Goal: Transaction & Acquisition: Download file/media

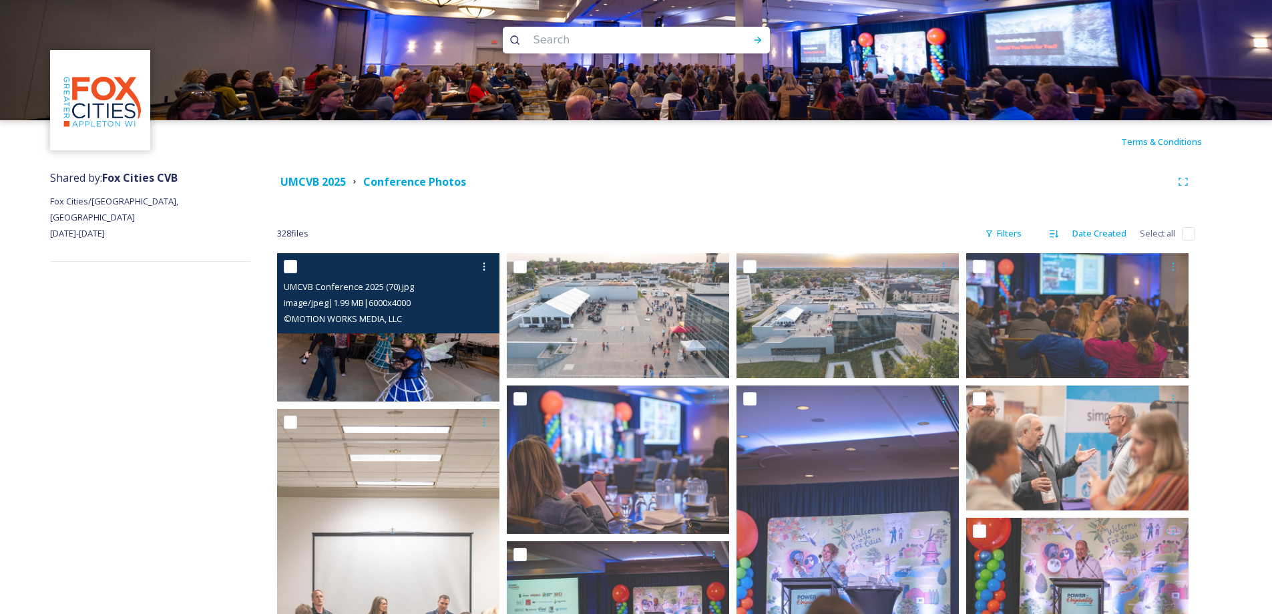
click at [414, 359] on img at bounding box center [388, 327] width 222 height 148
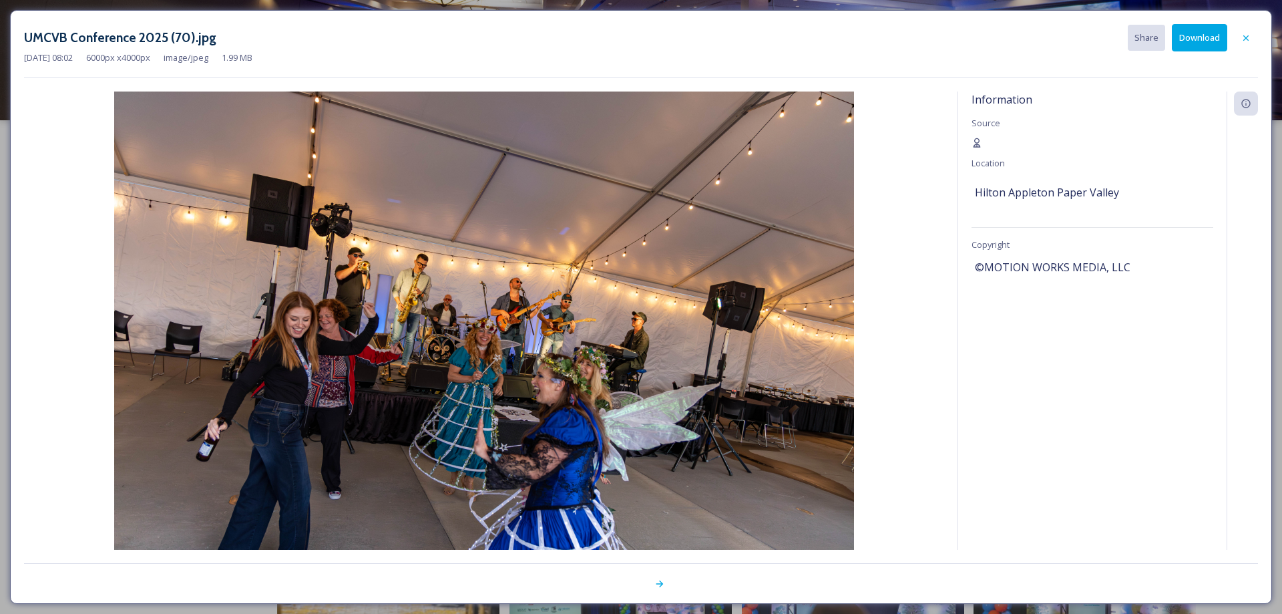
click at [1199, 40] on button "Download" at bounding box center [1199, 37] width 55 height 27
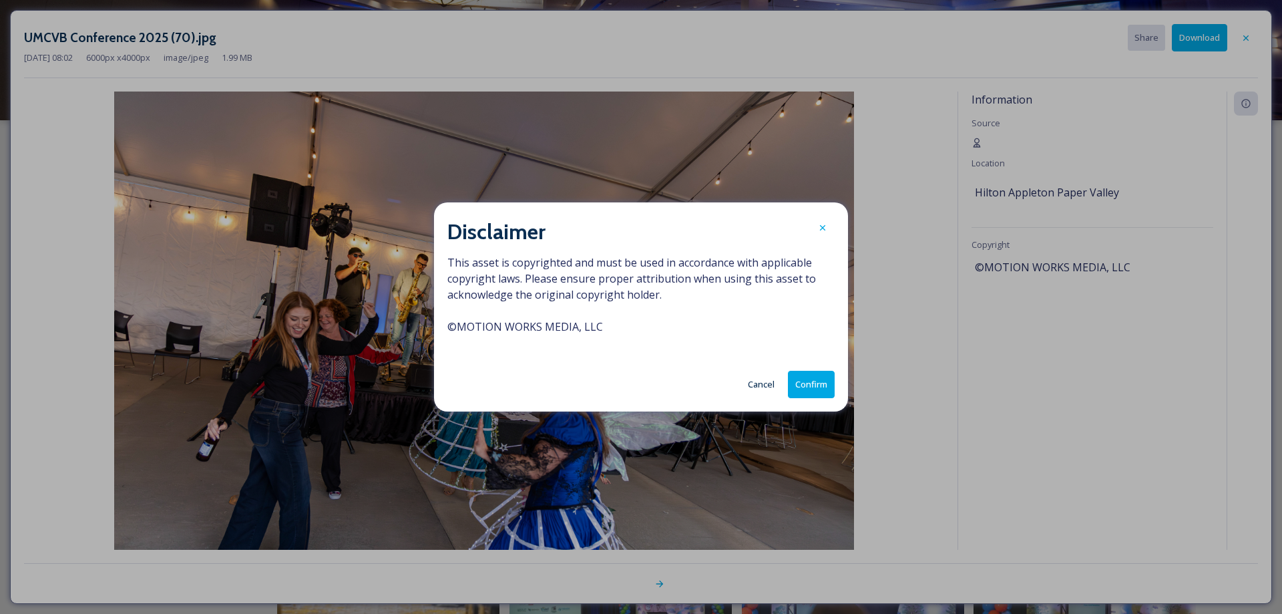
click at [810, 386] on button "Confirm" at bounding box center [811, 384] width 47 height 27
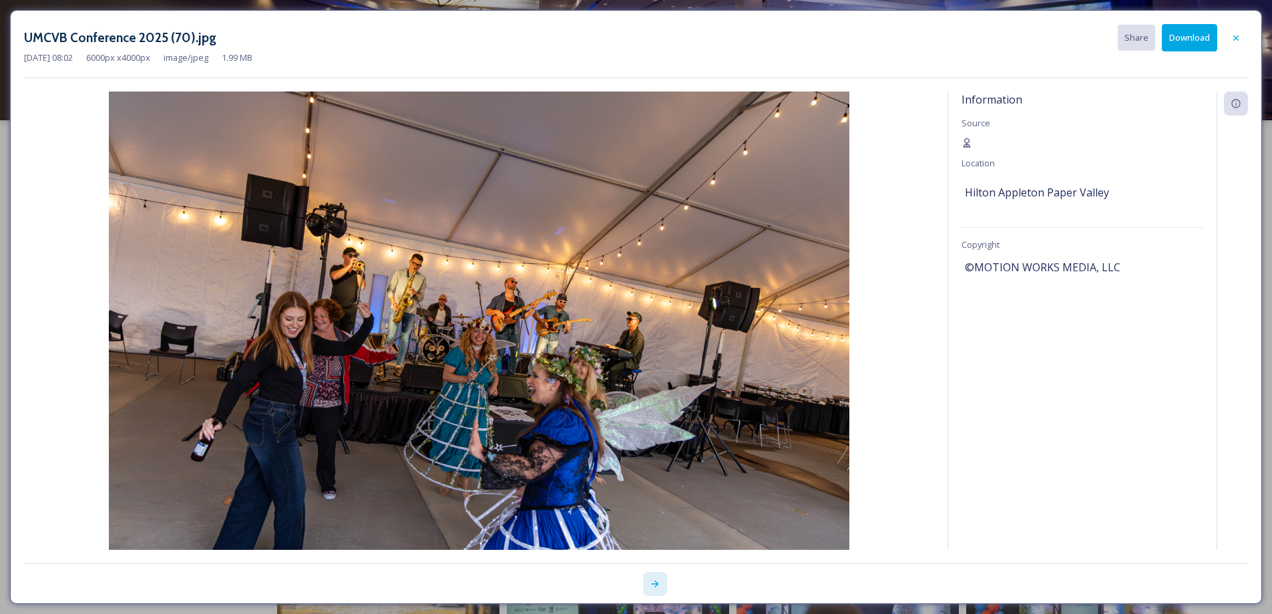
click at [657, 586] on icon at bounding box center [655, 583] width 11 height 11
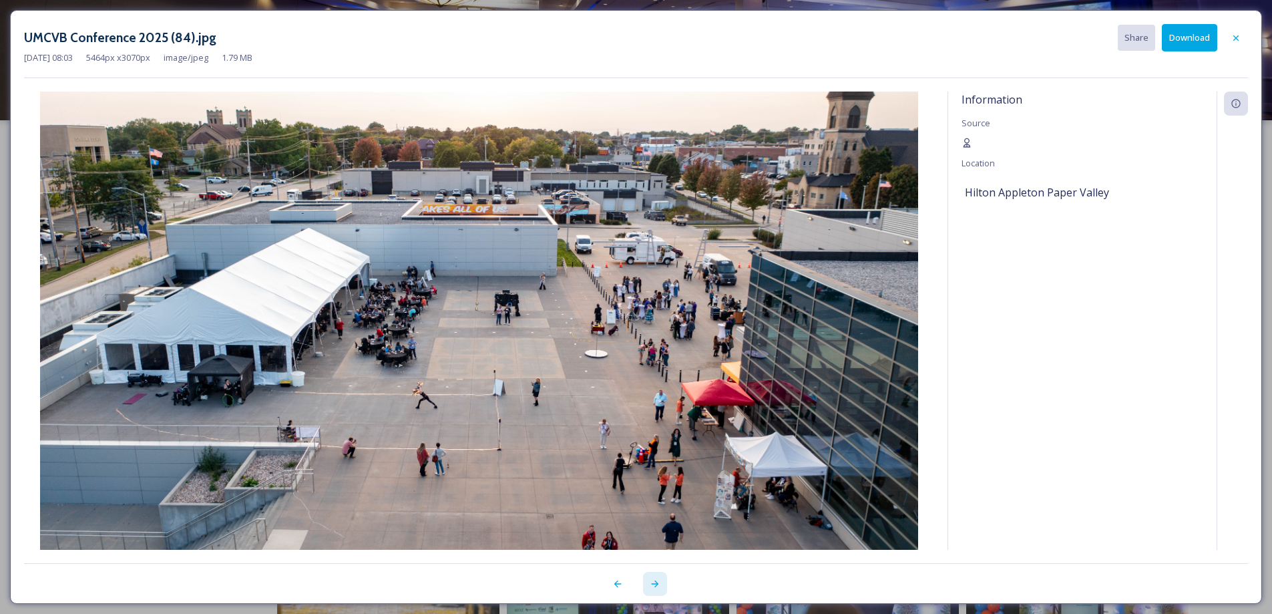
click at [657, 586] on icon at bounding box center [655, 583] width 11 height 11
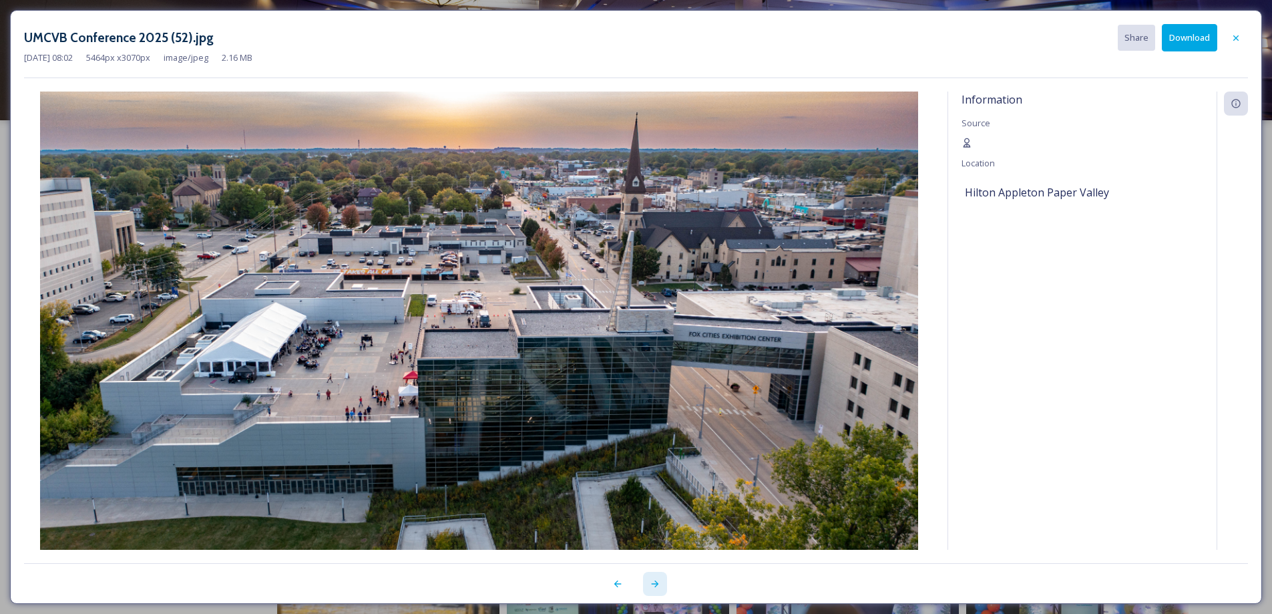
click at [657, 586] on icon at bounding box center [655, 583] width 11 height 11
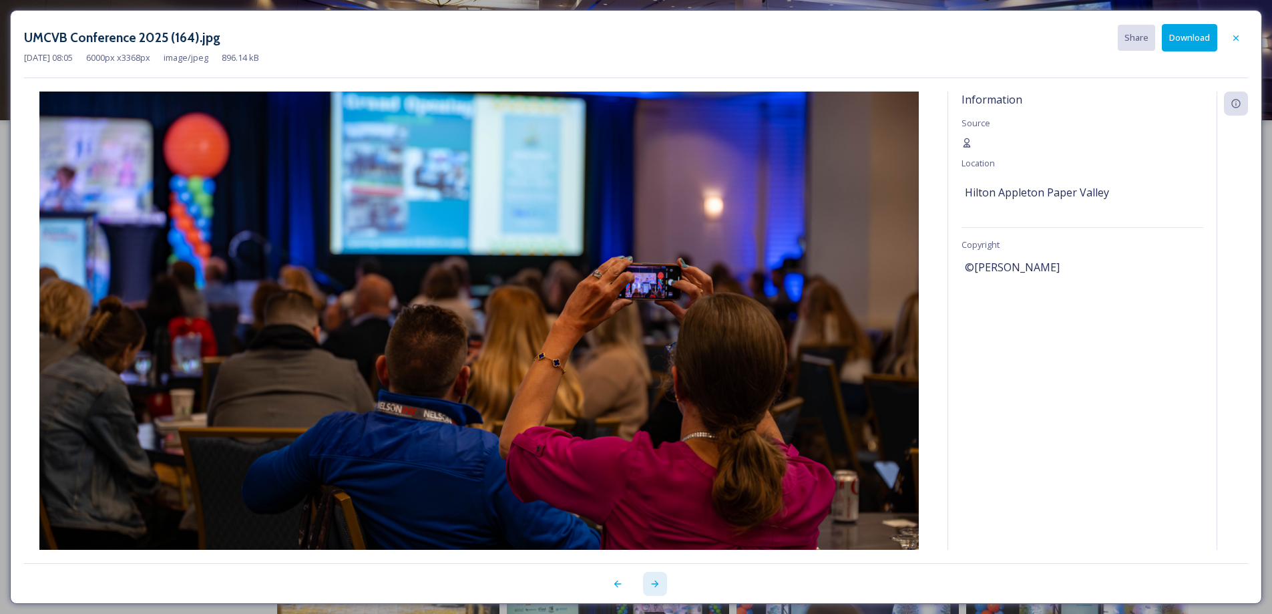
click at [657, 586] on icon at bounding box center [655, 583] width 11 height 11
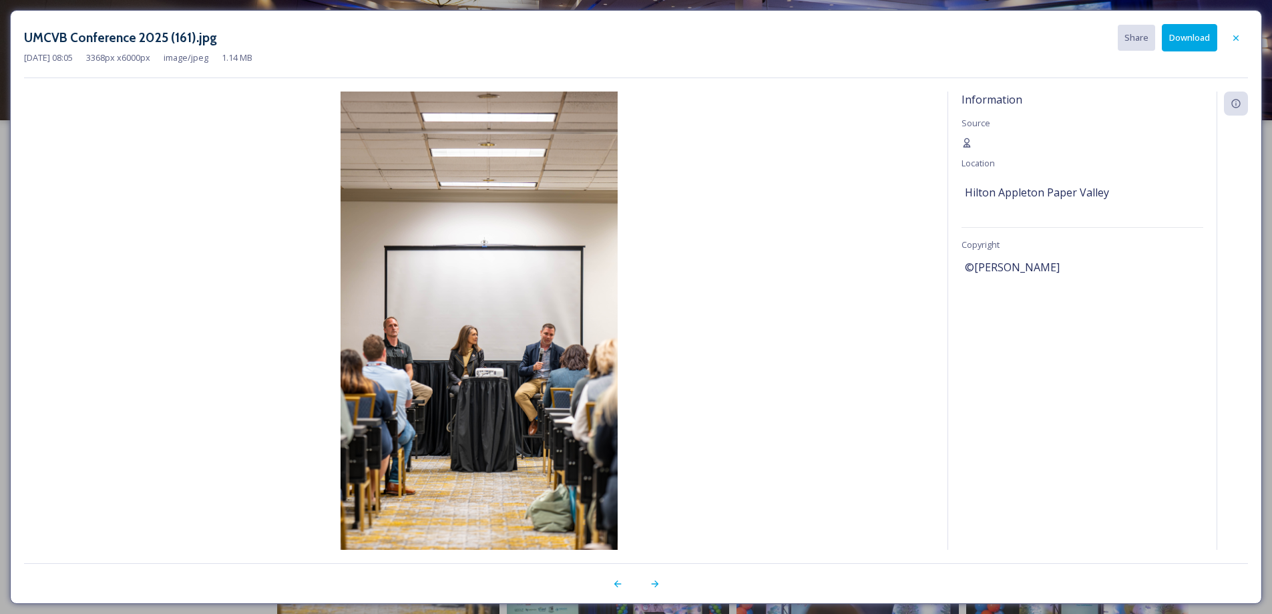
click at [1190, 33] on button "Download" at bounding box center [1189, 37] width 55 height 27
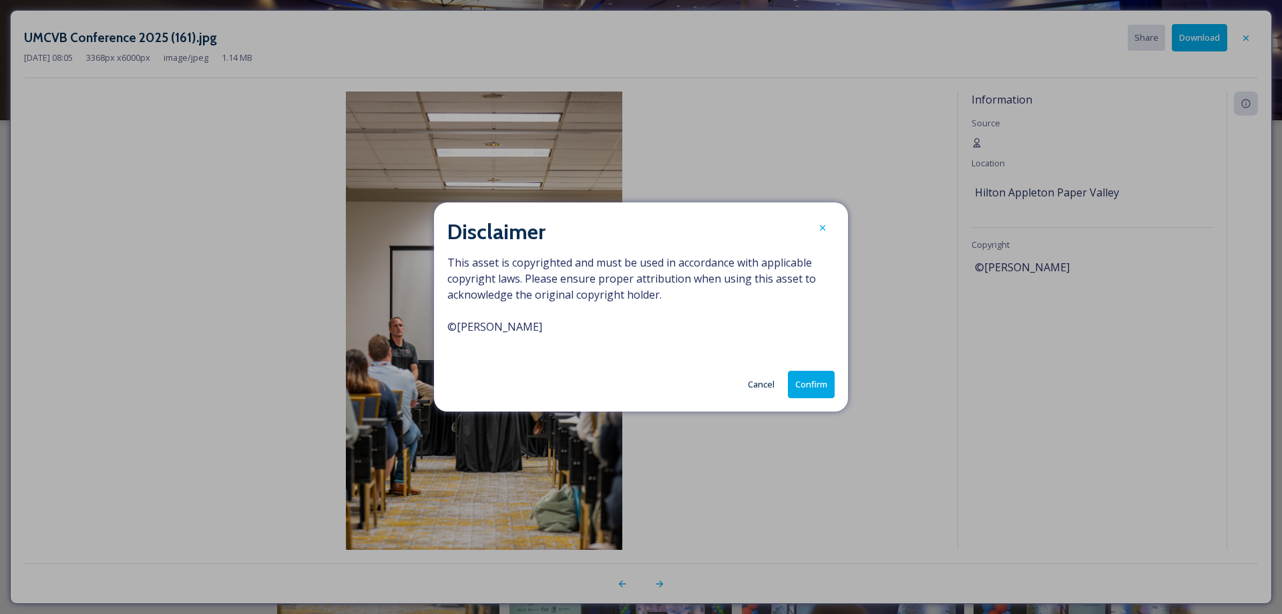
click at [814, 383] on button "Confirm" at bounding box center [811, 384] width 47 height 27
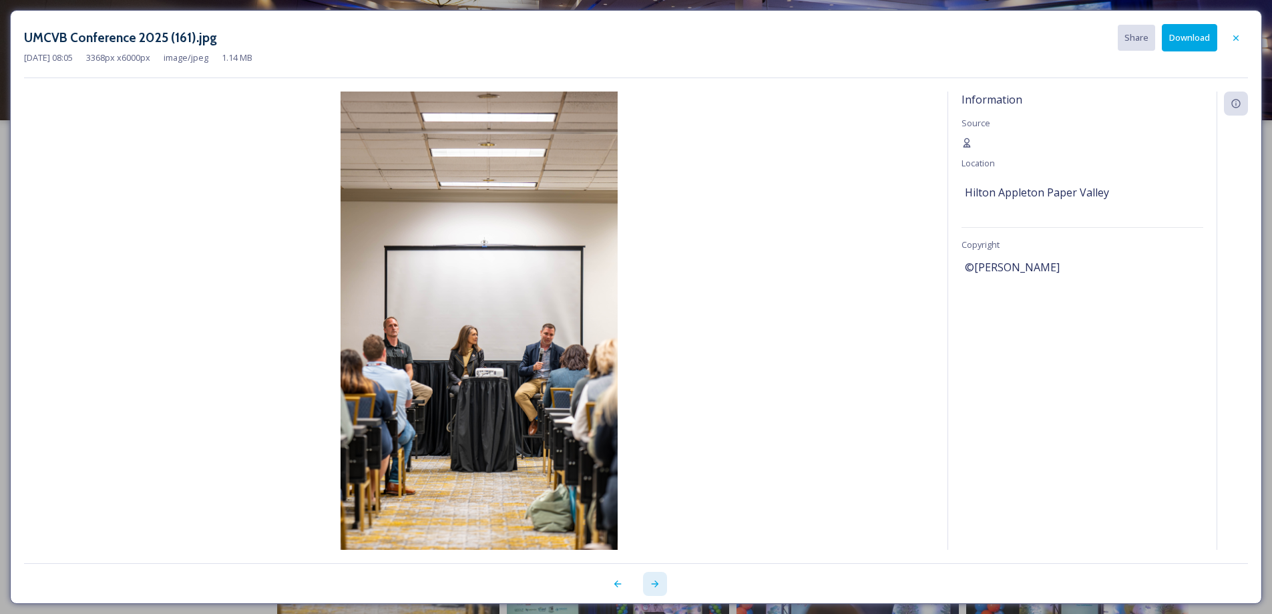
click at [660, 584] on icon at bounding box center [655, 583] width 11 height 11
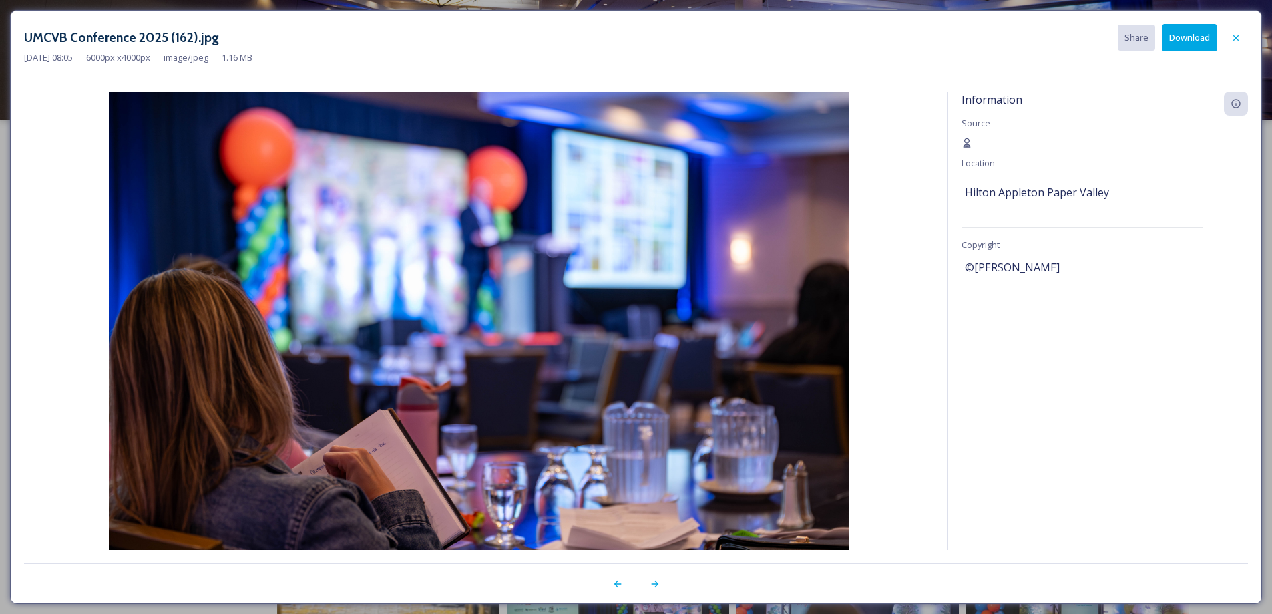
click at [1196, 37] on button "Download" at bounding box center [1189, 37] width 55 height 27
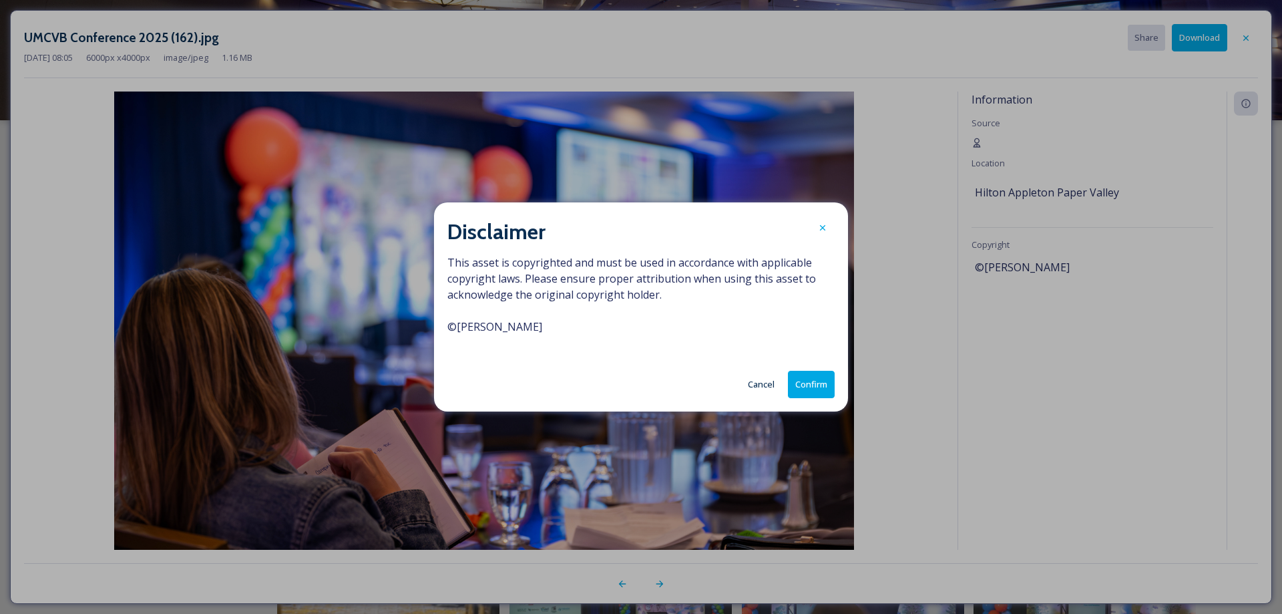
click at [817, 380] on button "Confirm" at bounding box center [811, 384] width 47 height 27
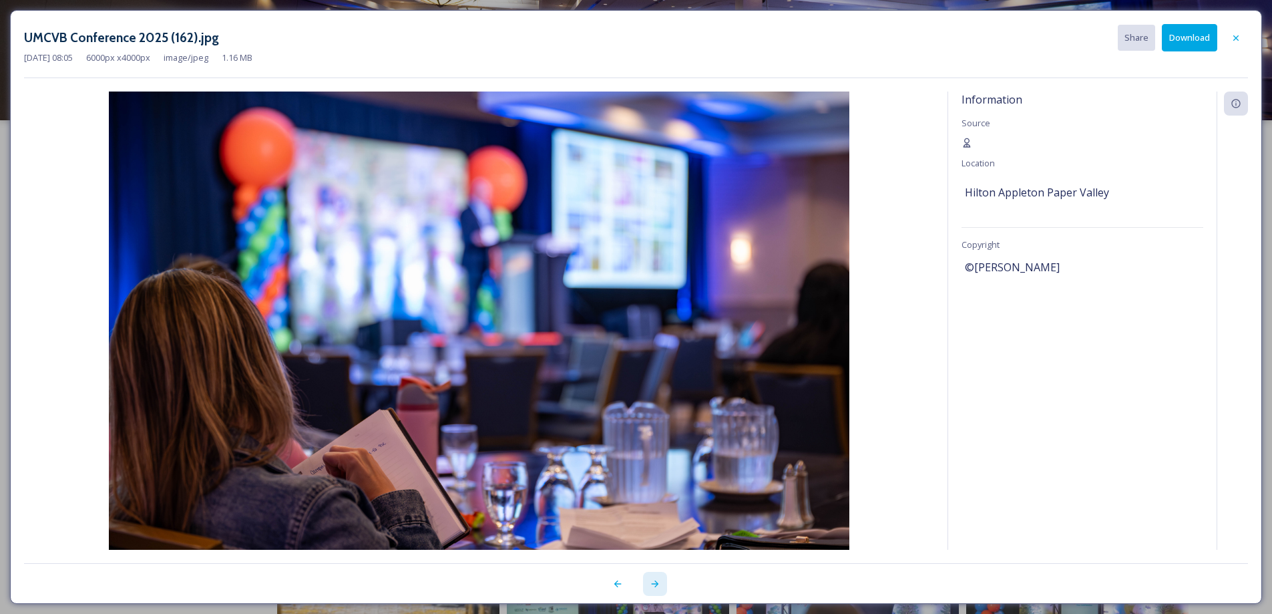
click at [653, 584] on icon at bounding box center [654, 583] width 7 height 7
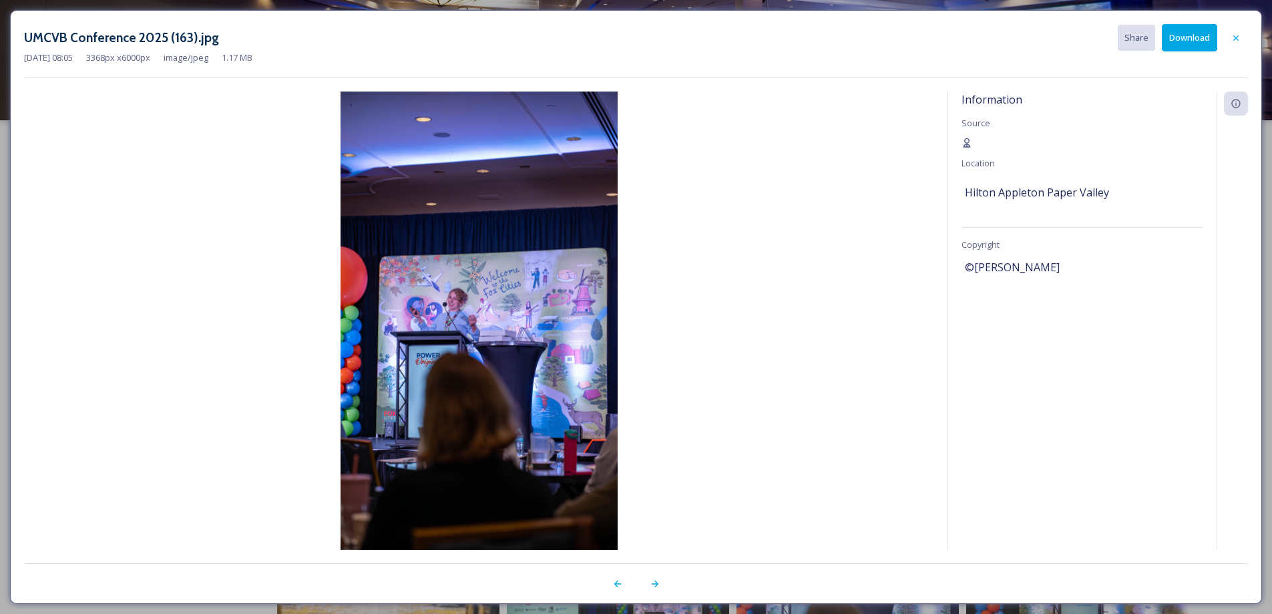
click at [1182, 40] on button "Download" at bounding box center [1189, 37] width 55 height 27
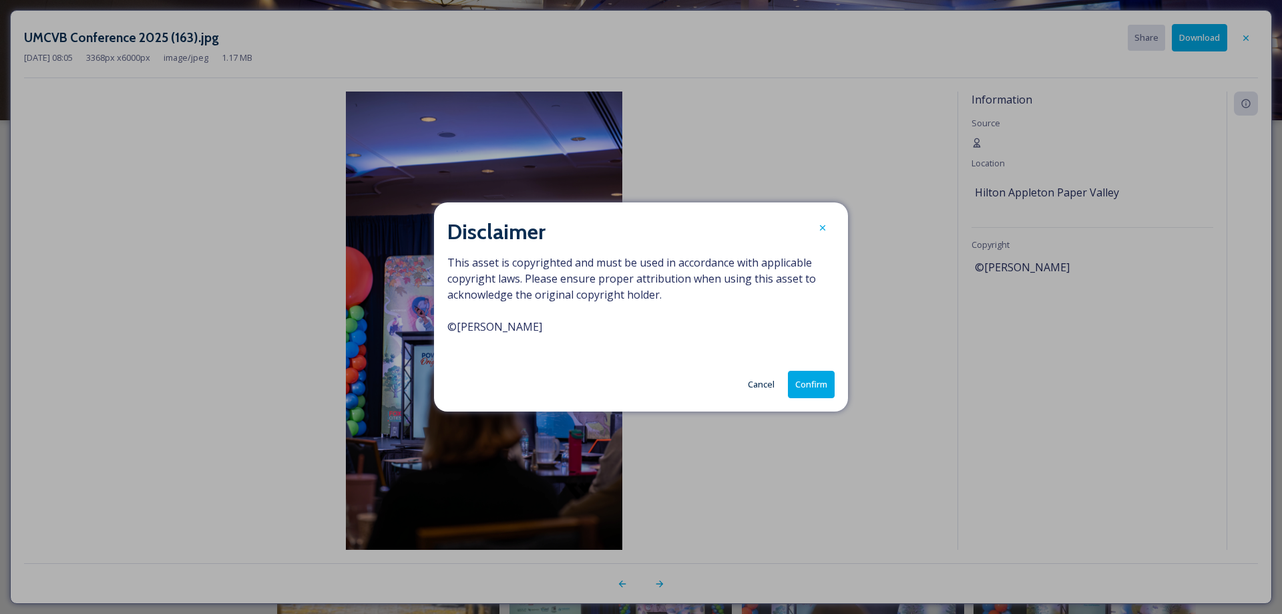
click at [812, 390] on button "Confirm" at bounding box center [811, 384] width 47 height 27
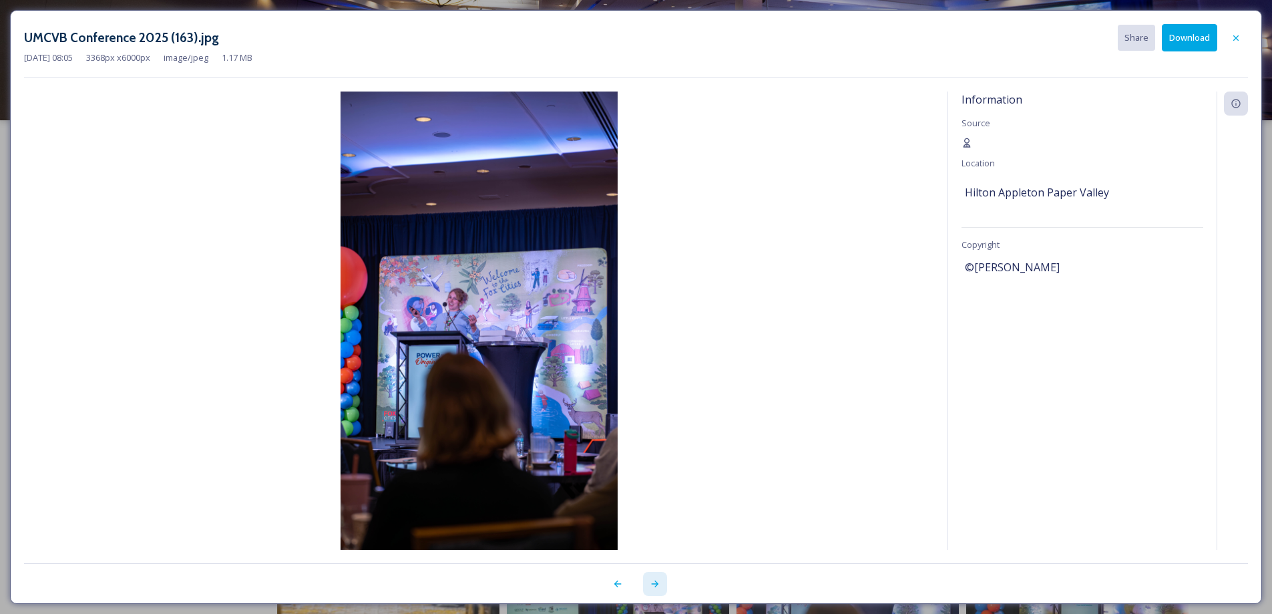
click at [653, 585] on icon at bounding box center [655, 583] width 11 height 11
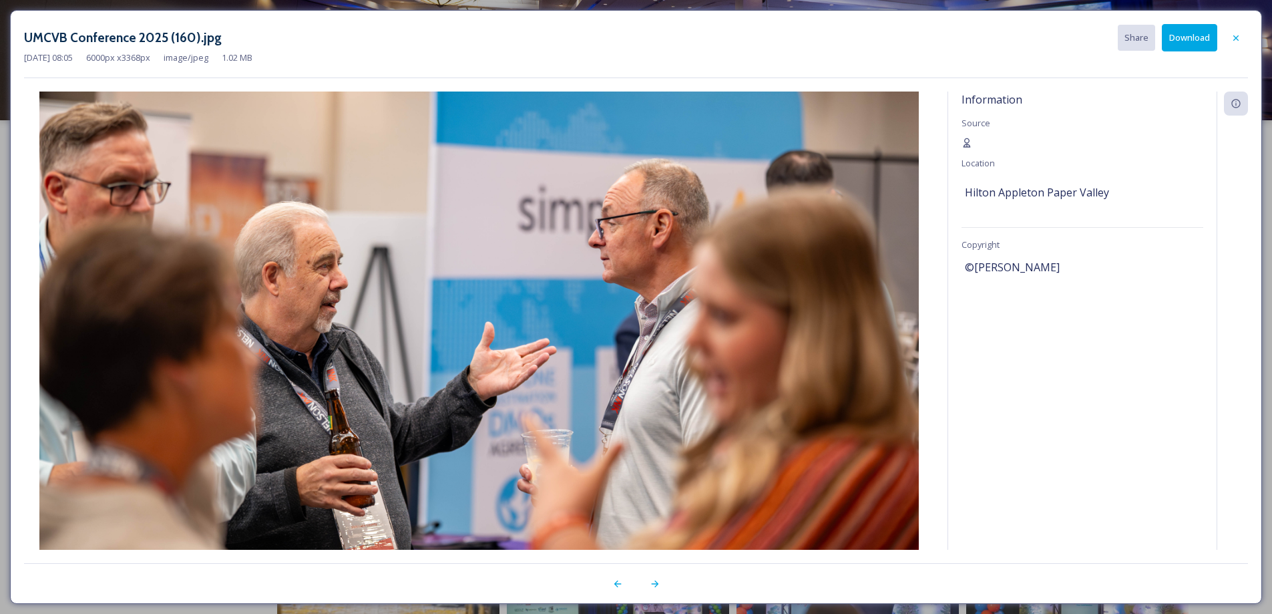
click at [1181, 38] on button "Download" at bounding box center [1189, 37] width 55 height 27
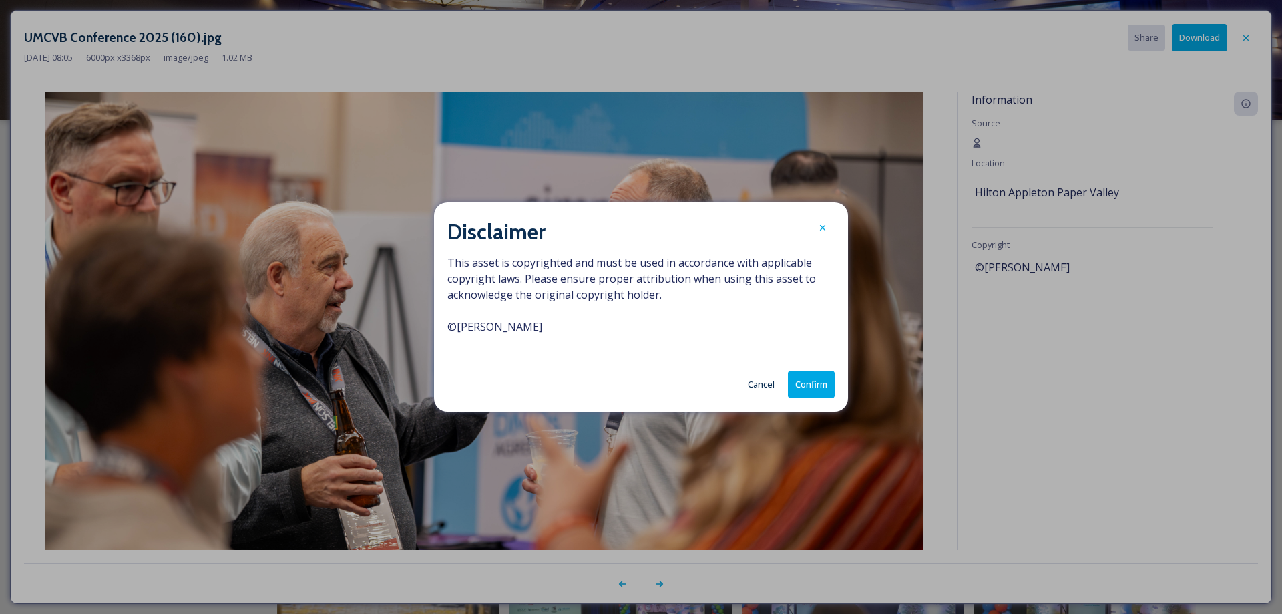
click at [812, 393] on button "Confirm" at bounding box center [811, 384] width 47 height 27
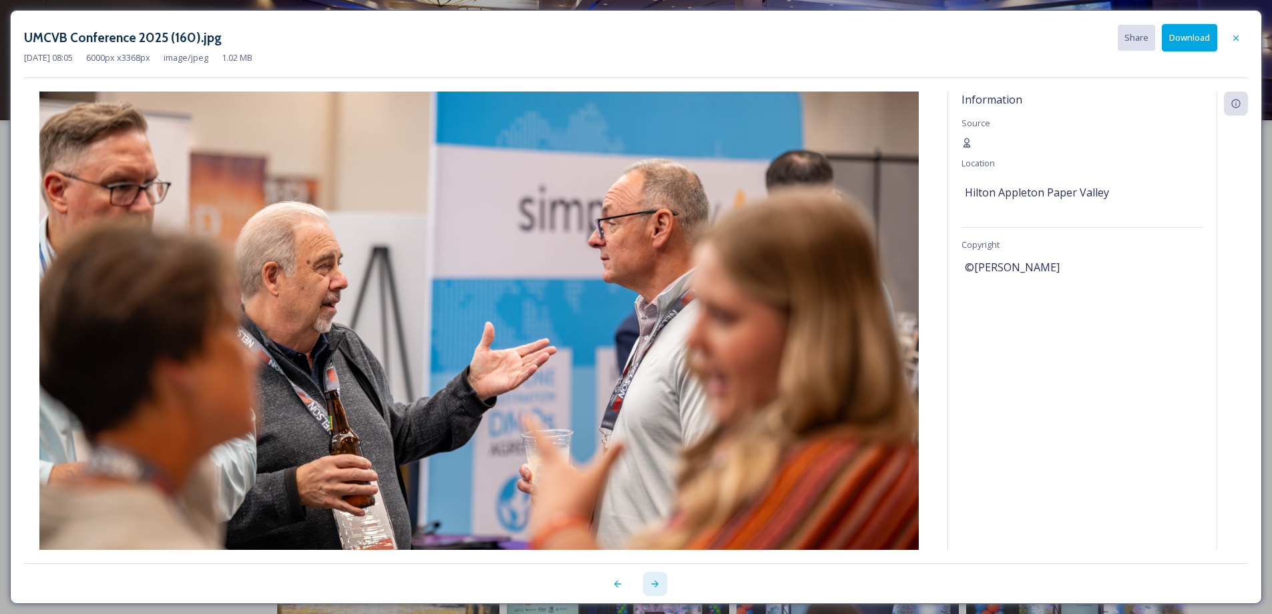
click at [655, 581] on icon at bounding box center [654, 583] width 7 height 7
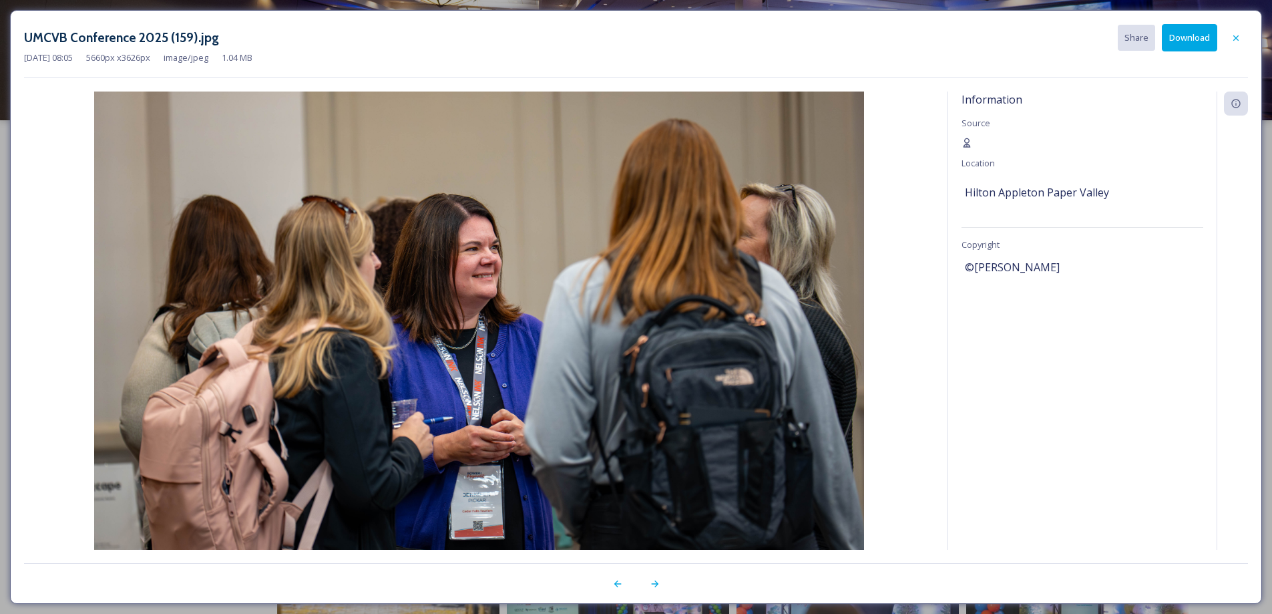
click at [1210, 29] on button "Download" at bounding box center [1189, 37] width 55 height 27
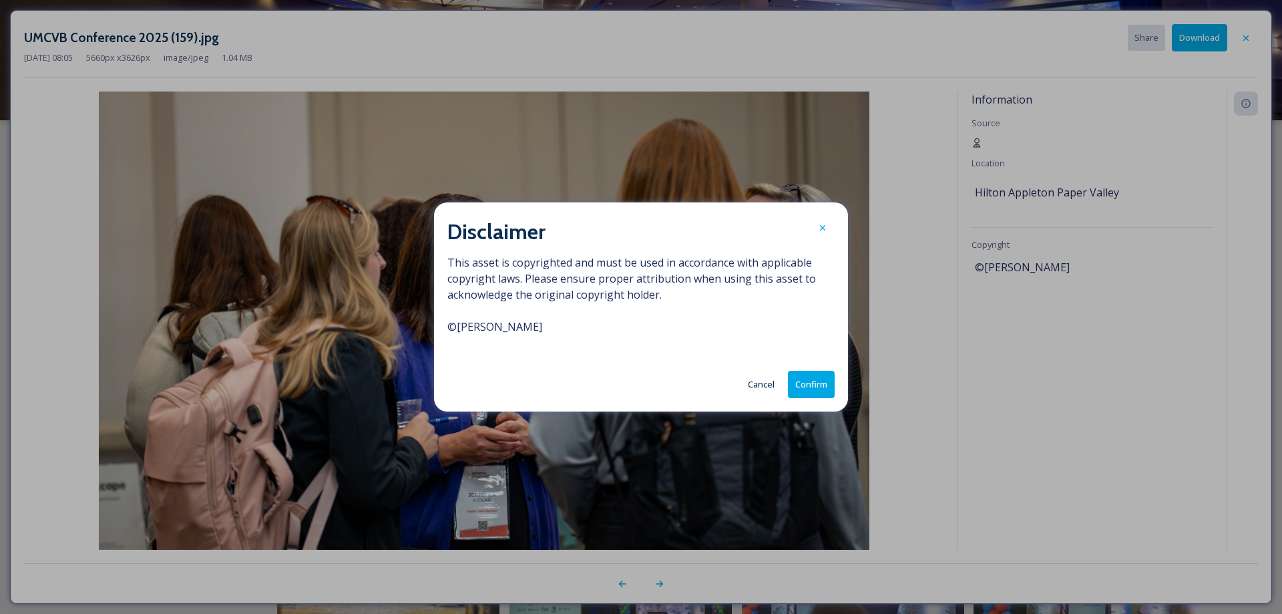
click at [823, 379] on button "Confirm" at bounding box center [811, 384] width 47 height 27
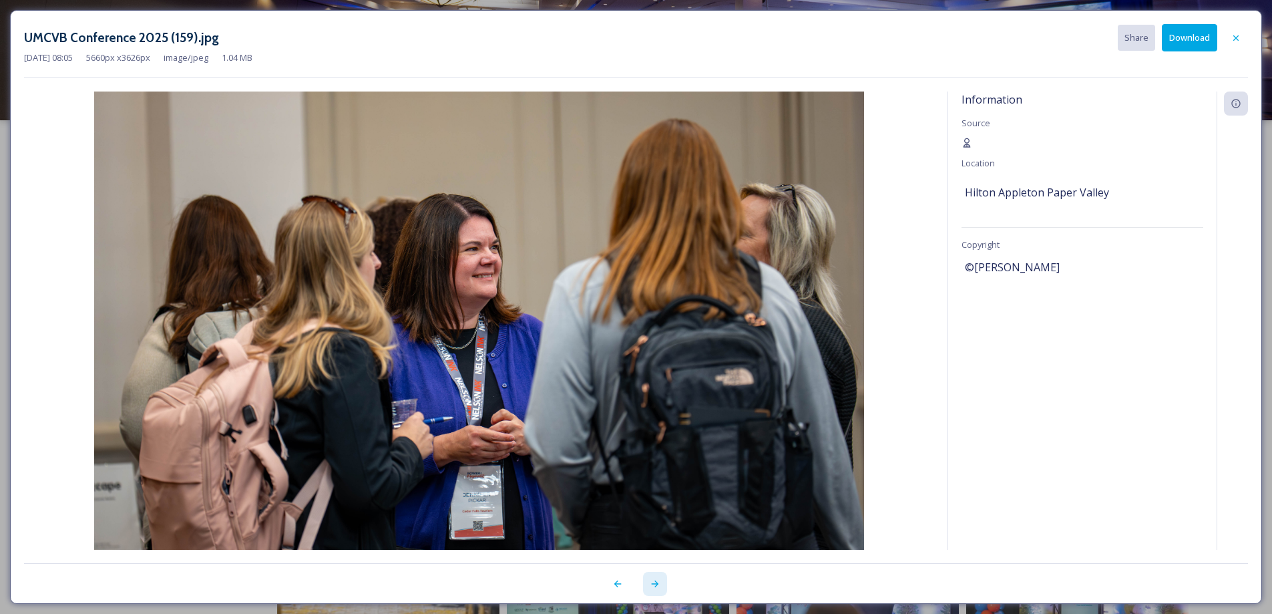
click at [657, 586] on icon at bounding box center [655, 583] width 11 height 11
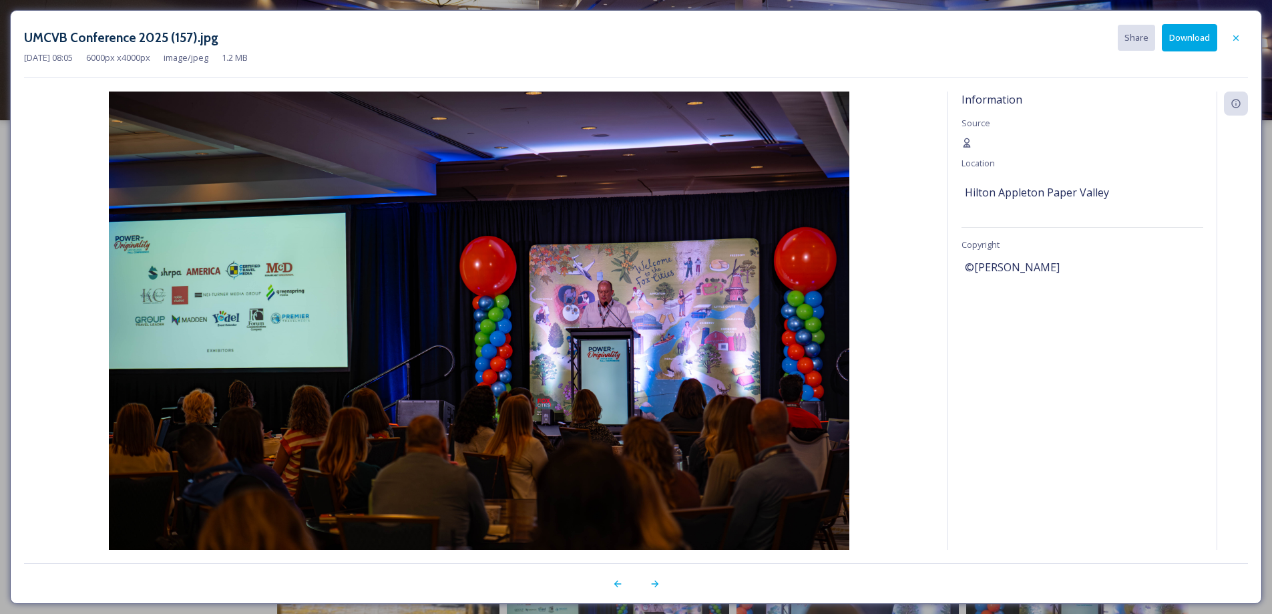
click at [1181, 43] on button "Download" at bounding box center [1189, 37] width 55 height 27
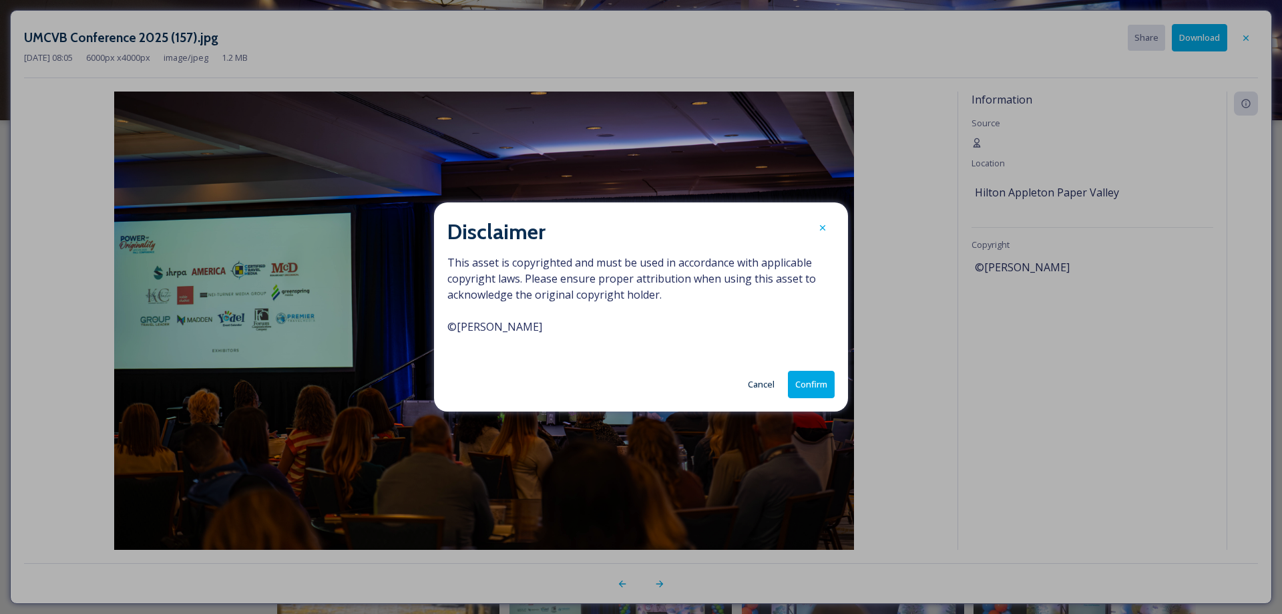
click at [824, 383] on button "Confirm" at bounding box center [811, 384] width 47 height 27
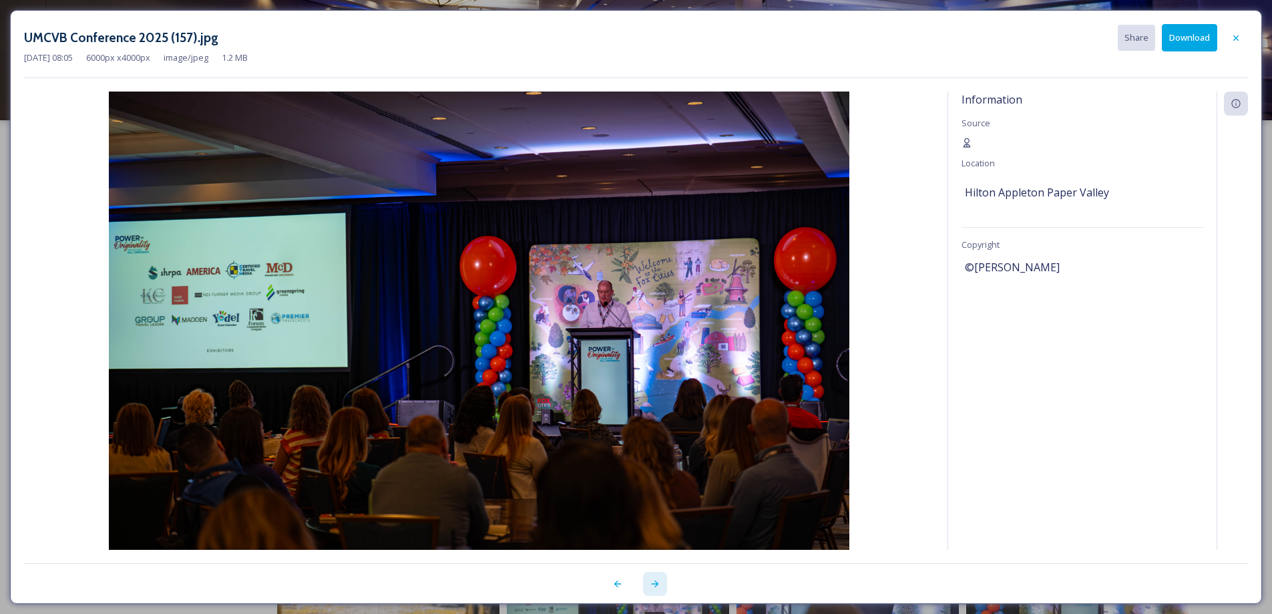
click at [657, 582] on icon at bounding box center [655, 583] width 11 height 11
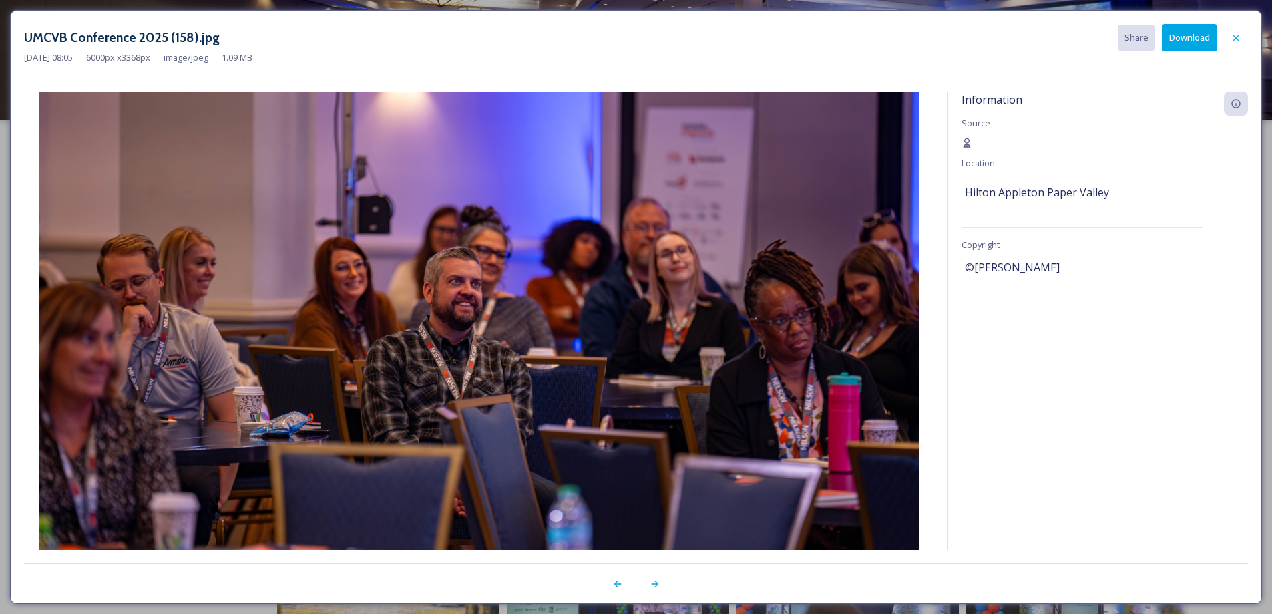
click at [1192, 38] on button "Download" at bounding box center [1189, 37] width 55 height 27
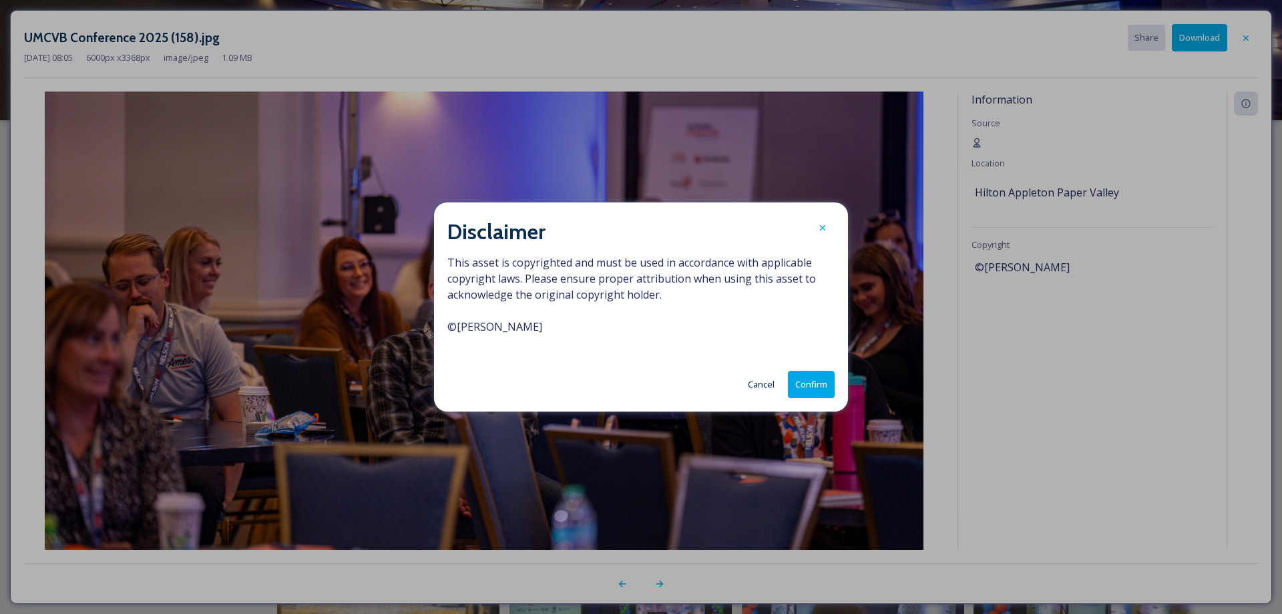
click at [813, 387] on button "Confirm" at bounding box center [811, 384] width 47 height 27
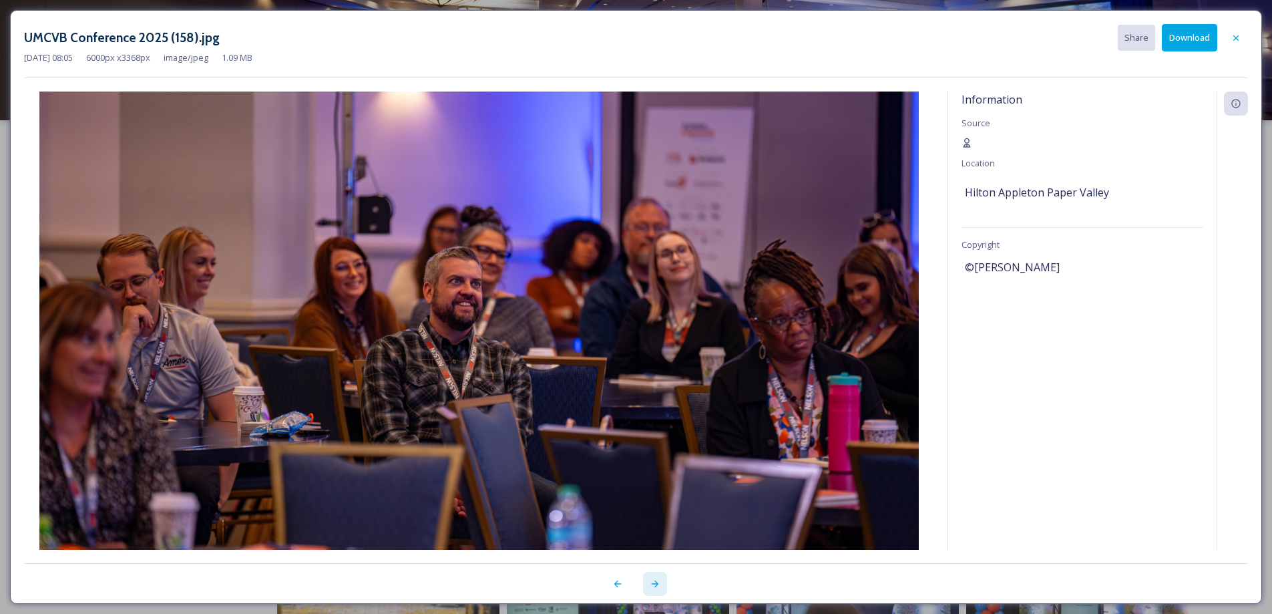
click at [655, 588] on icon at bounding box center [655, 583] width 11 height 11
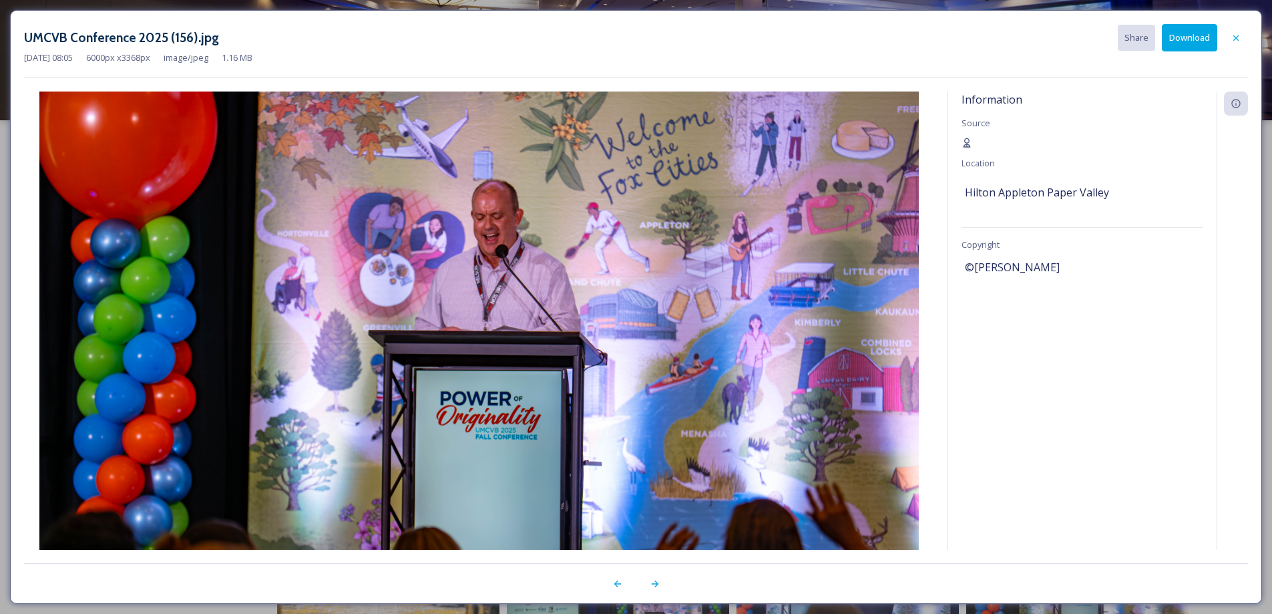
click at [1196, 39] on button "Download" at bounding box center [1189, 37] width 55 height 27
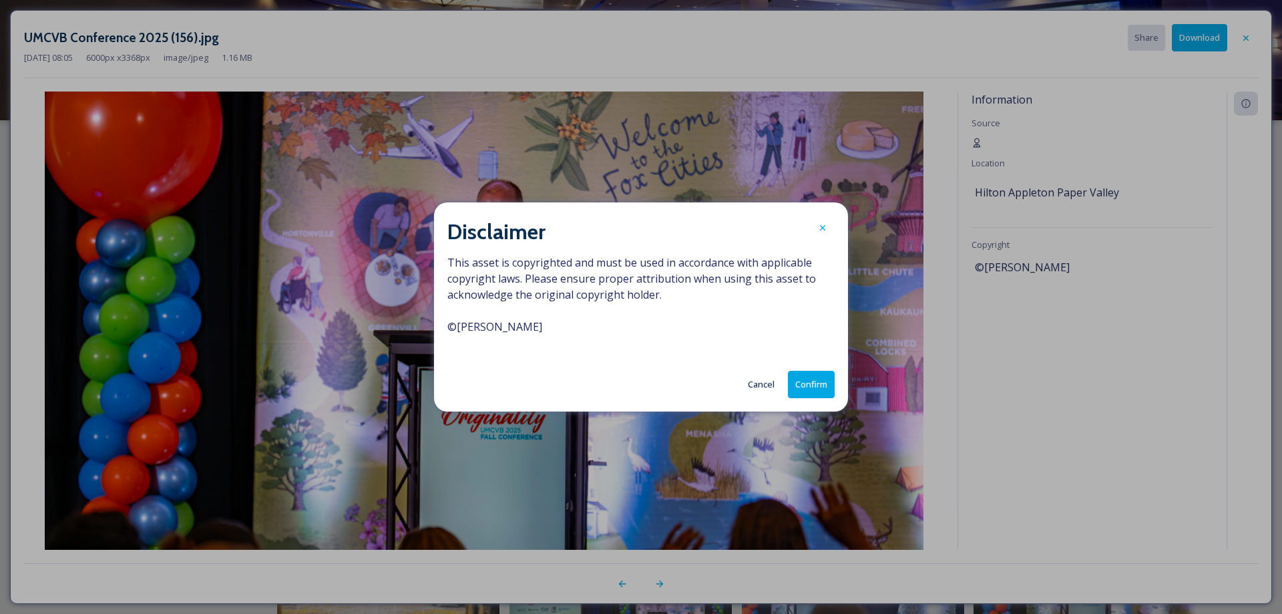
click at [812, 379] on button "Confirm" at bounding box center [811, 384] width 47 height 27
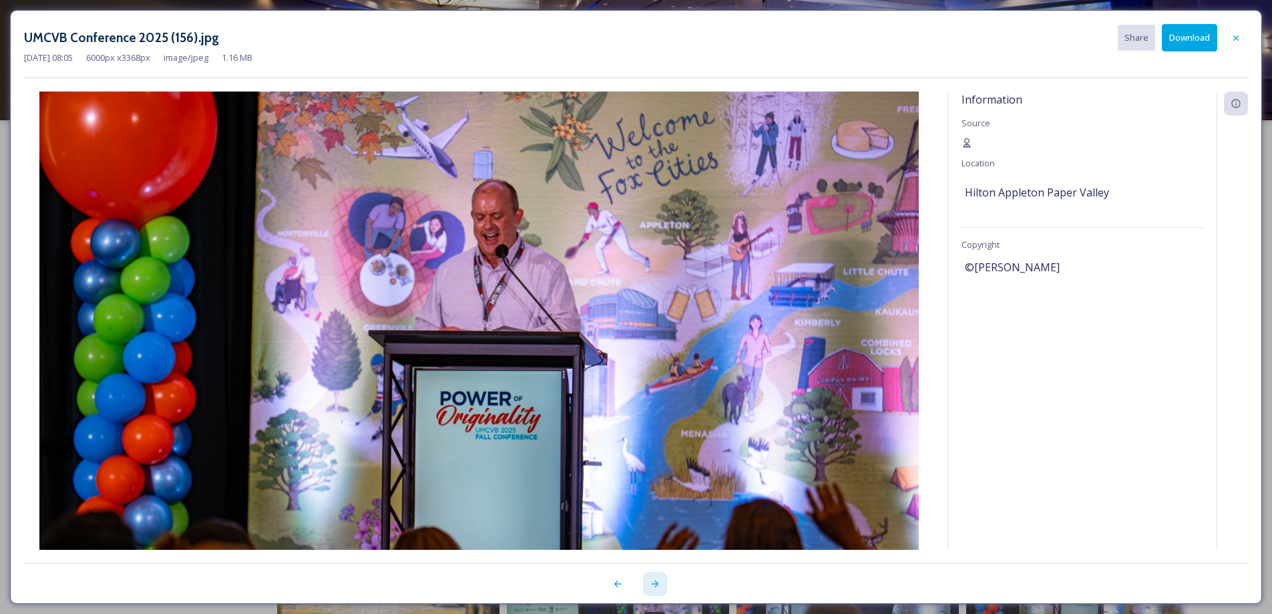
click at [652, 588] on icon at bounding box center [655, 583] width 11 height 11
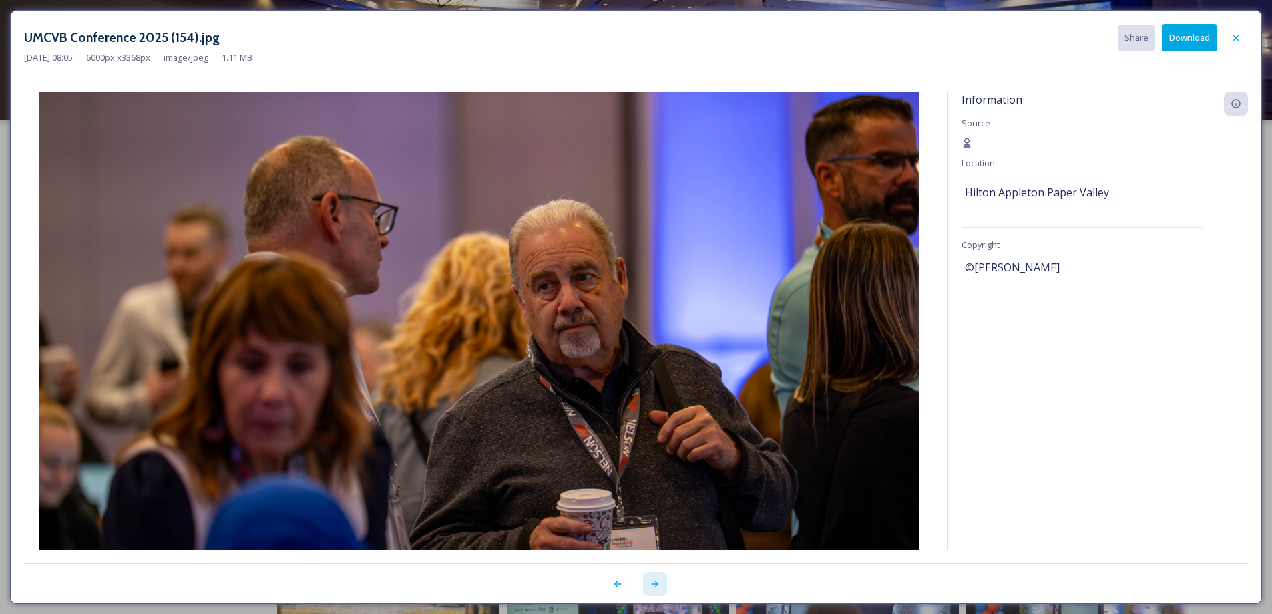
click at [655, 588] on icon at bounding box center [655, 583] width 11 height 11
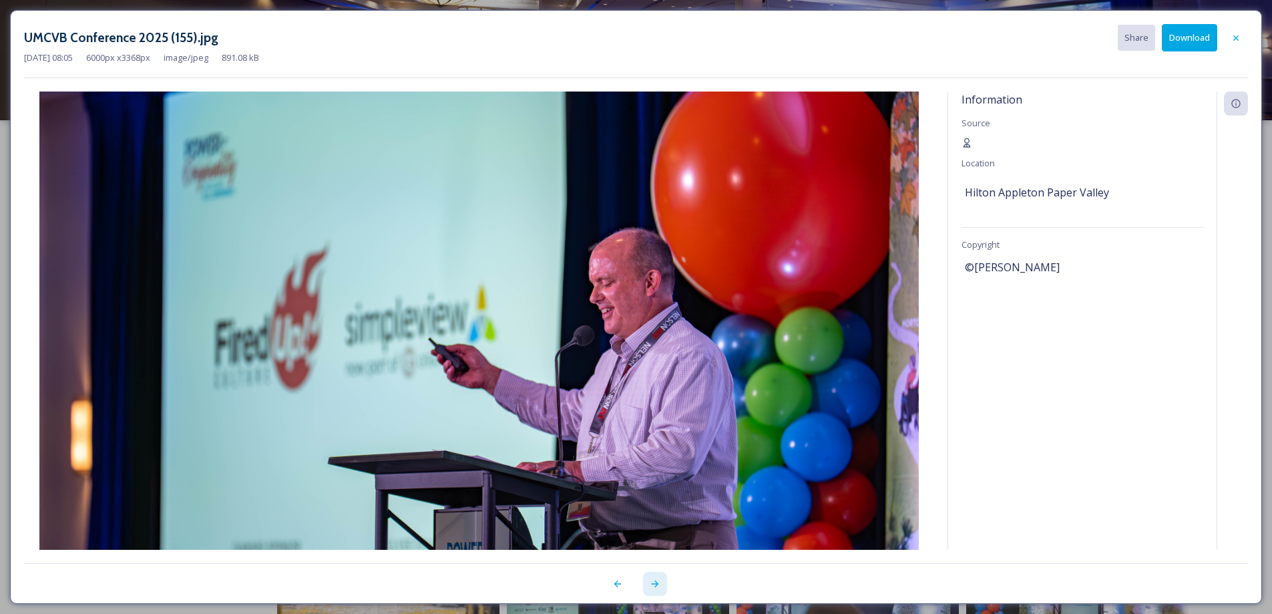
click at [655, 588] on icon at bounding box center [655, 583] width 11 height 11
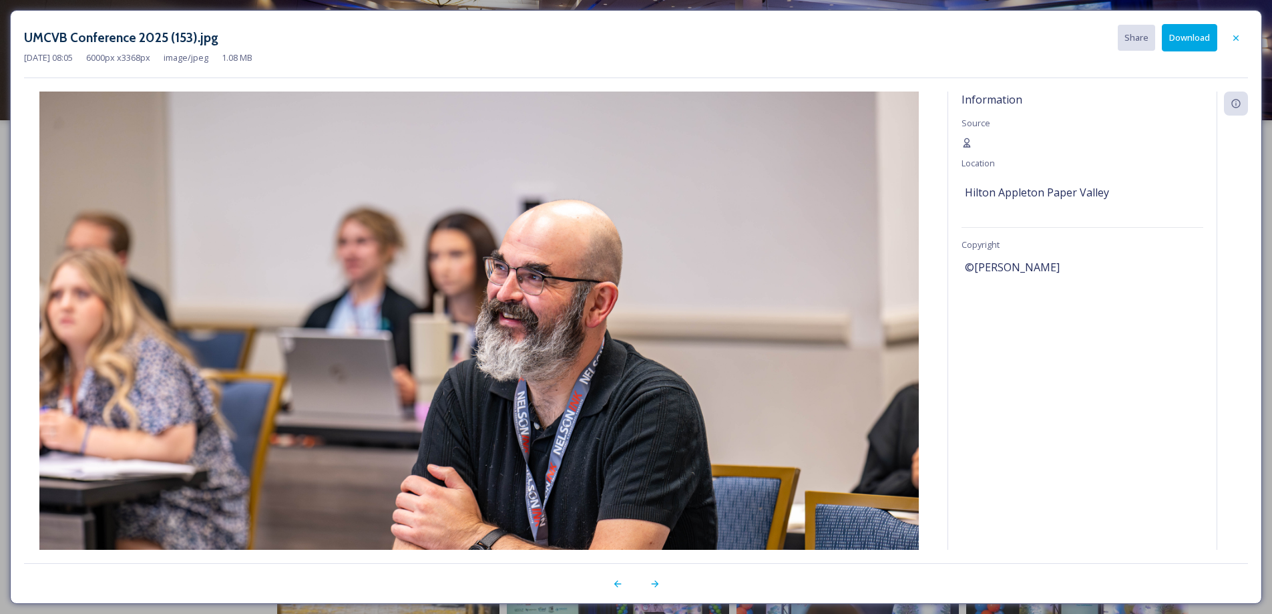
click at [1188, 39] on button "Download" at bounding box center [1189, 37] width 55 height 27
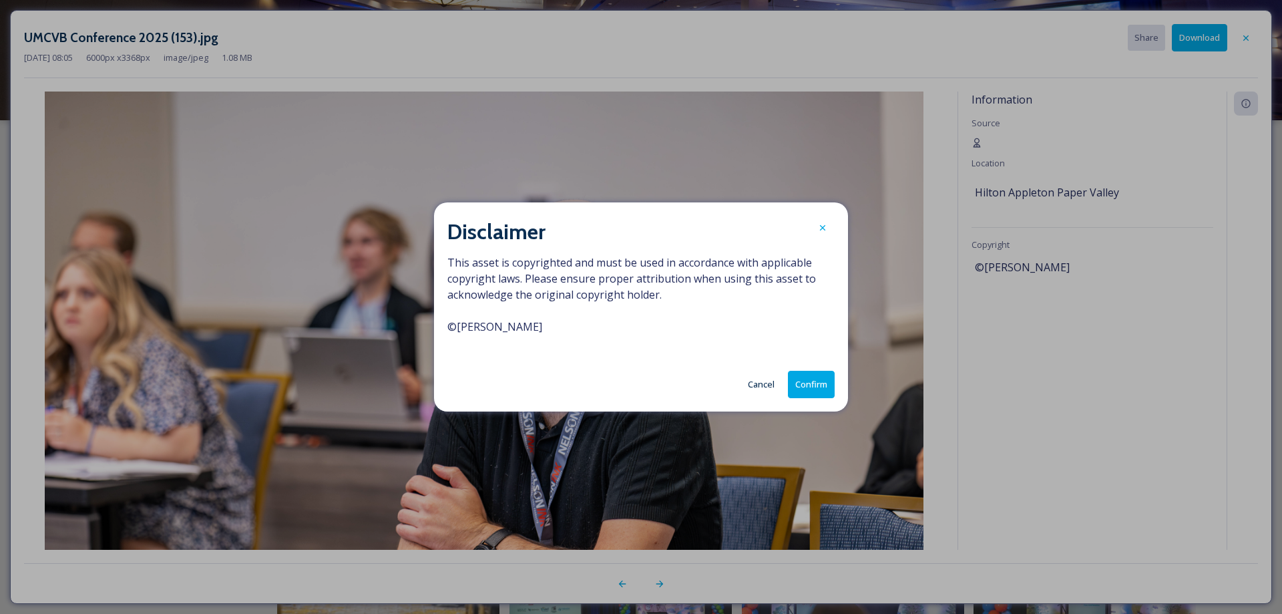
click at [818, 377] on button "Confirm" at bounding box center [811, 384] width 47 height 27
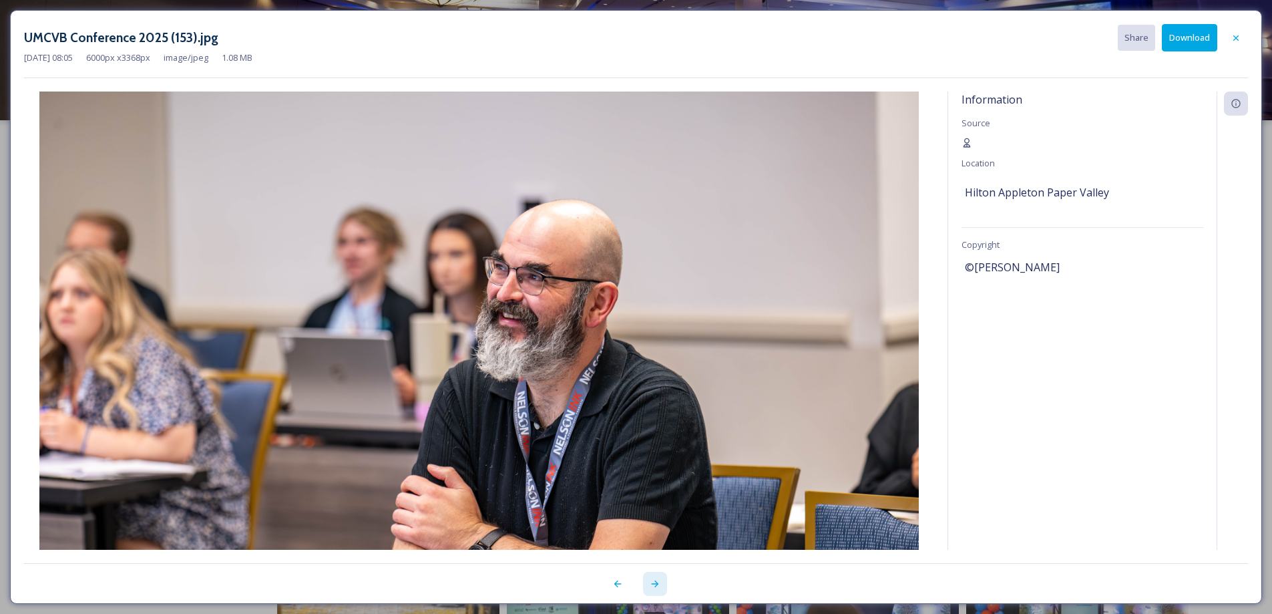
click at [653, 581] on icon at bounding box center [655, 583] width 11 height 11
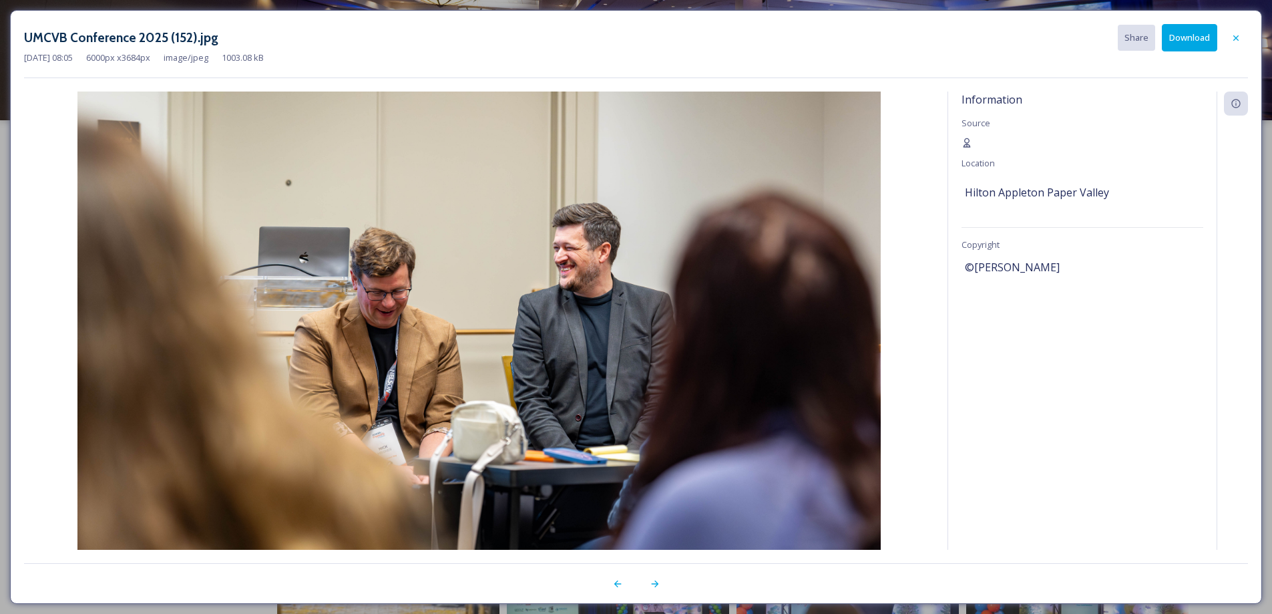
click at [1186, 37] on button "Download" at bounding box center [1189, 37] width 55 height 27
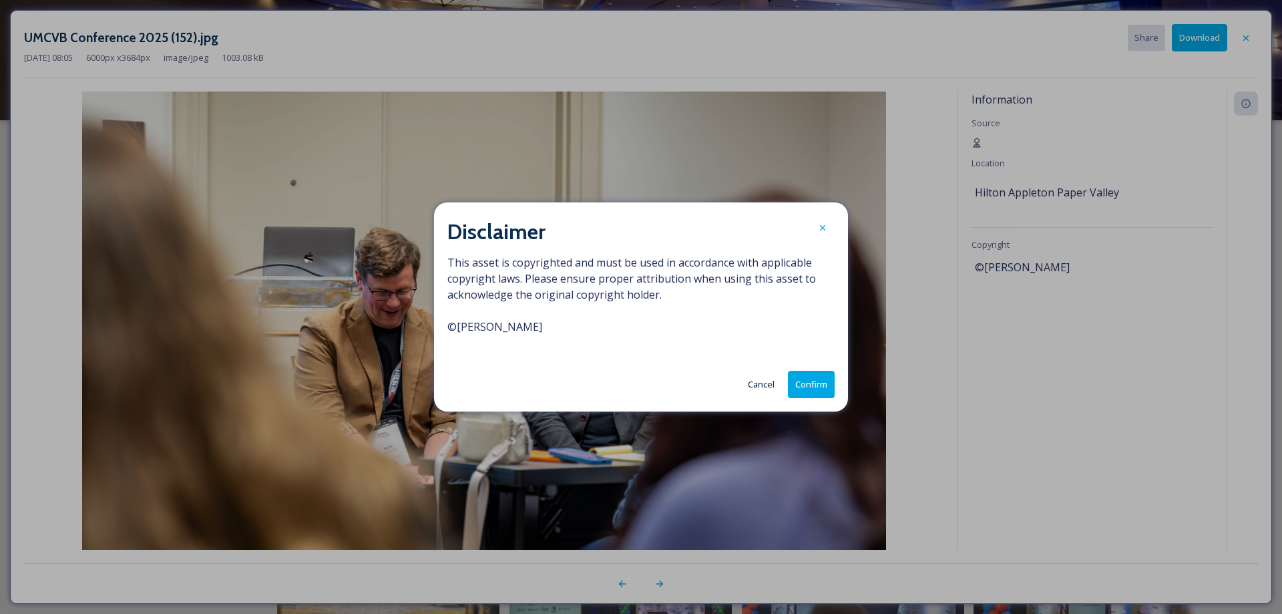
click at [811, 389] on button "Confirm" at bounding box center [811, 384] width 47 height 27
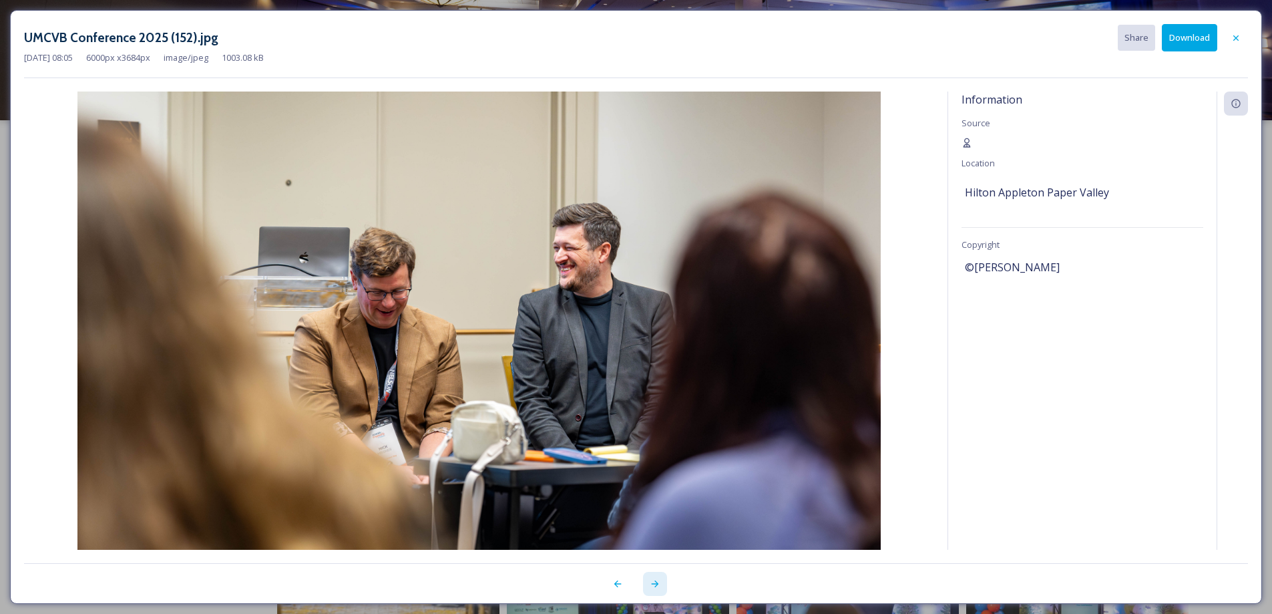
click at [656, 586] on icon at bounding box center [655, 583] width 11 height 11
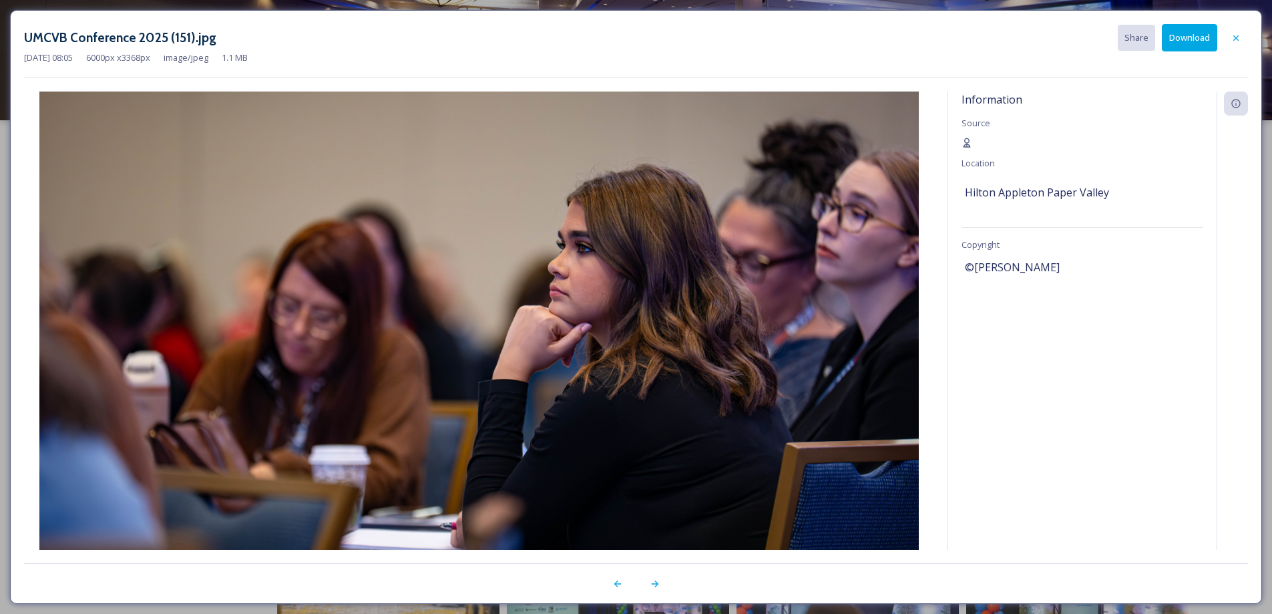
click at [1195, 33] on button "Download" at bounding box center [1189, 37] width 55 height 27
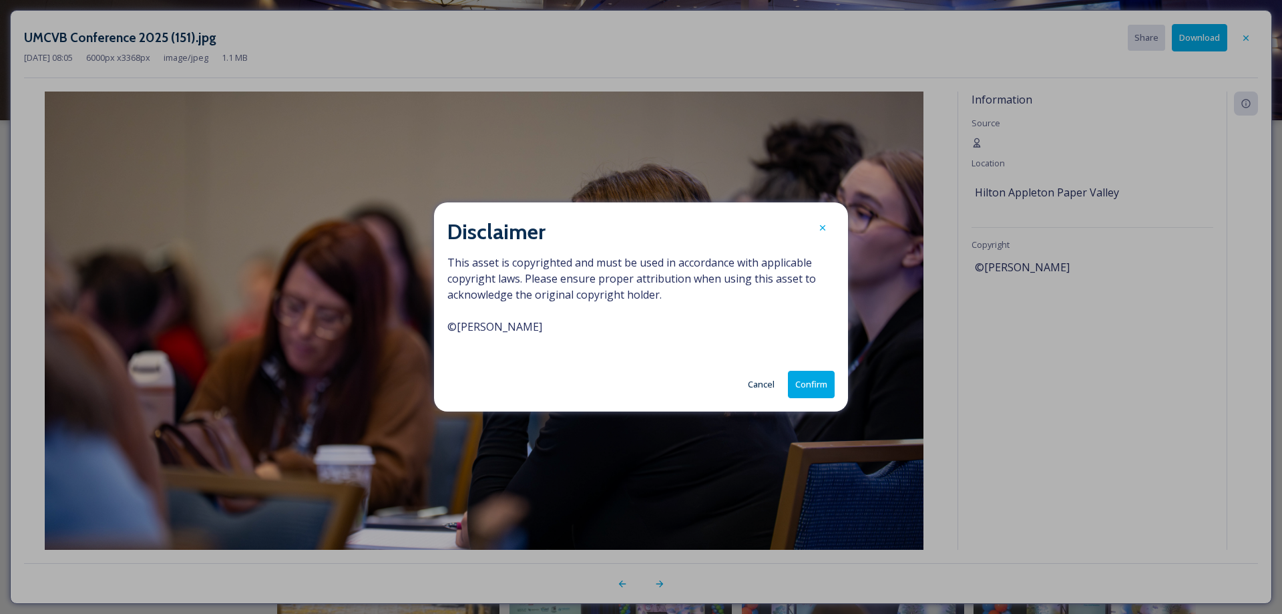
click at [806, 389] on button "Confirm" at bounding box center [811, 384] width 47 height 27
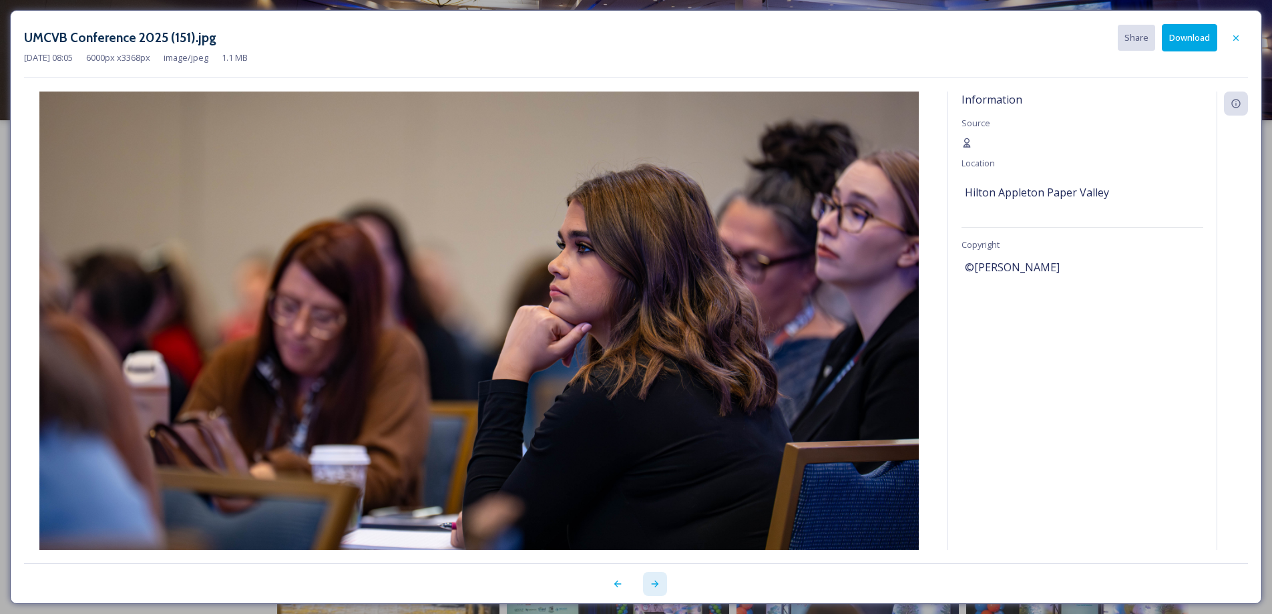
click at [651, 583] on icon at bounding box center [655, 583] width 11 height 11
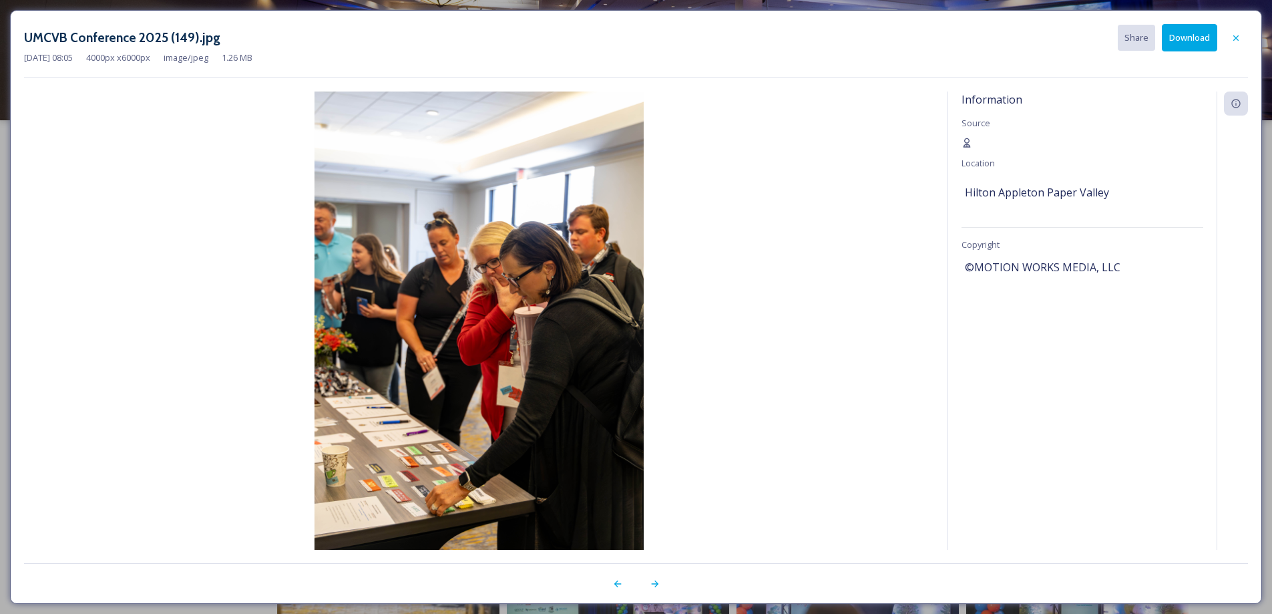
click at [1192, 37] on button "Download" at bounding box center [1189, 37] width 55 height 27
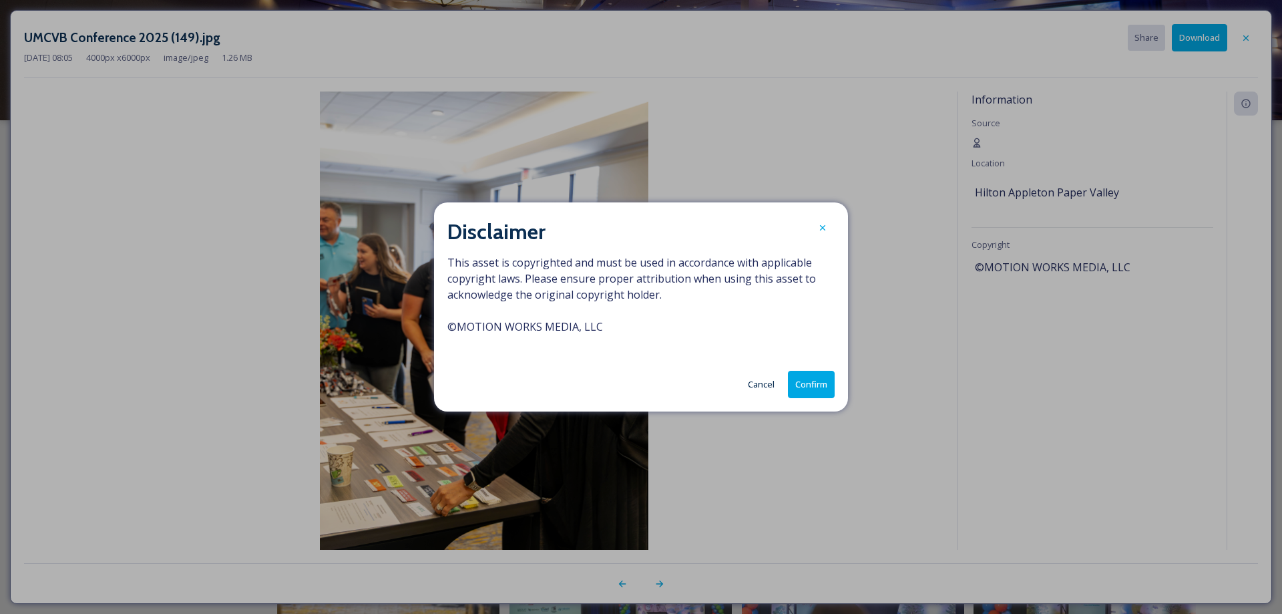
click at [800, 391] on button "Confirm" at bounding box center [811, 384] width 47 height 27
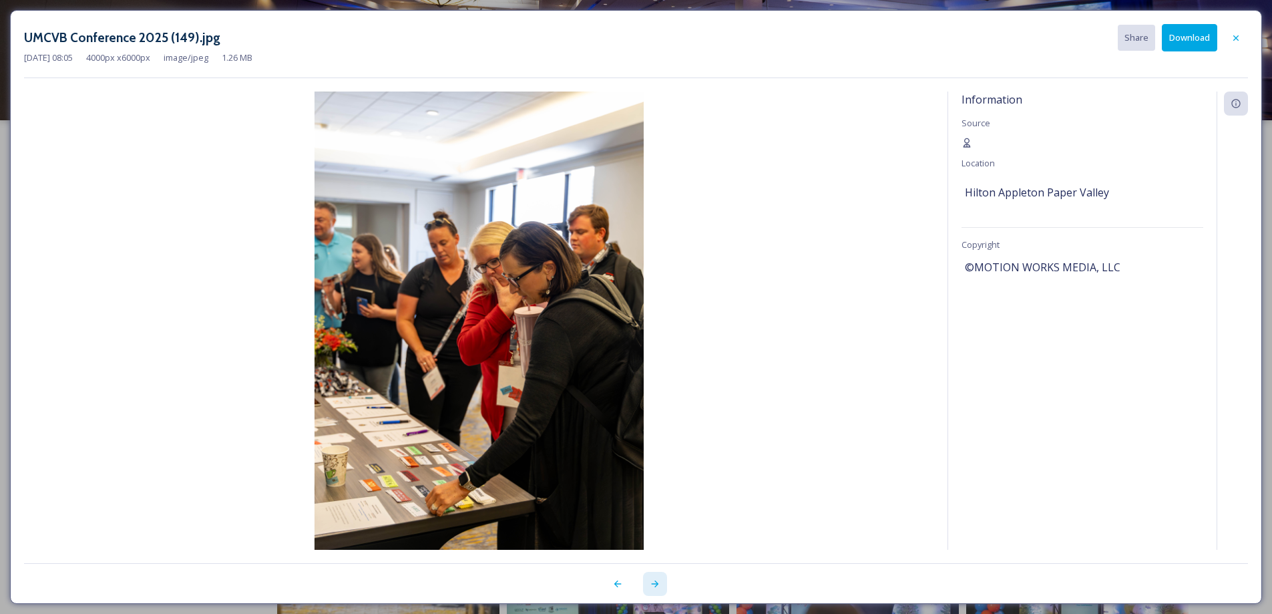
click at [651, 584] on icon at bounding box center [655, 583] width 11 height 11
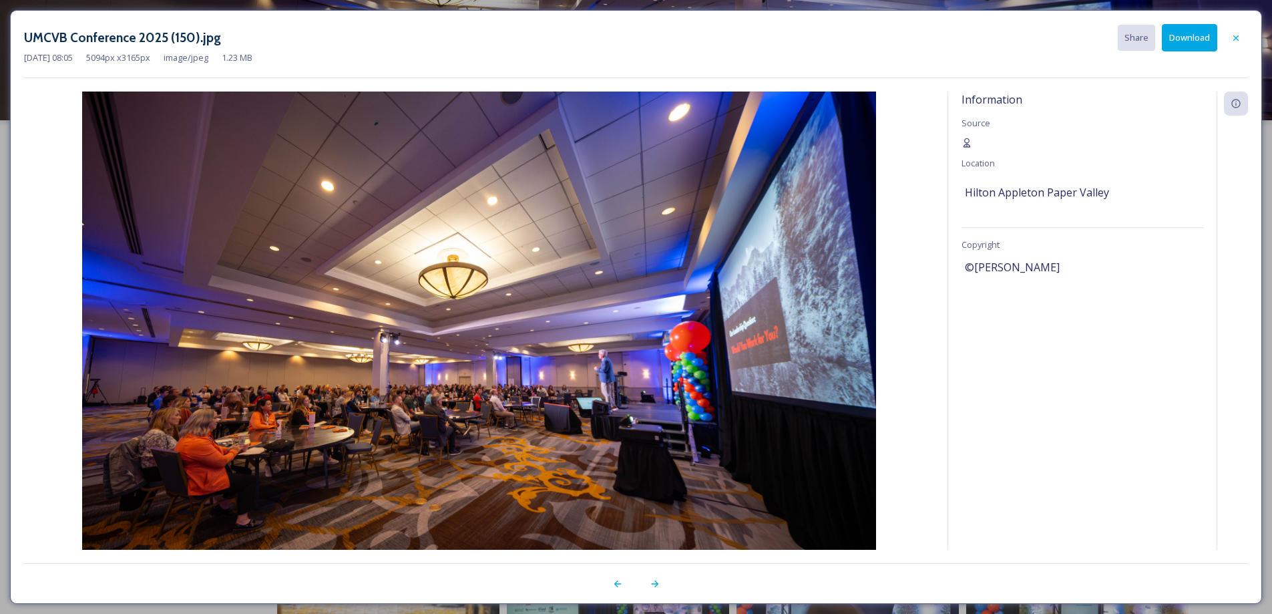
click at [1188, 41] on button "Download" at bounding box center [1189, 37] width 55 height 27
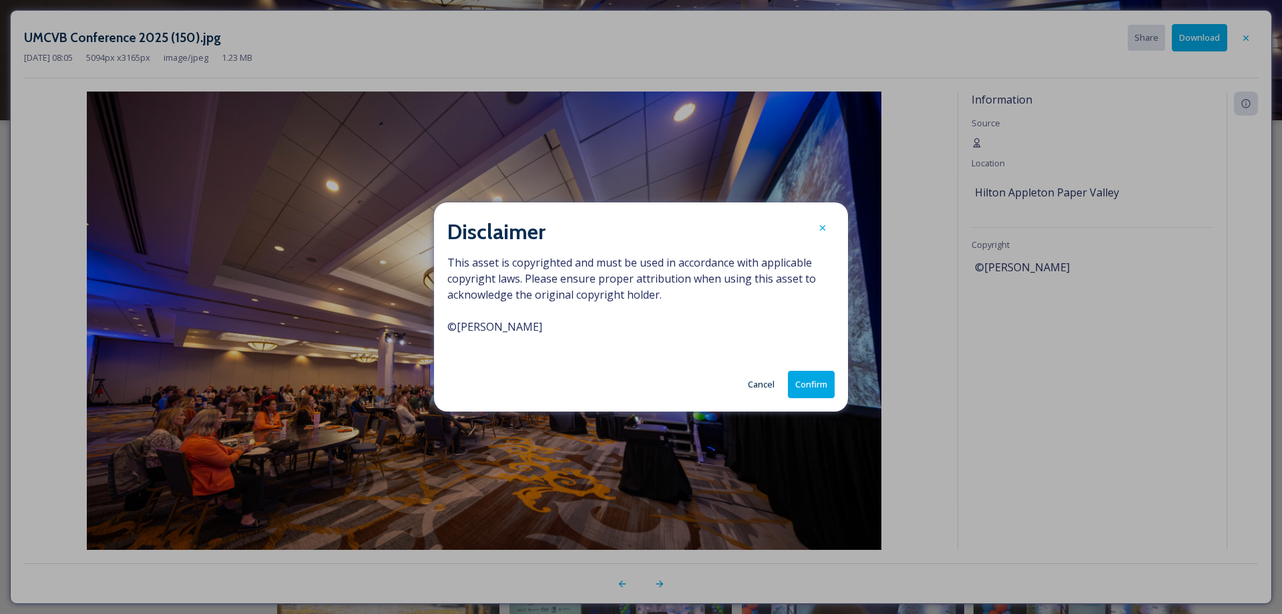
click at [816, 385] on button "Confirm" at bounding box center [811, 384] width 47 height 27
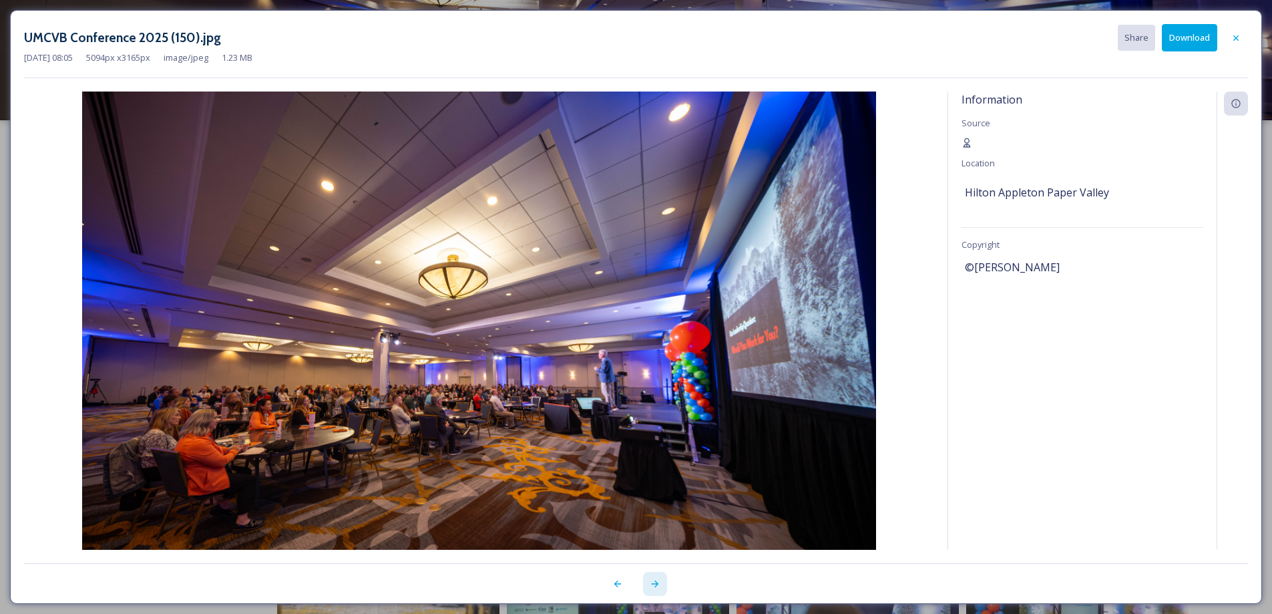
click at [654, 588] on icon at bounding box center [655, 583] width 11 height 11
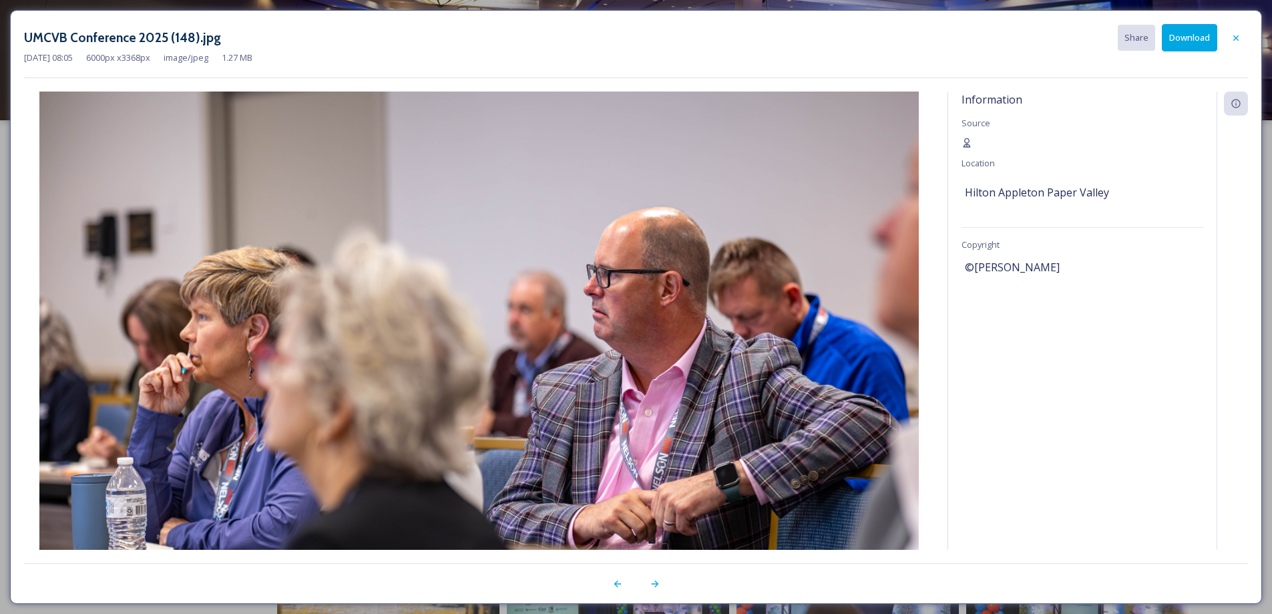
click at [1192, 34] on button "Download" at bounding box center [1189, 37] width 55 height 27
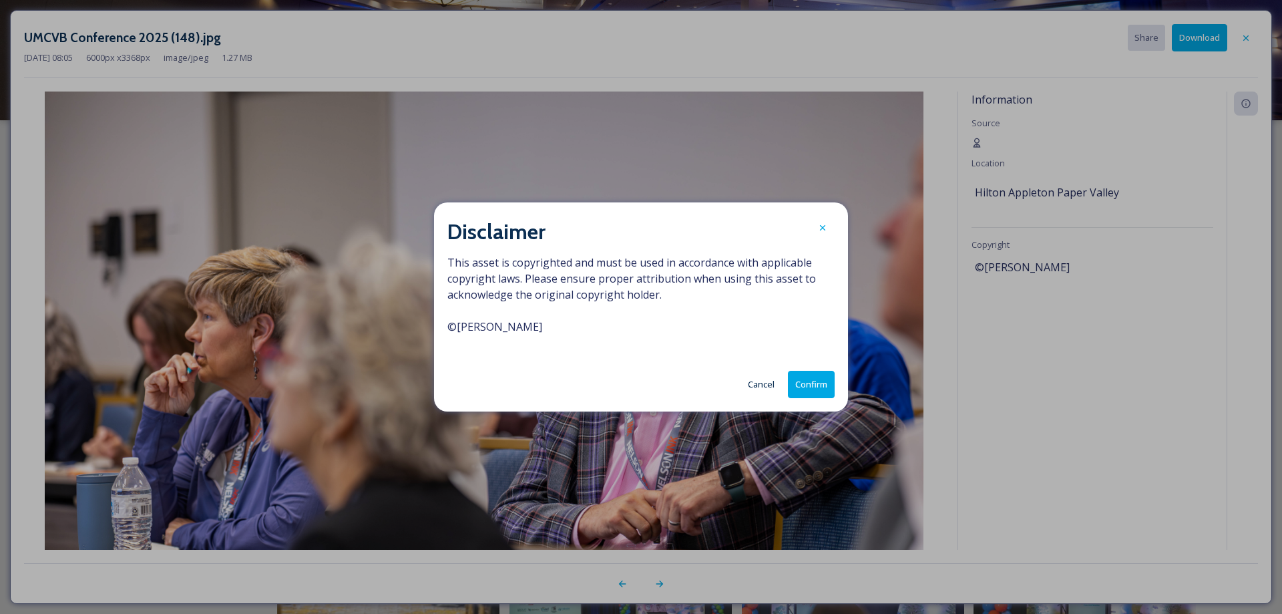
click at [822, 383] on button "Confirm" at bounding box center [811, 384] width 47 height 27
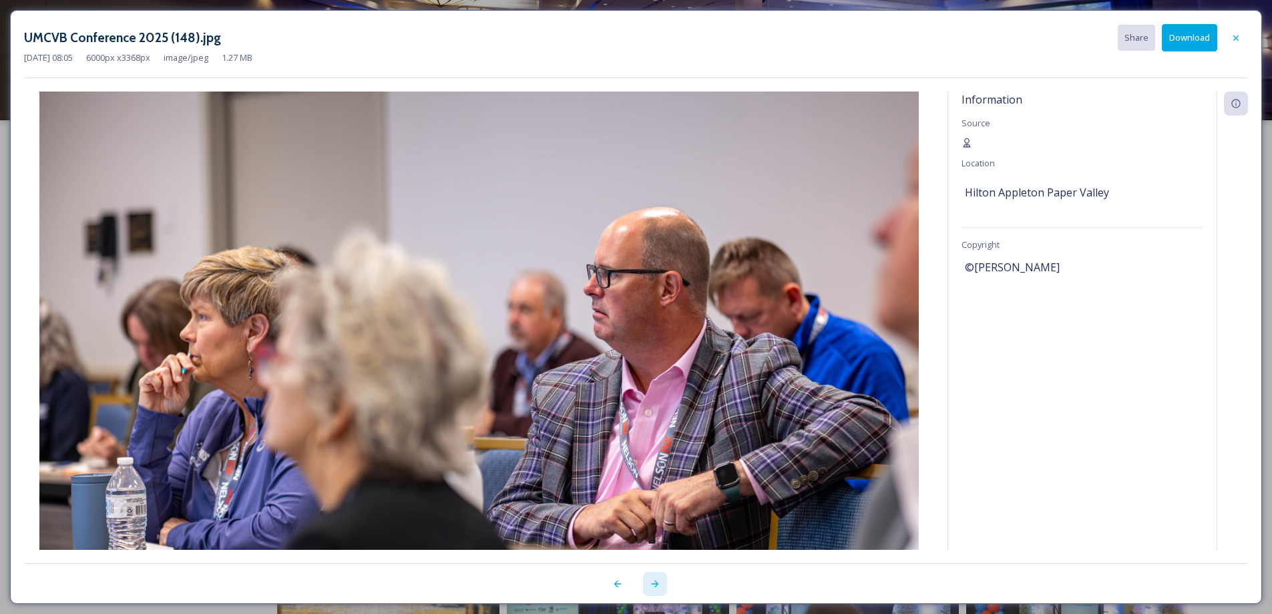
click at [656, 585] on icon at bounding box center [654, 583] width 7 height 7
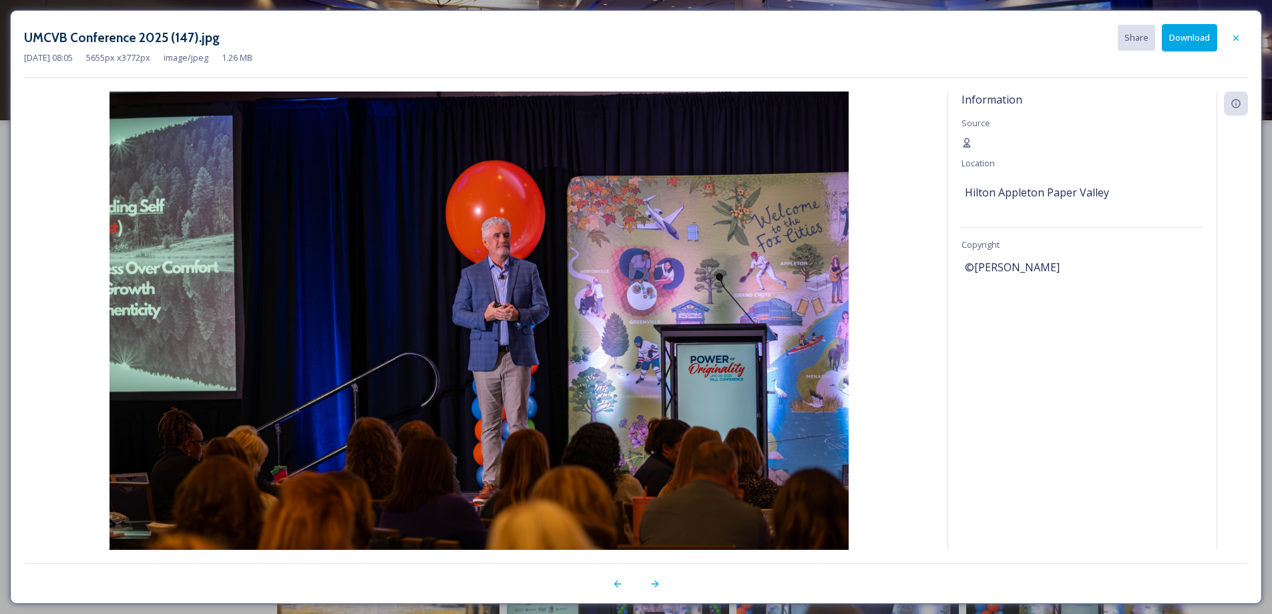
click at [1199, 38] on button "Download" at bounding box center [1189, 37] width 55 height 27
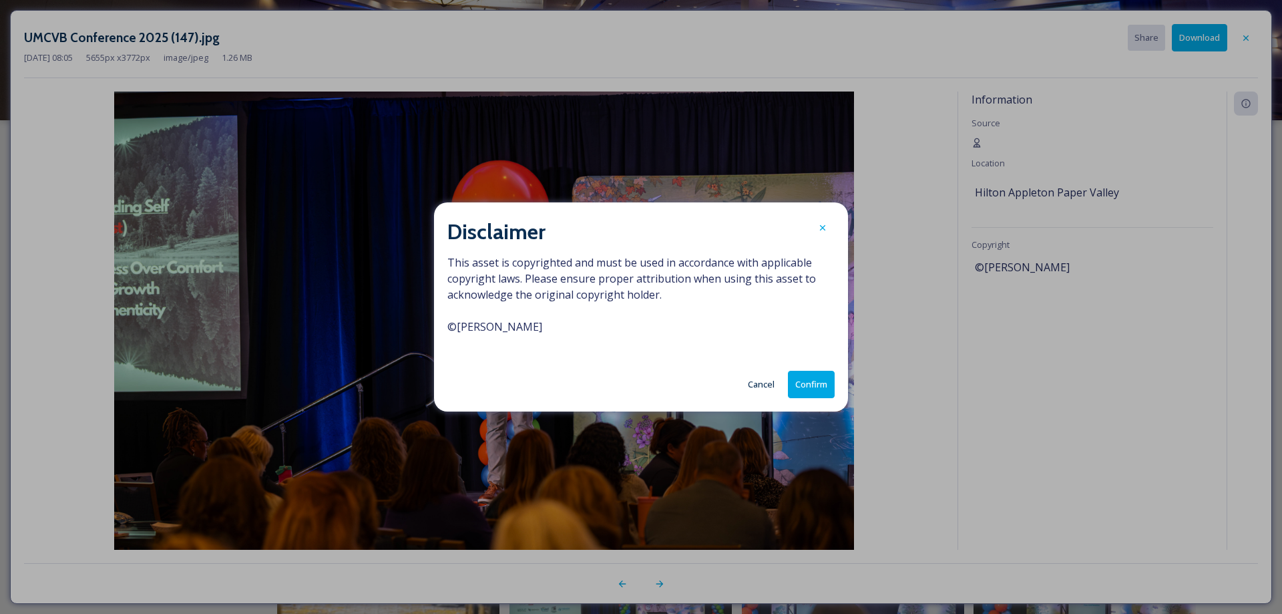
click at [813, 391] on button "Confirm" at bounding box center [811, 384] width 47 height 27
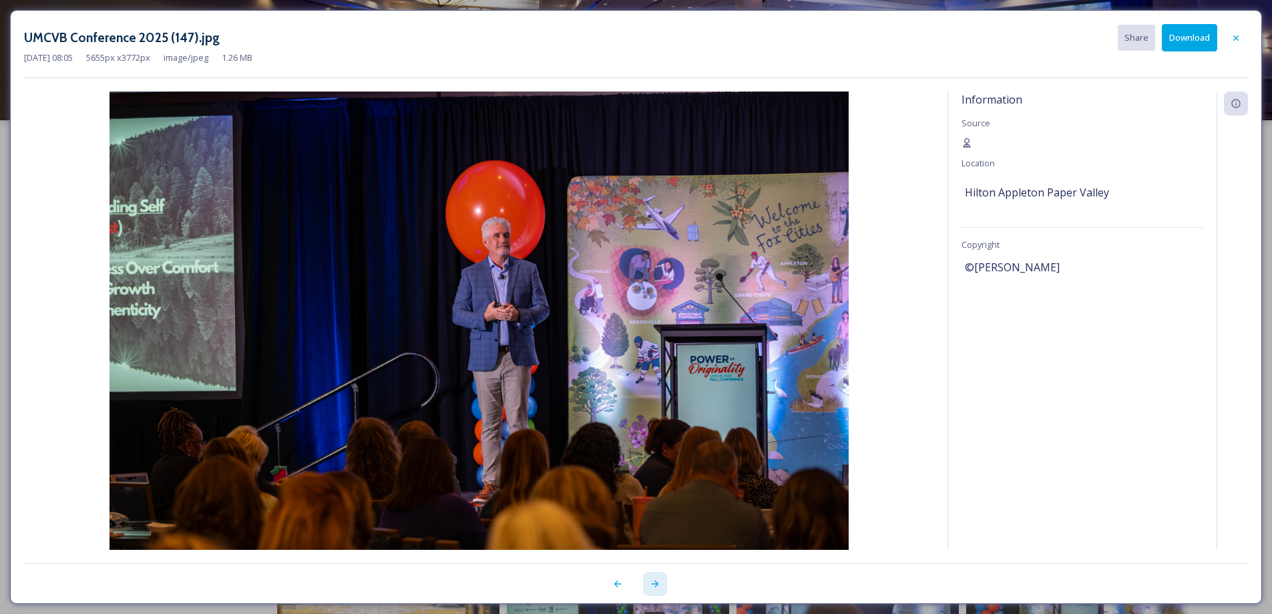
click at [655, 585] on icon at bounding box center [655, 583] width 11 height 11
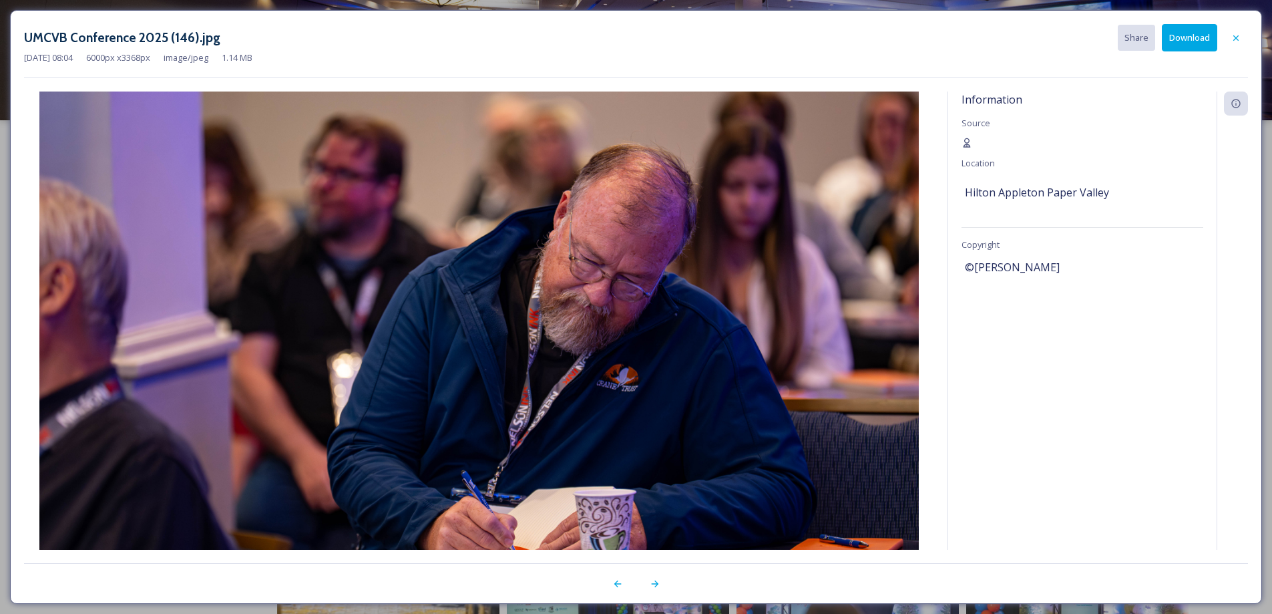
click at [1181, 38] on button "Download" at bounding box center [1189, 37] width 55 height 27
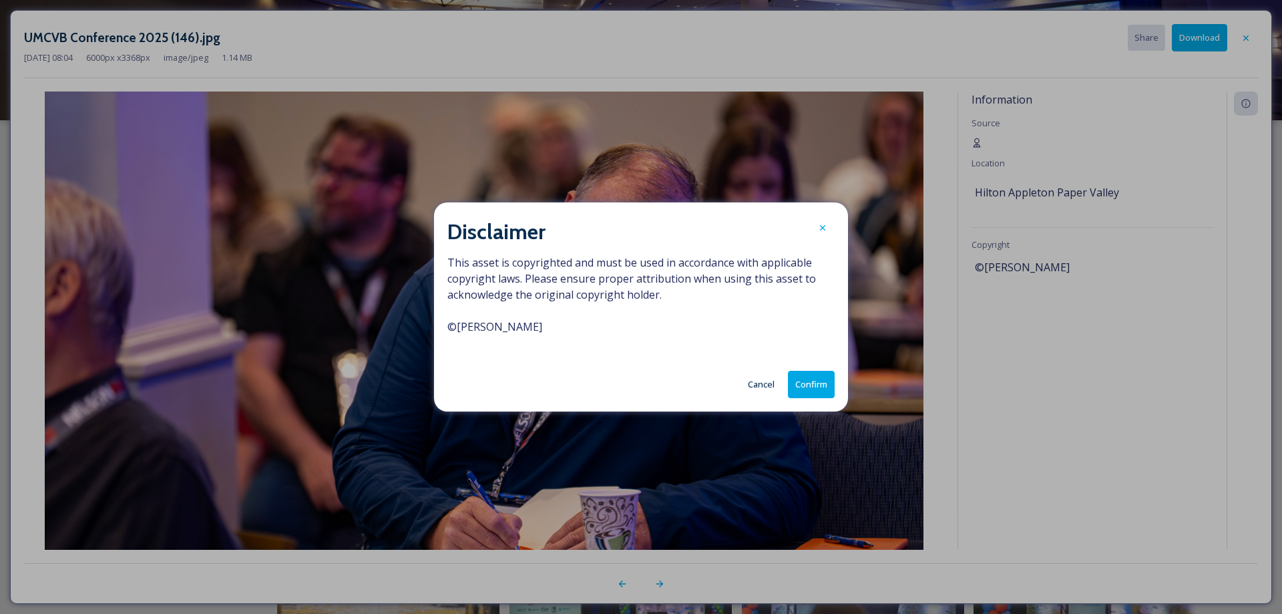
click at [814, 383] on button "Confirm" at bounding box center [811, 384] width 47 height 27
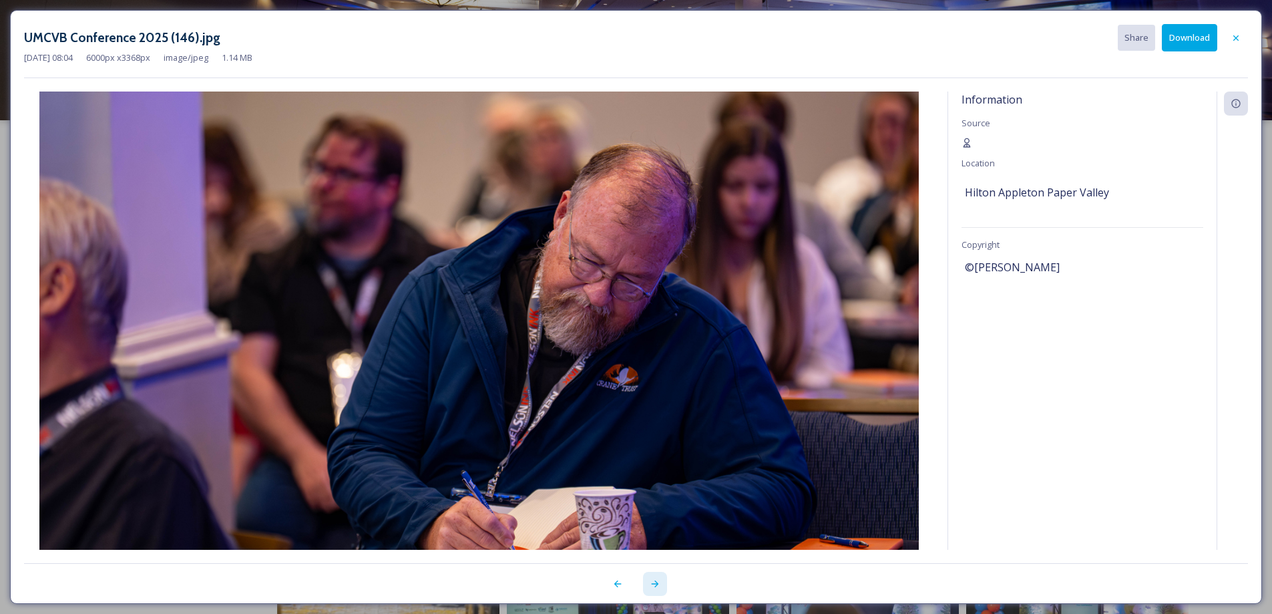
click at [657, 584] on icon at bounding box center [654, 583] width 7 height 7
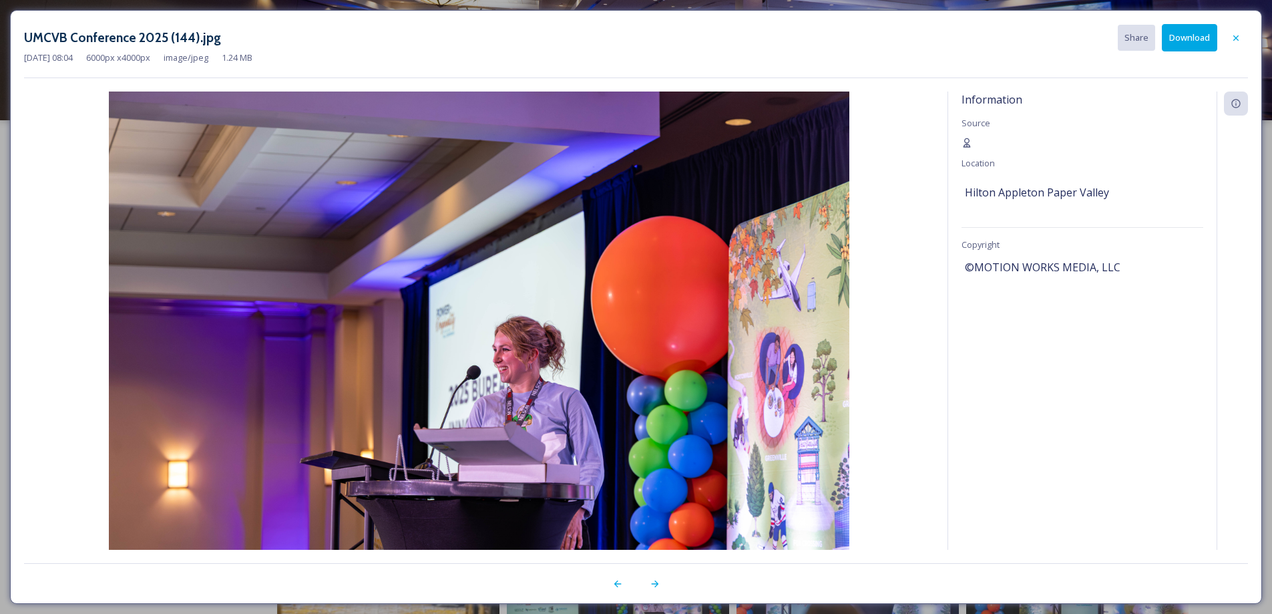
click at [1191, 39] on button "Download" at bounding box center [1189, 37] width 55 height 27
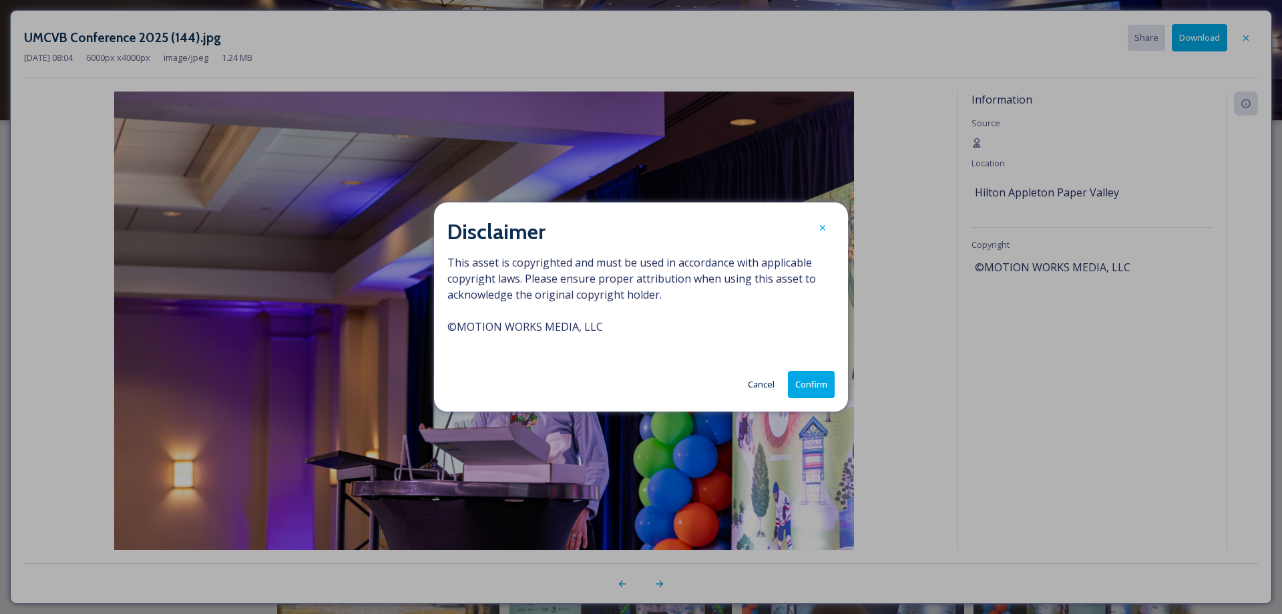
click at [813, 389] on button "Confirm" at bounding box center [811, 384] width 47 height 27
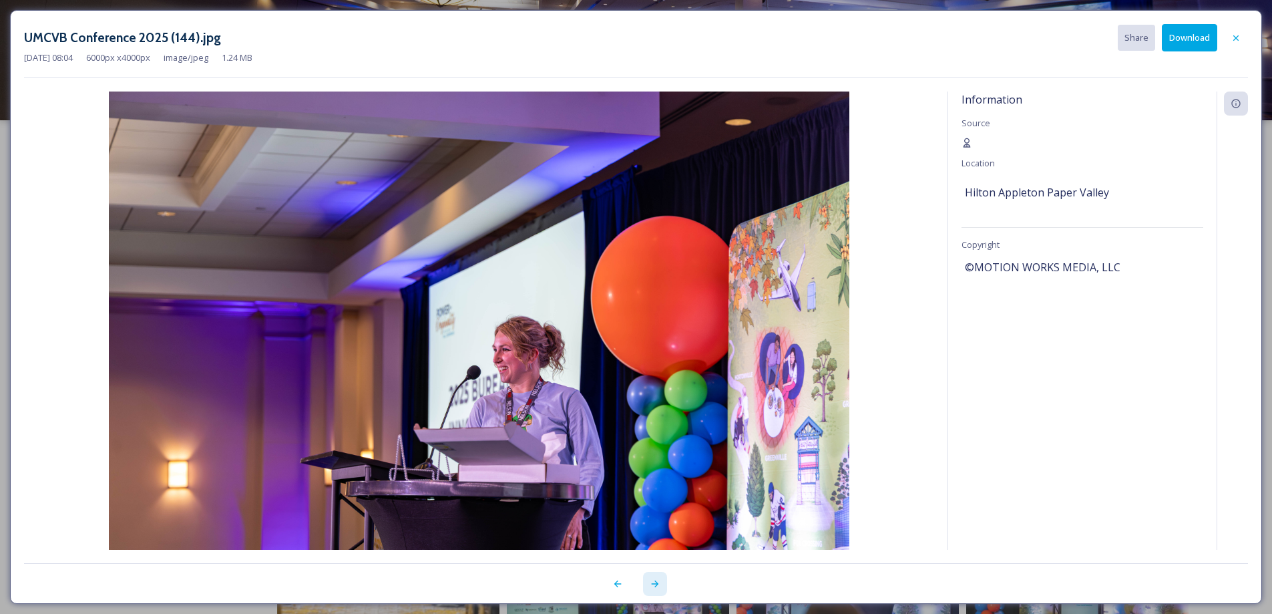
click at [655, 586] on icon at bounding box center [654, 583] width 7 height 7
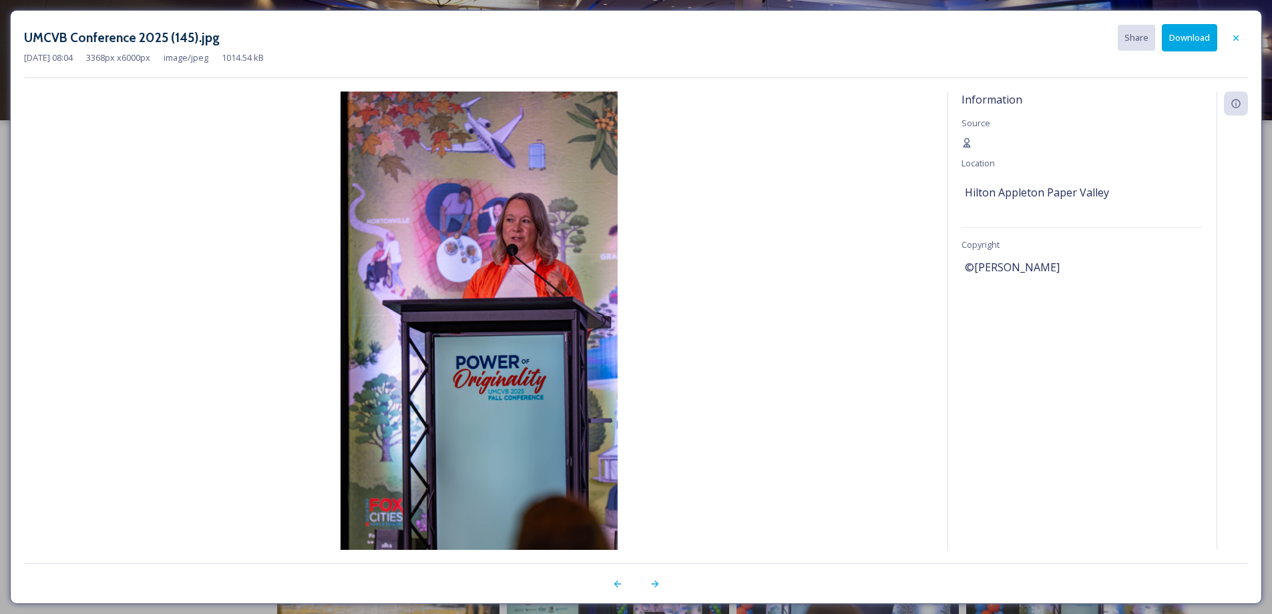
click at [1190, 39] on button "Download" at bounding box center [1189, 37] width 55 height 27
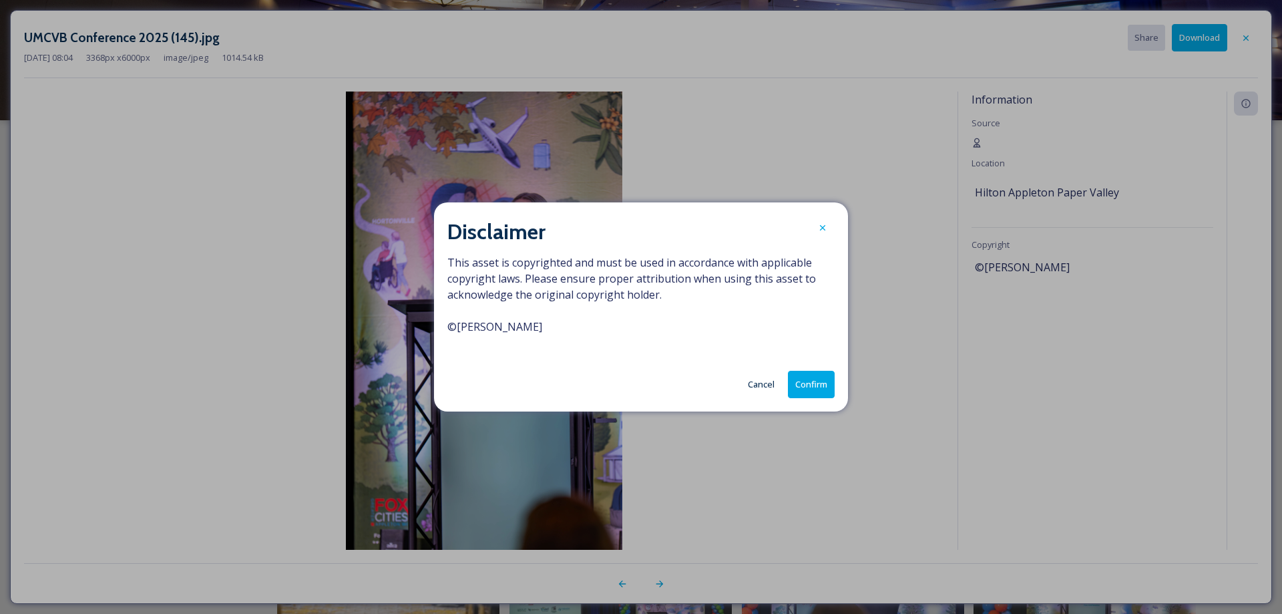
click at [826, 388] on button "Confirm" at bounding box center [811, 384] width 47 height 27
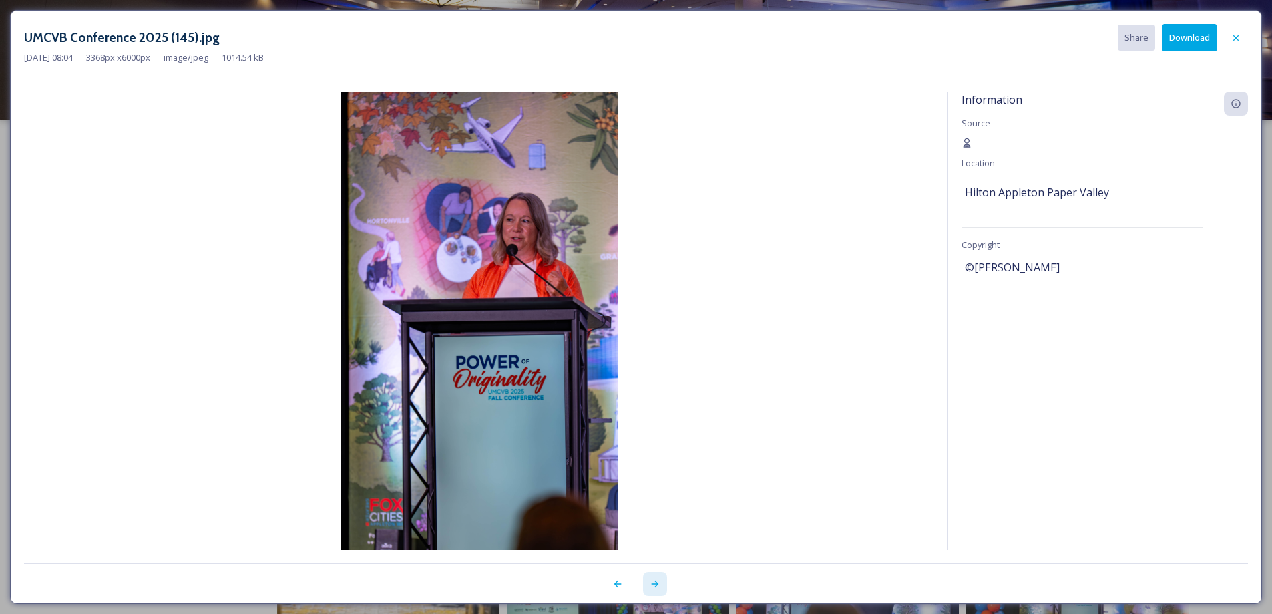
click at [655, 583] on icon at bounding box center [655, 583] width 11 height 11
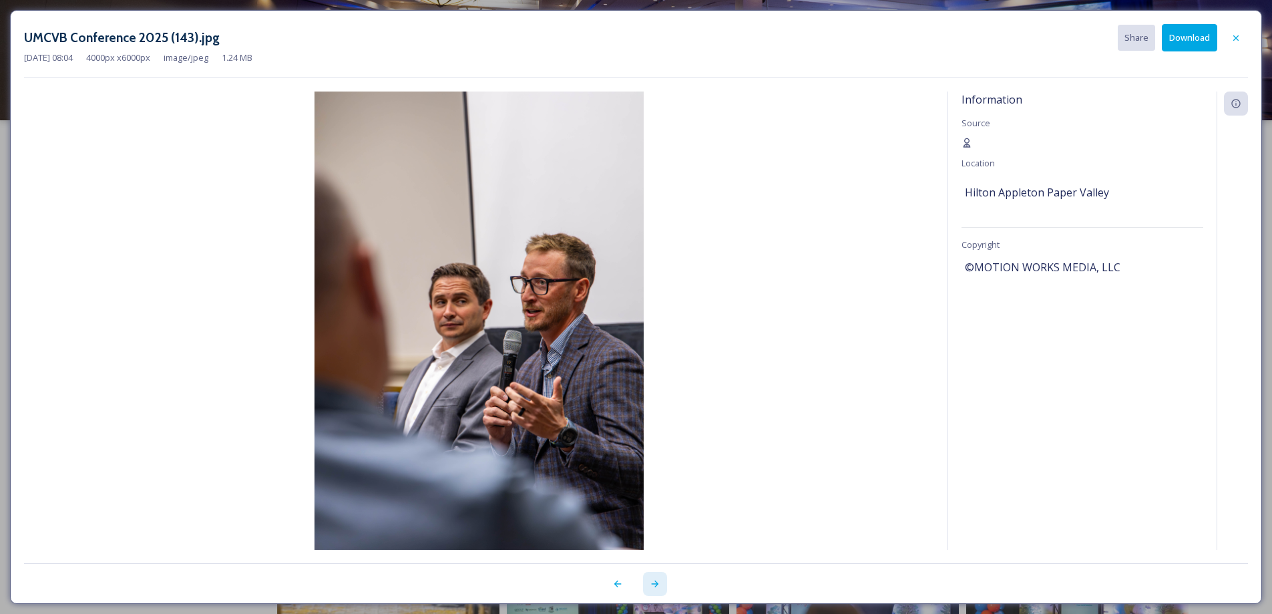
click at [655, 583] on icon at bounding box center [655, 583] width 11 height 11
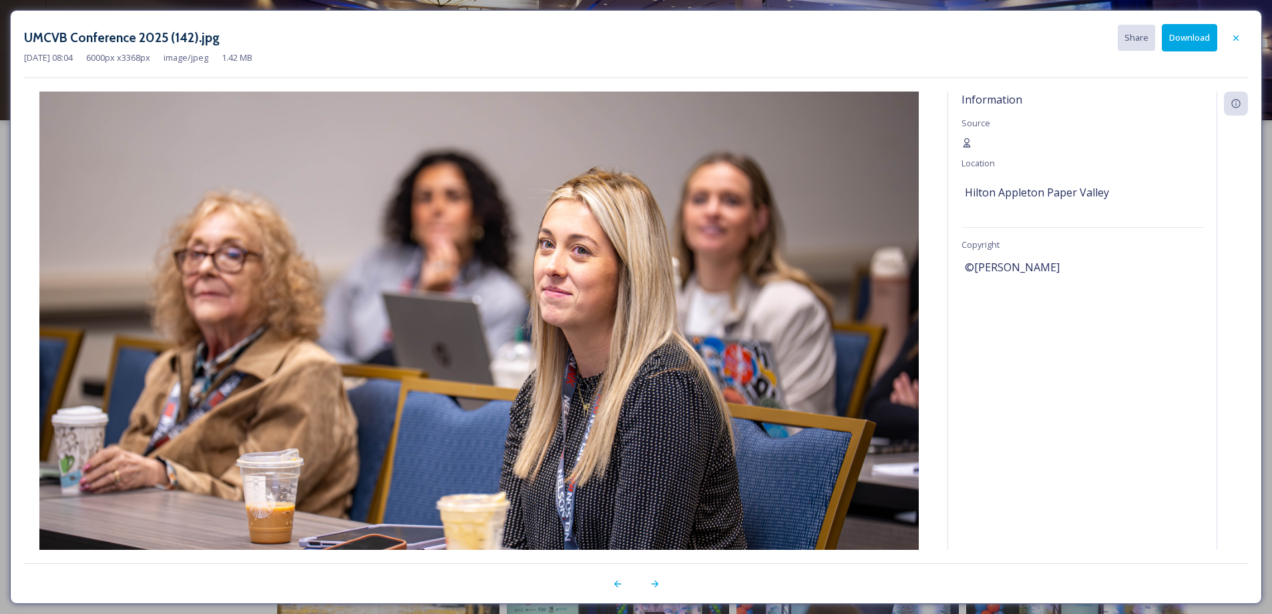
click at [1195, 11] on div "UMCVB Conference 2025 (142).jpg Share Download [DATE] 08:04 6000 px x 3368 px i…" at bounding box center [636, 307] width 1252 height 594
click at [1185, 38] on button "Download" at bounding box center [1189, 37] width 55 height 27
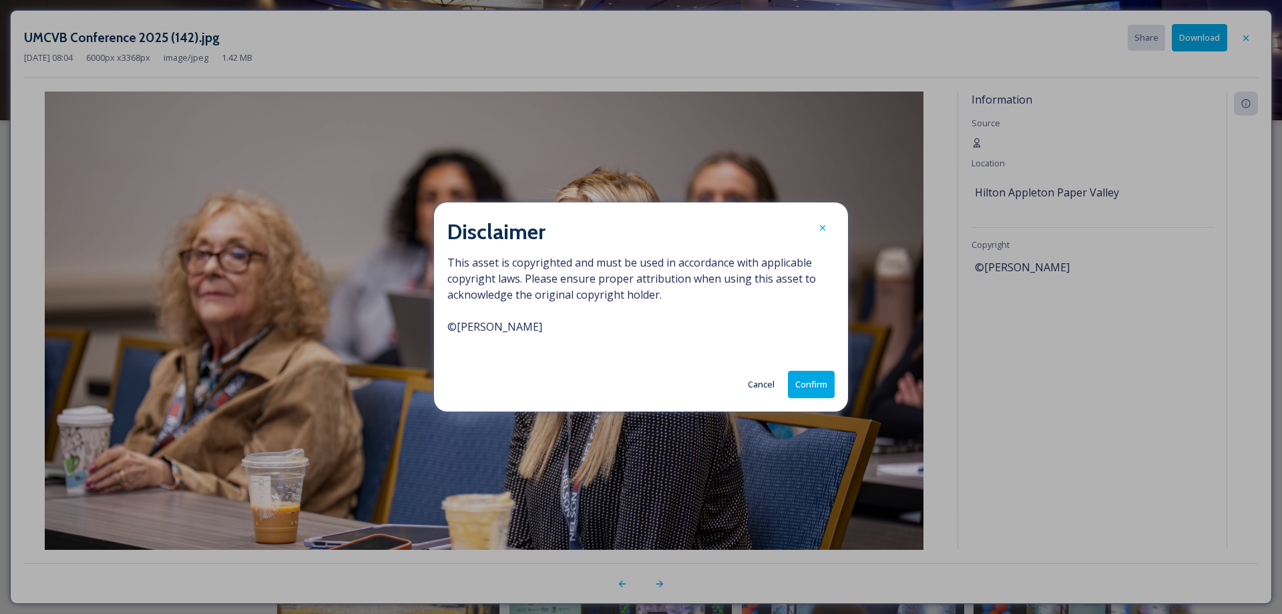
click at [808, 380] on button "Confirm" at bounding box center [811, 384] width 47 height 27
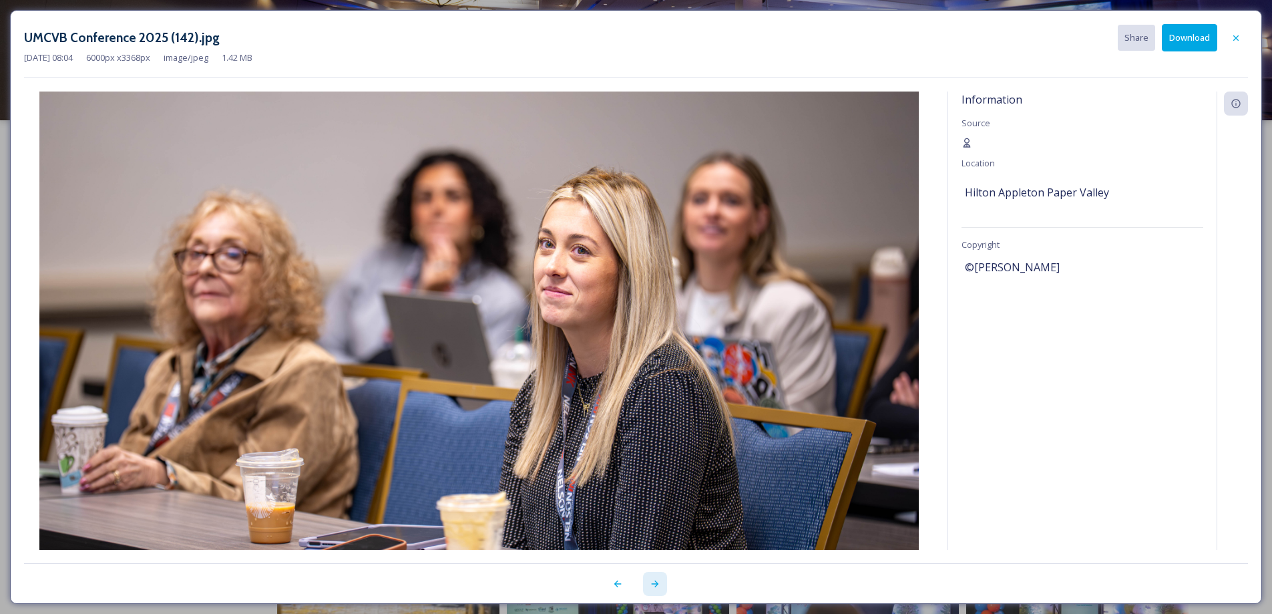
click at [654, 582] on icon at bounding box center [655, 583] width 11 height 11
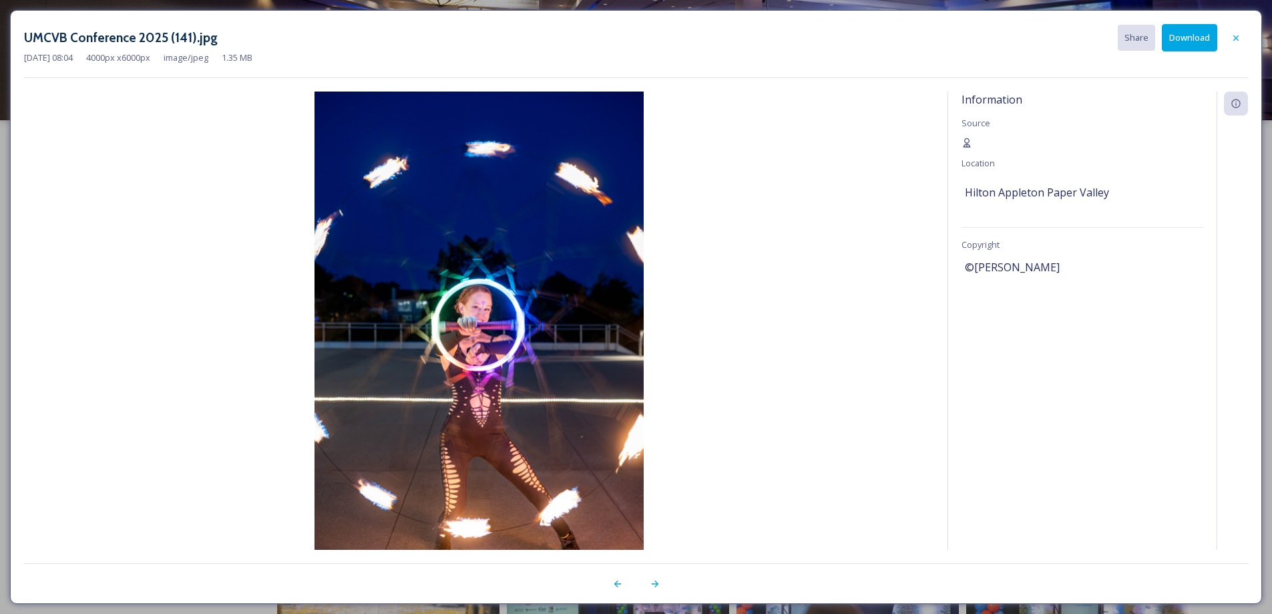
click at [1188, 35] on button "Download" at bounding box center [1189, 37] width 55 height 27
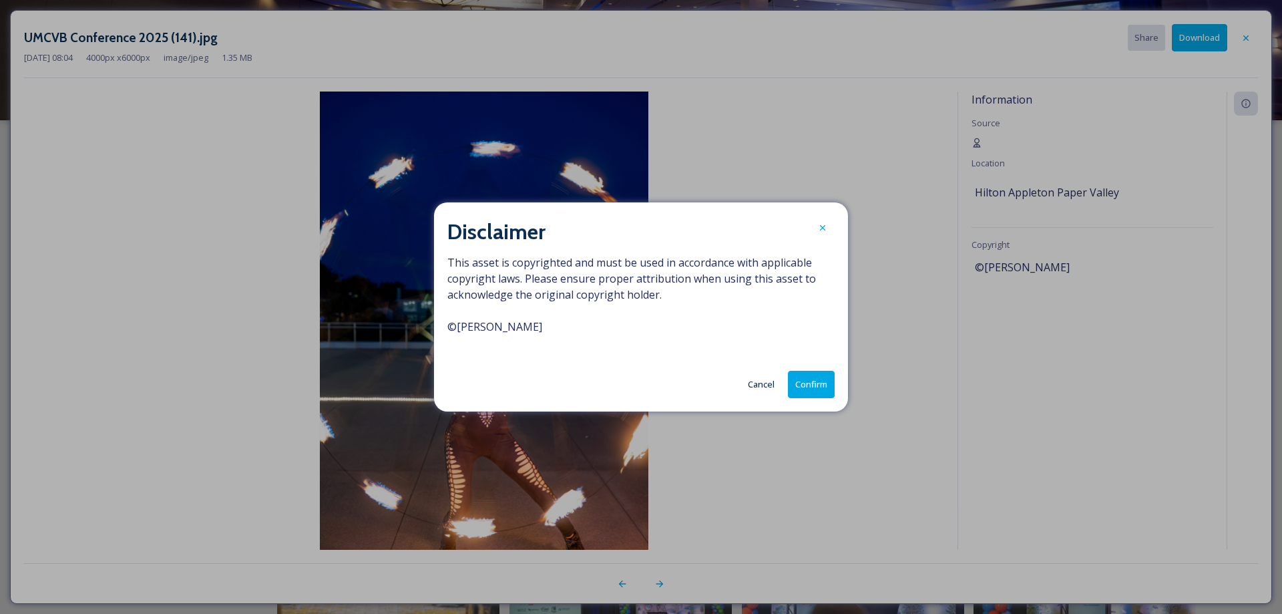
click at [809, 379] on button "Confirm" at bounding box center [811, 384] width 47 height 27
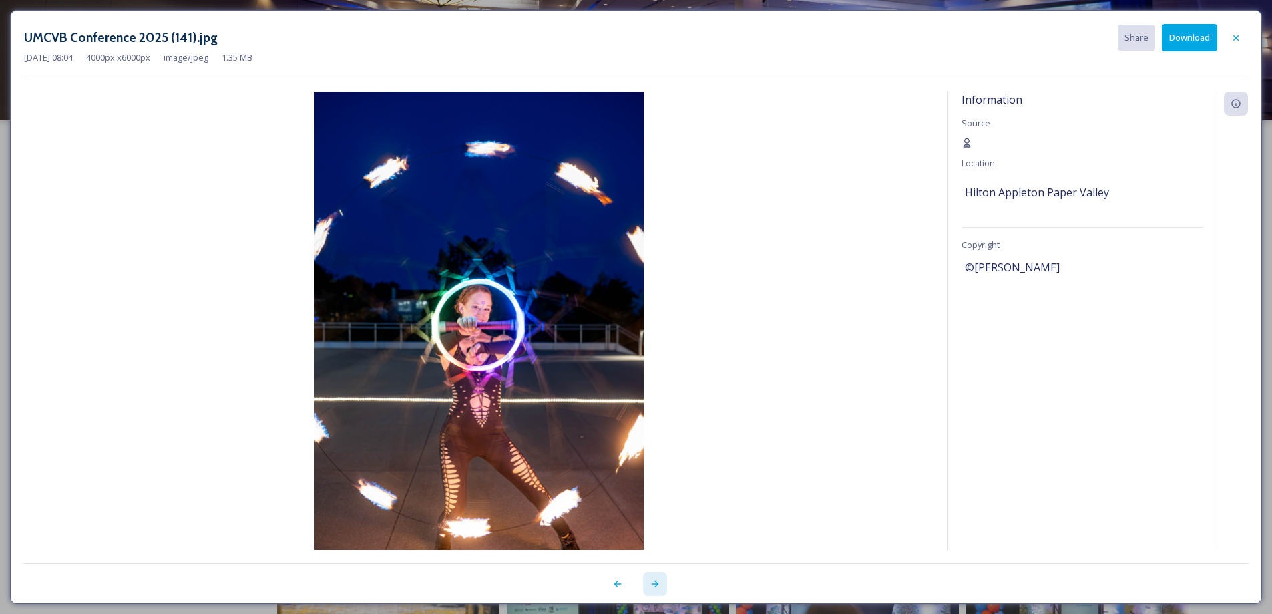
click at [658, 586] on icon at bounding box center [655, 583] width 11 height 11
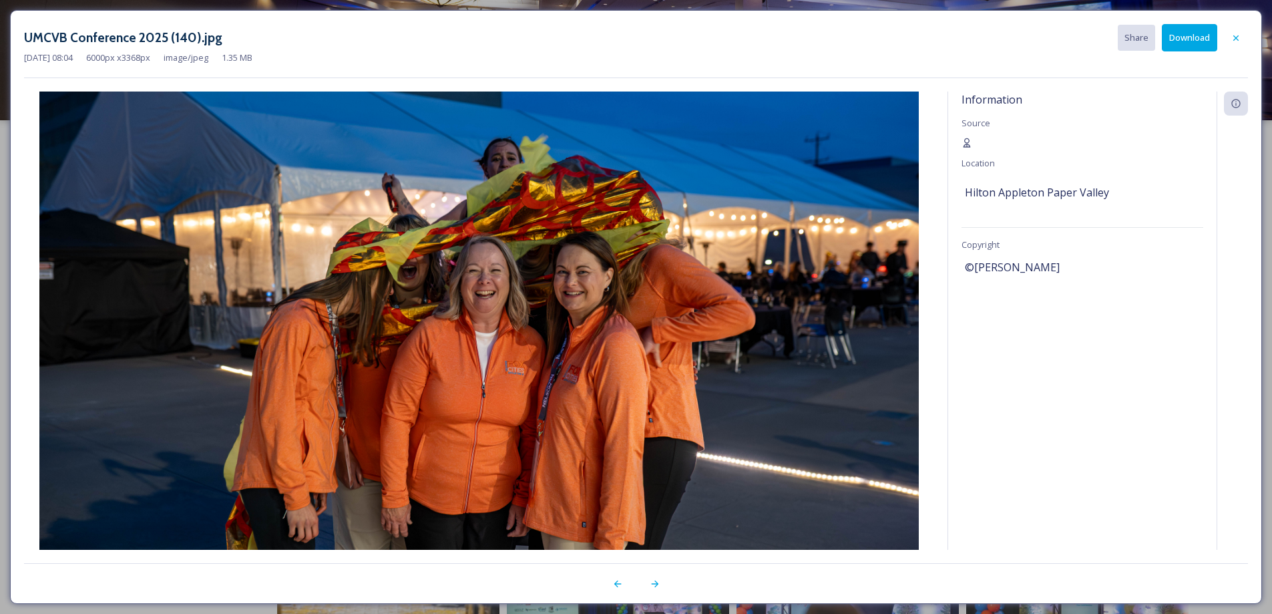
click at [1196, 43] on button "Download" at bounding box center [1189, 37] width 55 height 27
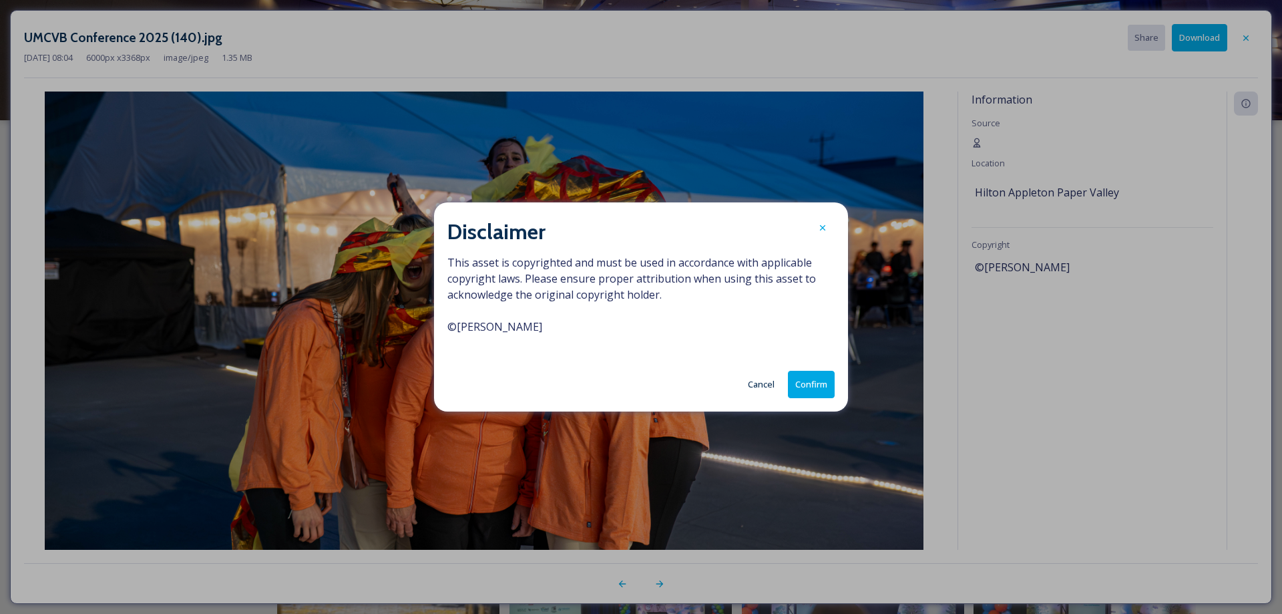
click at [818, 385] on button "Confirm" at bounding box center [811, 384] width 47 height 27
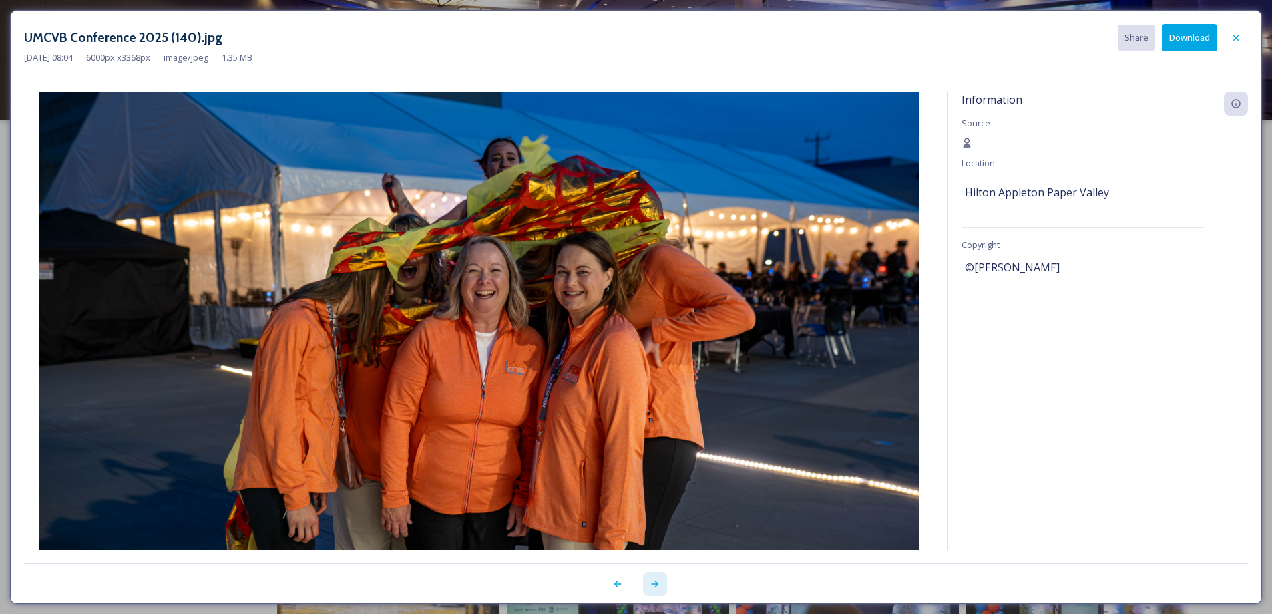
click at [656, 587] on icon at bounding box center [655, 583] width 11 height 11
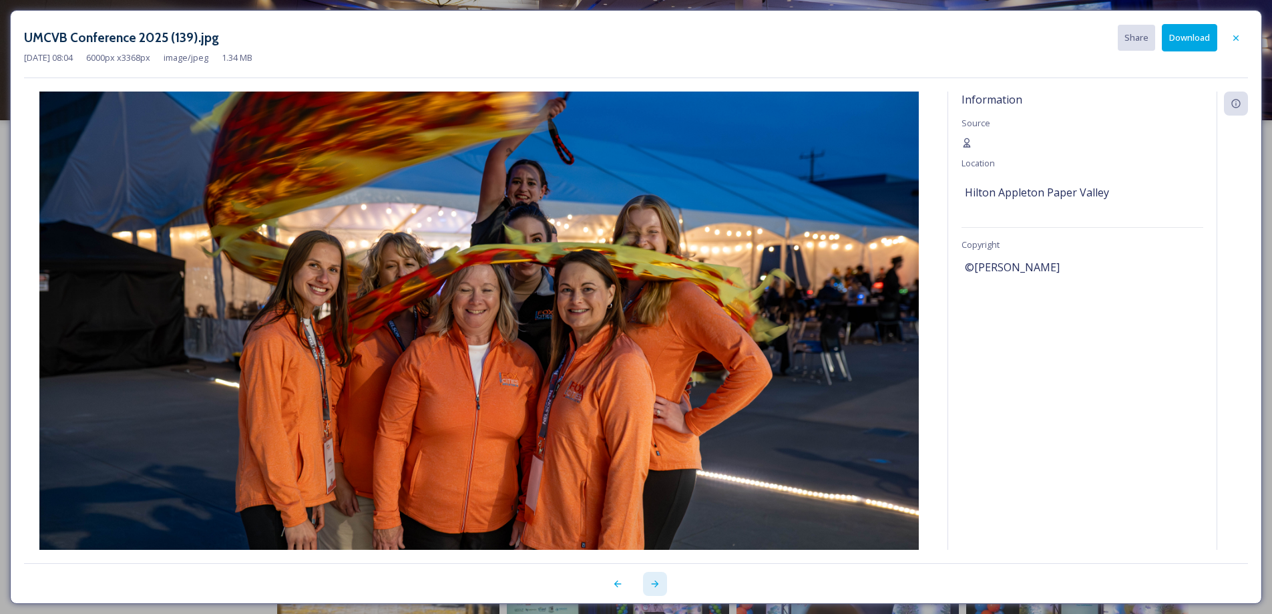
click at [656, 587] on icon at bounding box center [655, 583] width 11 height 11
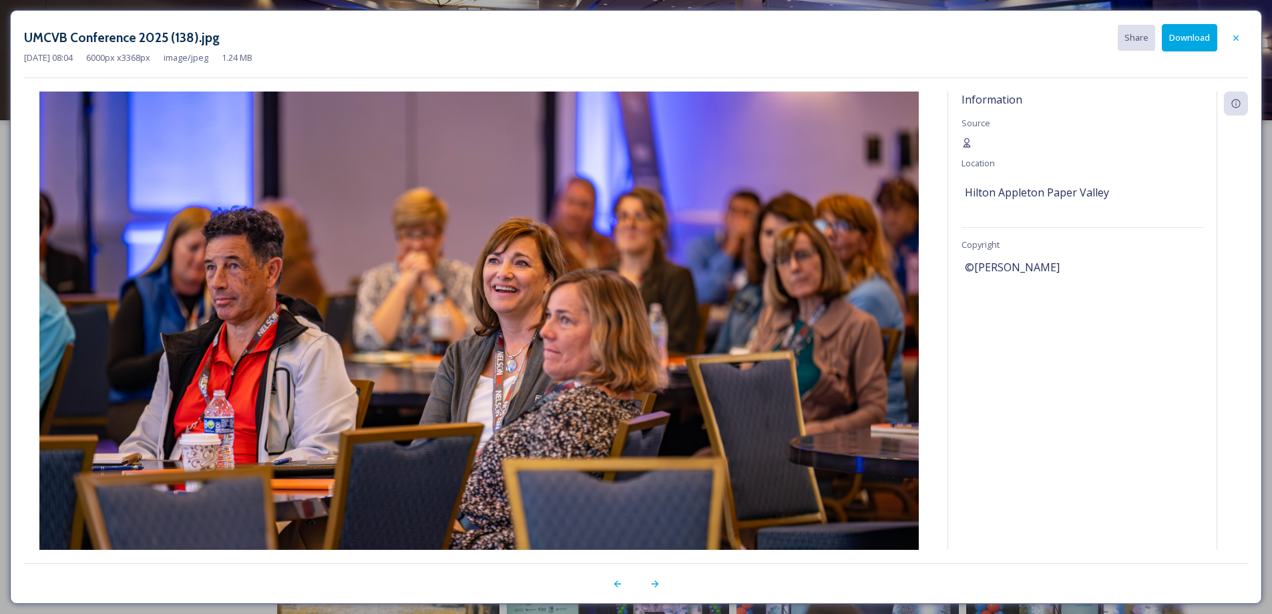
click at [1196, 39] on button "Download" at bounding box center [1189, 37] width 55 height 27
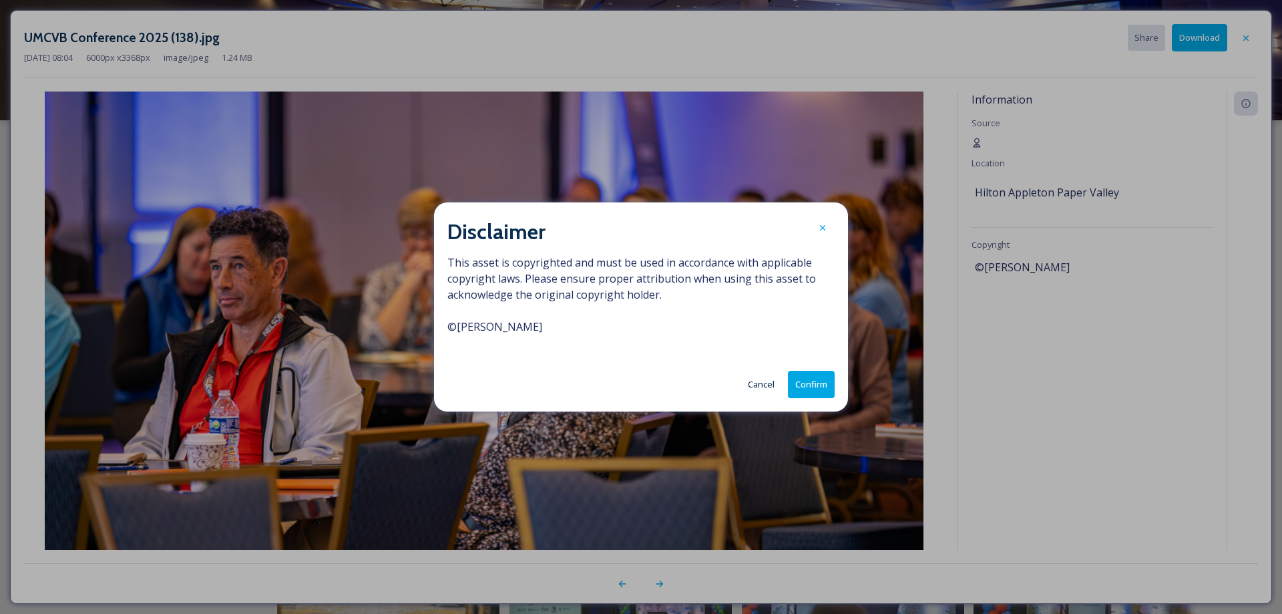
click at [808, 384] on button "Confirm" at bounding box center [811, 384] width 47 height 27
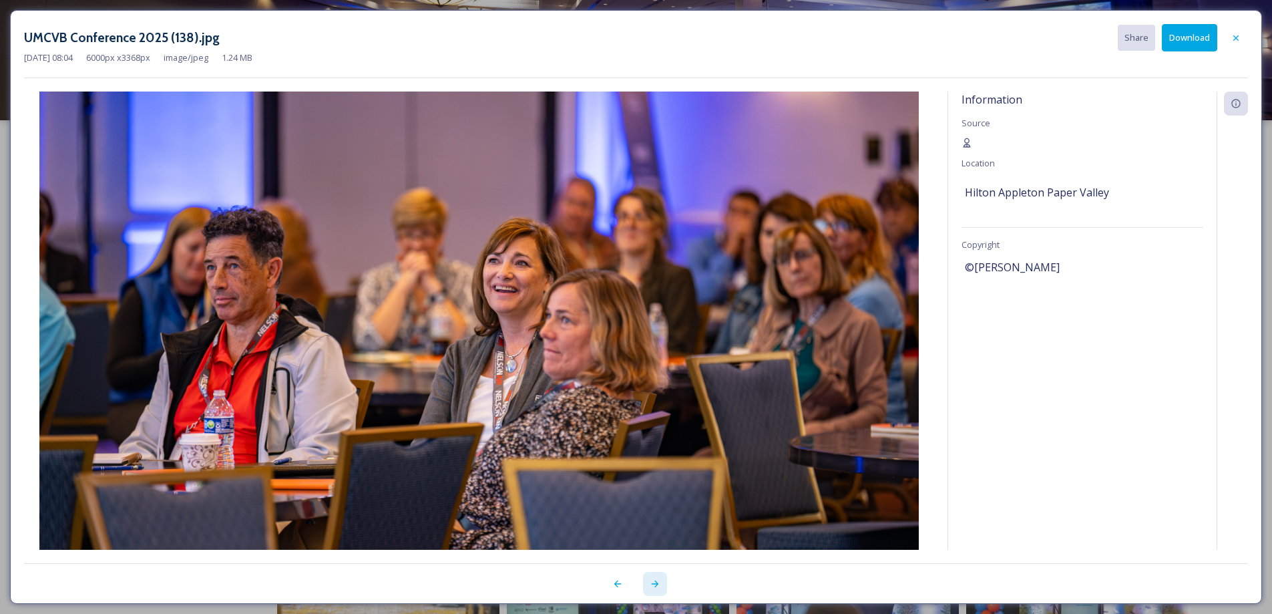
click at [653, 585] on icon at bounding box center [655, 583] width 11 height 11
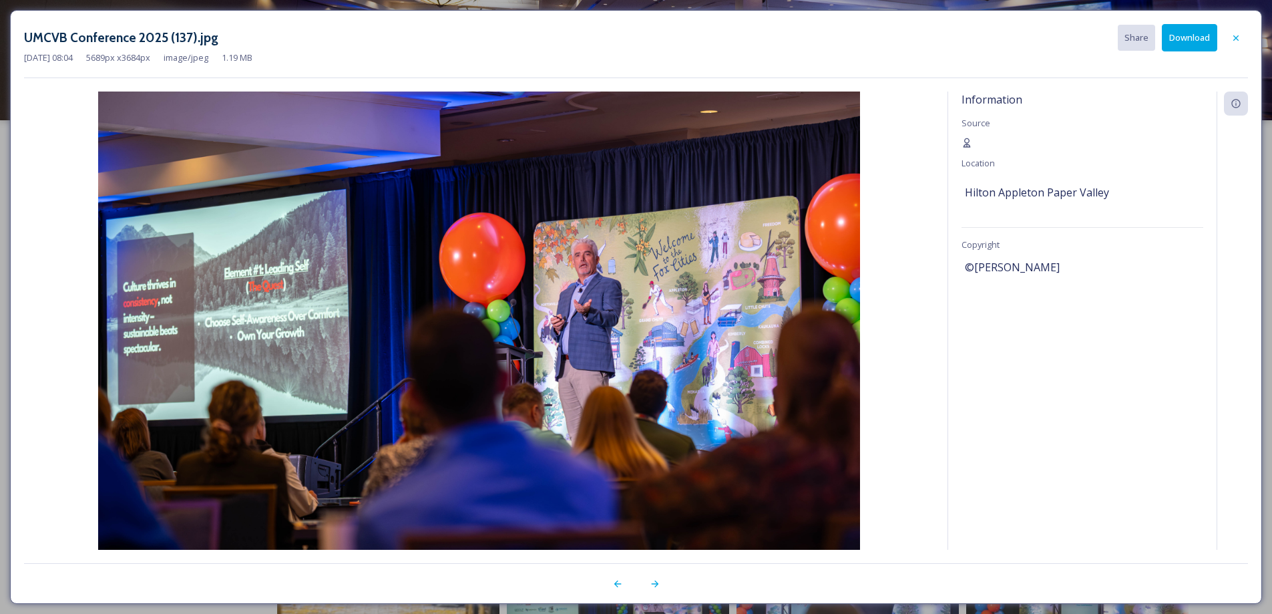
click at [1196, 36] on button "Download" at bounding box center [1189, 37] width 55 height 27
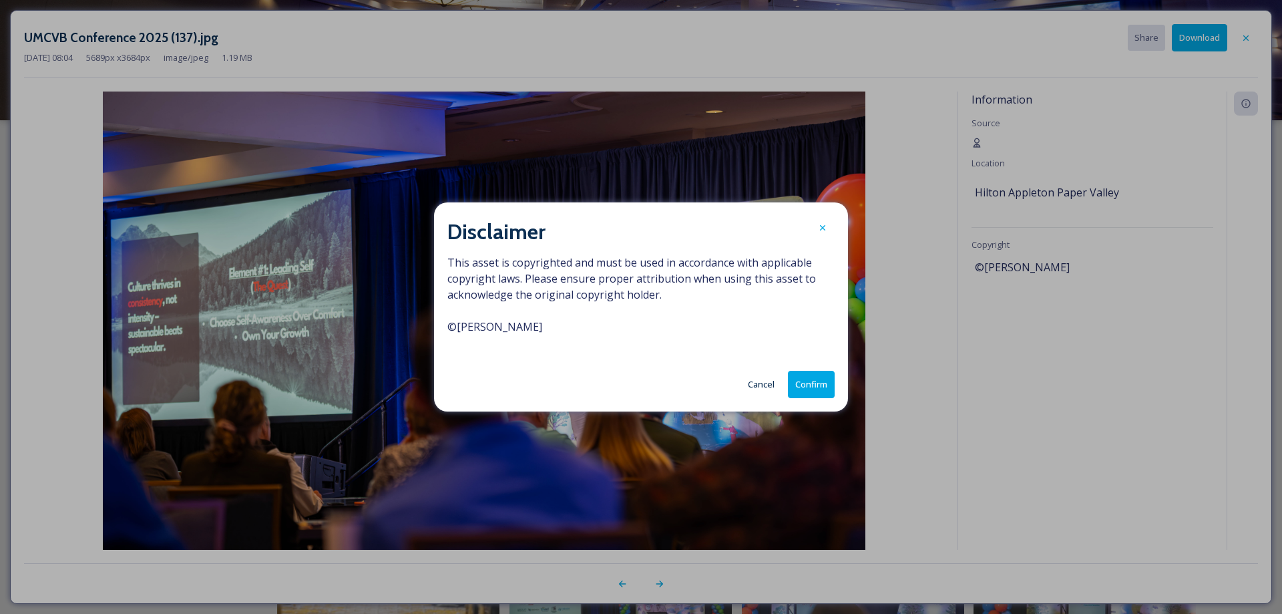
click at [810, 385] on button "Confirm" at bounding box center [811, 384] width 47 height 27
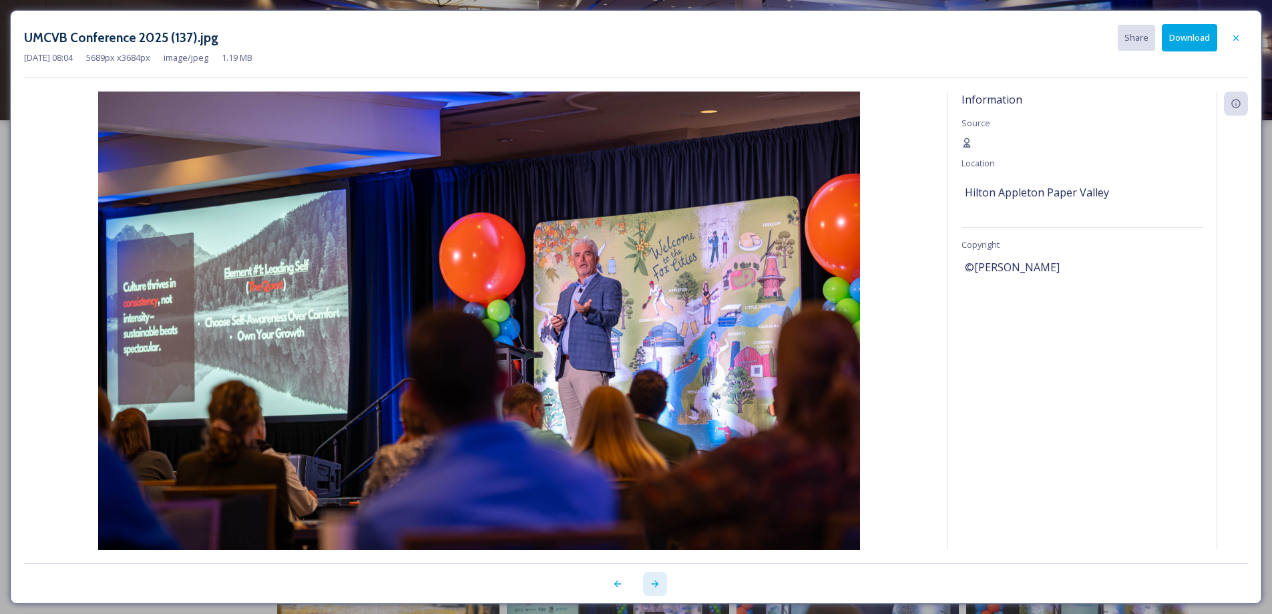
click at [655, 586] on icon at bounding box center [655, 583] width 11 height 11
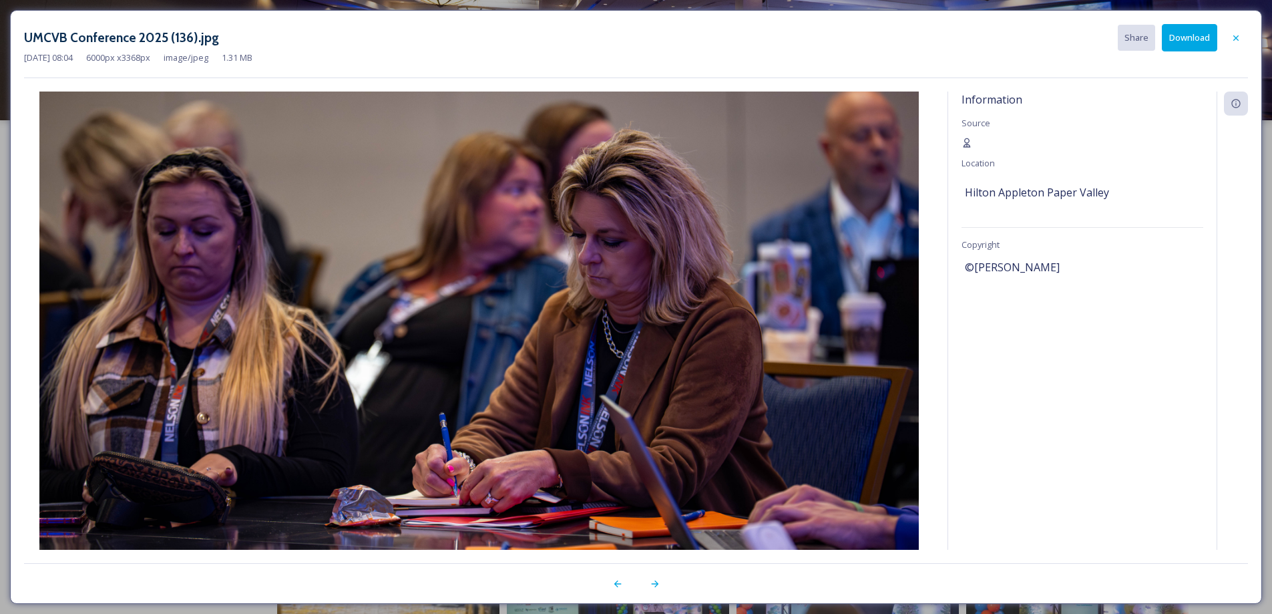
click at [1201, 40] on button "Download" at bounding box center [1189, 37] width 55 height 27
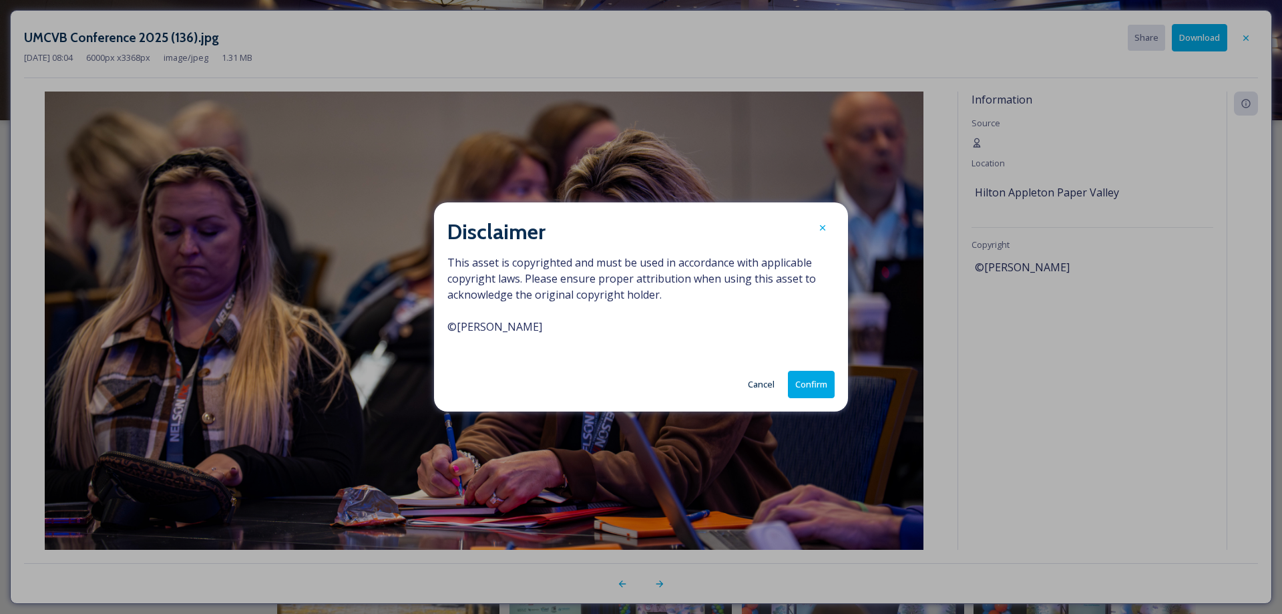
click at [809, 387] on button "Confirm" at bounding box center [811, 384] width 47 height 27
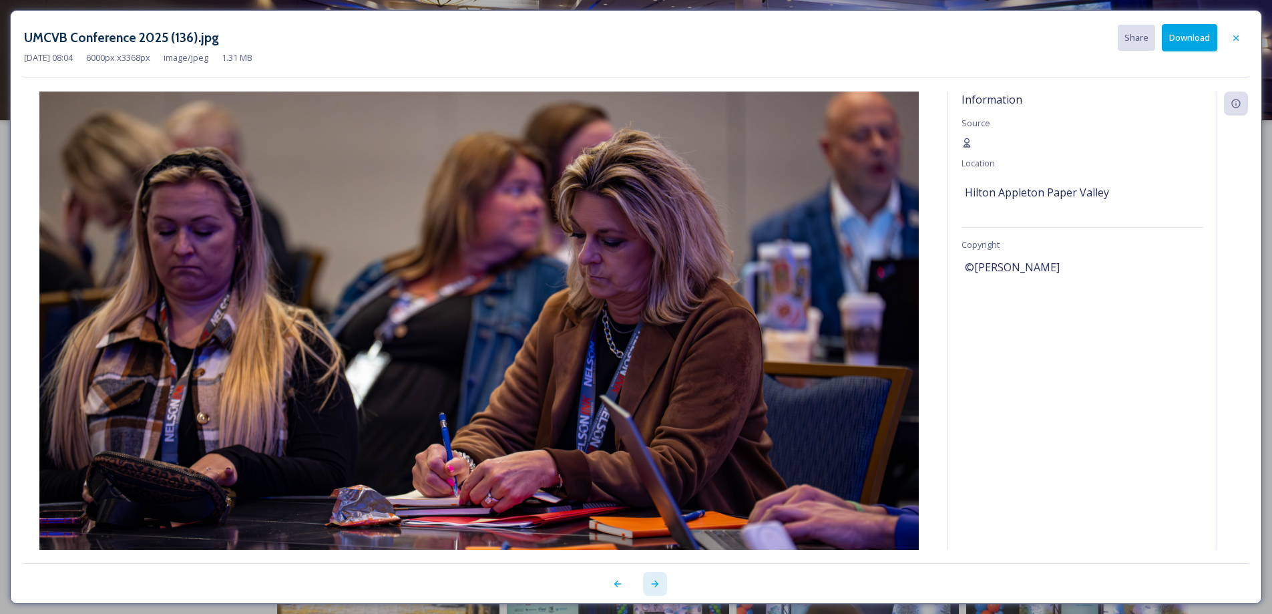
click at [658, 587] on icon at bounding box center [655, 583] width 11 height 11
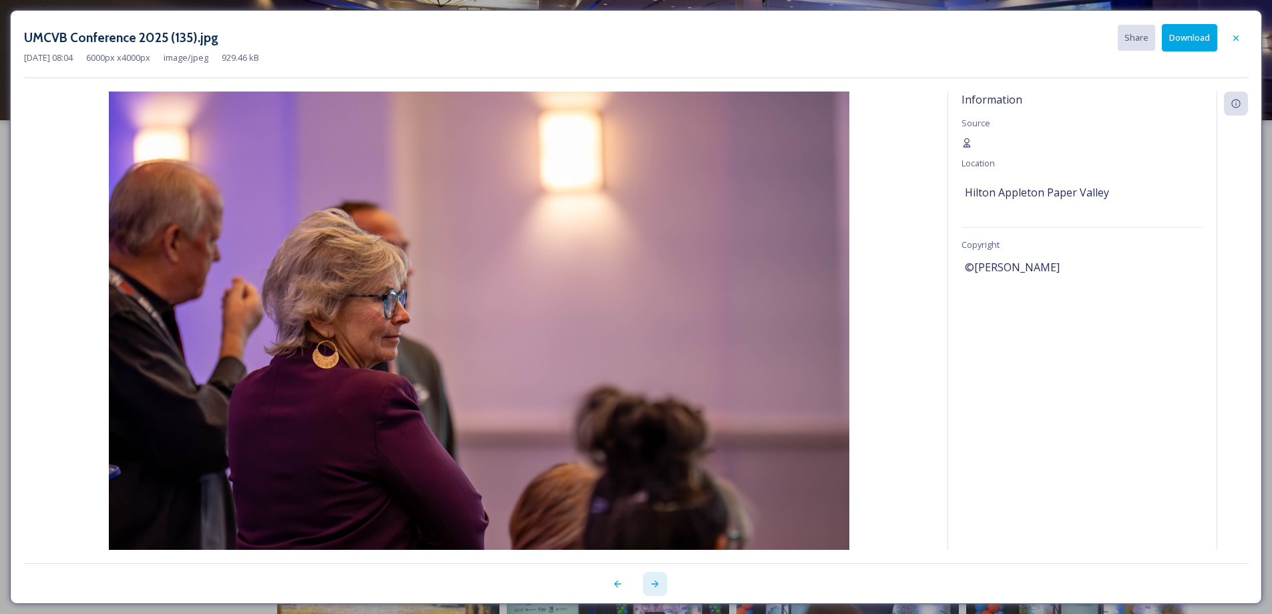
click at [658, 587] on icon at bounding box center [655, 583] width 11 height 11
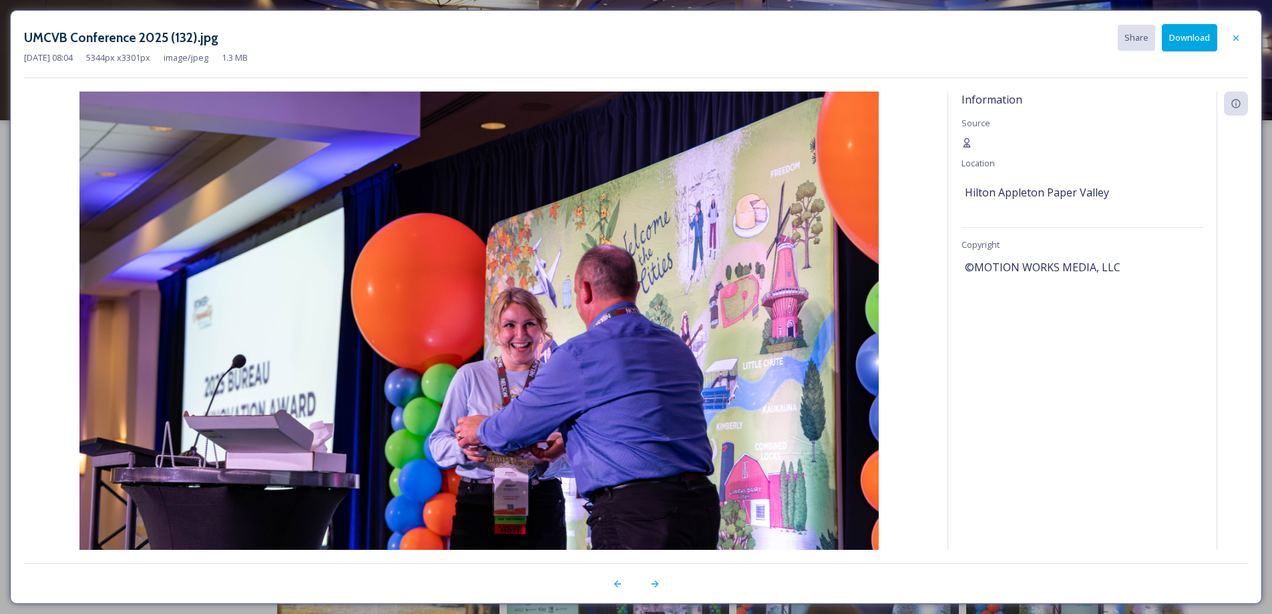
click at [1206, 32] on button "Download" at bounding box center [1189, 37] width 55 height 27
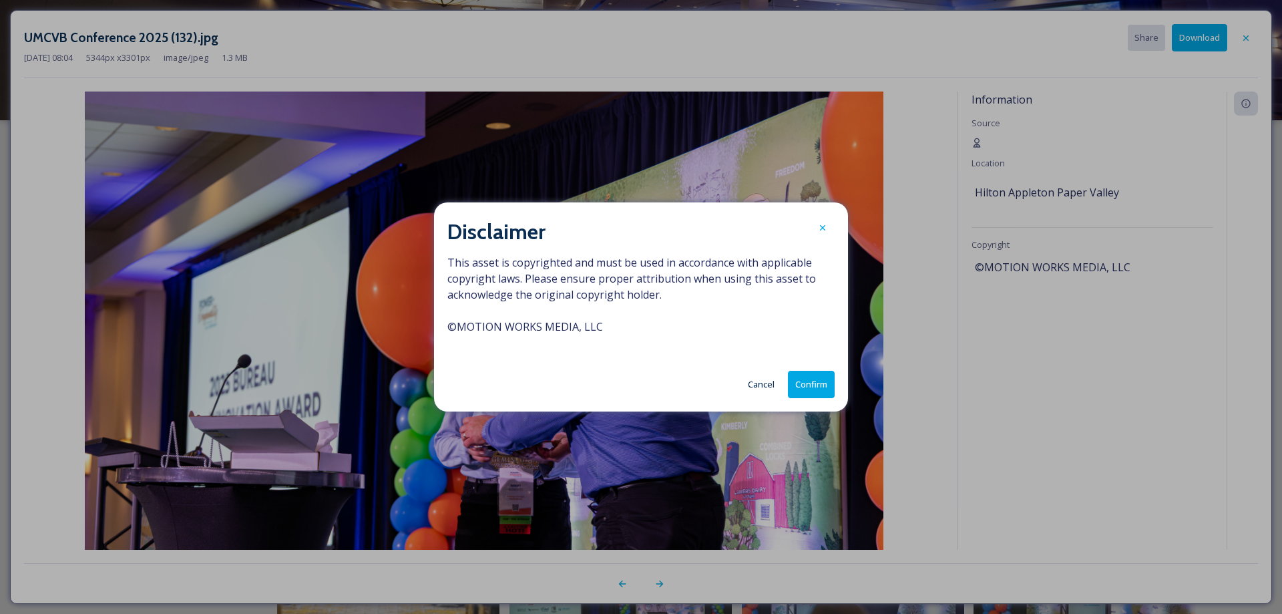
click at [819, 380] on button "Confirm" at bounding box center [811, 384] width 47 height 27
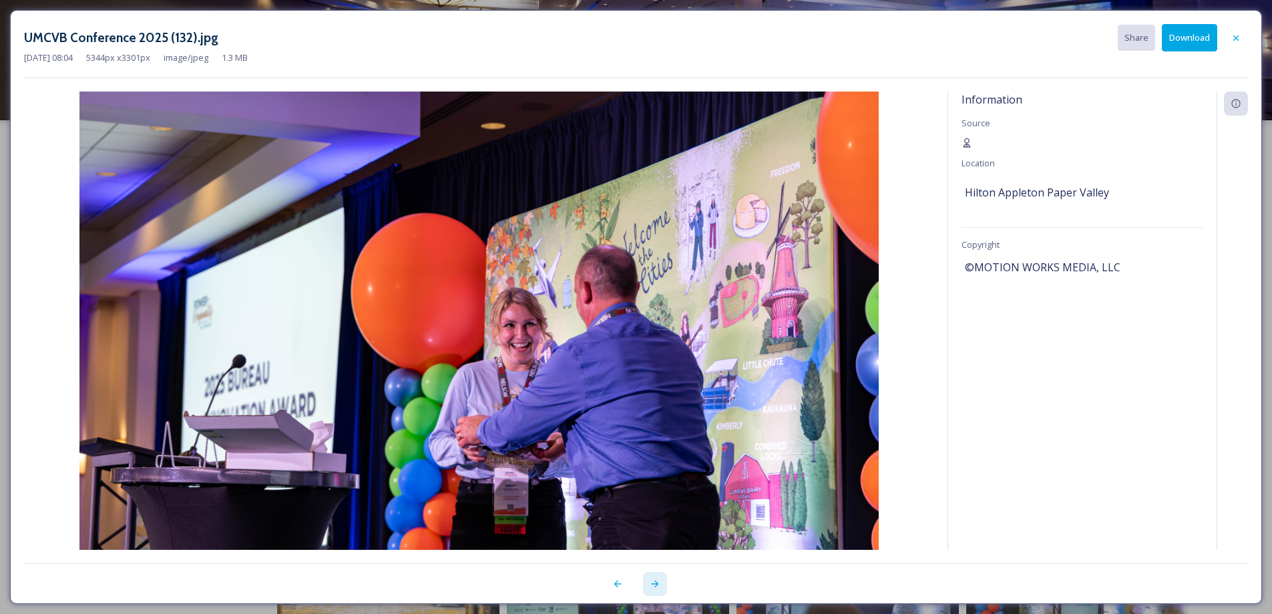
click at [652, 587] on icon at bounding box center [655, 583] width 11 height 11
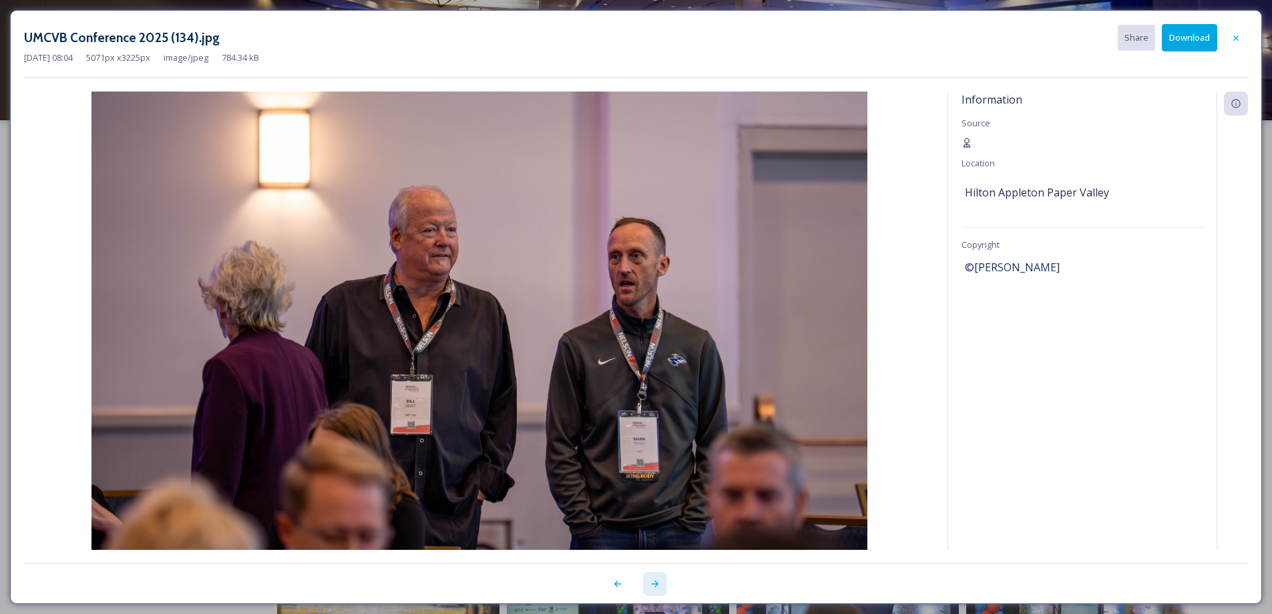
click at [652, 587] on icon at bounding box center [655, 583] width 11 height 11
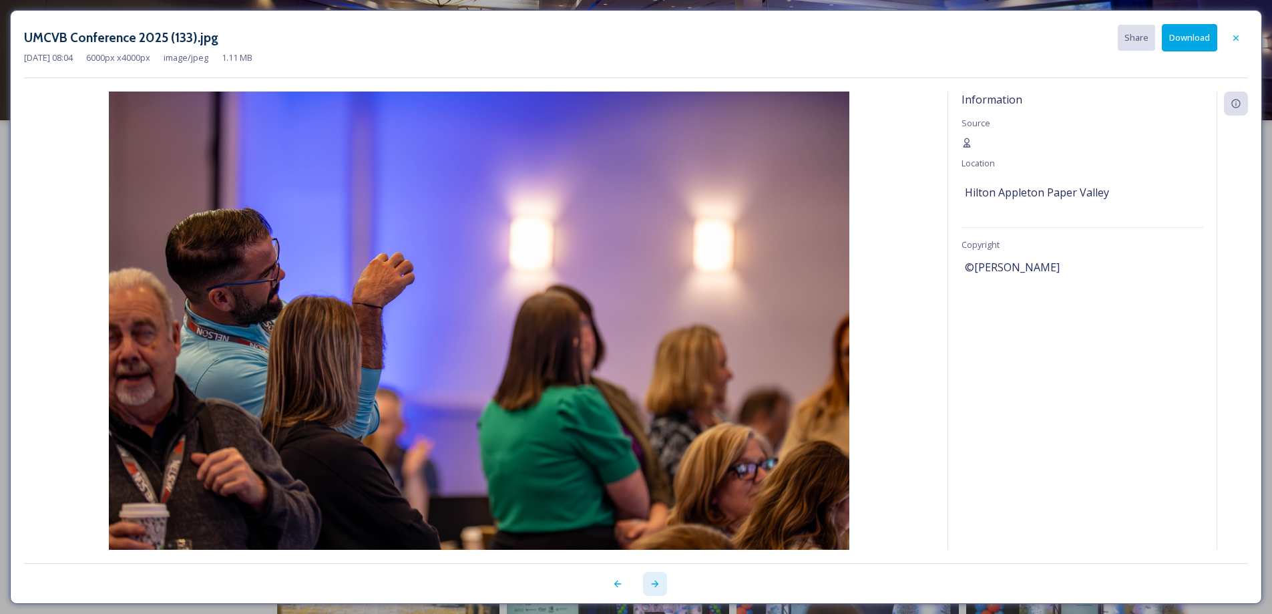
click at [652, 587] on icon at bounding box center [655, 583] width 11 height 11
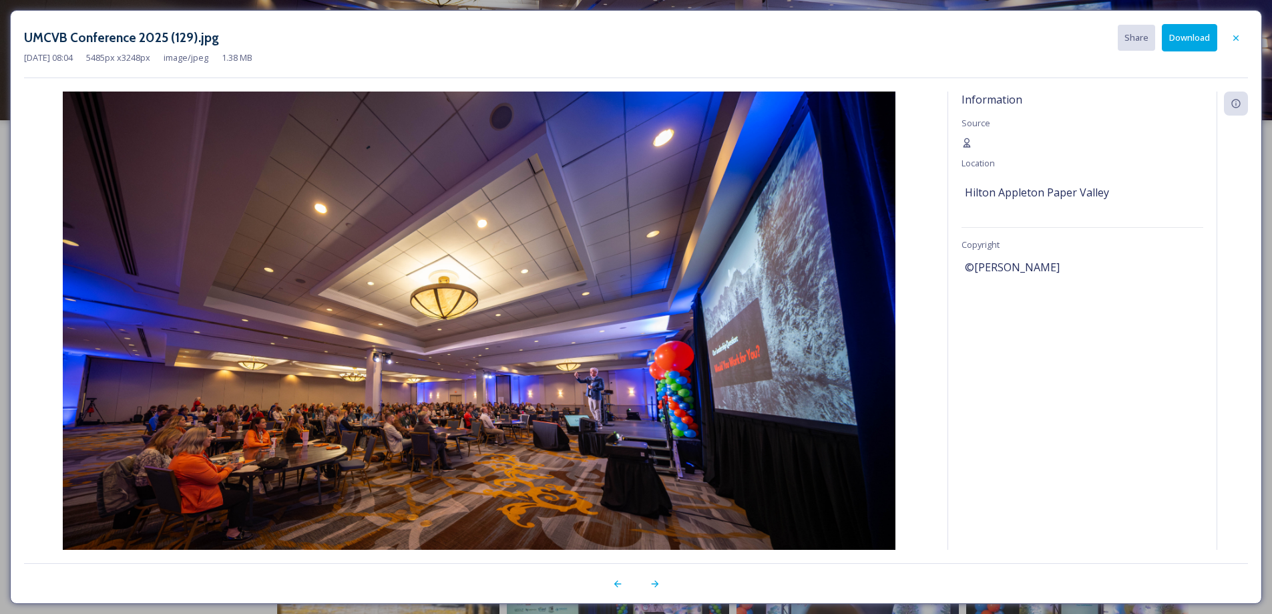
click at [1186, 41] on button "Download" at bounding box center [1189, 37] width 55 height 27
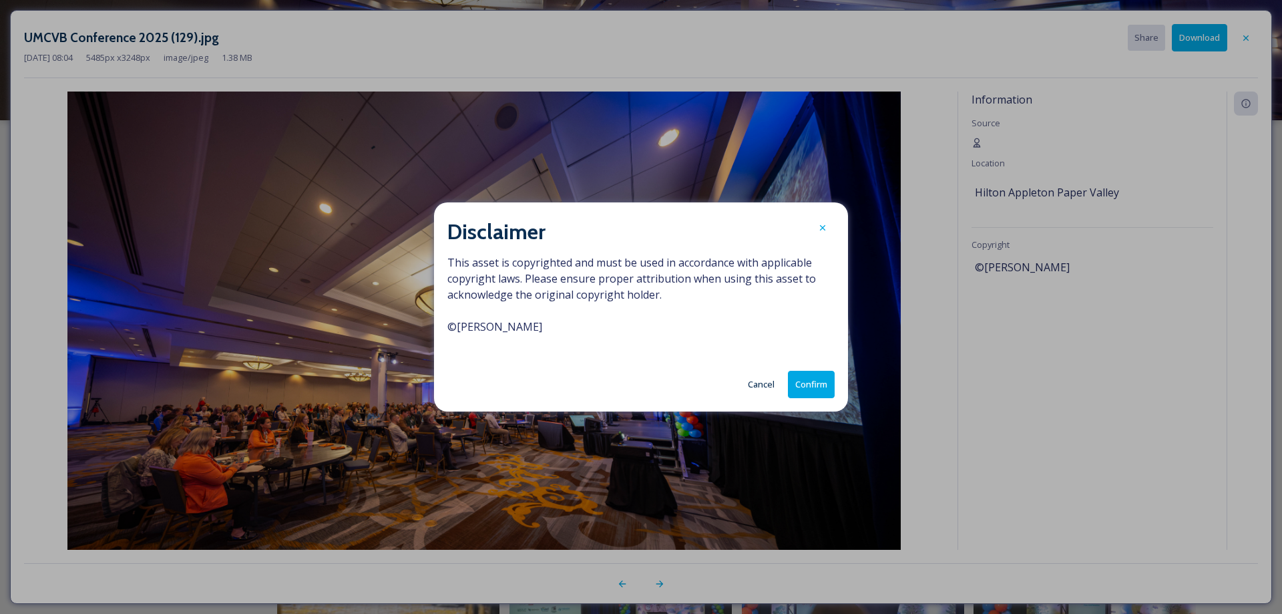
click at [802, 384] on button "Confirm" at bounding box center [811, 384] width 47 height 27
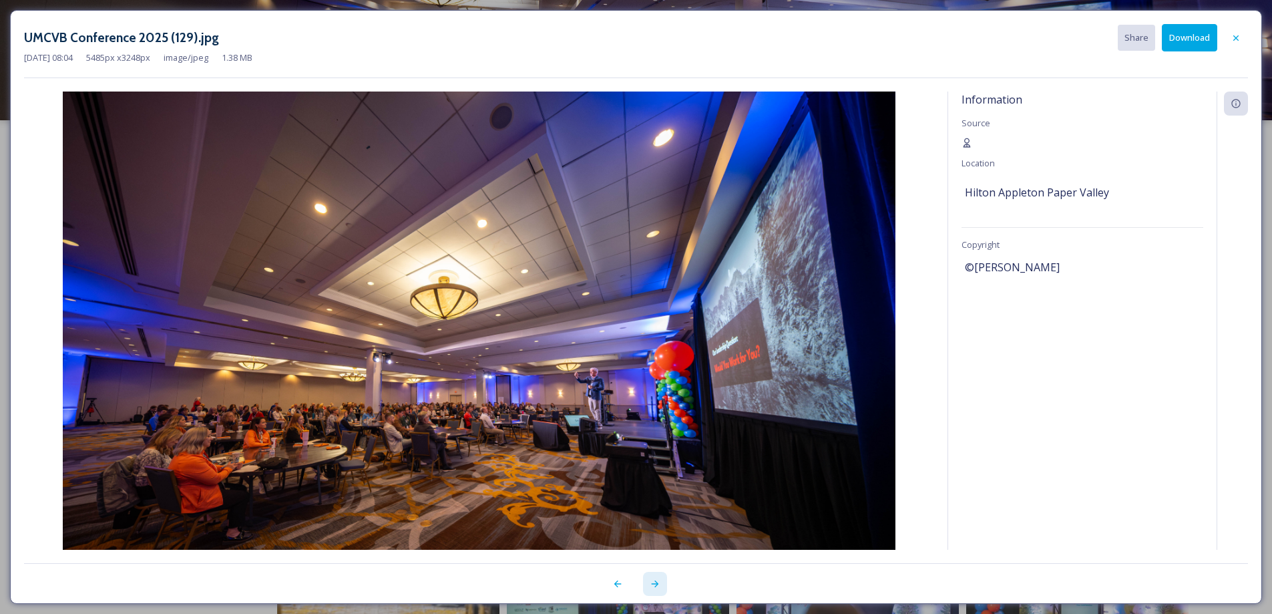
click at [655, 586] on icon at bounding box center [654, 583] width 7 height 7
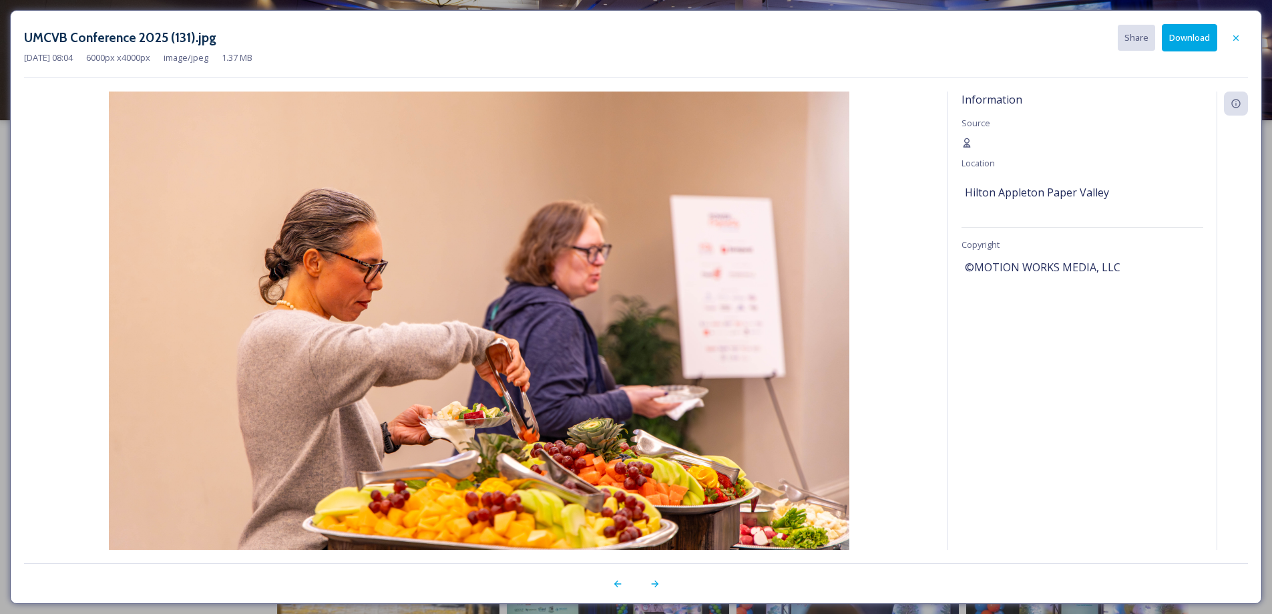
click at [1188, 40] on button "Download" at bounding box center [1189, 37] width 55 height 27
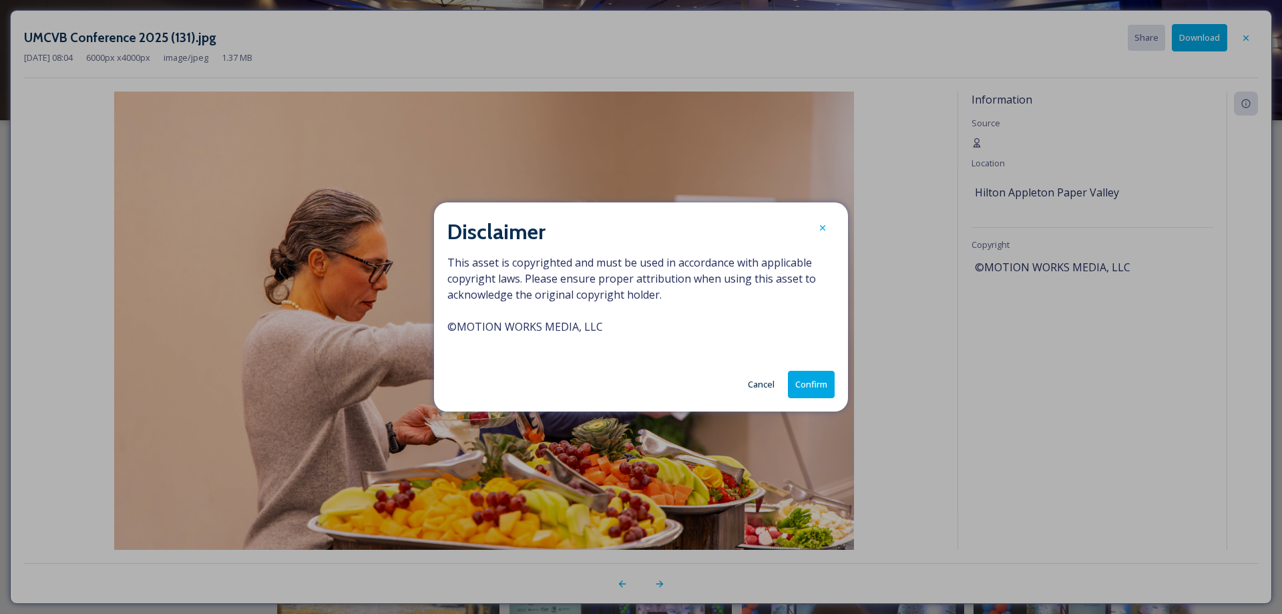
click at [809, 383] on button "Confirm" at bounding box center [811, 384] width 47 height 27
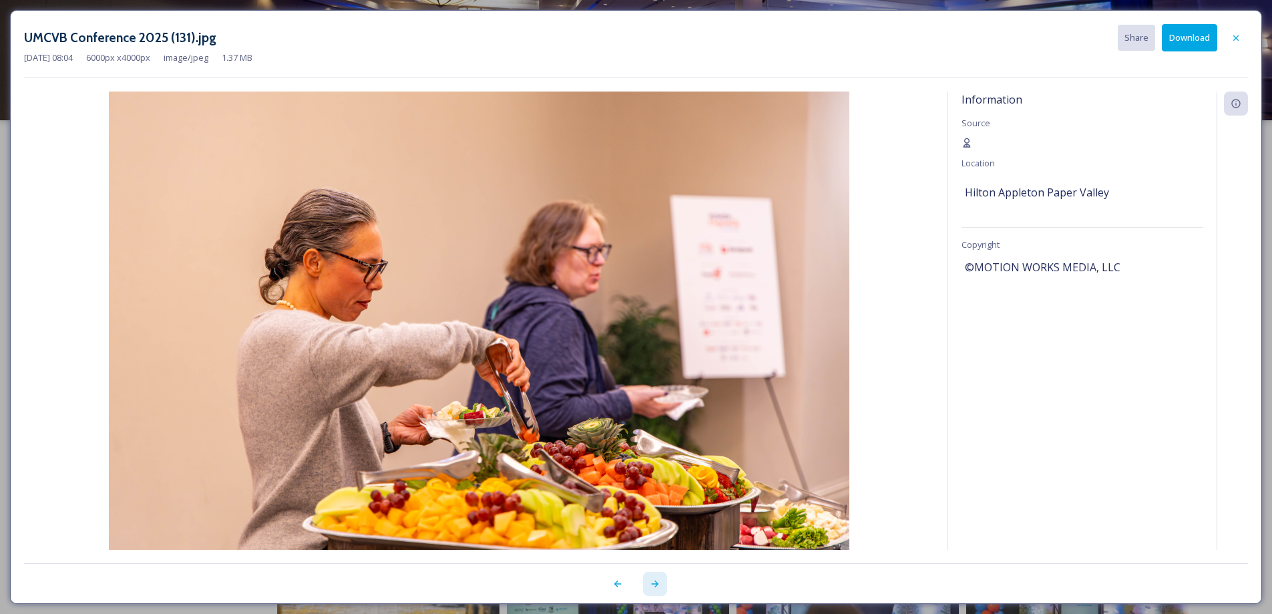
click at [657, 587] on icon at bounding box center [655, 583] width 11 height 11
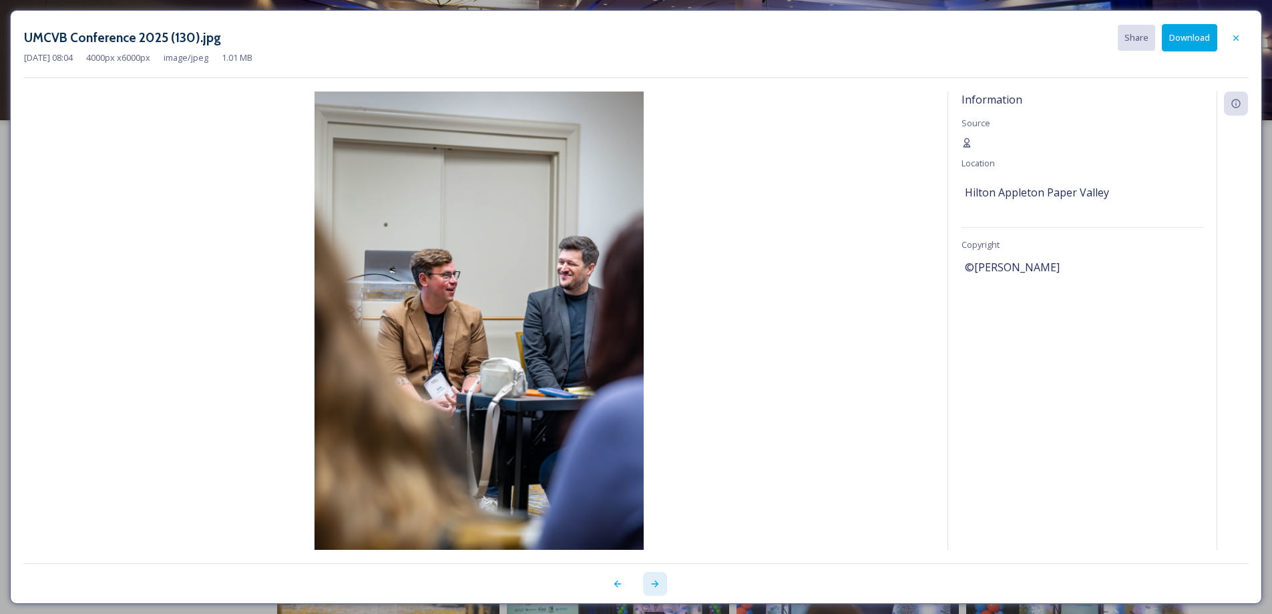
click at [655, 587] on icon at bounding box center [655, 583] width 11 height 11
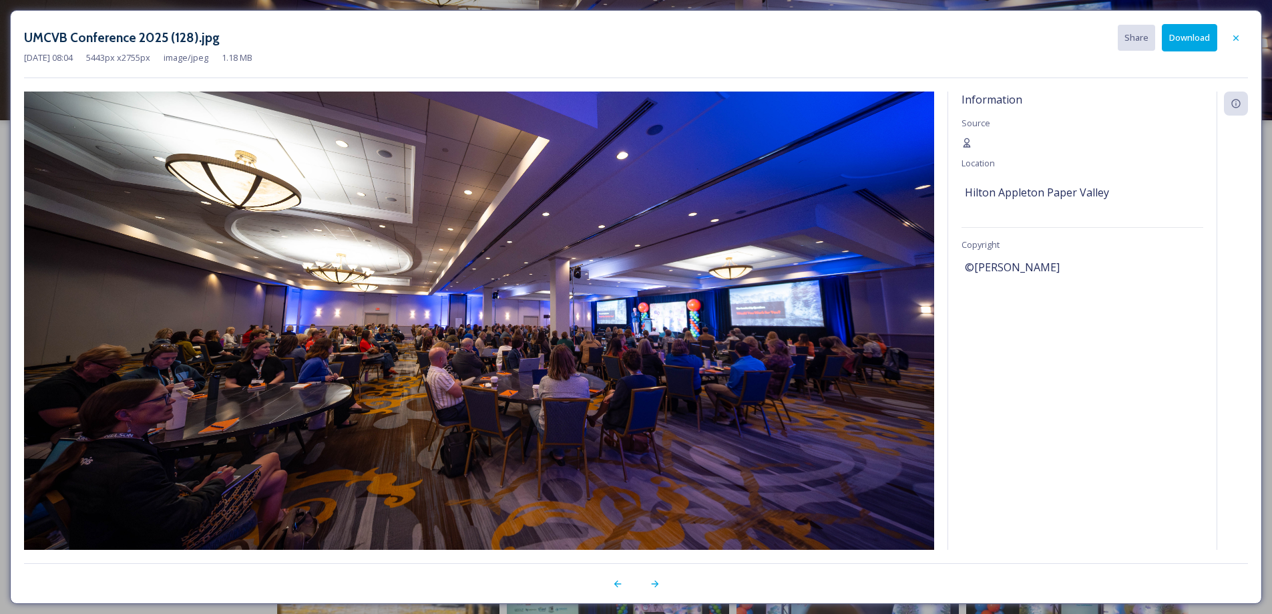
click at [1182, 44] on button "Download" at bounding box center [1189, 37] width 55 height 27
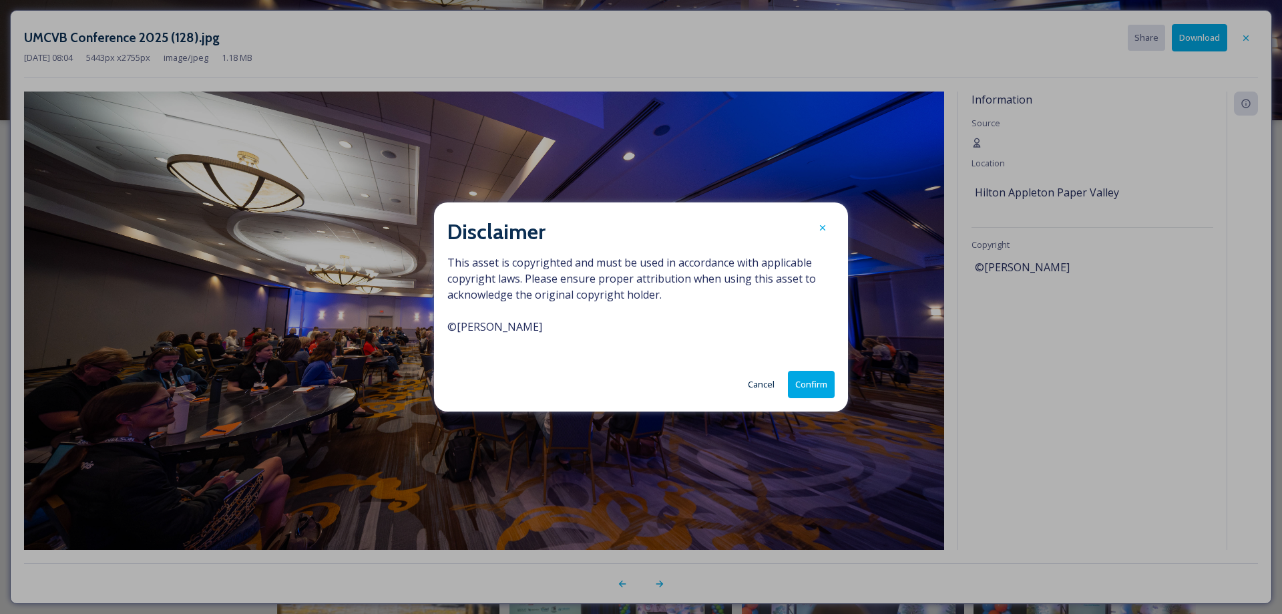
click at [806, 392] on button "Confirm" at bounding box center [811, 384] width 47 height 27
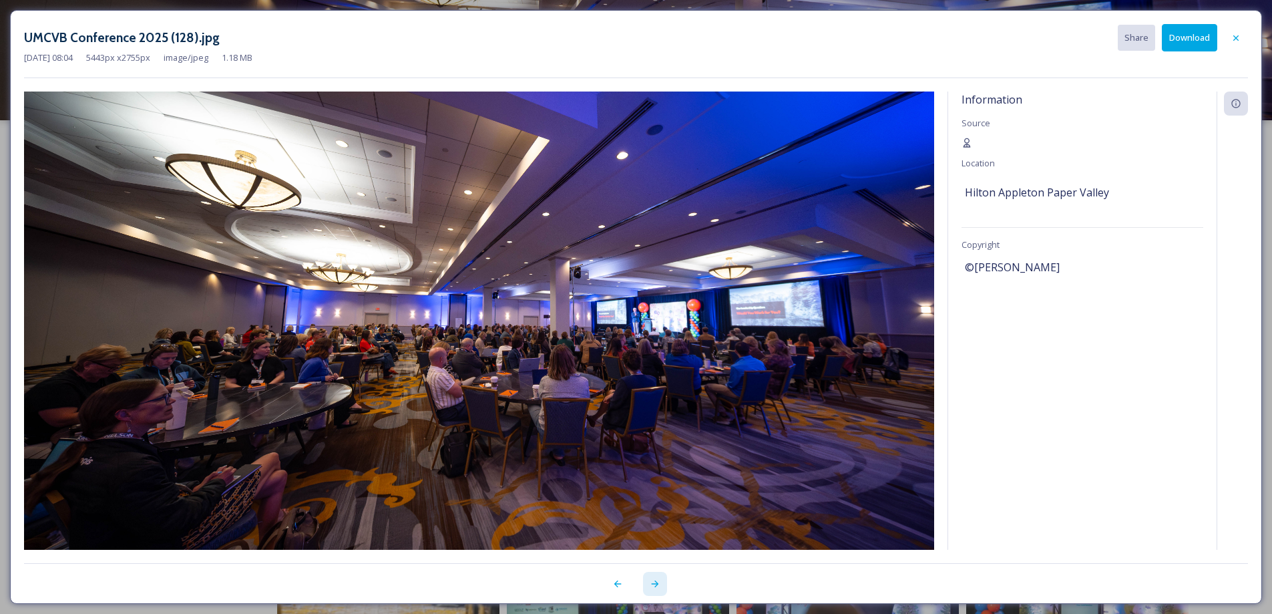
click at [654, 582] on icon at bounding box center [655, 583] width 11 height 11
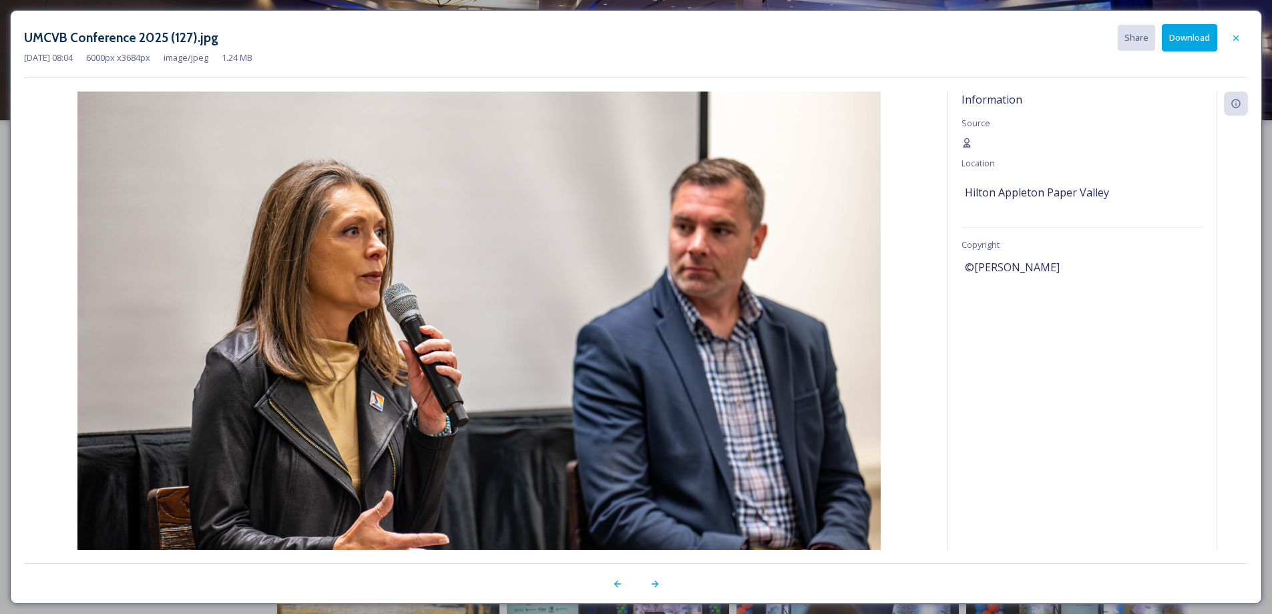
click at [1184, 38] on button "Download" at bounding box center [1189, 37] width 55 height 27
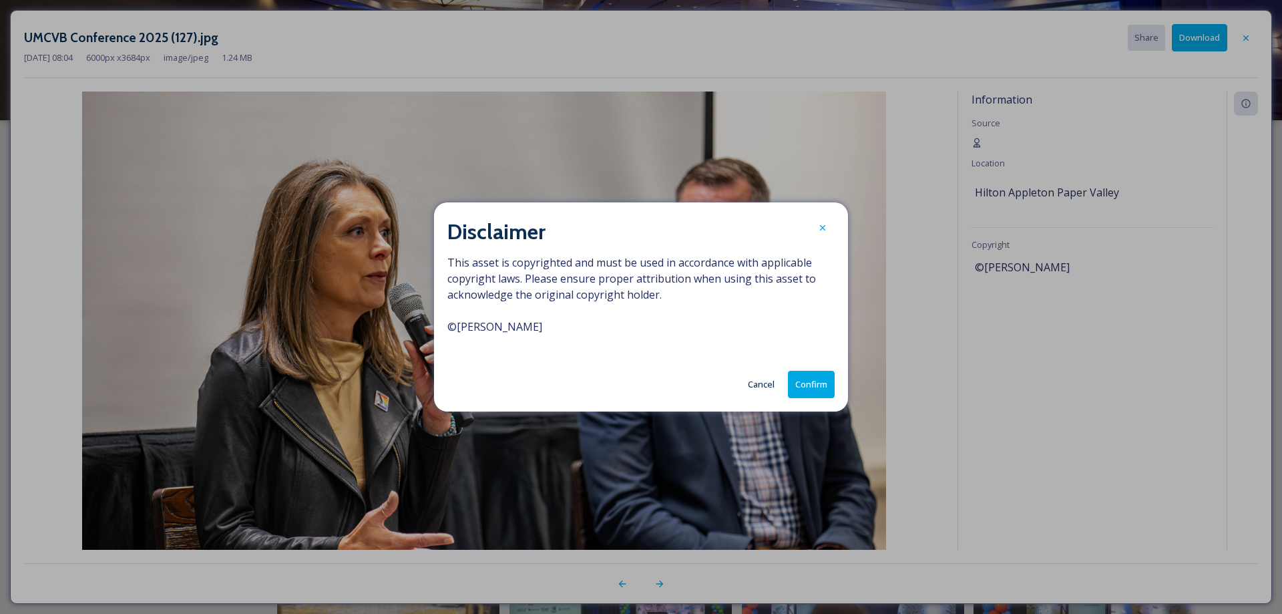
click at [822, 382] on button "Confirm" at bounding box center [811, 384] width 47 height 27
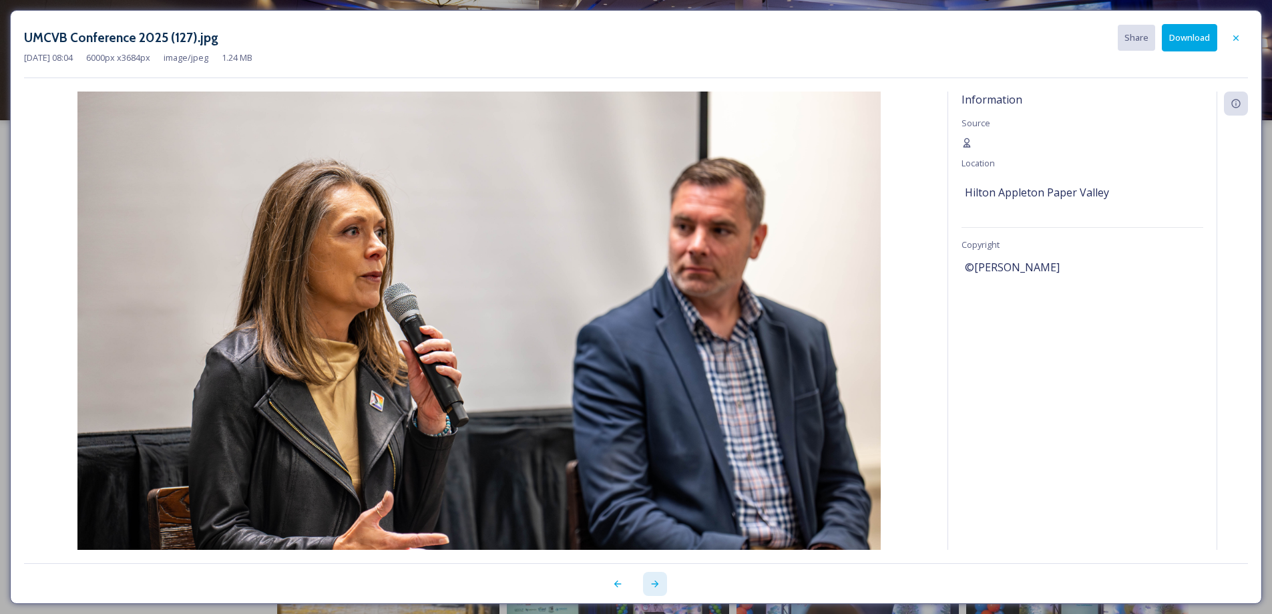
click at [656, 584] on icon at bounding box center [655, 583] width 11 height 11
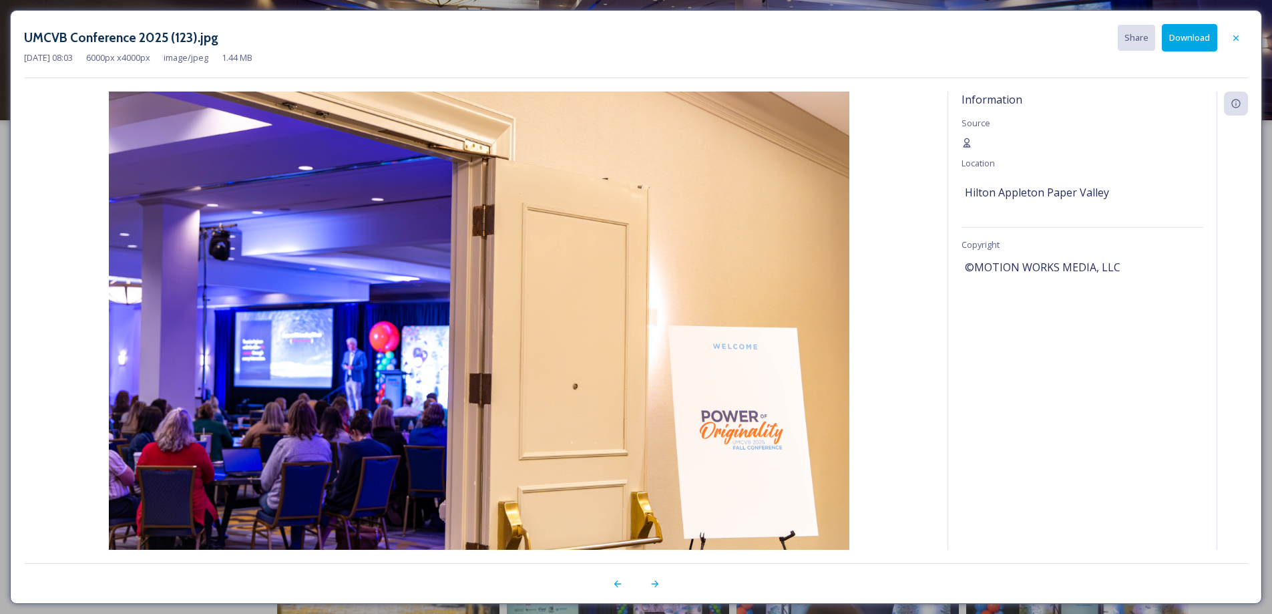
click at [1192, 42] on button "Download" at bounding box center [1189, 37] width 55 height 27
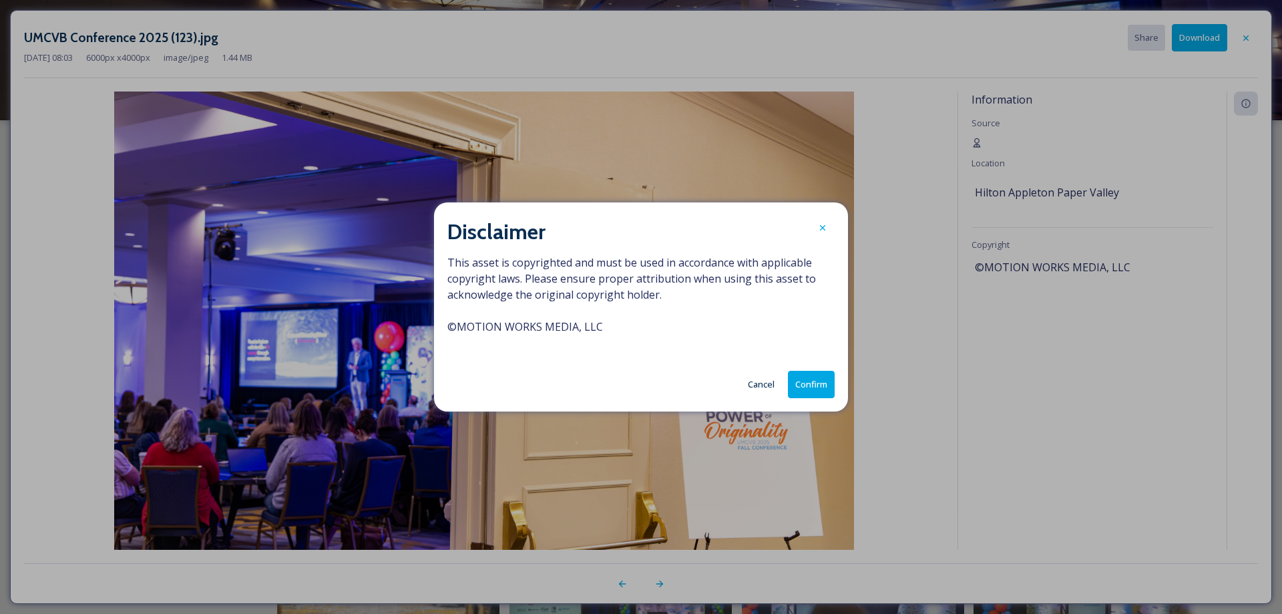
click at [807, 386] on button "Confirm" at bounding box center [811, 384] width 47 height 27
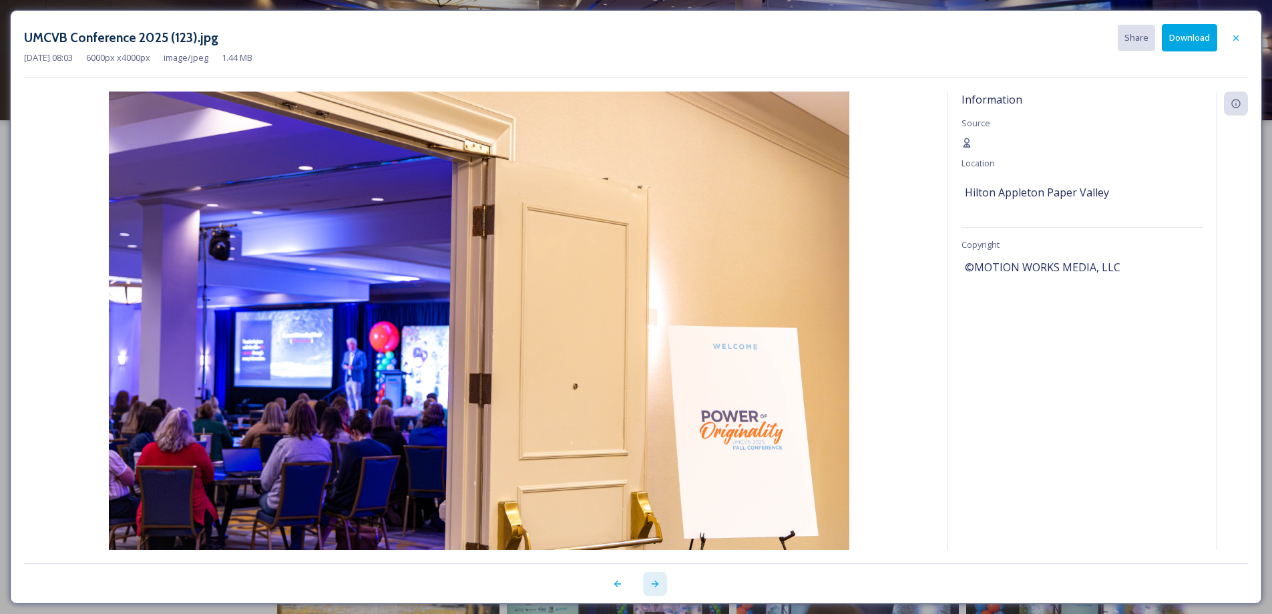
click at [659, 583] on icon at bounding box center [655, 583] width 11 height 11
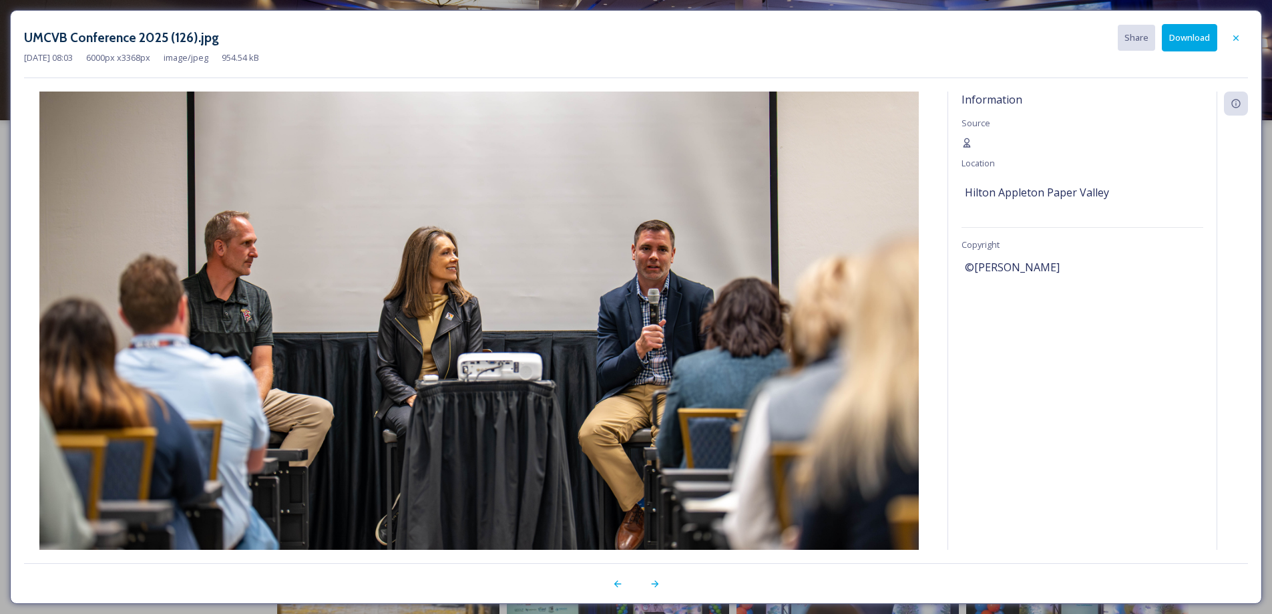
click at [1198, 34] on button "Download" at bounding box center [1189, 37] width 55 height 27
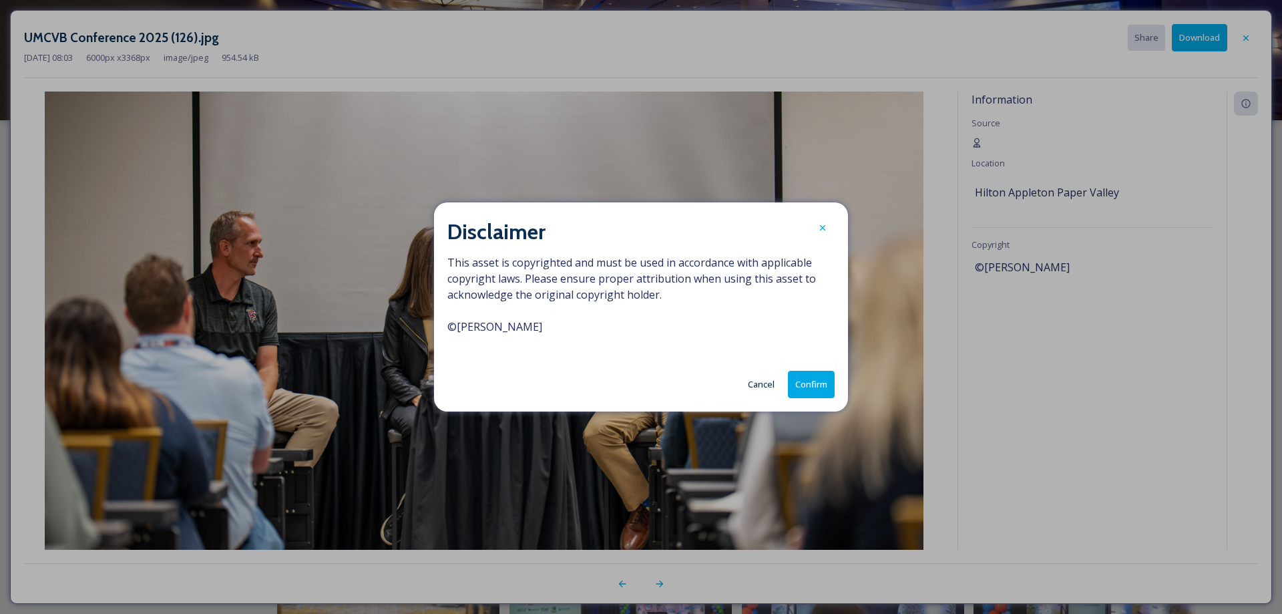
click at [820, 392] on button "Confirm" at bounding box center [811, 384] width 47 height 27
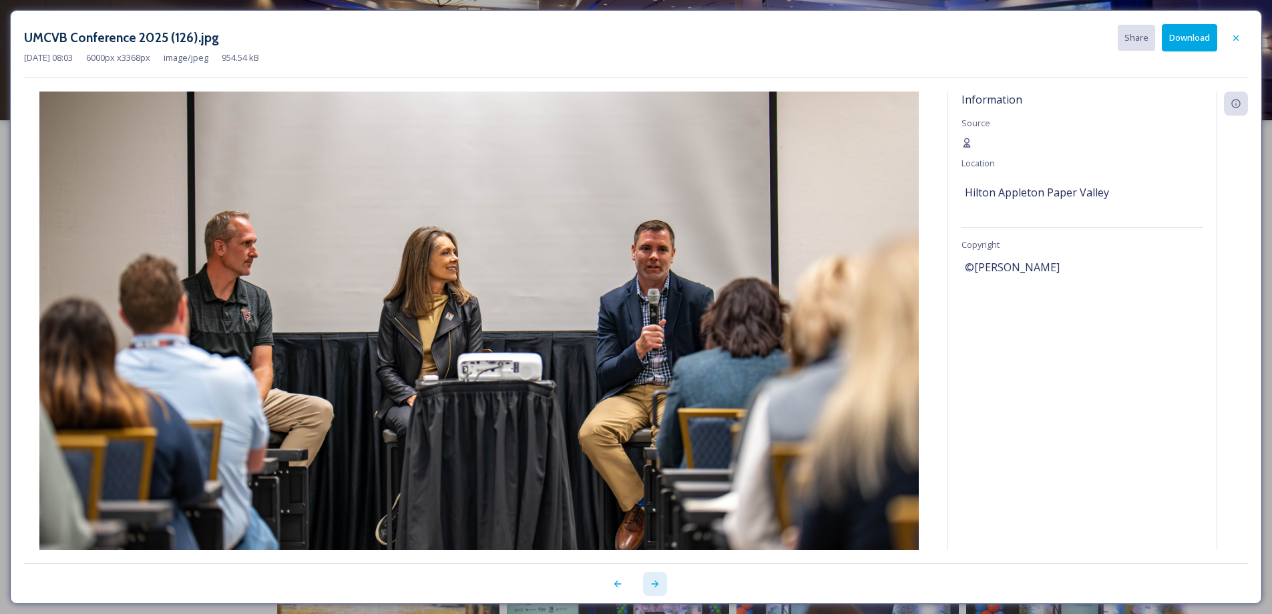
click at [653, 581] on icon at bounding box center [655, 583] width 11 height 11
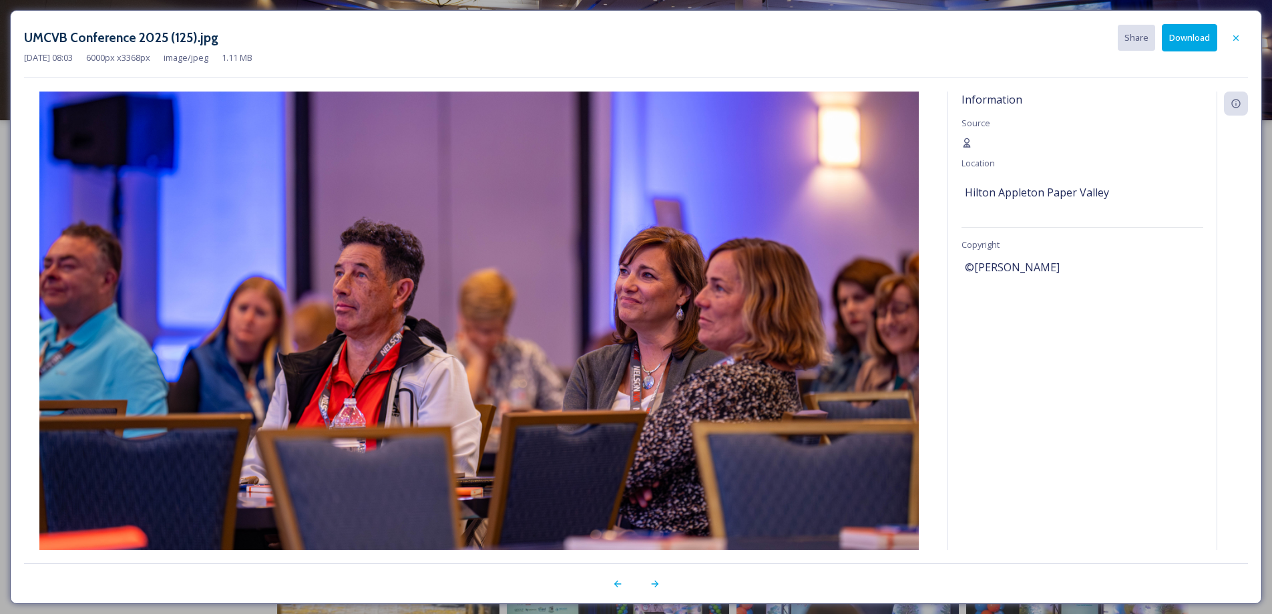
click at [1204, 34] on button "Download" at bounding box center [1189, 37] width 55 height 27
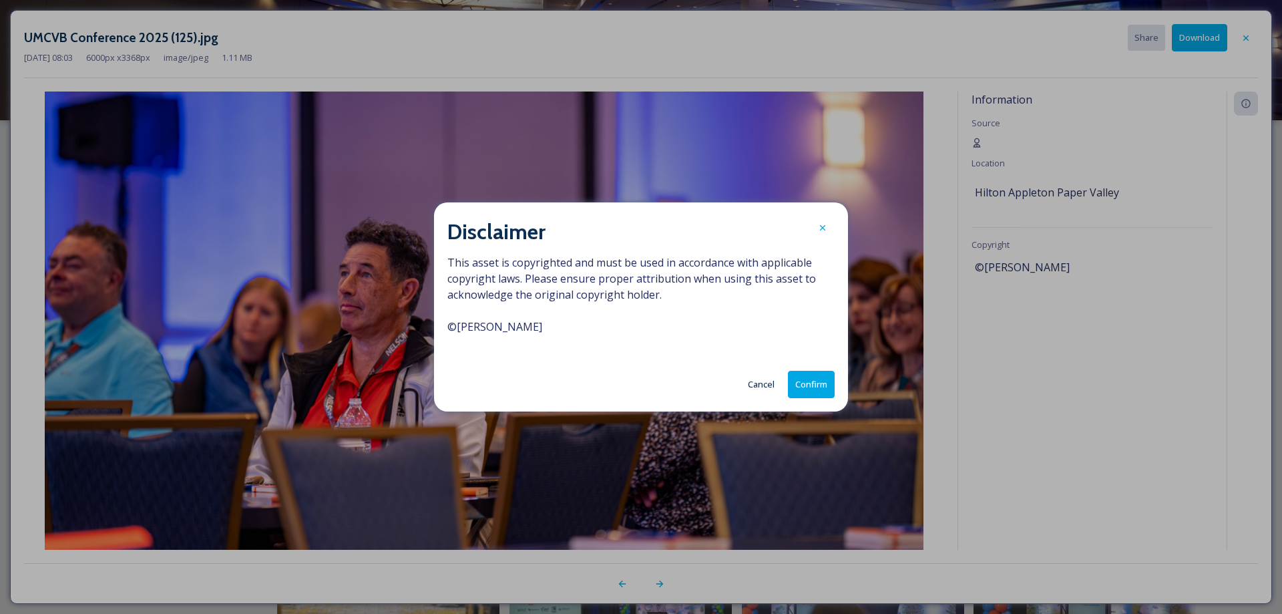
click at [818, 389] on button "Confirm" at bounding box center [811, 384] width 47 height 27
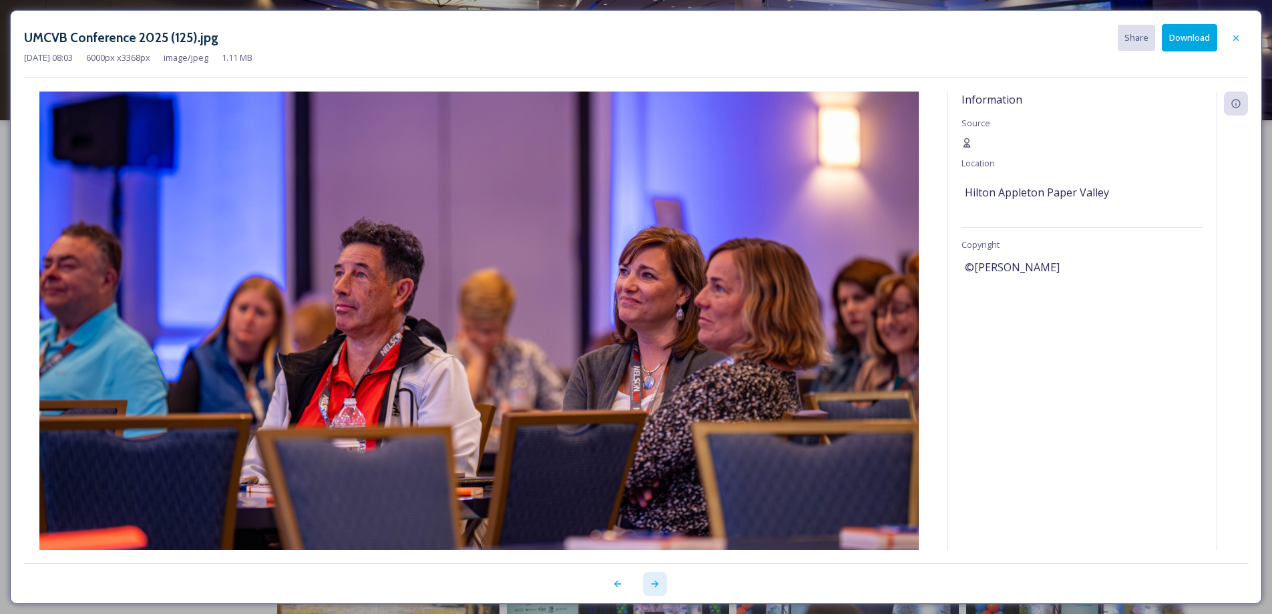
click at [658, 583] on icon at bounding box center [655, 583] width 11 height 11
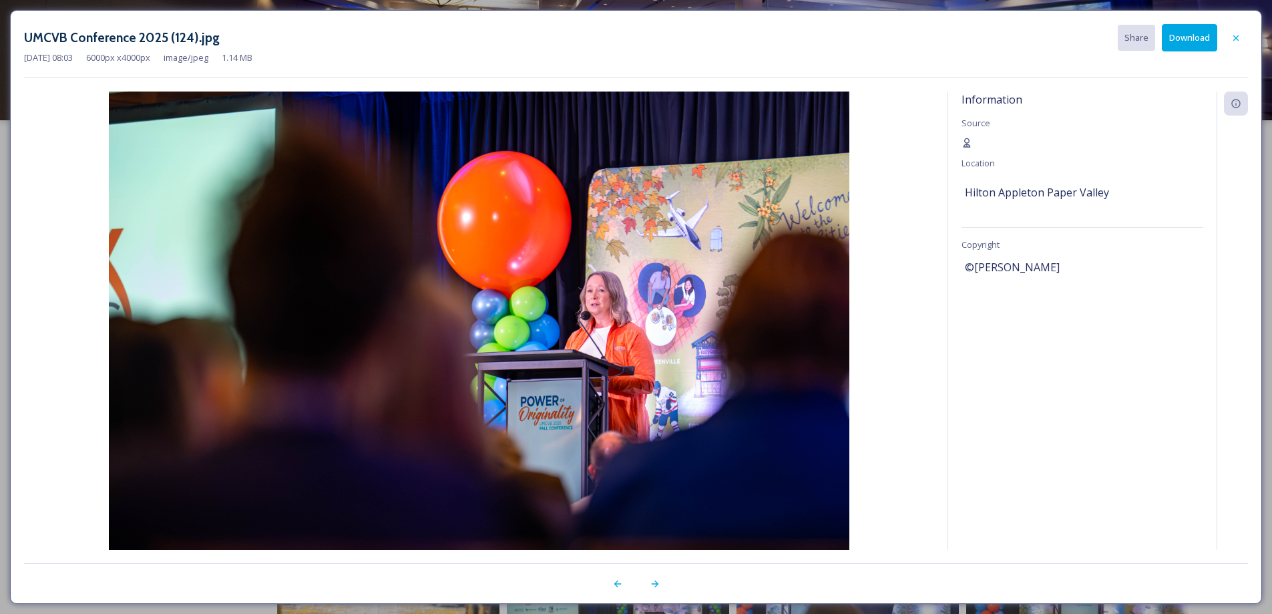
click at [1196, 39] on button "Download" at bounding box center [1189, 37] width 55 height 27
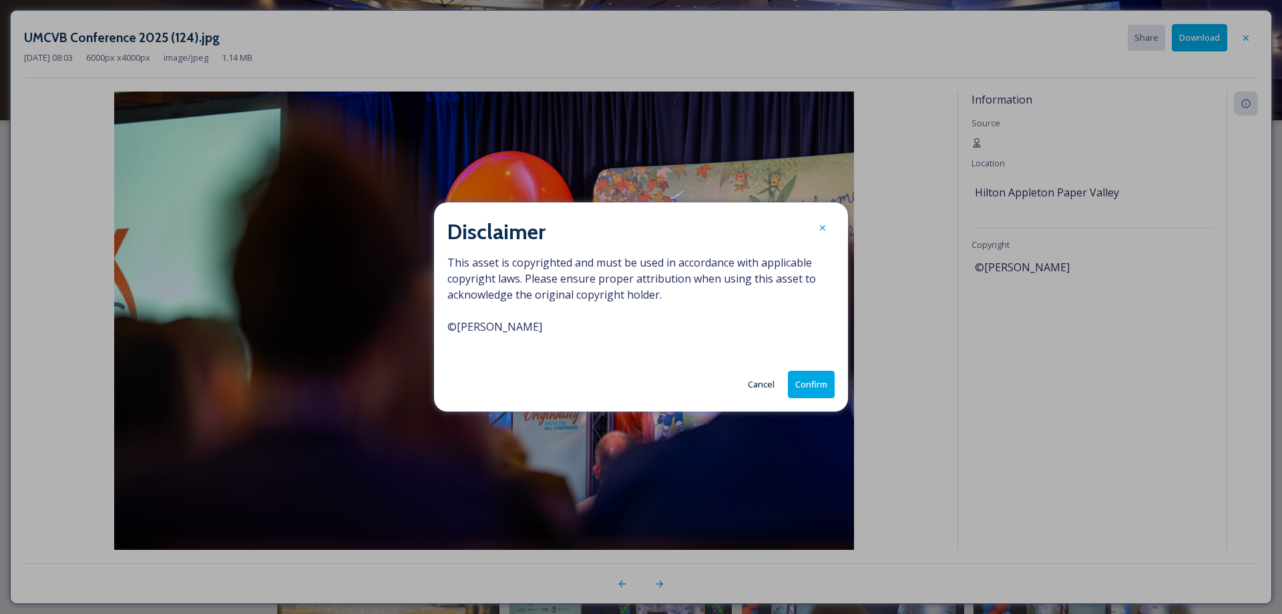
click at [796, 397] on button "Confirm" at bounding box center [811, 384] width 47 height 27
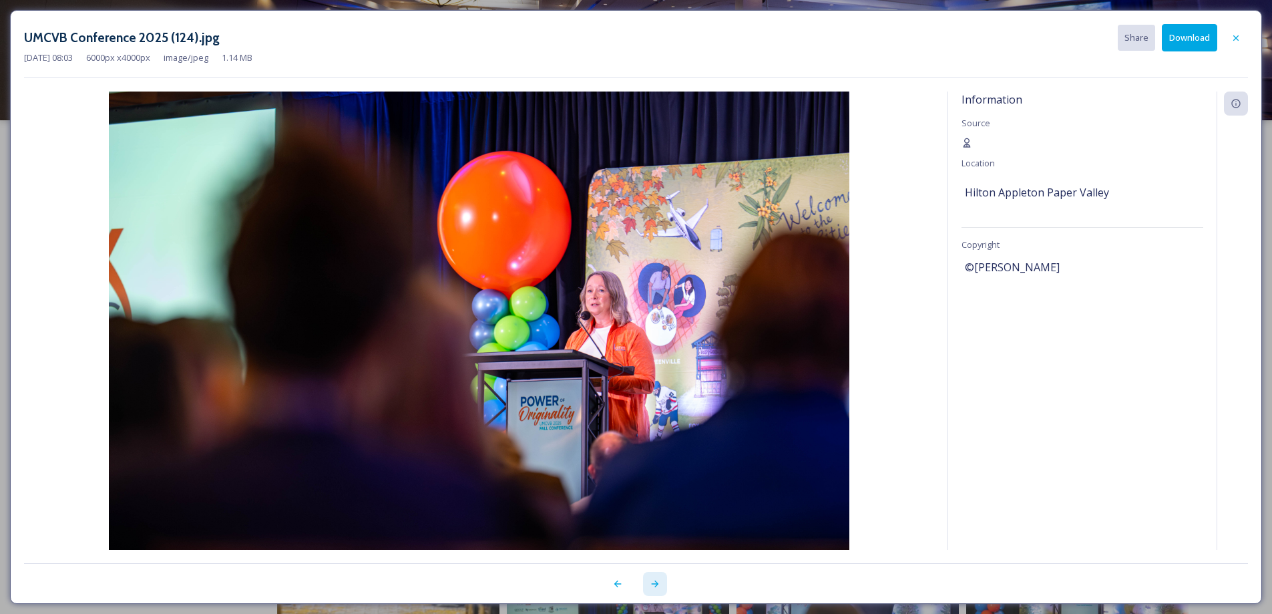
click at [652, 586] on icon at bounding box center [655, 583] width 11 height 11
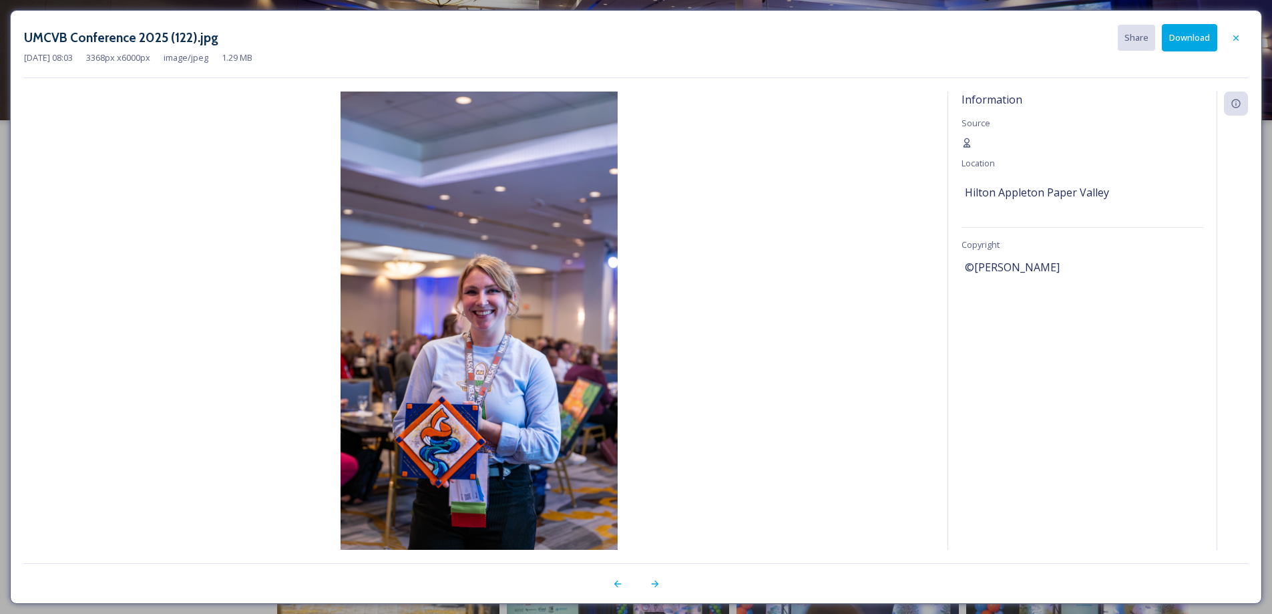
click at [1186, 37] on button "Download" at bounding box center [1189, 37] width 55 height 27
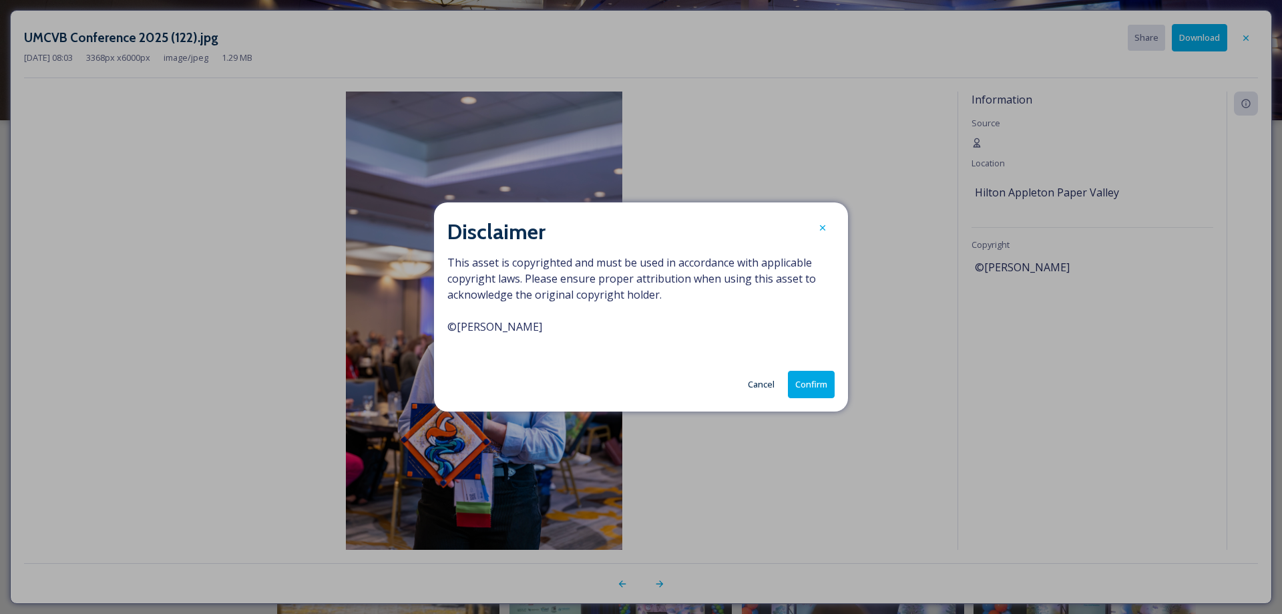
click at [806, 391] on button "Confirm" at bounding box center [811, 384] width 47 height 27
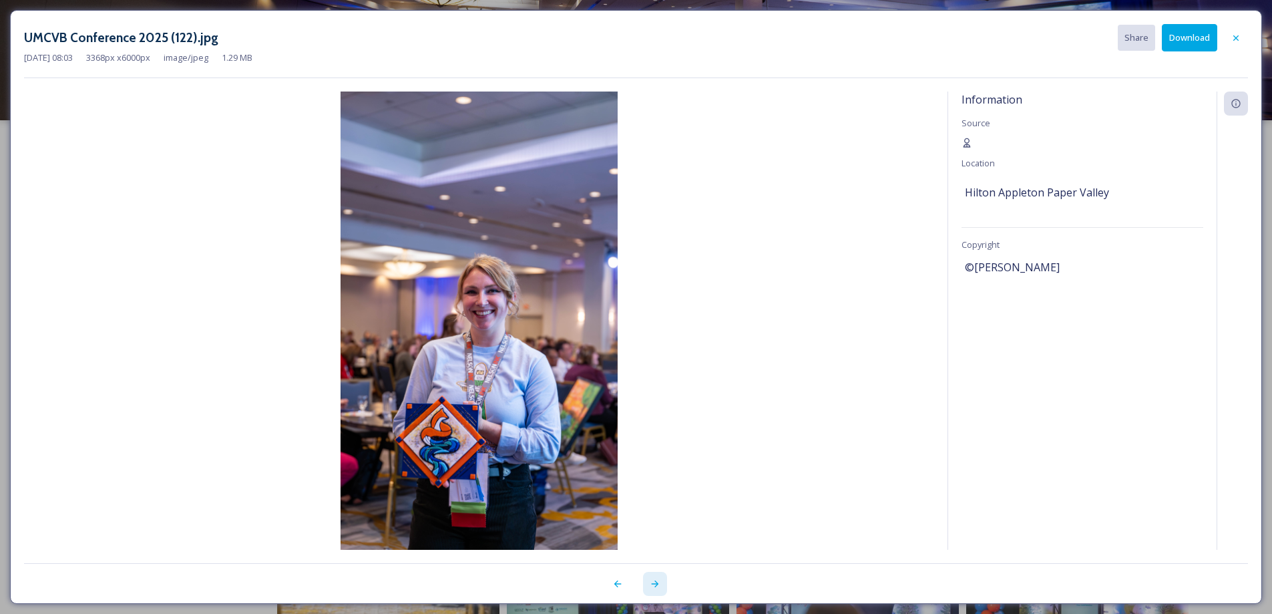
click at [653, 584] on icon at bounding box center [654, 583] width 7 height 7
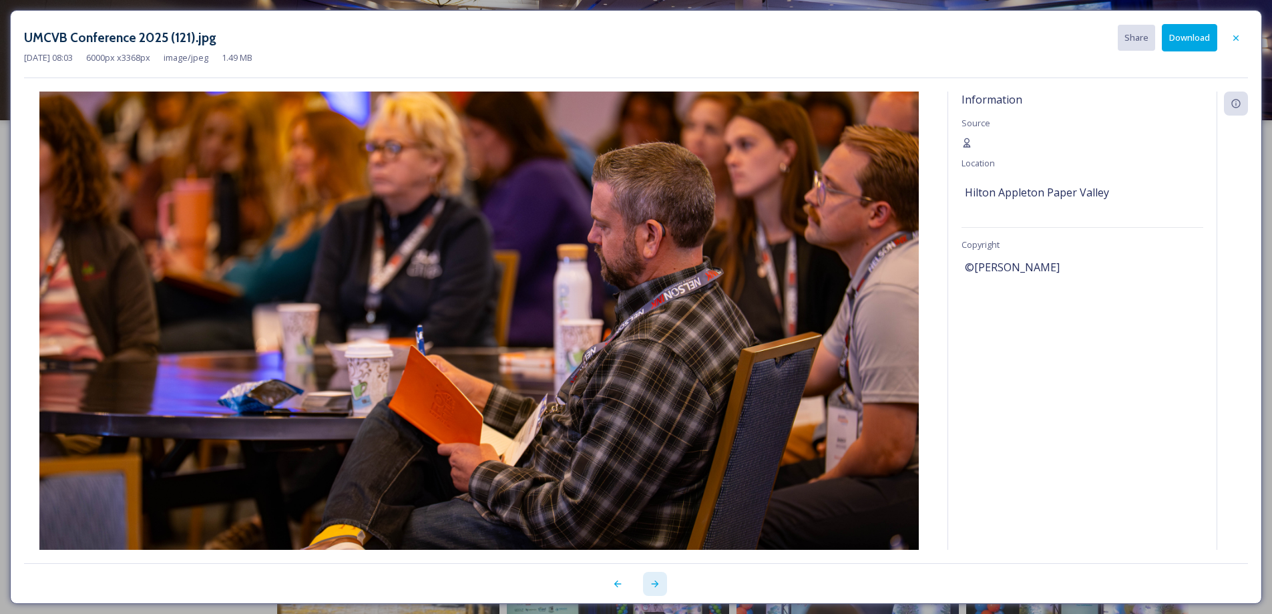
click at [653, 584] on icon at bounding box center [654, 583] width 7 height 7
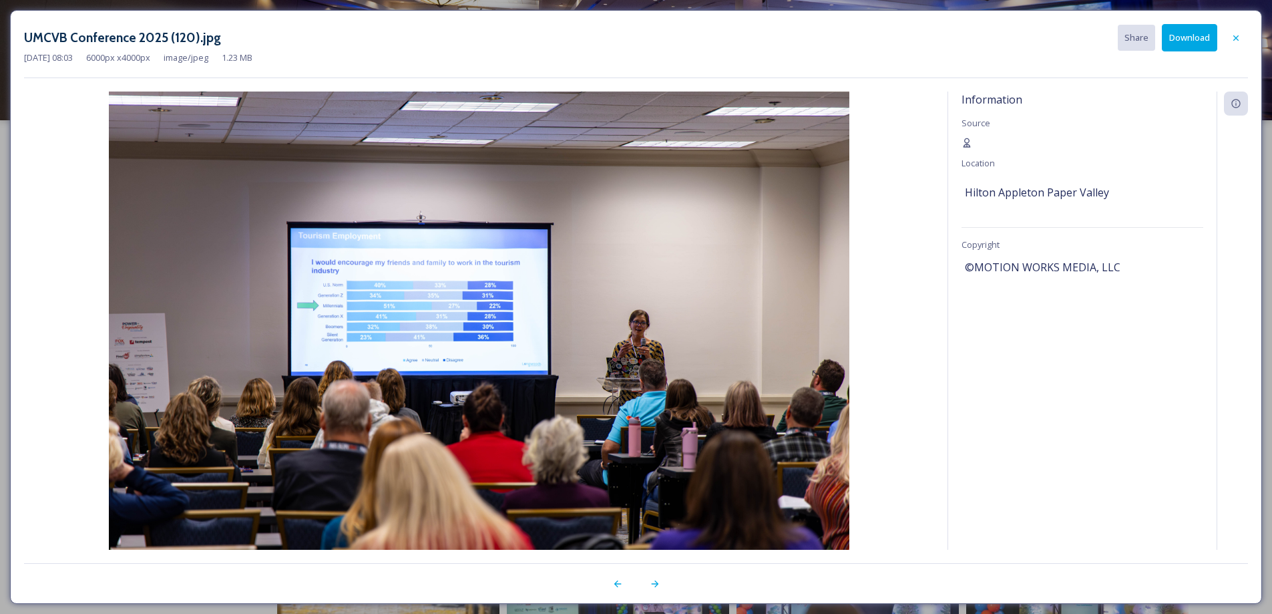
click at [1185, 41] on button "Download" at bounding box center [1189, 37] width 55 height 27
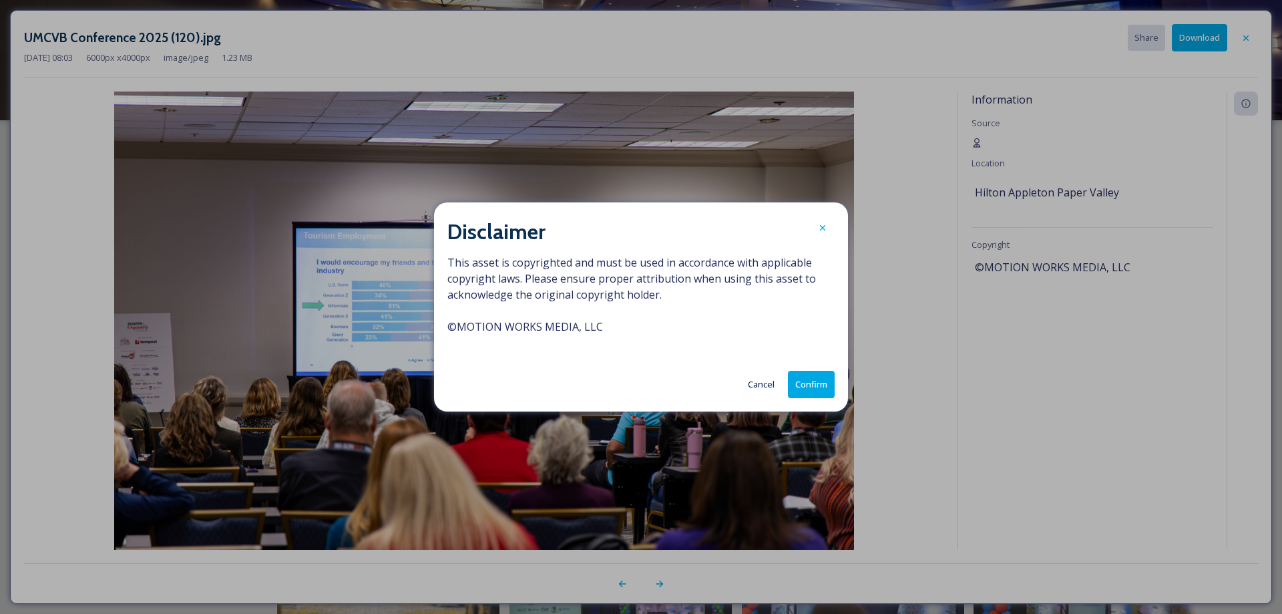
click at [812, 387] on button "Confirm" at bounding box center [811, 384] width 47 height 27
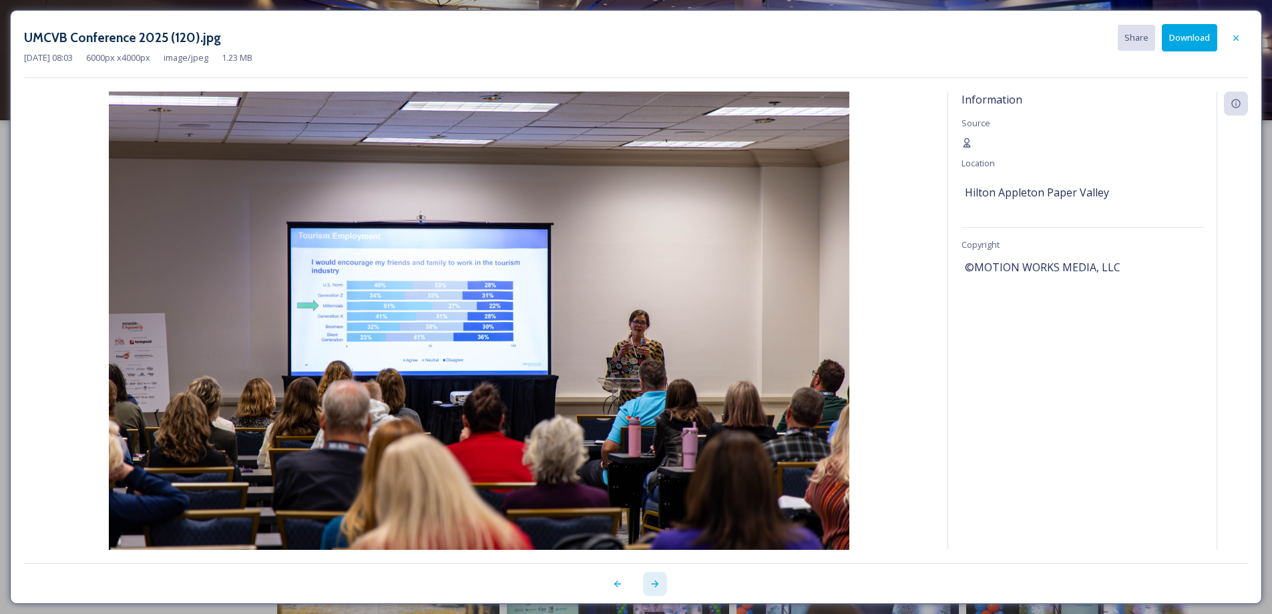
click at [655, 586] on icon at bounding box center [654, 583] width 7 height 7
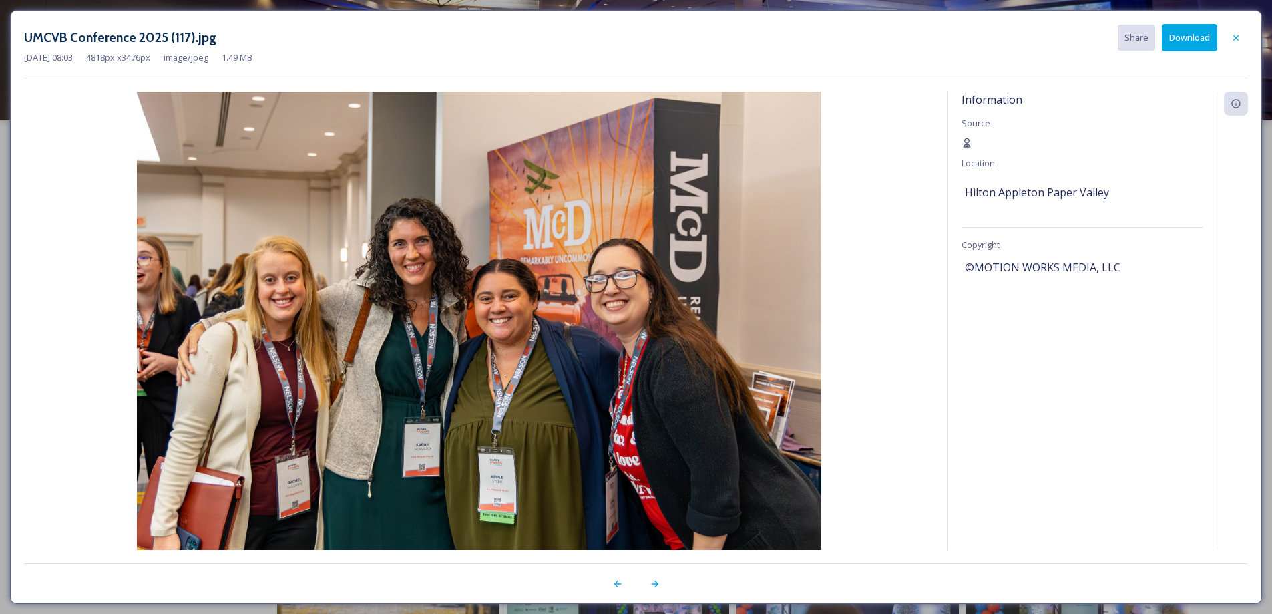
click at [1188, 41] on button "Download" at bounding box center [1189, 37] width 55 height 27
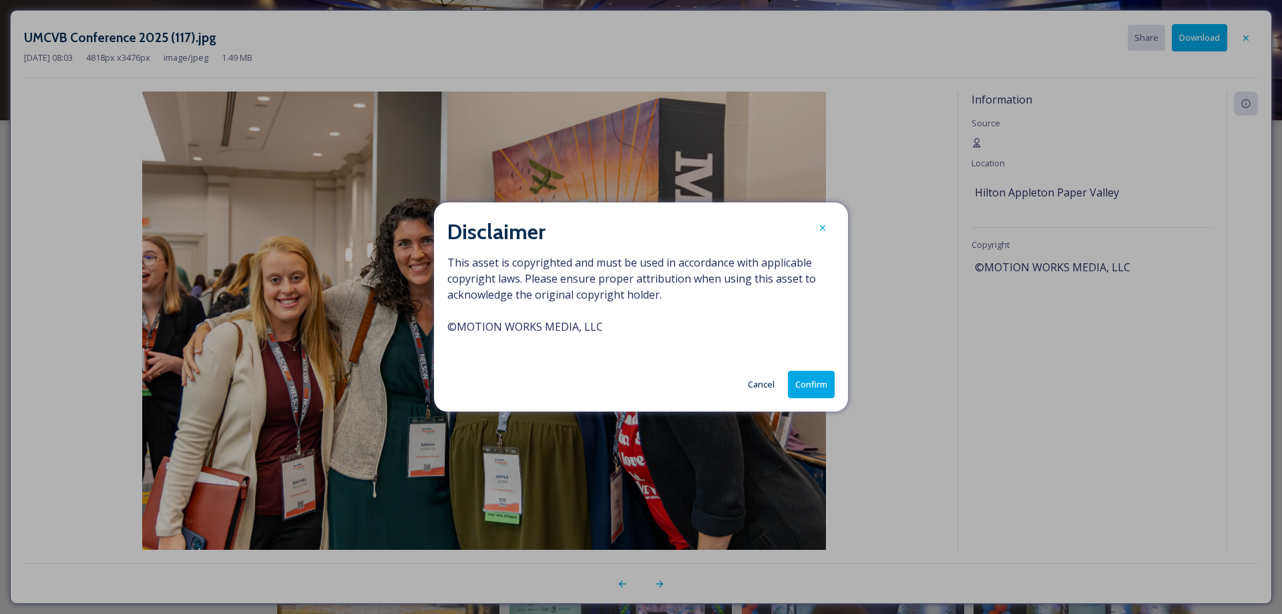
click at [807, 383] on button "Confirm" at bounding box center [811, 384] width 47 height 27
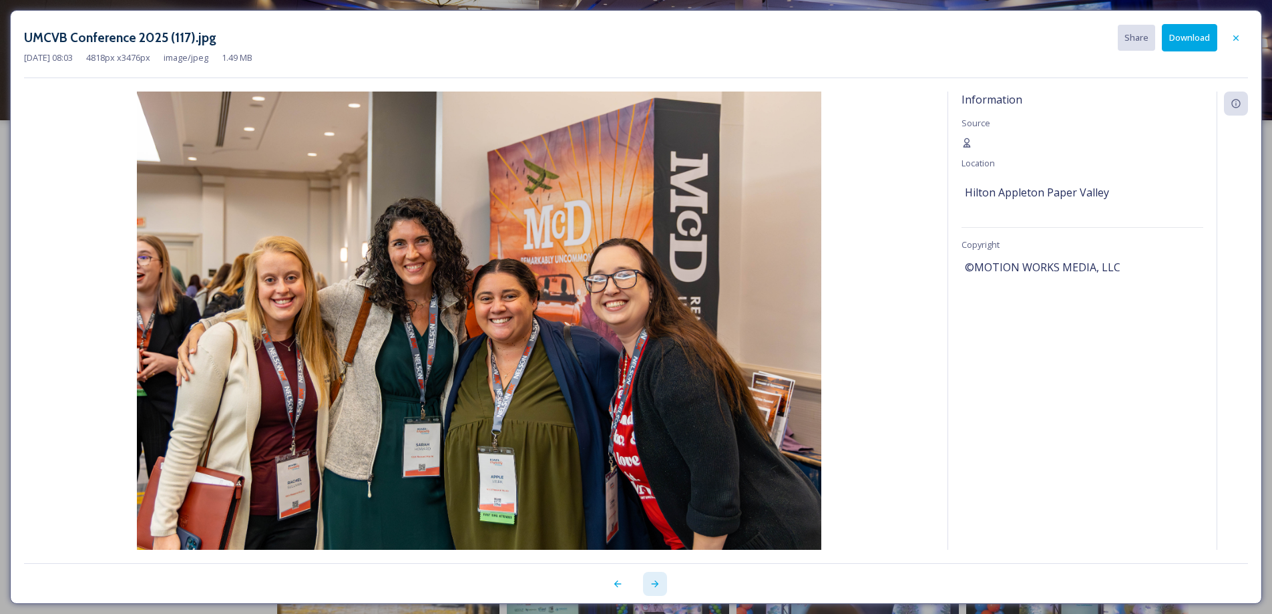
click at [653, 588] on icon at bounding box center [655, 583] width 11 height 11
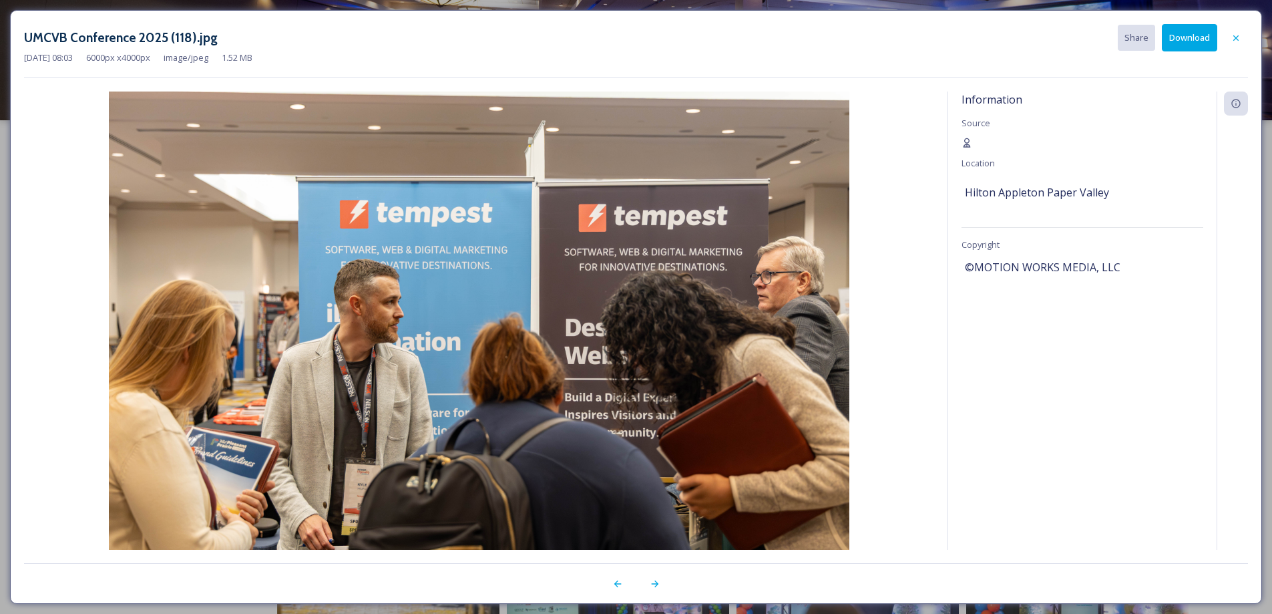
click at [1205, 34] on button "Download" at bounding box center [1189, 37] width 55 height 27
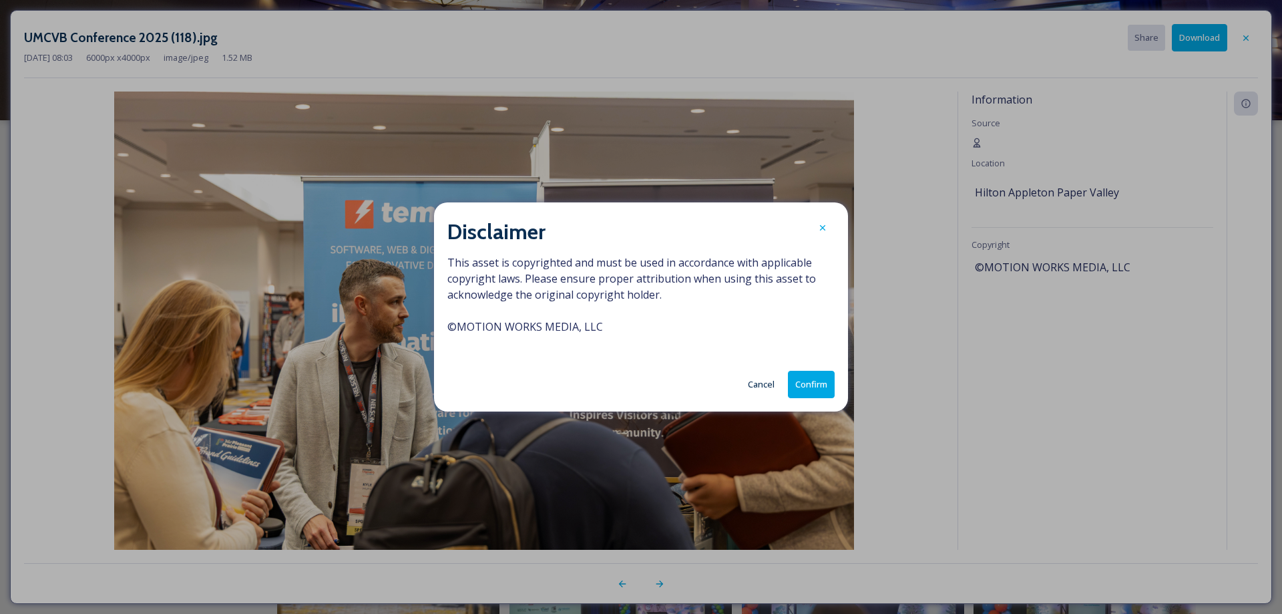
click at [802, 383] on button "Confirm" at bounding box center [811, 384] width 47 height 27
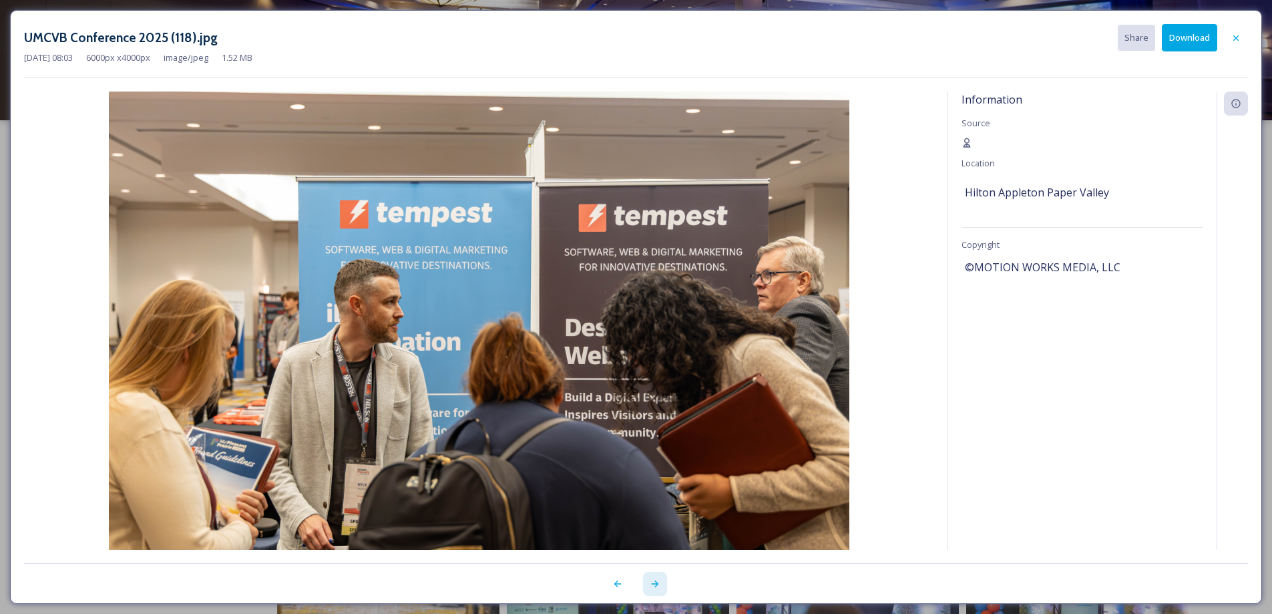
click at [653, 586] on icon at bounding box center [655, 583] width 11 height 11
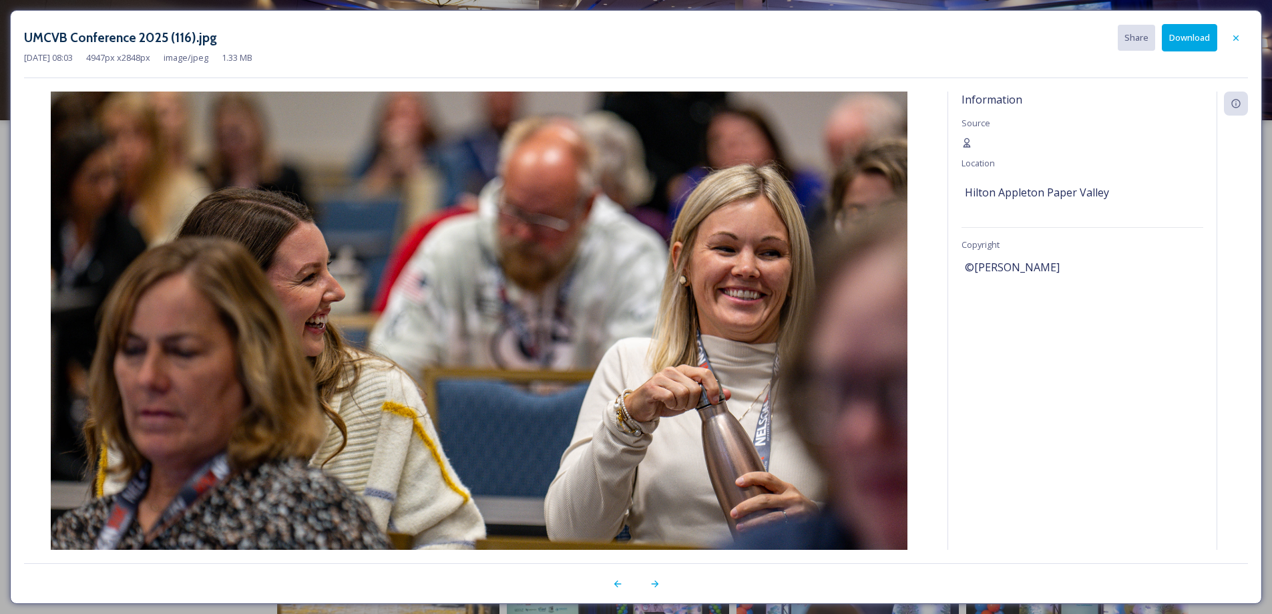
click at [1183, 39] on button "Download" at bounding box center [1189, 37] width 55 height 27
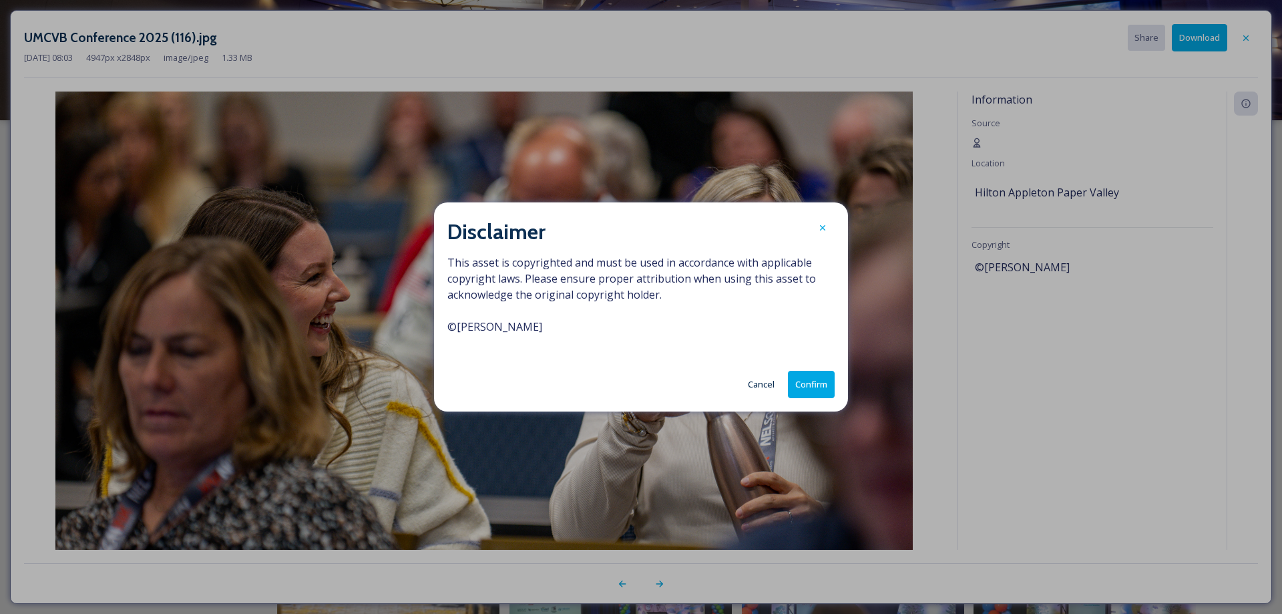
click at [808, 382] on button "Confirm" at bounding box center [811, 384] width 47 height 27
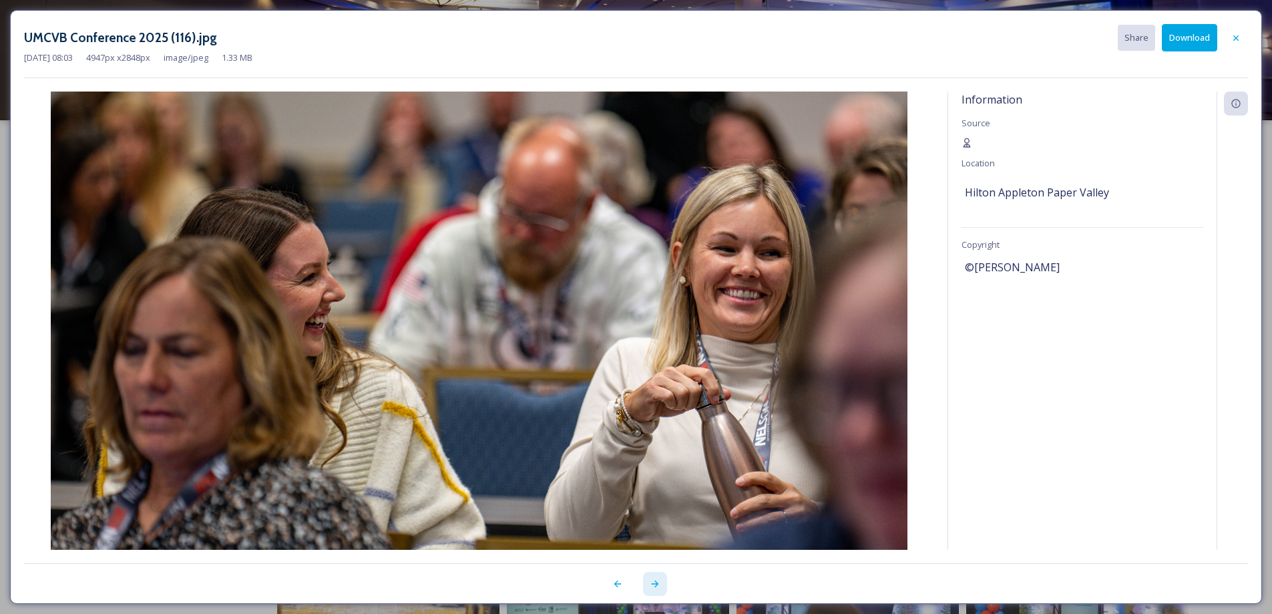
click at [658, 583] on icon at bounding box center [655, 583] width 11 height 11
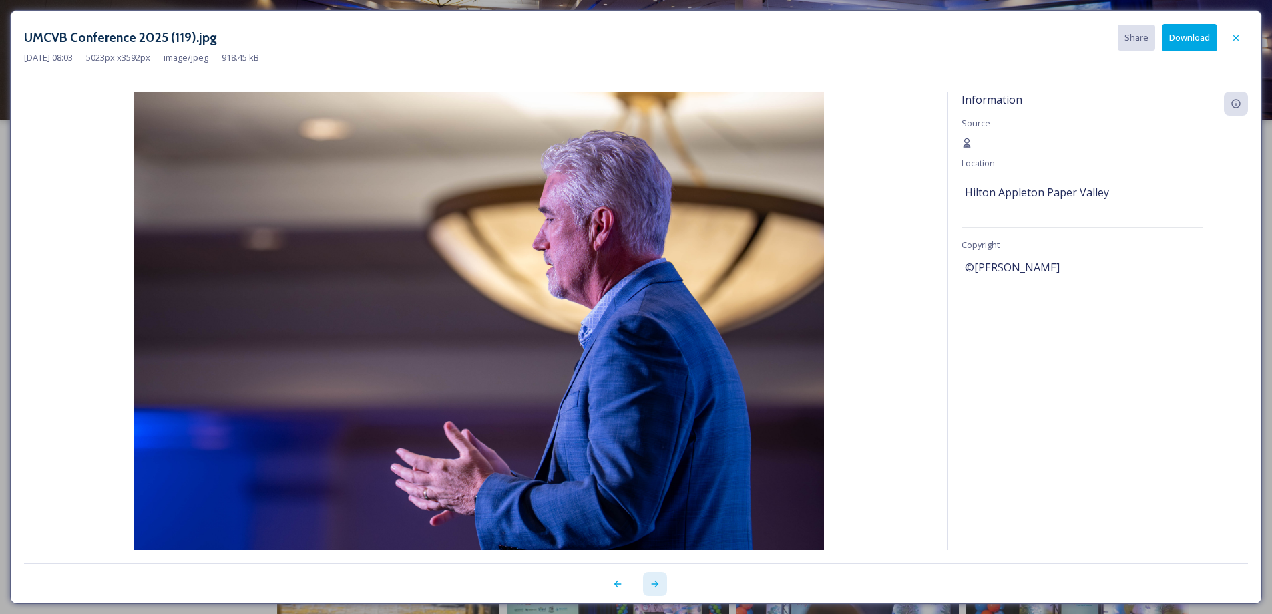
click at [657, 583] on icon at bounding box center [654, 583] width 7 height 7
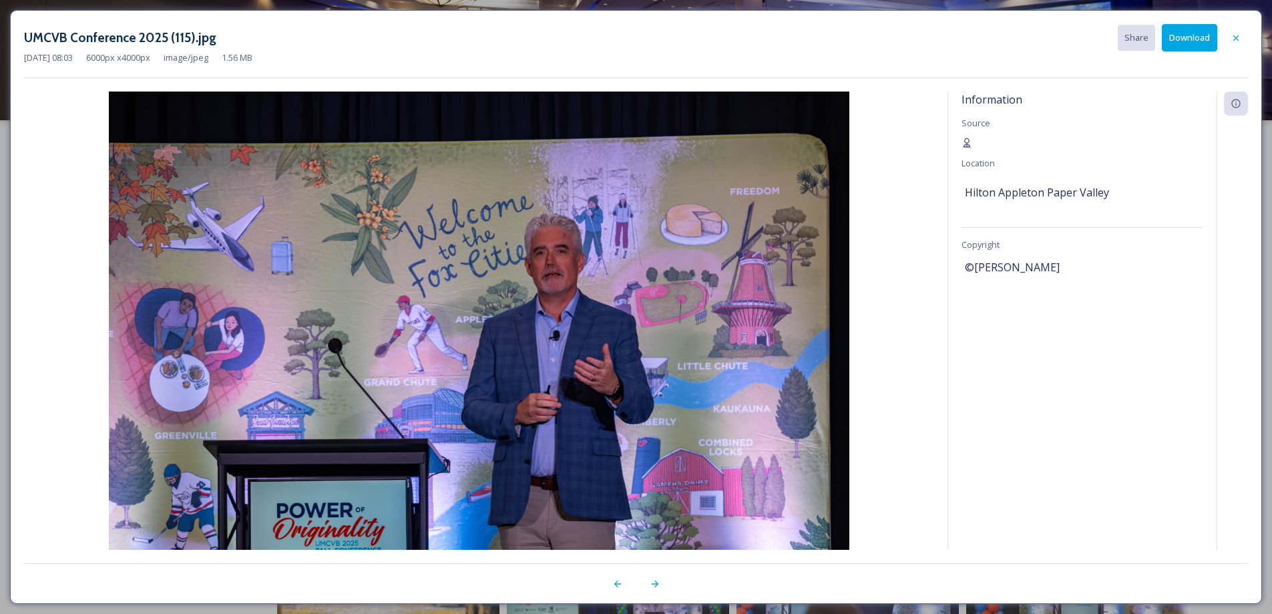
click at [1187, 37] on button "Download" at bounding box center [1189, 37] width 55 height 27
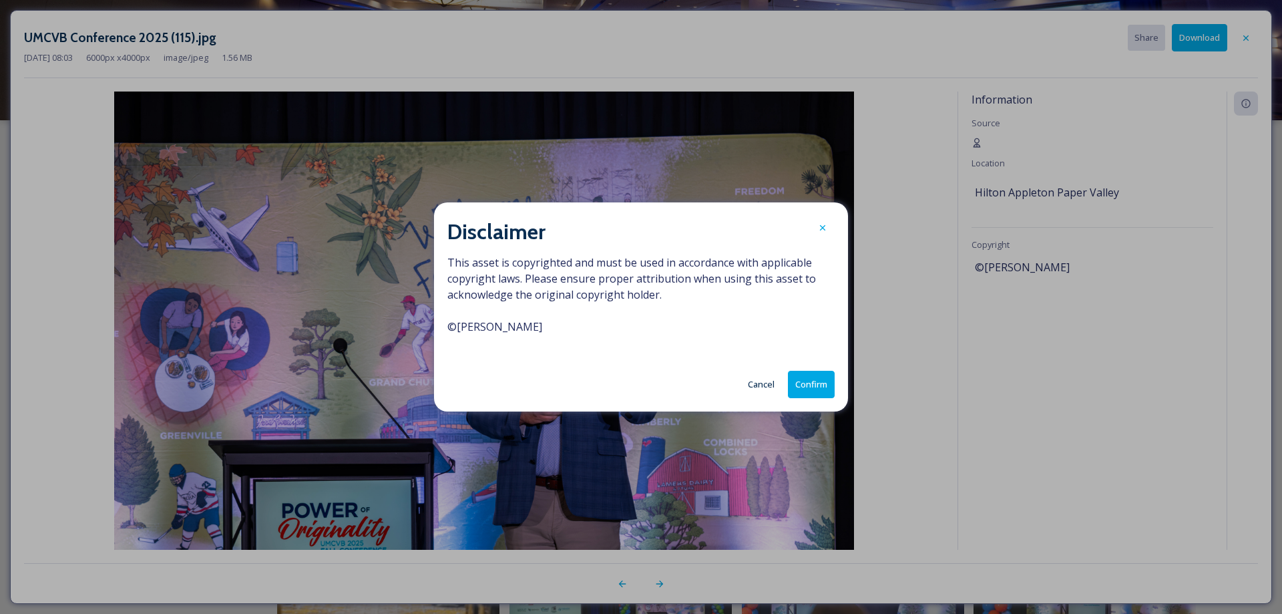
click at [808, 388] on button "Confirm" at bounding box center [811, 384] width 47 height 27
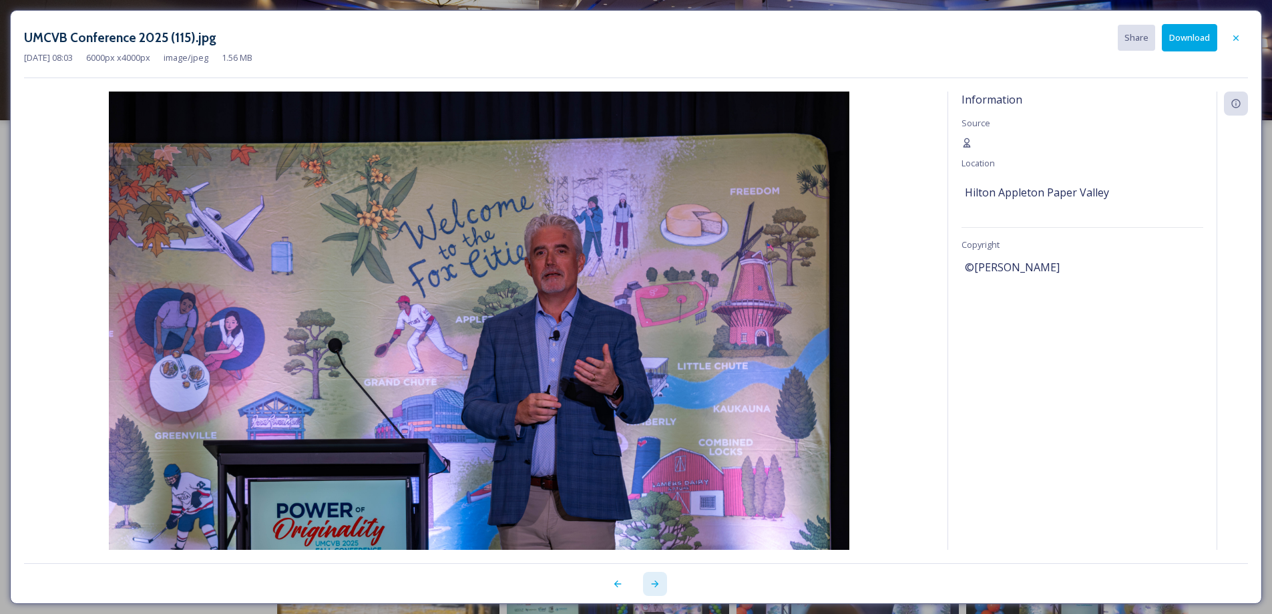
click at [653, 581] on icon at bounding box center [655, 583] width 11 height 11
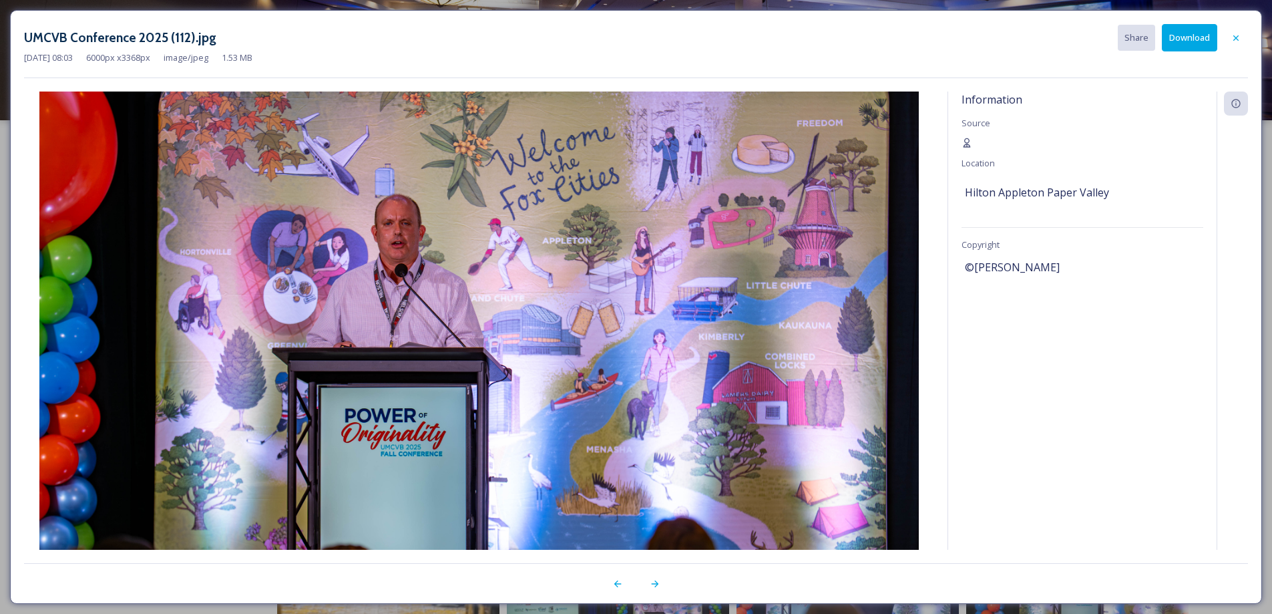
click at [1184, 42] on button "Download" at bounding box center [1189, 37] width 55 height 27
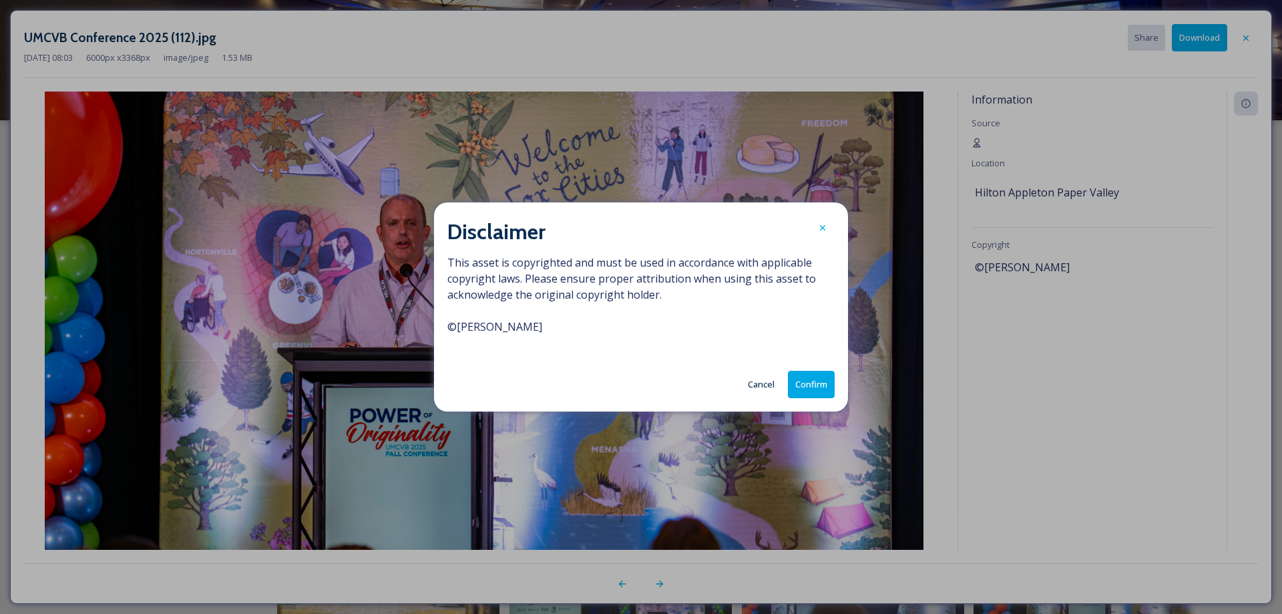
click at [814, 380] on button "Confirm" at bounding box center [811, 384] width 47 height 27
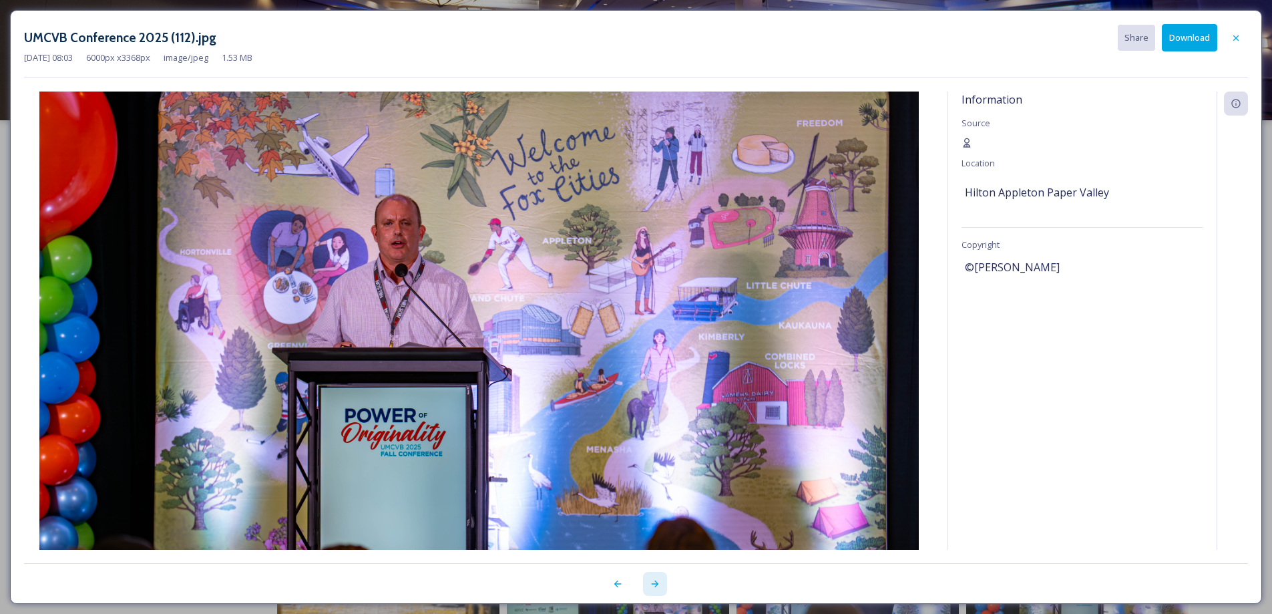
click at [655, 588] on icon at bounding box center [655, 583] width 11 height 11
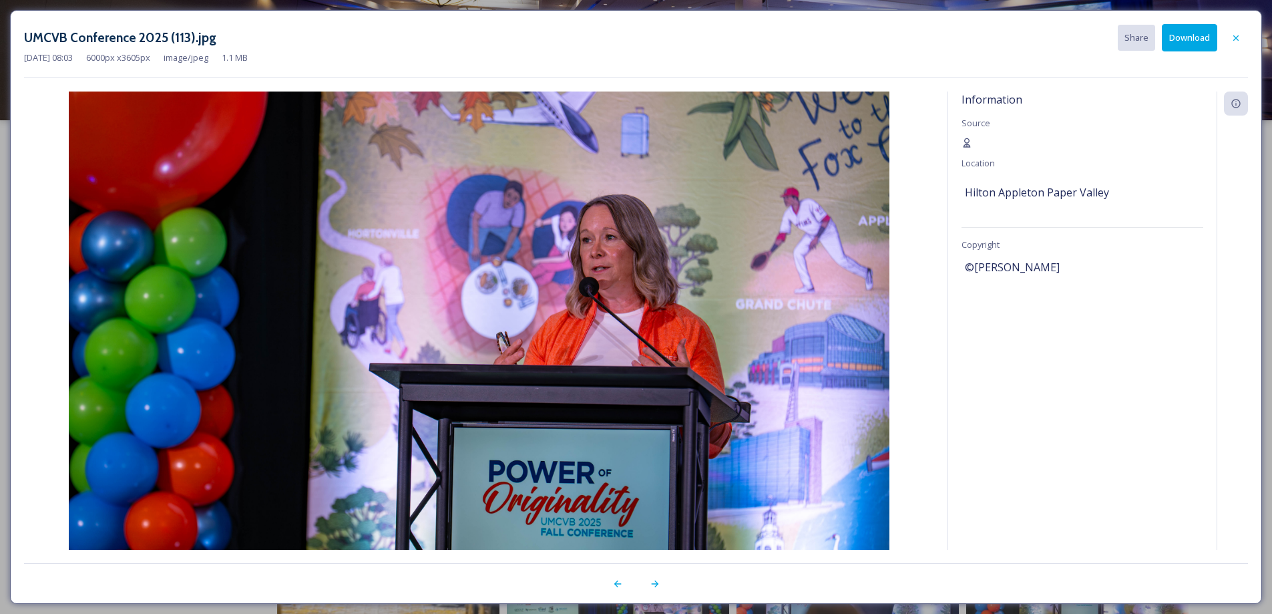
click at [1190, 39] on button "Download" at bounding box center [1189, 37] width 55 height 27
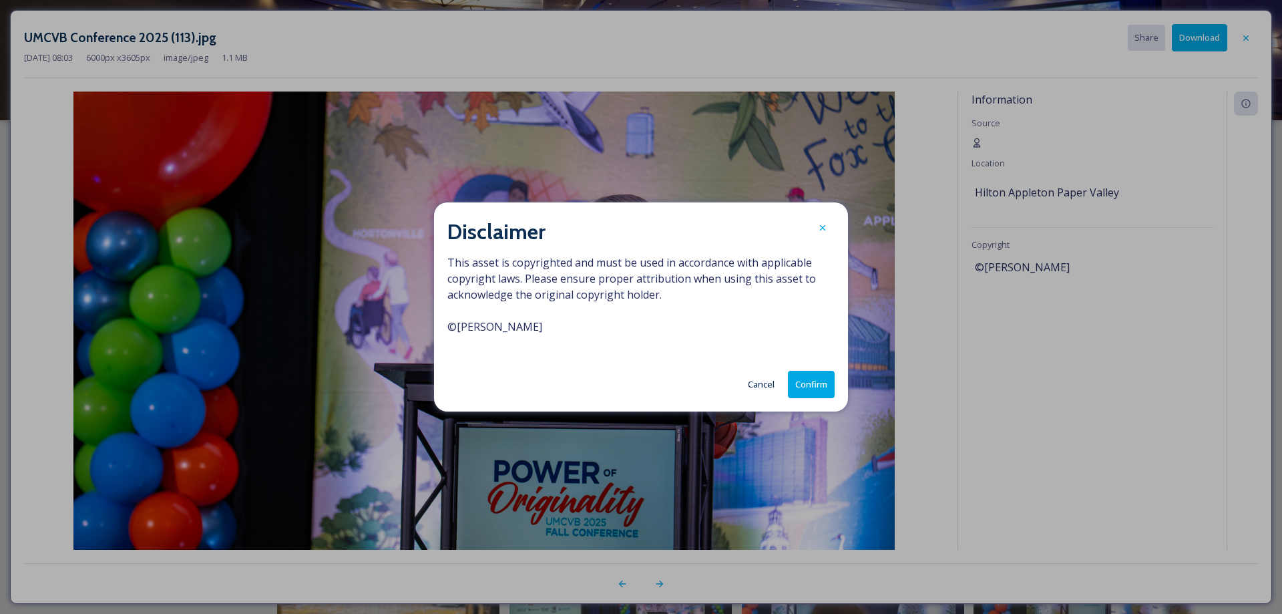
click at [806, 383] on button "Confirm" at bounding box center [811, 384] width 47 height 27
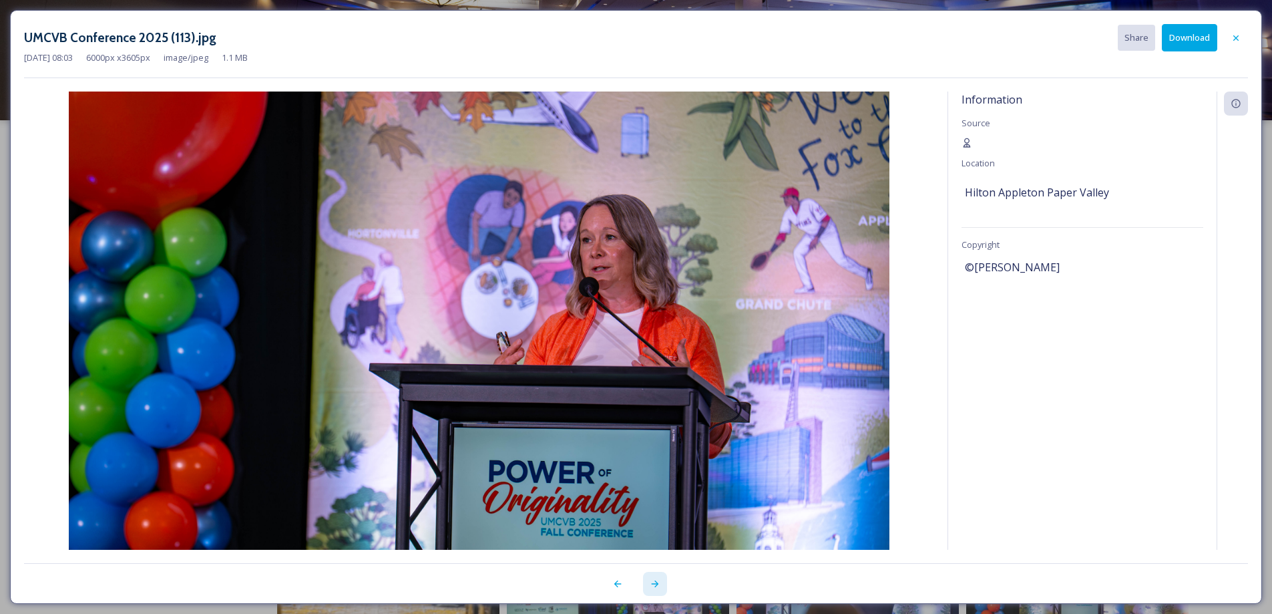
click at [658, 584] on icon at bounding box center [655, 583] width 11 height 11
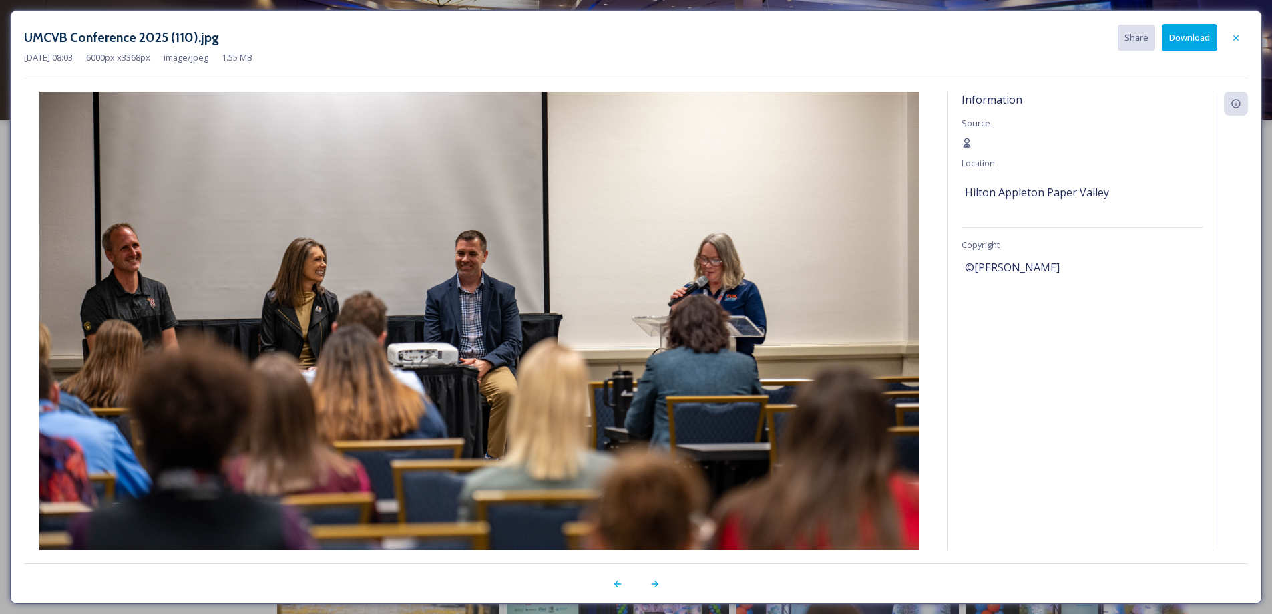
click at [1184, 30] on button "Download" at bounding box center [1189, 37] width 55 height 27
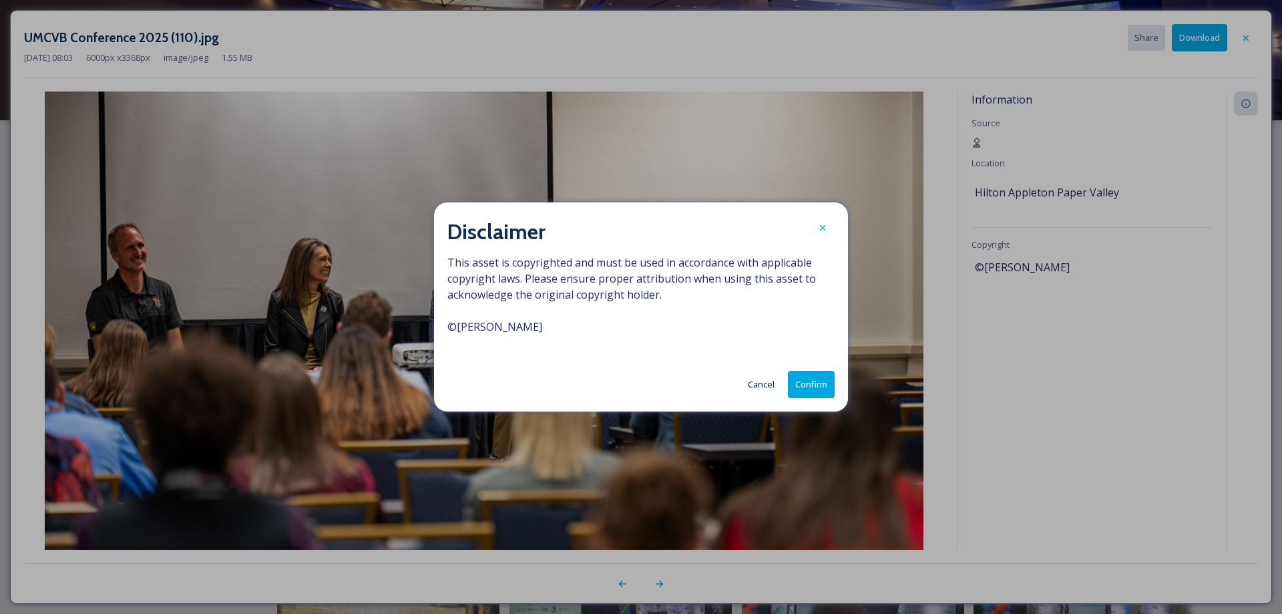
click at [814, 377] on button "Confirm" at bounding box center [811, 384] width 47 height 27
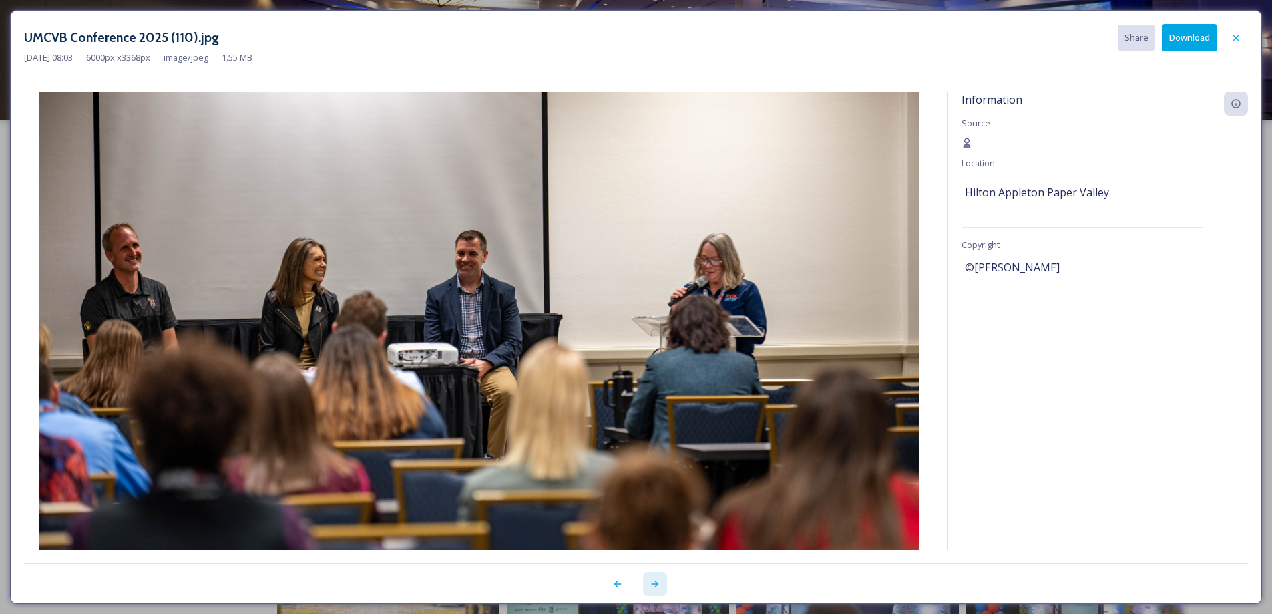
click at [656, 580] on icon at bounding box center [655, 583] width 11 height 11
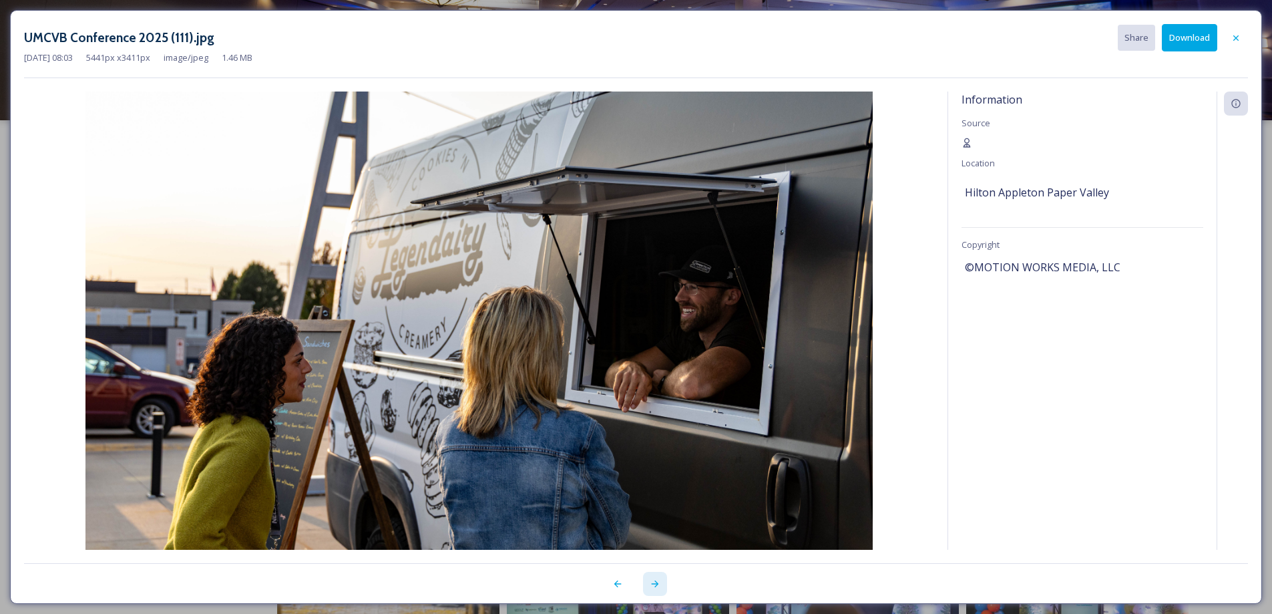
click at [655, 584] on icon at bounding box center [655, 583] width 11 height 11
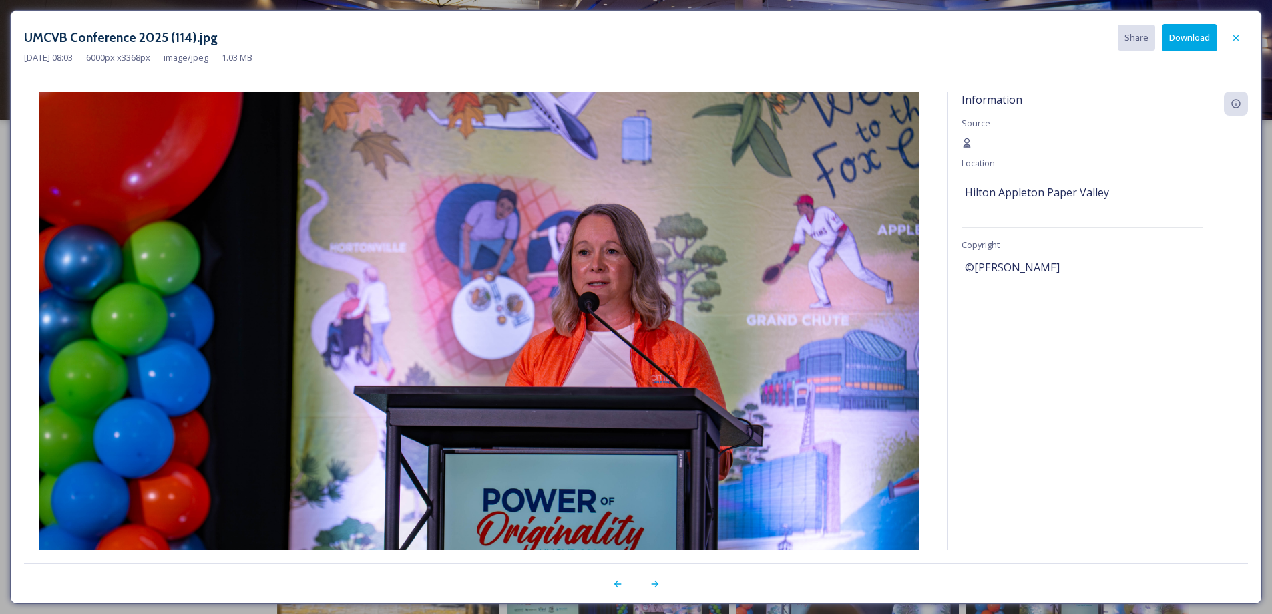
click at [1188, 37] on button "Download" at bounding box center [1189, 37] width 55 height 27
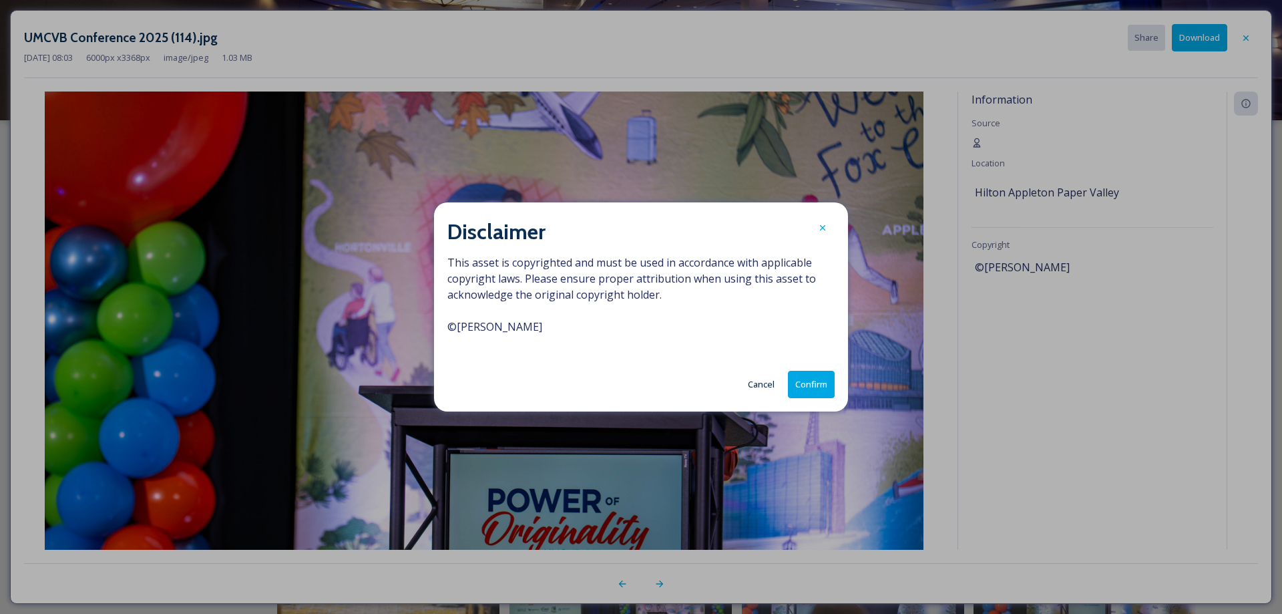
click at [802, 387] on button "Confirm" at bounding box center [811, 384] width 47 height 27
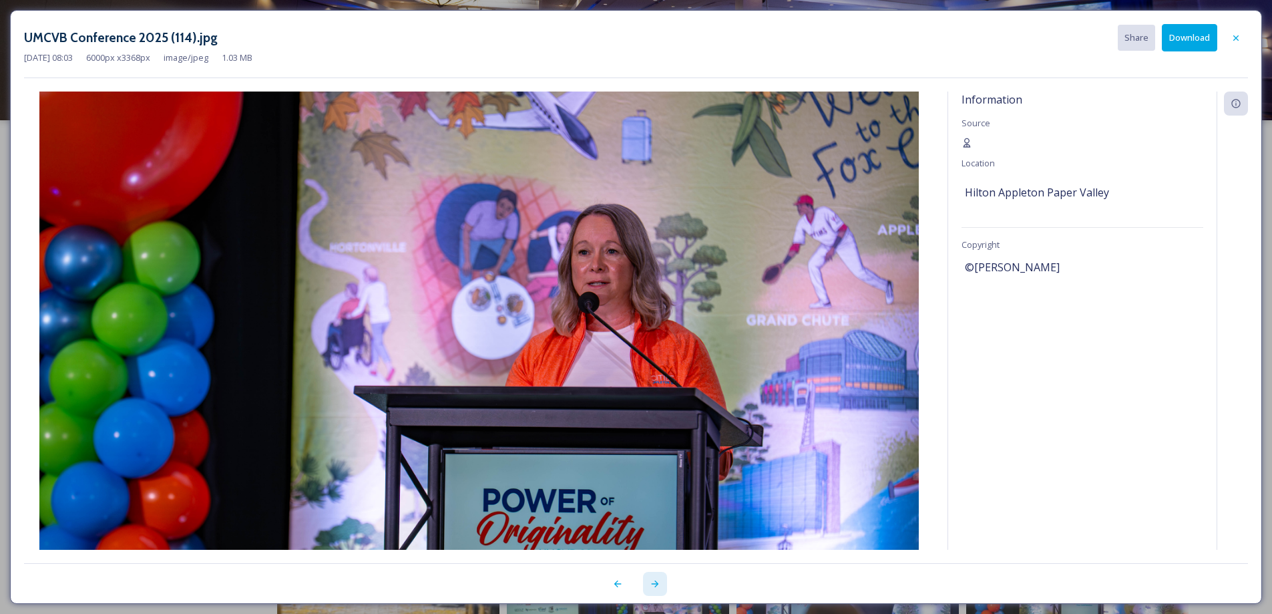
click at [657, 584] on icon at bounding box center [654, 583] width 7 height 7
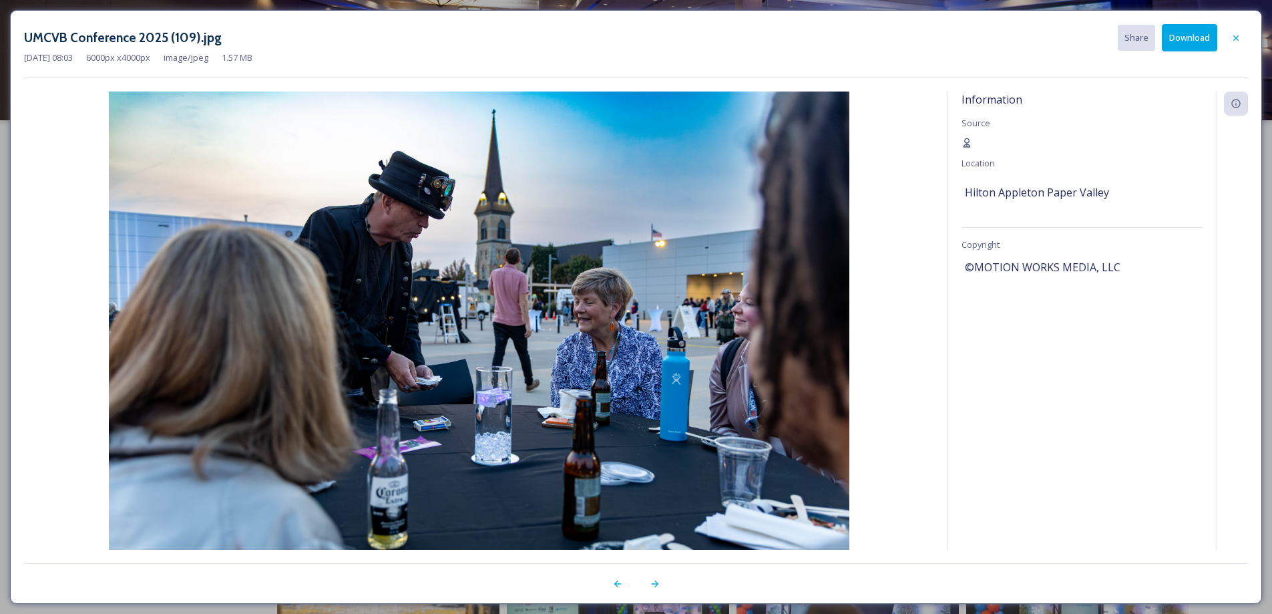
click at [1204, 43] on button "Download" at bounding box center [1189, 37] width 55 height 27
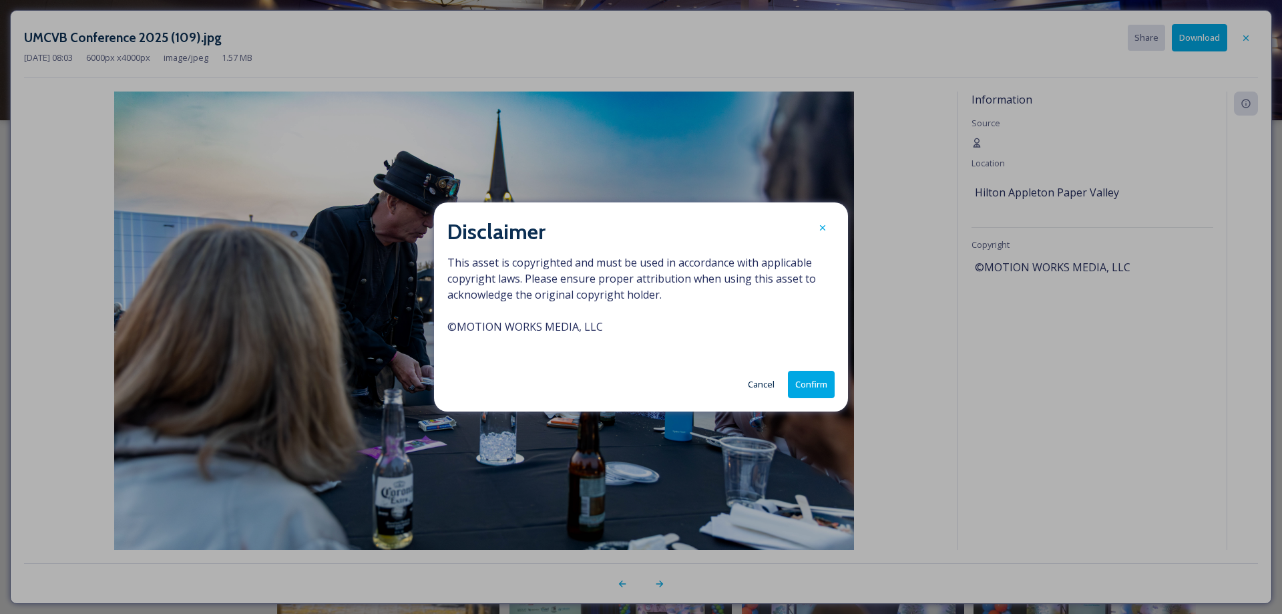
click at [798, 390] on button "Confirm" at bounding box center [811, 384] width 47 height 27
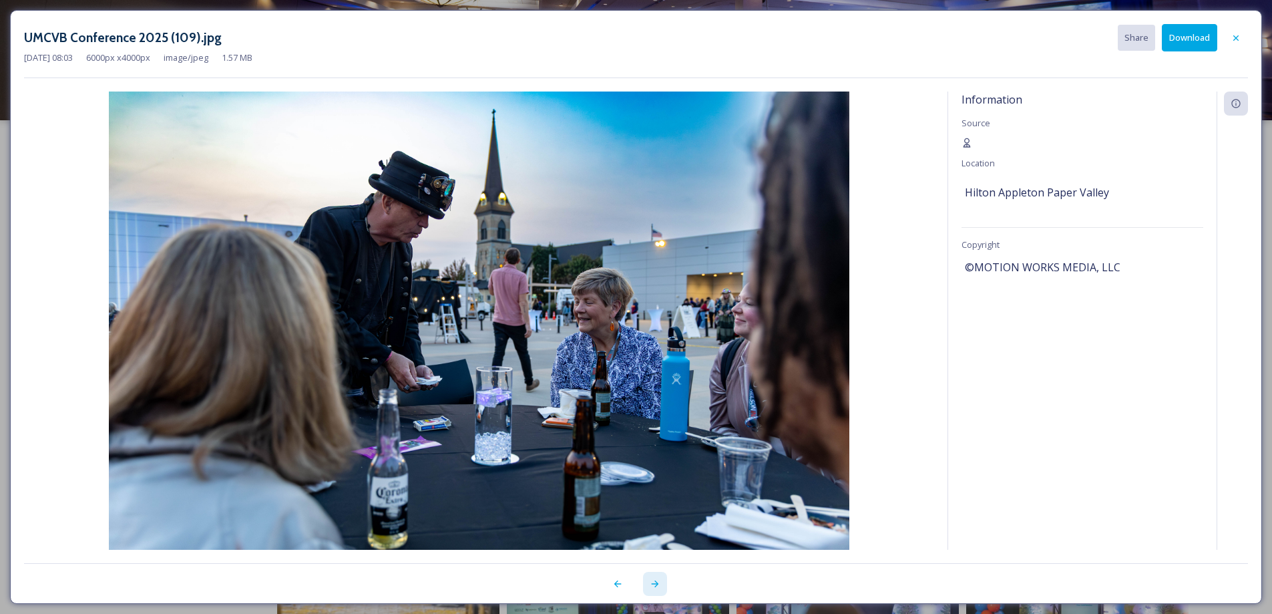
click at [656, 584] on icon at bounding box center [654, 583] width 7 height 7
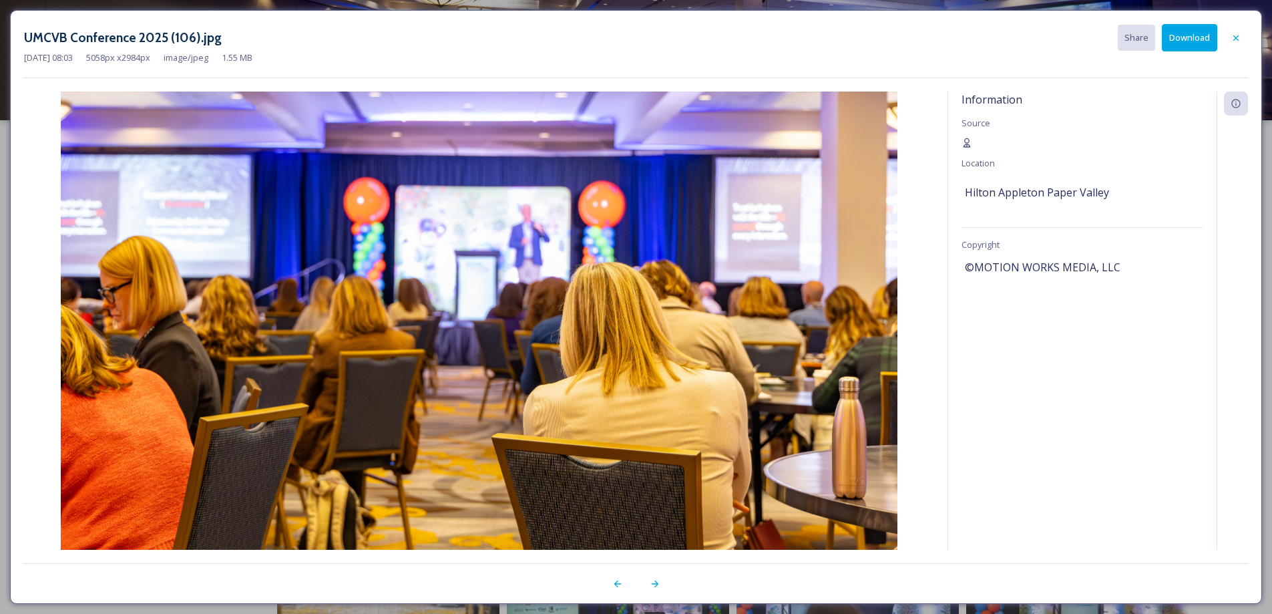
click at [1196, 37] on button "Download" at bounding box center [1189, 37] width 55 height 27
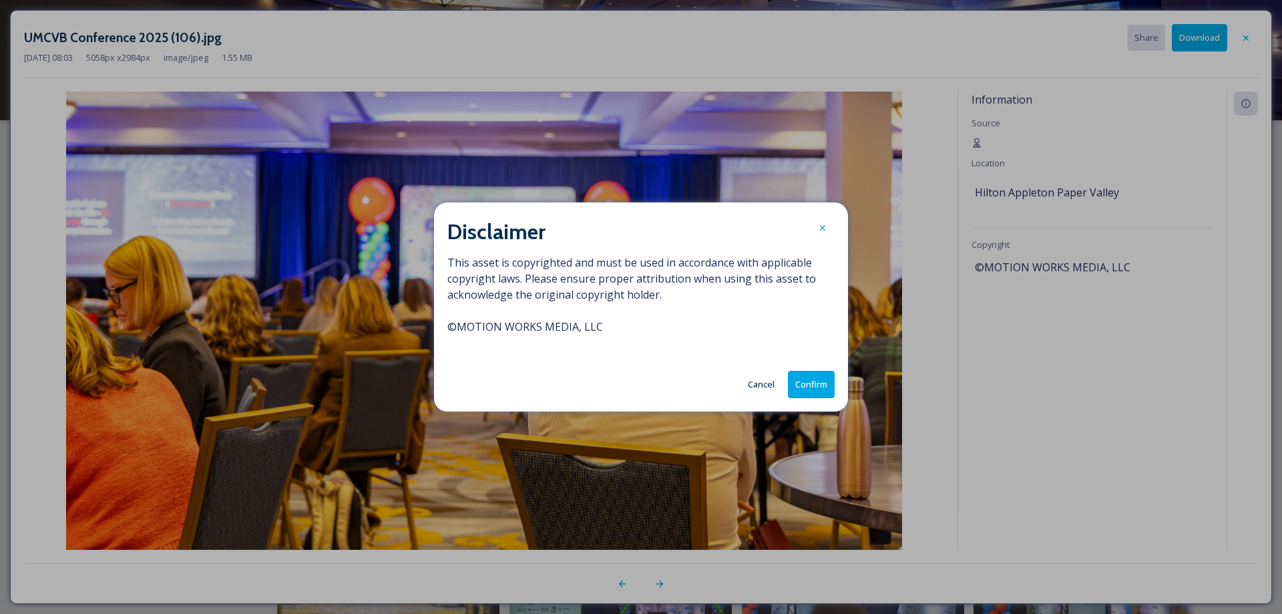
click at [810, 389] on button "Confirm" at bounding box center [811, 384] width 47 height 27
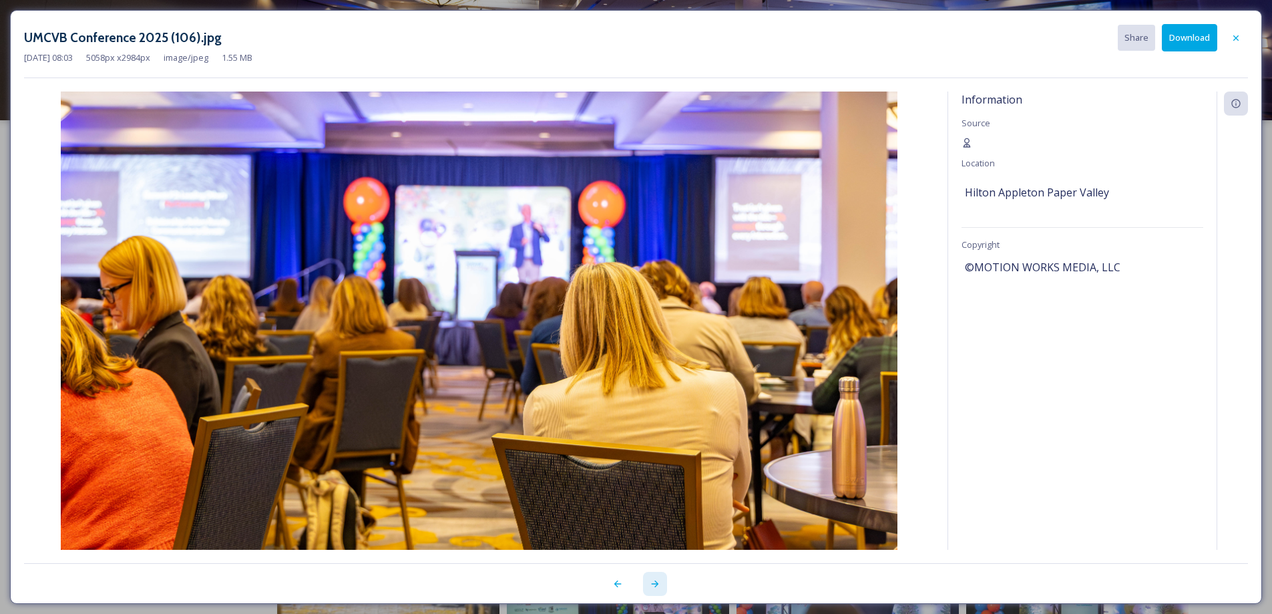
click at [655, 588] on icon at bounding box center [655, 583] width 11 height 11
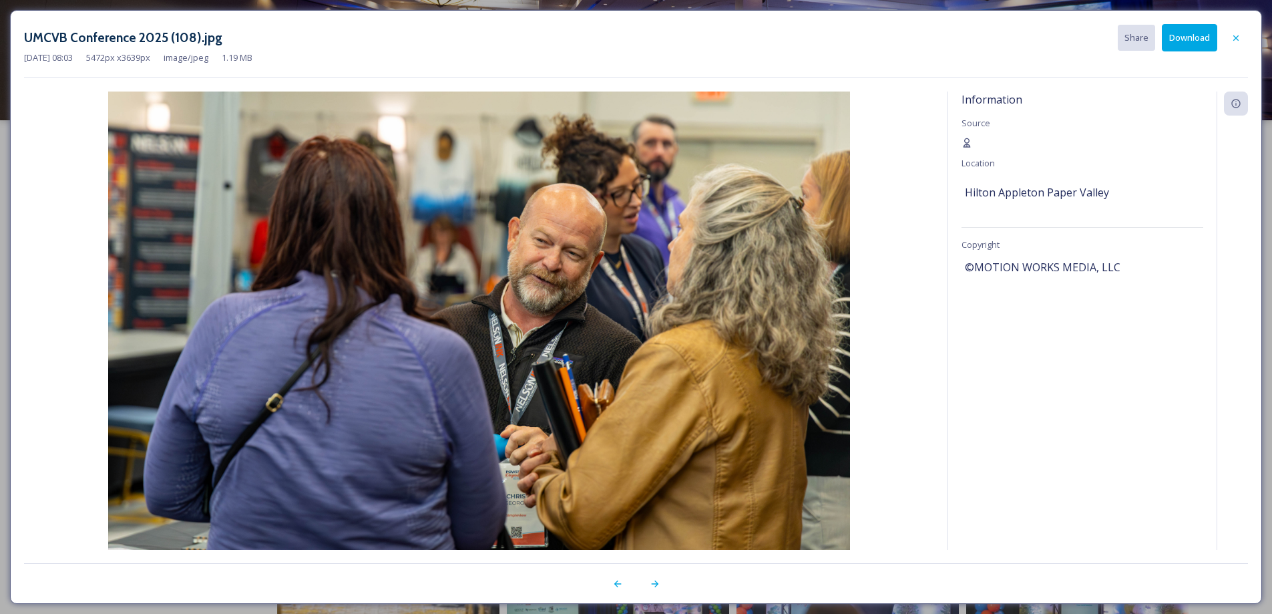
click at [1176, 34] on button "Download" at bounding box center [1189, 37] width 55 height 27
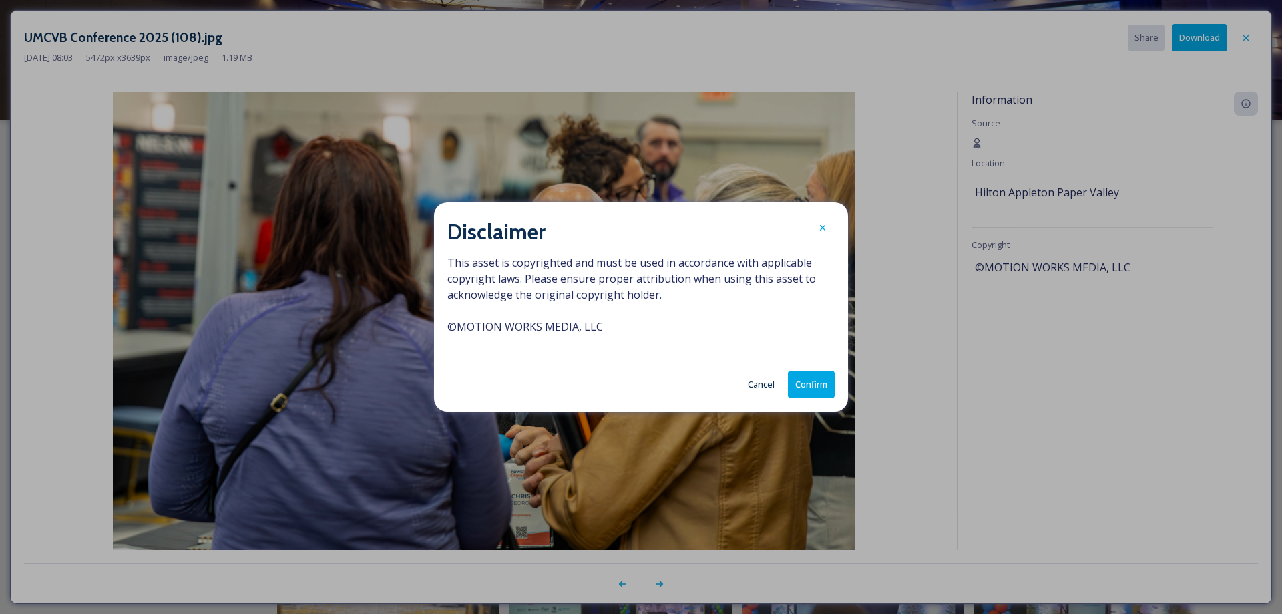
click at [799, 388] on button "Confirm" at bounding box center [811, 384] width 47 height 27
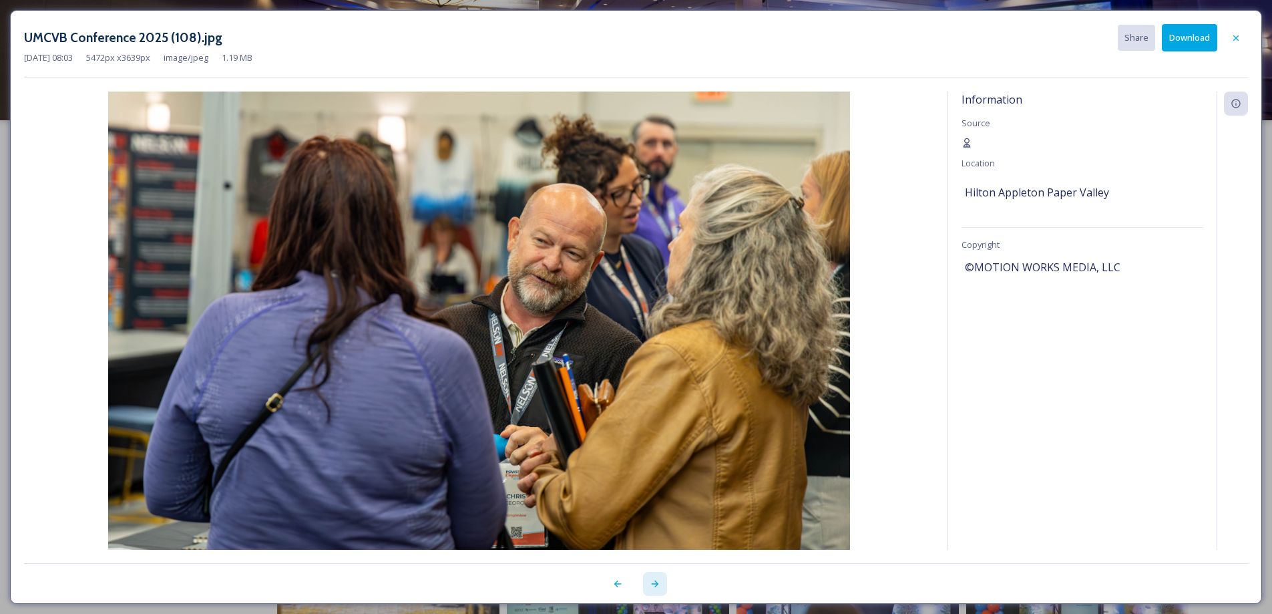
click at [656, 586] on icon at bounding box center [655, 583] width 11 height 11
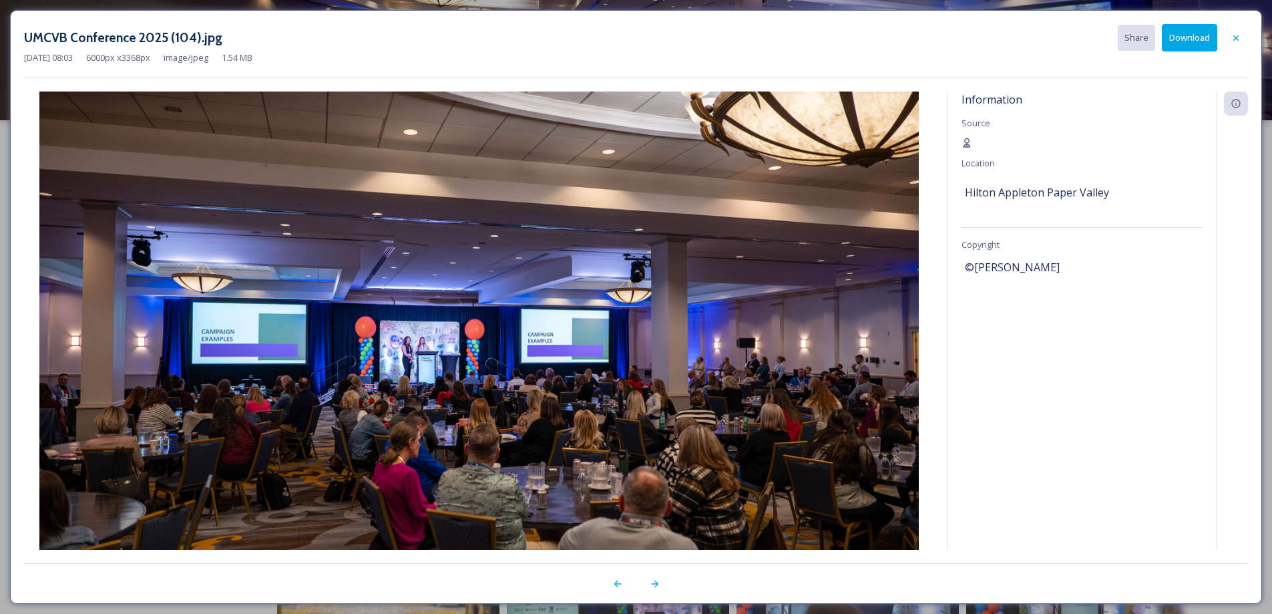
click at [1194, 41] on button "Download" at bounding box center [1189, 37] width 55 height 27
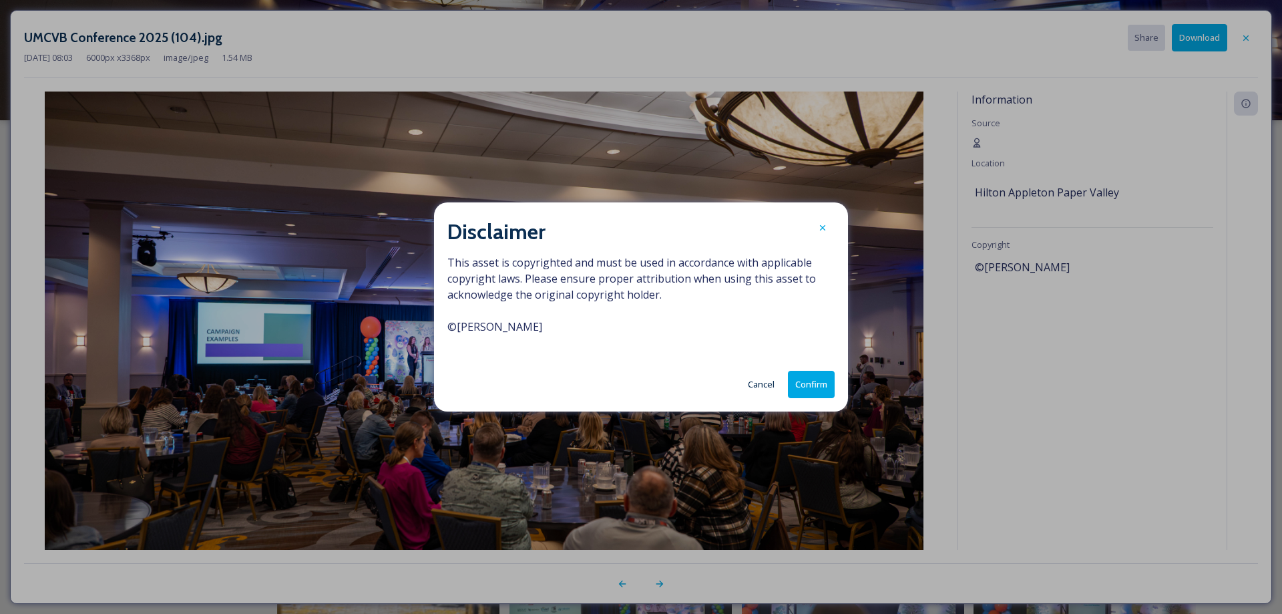
click at [808, 379] on button "Confirm" at bounding box center [811, 384] width 47 height 27
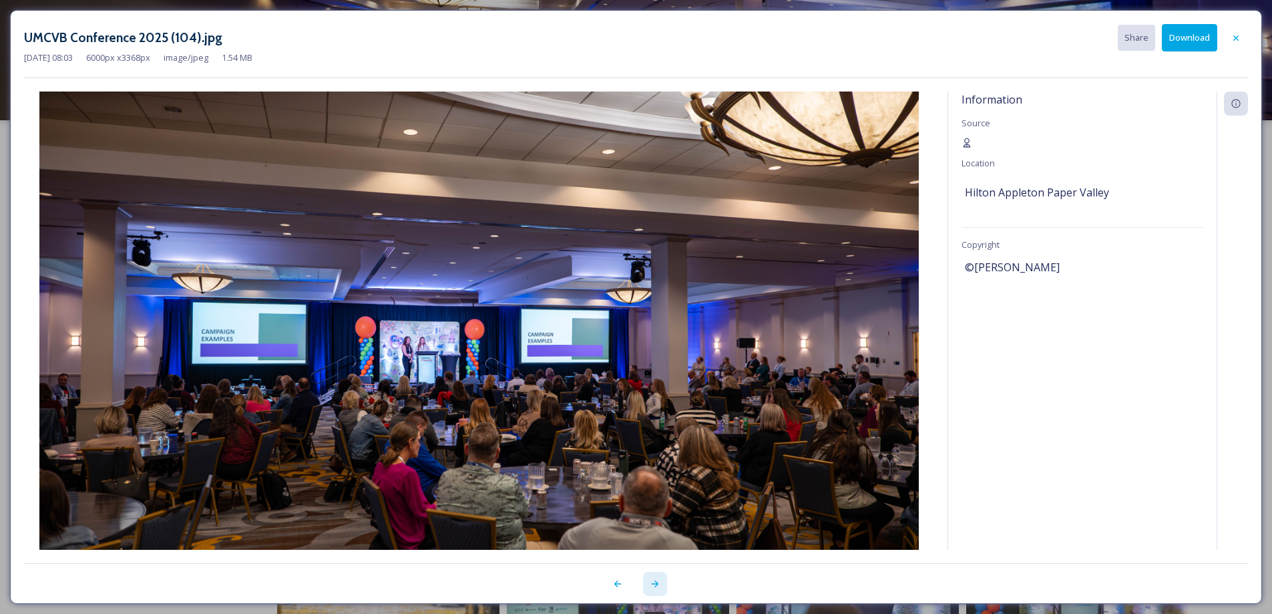
click at [655, 584] on icon at bounding box center [655, 583] width 11 height 11
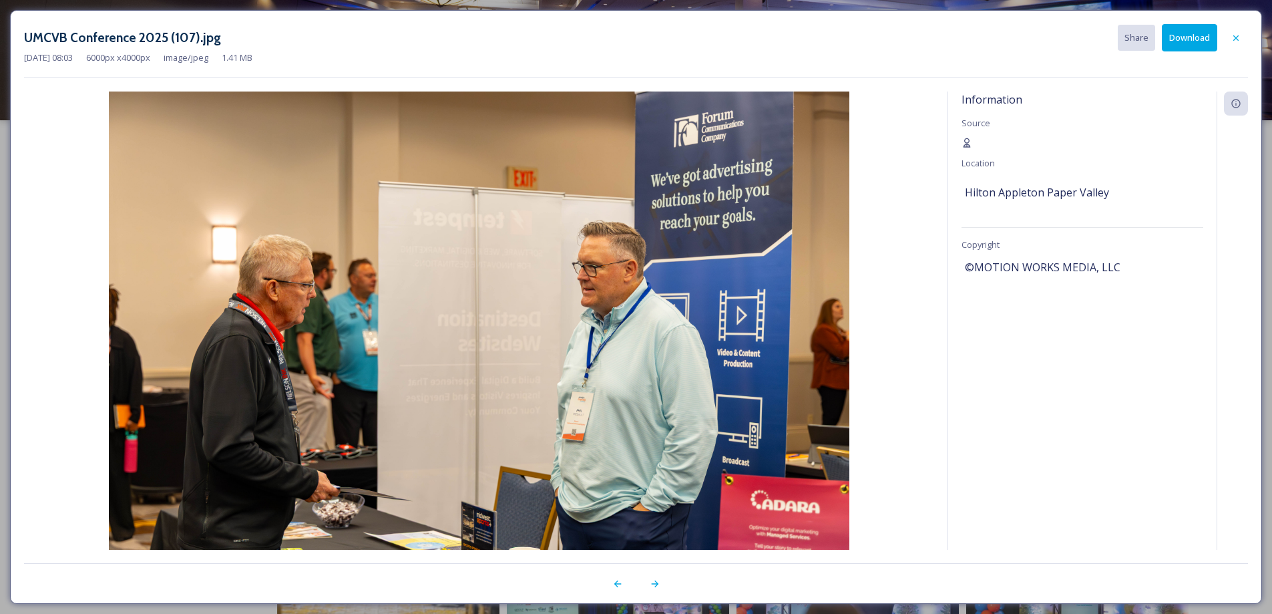
click at [1180, 43] on button "Download" at bounding box center [1189, 37] width 55 height 27
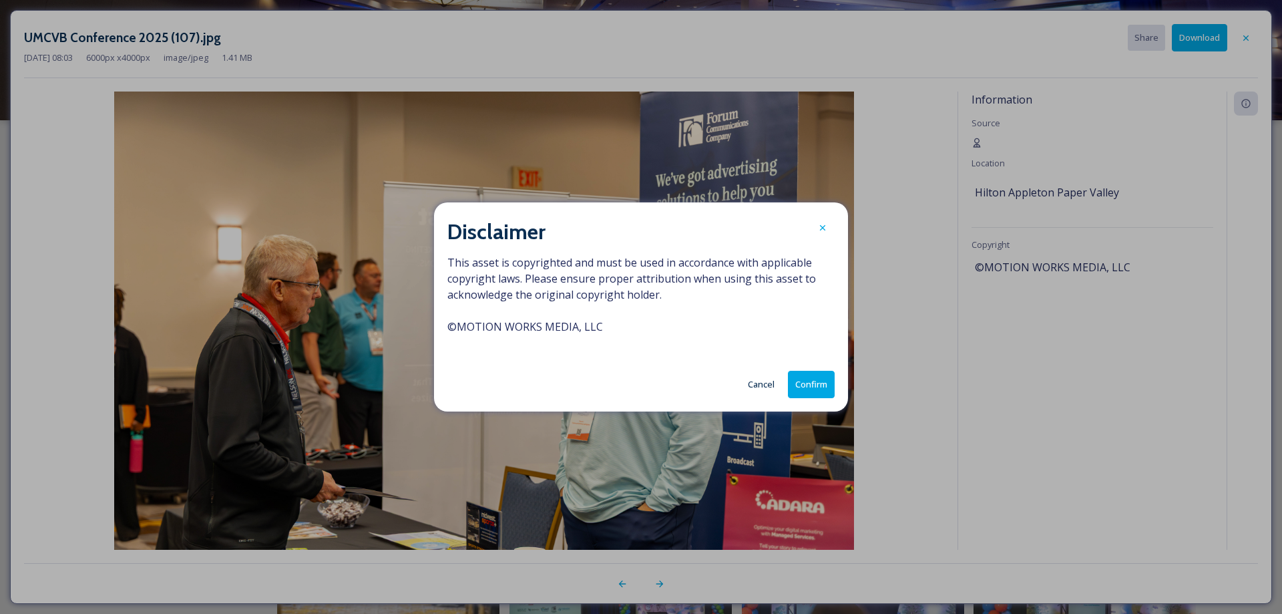
click at [811, 392] on button "Confirm" at bounding box center [811, 384] width 47 height 27
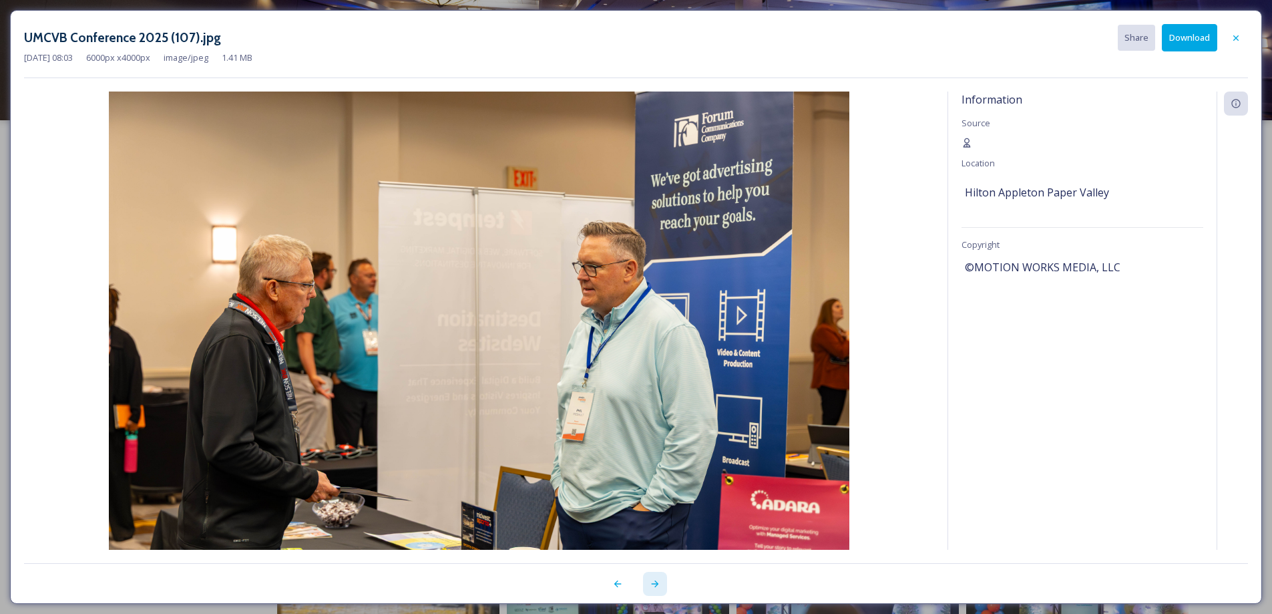
click at [653, 584] on icon at bounding box center [654, 583] width 7 height 7
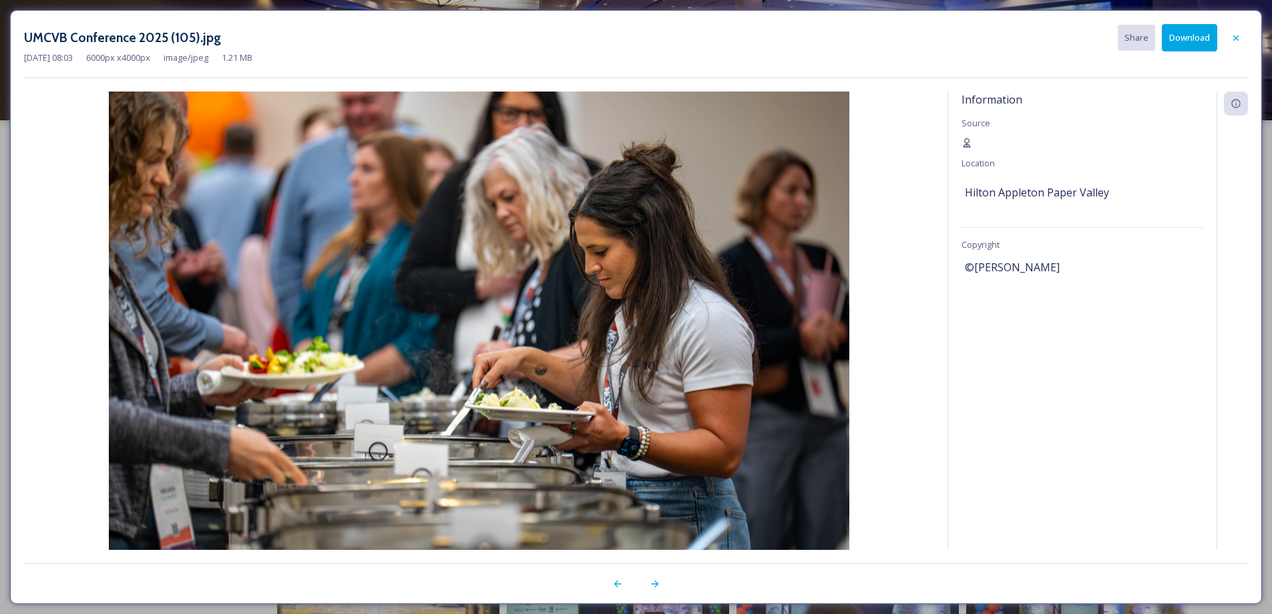
click at [1180, 31] on button "Download" at bounding box center [1189, 37] width 55 height 27
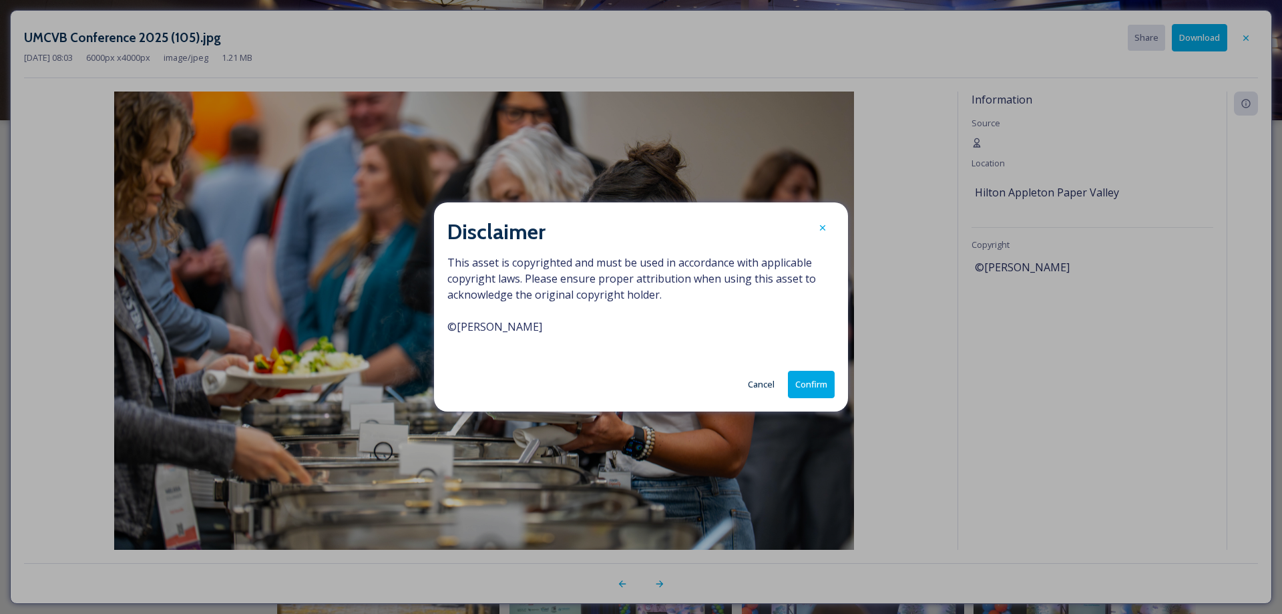
click at [804, 377] on button "Confirm" at bounding box center [811, 384] width 47 height 27
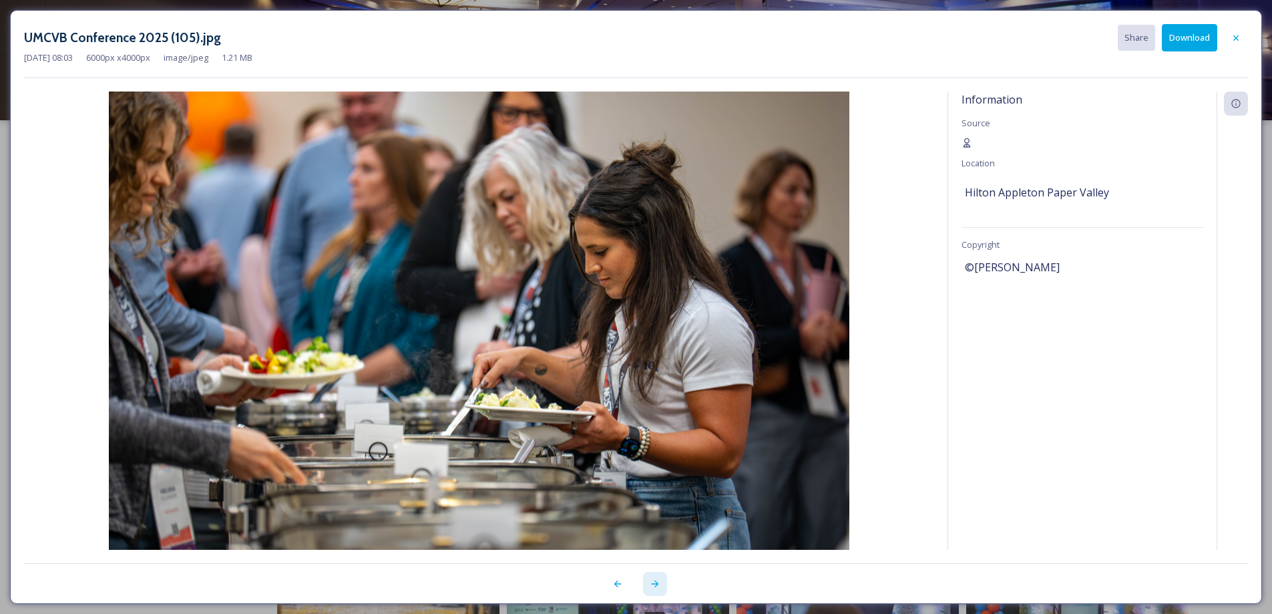
click at [657, 585] on icon at bounding box center [655, 583] width 11 height 11
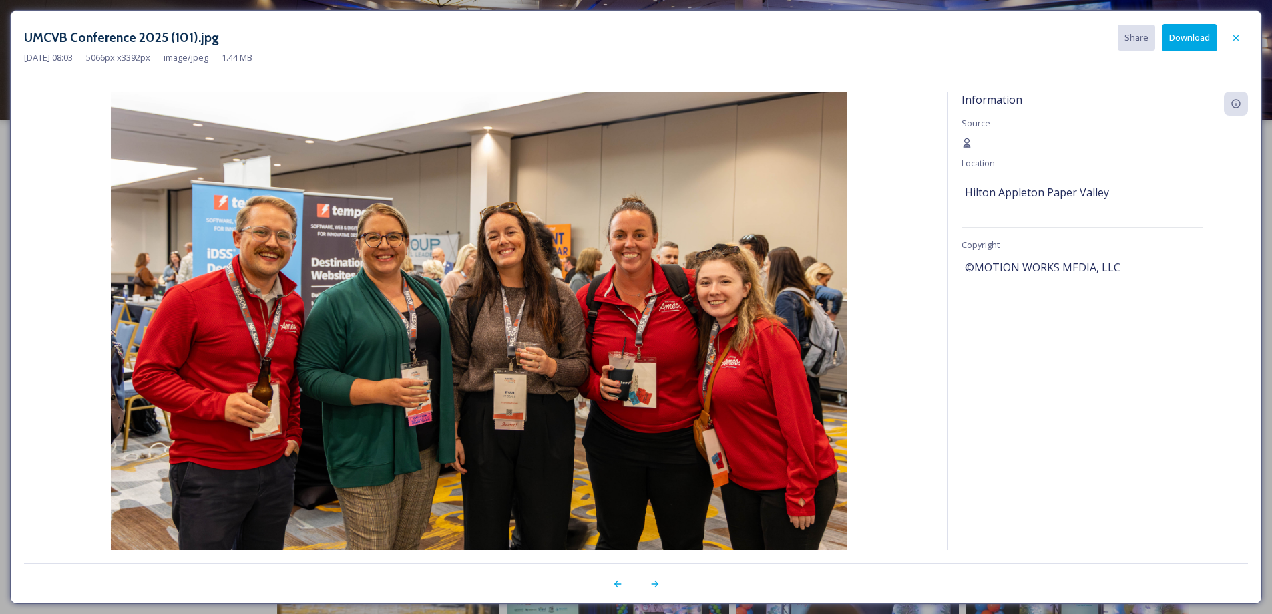
click at [1180, 42] on button "Download" at bounding box center [1189, 37] width 55 height 27
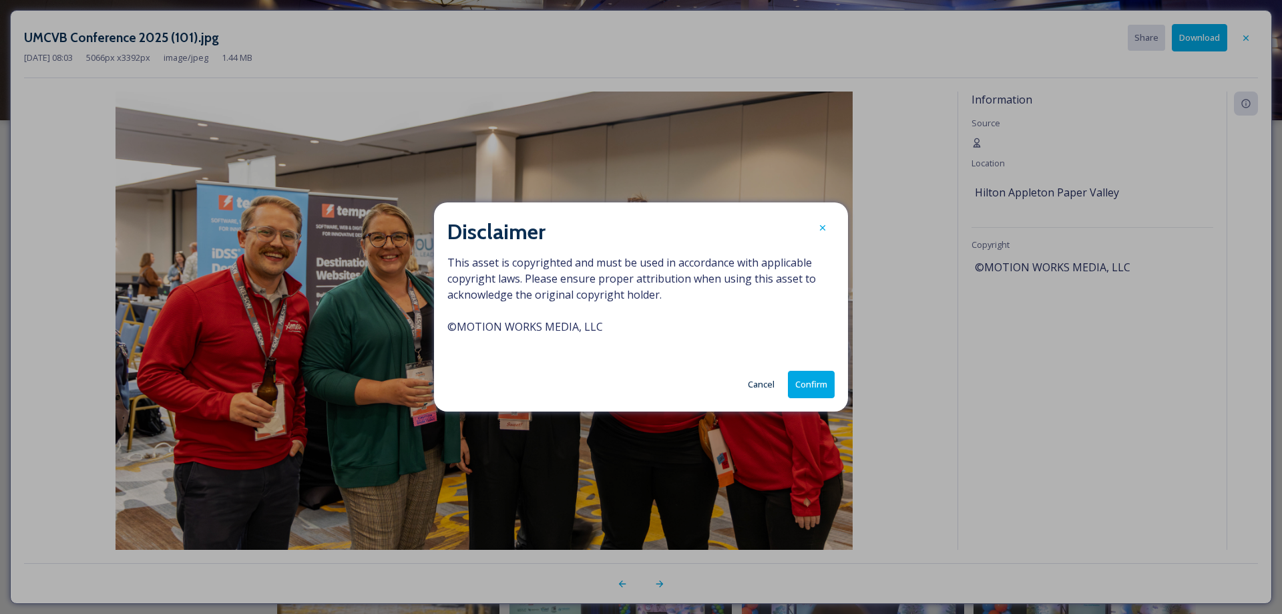
click at [806, 387] on button "Confirm" at bounding box center [811, 384] width 47 height 27
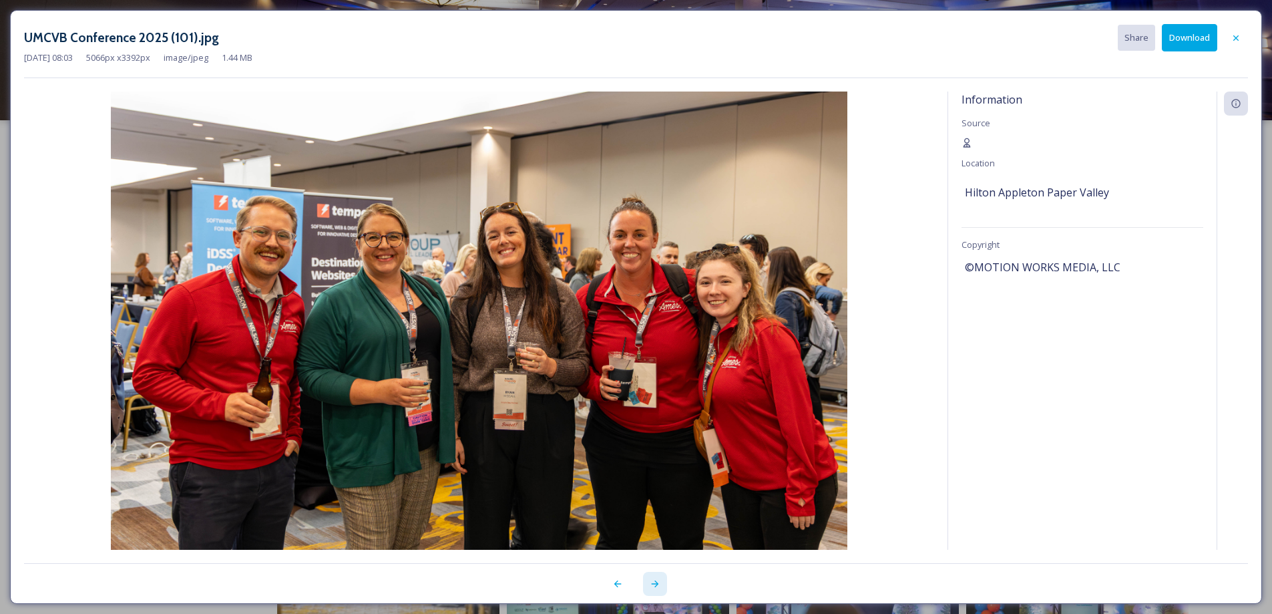
click at [653, 584] on icon at bounding box center [654, 583] width 7 height 7
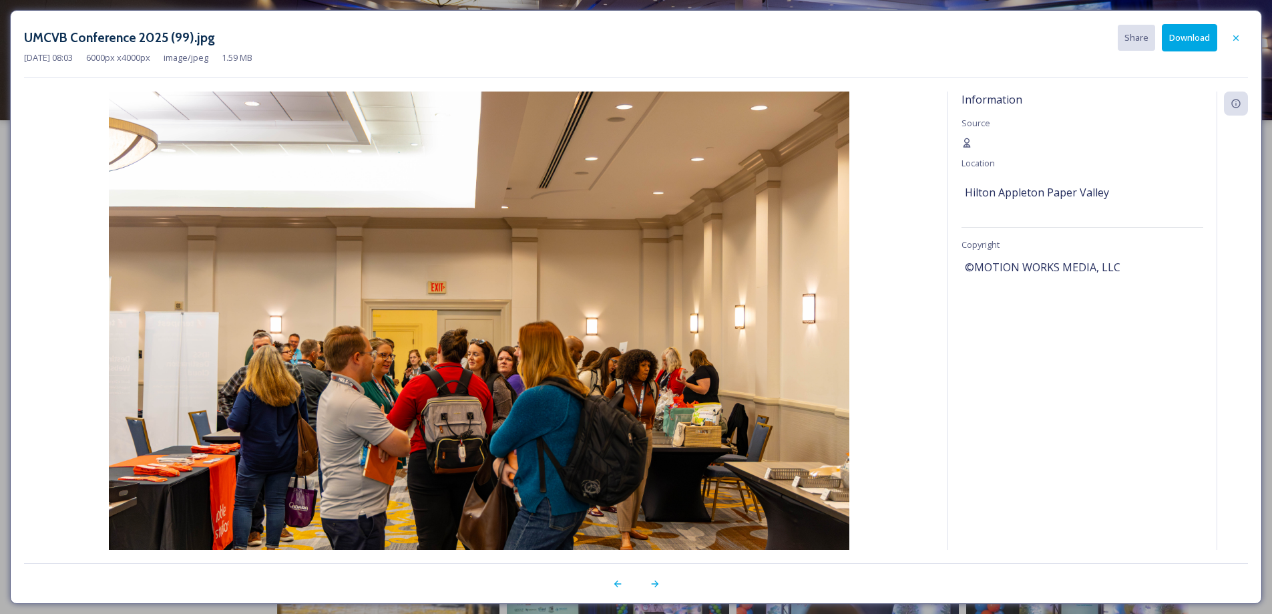
click at [1193, 39] on button "Download" at bounding box center [1189, 37] width 55 height 27
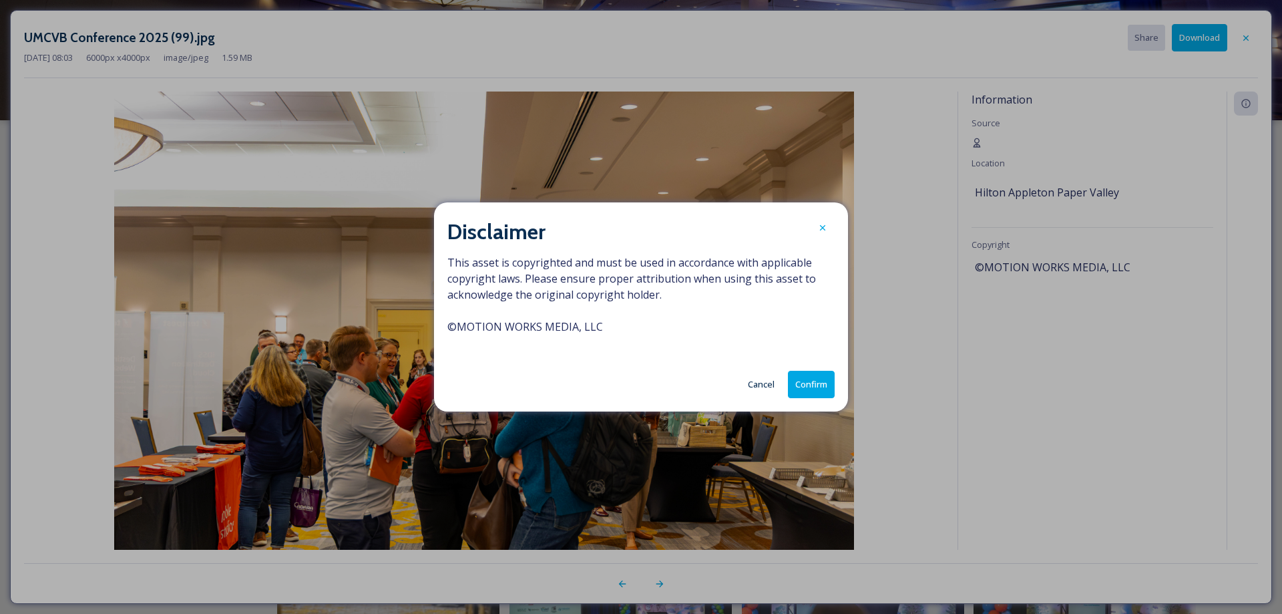
click at [803, 389] on button "Confirm" at bounding box center [811, 384] width 47 height 27
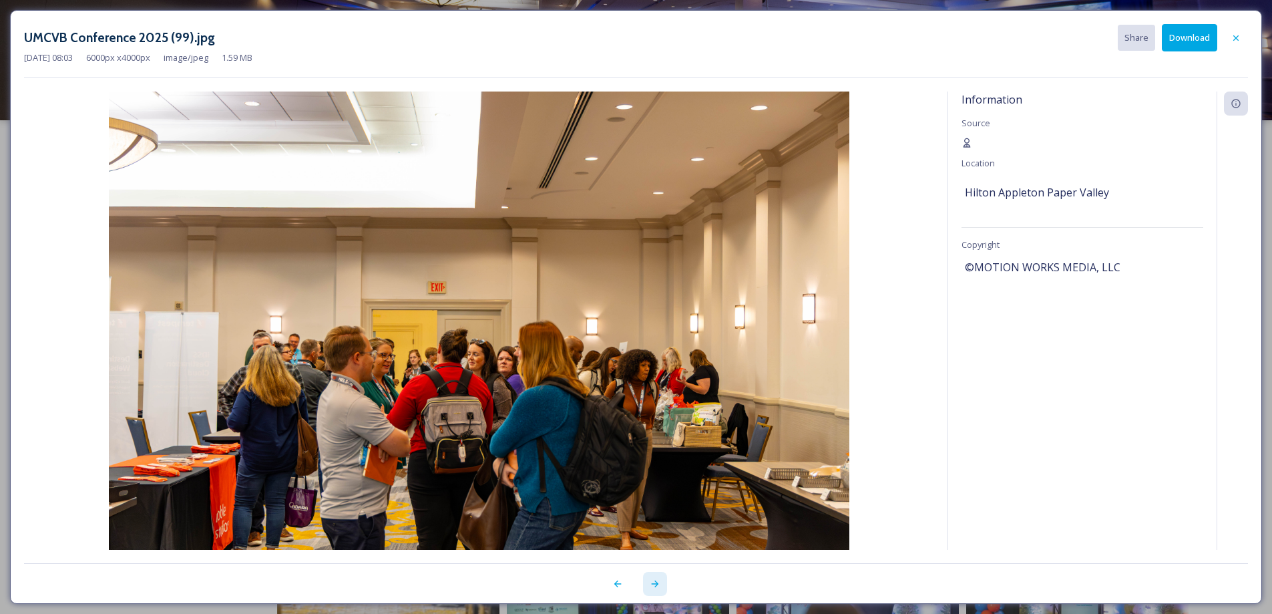
click at [654, 584] on icon at bounding box center [655, 583] width 11 height 11
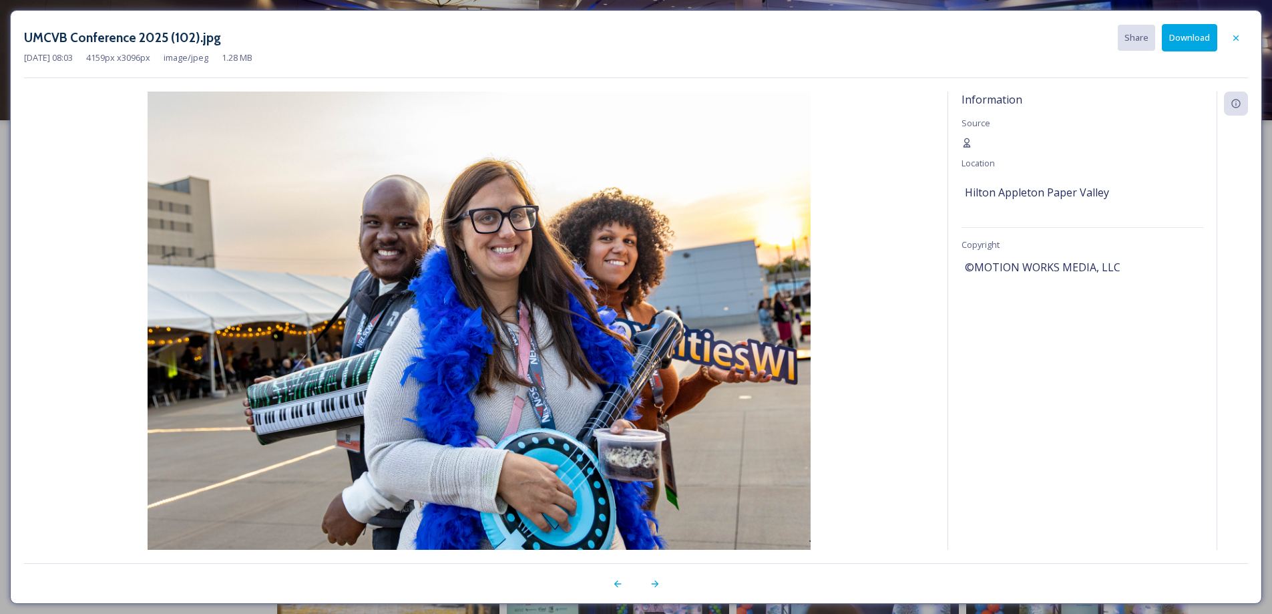
click at [1180, 48] on button "Download" at bounding box center [1189, 37] width 55 height 27
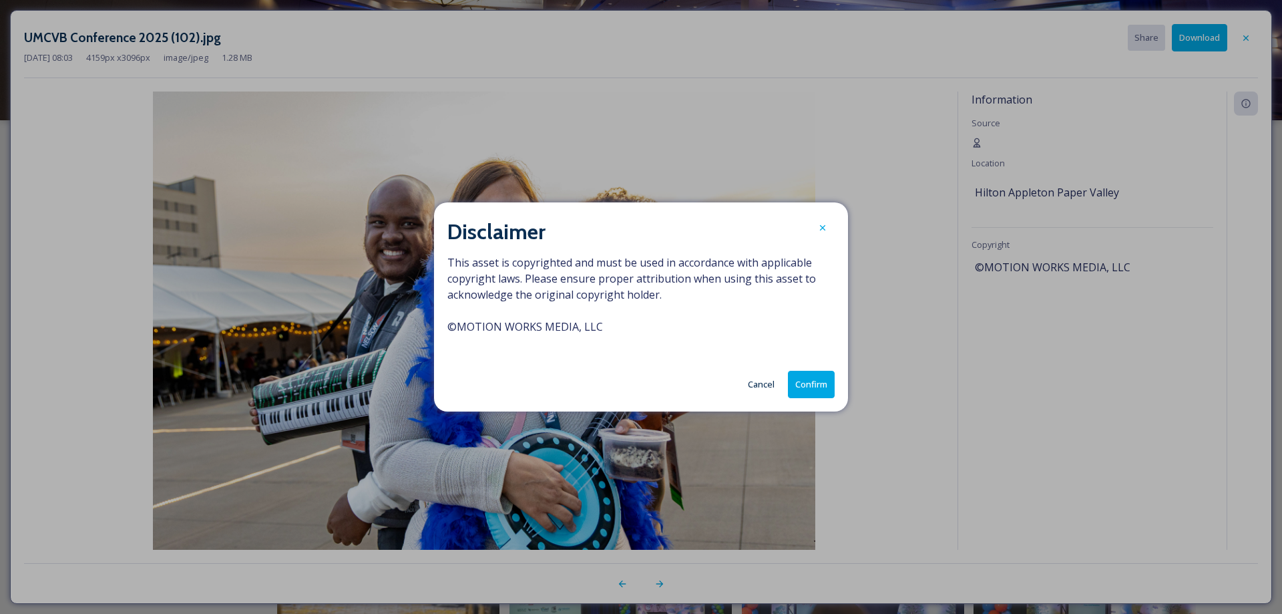
click at [801, 390] on button "Confirm" at bounding box center [811, 384] width 47 height 27
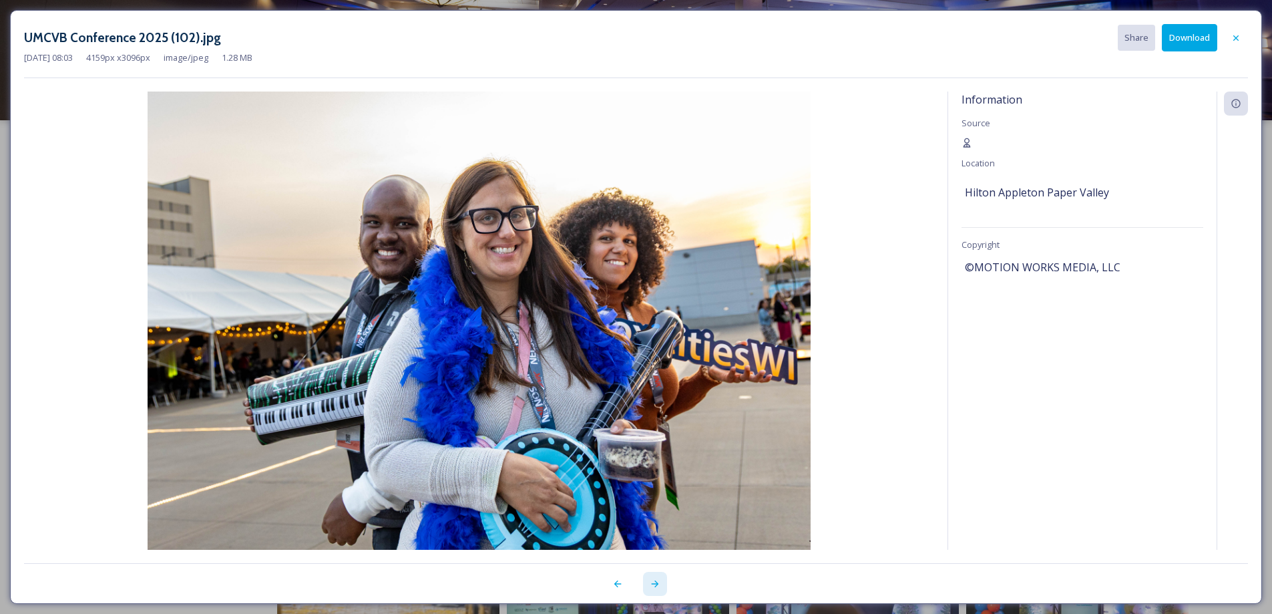
click at [658, 588] on icon at bounding box center [655, 583] width 11 height 11
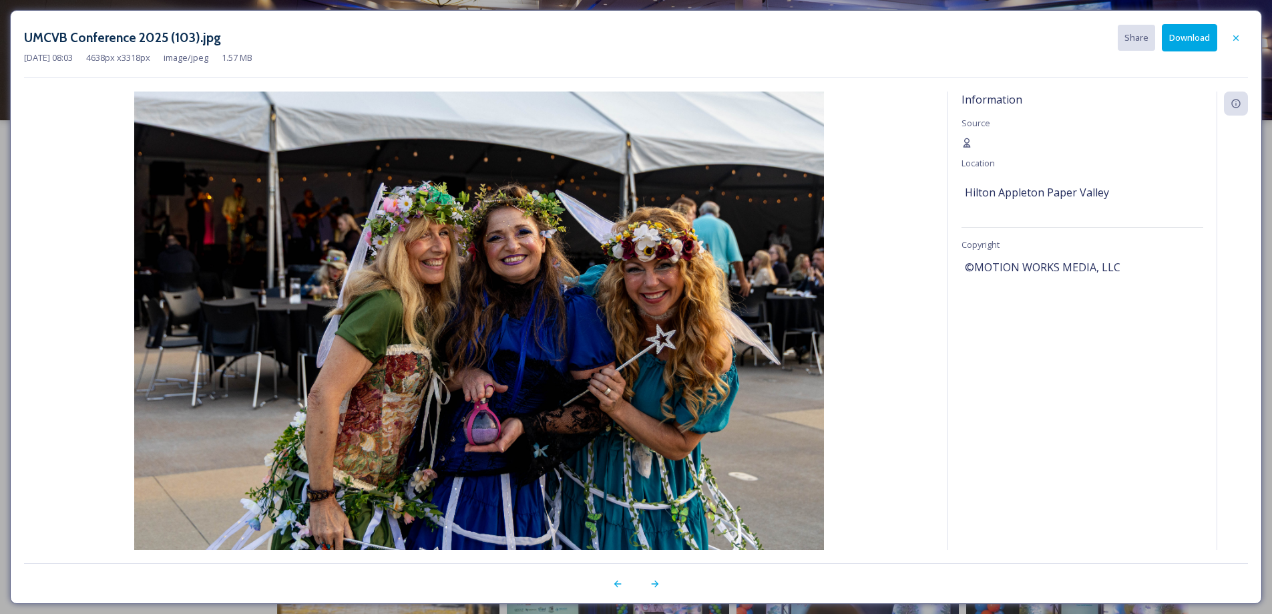
click at [1178, 43] on button "Download" at bounding box center [1189, 37] width 55 height 27
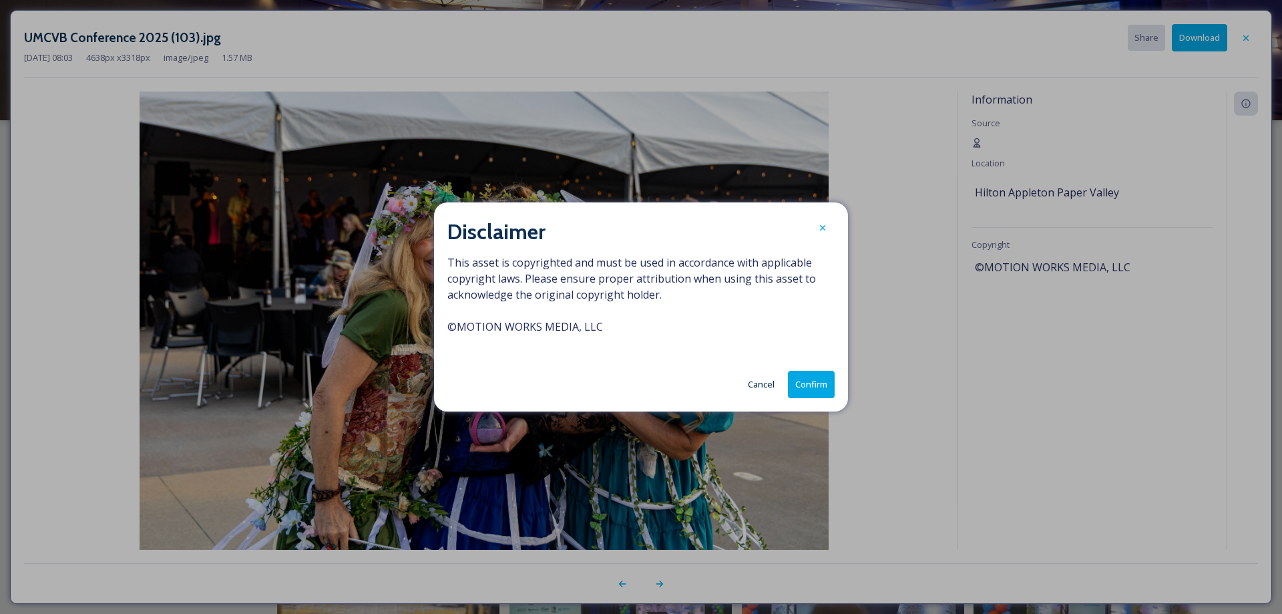
click at [816, 385] on button "Confirm" at bounding box center [811, 384] width 47 height 27
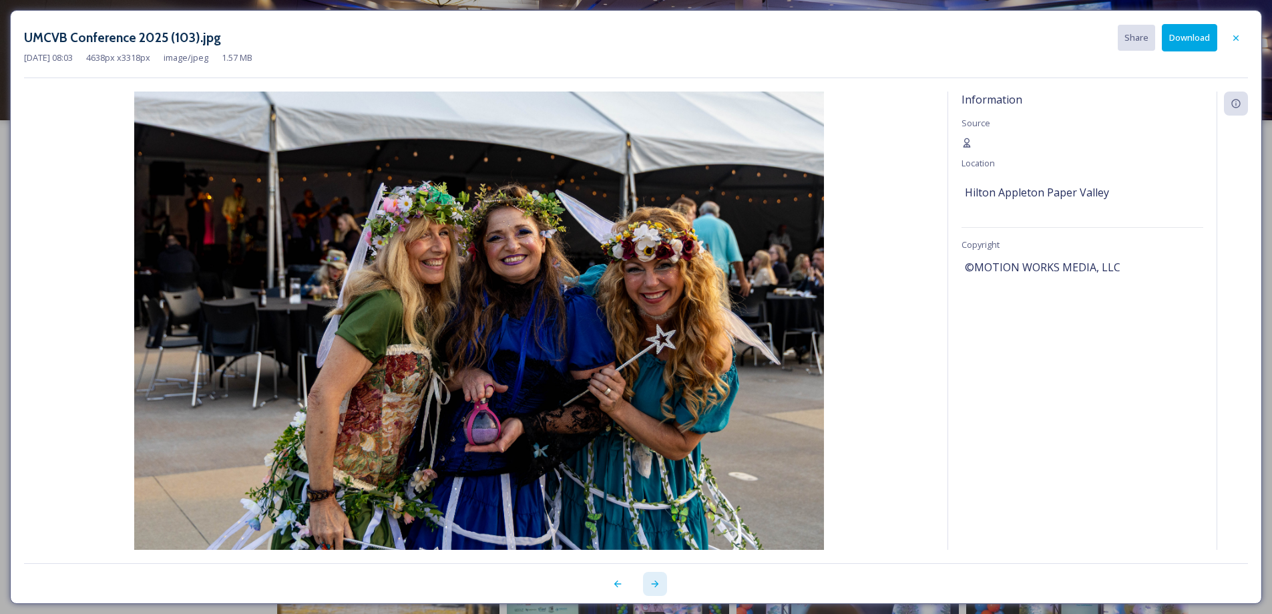
click at [654, 588] on icon at bounding box center [655, 583] width 11 height 11
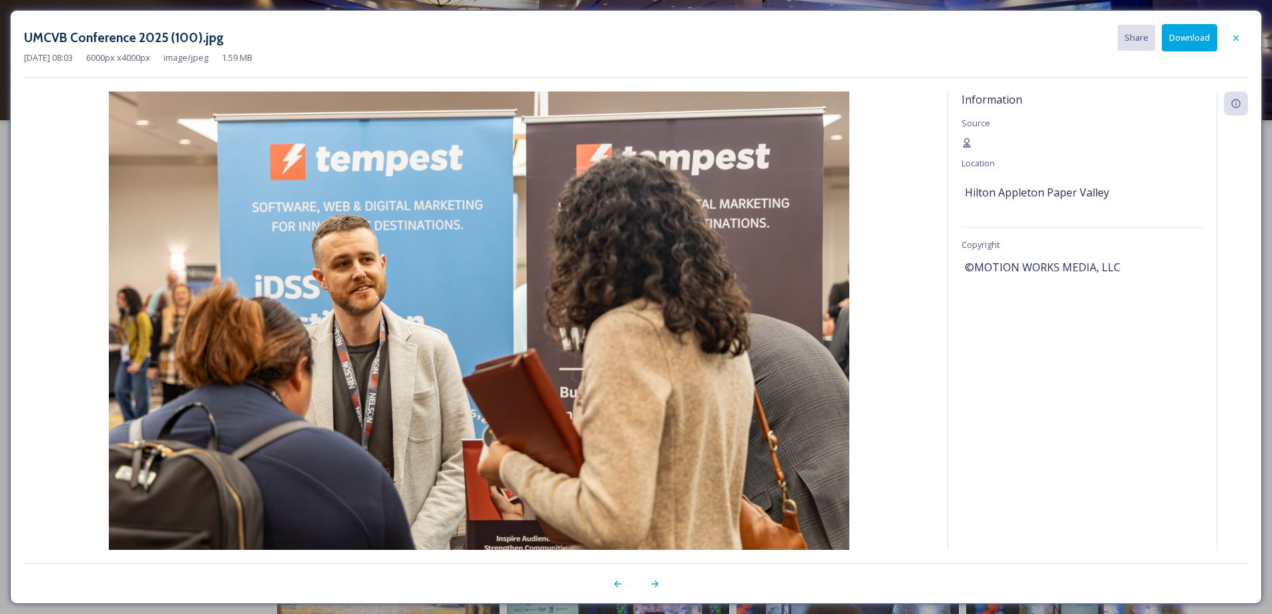
click at [1192, 39] on button "Download" at bounding box center [1189, 37] width 55 height 27
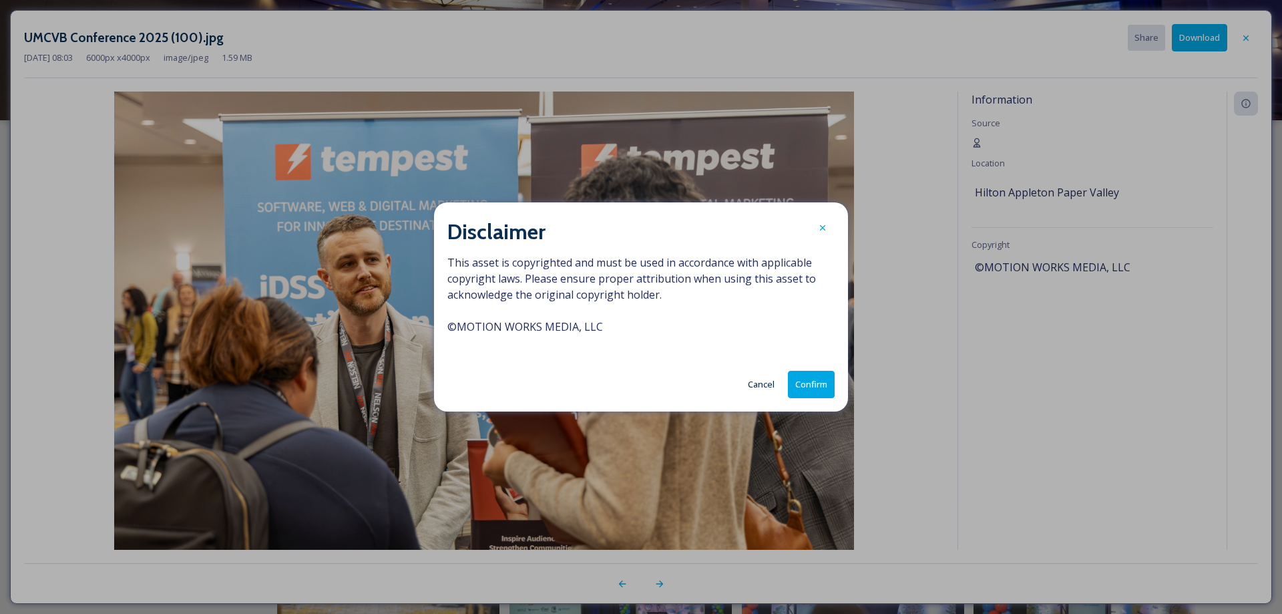
click at [813, 385] on button "Confirm" at bounding box center [811, 384] width 47 height 27
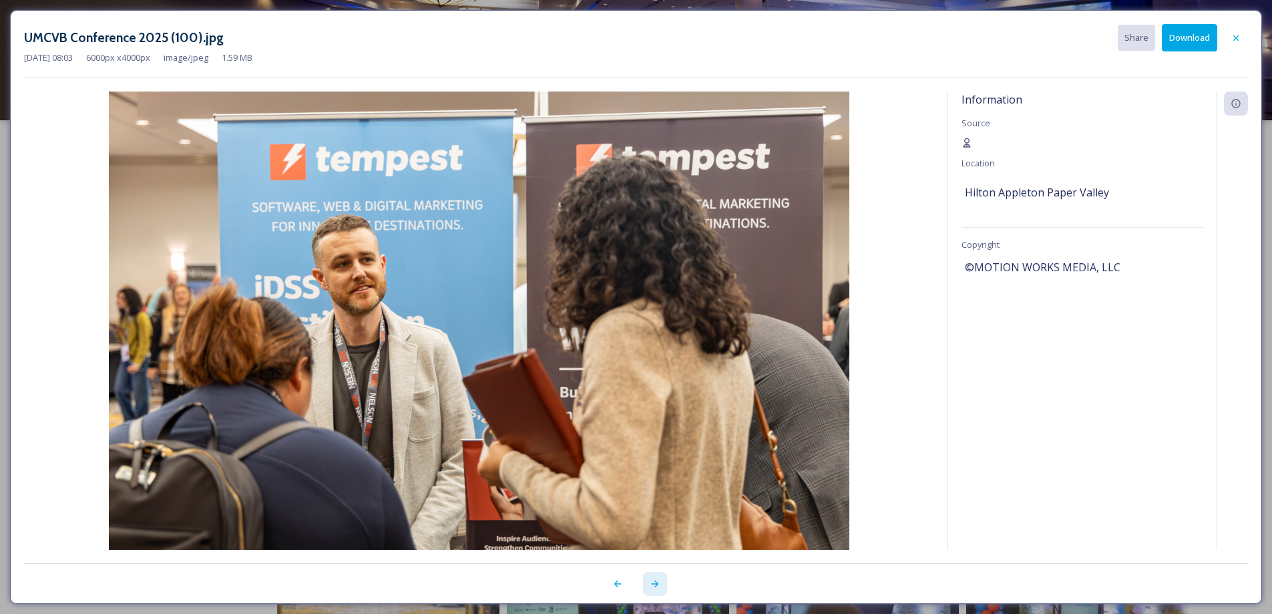
click at [656, 585] on icon at bounding box center [654, 583] width 7 height 7
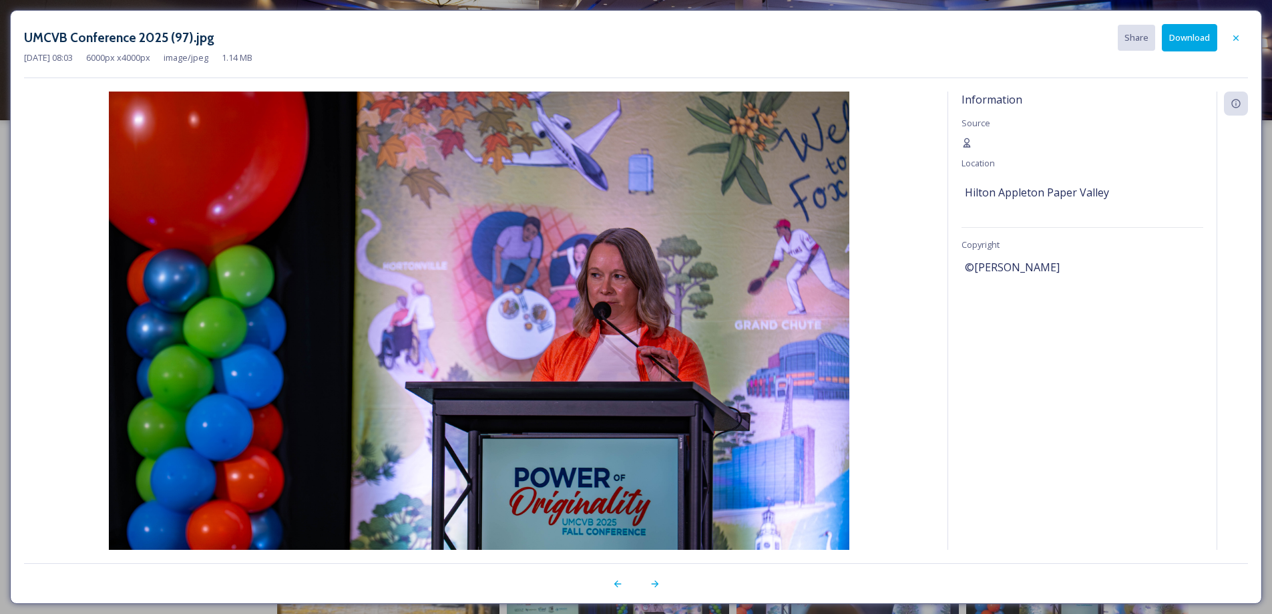
click at [1202, 35] on button "Download" at bounding box center [1189, 37] width 55 height 27
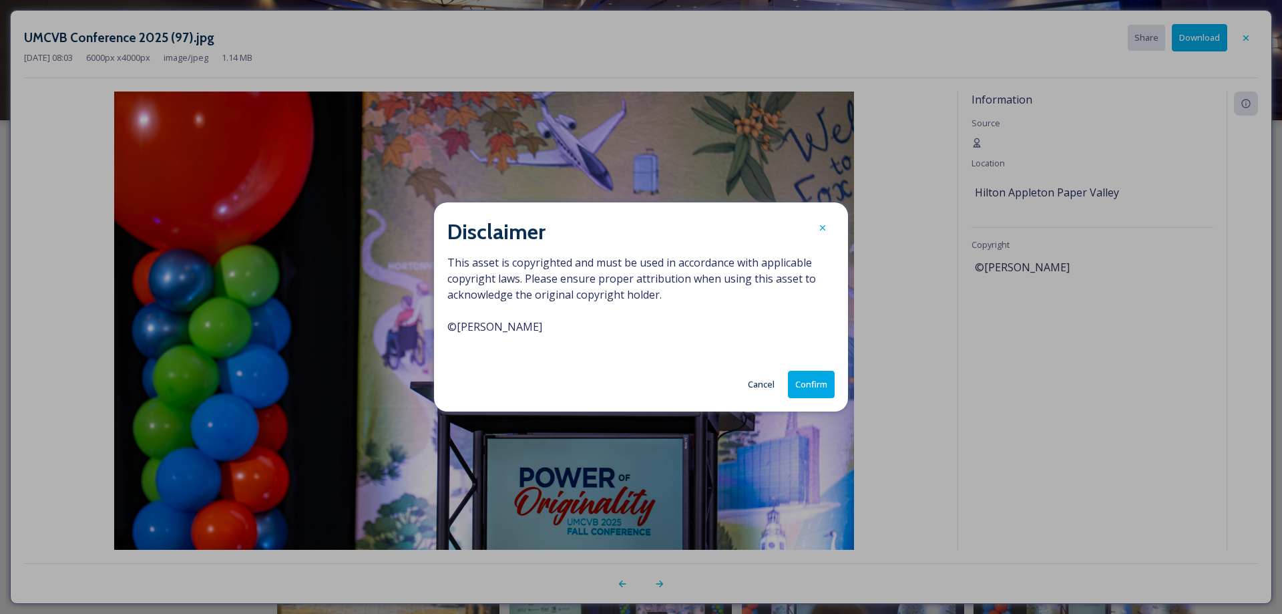
click at [816, 379] on button "Confirm" at bounding box center [811, 384] width 47 height 27
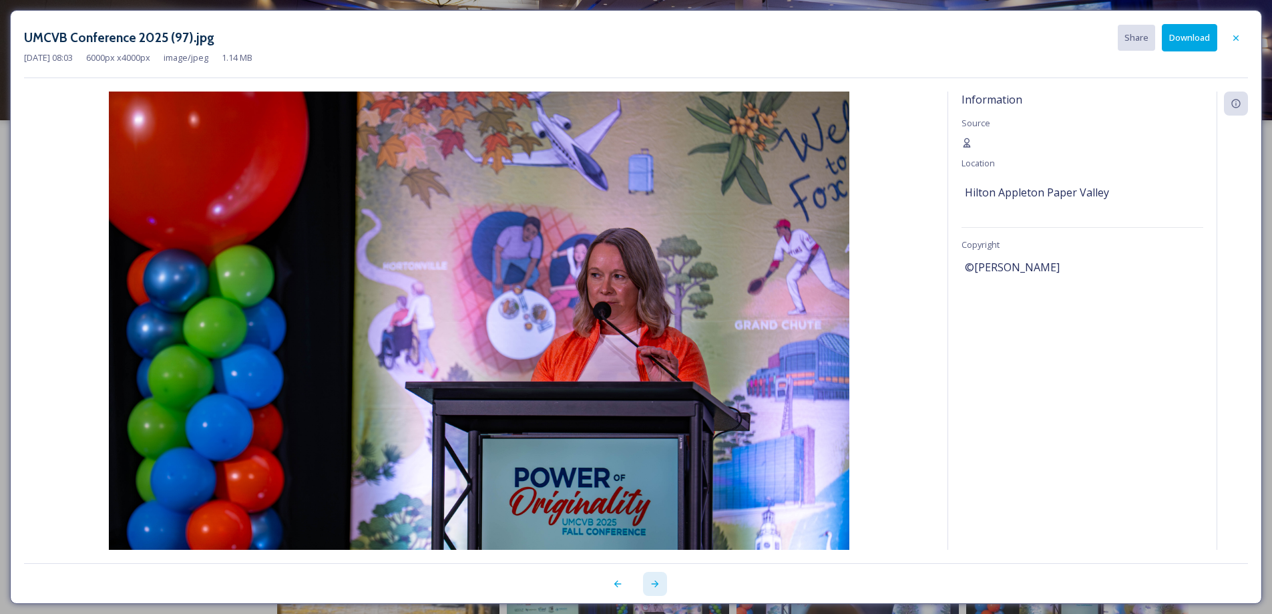
click at [656, 581] on icon at bounding box center [655, 583] width 11 height 11
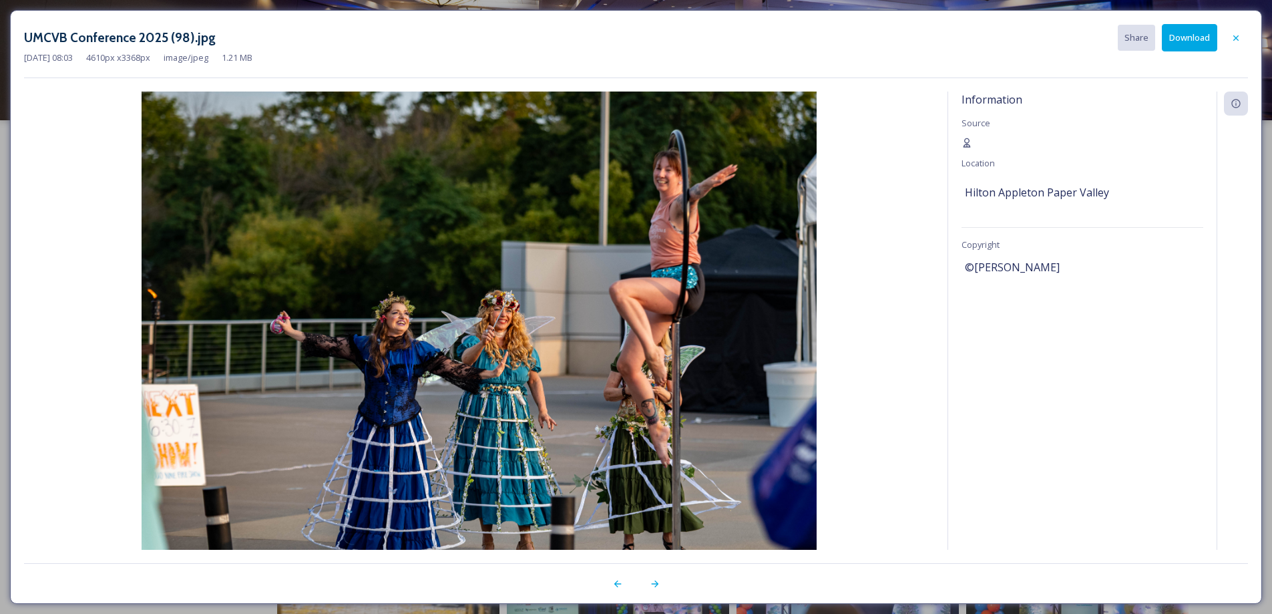
click at [1192, 37] on button "Download" at bounding box center [1189, 37] width 55 height 27
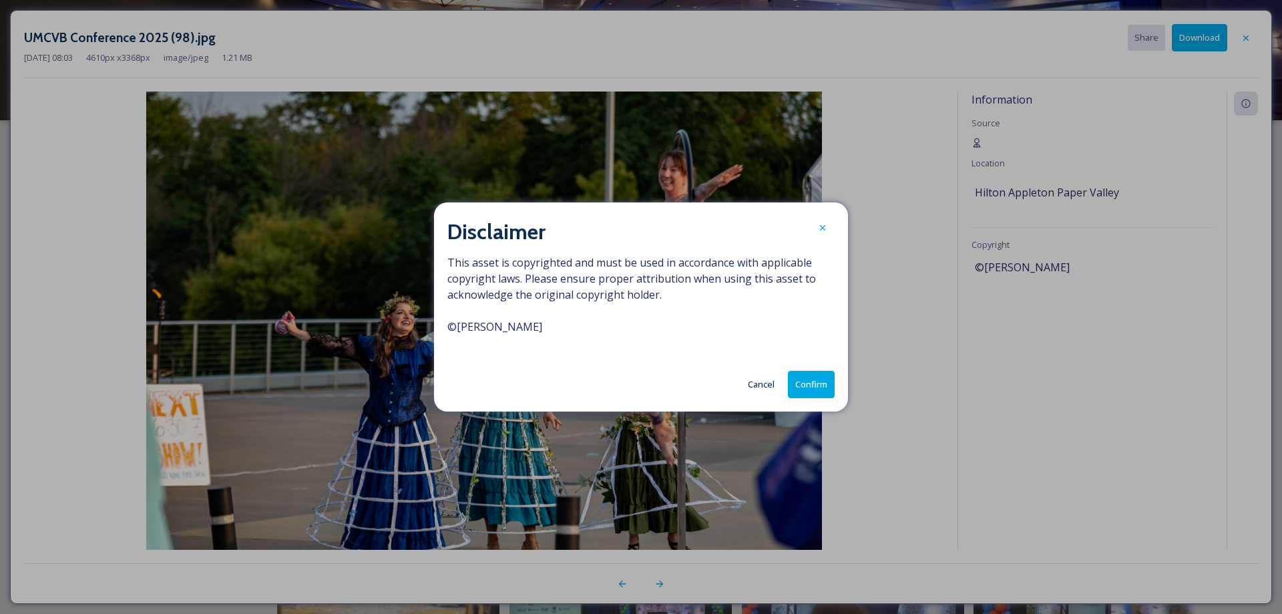
click at [810, 387] on button "Confirm" at bounding box center [811, 384] width 47 height 27
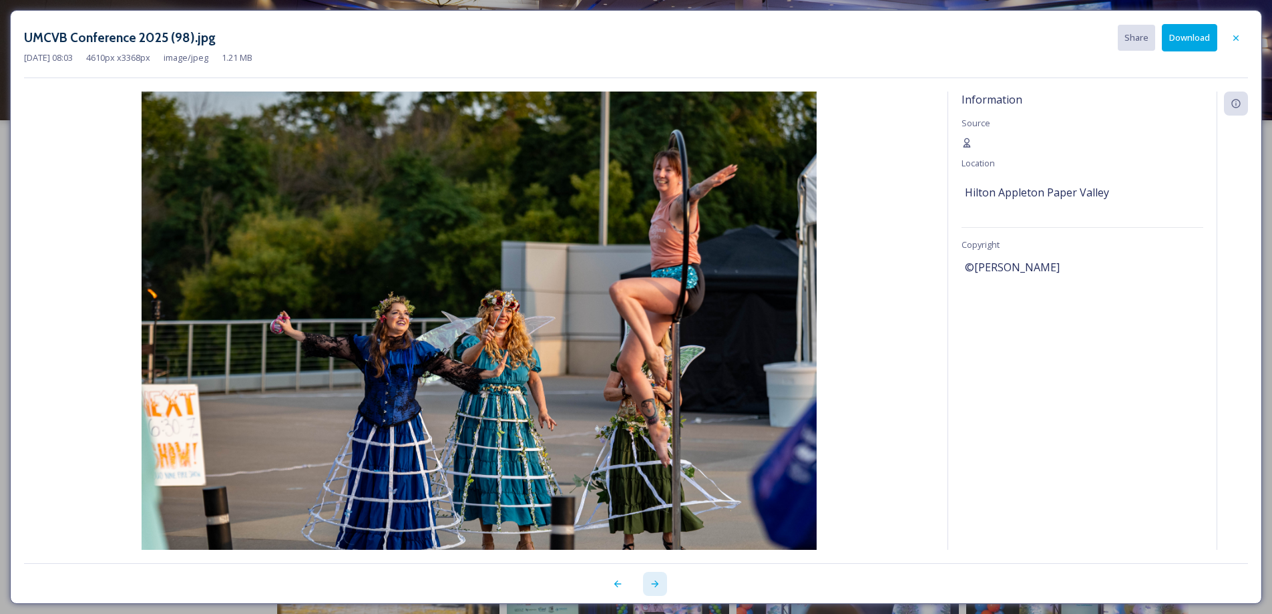
click at [656, 584] on icon at bounding box center [655, 583] width 11 height 11
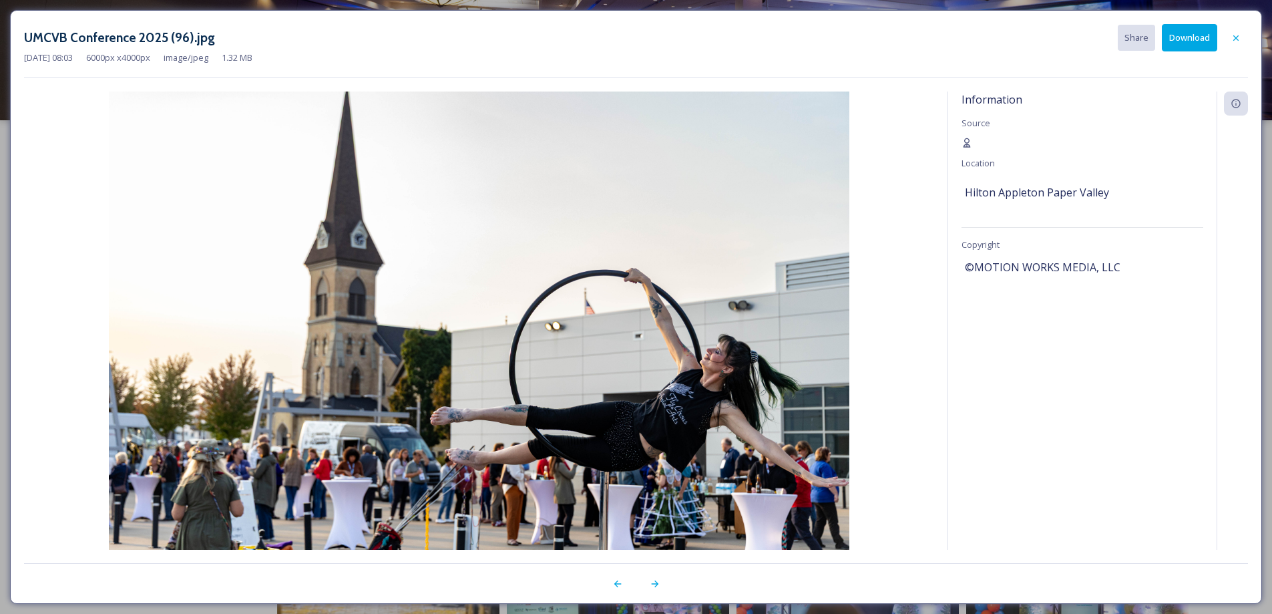
click at [1194, 33] on button "Download" at bounding box center [1189, 37] width 55 height 27
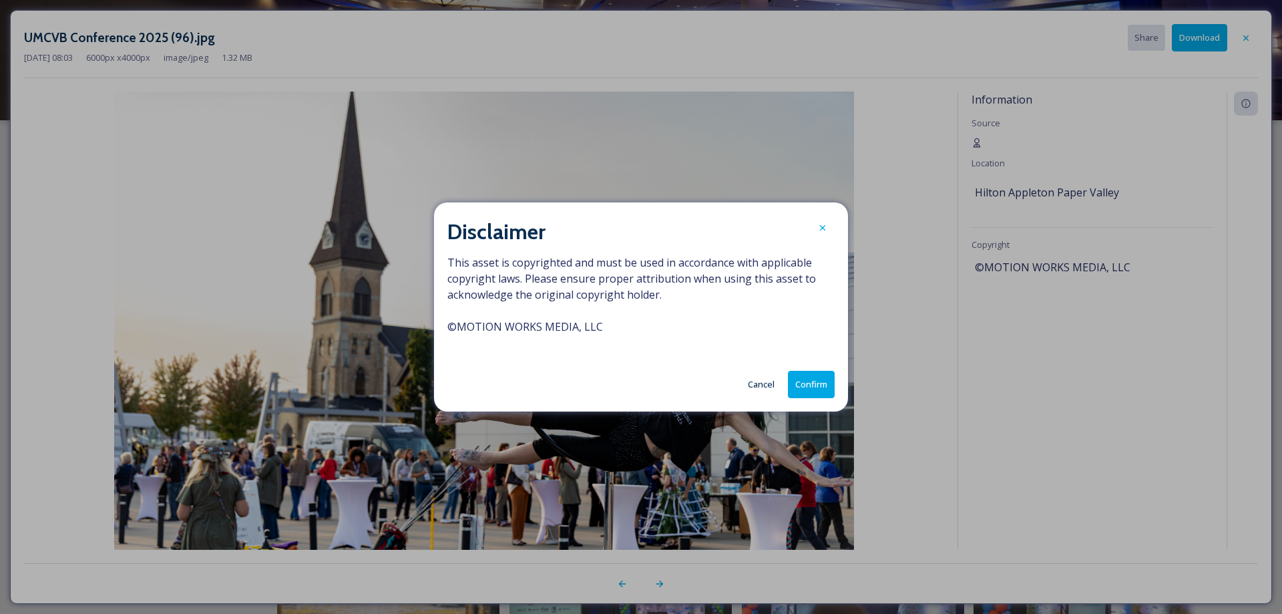
click at [804, 383] on button "Confirm" at bounding box center [811, 384] width 47 height 27
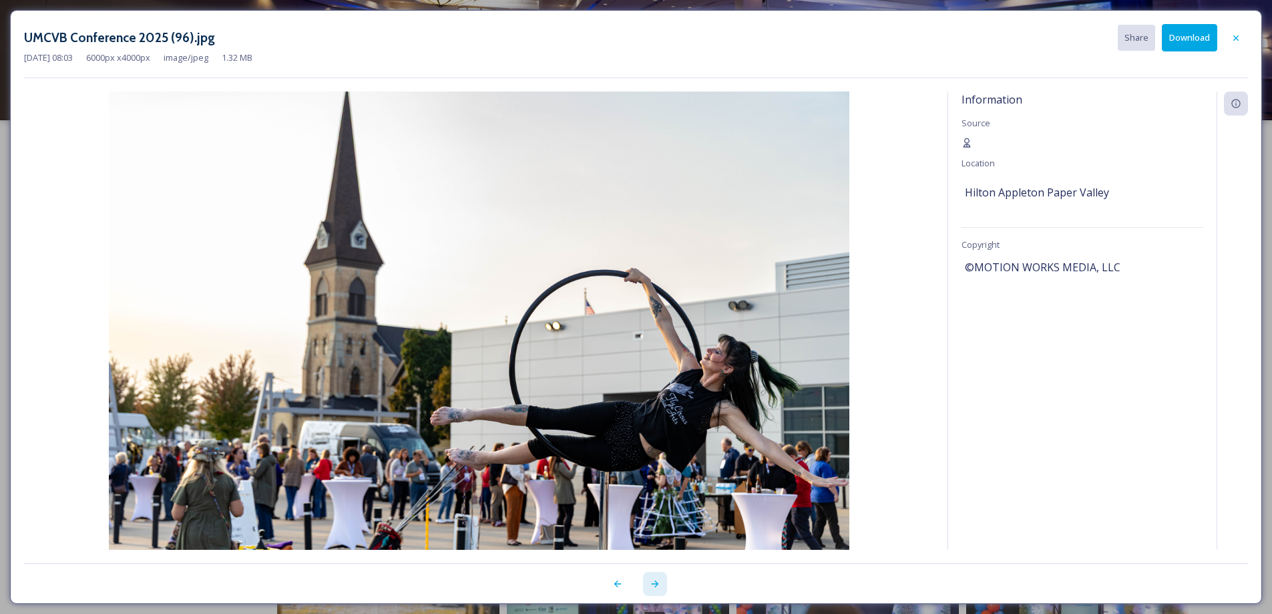
click at [655, 586] on icon at bounding box center [655, 583] width 11 height 11
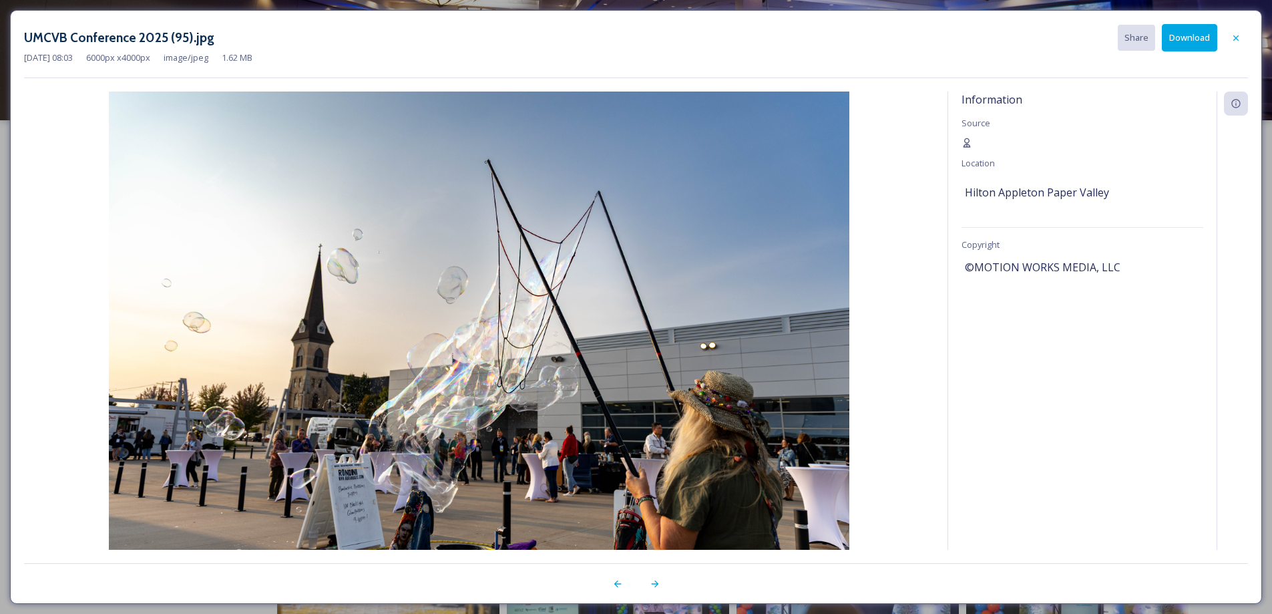
click at [1192, 42] on button "Download" at bounding box center [1189, 37] width 55 height 27
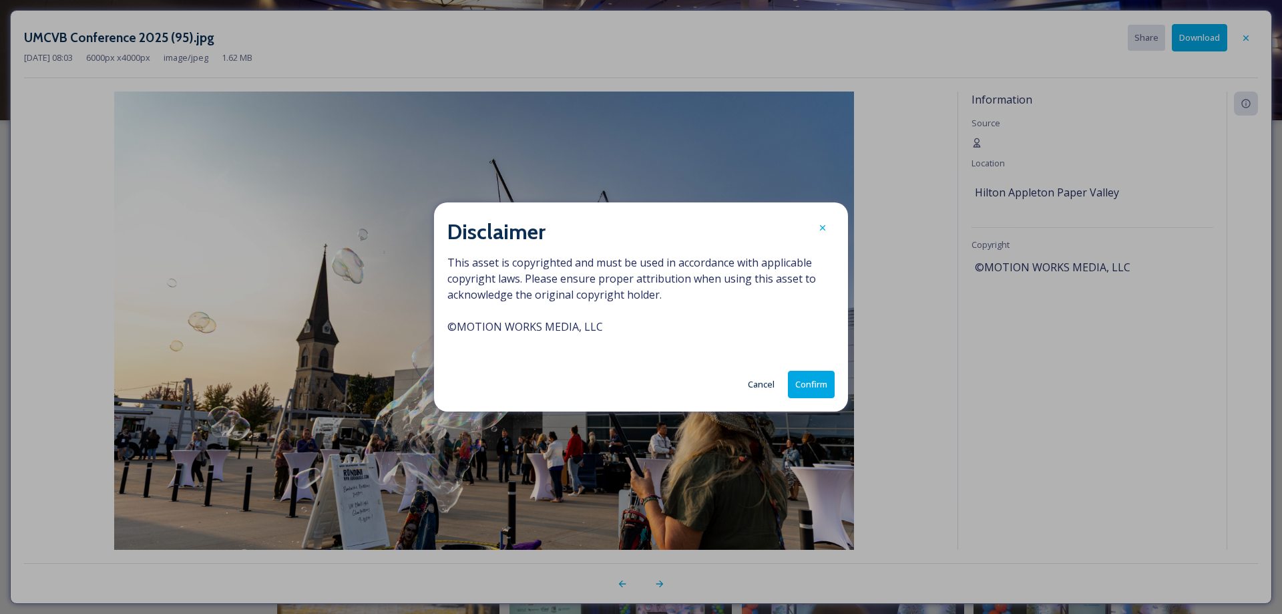
click at [820, 385] on button "Confirm" at bounding box center [811, 384] width 47 height 27
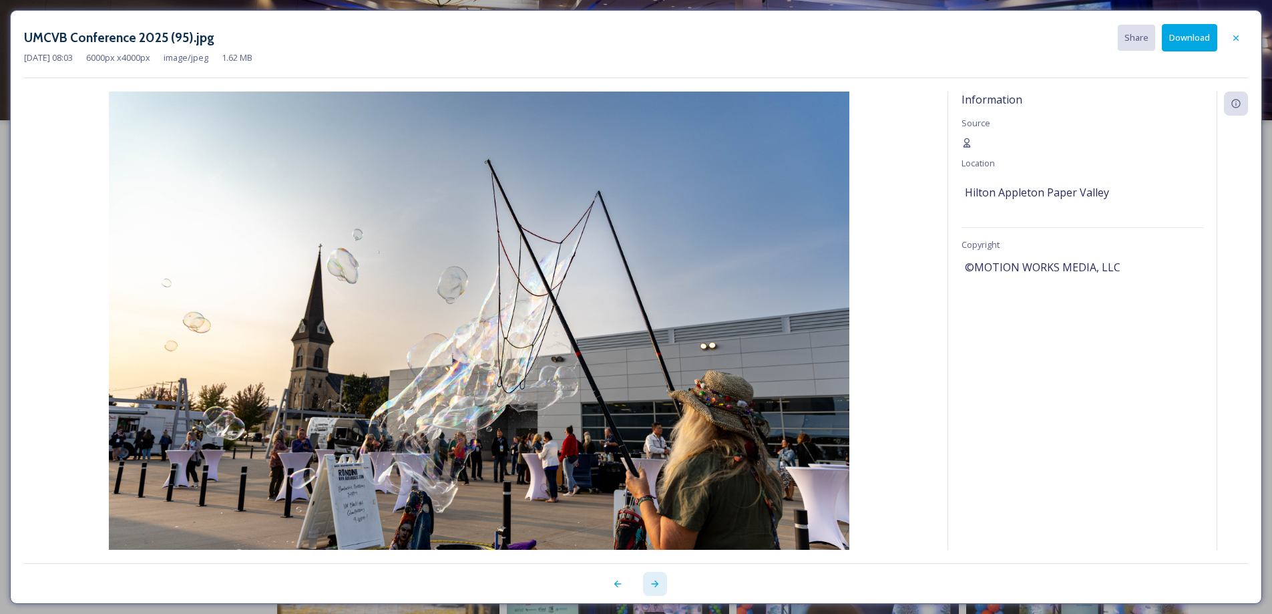
click at [652, 587] on icon at bounding box center [655, 583] width 11 height 11
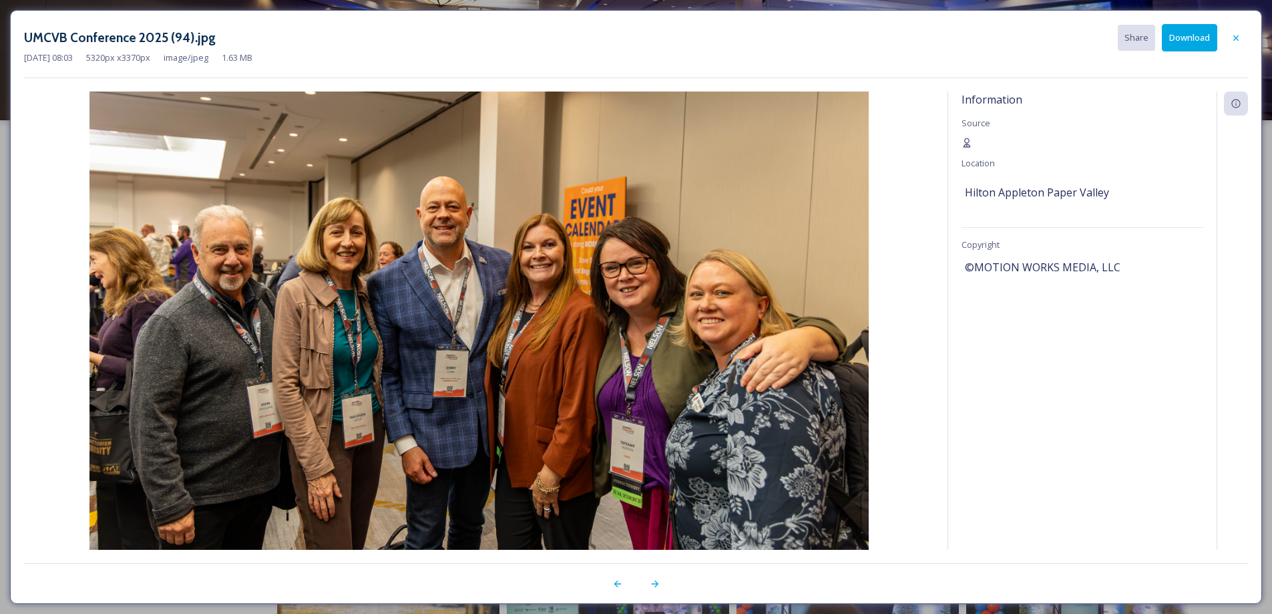
click at [1186, 39] on button "Download" at bounding box center [1189, 37] width 55 height 27
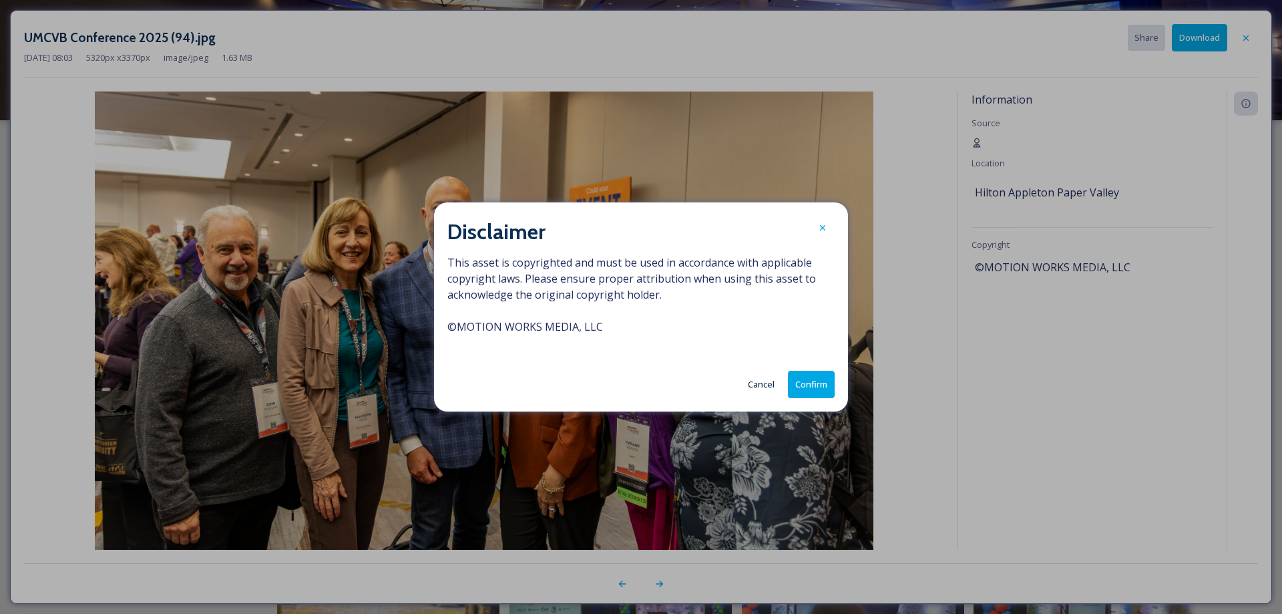
click at [806, 398] on button "Confirm" at bounding box center [811, 384] width 47 height 27
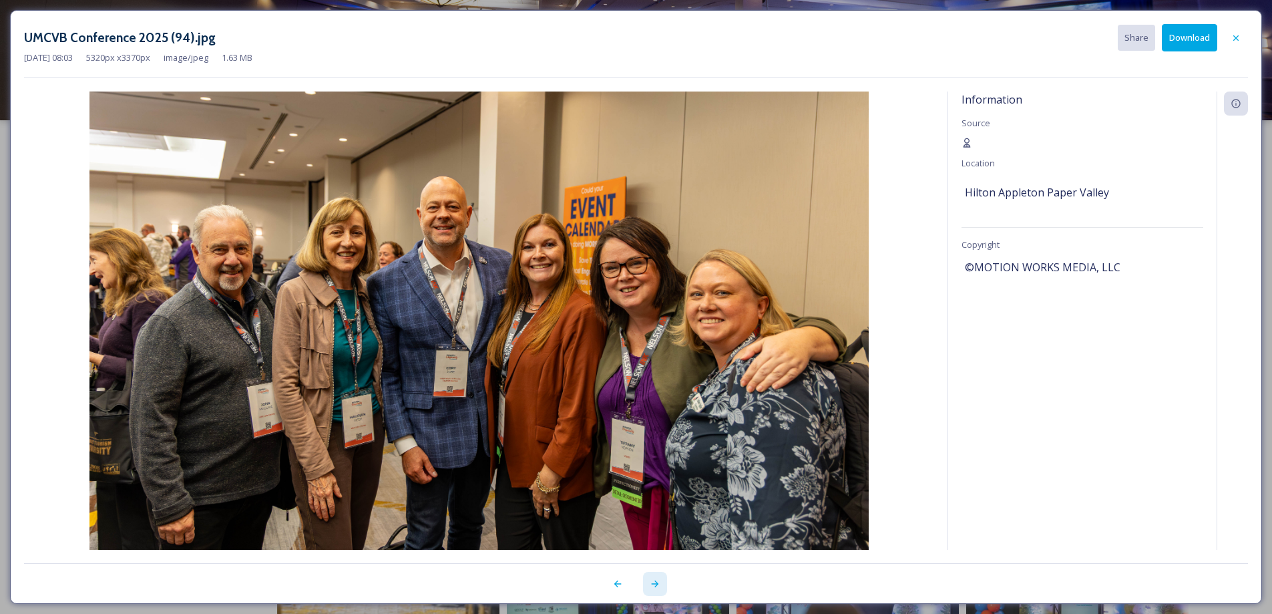
click at [651, 585] on icon at bounding box center [655, 583] width 11 height 11
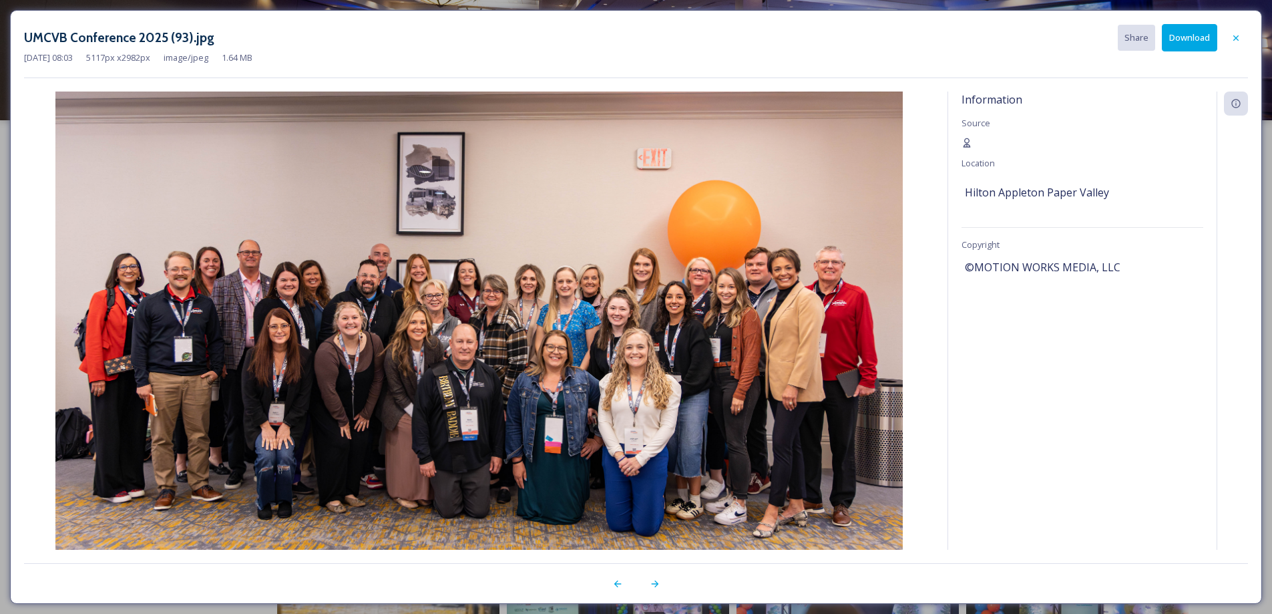
click at [1195, 32] on button "Download" at bounding box center [1189, 37] width 55 height 27
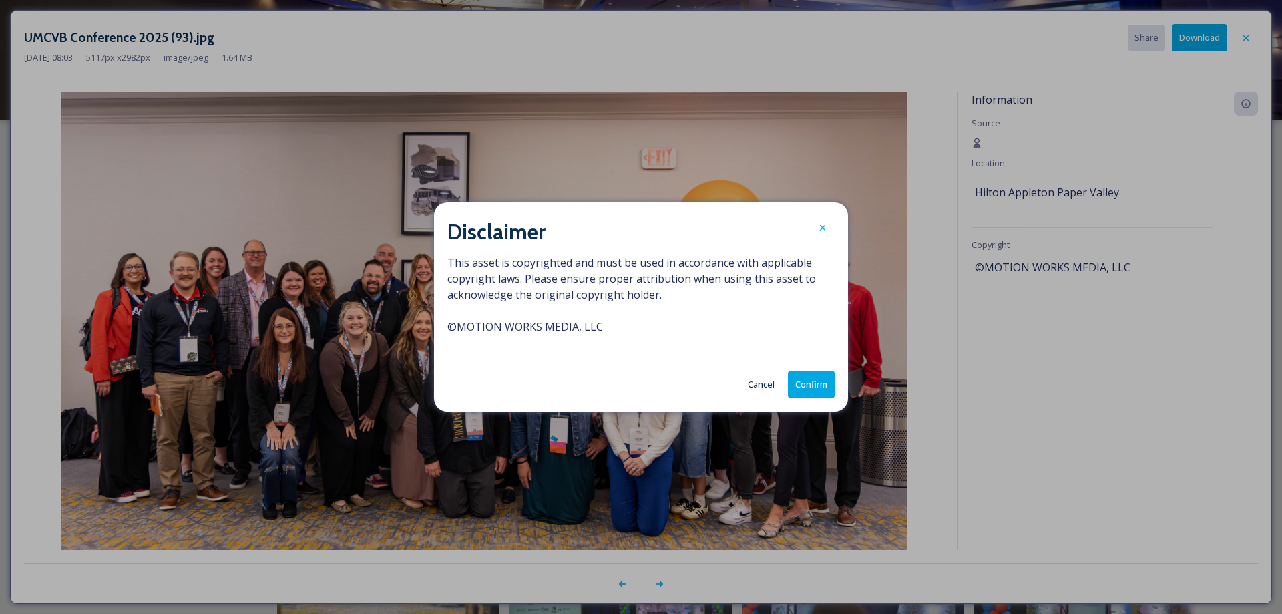
click at [802, 381] on button "Confirm" at bounding box center [811, 384] width 47 height 27
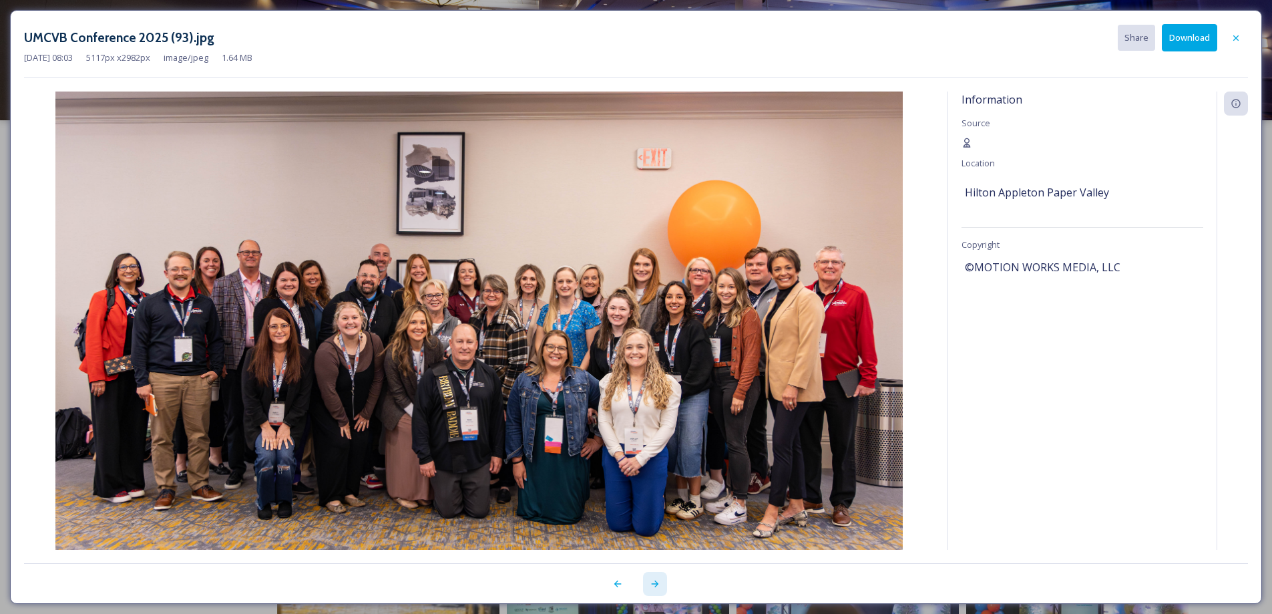
click at [656, 590] on div at bounding box center [655, 584] width 24 height 24
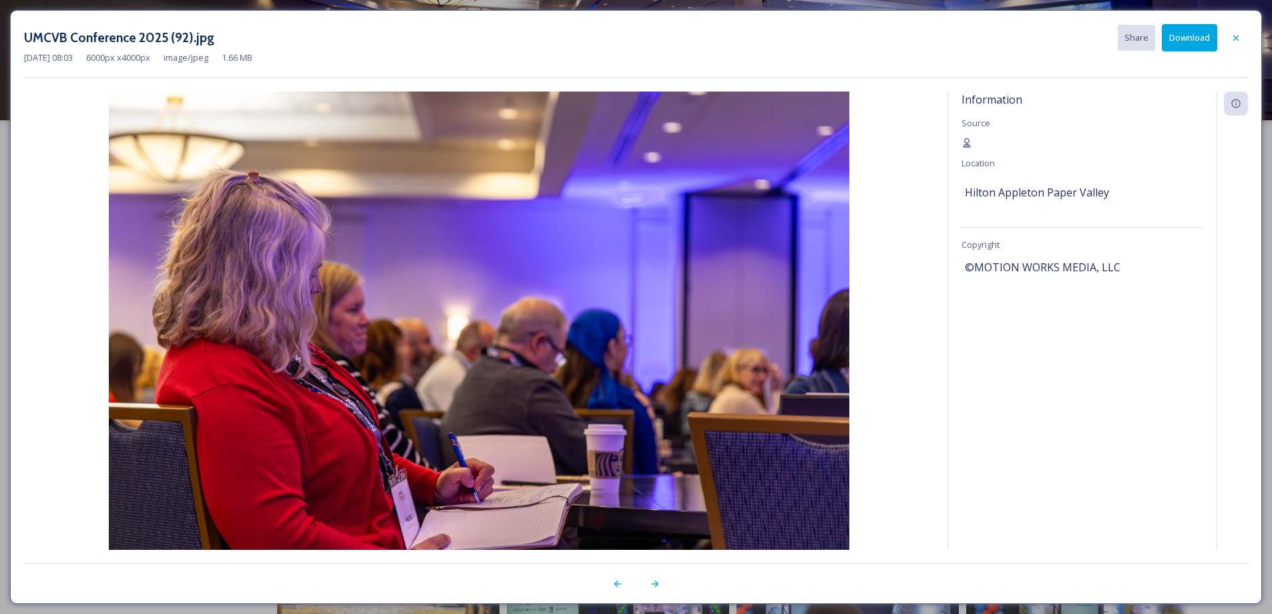
click at [1189, 41] on button "Download" at bounding box center [1189, 37] width 55 height 27
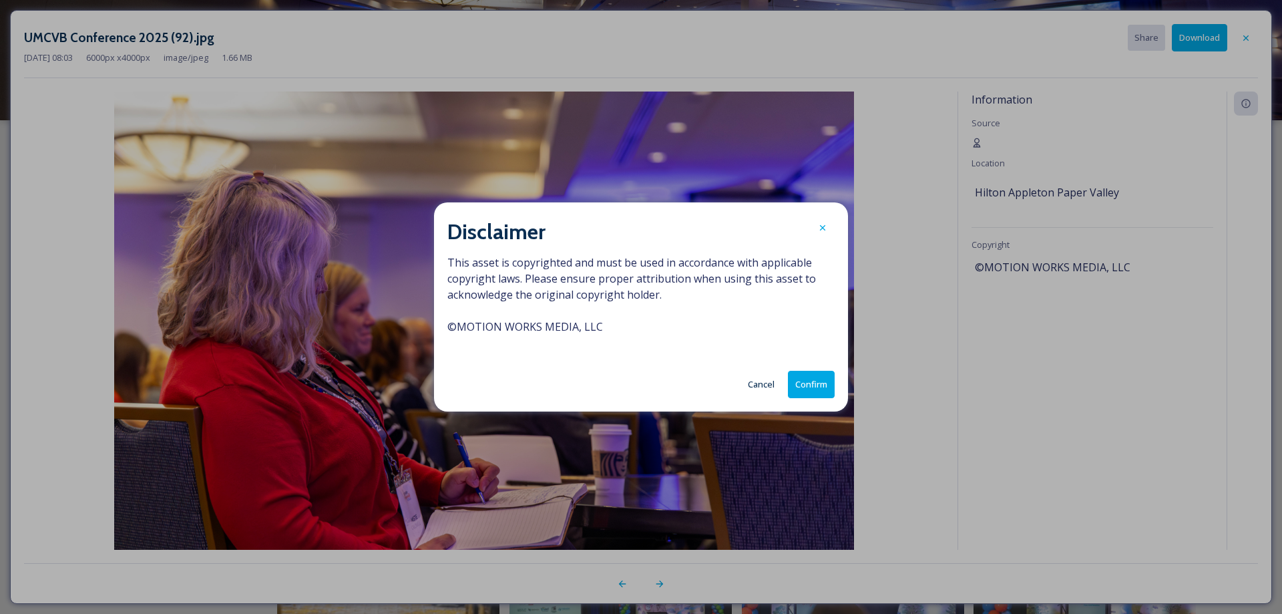
click at [810, 380] on button "Confirm" at bounding box center [811, 384] width 47 height 27
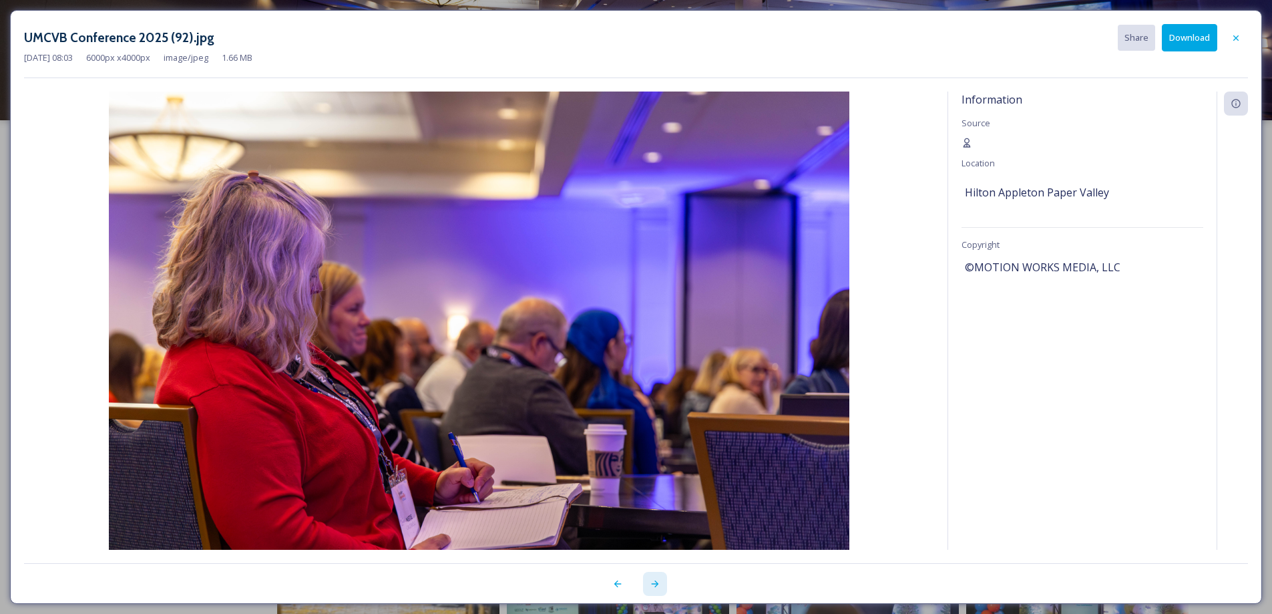
click at [660, 586] on div at bounding box center [655, 584] width 24 height 24
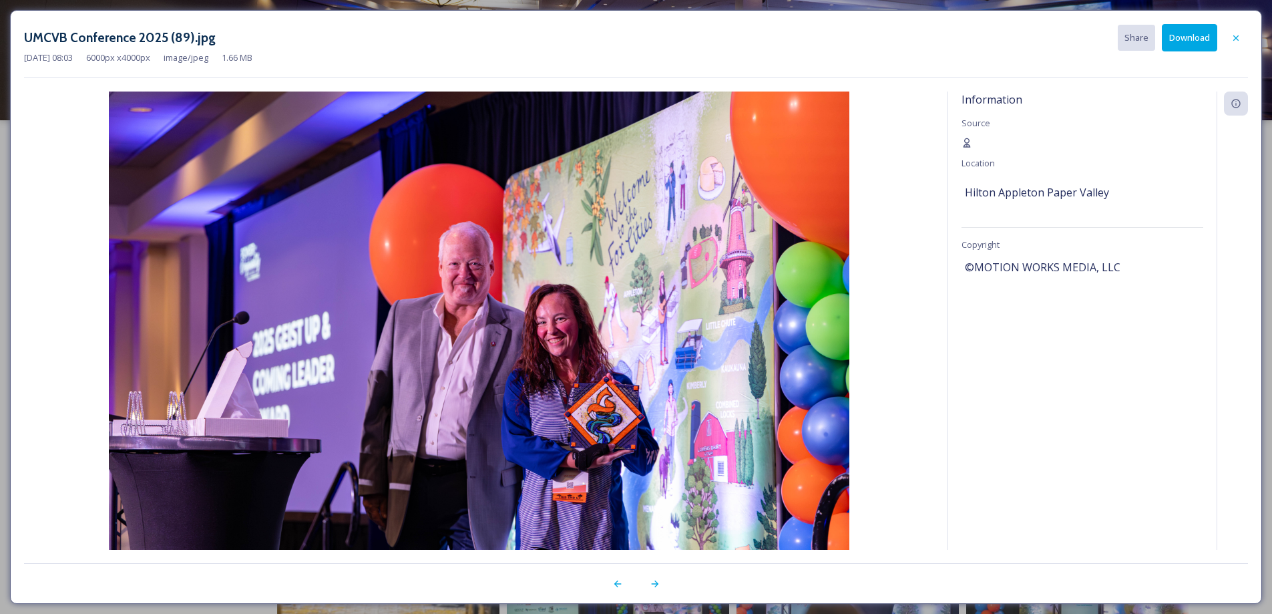
click at [1191, 41] on button "Download" at bounding box center [1189, 37] width 55 height 27
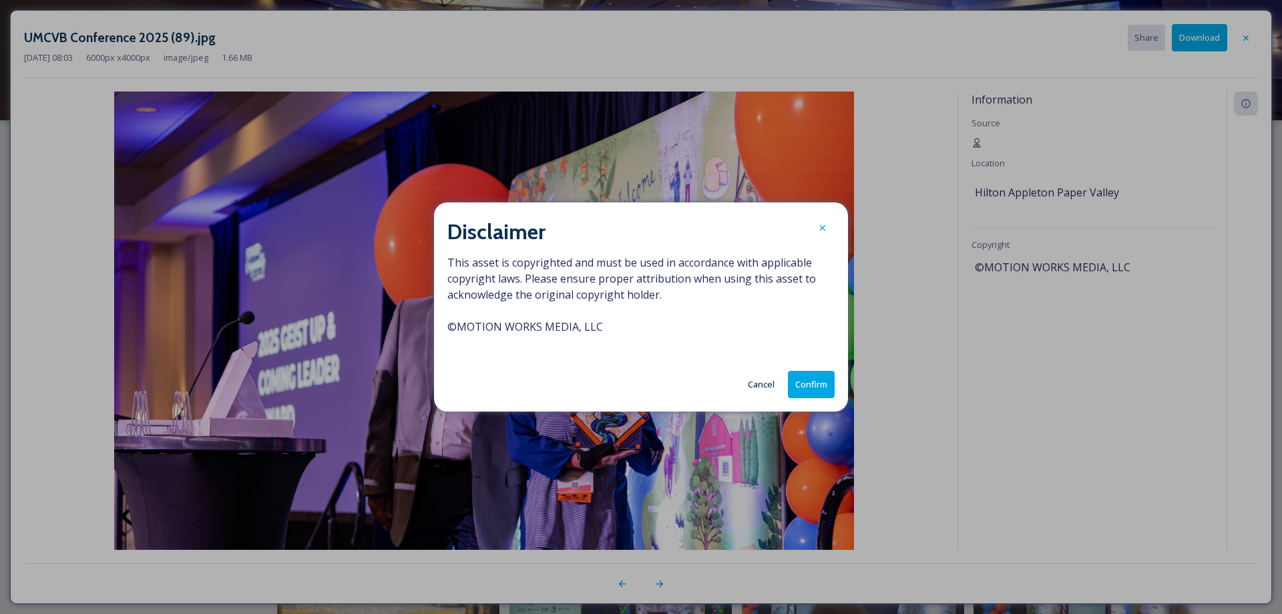
click at [813, 384] on button "Confirm" at bounding box center [811, 384] width 47 height 27
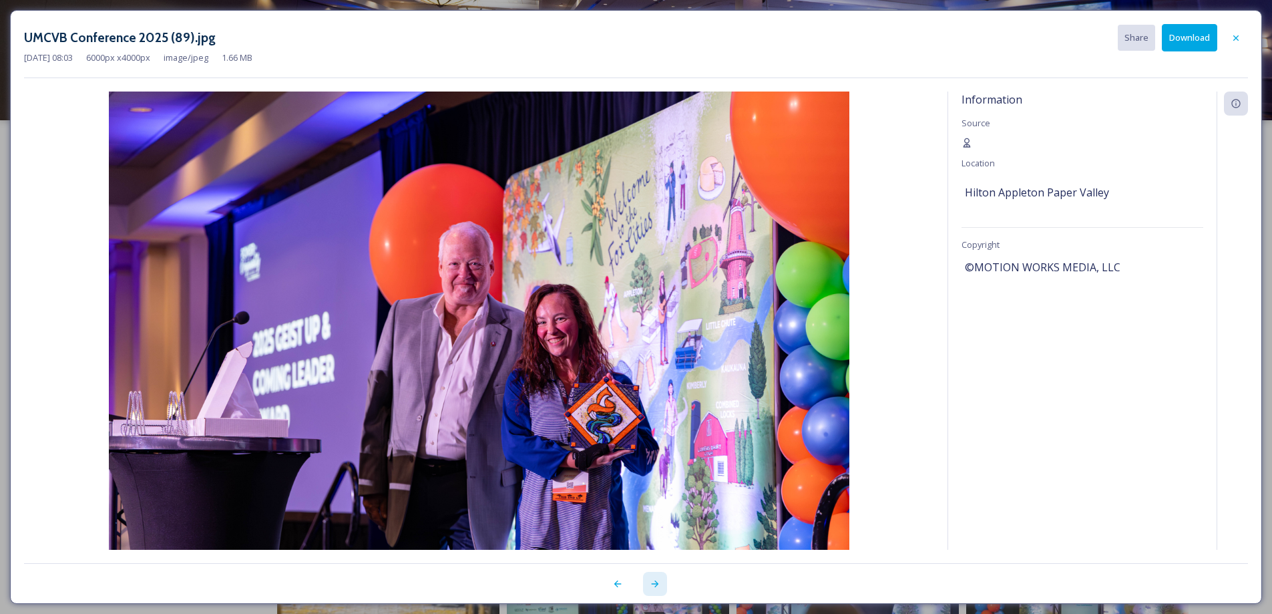
click at [655, 585] on icon at bounding box center [655, 583] width 11 height 11
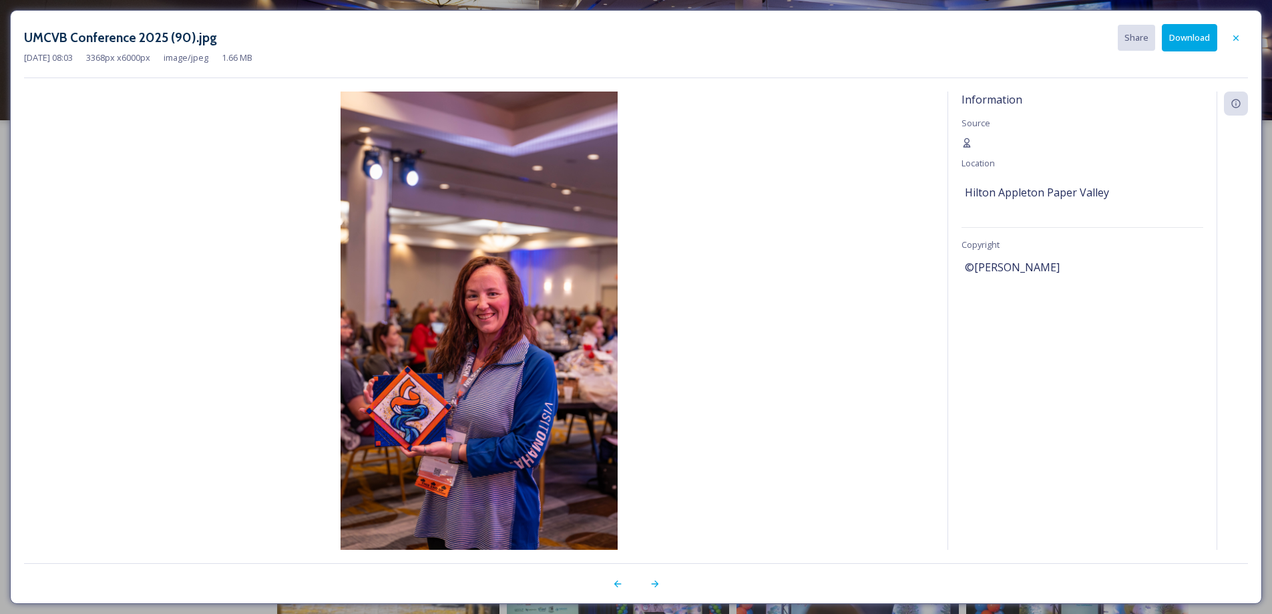
click at [1196, 38] on button "Download" at bounding box center [1189, 37] width 55 height 27
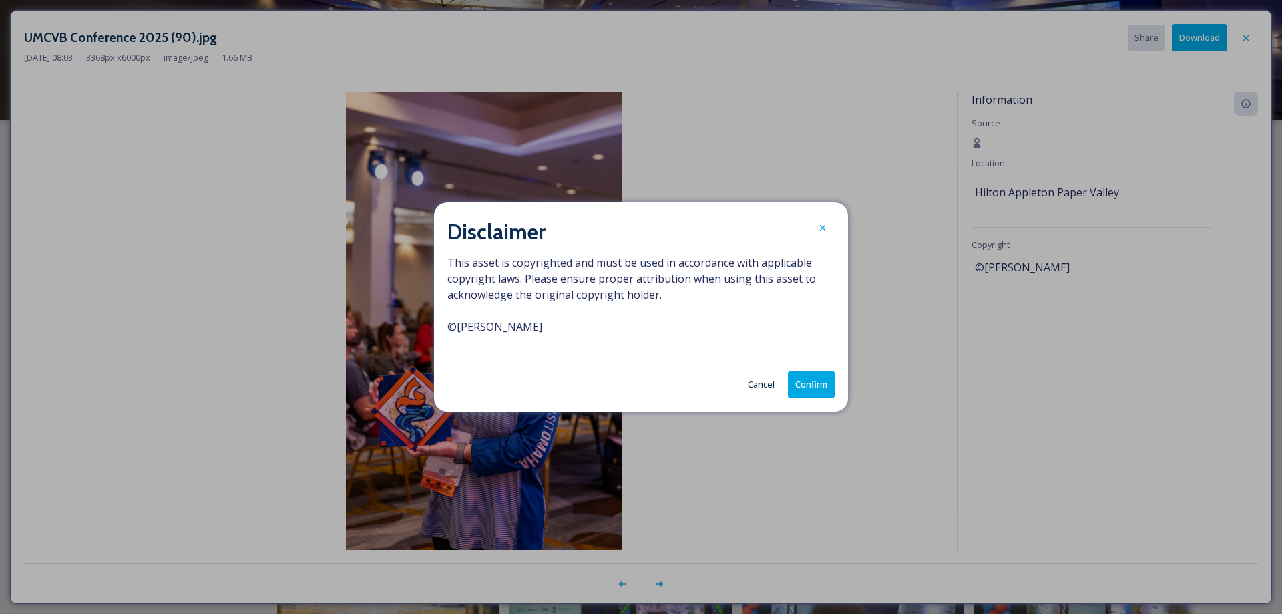
click at [810, 391] on button "Confirm" at bounding box center [811, 384] width 47 height 27
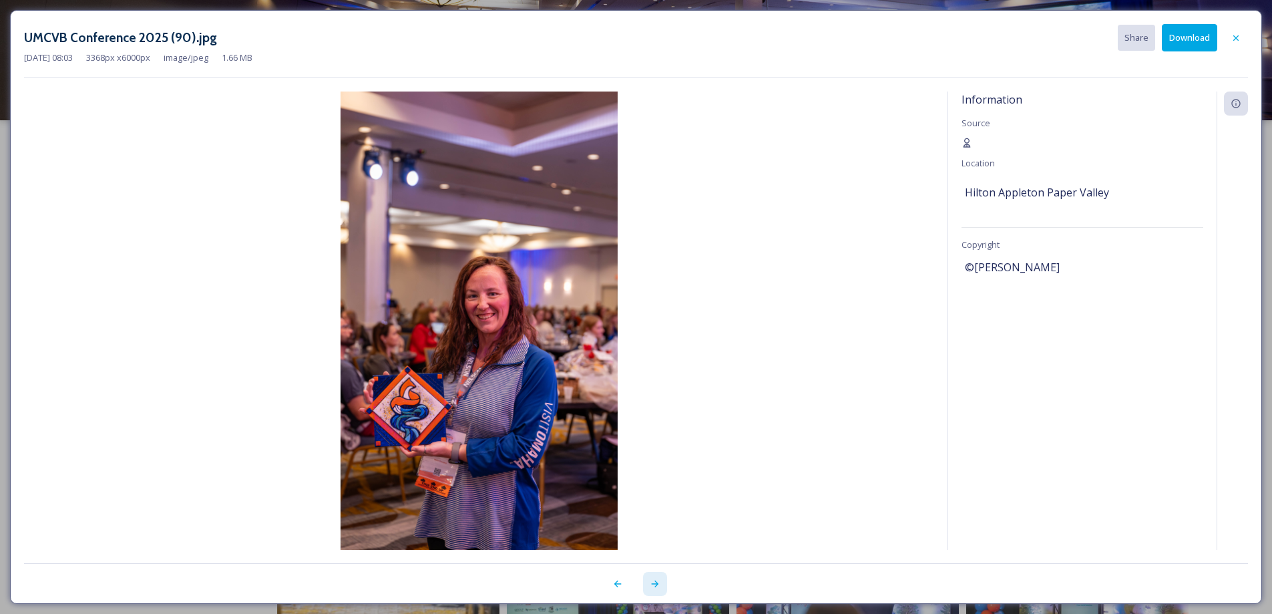
click at [654, 588] on icon at bounding box center [655, 583] width 11 height 11
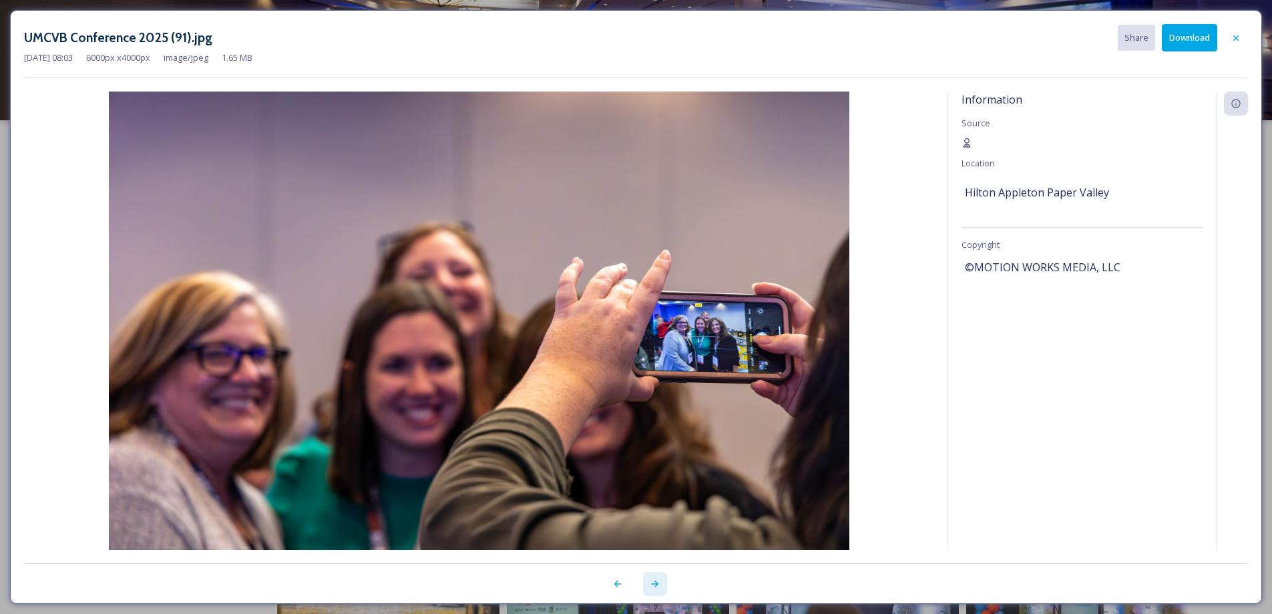
click at [654, 588] on icon at bounding box center [655, 583] width 11 height 11
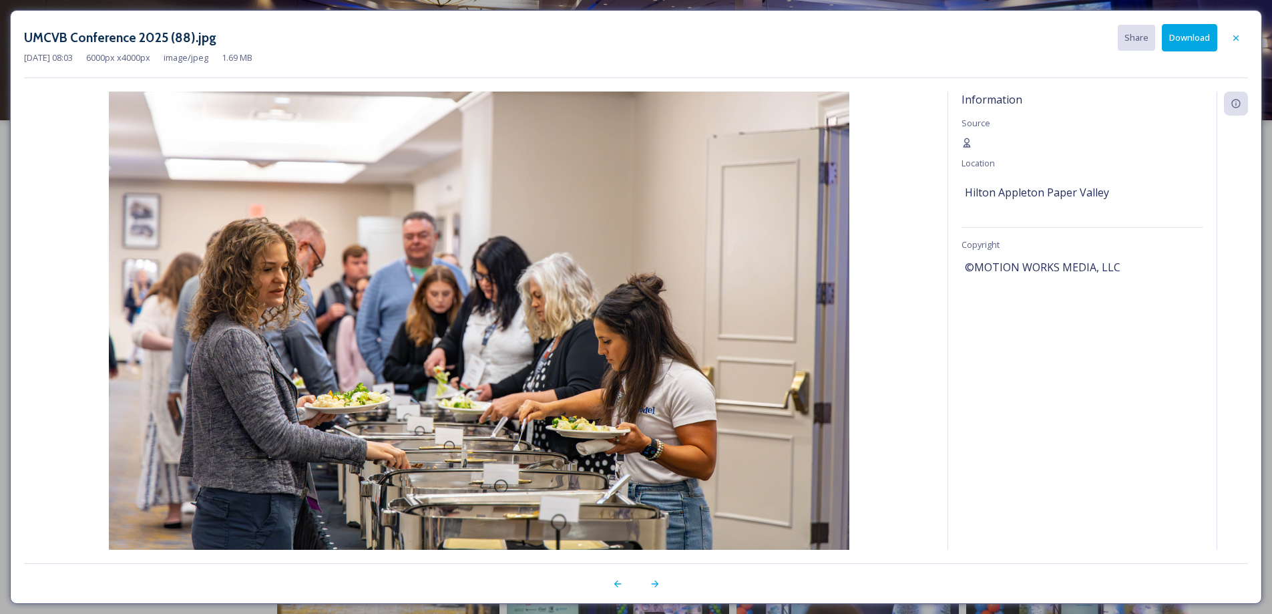
click at [1184, 41] on button "Download" at bounding box center [1189, 37] width 55 height 27
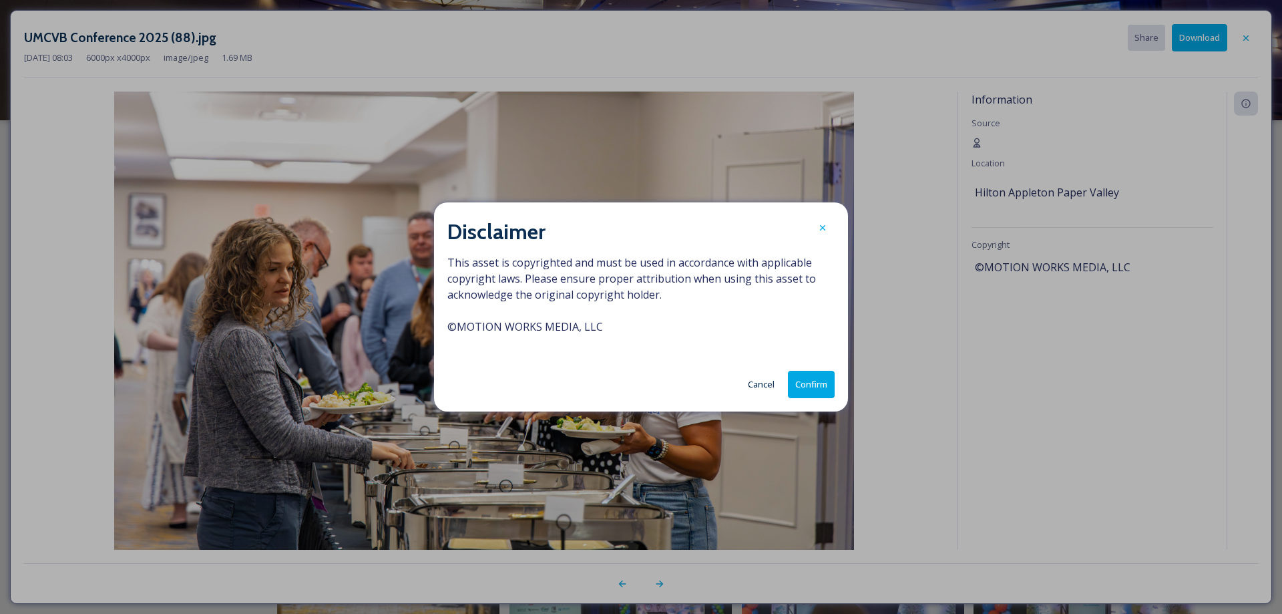
click at [813, 386] on button "Confirm" at bounding box center [811, 384] width 47 height 27
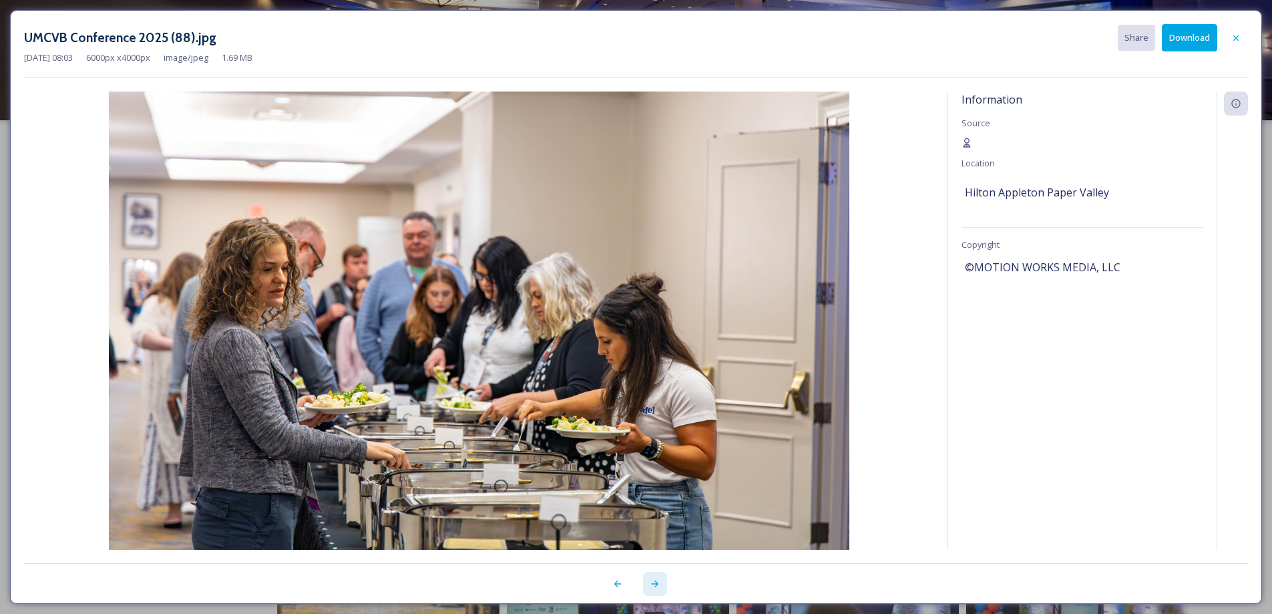
click at [658, 587] on icon at bounding box center [655, 583] width 11 height 11
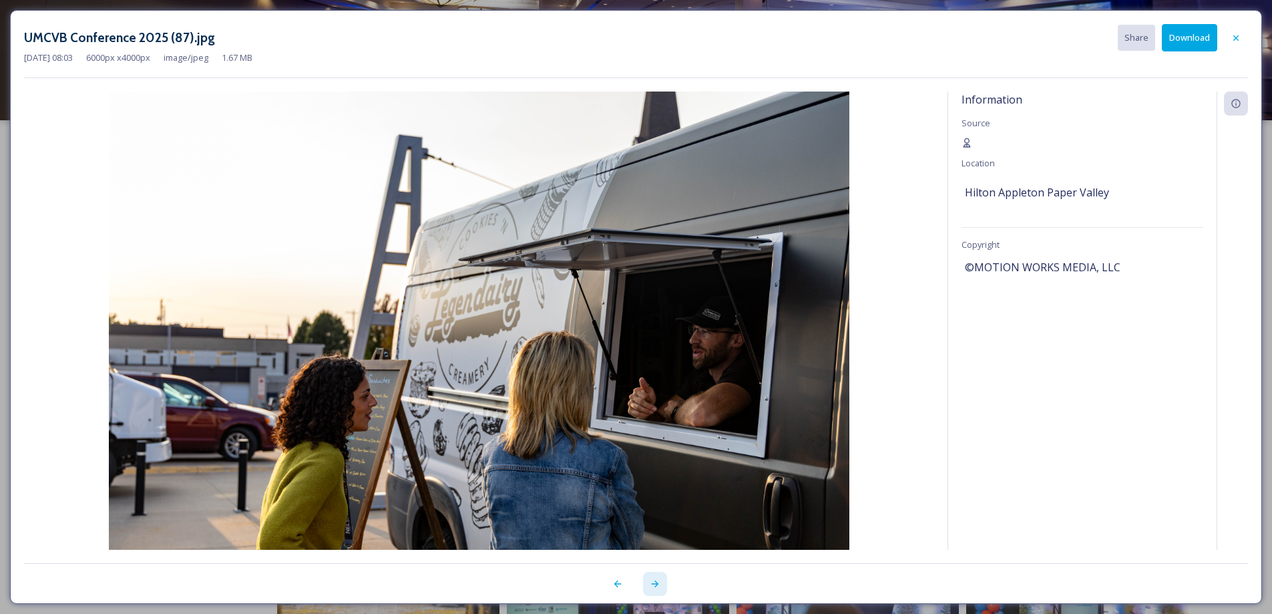
click at [658, 587] on icon at bounding box center [655, 583] width 11 height 11
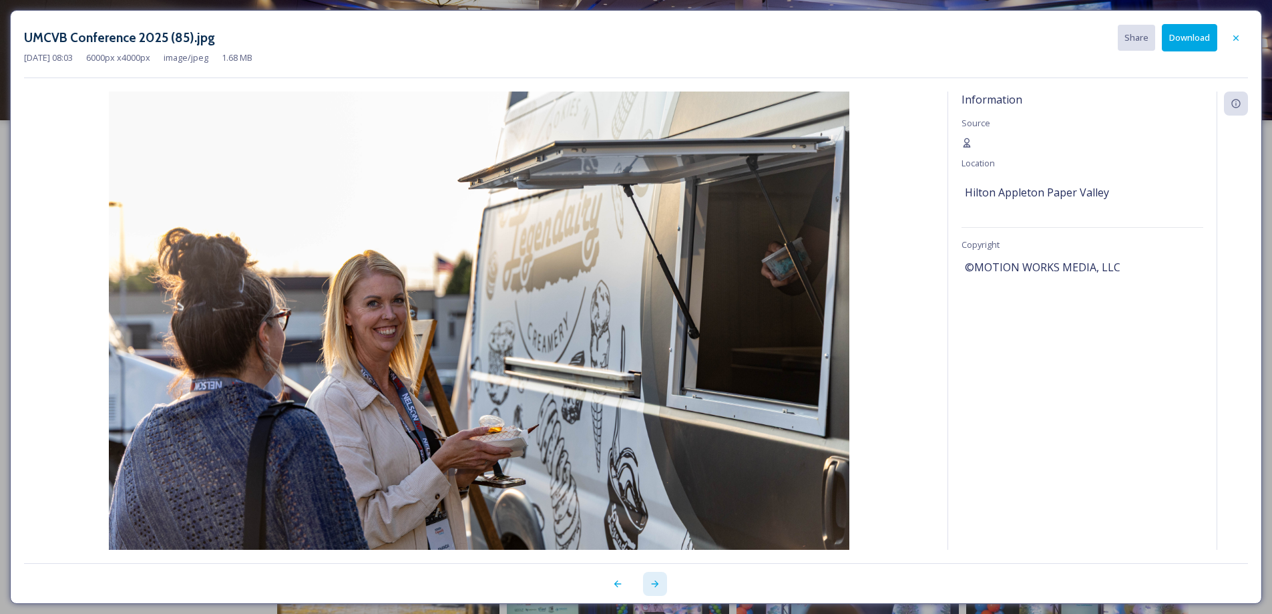
click at [658, 587] on icon at bounding box center [655, 583] width 11 height 11
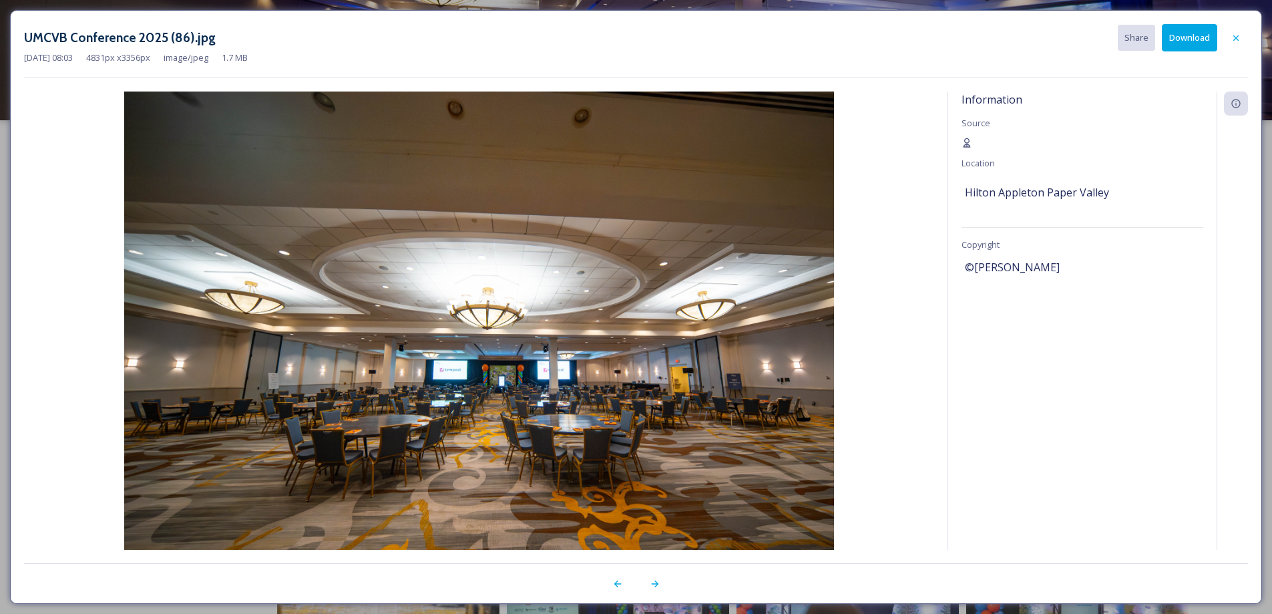
click at [1197, 41] on button "Download" at bounding box center [1189, 37] width 55 height 27
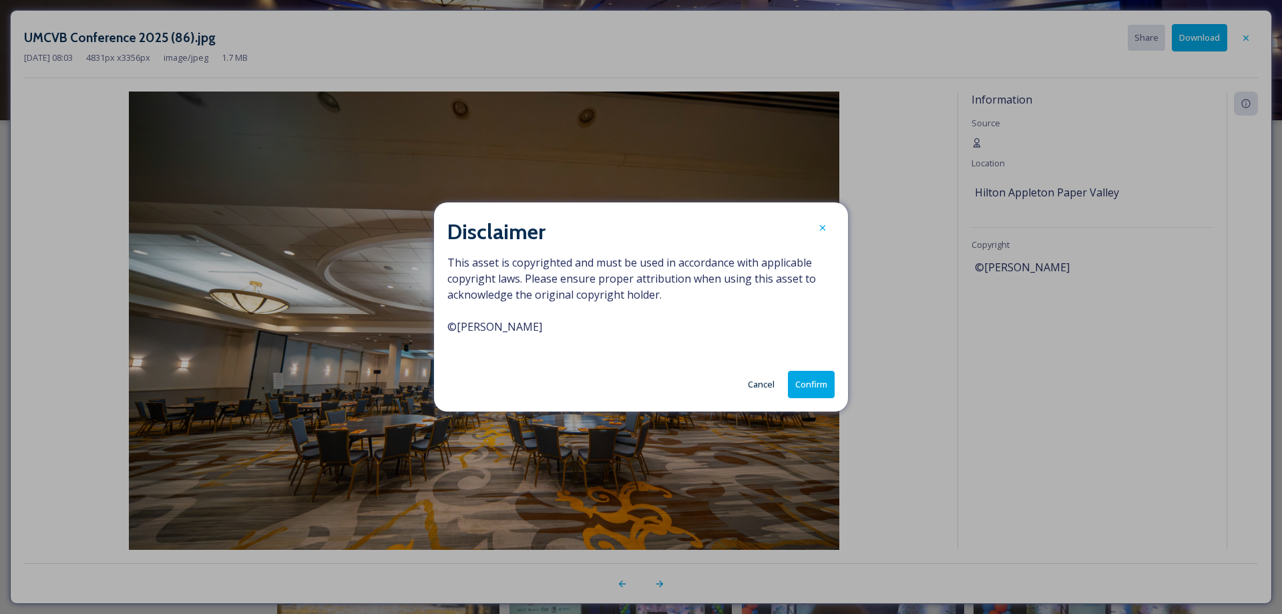
click at [822, 381] on button "Confirm" at bounding box center [811, 384] width 47 height 27
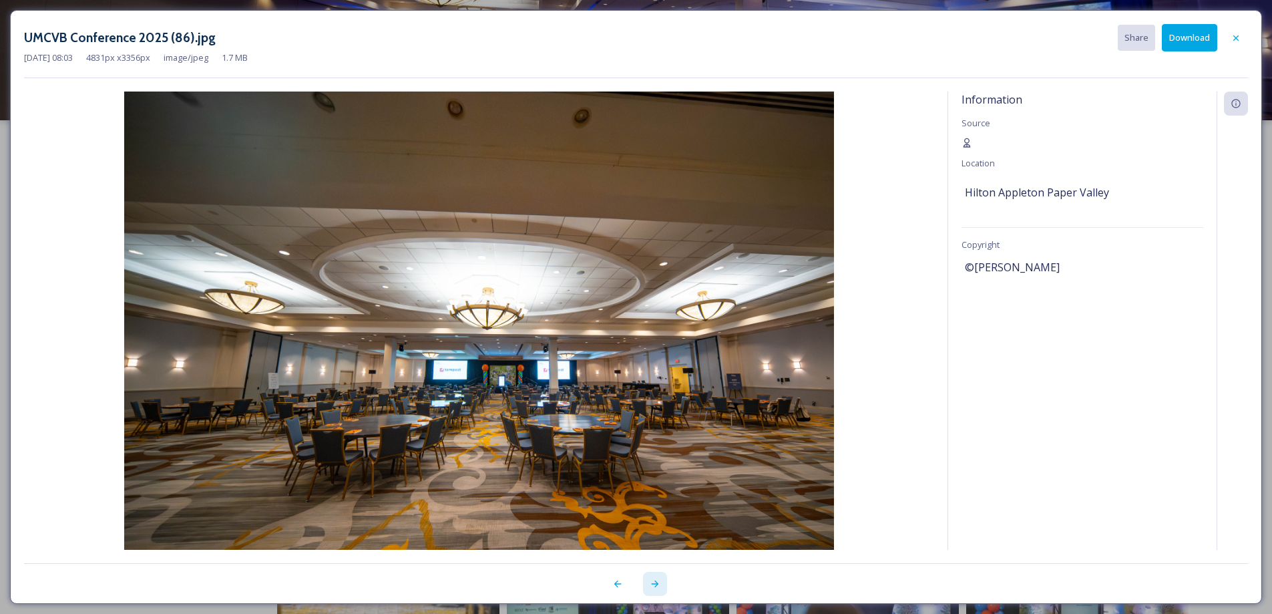
click at [657, 586] on icon at bounding box center [655, 583] width 11 height 11
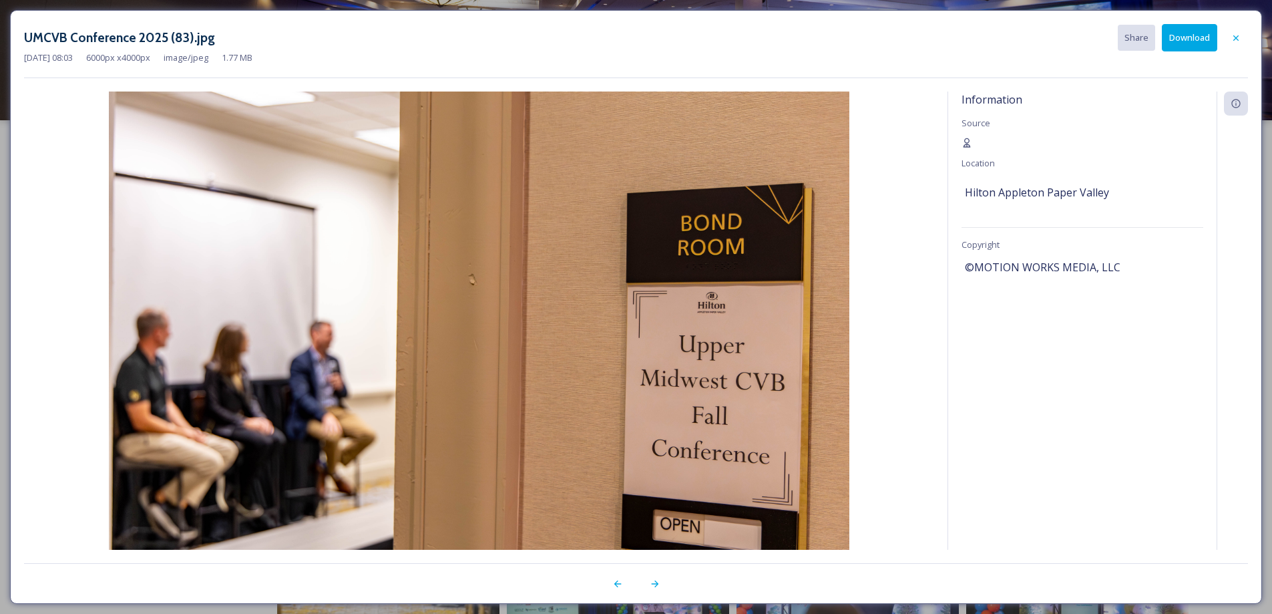
click at [1202, 39] on button "Download" at bounding box center [1189, 37] width 55 height 27
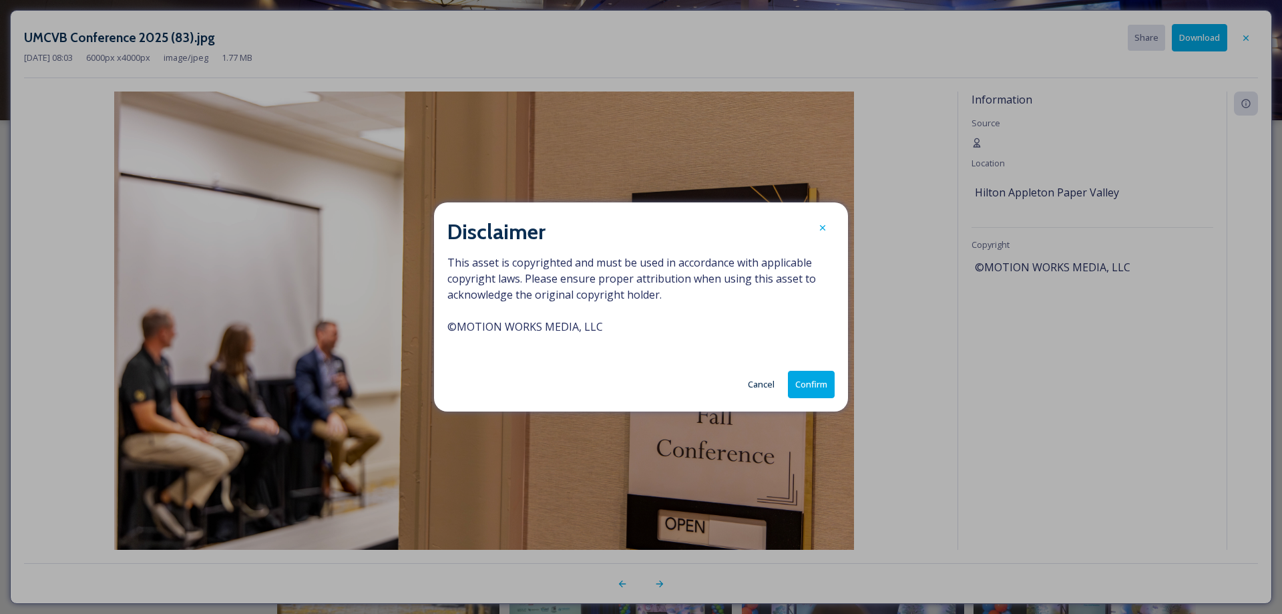
click at [822, 379] on button "Confirm" at bounding box center [811, 384] width 47 height 27
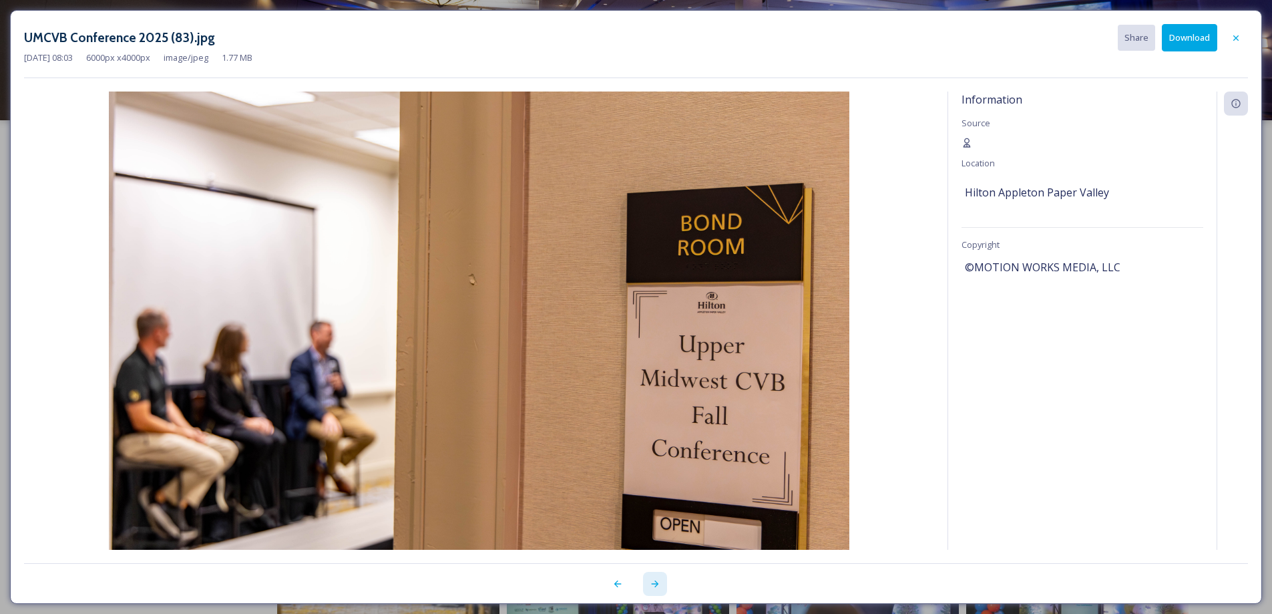
click at [658, 588] on icon at bounding box center [655, 583] width 11 height 11
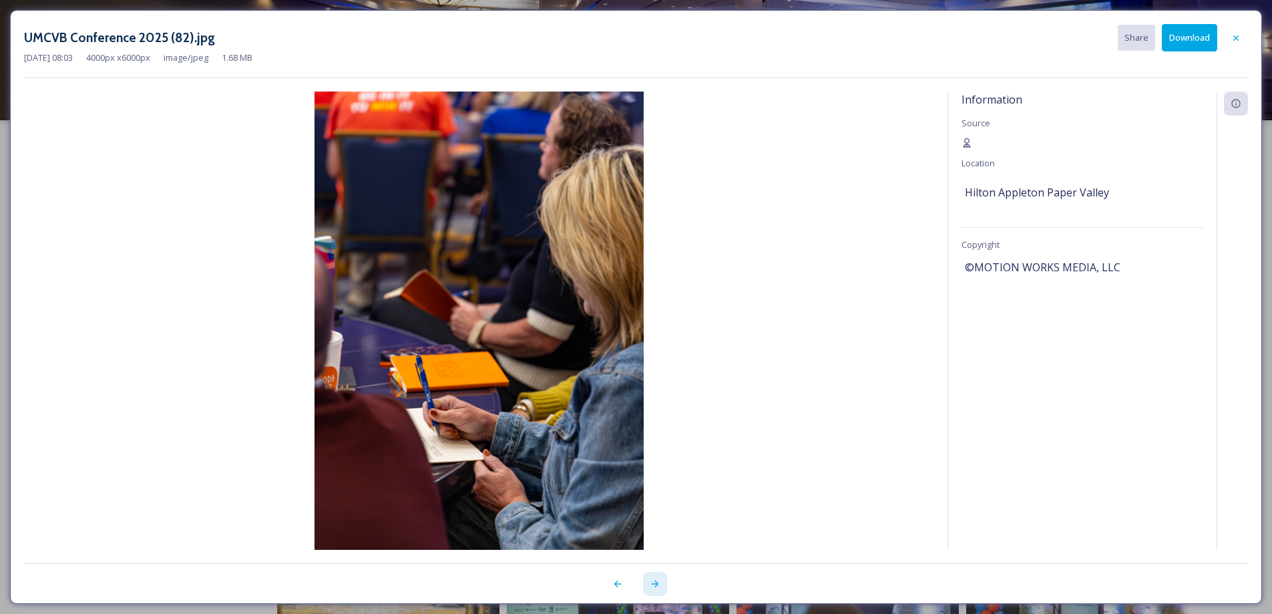
click at [657, 588] on icon at bounding box center [655, 583] width 11 height 11
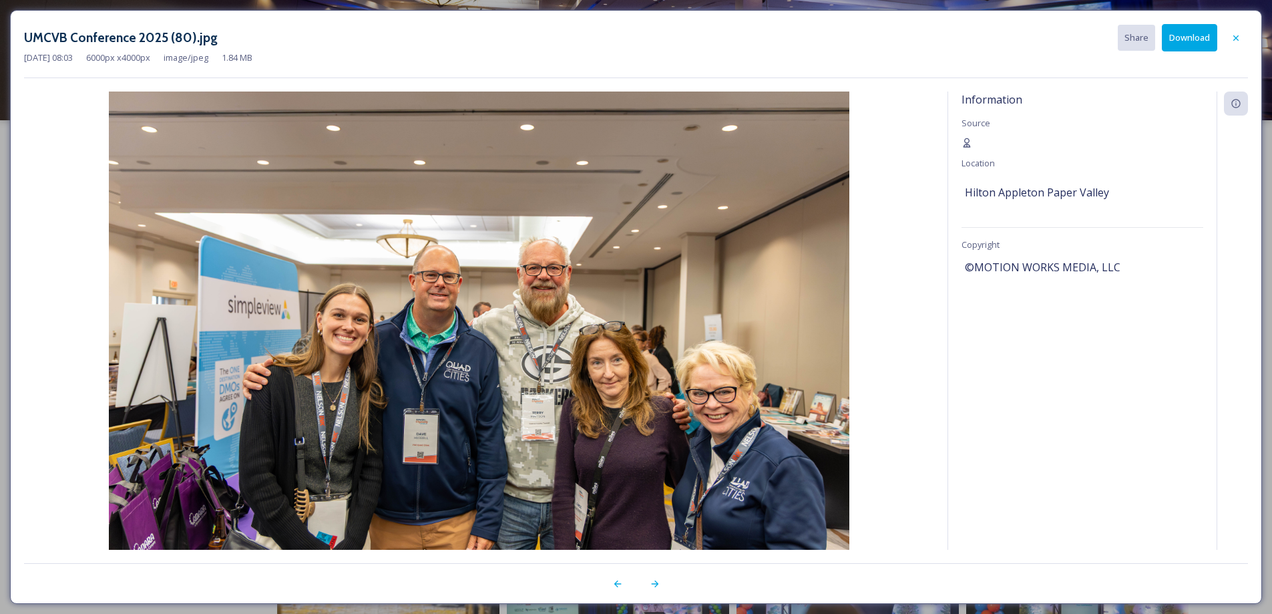
click at [1173, 45] on button "Download" at bounding box center [1189, 37] width 55 height 27
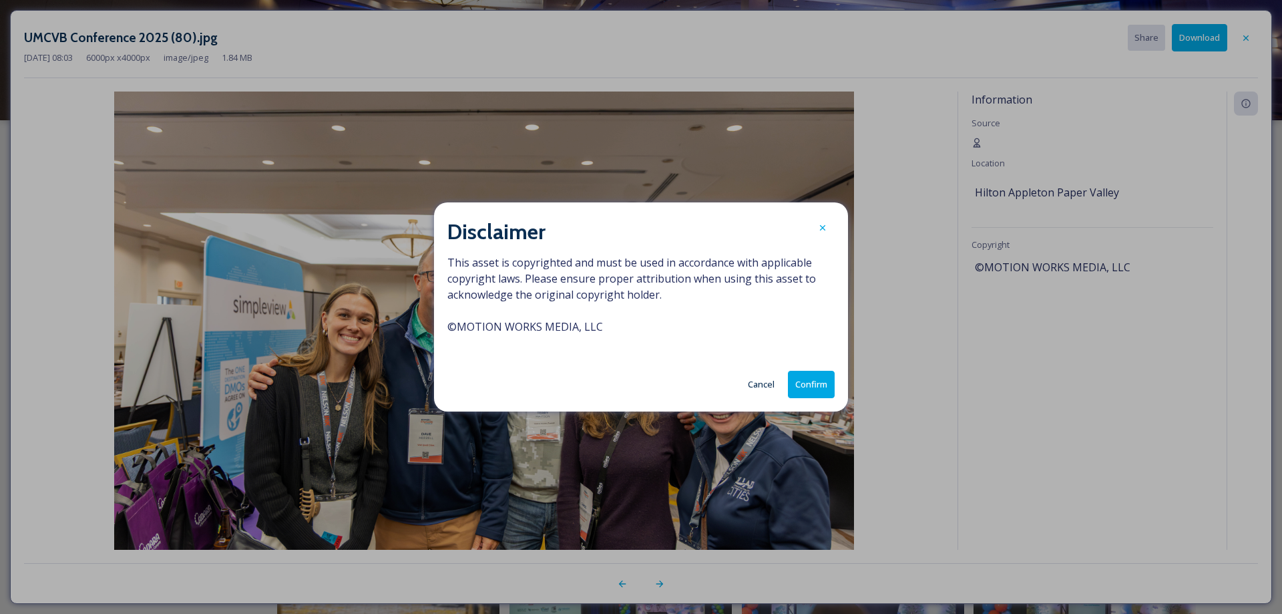
click at [821, 383] on button "Confirm" at bounding box center [811, 384] width 47 height 27
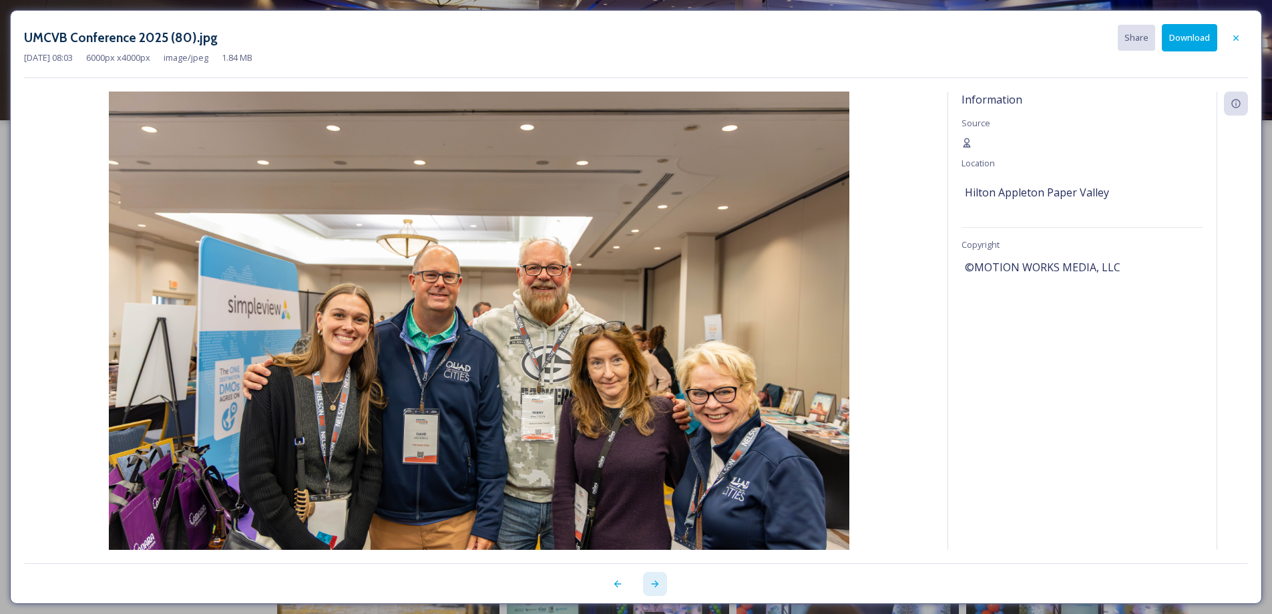
click at [655, 584] on icon at bounding box center [655, 583] width 11 height 11
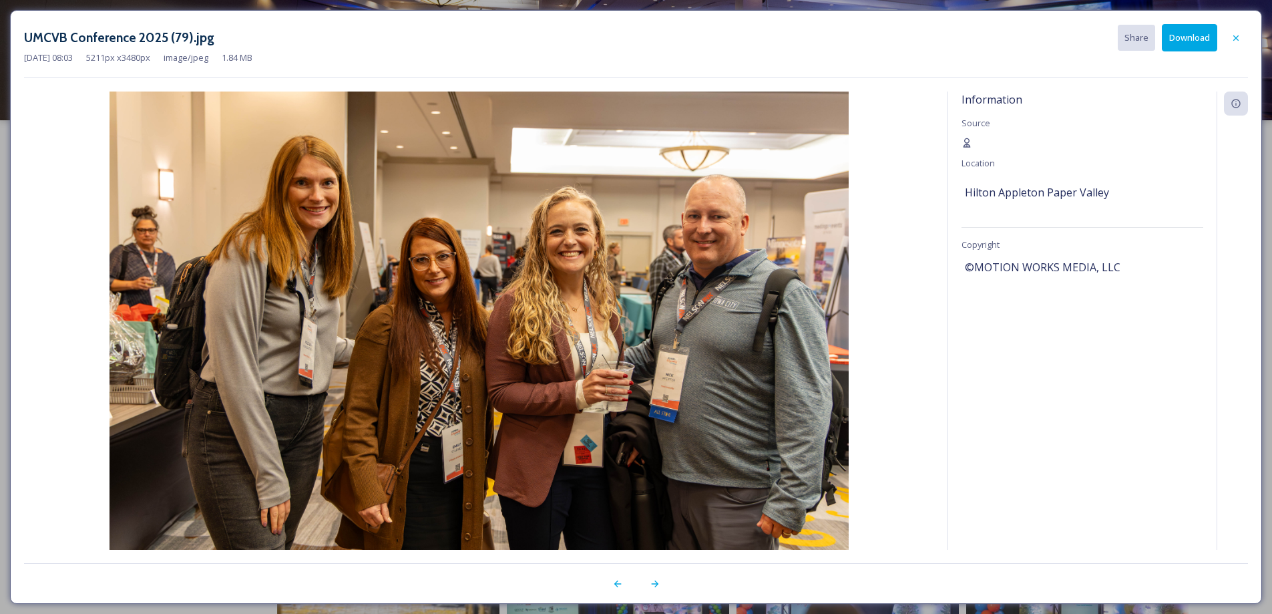
click at [1189, 35] on button "Download" at bounding box center [1189, 37] width 55 height 27
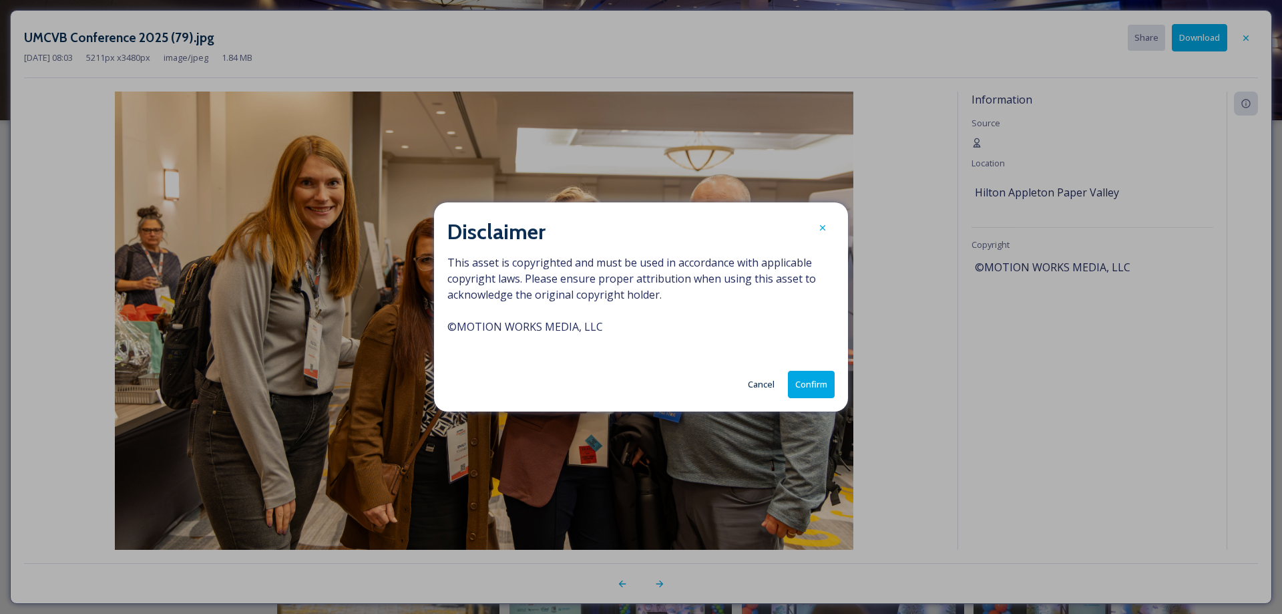
click at [831, 381] on button "Confirm" at bounding box center [811, 384] width 47 height 27
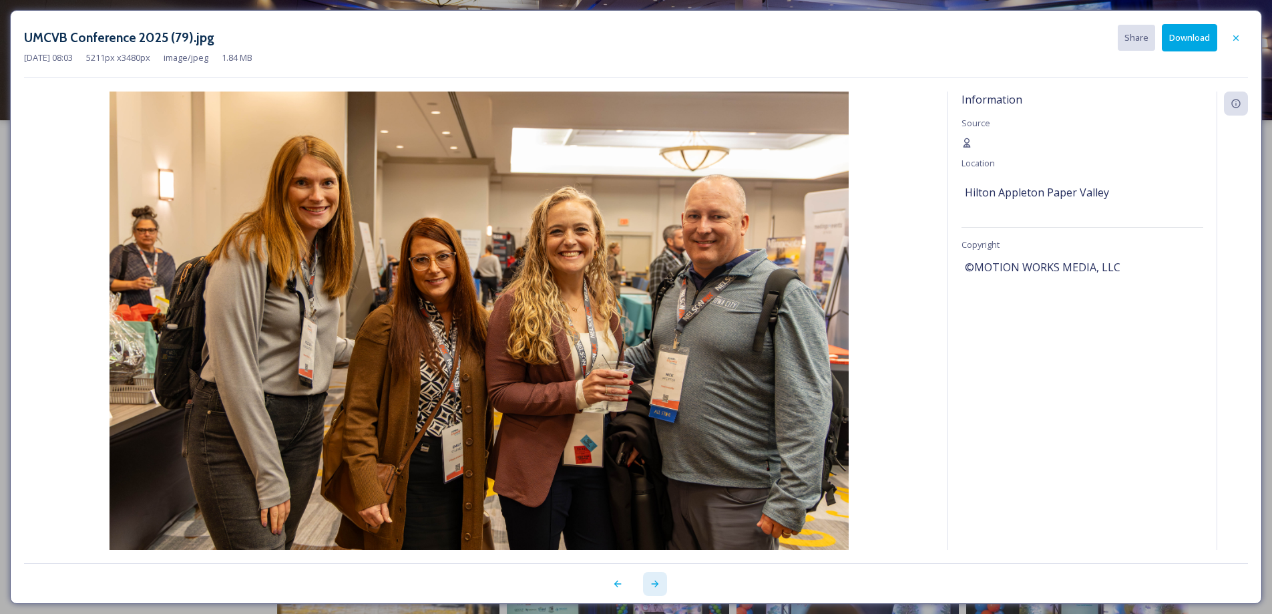
click at [656, 583] on icon at bounding box center [655, 583] width 11 height 11
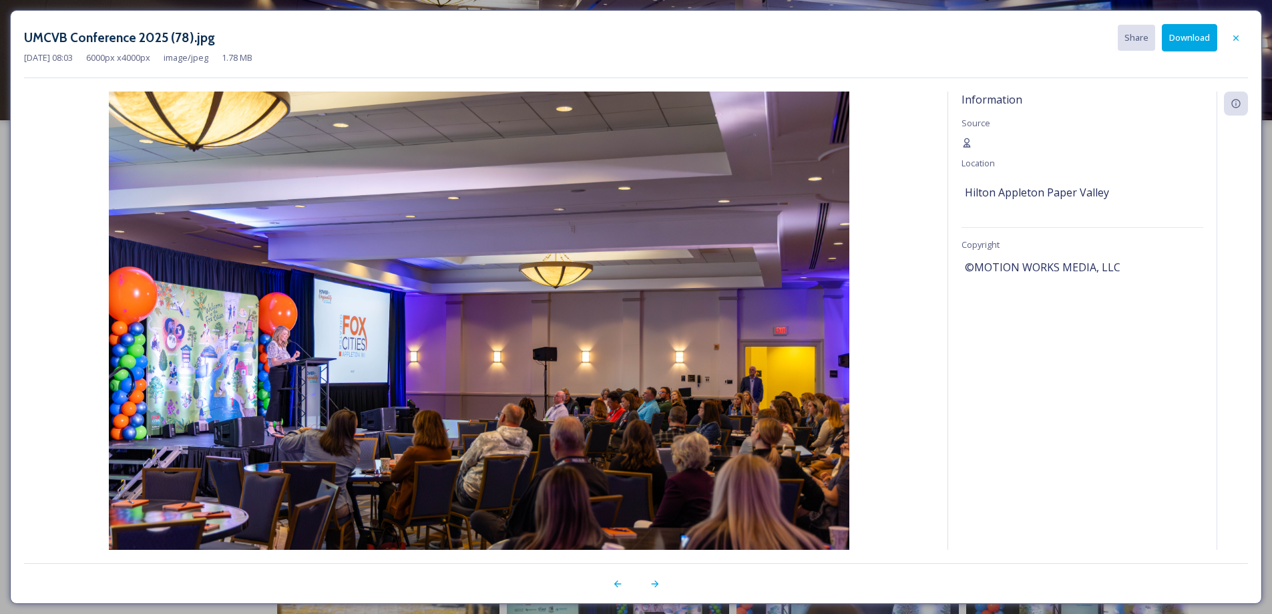
click at [1179, 39] on button "Download" at bounding box center [1189, 37] width 55 height 27
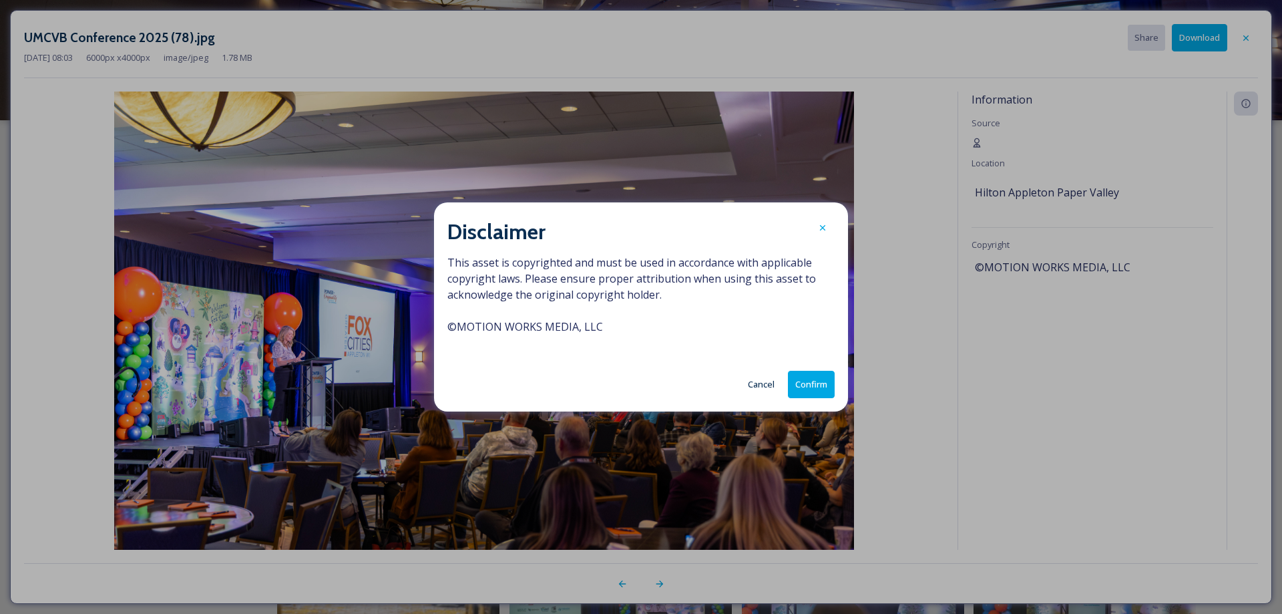
click at [818, 383] on button "Confirm" at bounding box center [811, 384] width 47 height 27
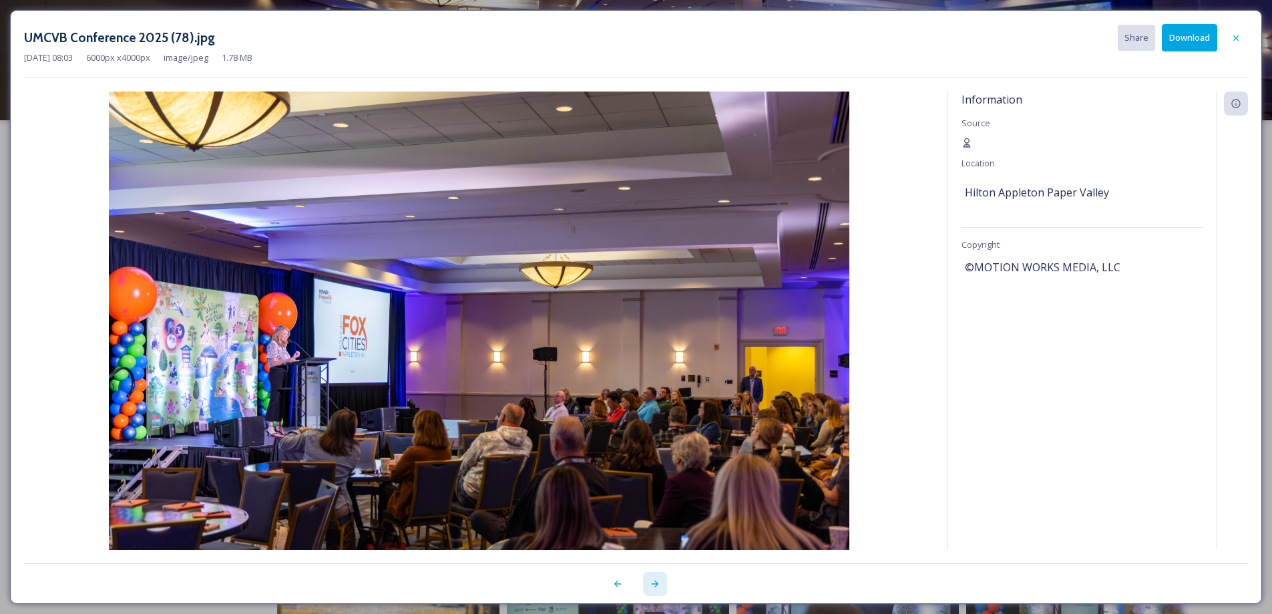
click at [655, 586] on icon at bounding box center [655, 583] width 11 height 11
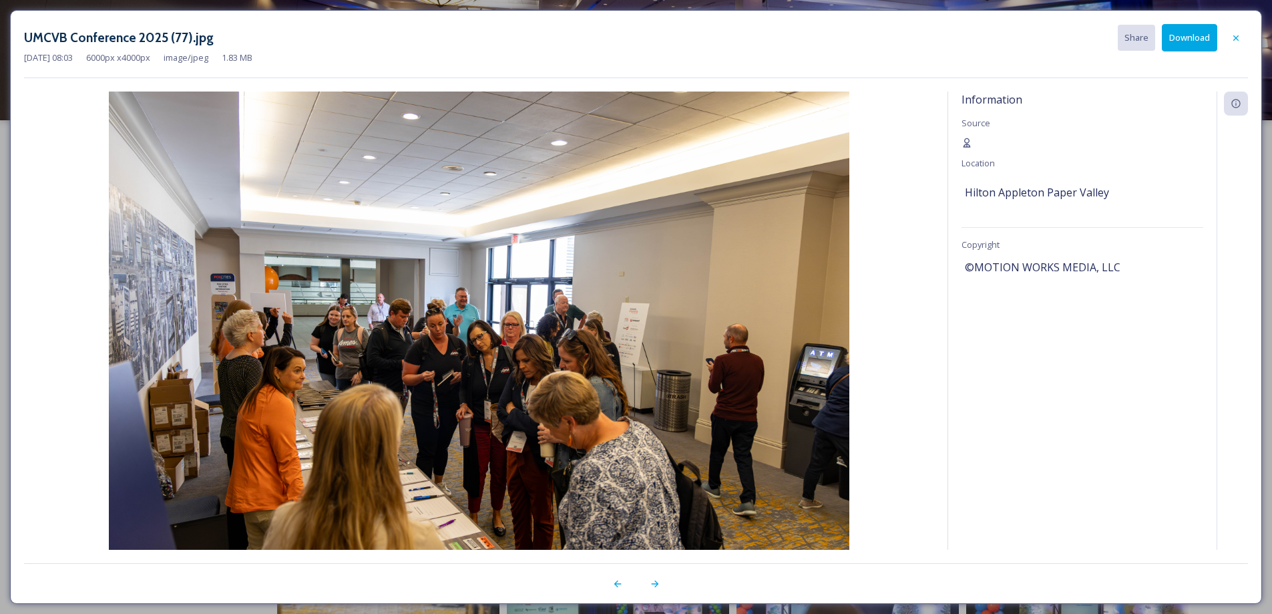
click at [1190, 38] on button "Download" at bounding box center [1189, 37] width 55 height 27
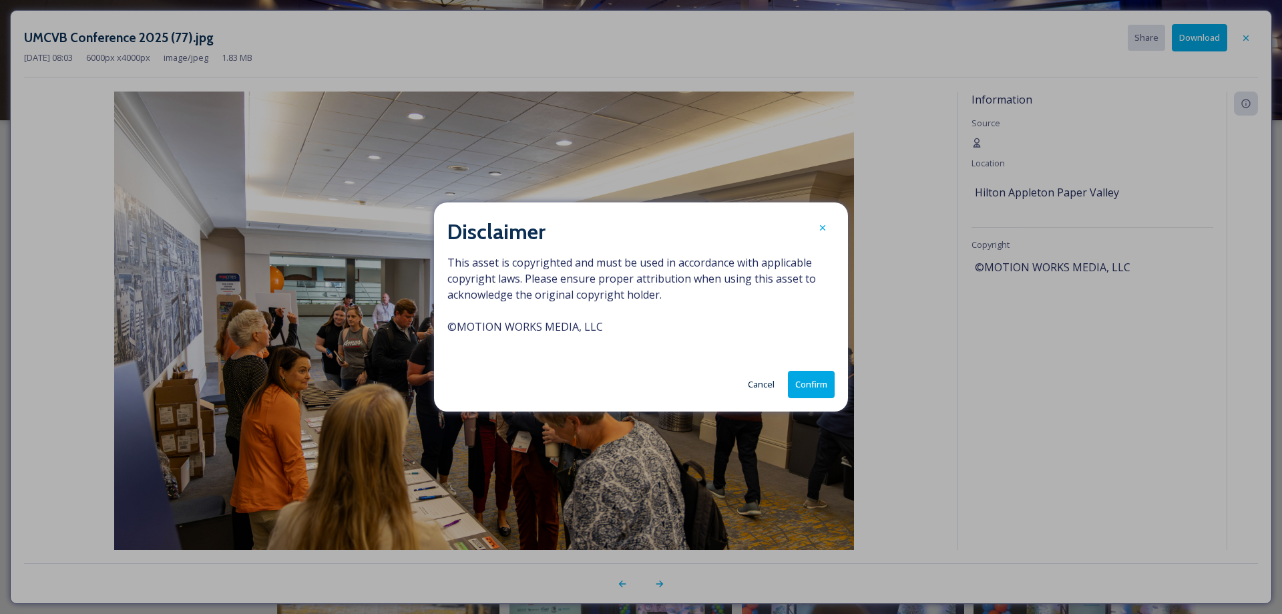
click at [815, 380] on button "Confirm" at bounding box center [811, 384] width 47 height 27
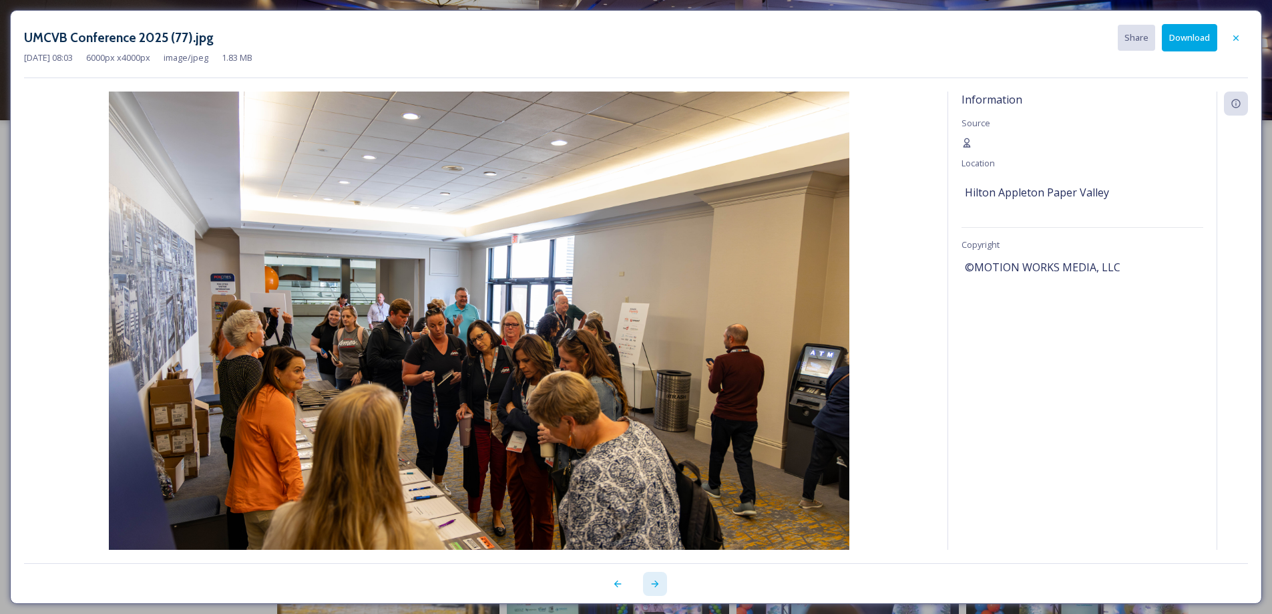
click at [655, 585] on icon at bounding box center [655, 583] width 11 height 11
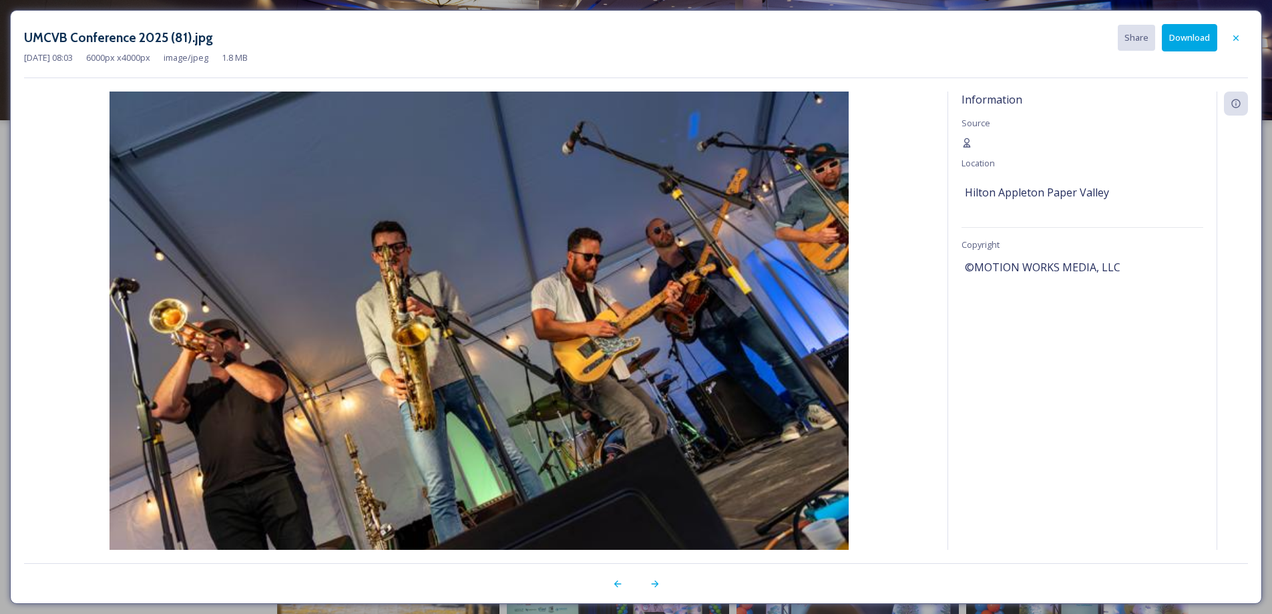
click at [1195, 40] on button "Download" at bounding box center [1189, 37] width 55 height 27
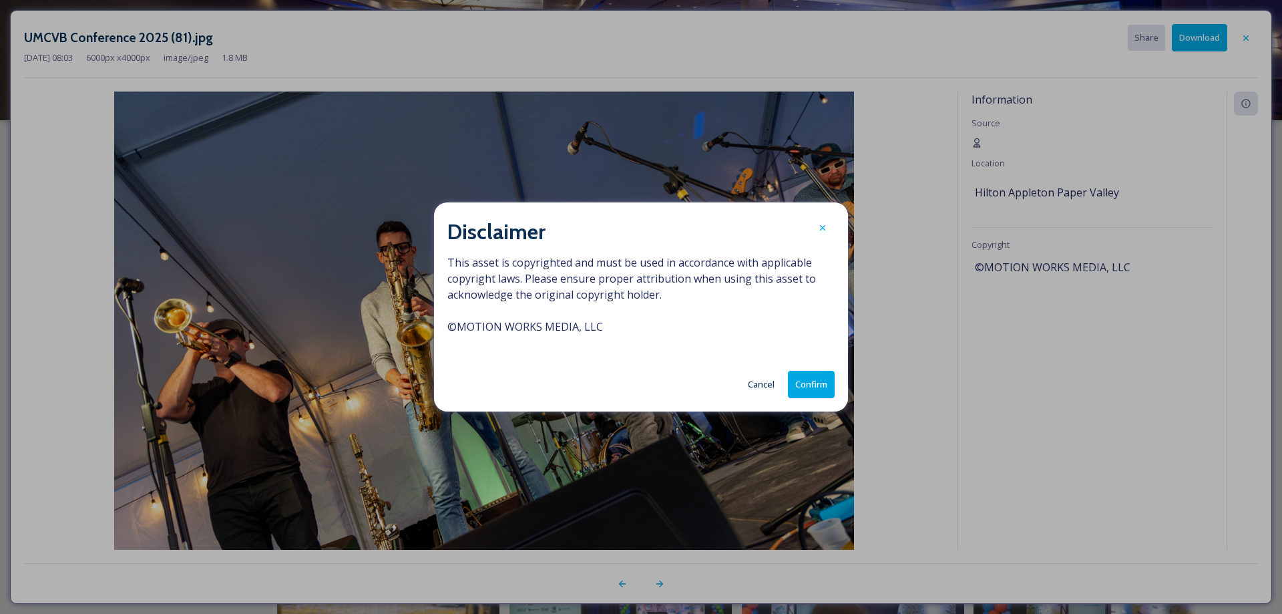
click at [816, 386] on button "Confirm" at bounding box center [811, 384] width 47 height 27
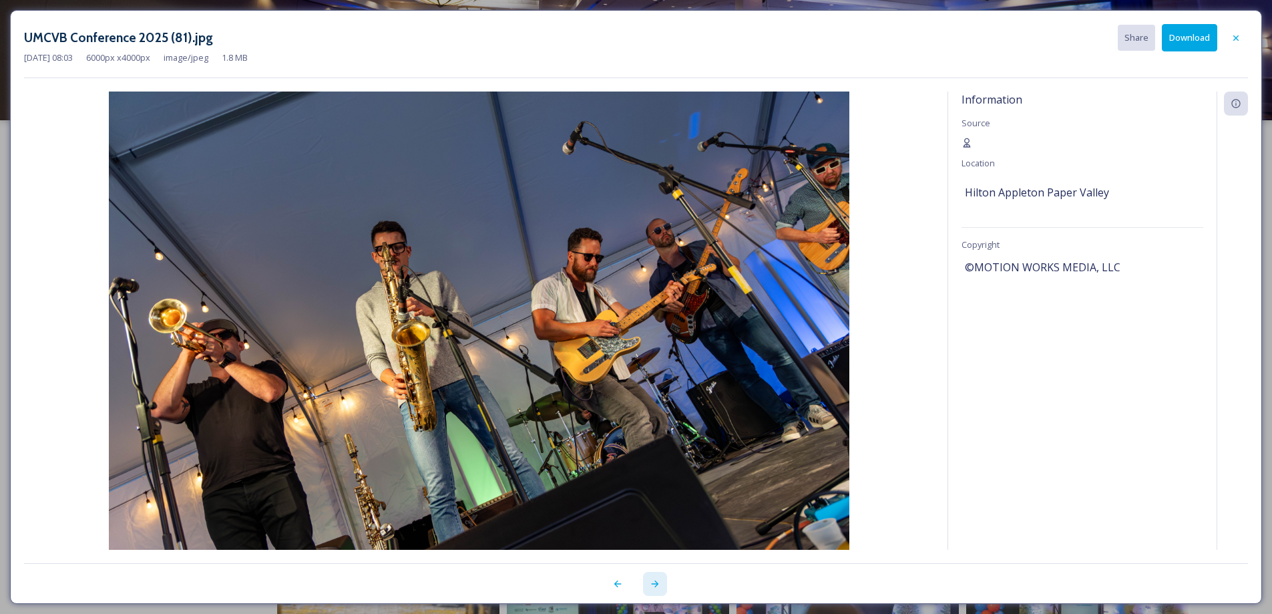
click at [657, 586] on icon at bounding box center [655, 583] width 11 height 11
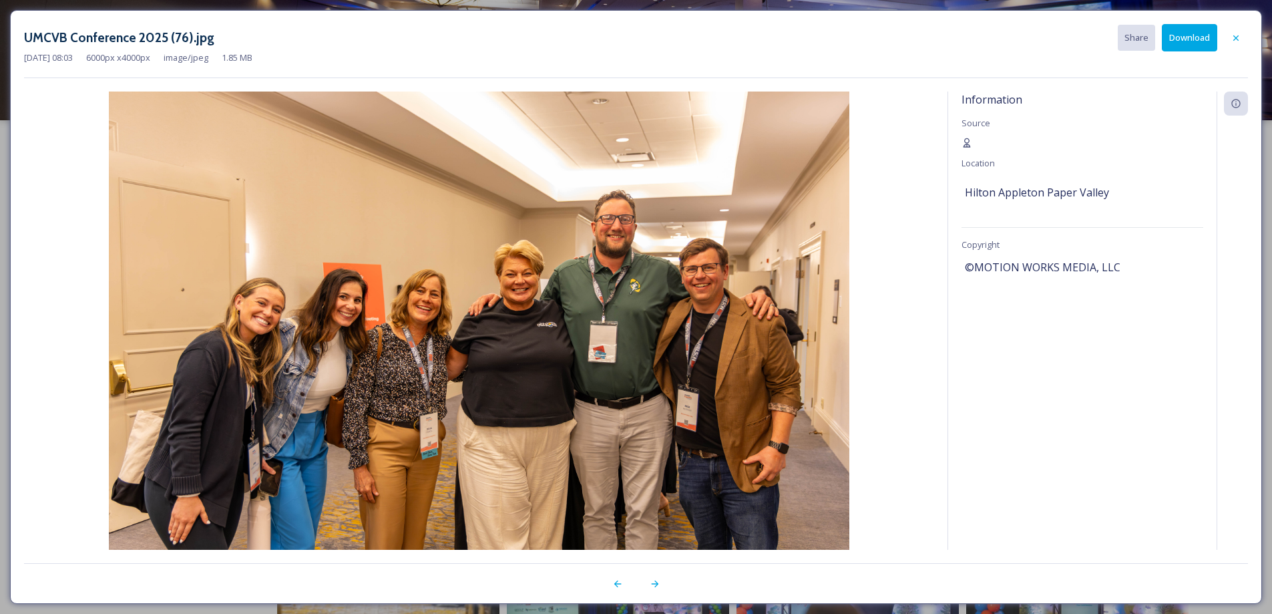
click at [1180, 40] on button "Download" at bounding box center [1189, 37] width 55 height 27
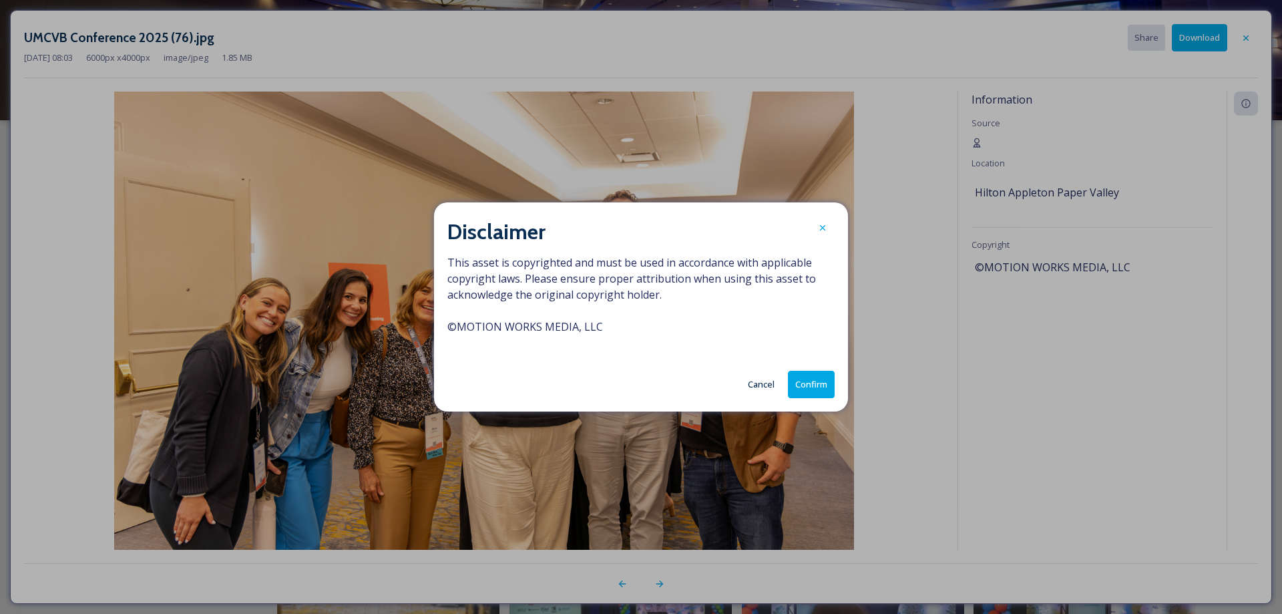
click at [822, 384] on button "Confirm" at bounding box center [811, 384] width 47 height 27
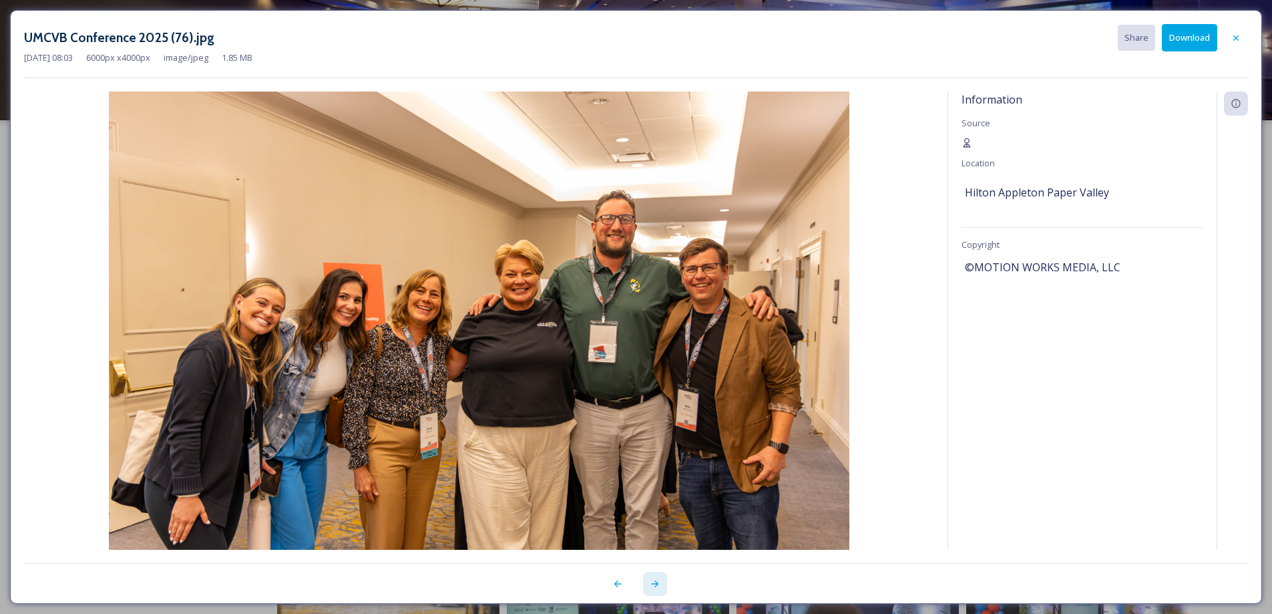
click at [655, 585] on icon at bounding box center [655, 583] width 11 height 11
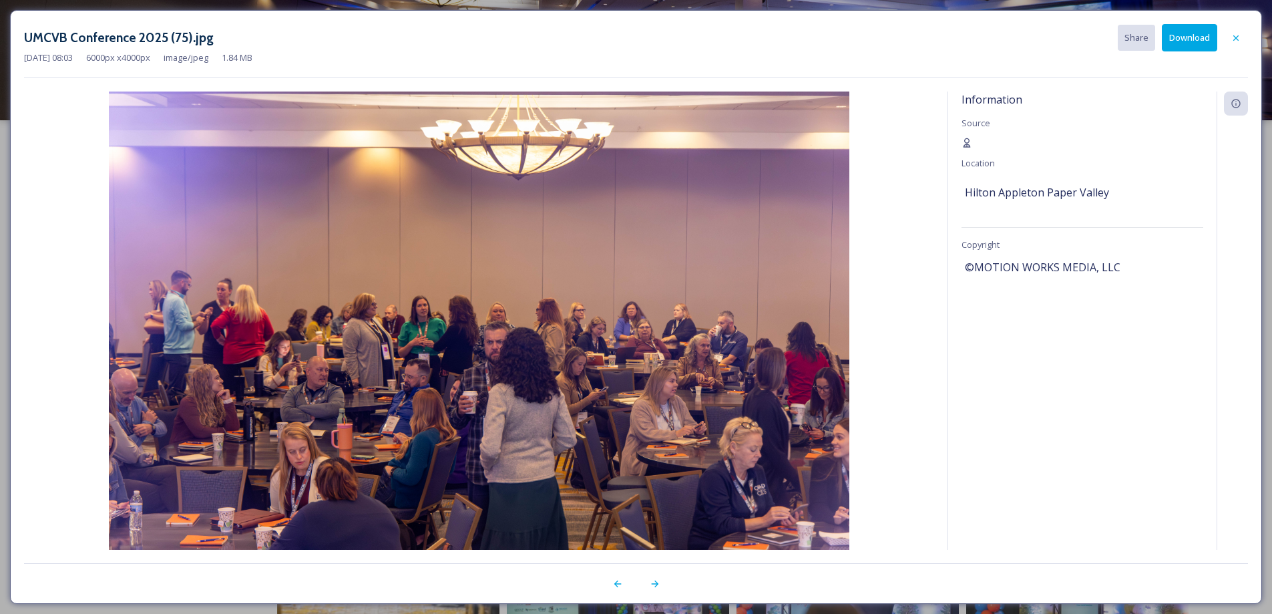
click at [1187, 43] on button "Download" at bounding box center [1189, 37] width 55 height 27
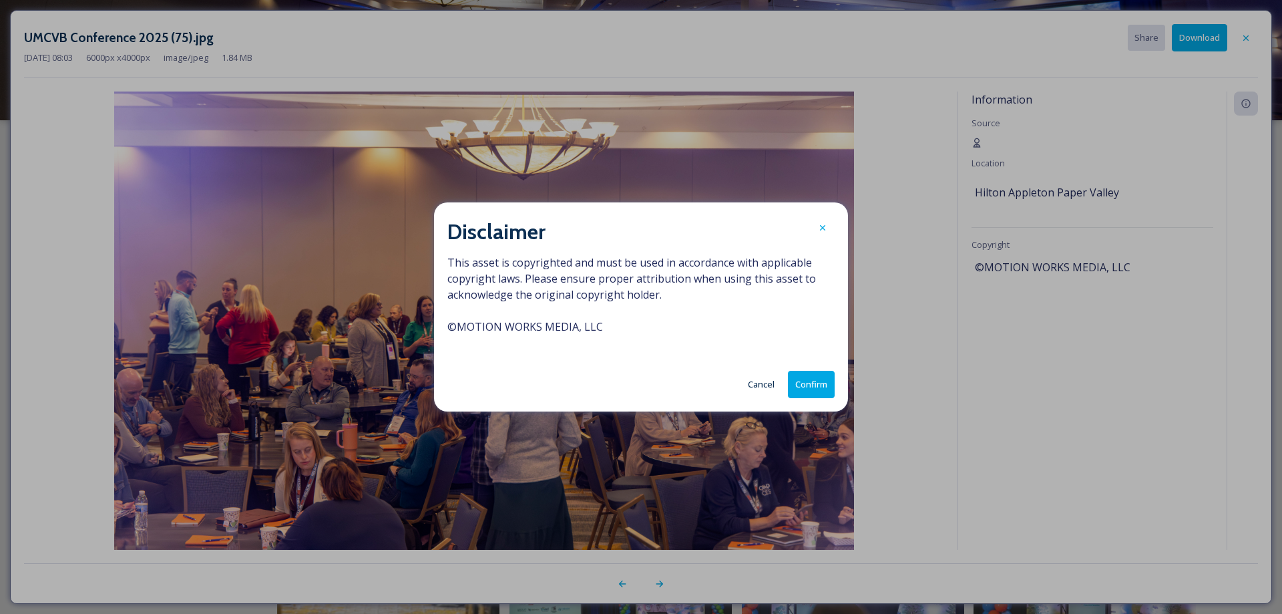
click at [803, 385] on button "Confirm" at bounding box center [811, 384] width 47 height 27
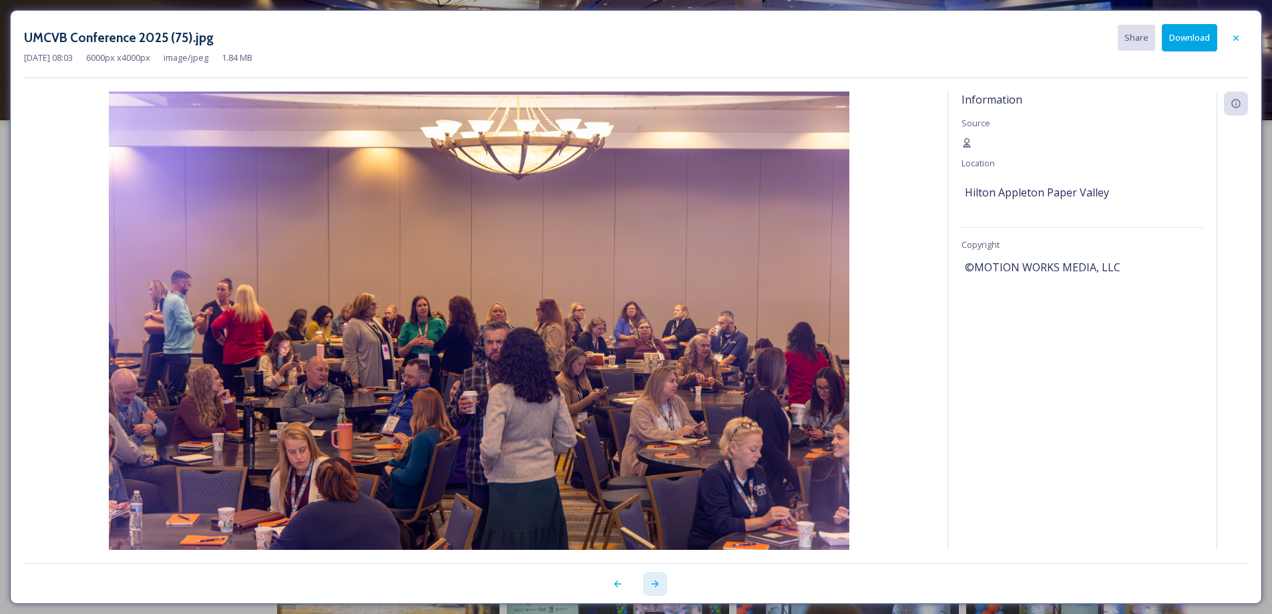
click at [655, 588] on icon at bounding box center [655, 583] width 11 height 11
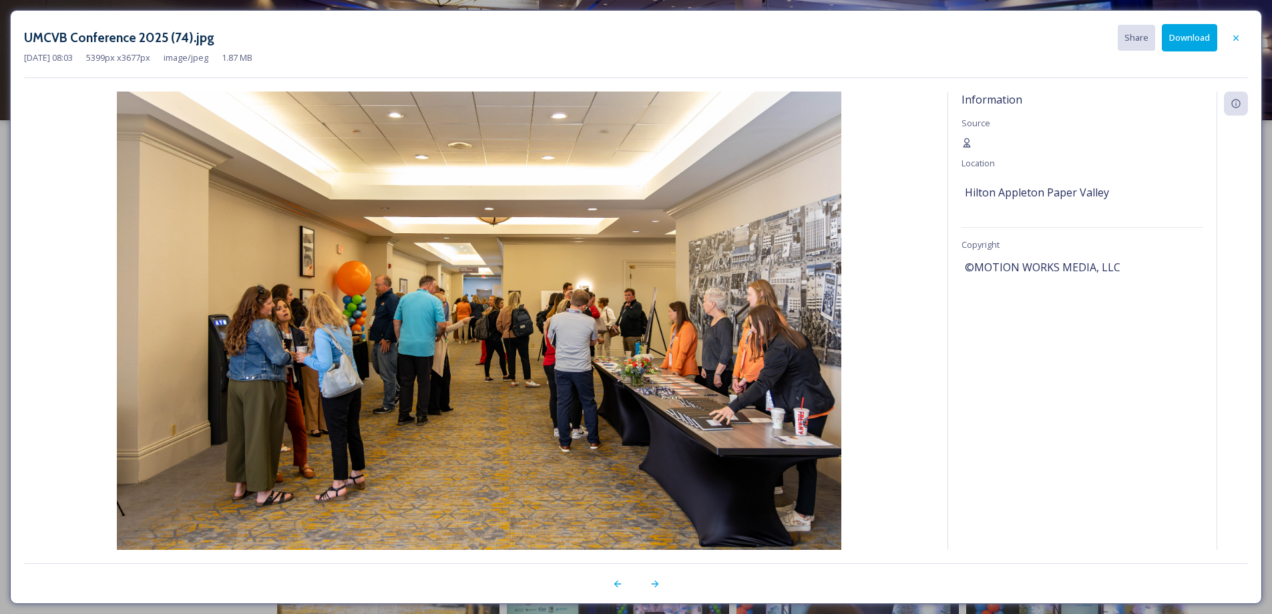
click at [1188, 37] on button "Download" at bounding box center [1189, 37] width 55 height 27
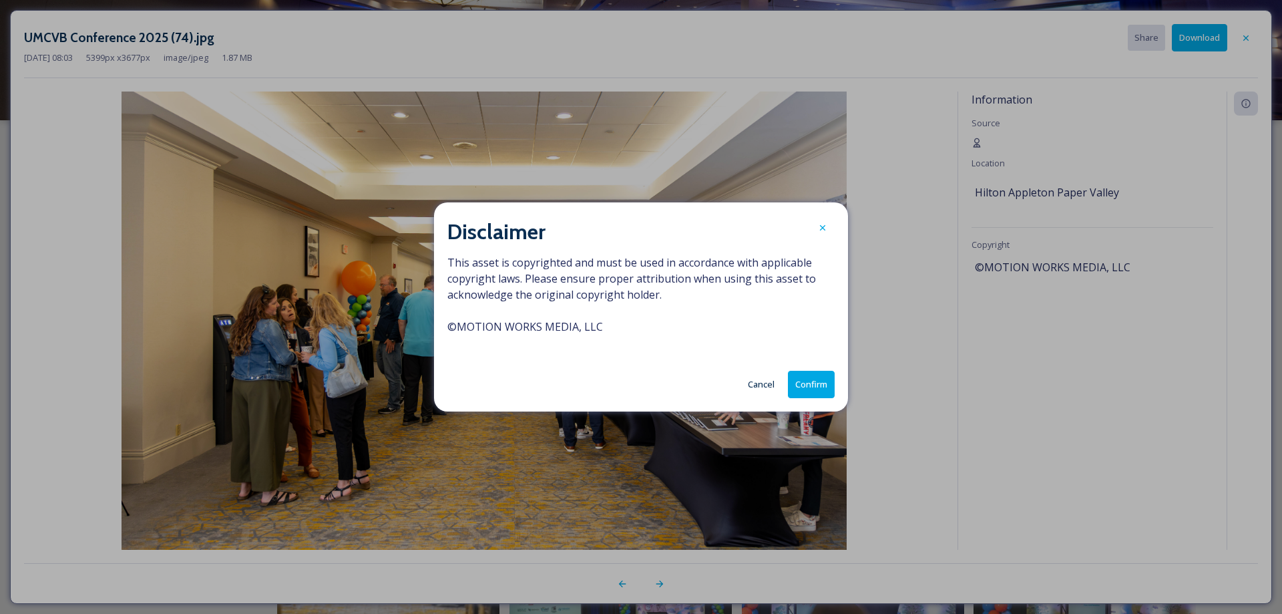
click at [813, 391] on button "Confirm" at bounding box center [811, 384] width 47 height 27
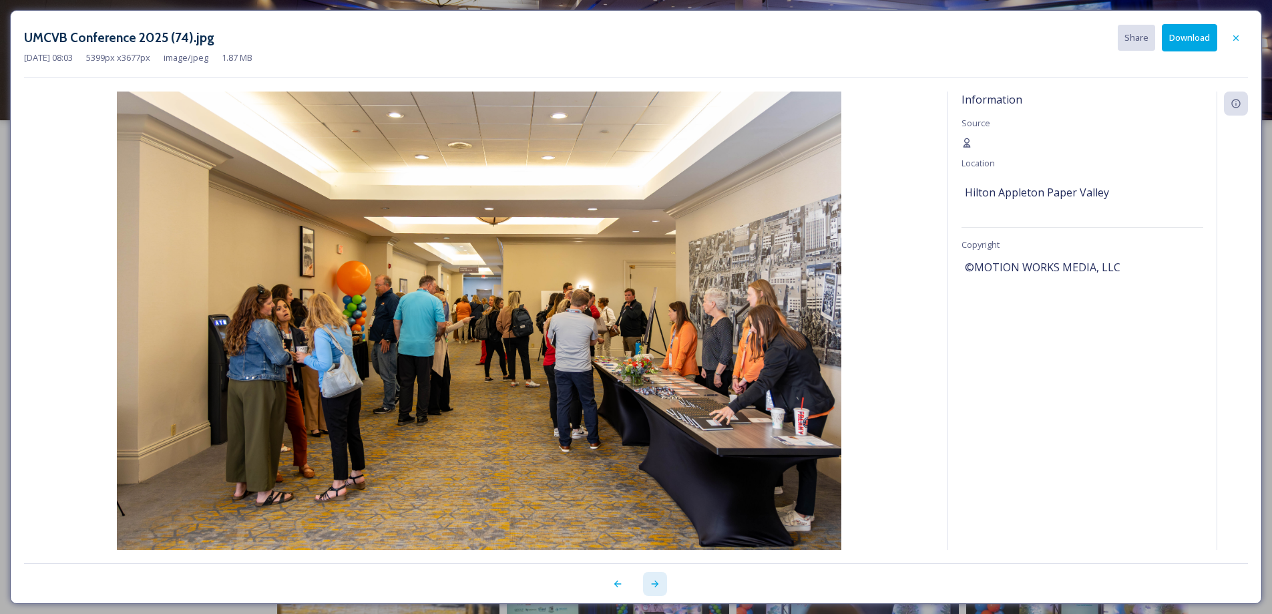
click at [659, 591] on div at bounding box center [655, 584] width 24 height 24
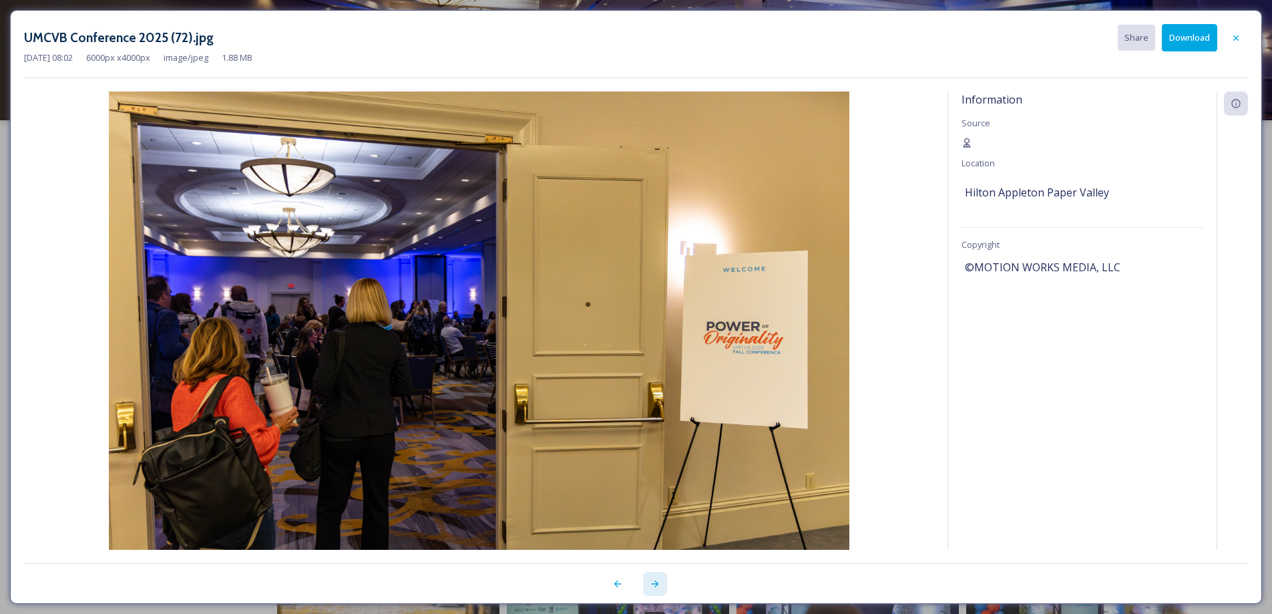
click at [658, 591] on div at bounding box center [655, 584] width 24 height 24
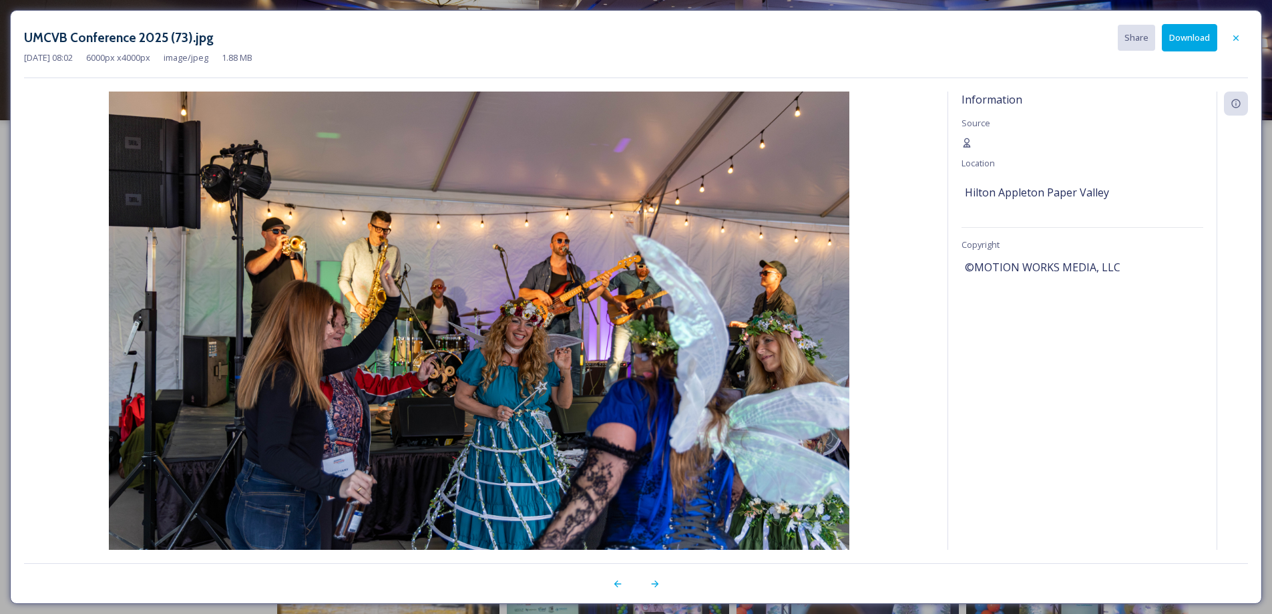
click at [1194, 32] on button "Download" at bounding box center [1189, 37] width 55 height 27
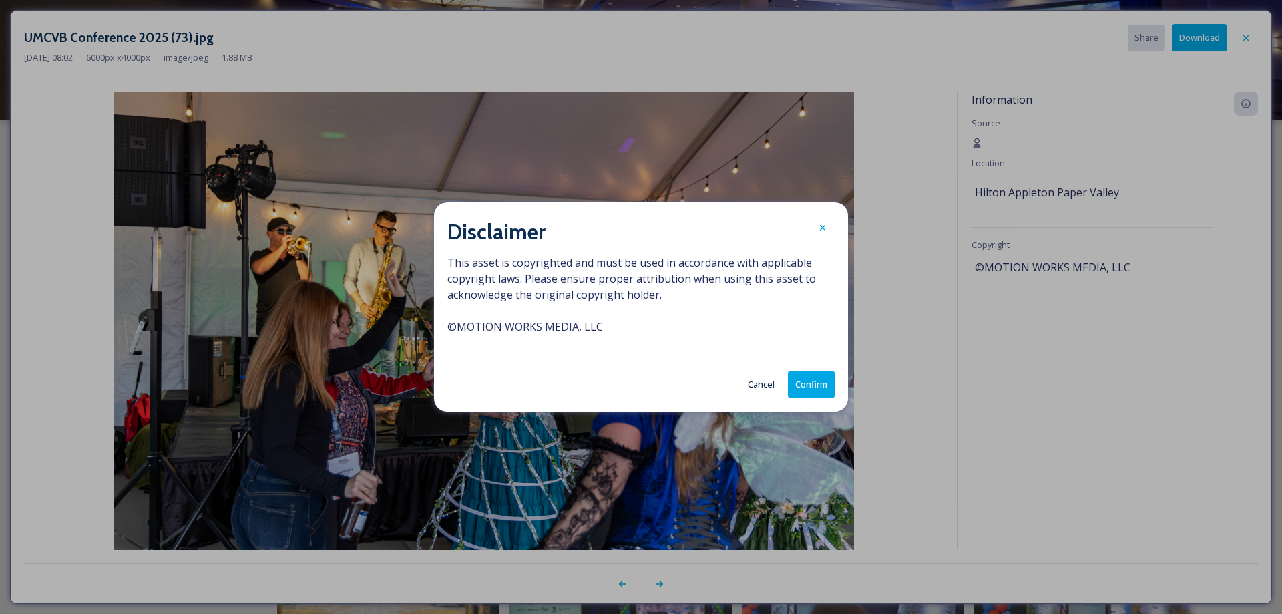
click at [812, 386] on button "Confirm" at bounding box center [811, 384] width 47 height 27
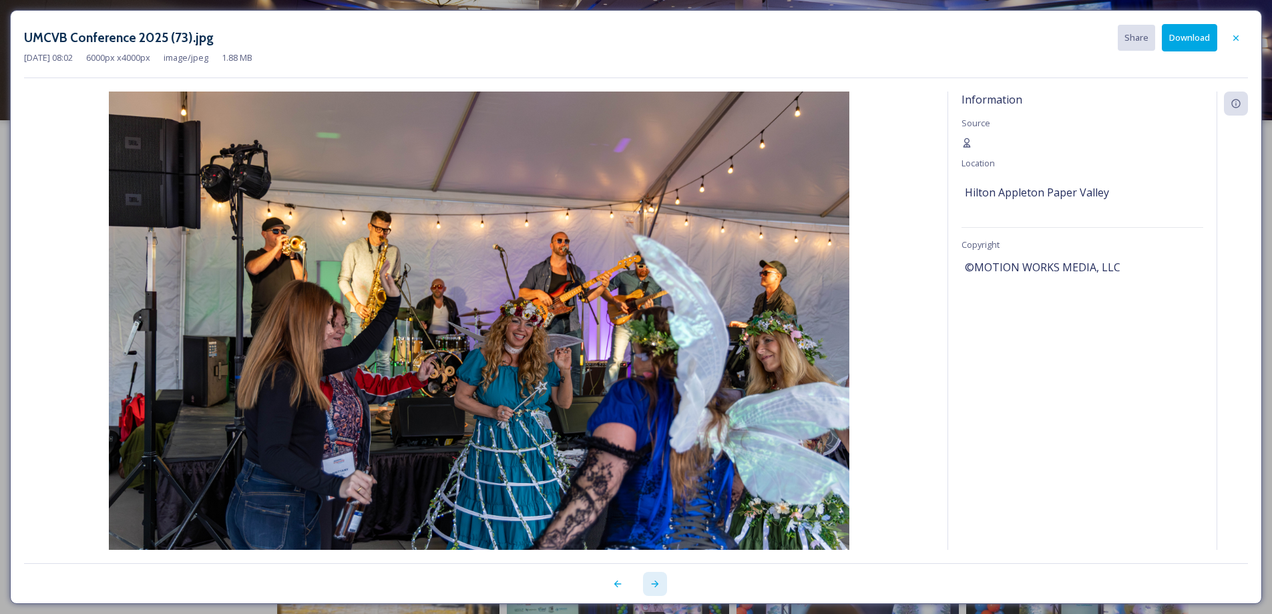
click at [655, 582] on icon at bounding box center [655, 583] width 11 height 11
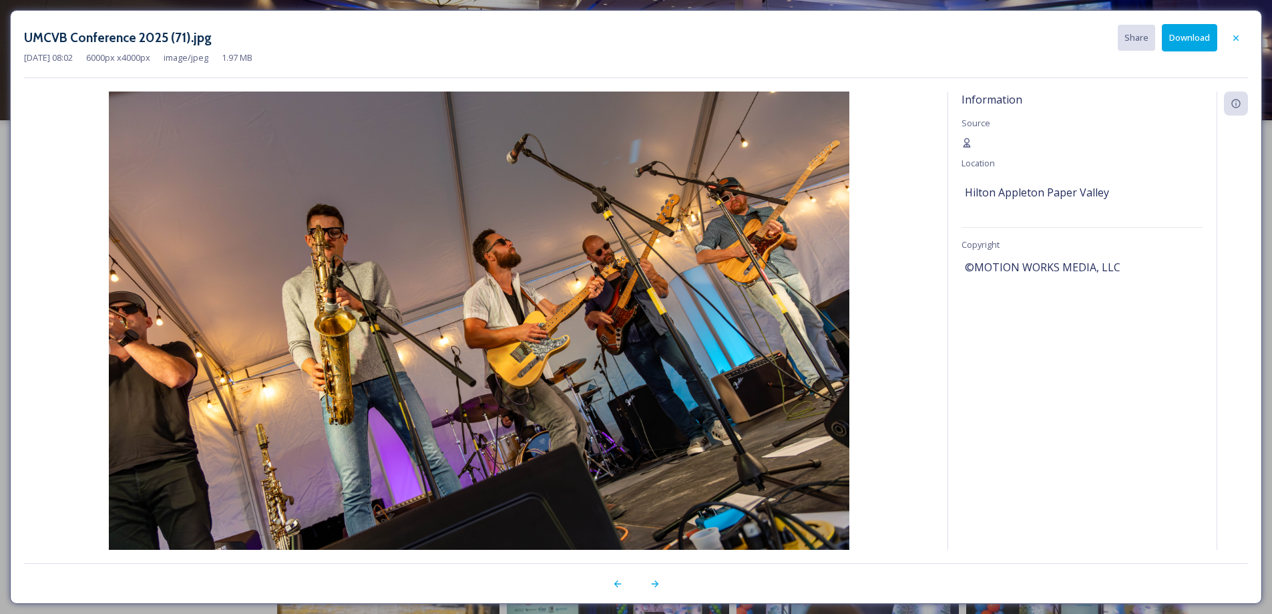
click at [1184, 33] on button "Download" at bounding box center [1189, 37] width 55 height 27
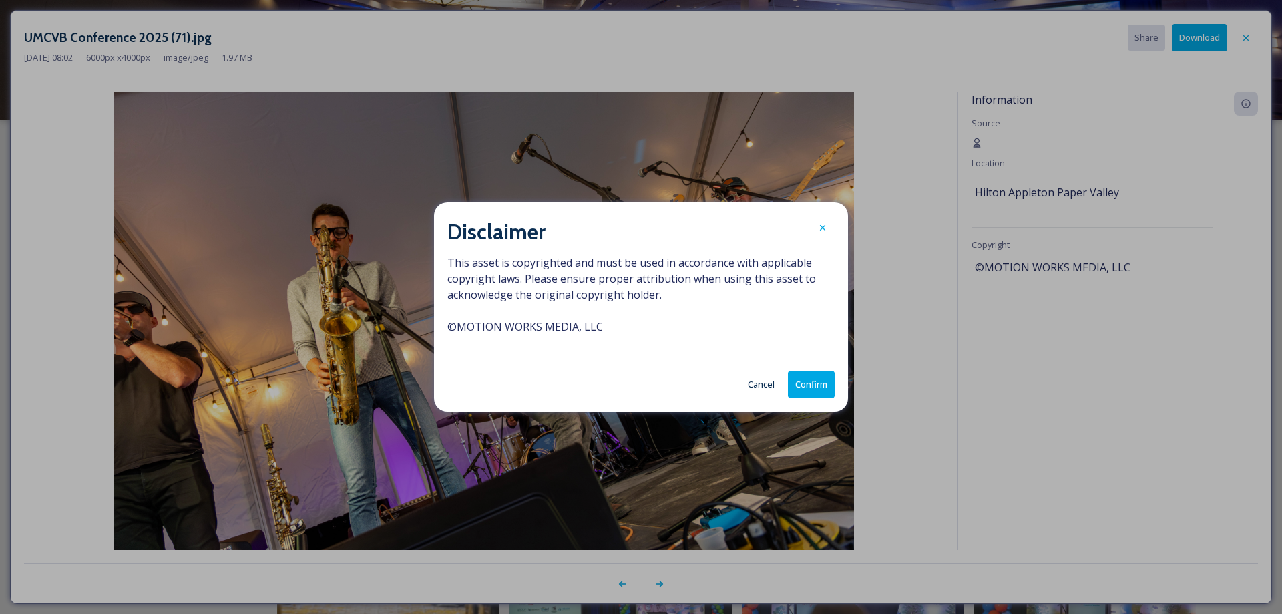
click at [812, 391] on button "Confirm" at bounding box center [811, 384] width 47 height 27
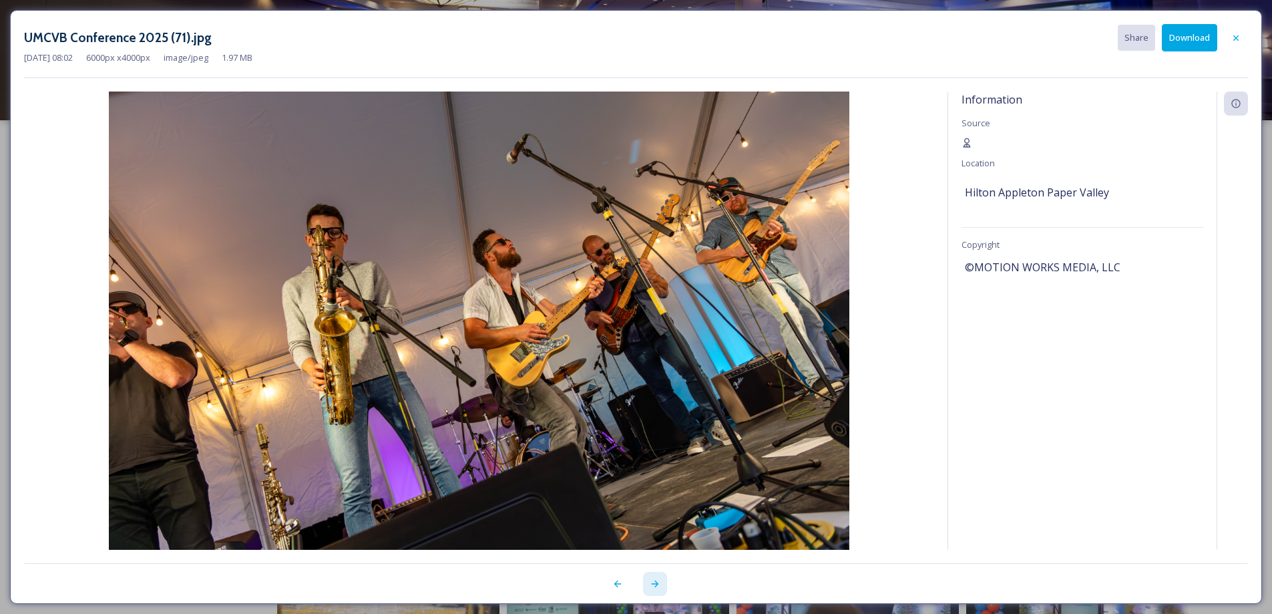
click at [657, 585] on icon at bounding box center [654, 583] width 7 height 7
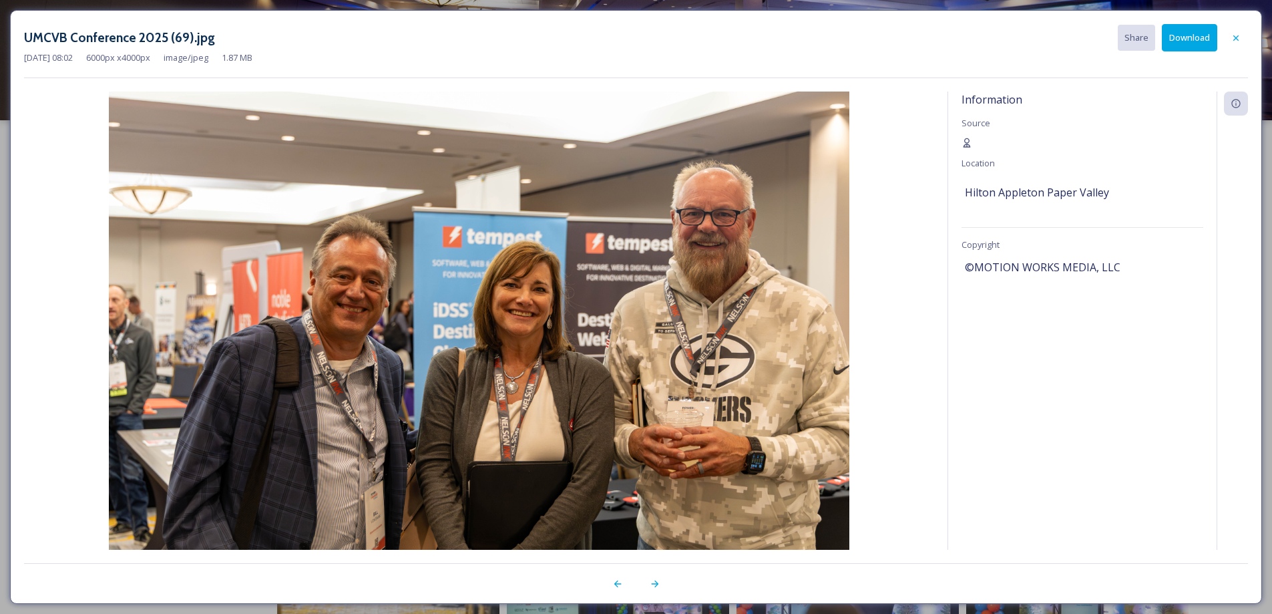
click at [1190, 32] on button "Download" at bounding box center [1189, 37] width 55 height 27
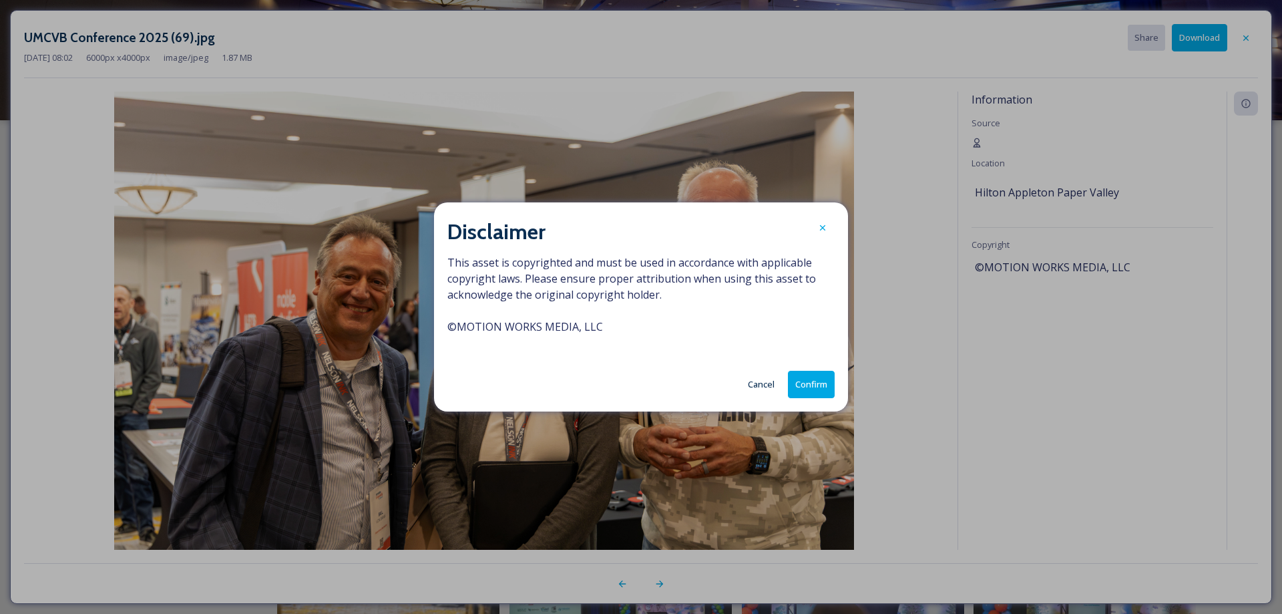
click at [812, 381] on button "Confirm" at bounding box center [811, 384] width 47 height 27
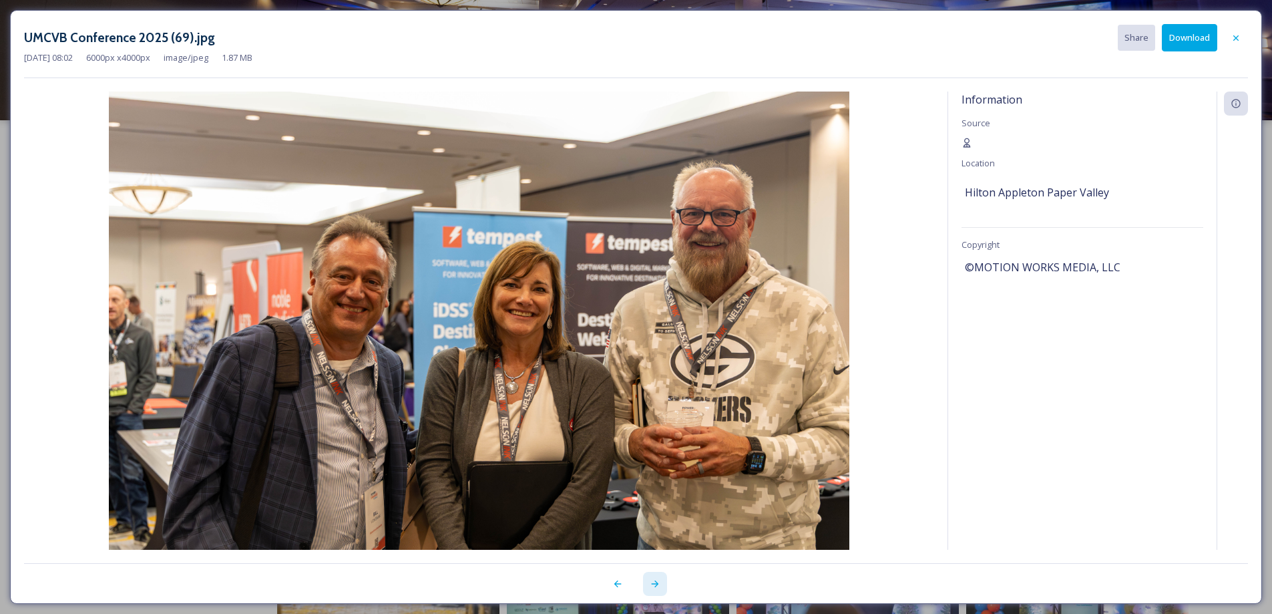
click at [659, 582] on icon at bounding box center [655, 583] width 11 height 11
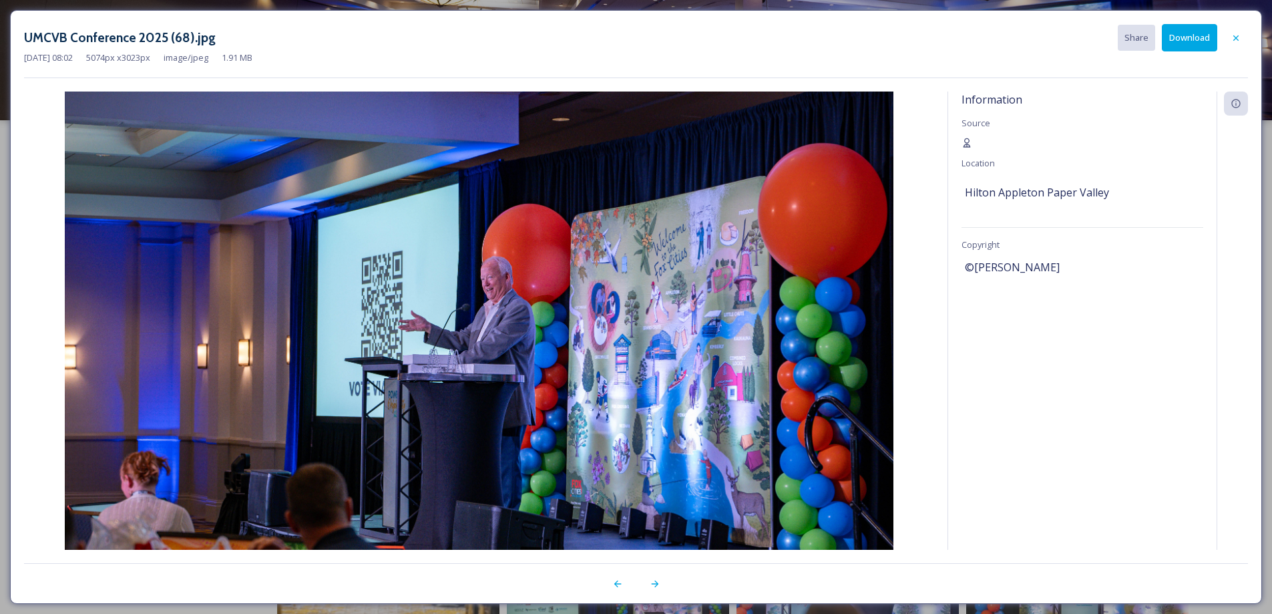
click at [1193, 39] on button "Download" at bounding box center [1189, 37] width 55 height 27
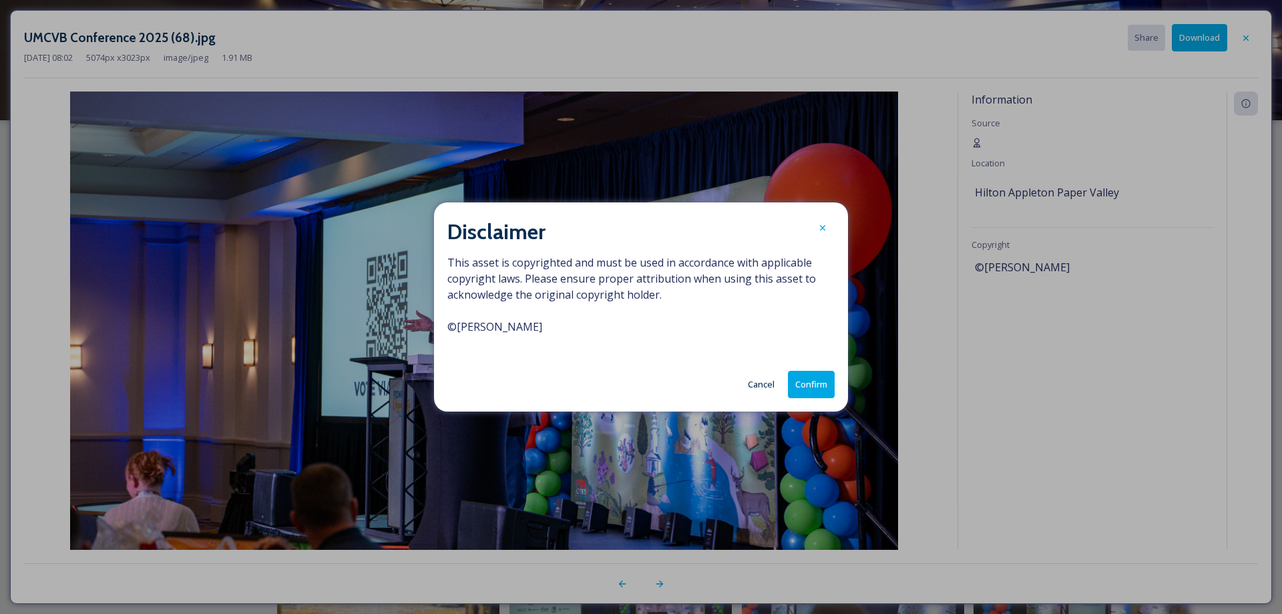
click at [821, 383] on button "Confirm" at bounding box center [811, 384] width 47 height 27
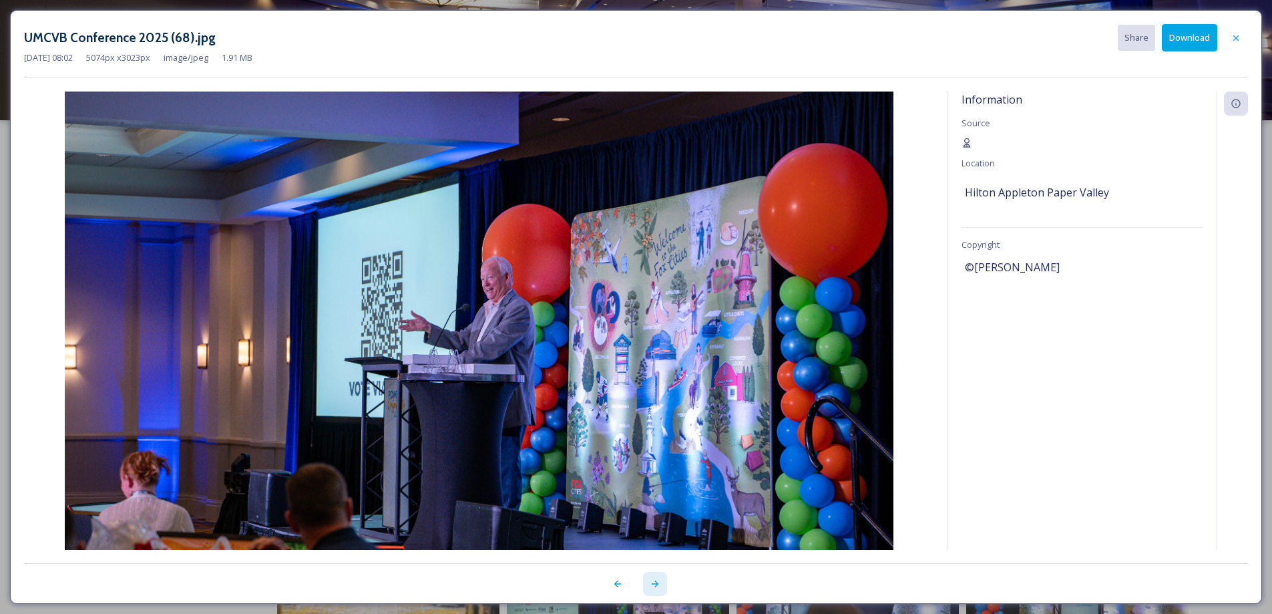
click at [653, 584] on icon at bounding box center [654, 583] width 7 height 7
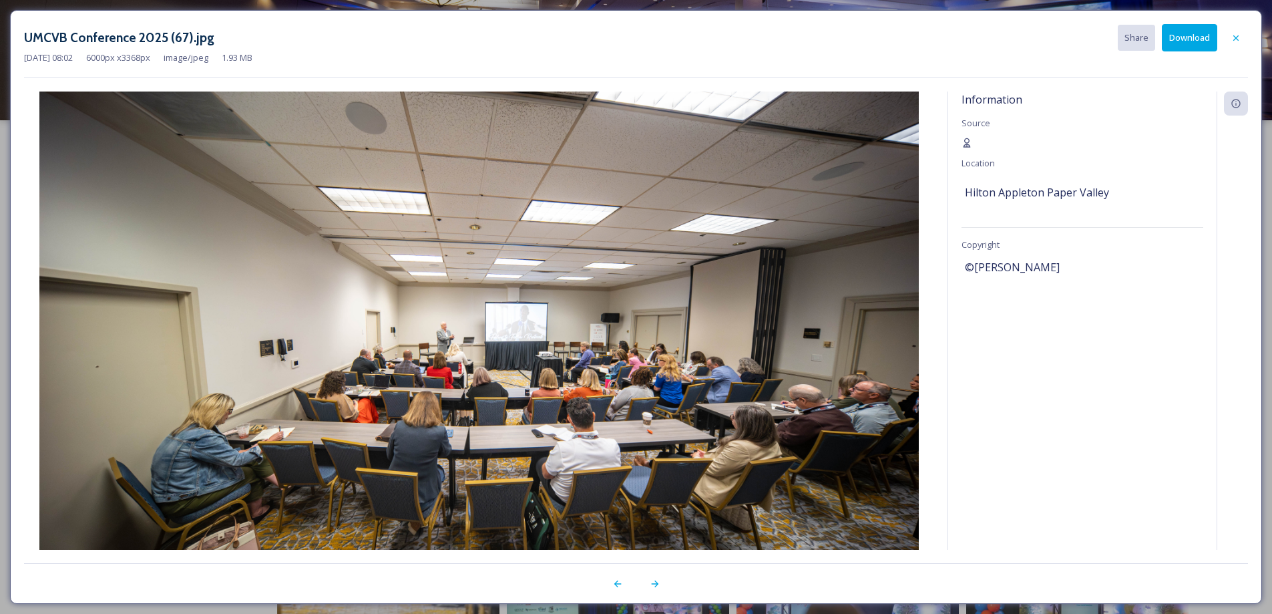
click at [1195, 41] on button "Download" at bounding box center [1189, 37] width 55 height 27
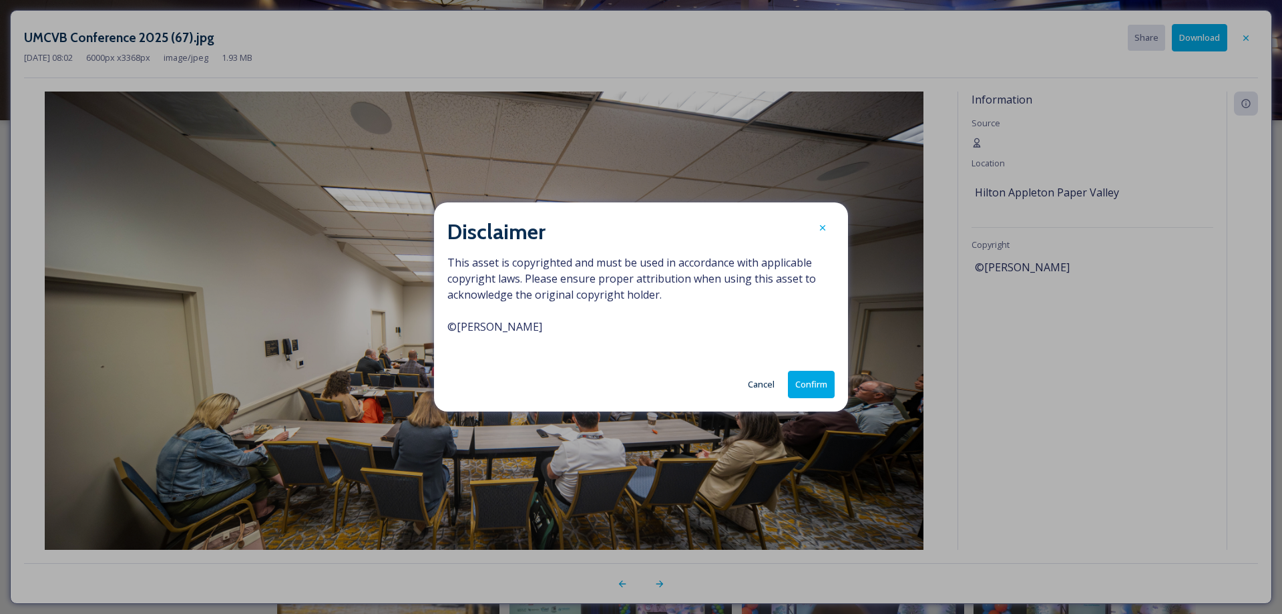
click at [817, 377] on button "Confirm" at bounding box center [811, 384] width 47 height 27
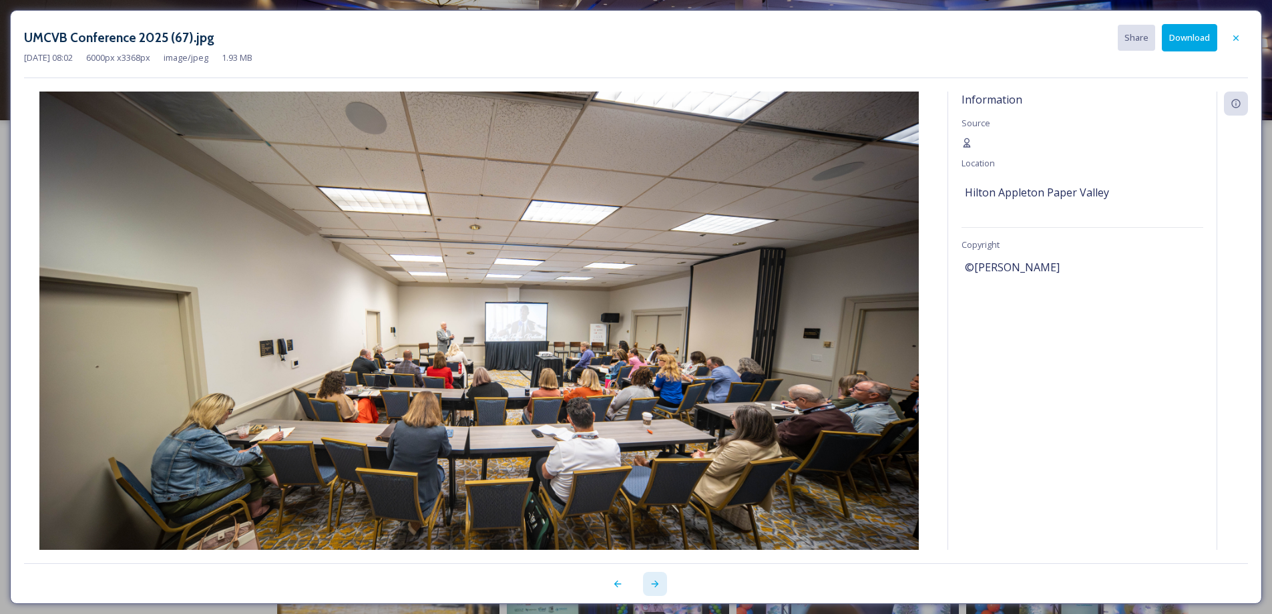
click at [655, 584] on icon at bounding box center [654, 583] width 7 height 7
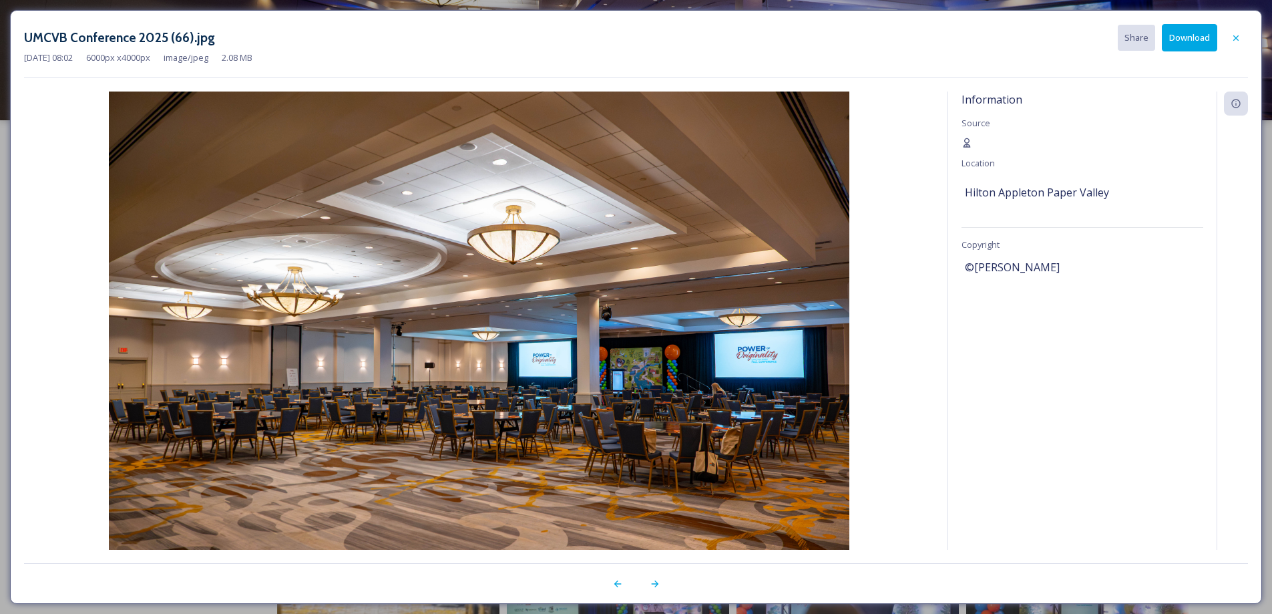
click at [1182, 33] on button "Download" at bounding box center [1189, 37] width 55 height 27
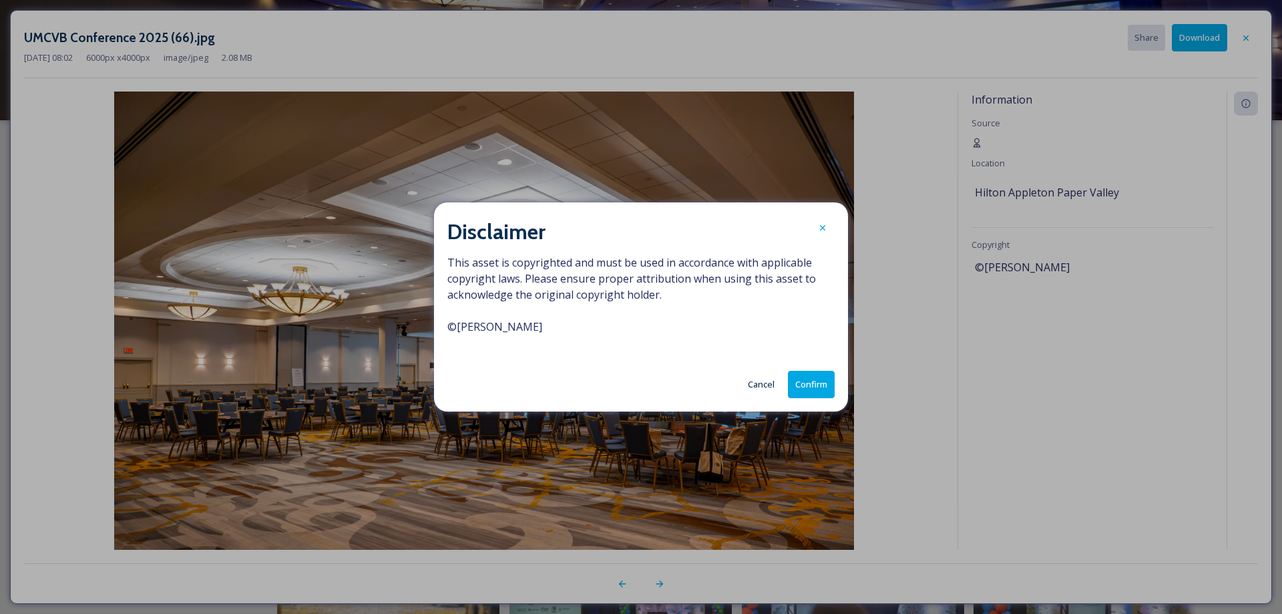
click at [807, 387] on button "Confirm" at bounding box center [811, 384] width 47 height 27
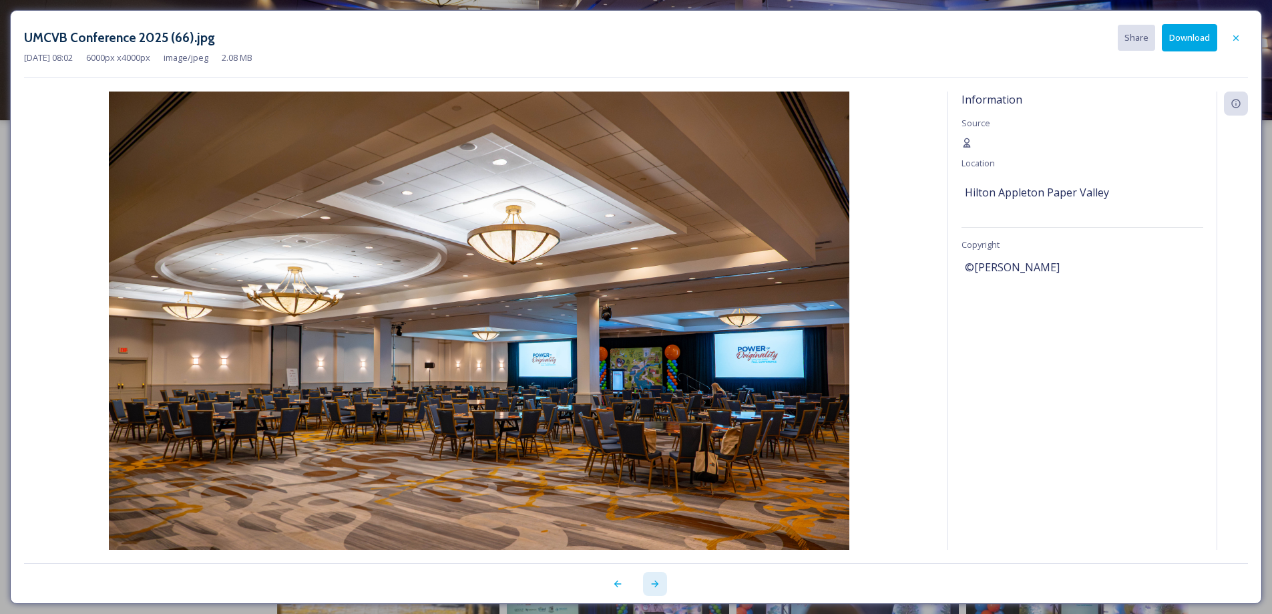
click at [653, 579] on icon at bounding box center [655, 583] width 11 height 11
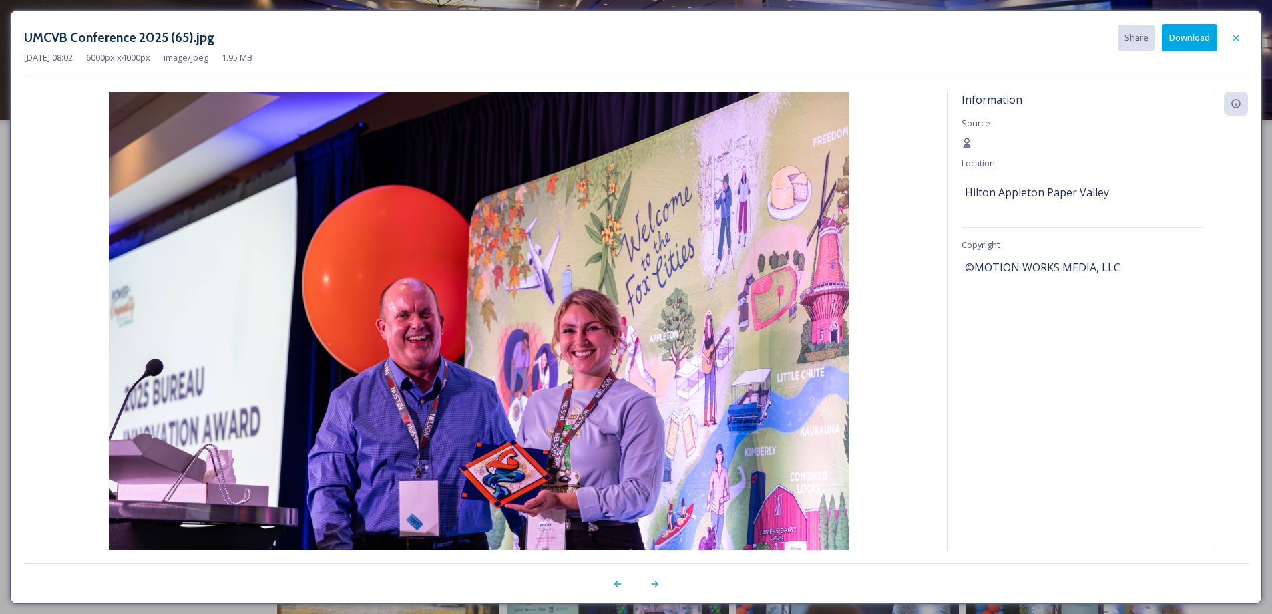
click at [1202, 43] on button "Download" at bounding box center [1189, 37] width 55 height 27
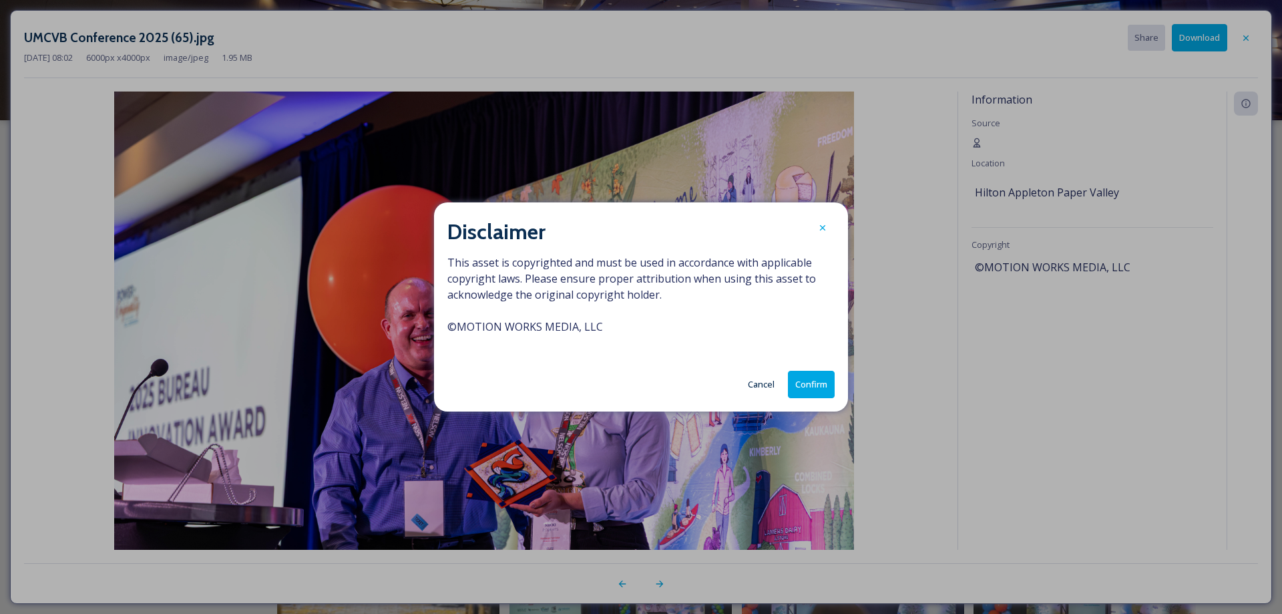
click at [806, 385] on button "Confirm" at bounding box center [811, 384] width 47 height 27
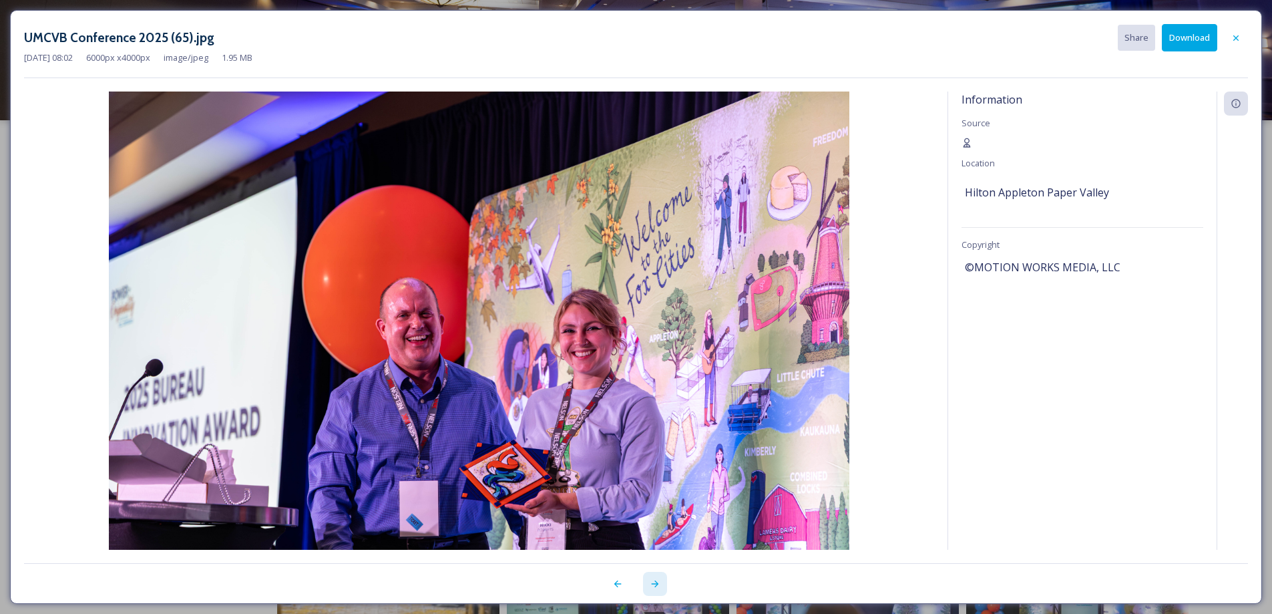
click at [652, 586] on icon at bounding box center [655, 583] width 11 height 11
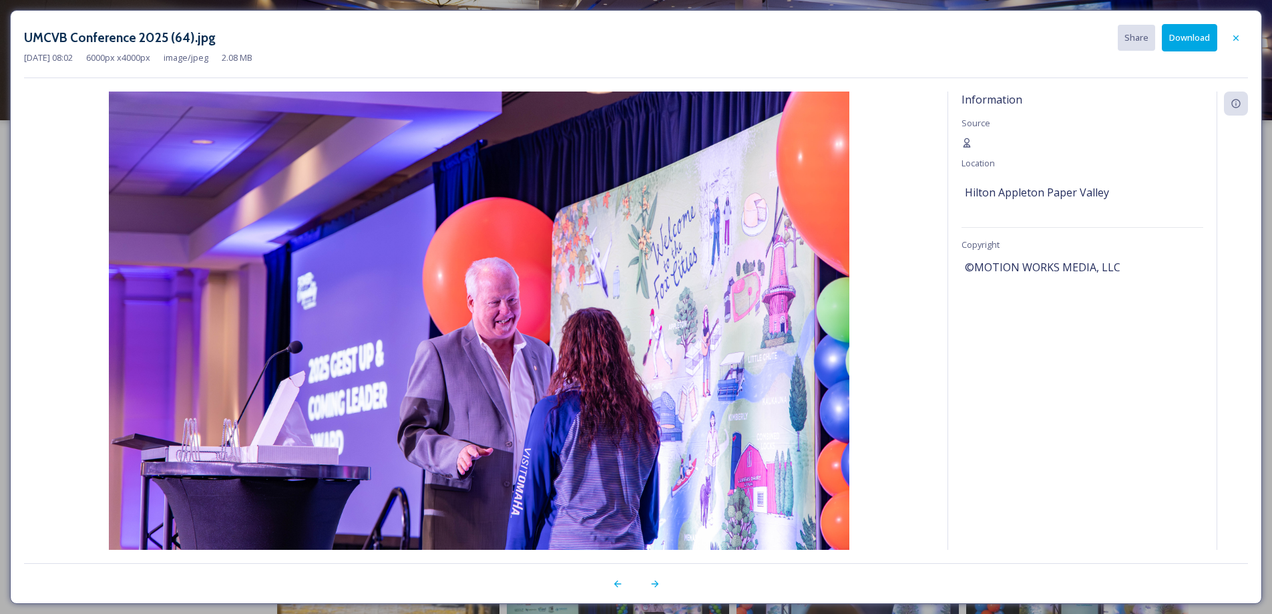
click at [1171, 33] on button "Download" at bounding box center [1189, 37] width 55 height 27
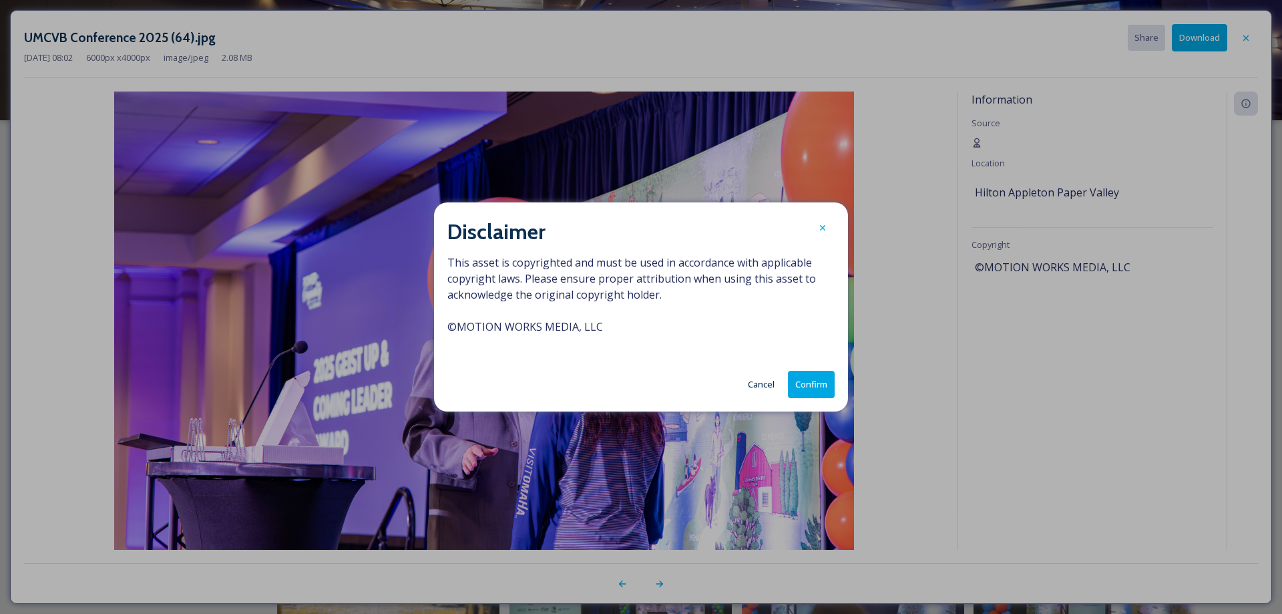
click at [810, 385] on button "Confirm" at bounding box center [811, 384] width 47 height 27
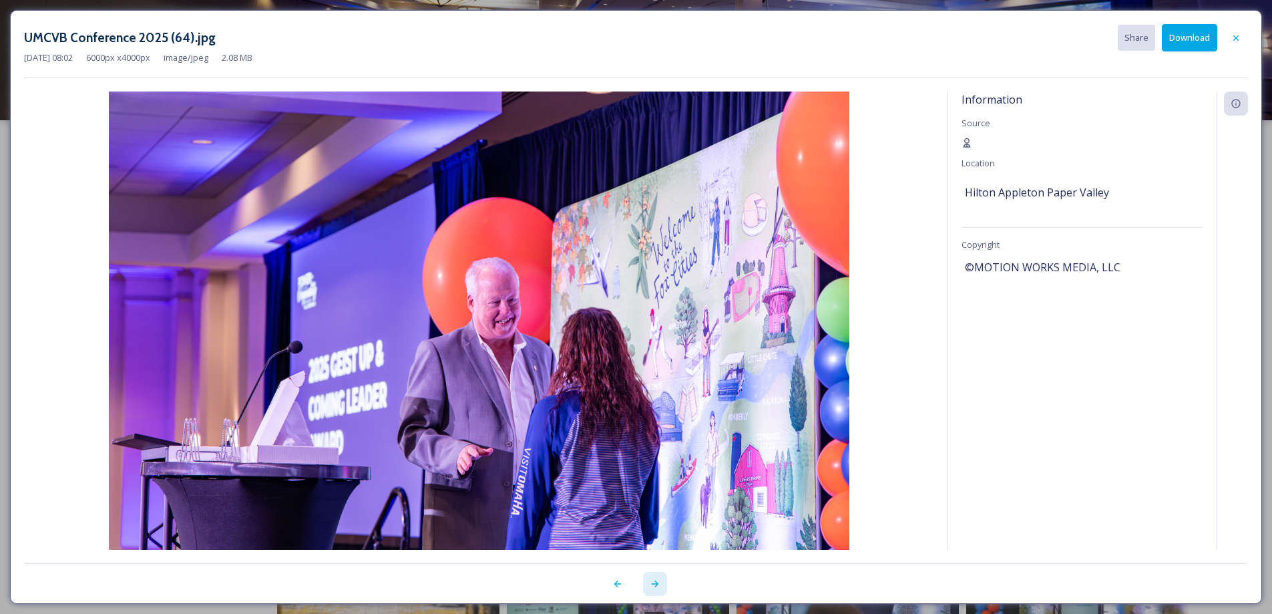
click at [660, 586] on icon at bounding box center [655, 583] width 11 height 11
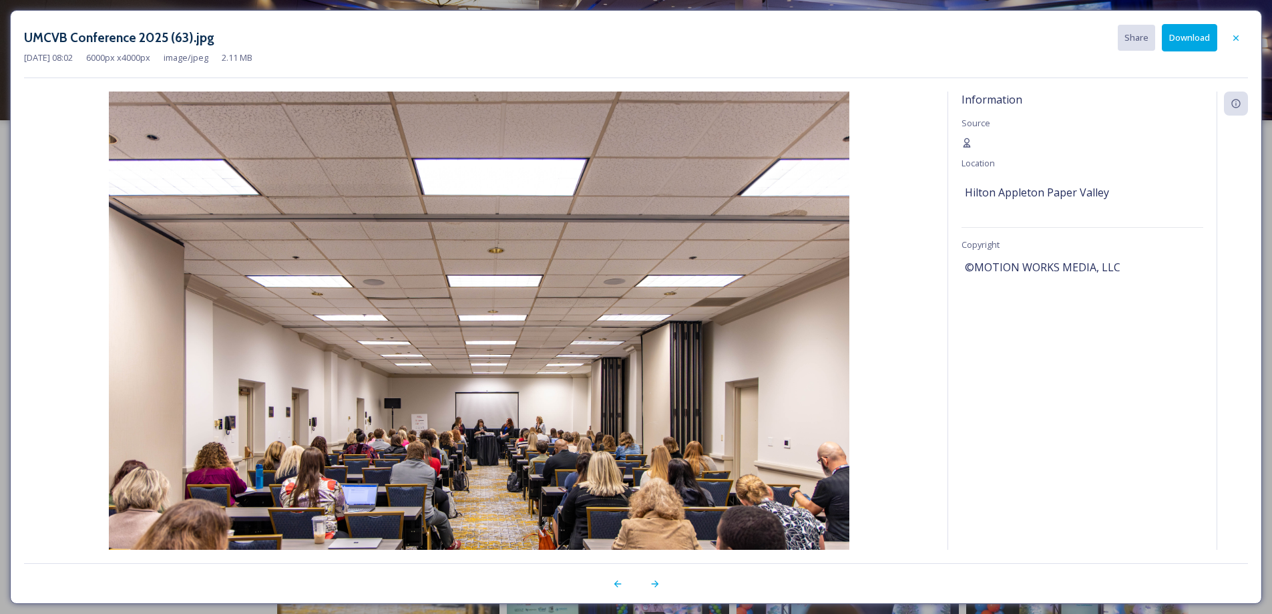
click at [1180, 41] on button "Download" at bounding box center [1189, 37] width 55 height 27
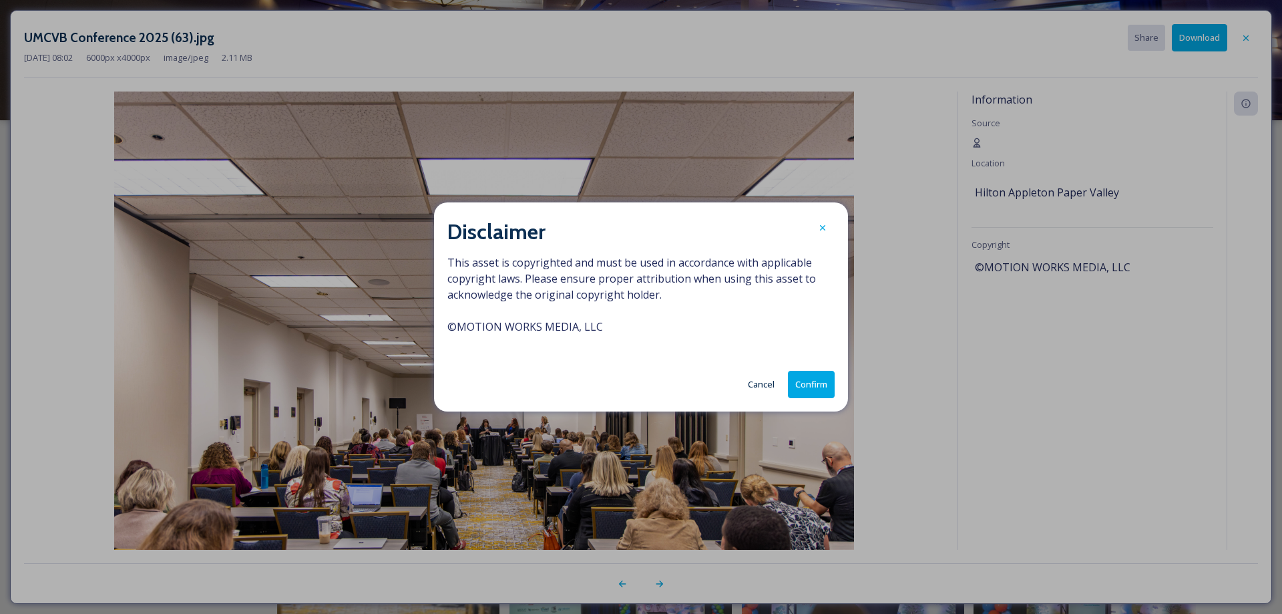
click at [808, 382] on button "Confirm" at bounding box center [811, 384] width 47 height 27
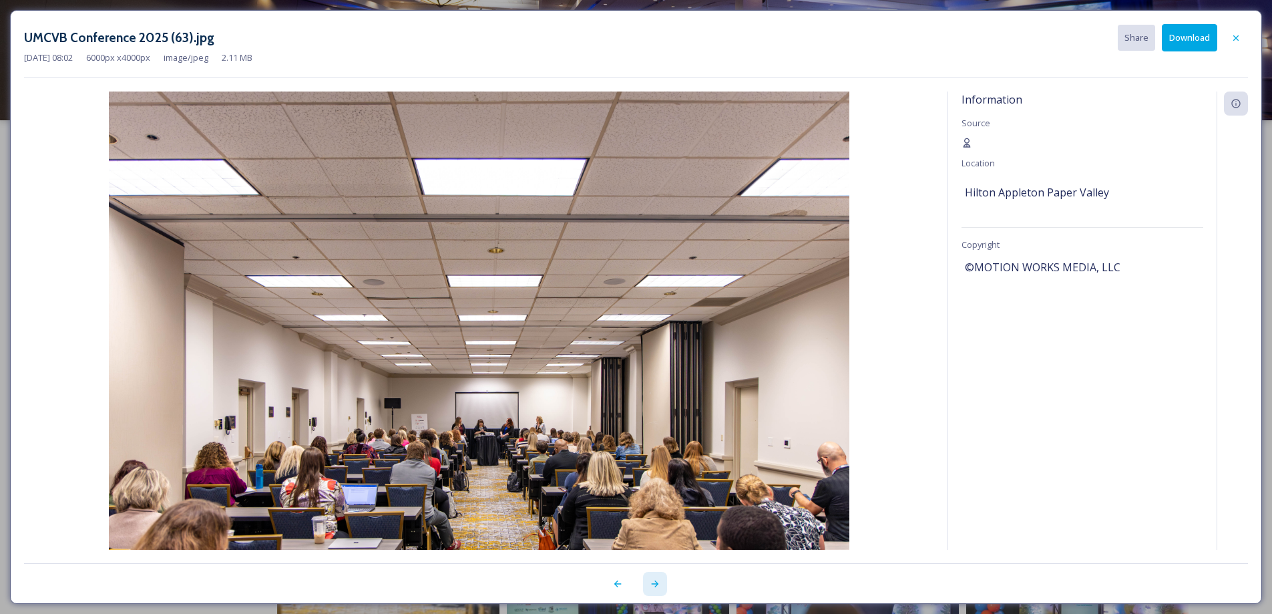
click at [657, 586] on icon at bounding box center [655, 583] width 11 height 11
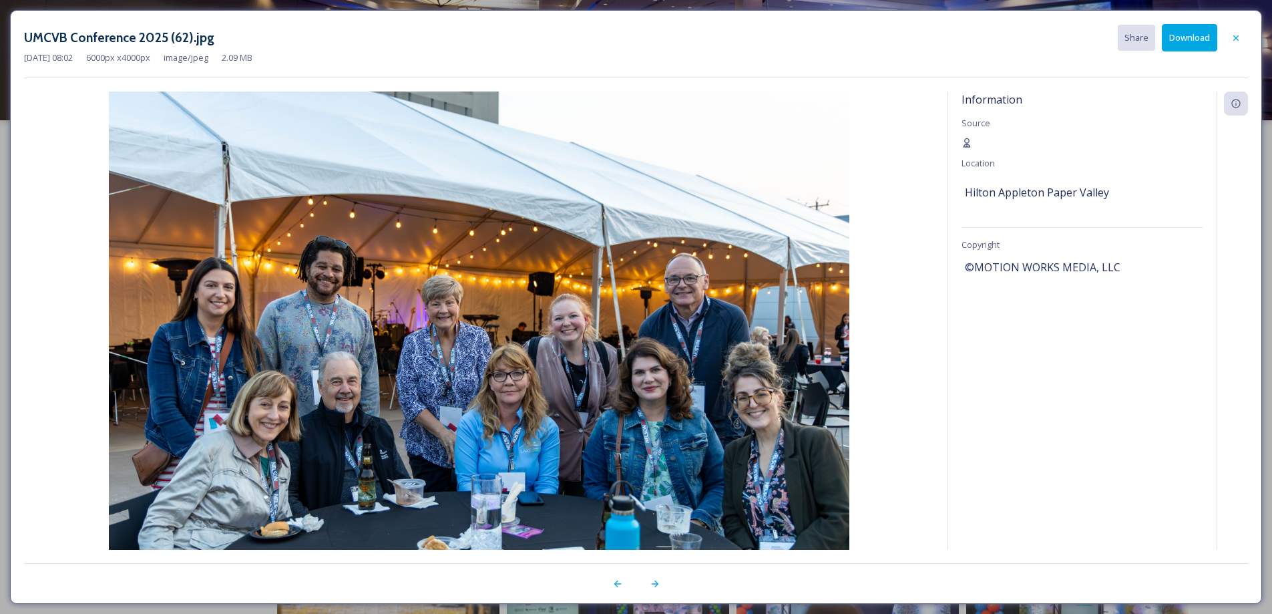
click at [1193, 37] on button "Download" at bounding box center [1189, 37] width 55 height 27
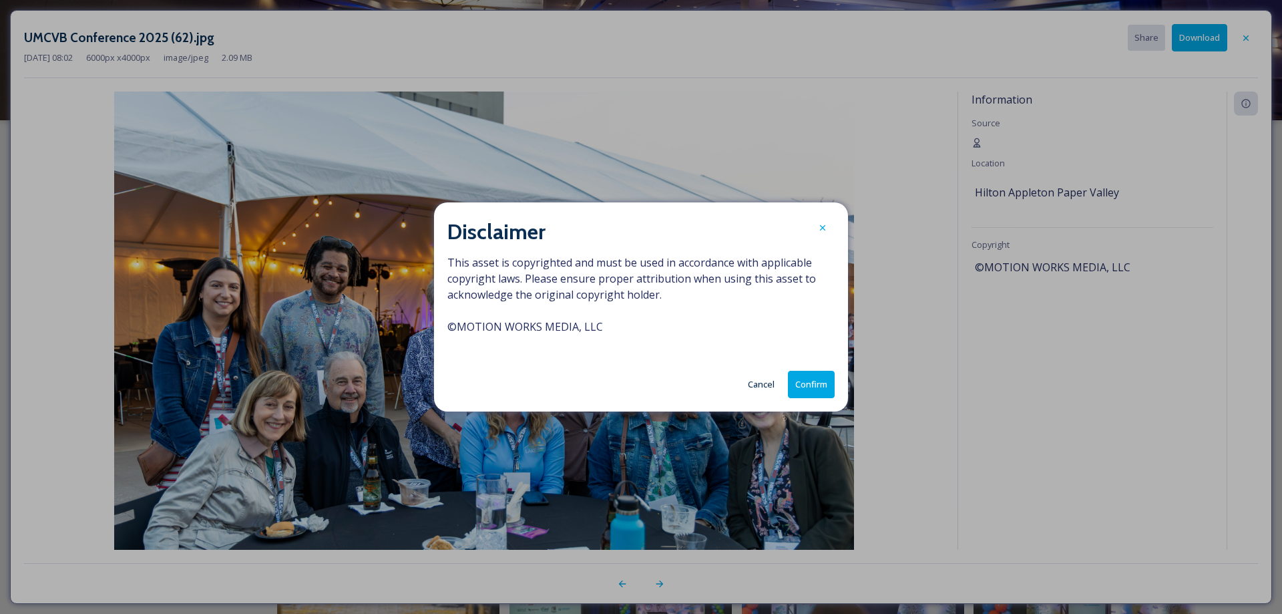
click at [820, 379] on button "Confirm" at bounding box center [811, 384] width 47 height 27
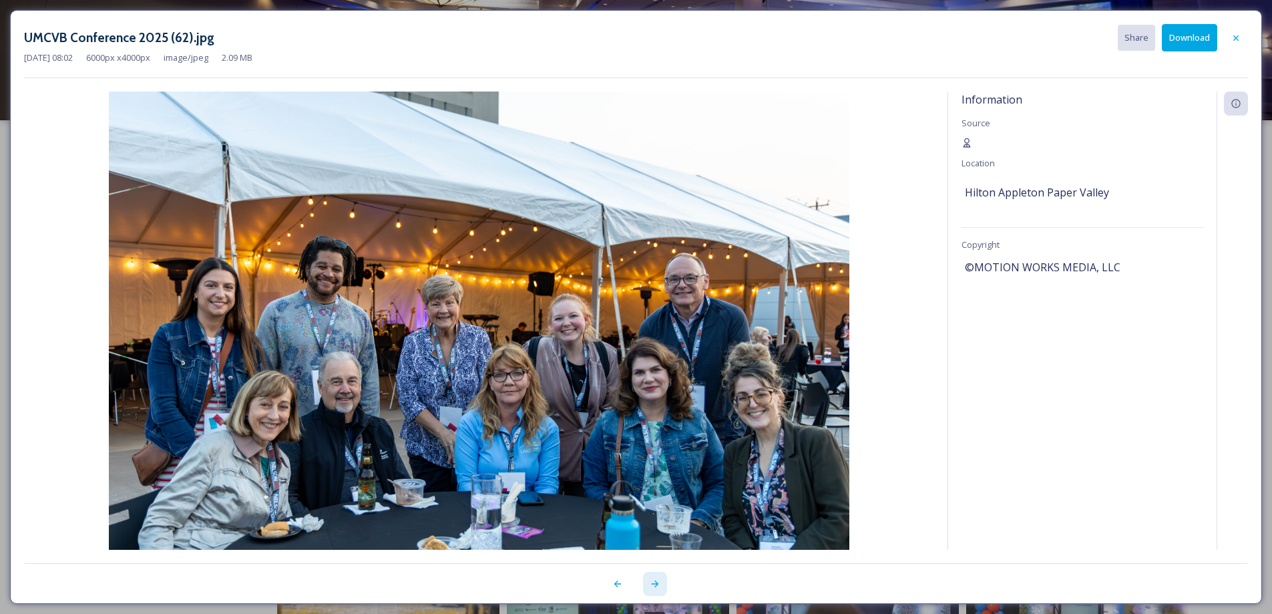
click at [651, 583] on icon at bounding box center [655, 583] width 11 height 11
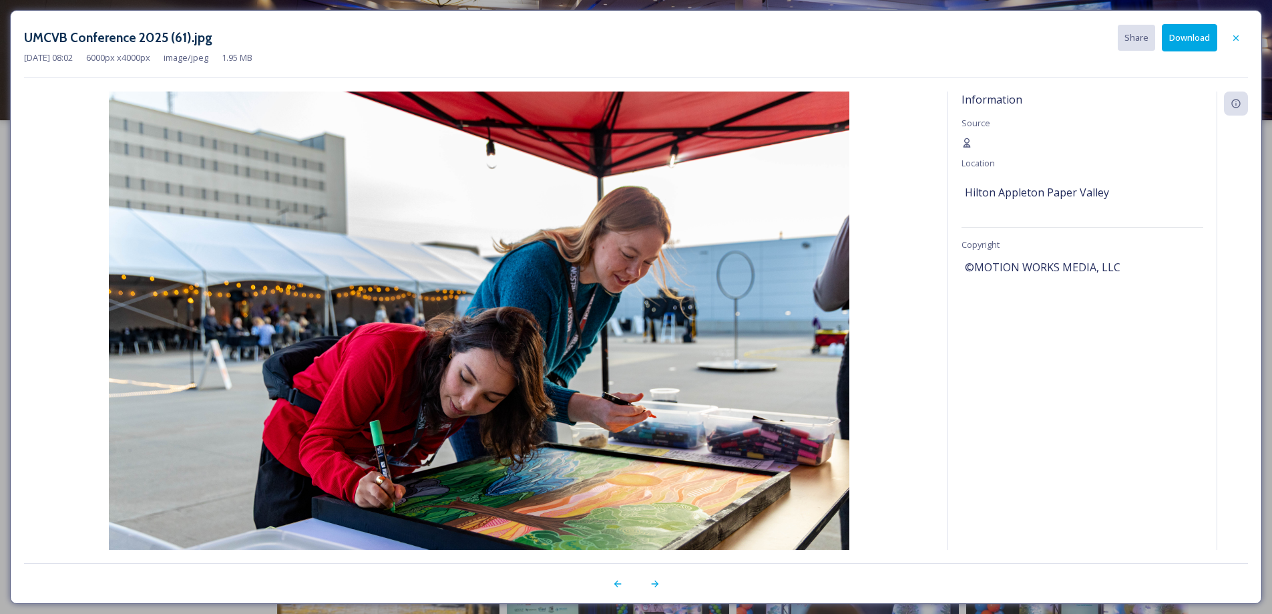
click at [1173, 41] on button "Download" at bounding box center [1189, 37] width 55 height 27
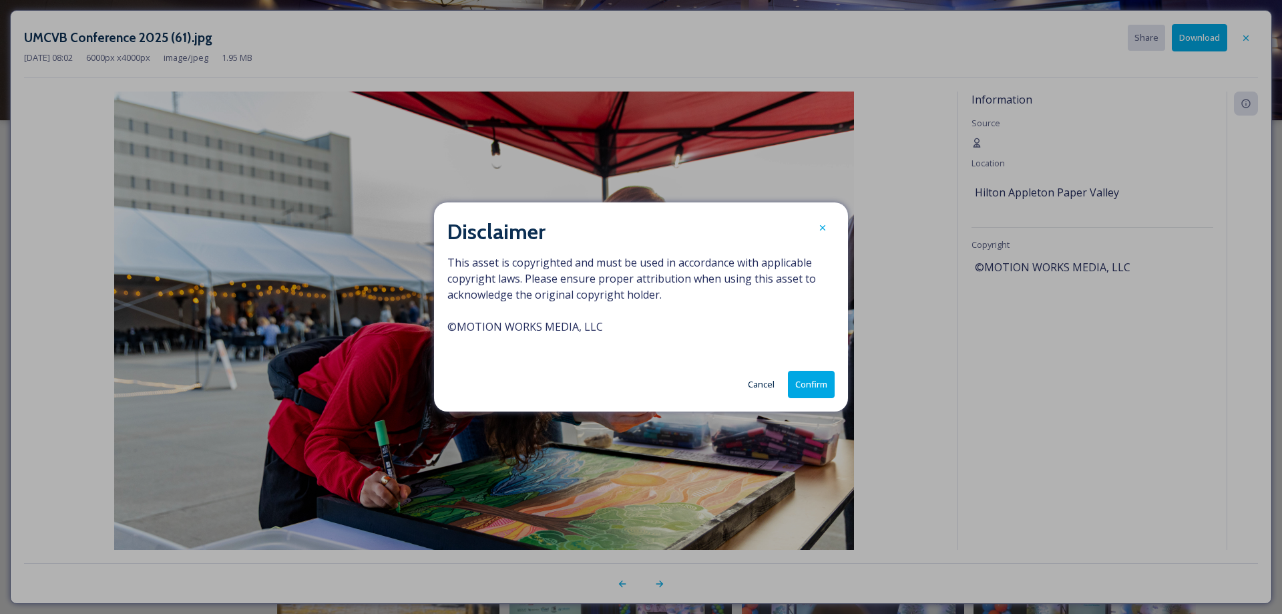
click at [808, 384] on button "Confirm" at bounding box center [811, 384] width 47 height 27
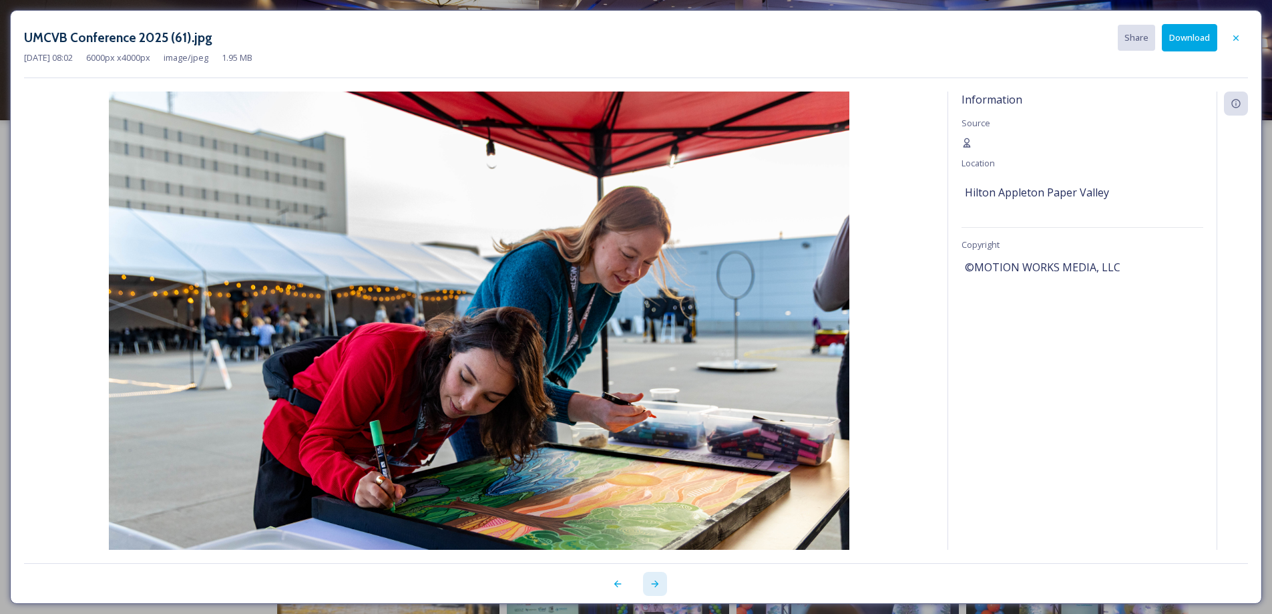
click at [659, 585] on icon at bounding box center [655, 583] width 11 height 11
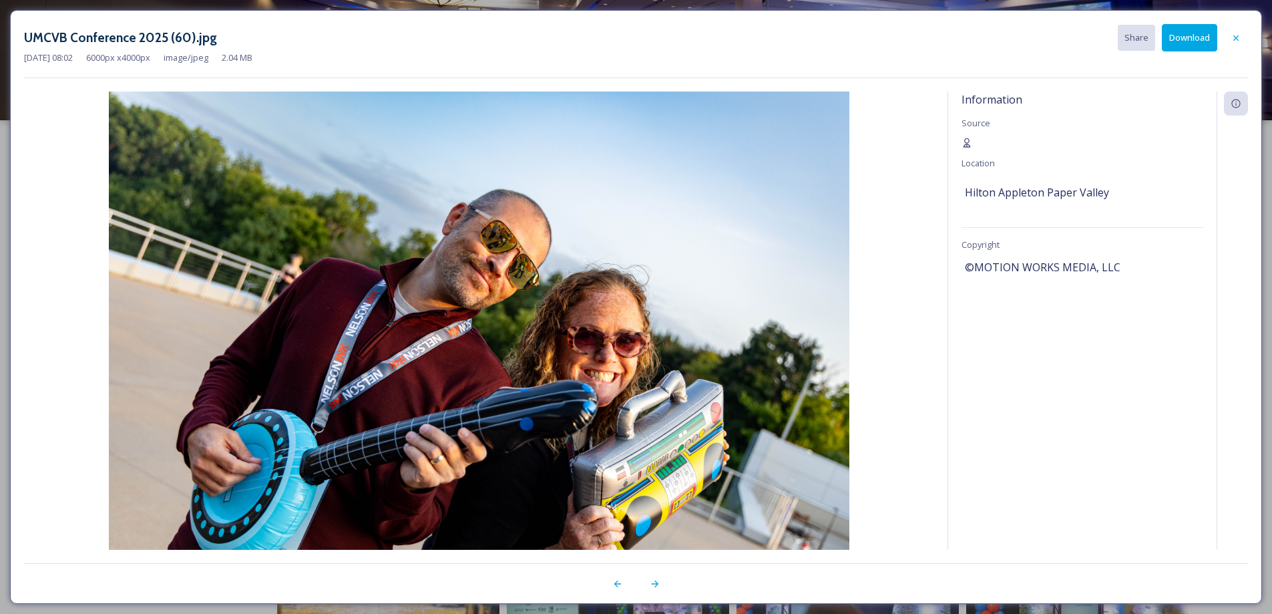
click at [1178, 39] on button "Download" at bounding box center [1189, 37] width 55 height 27
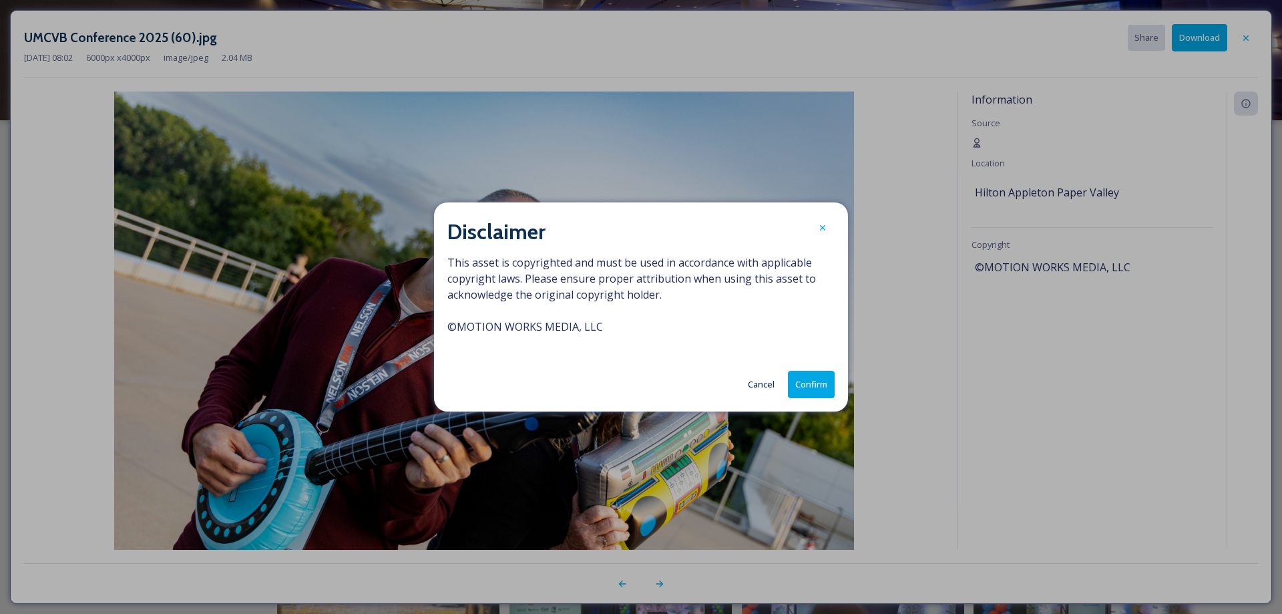
click at [806, 383] on button "Confirm" at bounding box center [811, 384] width 47 height 27
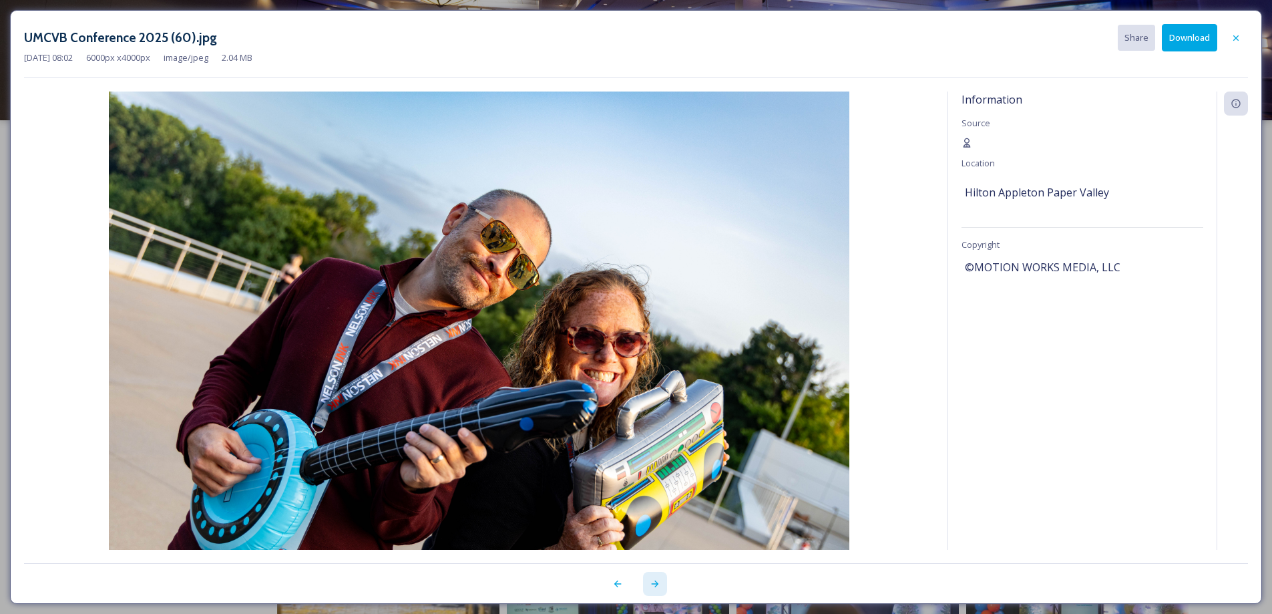
click at [653, 585] on icon at bounding box center [655, 583] width 11 height 11
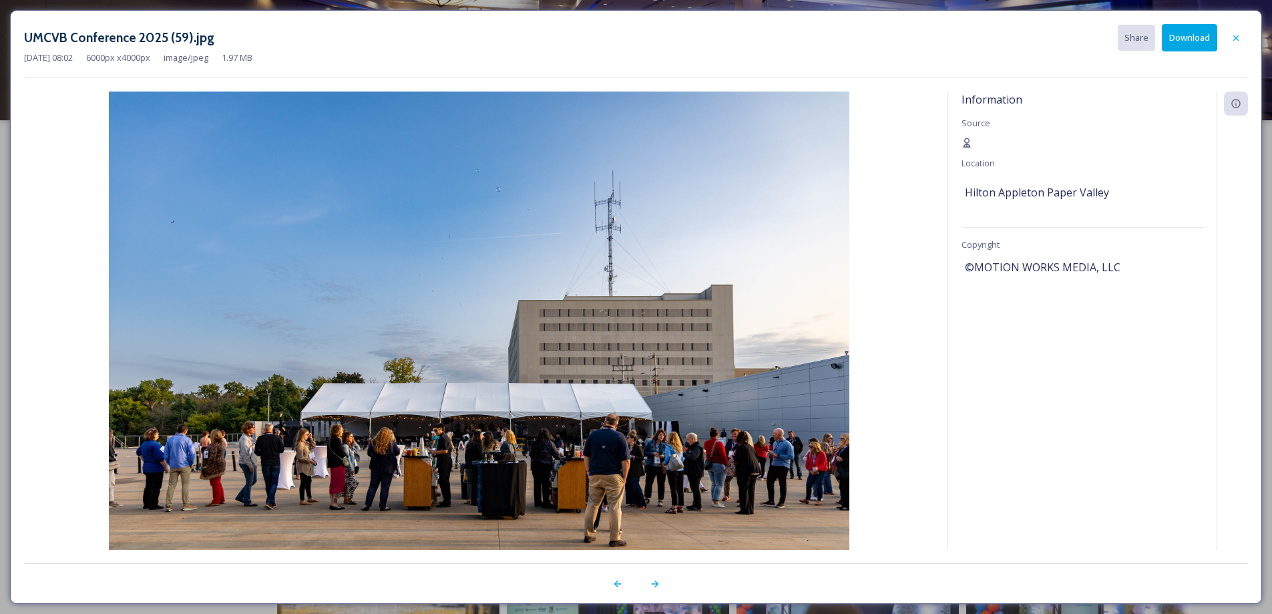
click at [1197, 36] on button "Download" at bounding box center [1189, 37] width 55 height 27
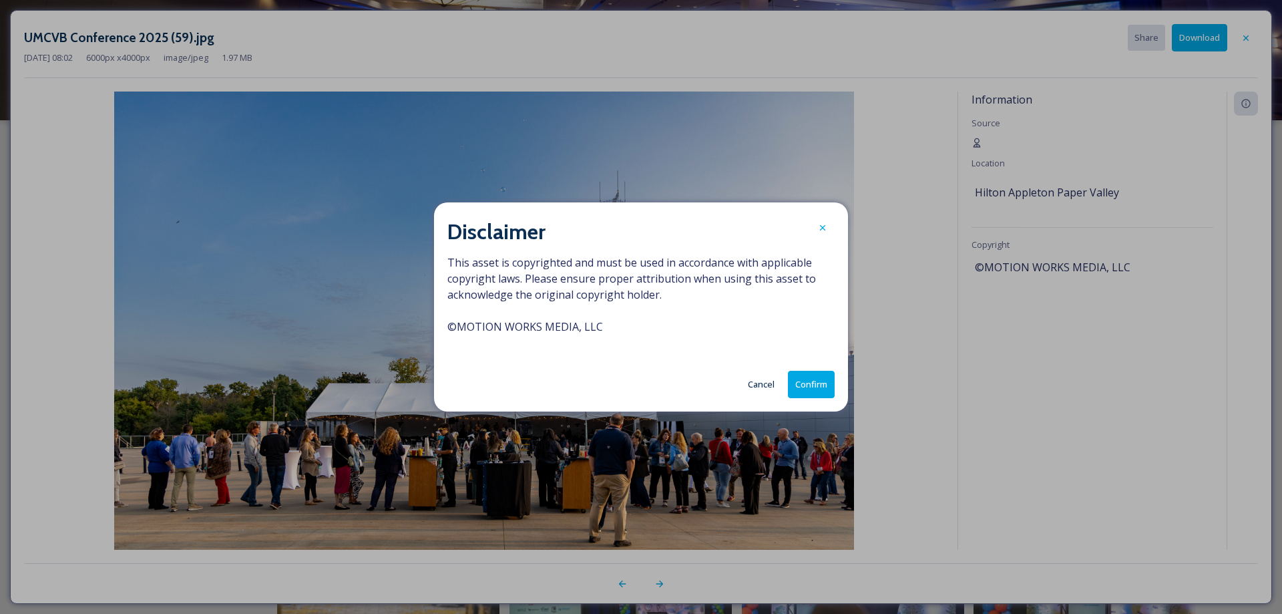
click at [810, 379] on button "Confirm" at bounding box center [811, 384] width 47 height 27
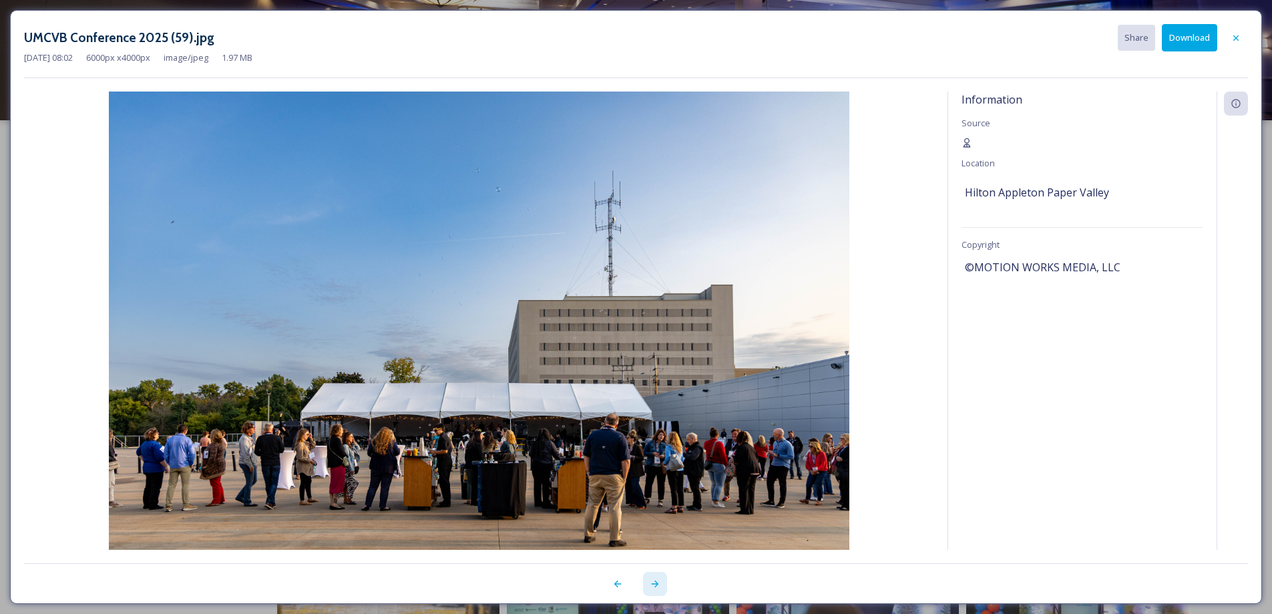
click at [653, 580] on icon at bounding box center [655, 583] width 11 height 11
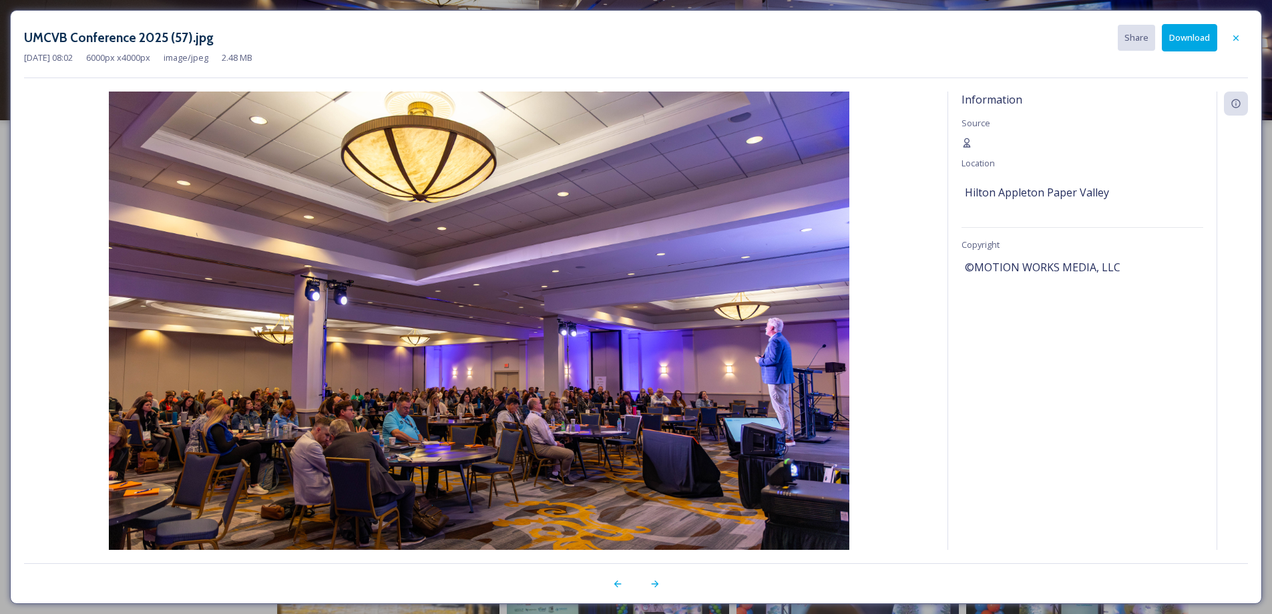
click at [1182, 33] on button "Download" at bounding box center [1189, 37] width 55 height 27
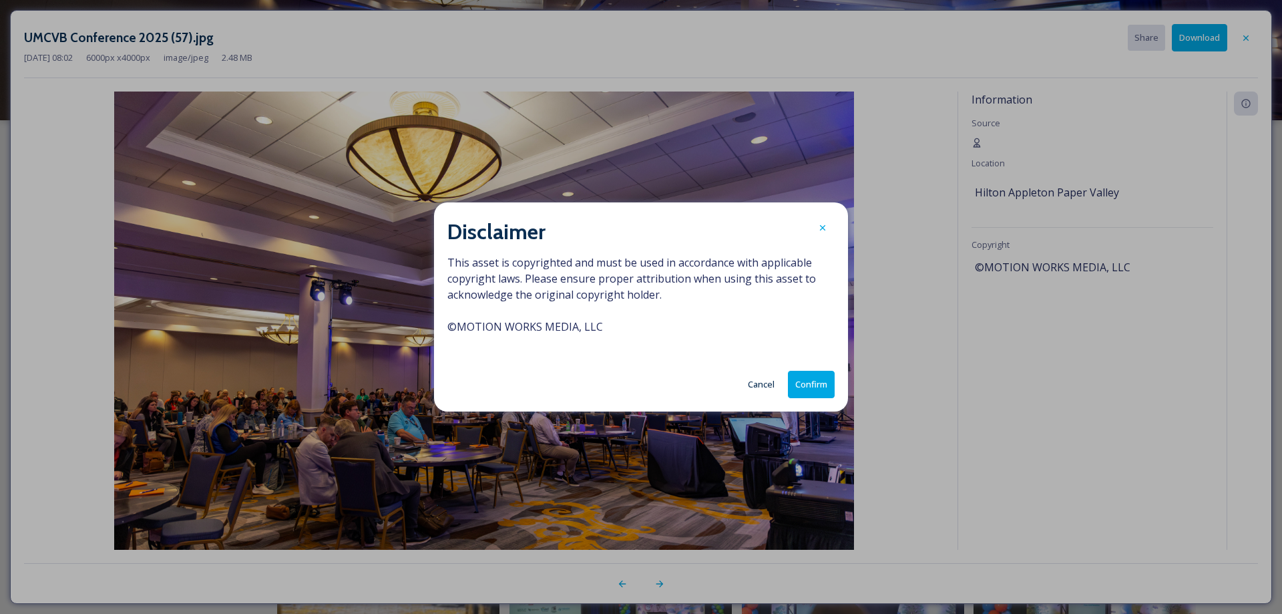
click at [815, 387] on button "Confirm" at bounding box center [811, 384] width 47 height 27
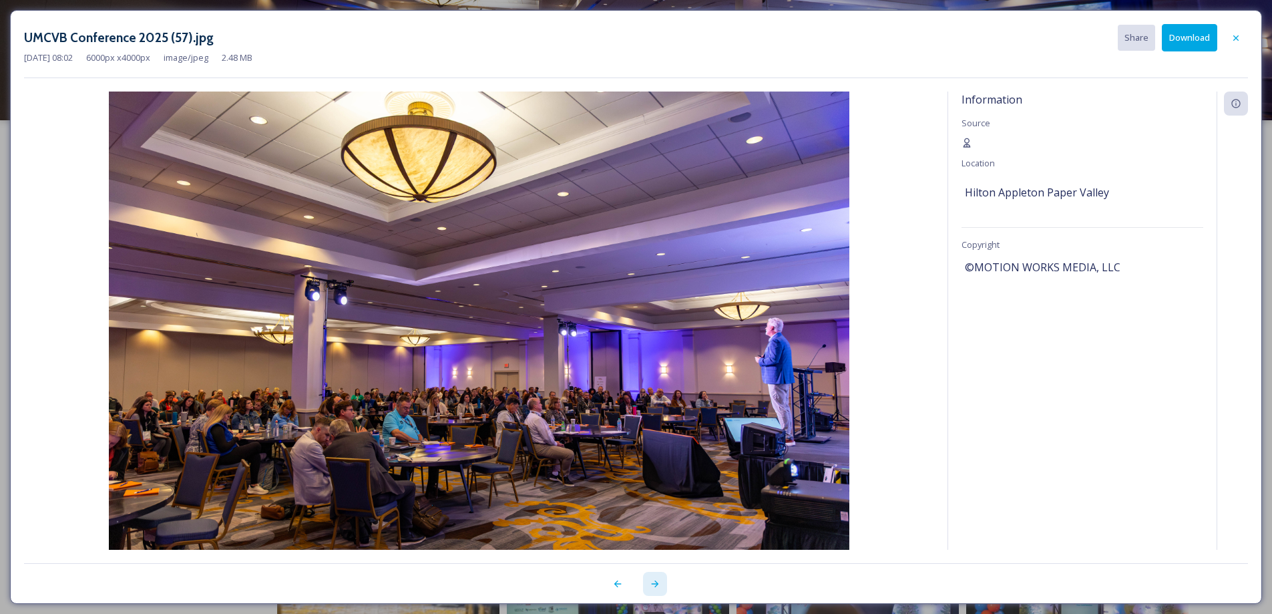
click at [657, 584] on icon at bounding box center [654, 583] width 7 height 7
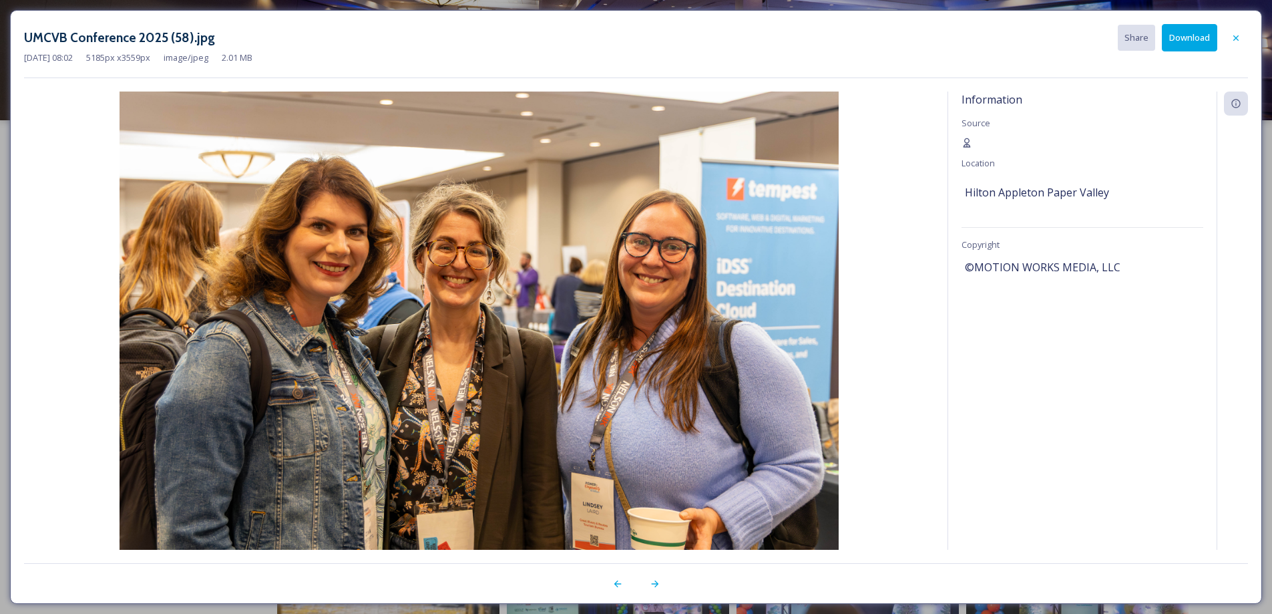
click at [1192, 41] on button "Download" at bounding box center [1189, 37] width 55 height 27
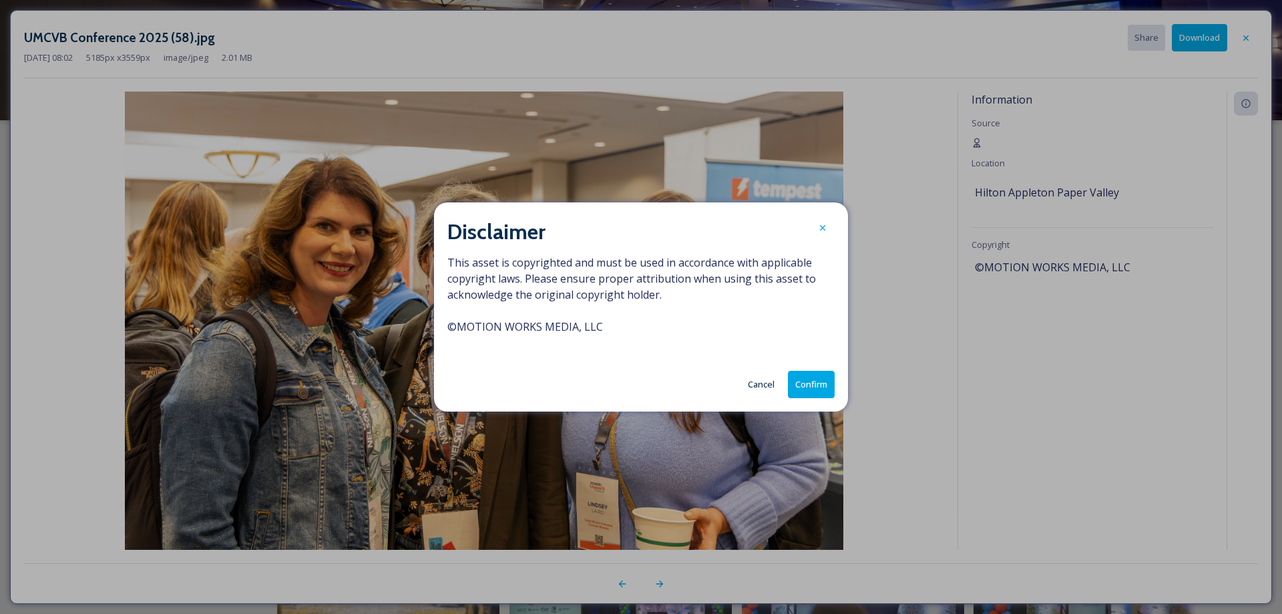
click at [812, 386] on button "Confirm" at bounding box center [811, 384] width 47 height 27
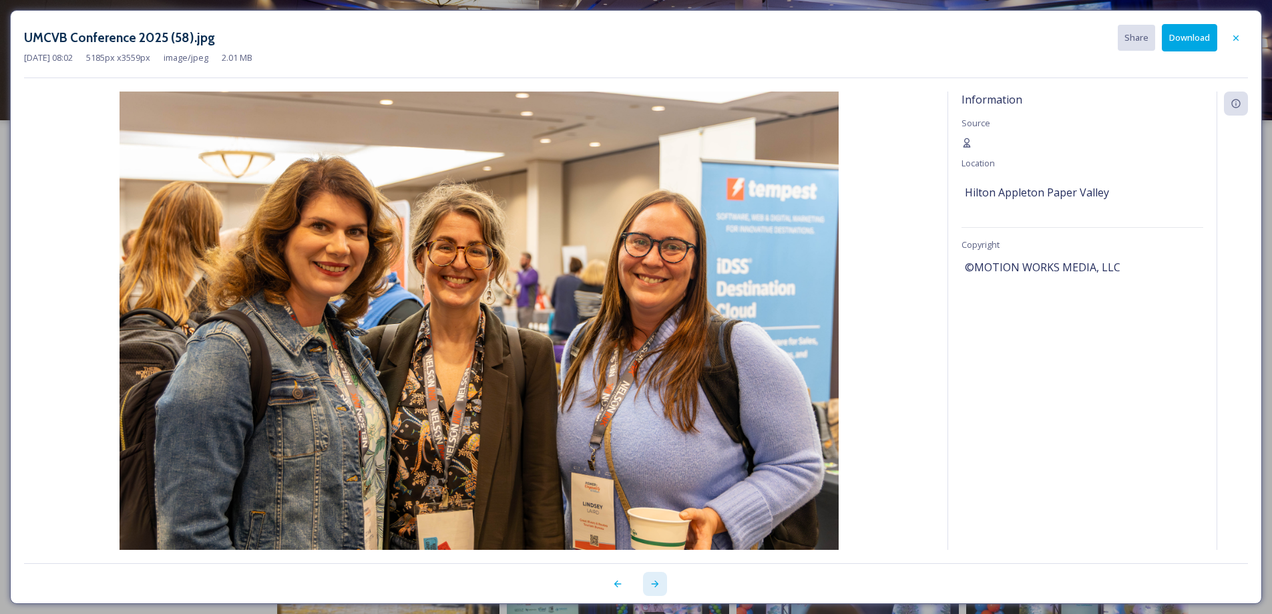
click at [654, 585] on icon at bounding box center [655, 583] width 11 height 11
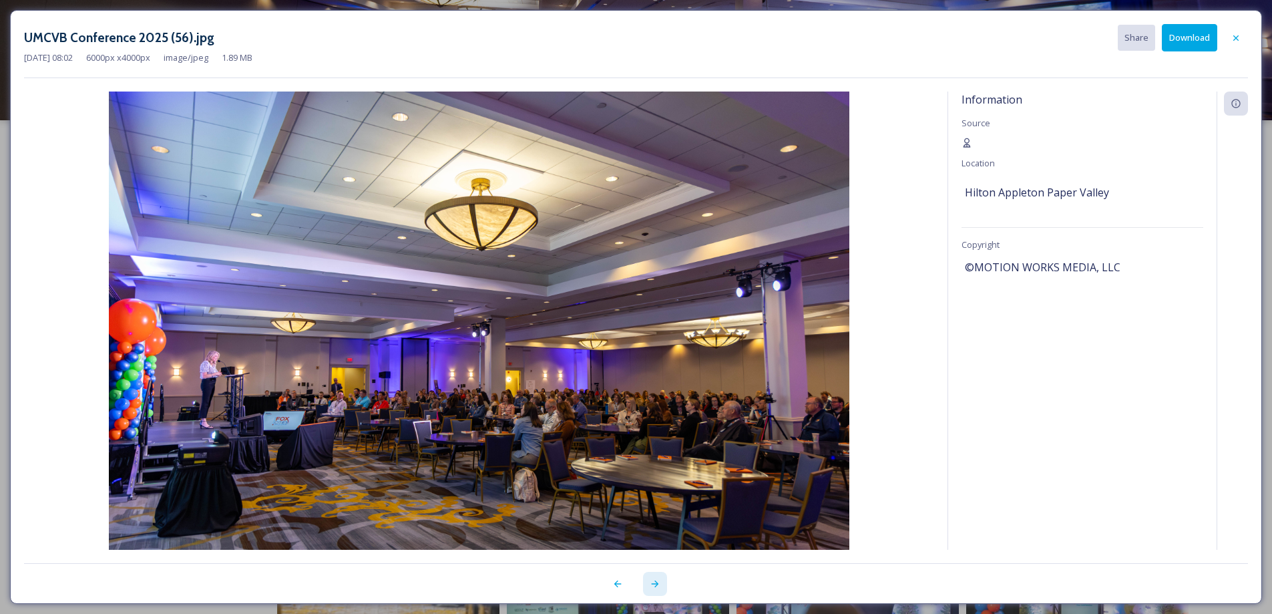
click at [650, 582] on icon at bounding box center [655, 583] width 11 height 11
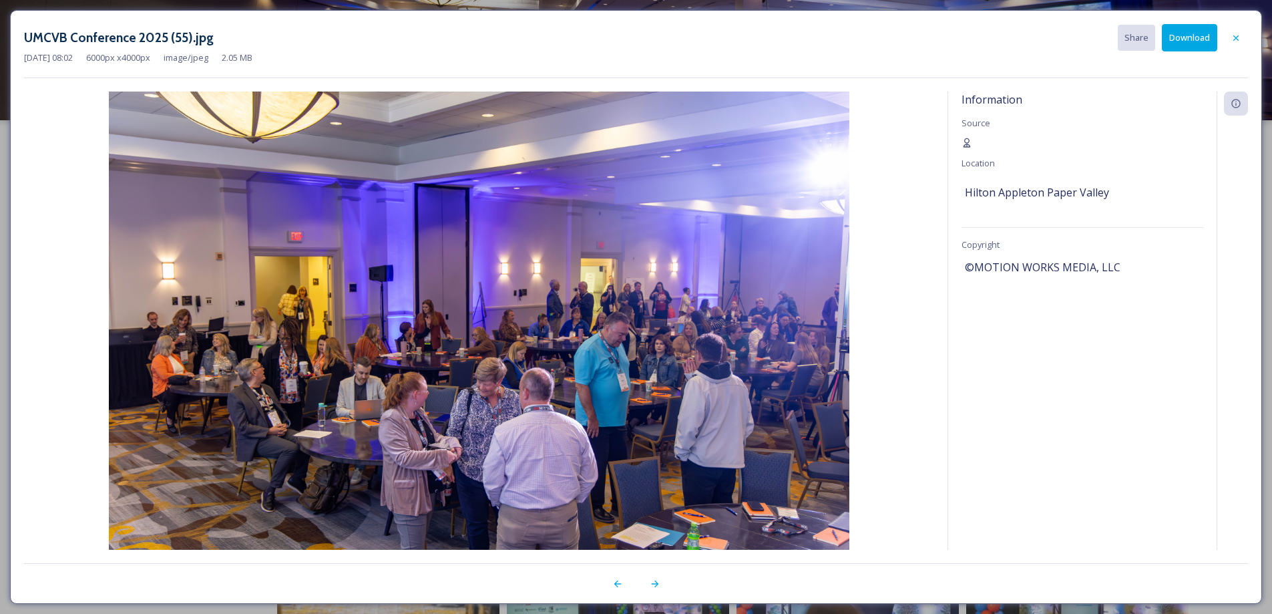
click at [1190, 41] on button "Download" at bounding box center [1189, 37] width 55 height 27
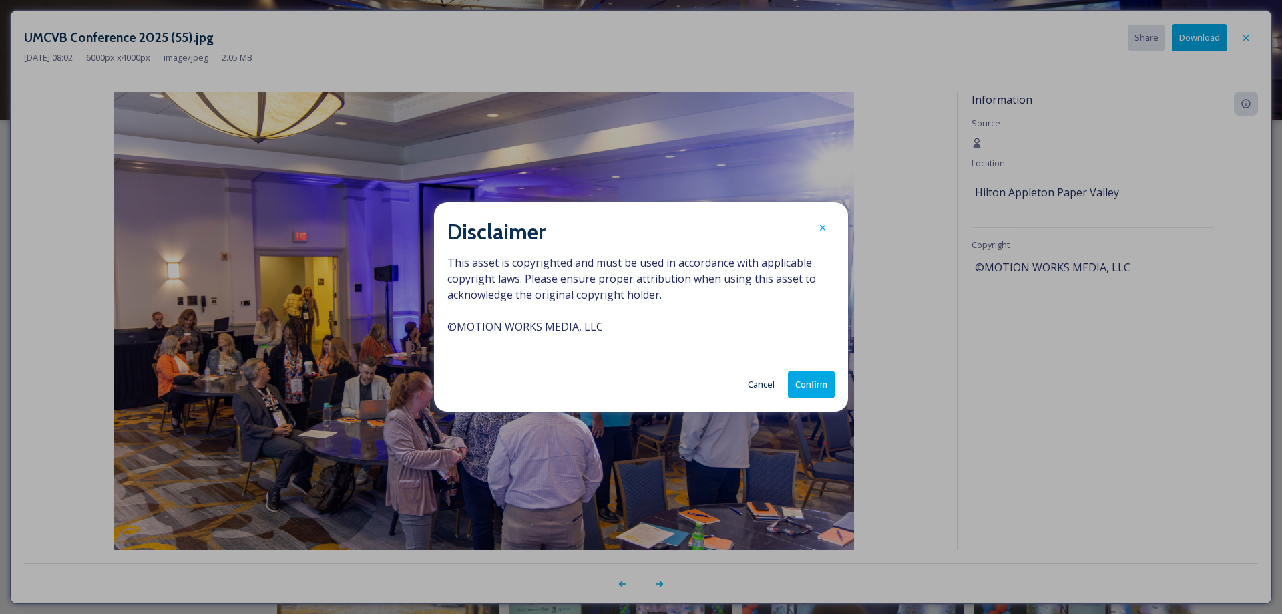
click at [807, 389] on button "Confirm" at bounding box center [811, 384] width 47 height 27
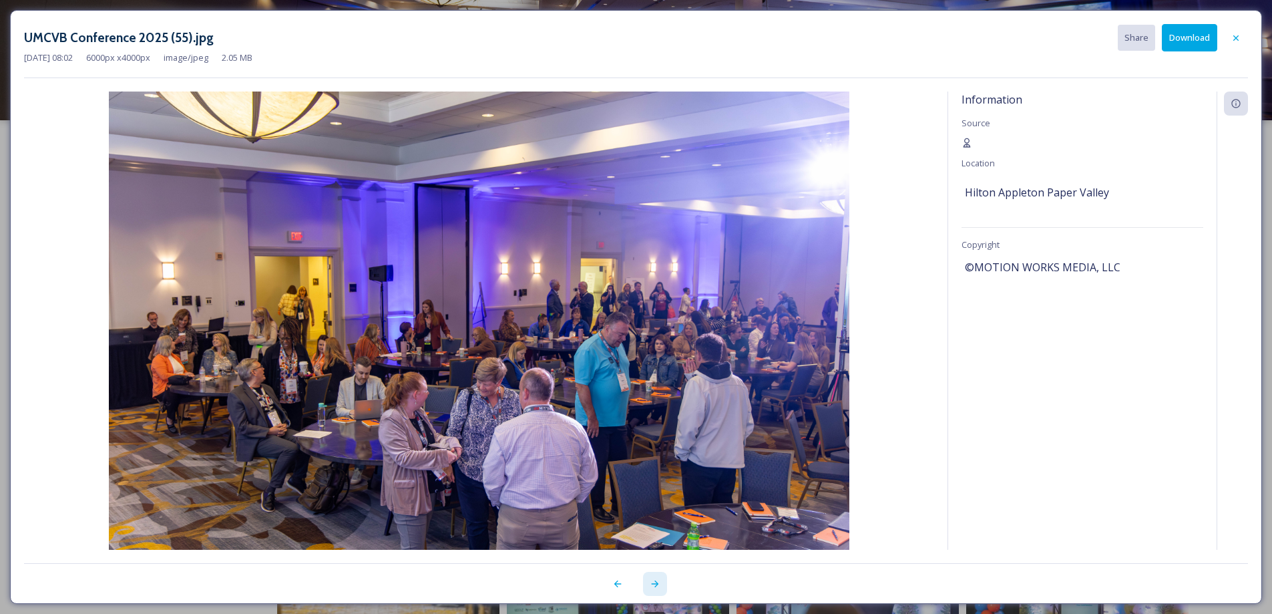
click at [653, 586] on icon at bounding box center [655, 583] width 11 height 11
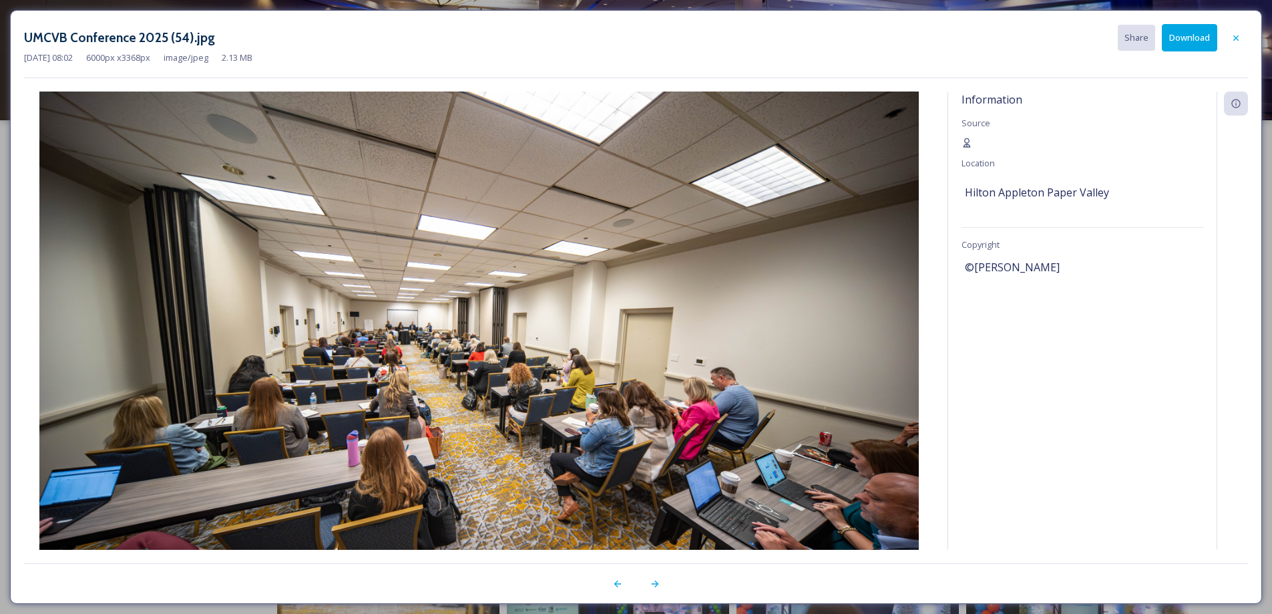
click at [1206, 41] on button "Download" at bounding box center [1189, 37] width 55 height 27
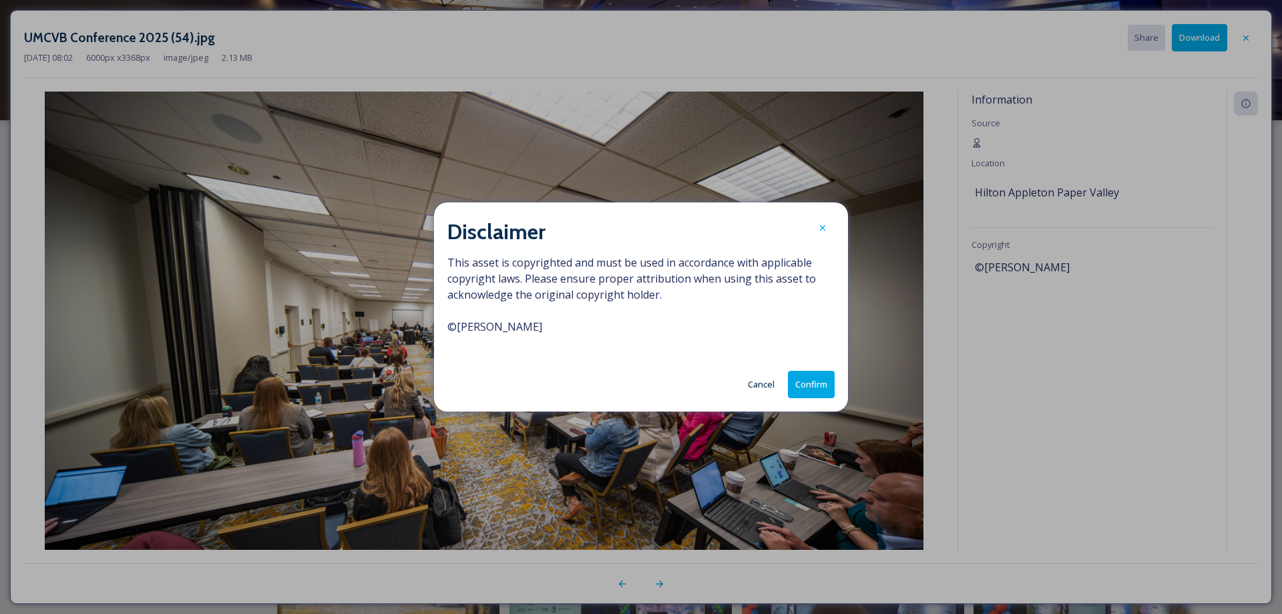
click at [823, 382] on button "Confirm" at bounding box center [811, 384] width 47 height 27
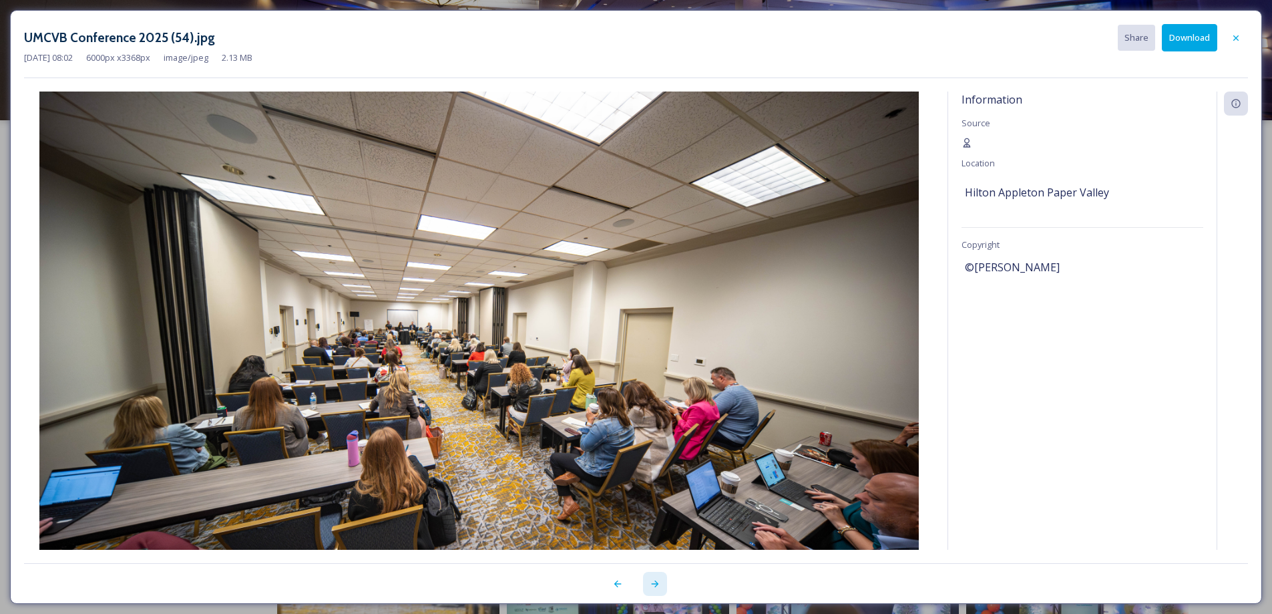
click at [654, 582] on icon at bounding box center [655, 583] width 11 height 11
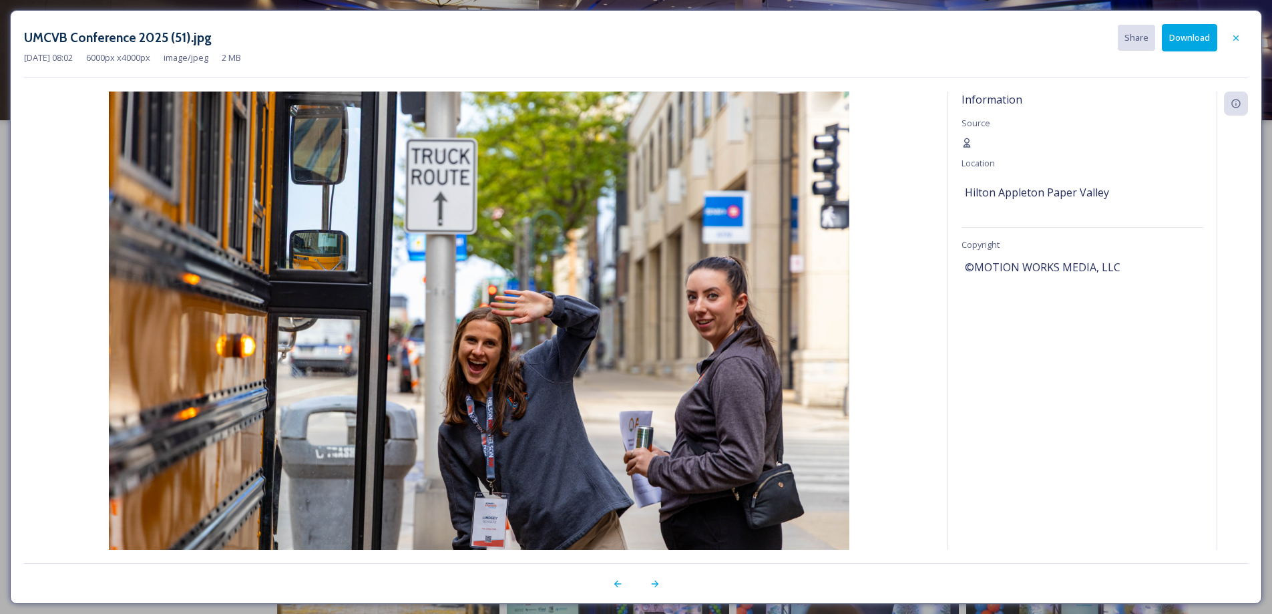
click at [1190, 41] on button "Download" at bounding box center [1189, 37] width 55 height 27
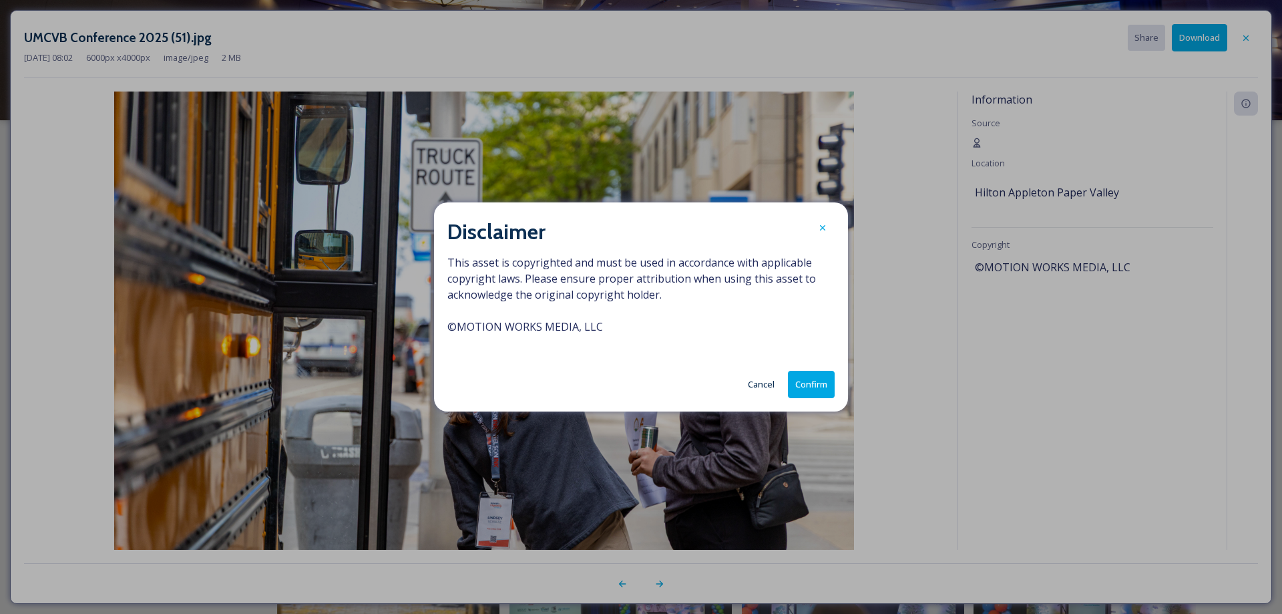
click at [804, 393] on button "Confirm" at bounding box center [811, 384] width 47 height 27
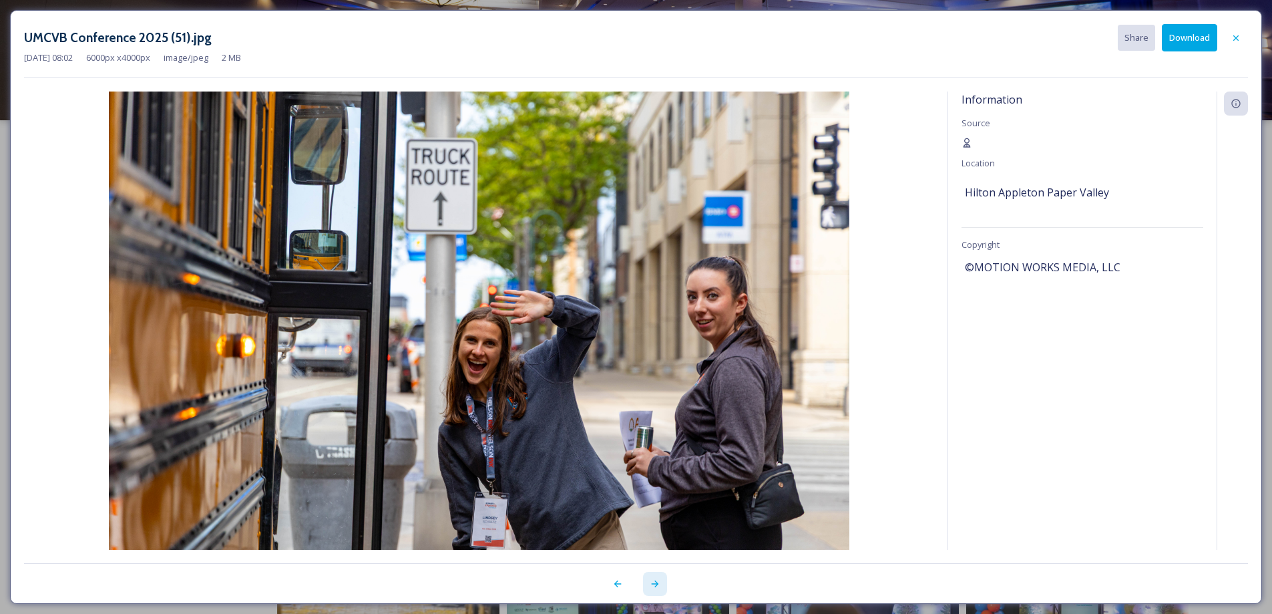
click at [658, 585] on icon at bounding box center [655, 583] width 11 height 11
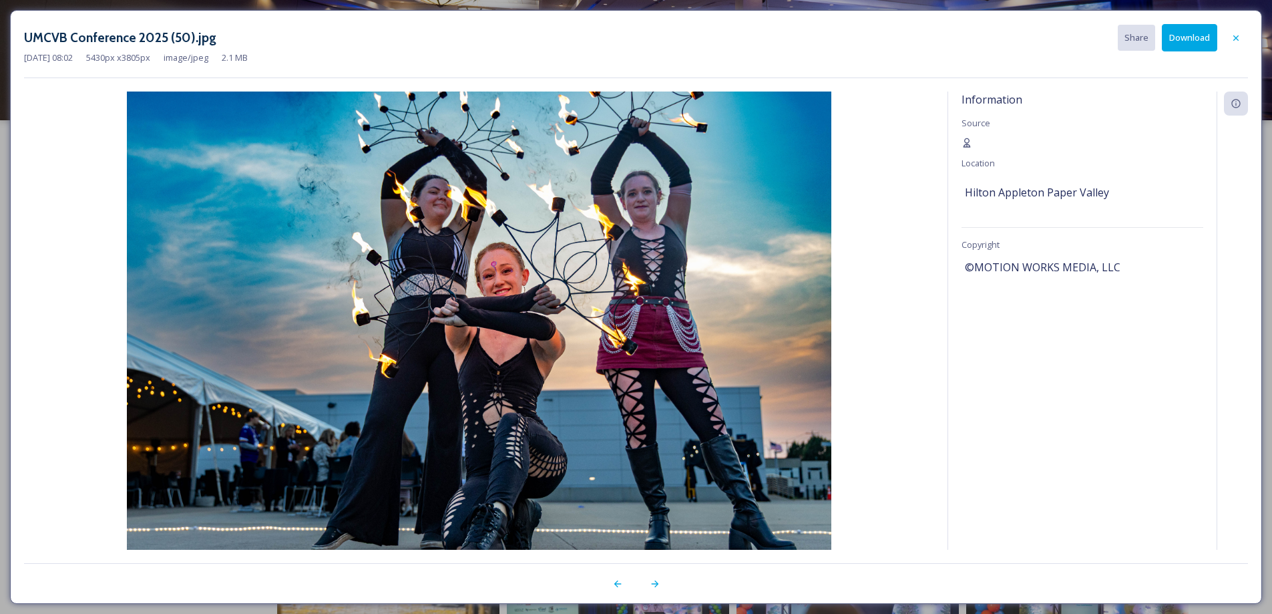
click at [1190, 38] on button "Download" at bounding box center [1189, 37] width 55 height 27
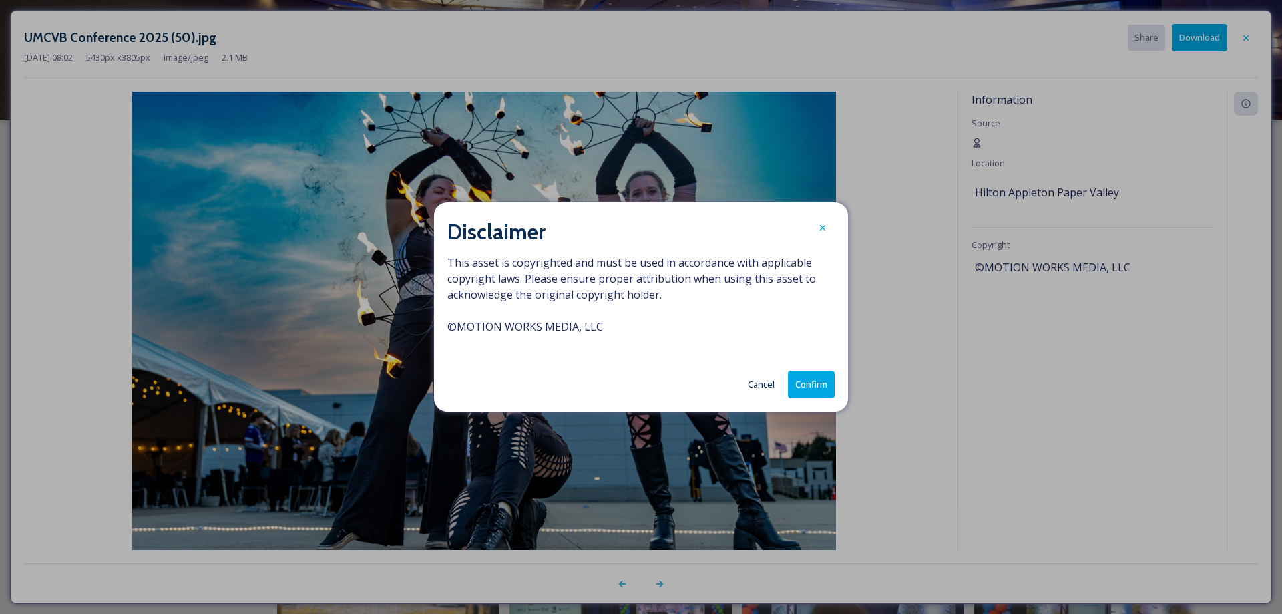
click at [826, 384] on button "Confirm" at bounding box center [811, 384] width 47 height 27
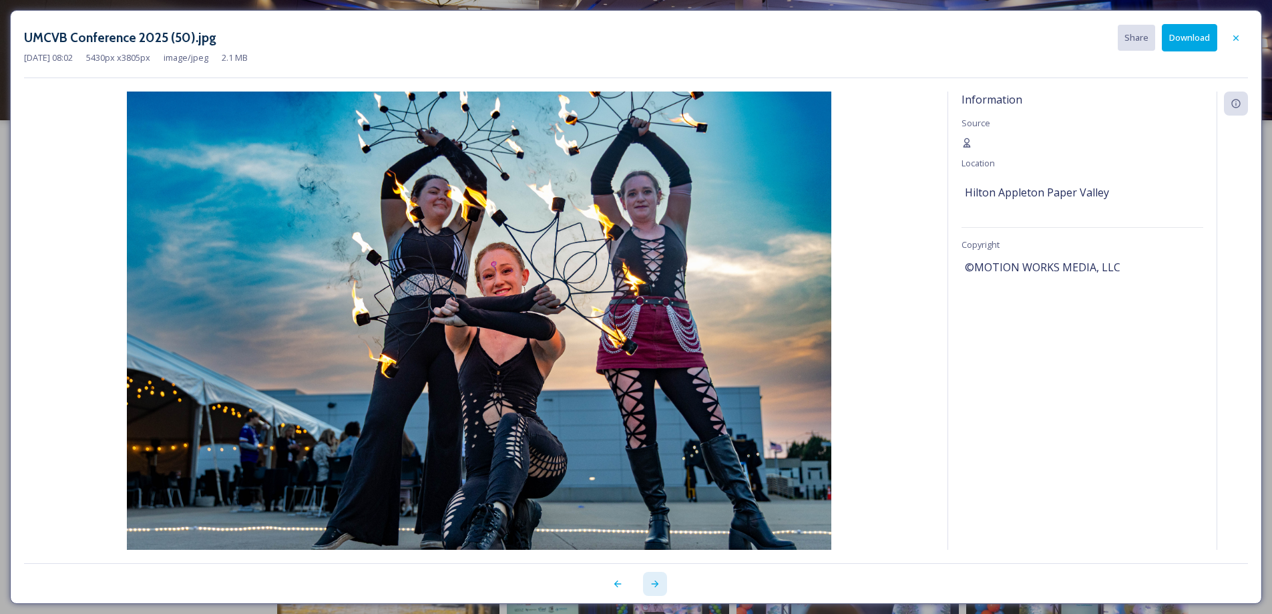
click at [653, 588] on icon at bounding box center [655, 583] width 11 height 11
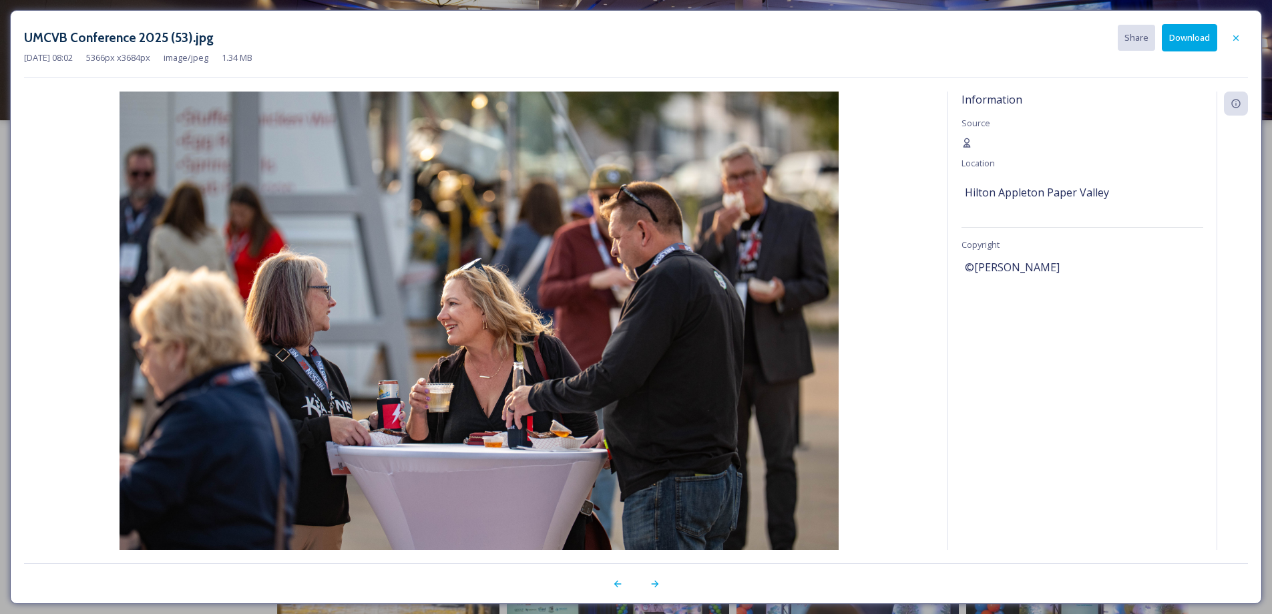
click at [1204, 27] on button "Download" at bounding box center [1189, 37] width 55 height 27
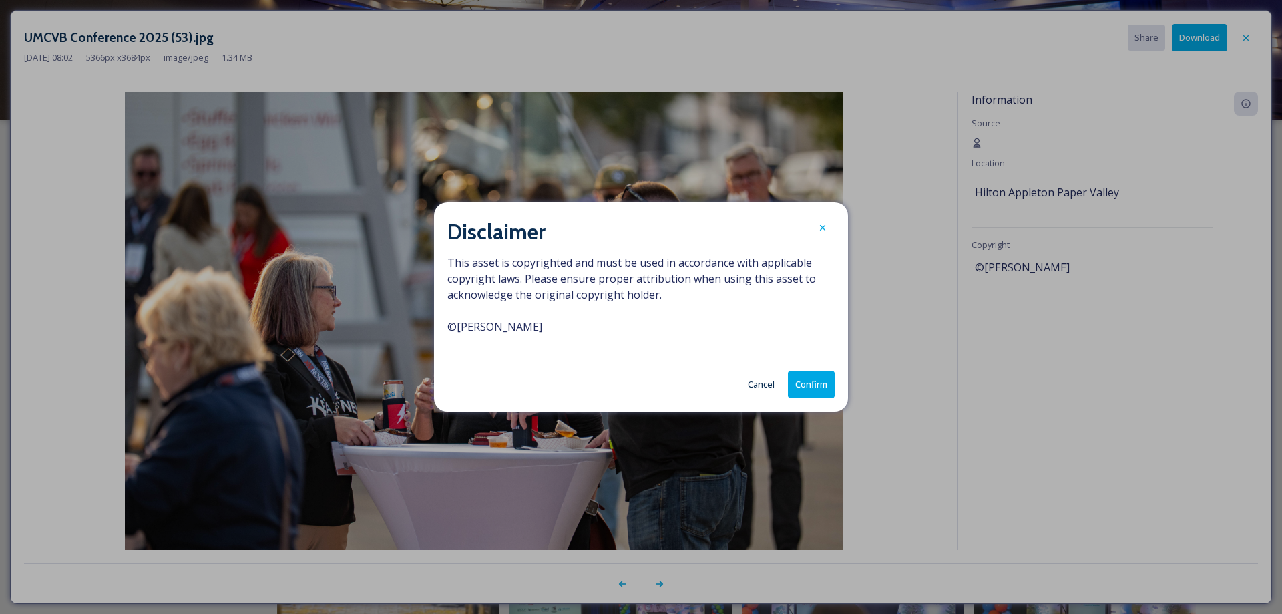
click at [811, 383] on button "Confirm" at bounding box center [811, 384] width 47 height 27
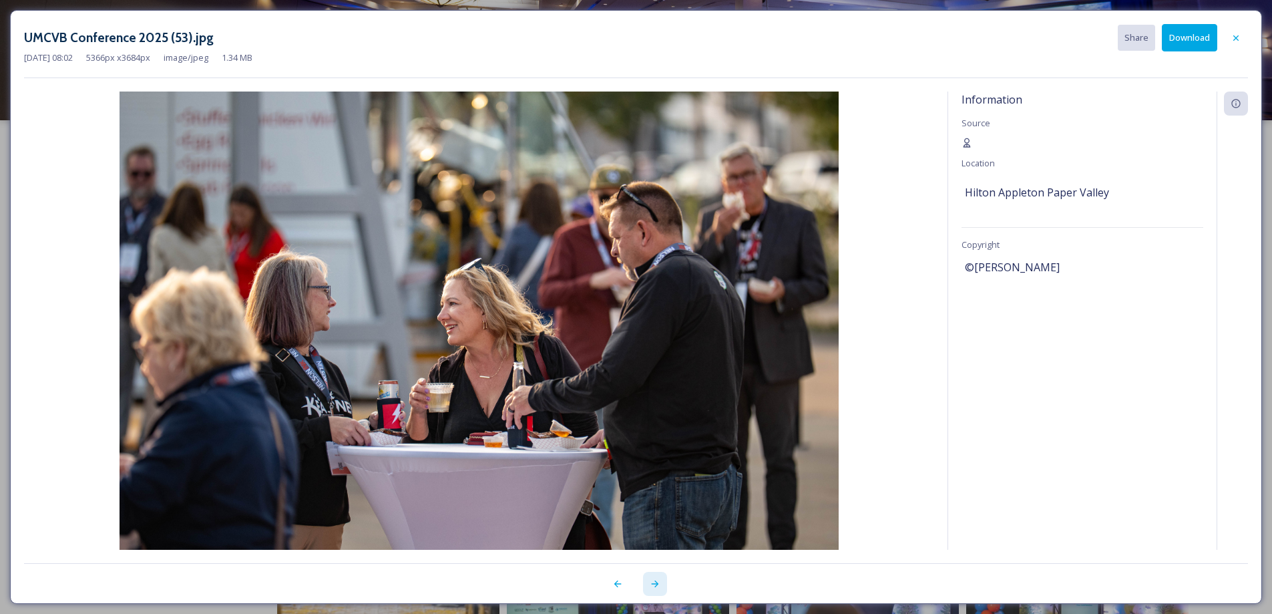
click at [657, 587] on icon at bounding box center [655, 583] width 11 height 11
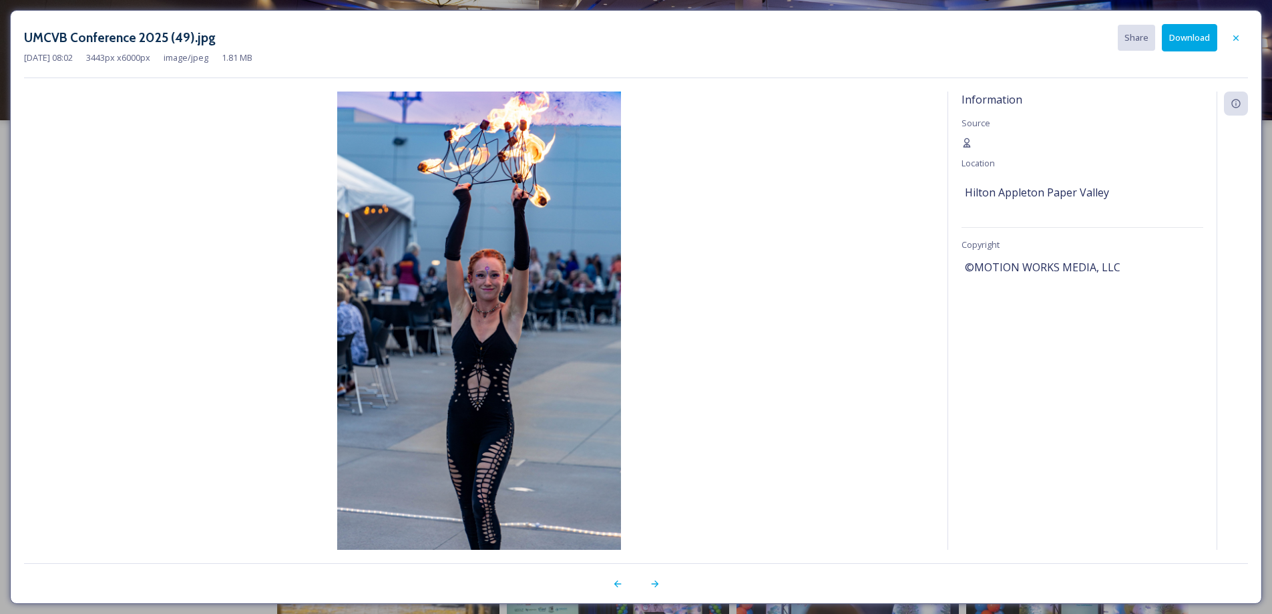
click at [1201, 38] on button "Download" at bounding box center [1189, 37] width 55 height 27
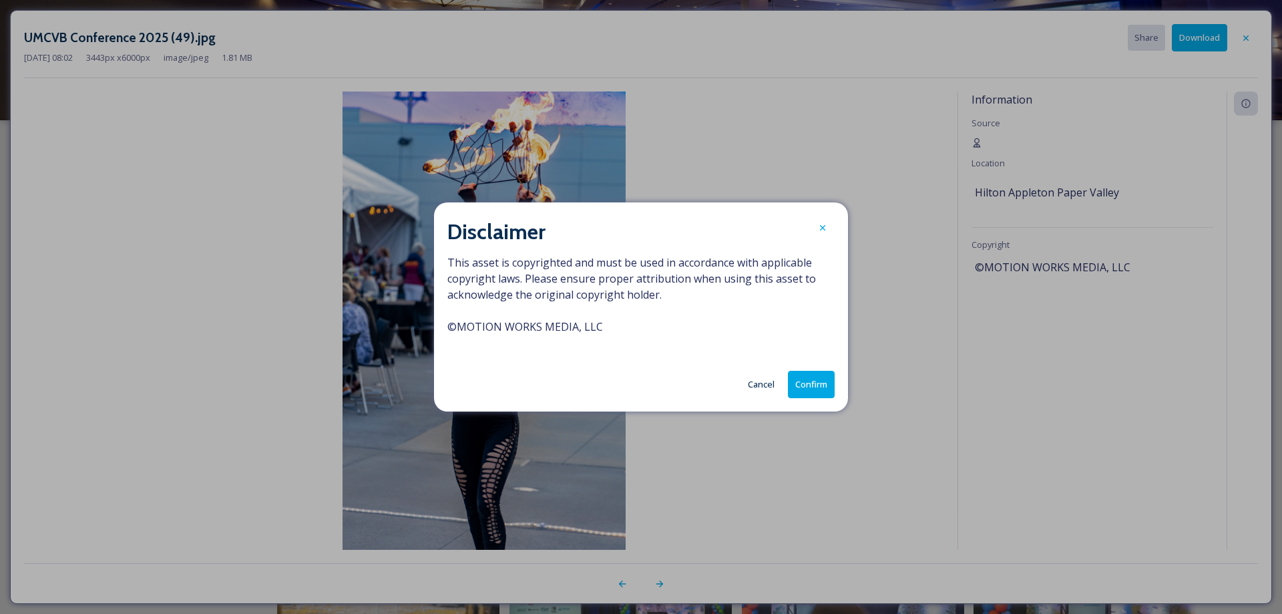
click at [814, 389] on button "Confirm" at bounding box center [811, 384] width 47 height 27
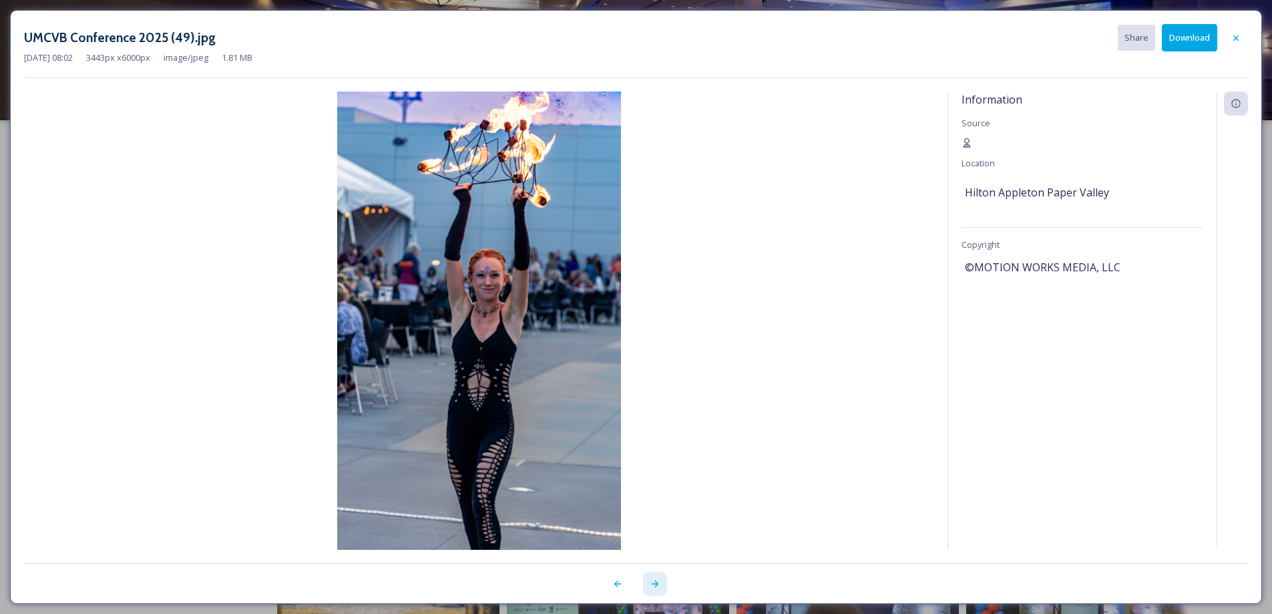
click at [657, 582] on icon at bounding box center [655, 583] width 11 height 11
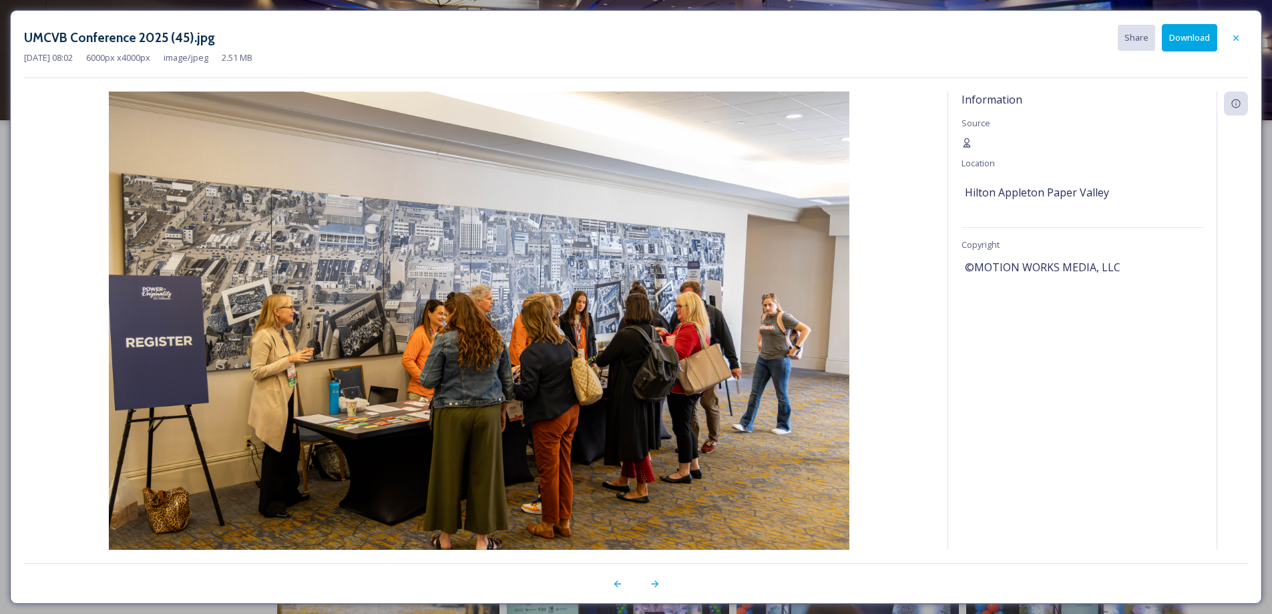
click at [1195, 39] on button "Download" at bounding box center [1189, 37] width 55 height 27
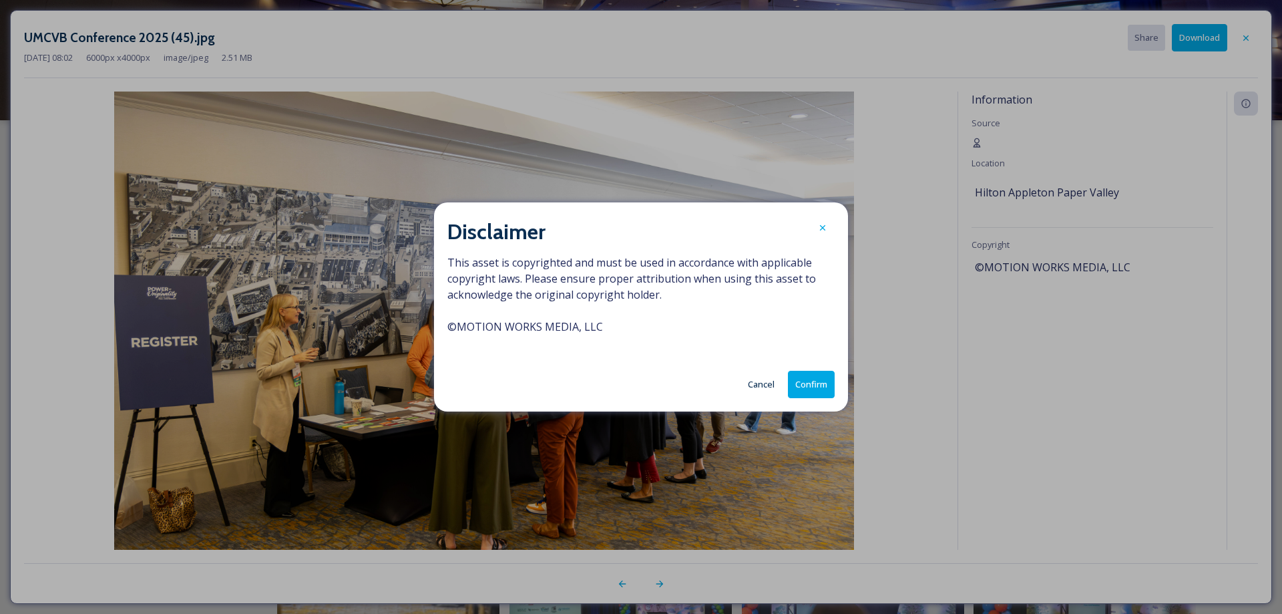
click at [816, 379] on button "Confirm" at bounding box center [811, 384] width 47 height 27
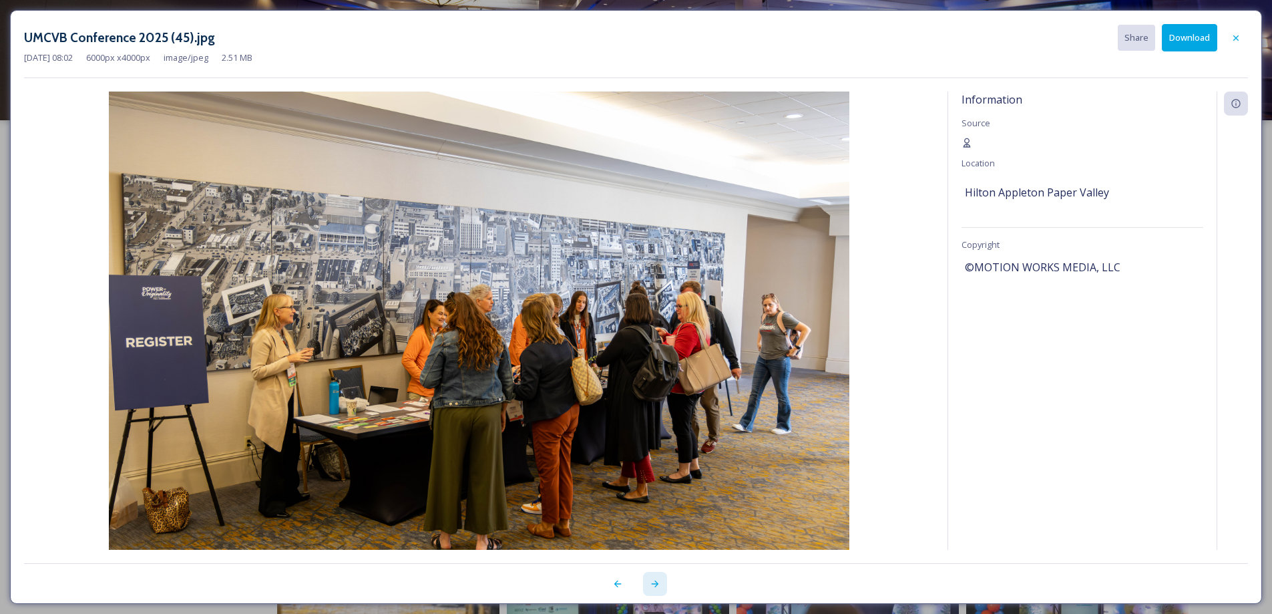
click at [656, 586] on icon at bounding box center [654, 583] width 7 height 7
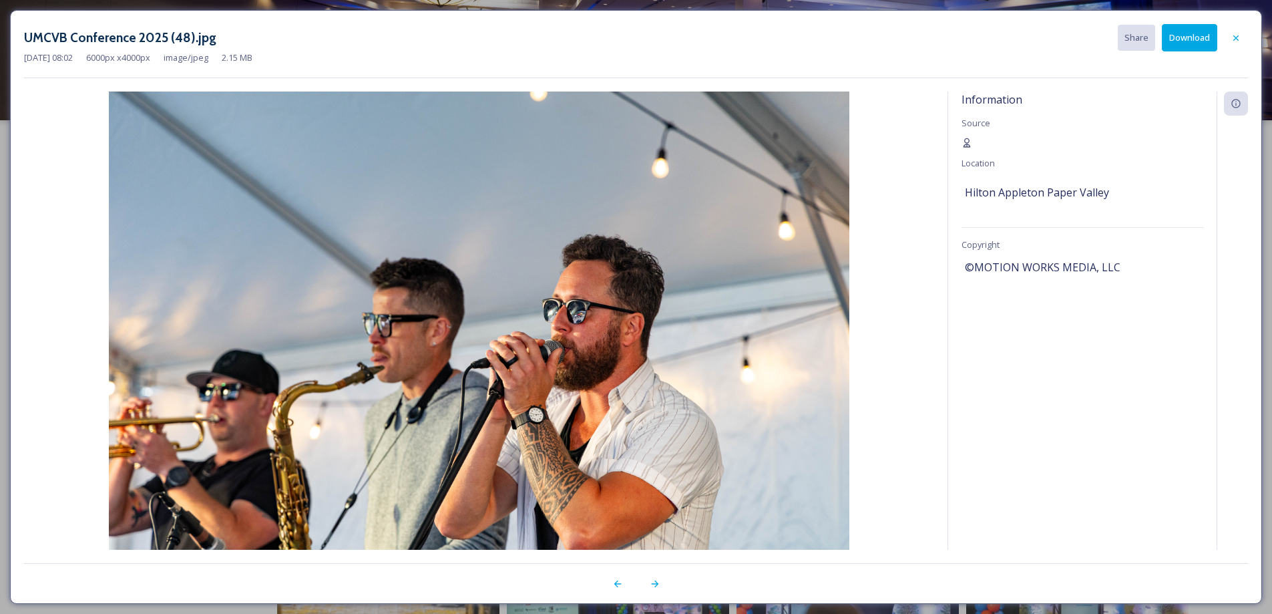
click at [1190, 22] on div "UMCVB Conference 2025 (48).jpg Share Download [DATE] 08:02 6000 px x 4000 px im…" at bounding box center [636, 307] width 1252 height 594
click at [1188, 30] on button "Download" at bounding box center [1189, 37] width 55 height 27
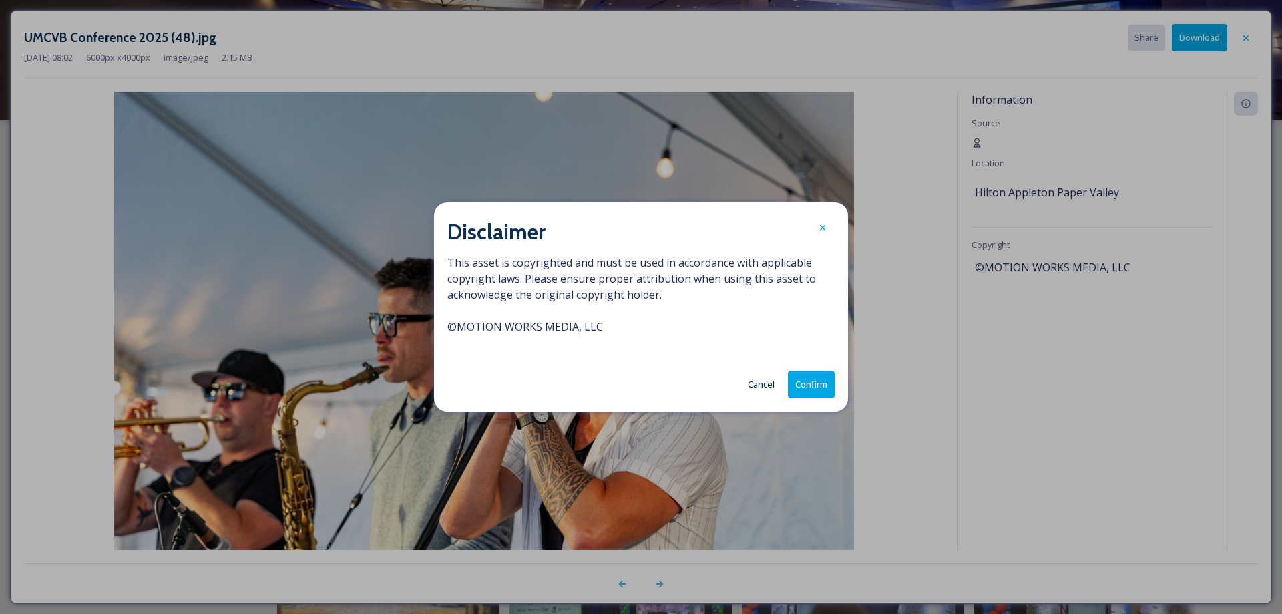
click at [814, 394] on button "Confirm" at bounding box center [811, 384] width 47 height 27
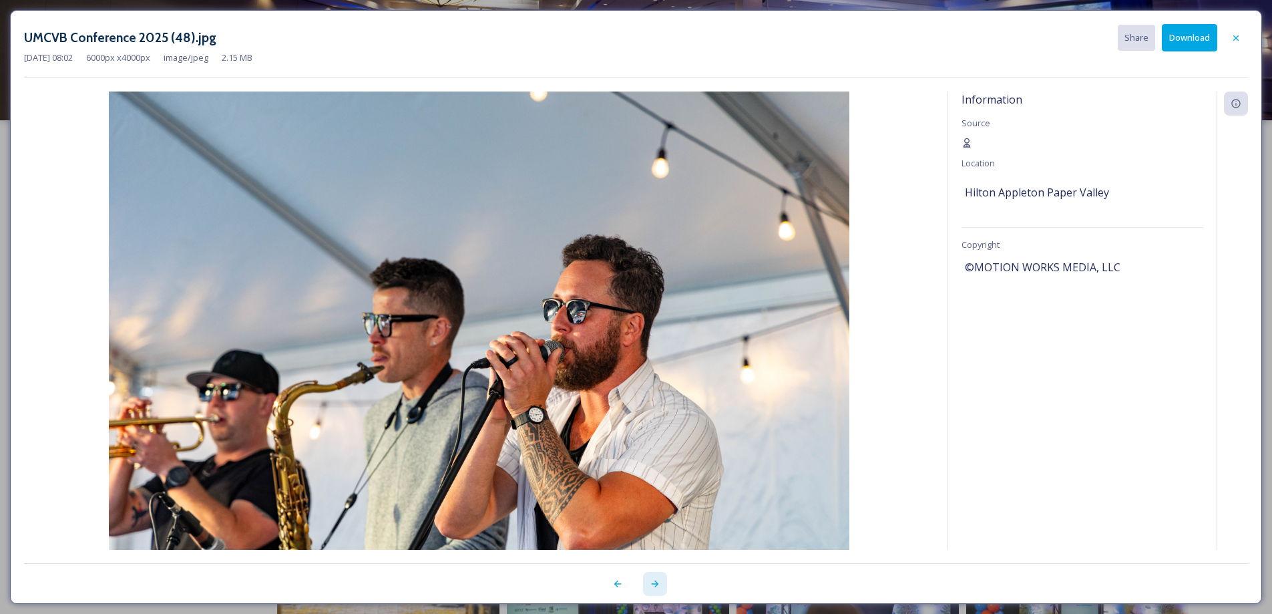
click at [655, 587] on icon at bounding box center [655, 583] width 11 height 11
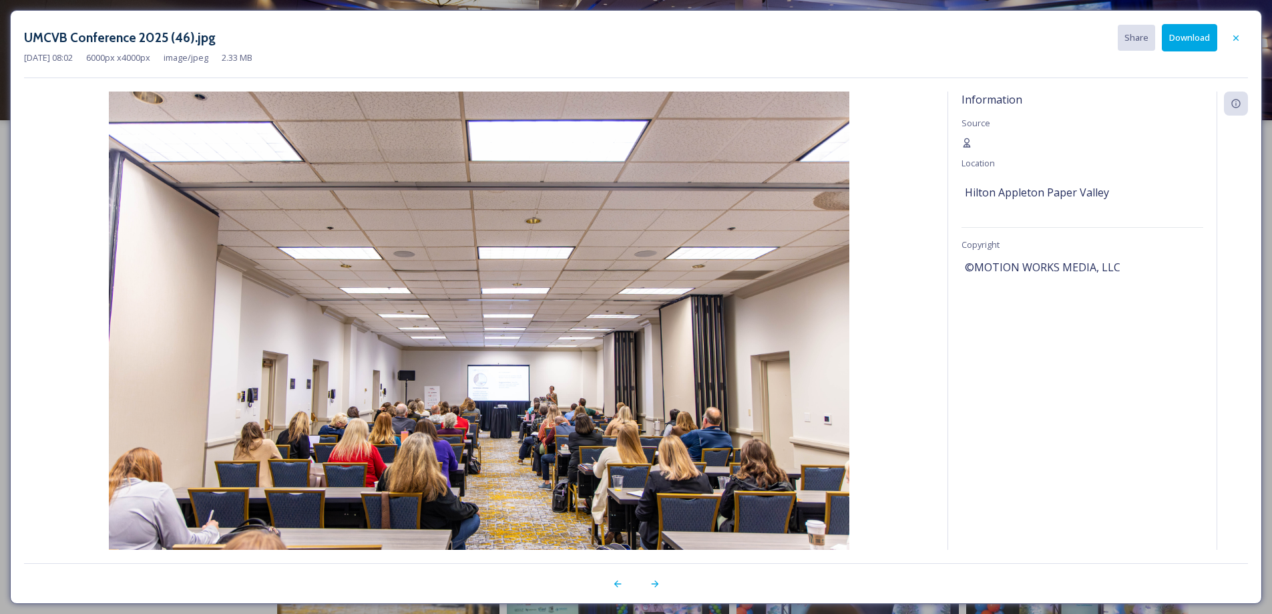
click at [1202, 33] on button "Download" at bounding box center [1189, 37] width 55 height 27
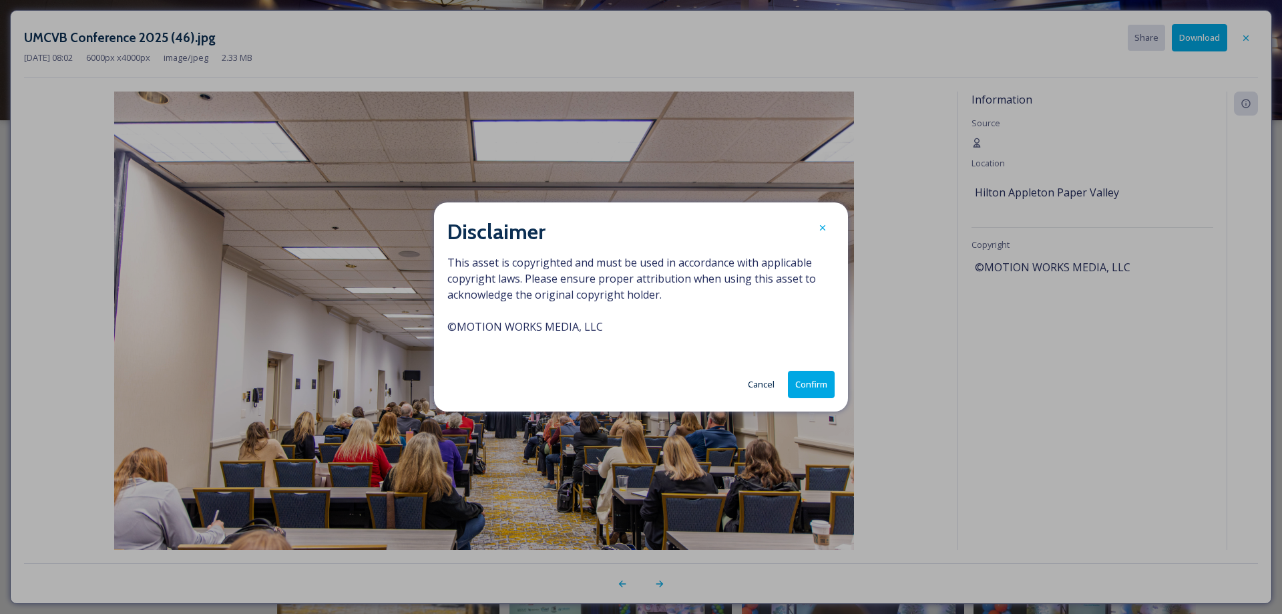
click at [821, 376] on button "Confirm" at bounding box center [811, 384] width 47 height 27
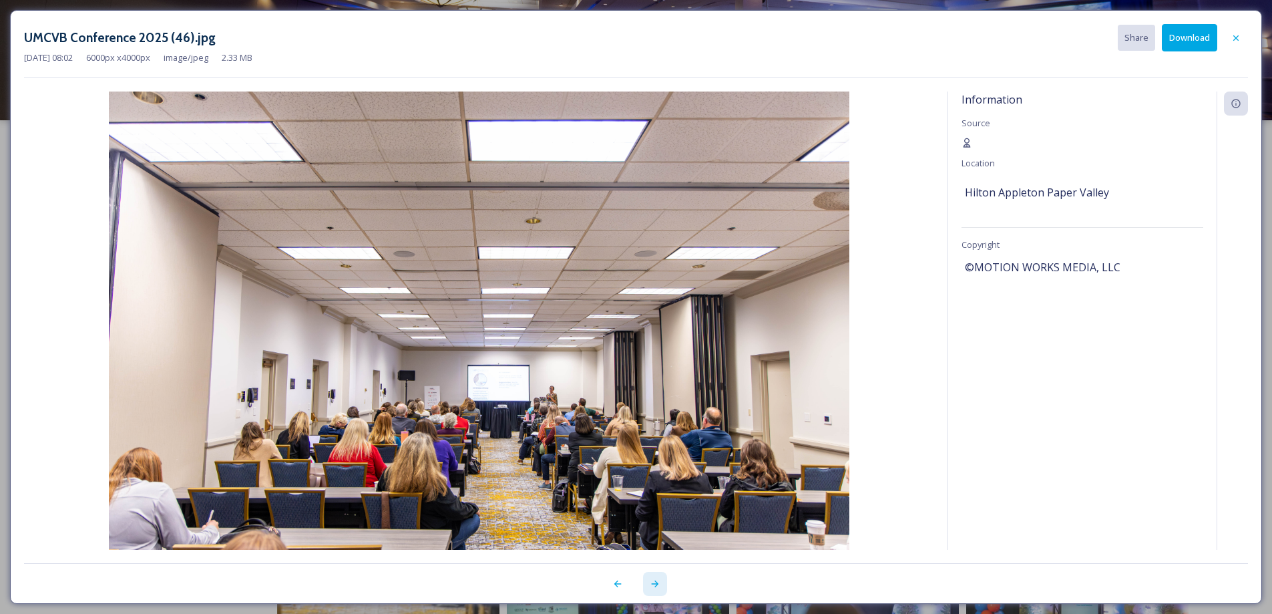
click at [656, 583] on icon at bounding box center [655, 583] width 11 height 11
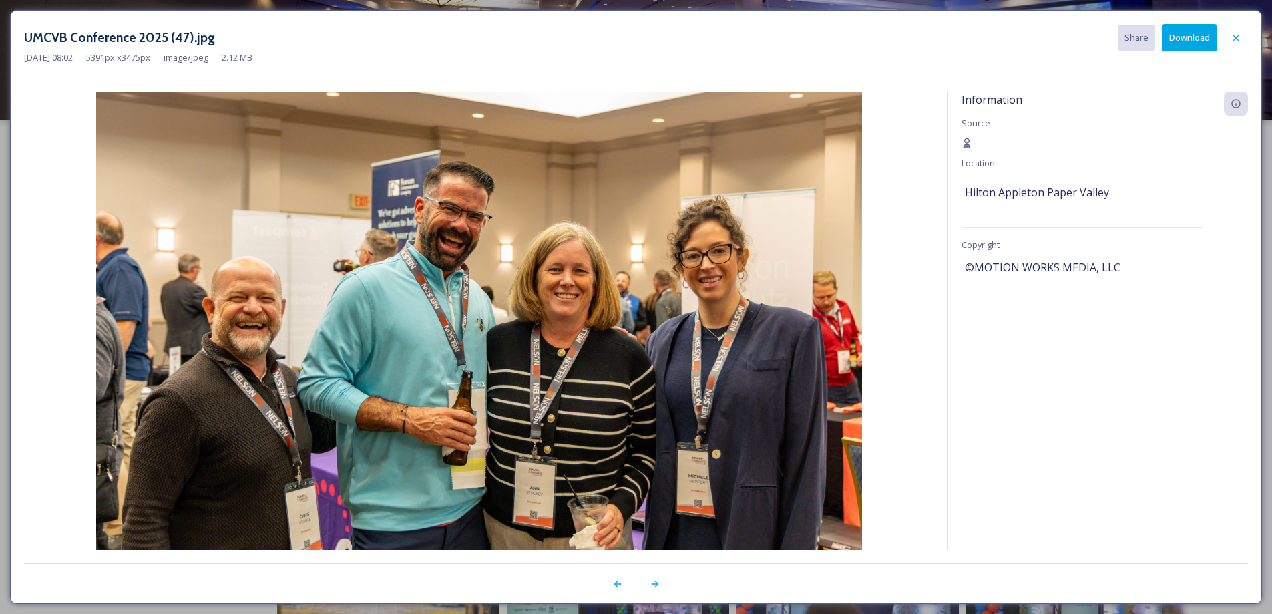
click at [1188, 37] on button "Download" at bounding box center [1189, 37] width 55 height 27
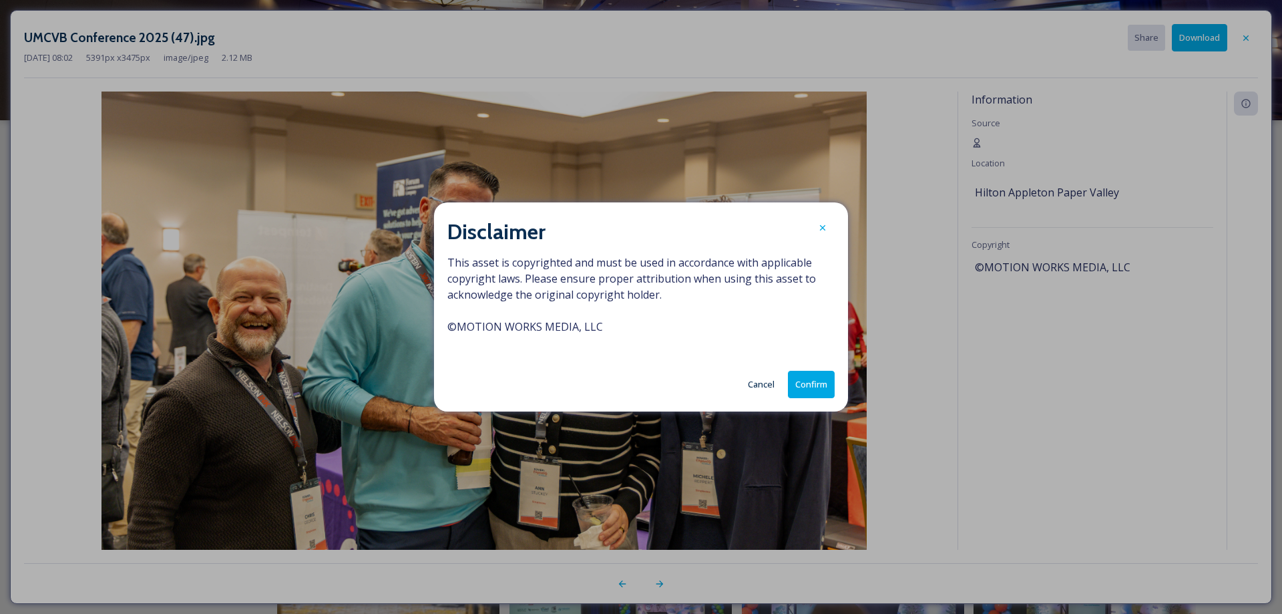
click at [806, 372] on button "Confirm" at bounding box center [811, 384] width 47 height 27
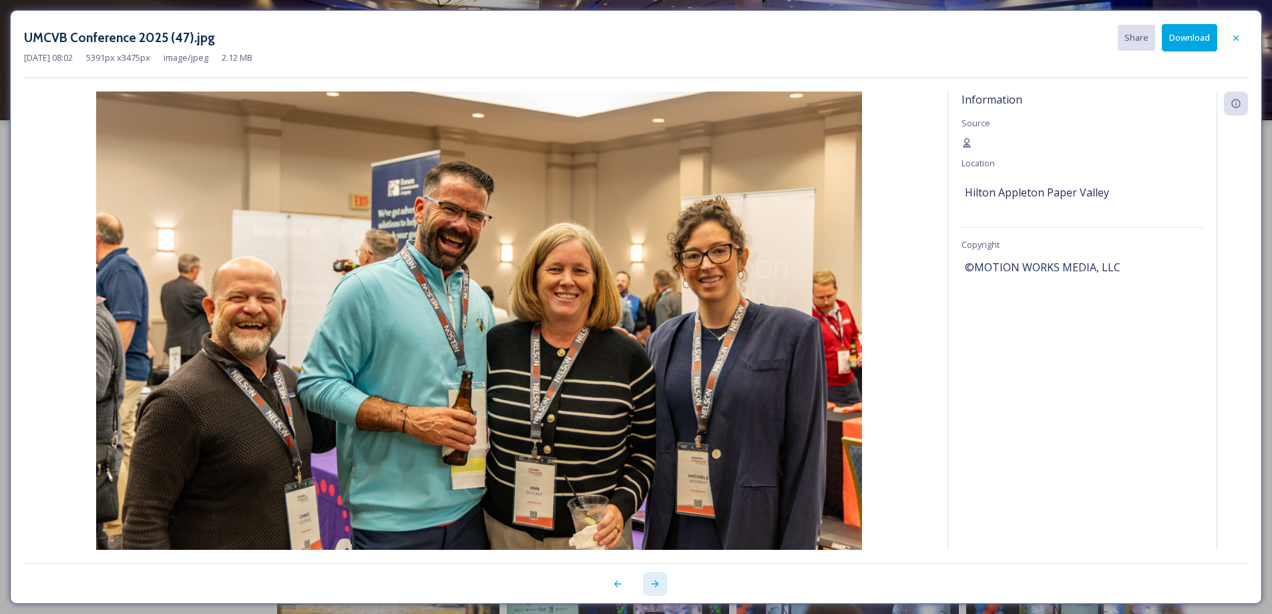
click at [655, 586] on icon at bounding box center [654, 583] width 7 height 7
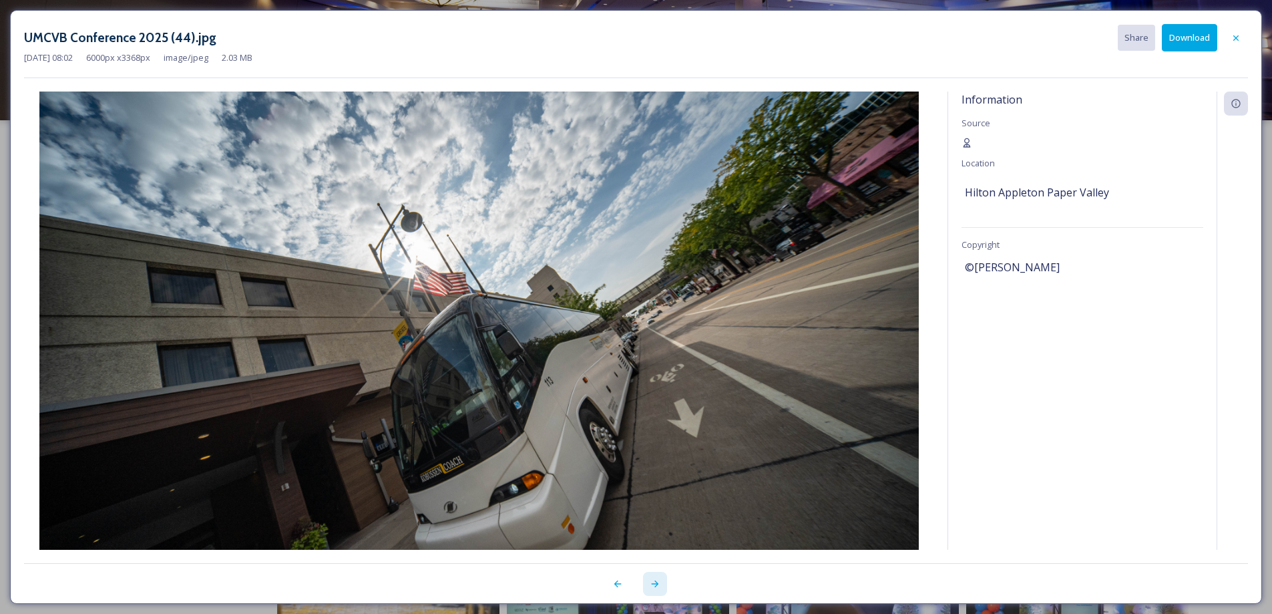
click at [655, 586] on icon at bounding box center [654, 583] width 7 height 7
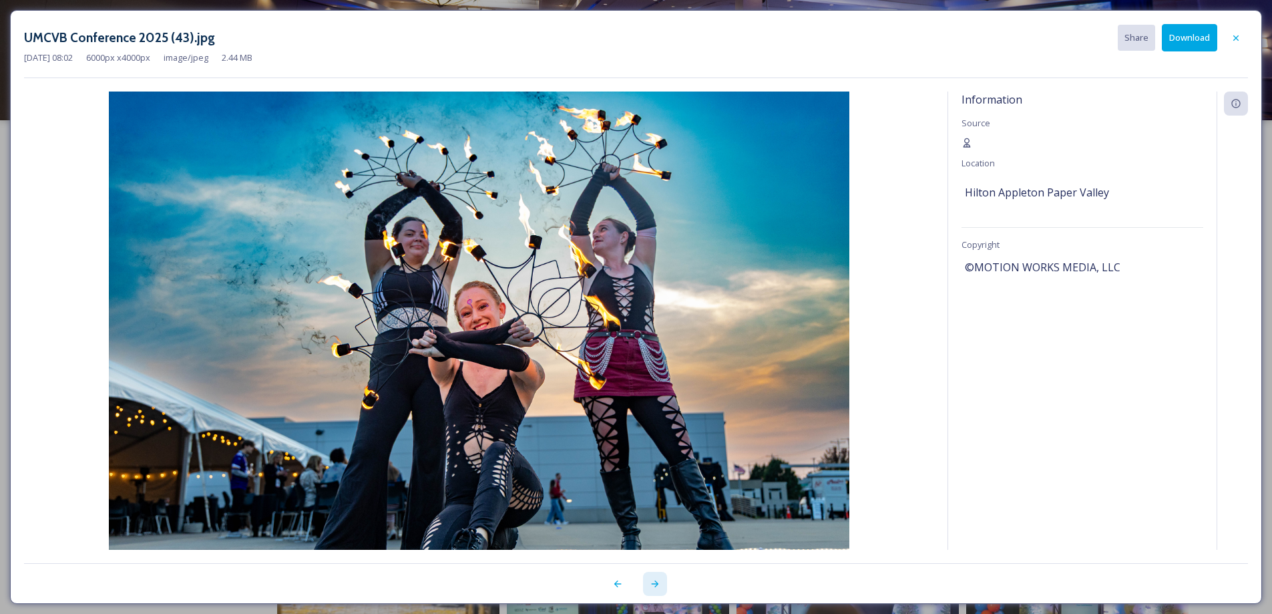
click at [655, 582] on icon at bounding box center [655, 583] width 11 height 11
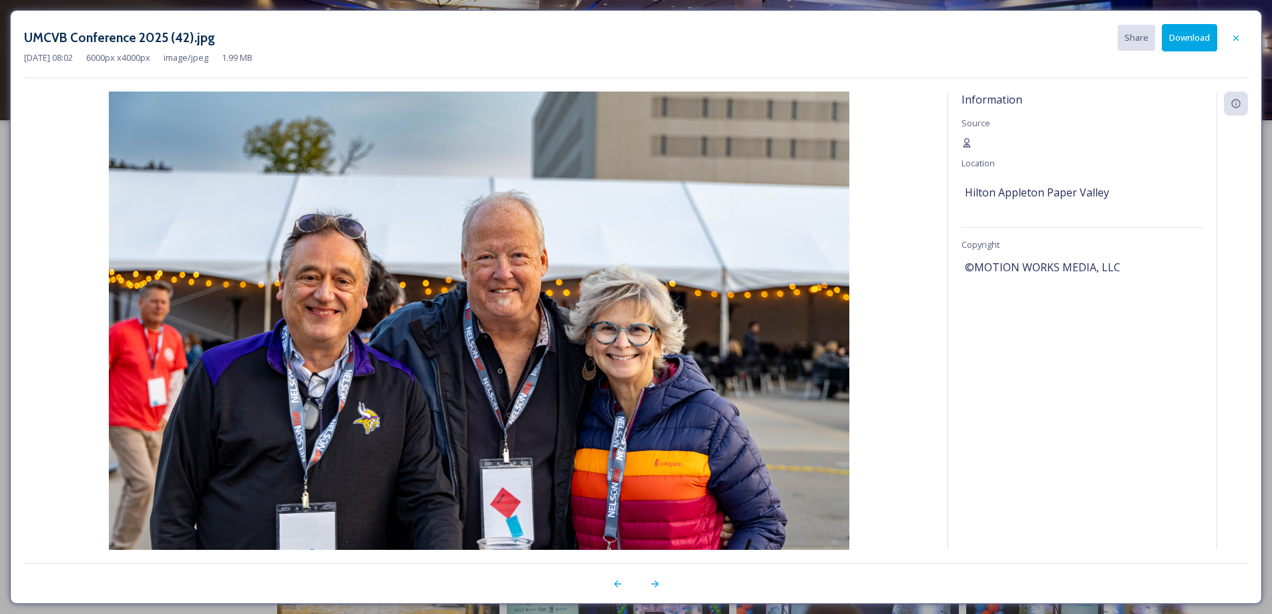
click at [1175, 42] on button "Download" at bounding box center [1189, 37] width 55 height 27
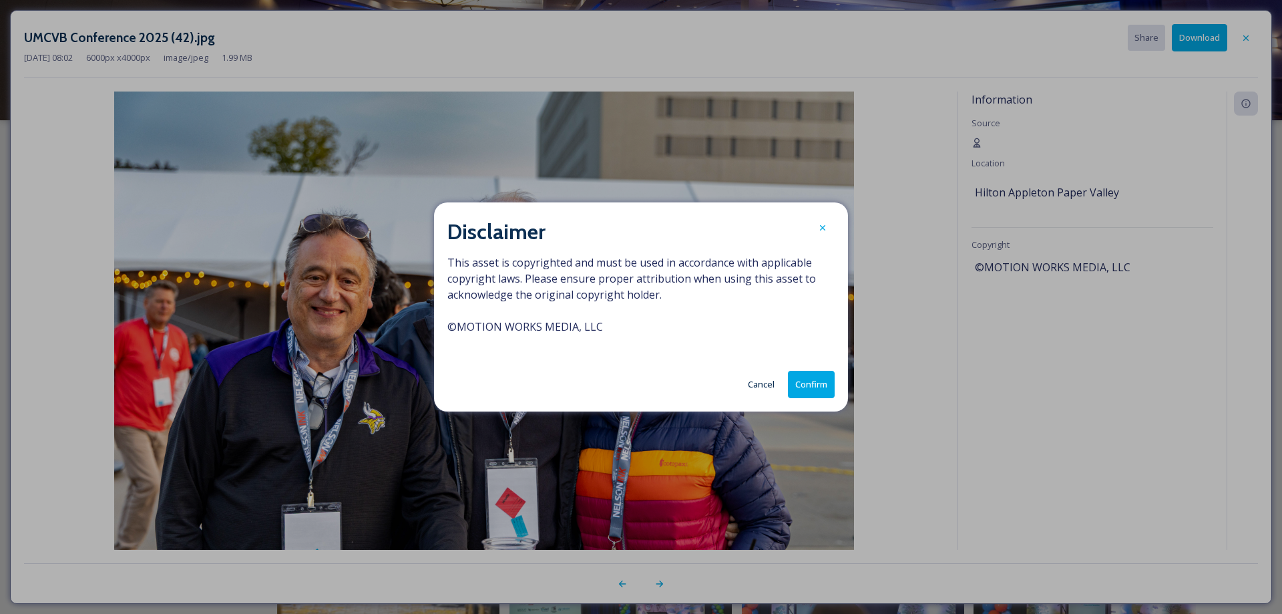
click at [817, 387] on button "Confirm" at bounding box center [811, 384] width 47 height 27
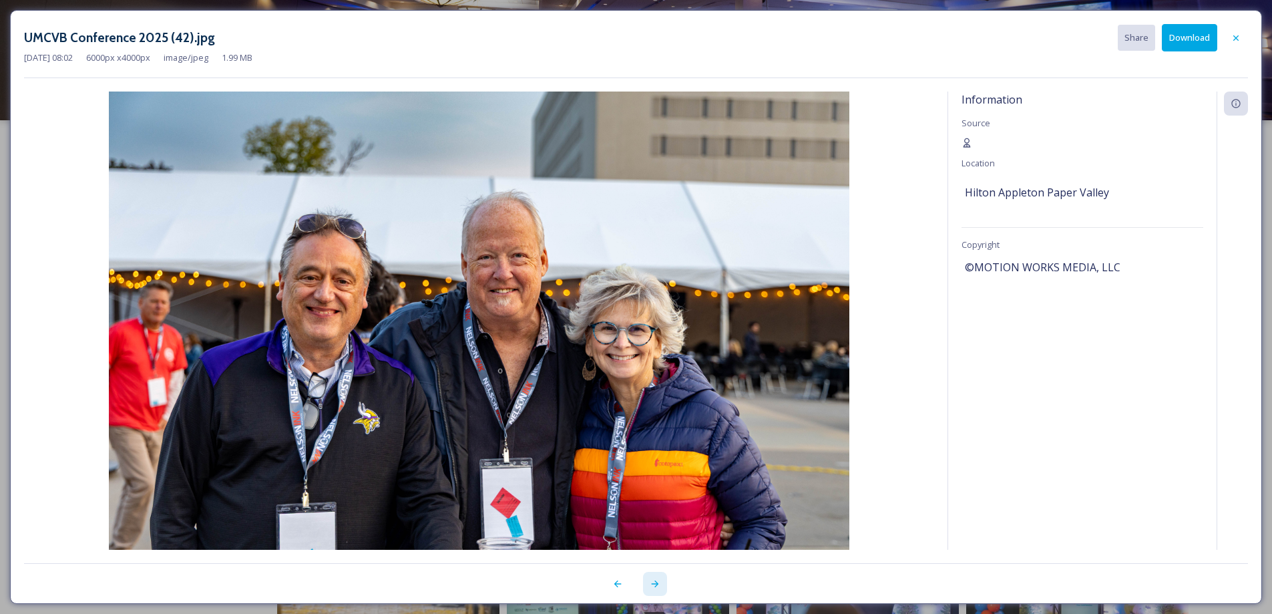
click at [655, 585] on icon at bounding box center [655, 583] width 11 height 11
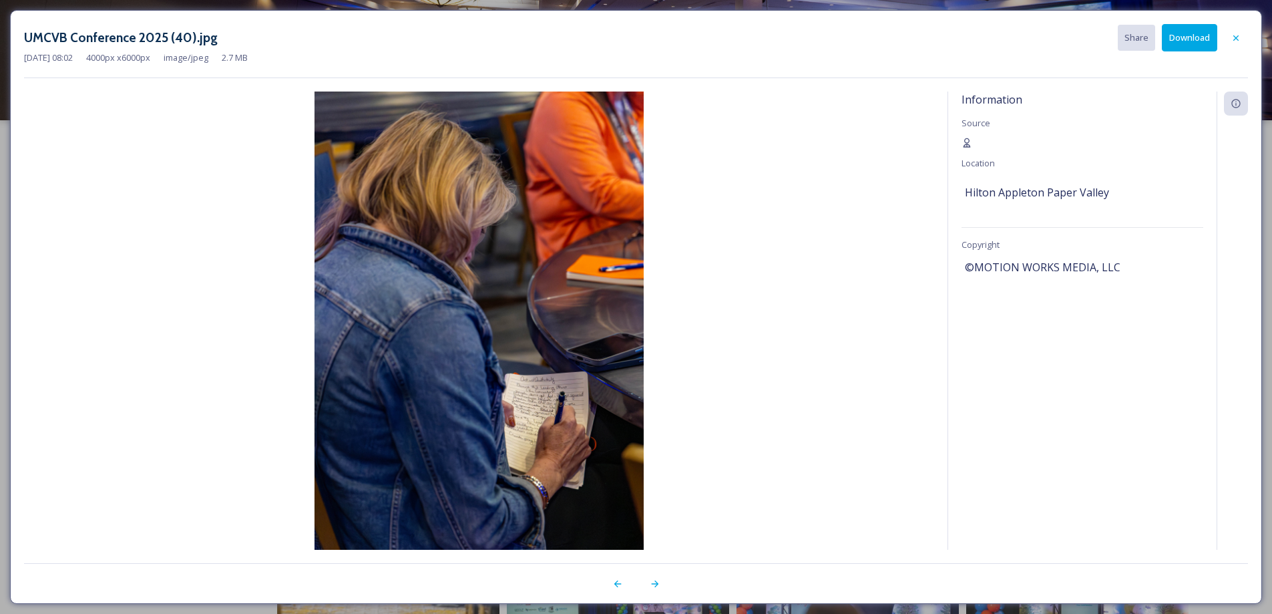
click at [1180, 35] on button "Download" at bounding box center [1189, 37] width 55 height 27
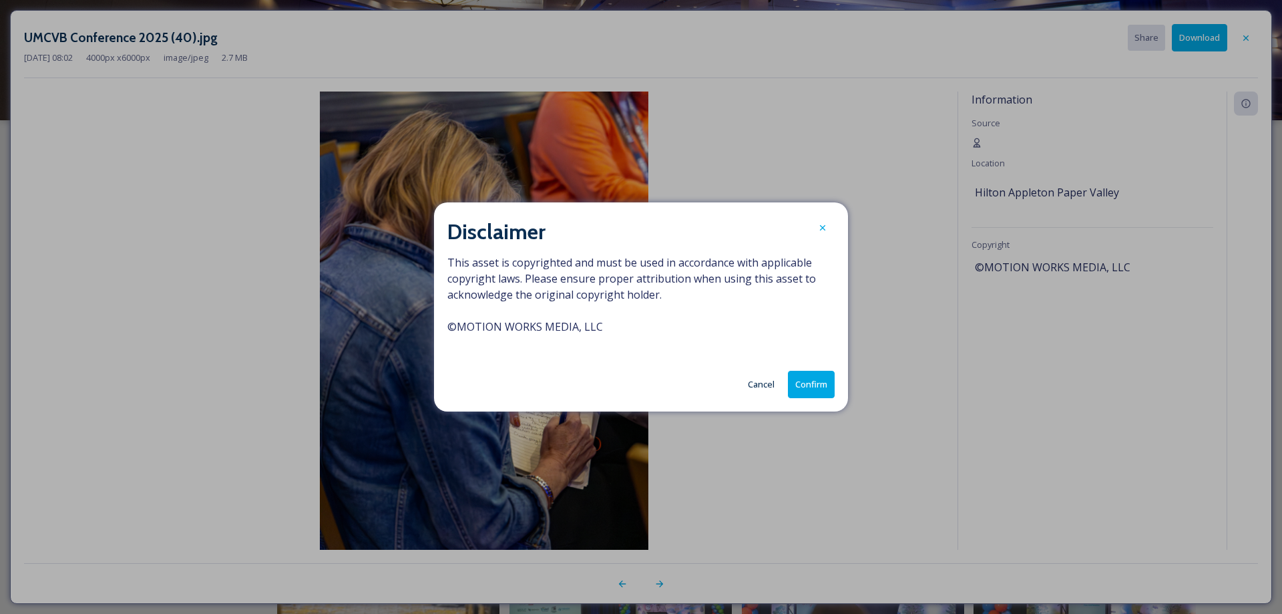
click at [799, 378] on button "Confirm" at bounding box center [811, 384] width 47 height 27
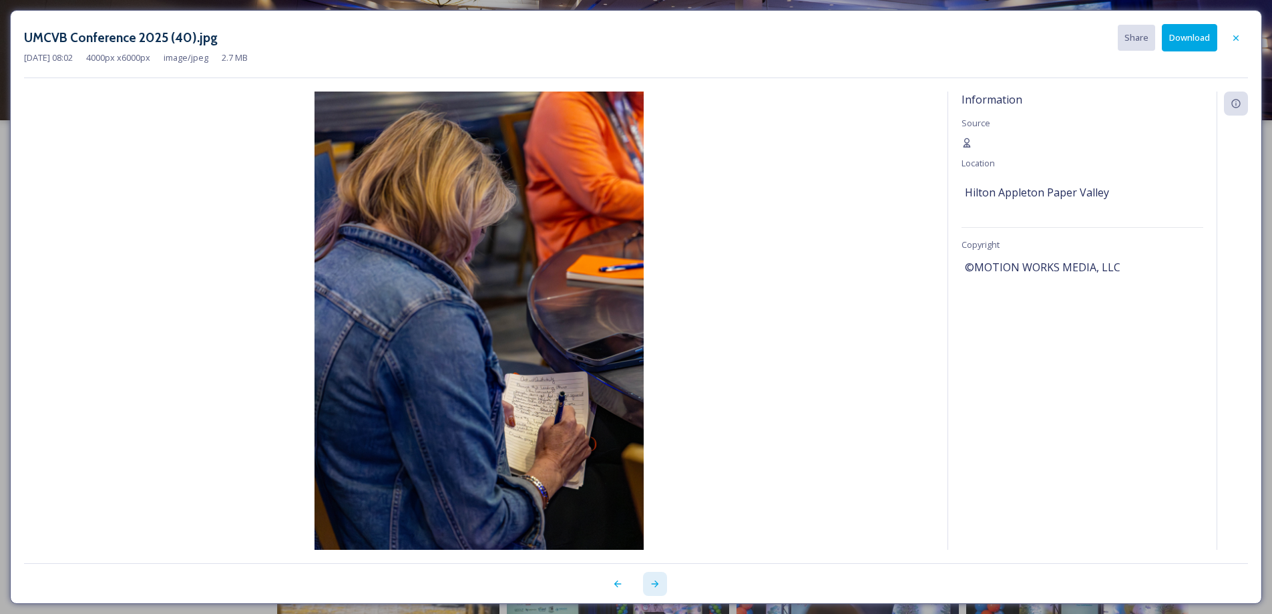
click at [663, 585] on div at bounding box center [655, 584] width 24 height 24
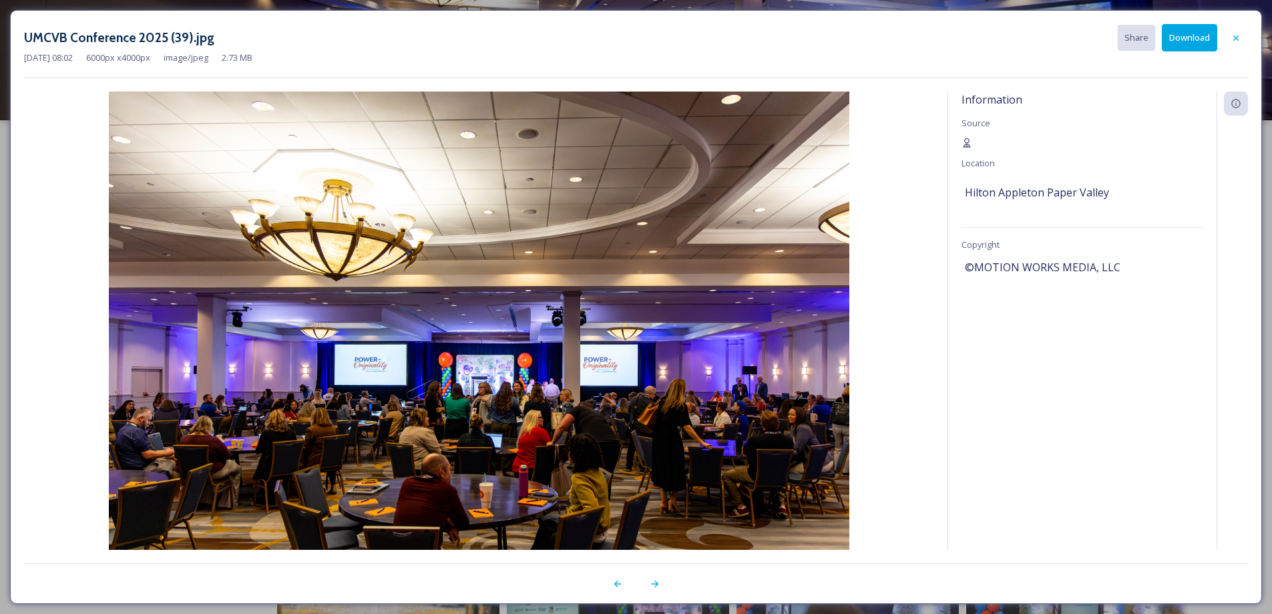
click at [1177, 39] on button "Download" at bounding box center [1189, 37] width 55 height 27
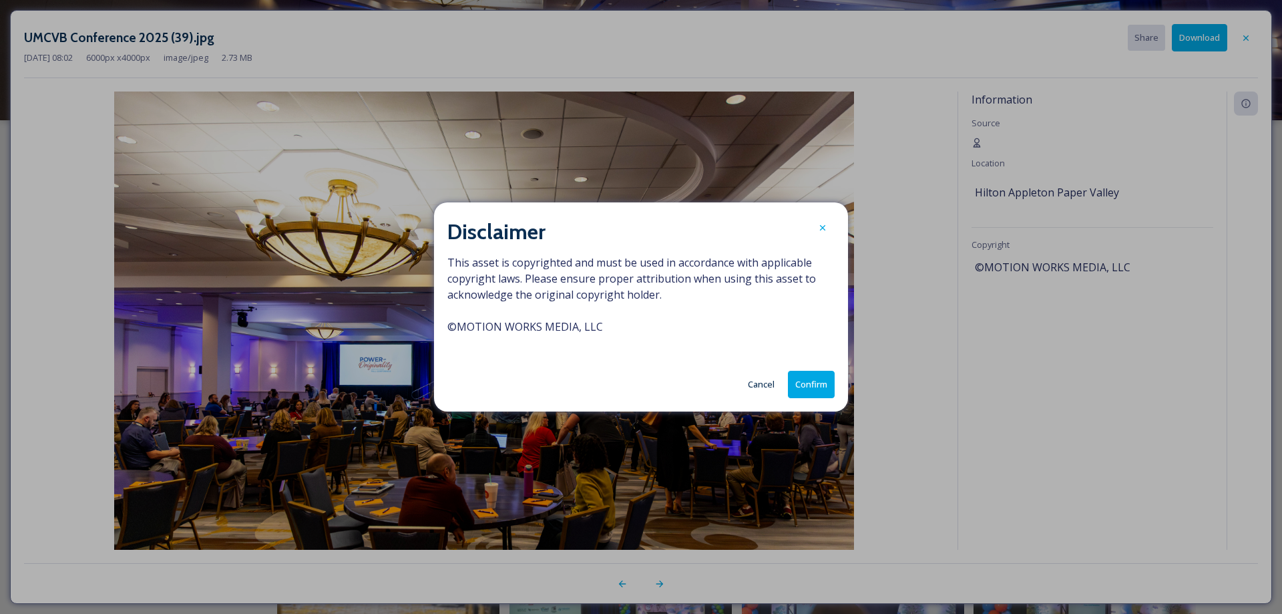
click at [824, 382] on button "Confirm" at bounding box center [811, 384] width 47 height 27
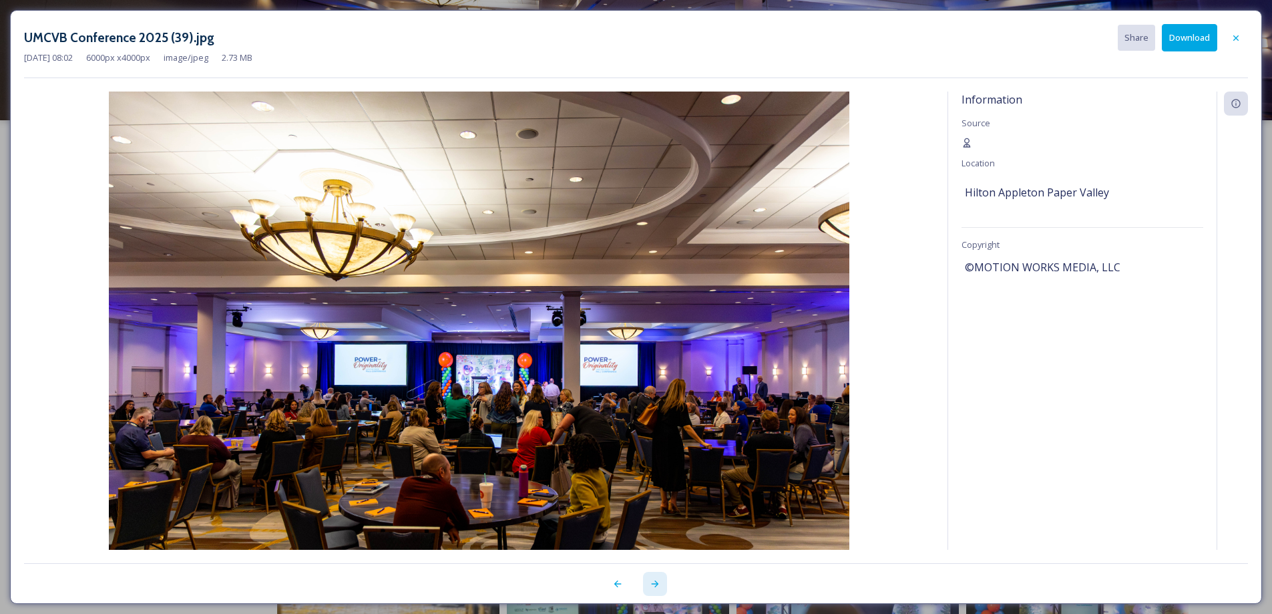
click at [655, 586] on icon at bounding box center [655, 583] width 11 height 11
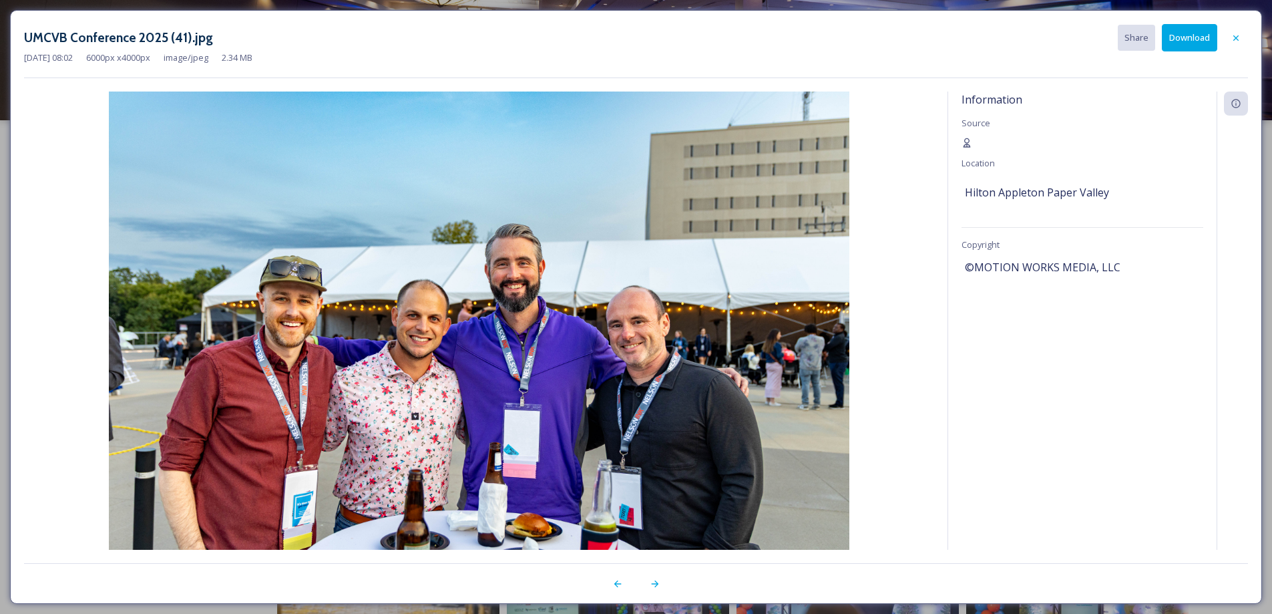
click at [1178, 31] on button "Download" at bounding box center [1189, 37] width 55 height 27
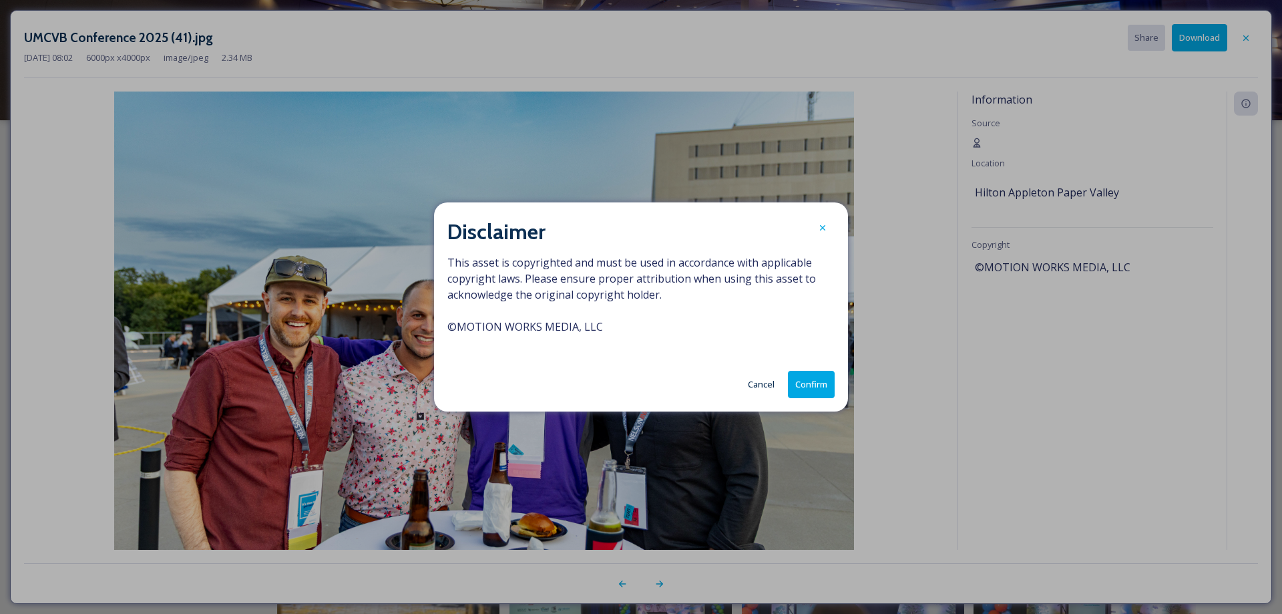
click at [813, 376] on button "Confirm" at bounding box center [811, 384] width 47 height 27
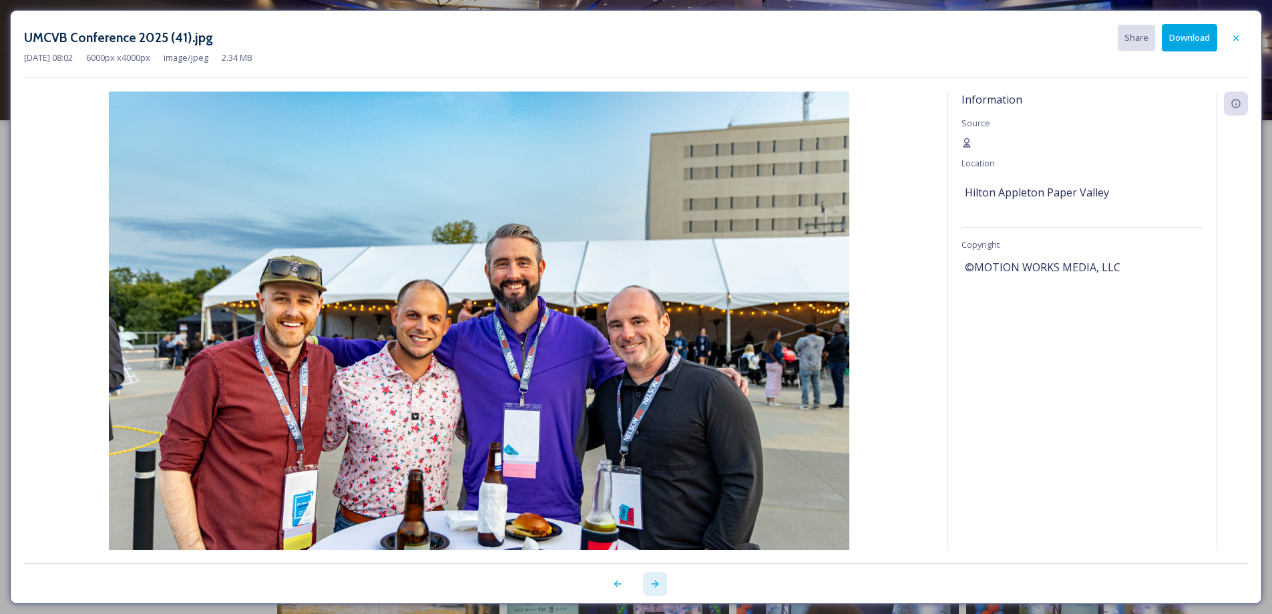
click at [653, 580] on icon at bounding box center [655, 583] width 11 height 11
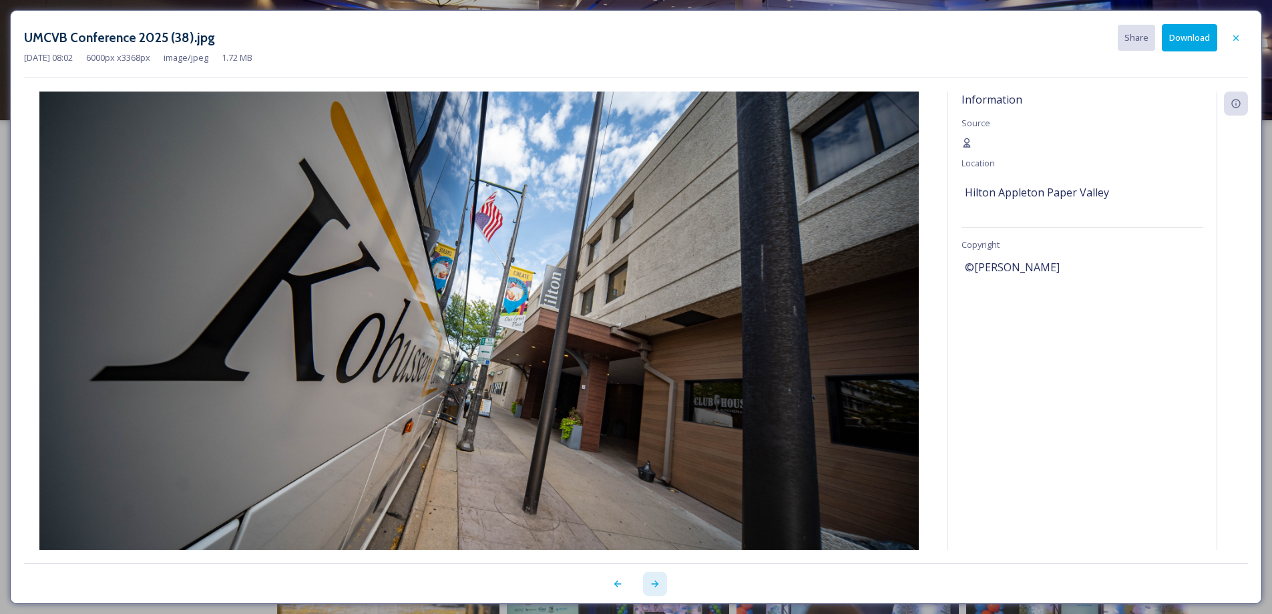
click at [656, 585] on icon at bounding box center [654, 583] width 7 height 7
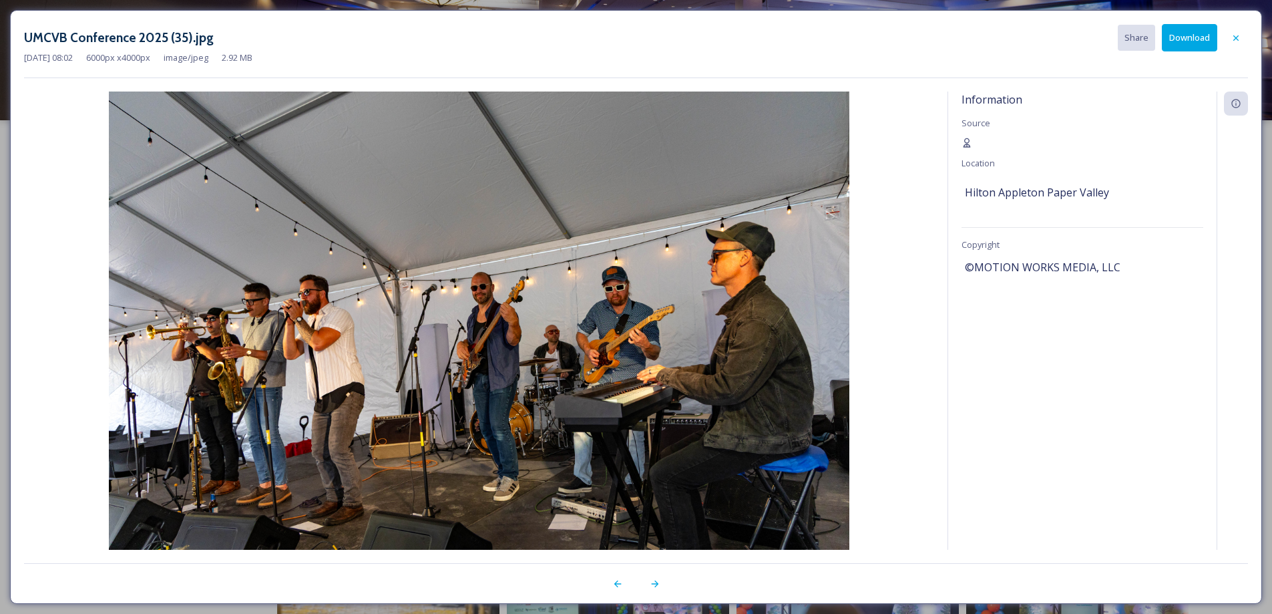
click at [1199, 43] on button "Download" at bounding box center [1189, 37] width 55 height 27
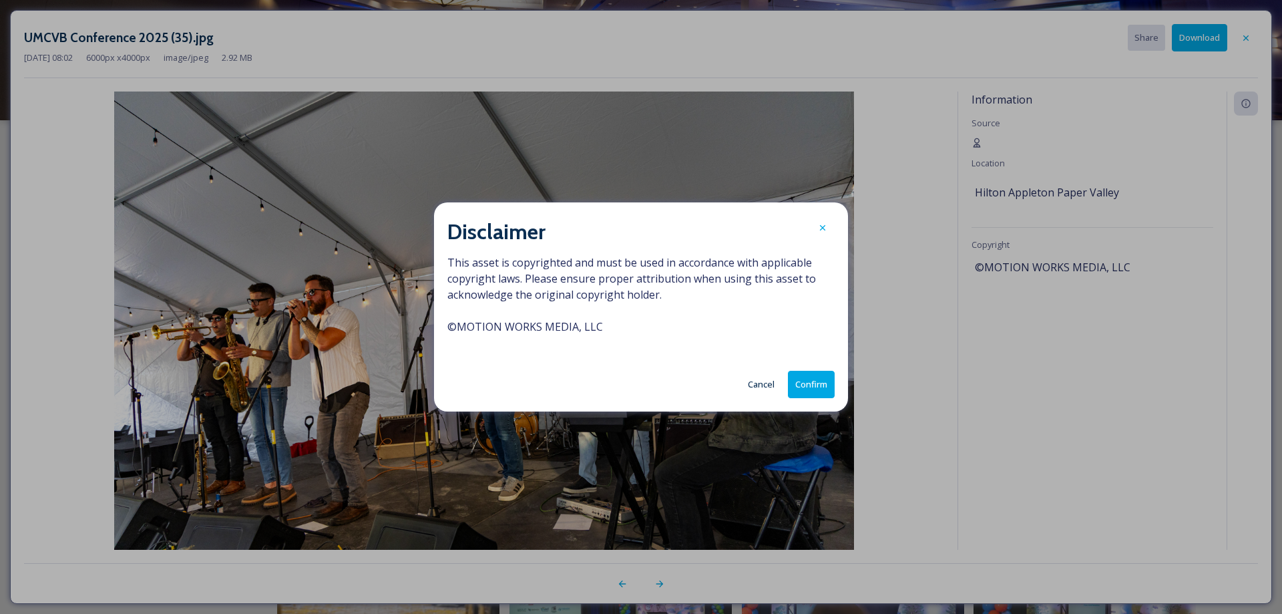
click at [812, 378] on button "Confirm" at bounding box center [811, 384] width 47 height 27
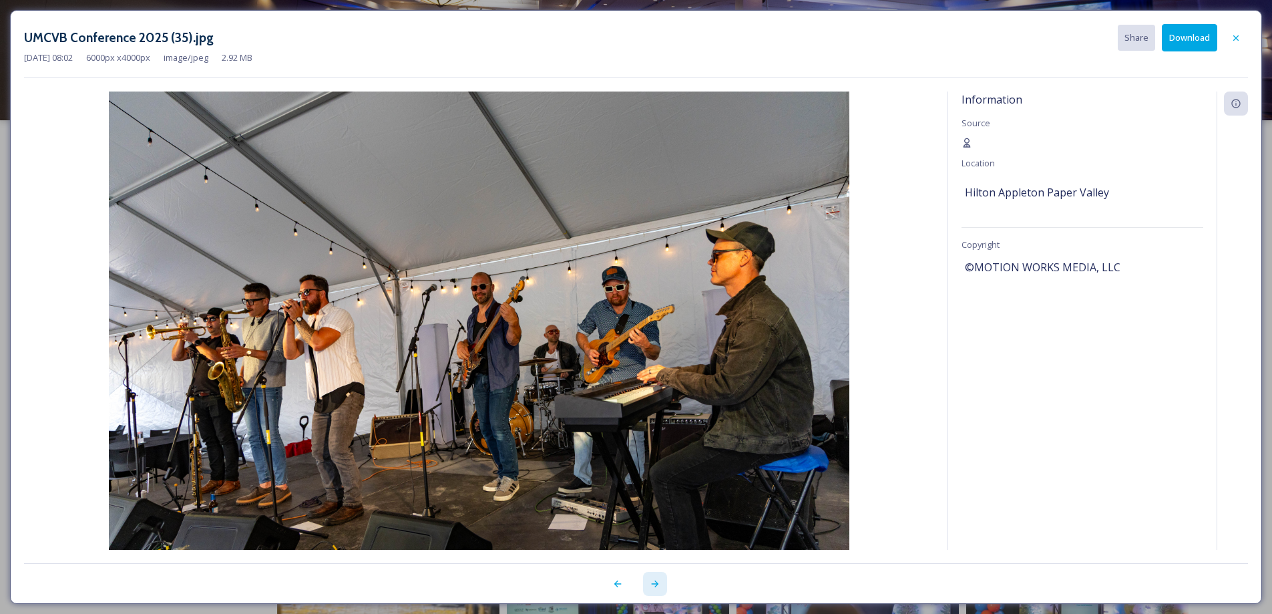
click at [656, 586] on icon at bounding box center [654, 583] width 7 height 7
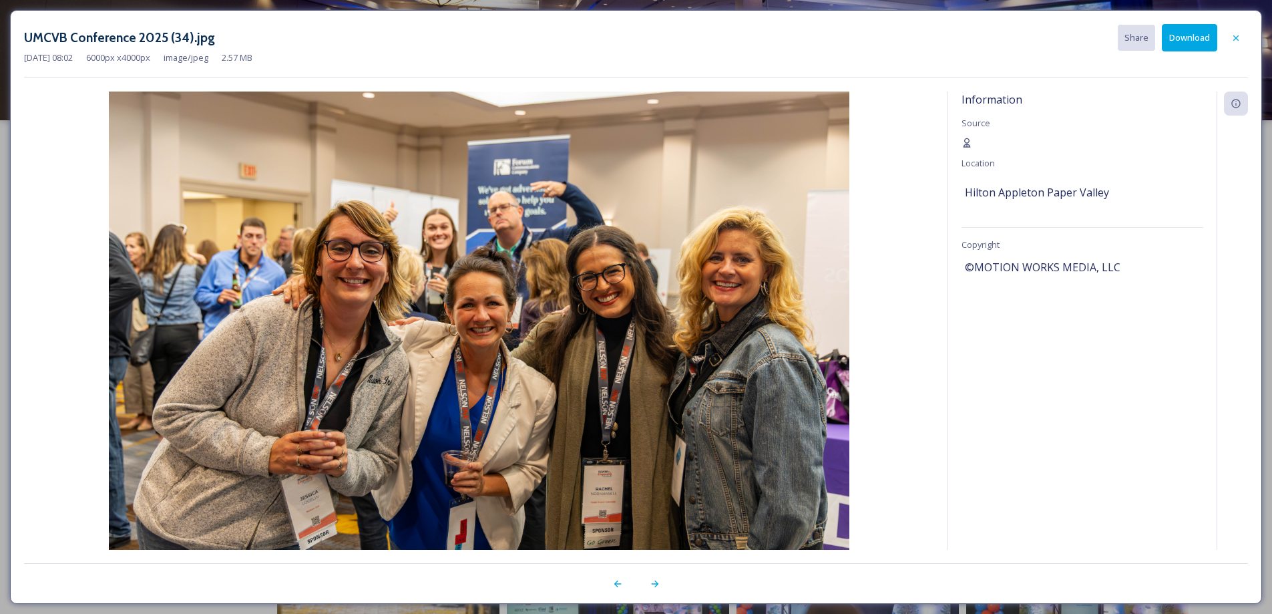
click at [1193, 43] on button "Download" at bounding box center [1189, 37] width 55 height 27
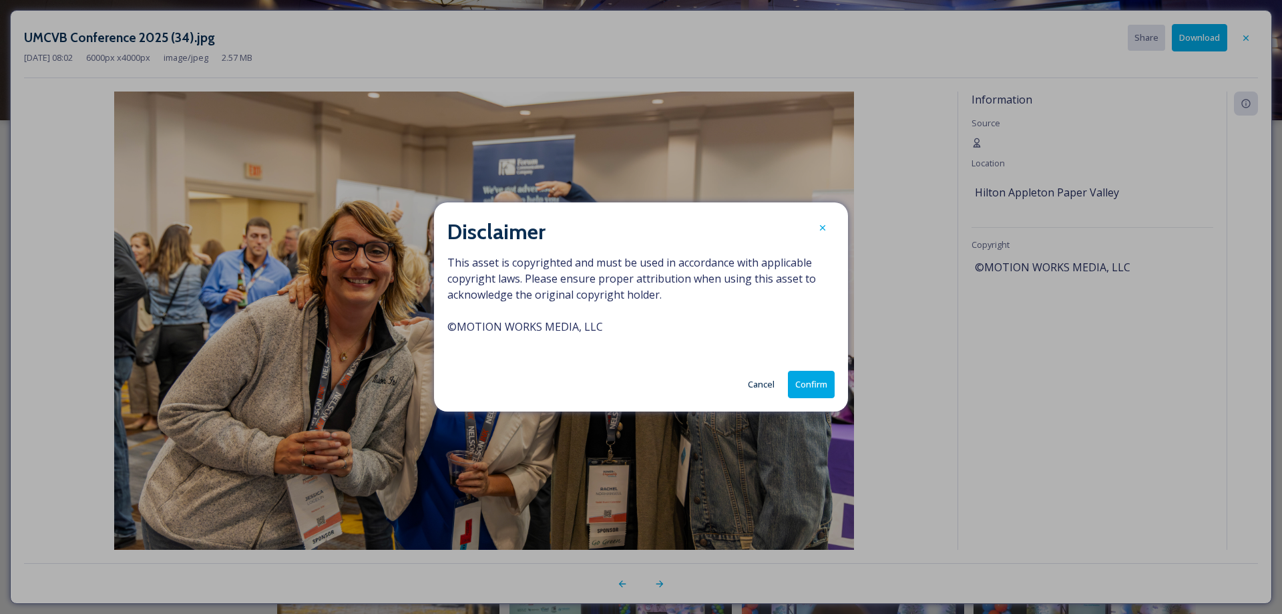
click at [820, 386] on button "Confirm" at bounding box center [811, 384] width 47 height 27
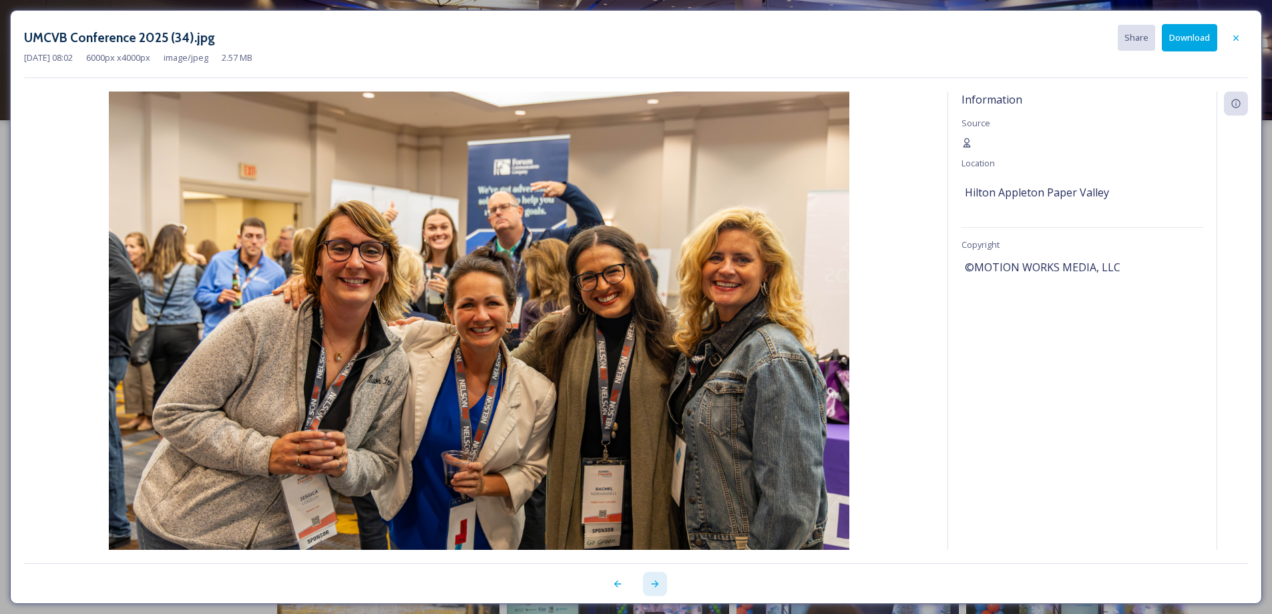
click at [652, 586] on icon at bounding box center [655, 583] width 11 height 11
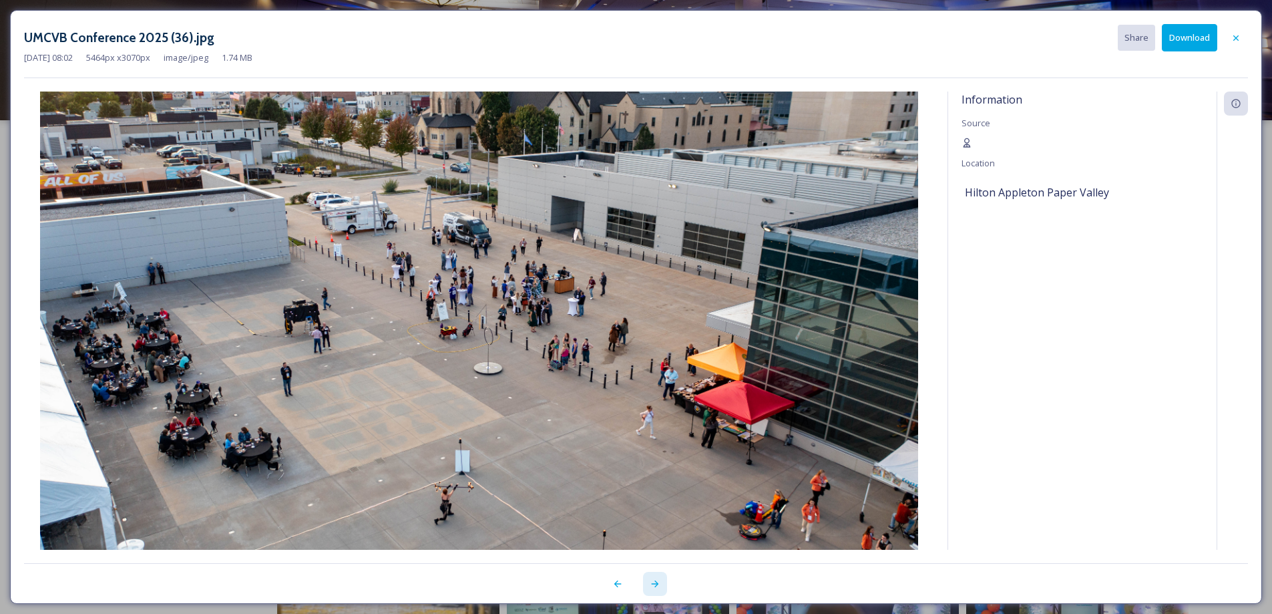
click at [657, 586] on icon at bounding box center [655, 583] width 11 height 11
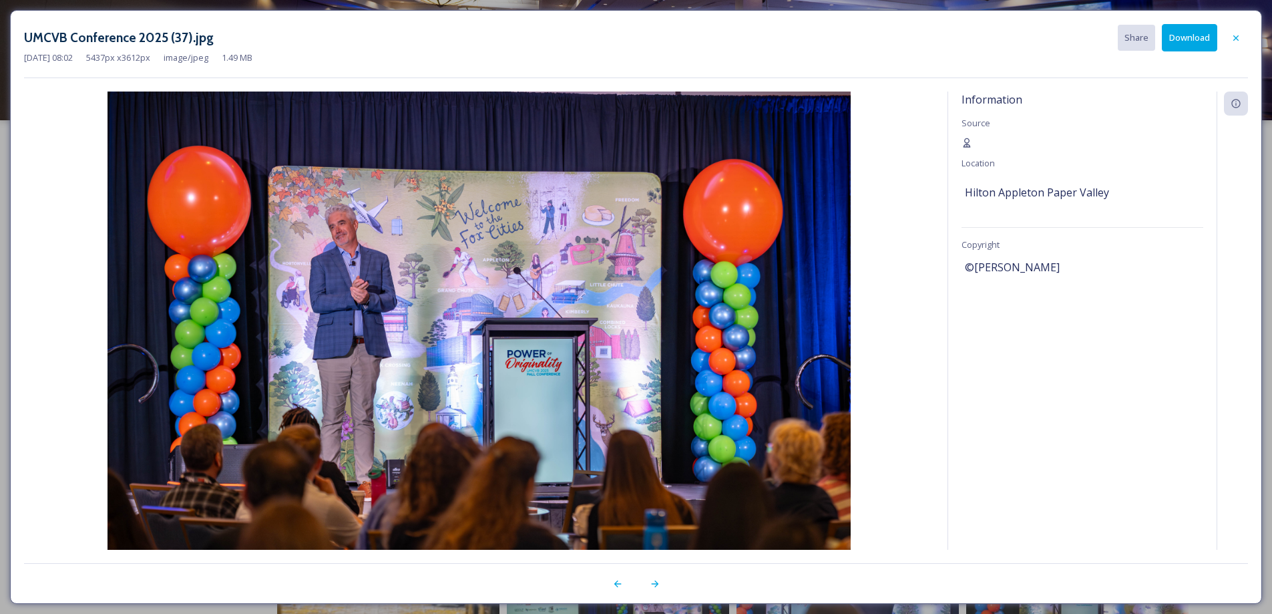
click at [1198, 37] on button "Download" at bounding box center [1189, 37] width 55 height 27
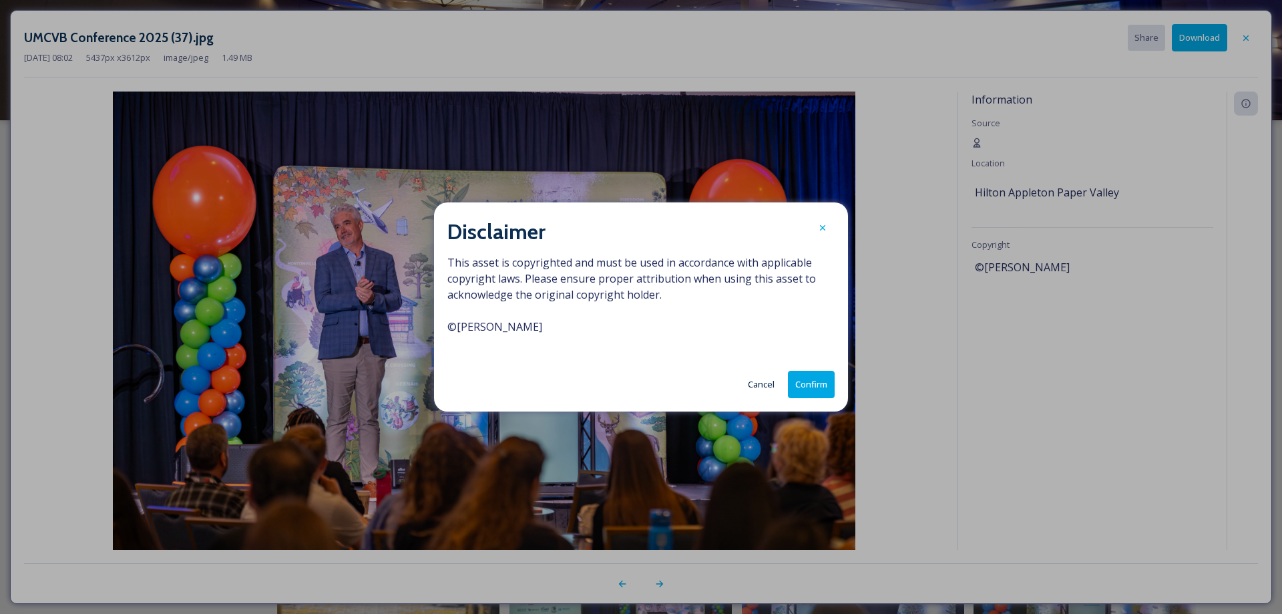
click at [802, 380] on button "Confirm" at bounding box center [811, 384] width 47 height 27
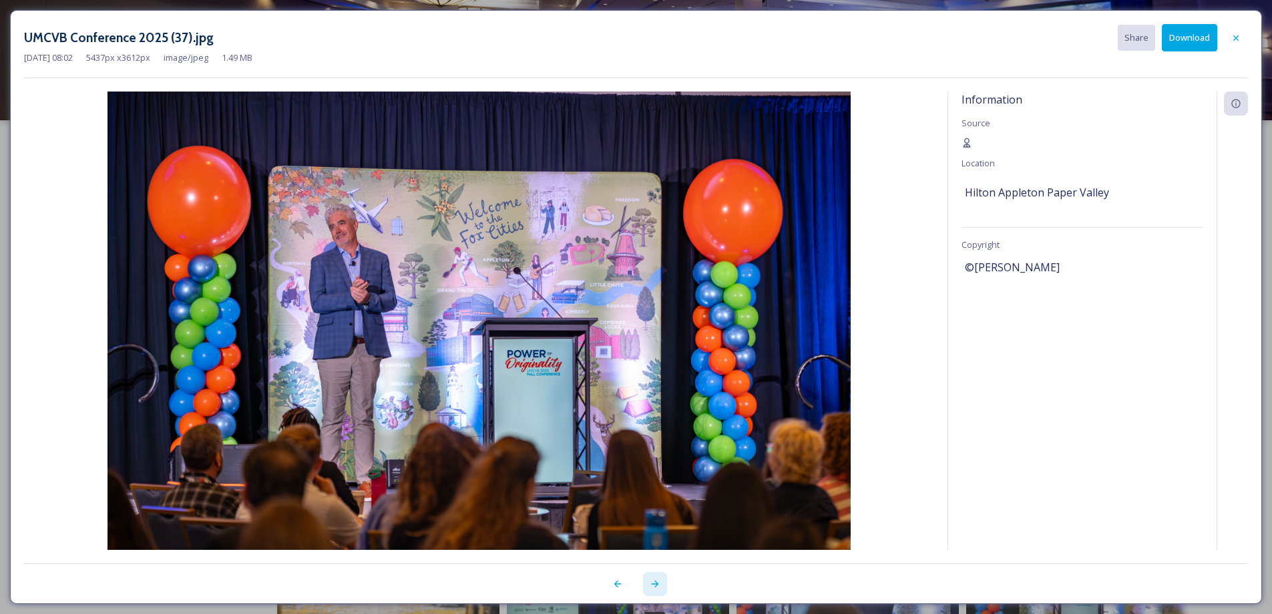
click at [655, 586] on icon at bounding box center [654, 583] width 7 height 7
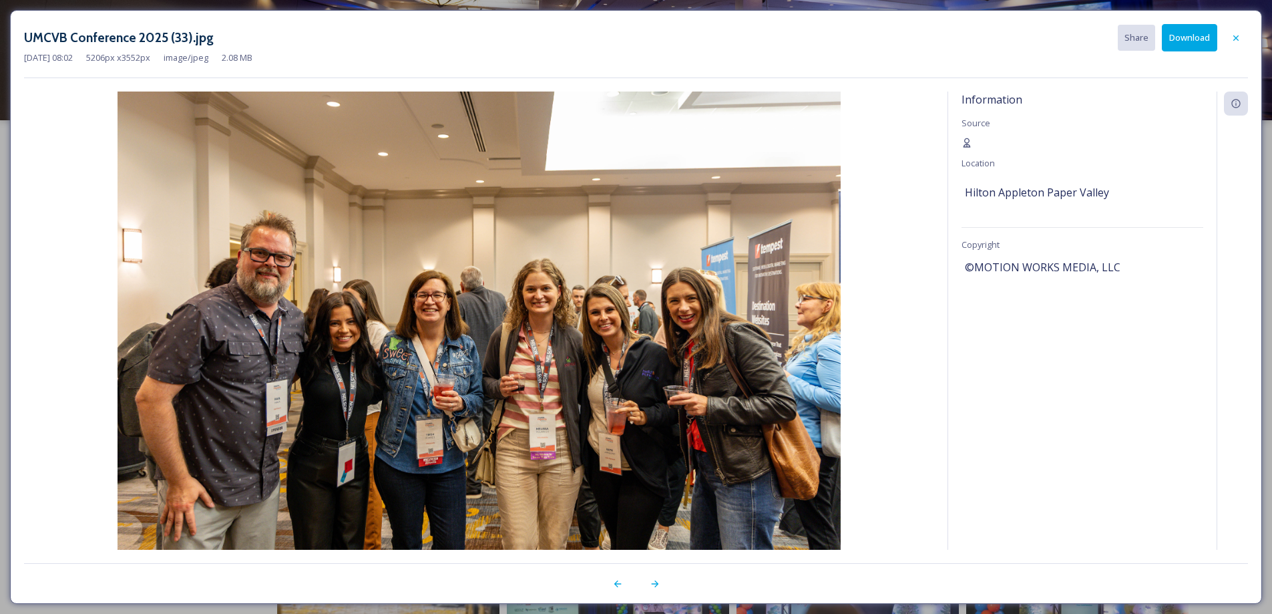
click at [1193, 45] on button "Download" at bounding box center [1189, 37] width 55 height 27
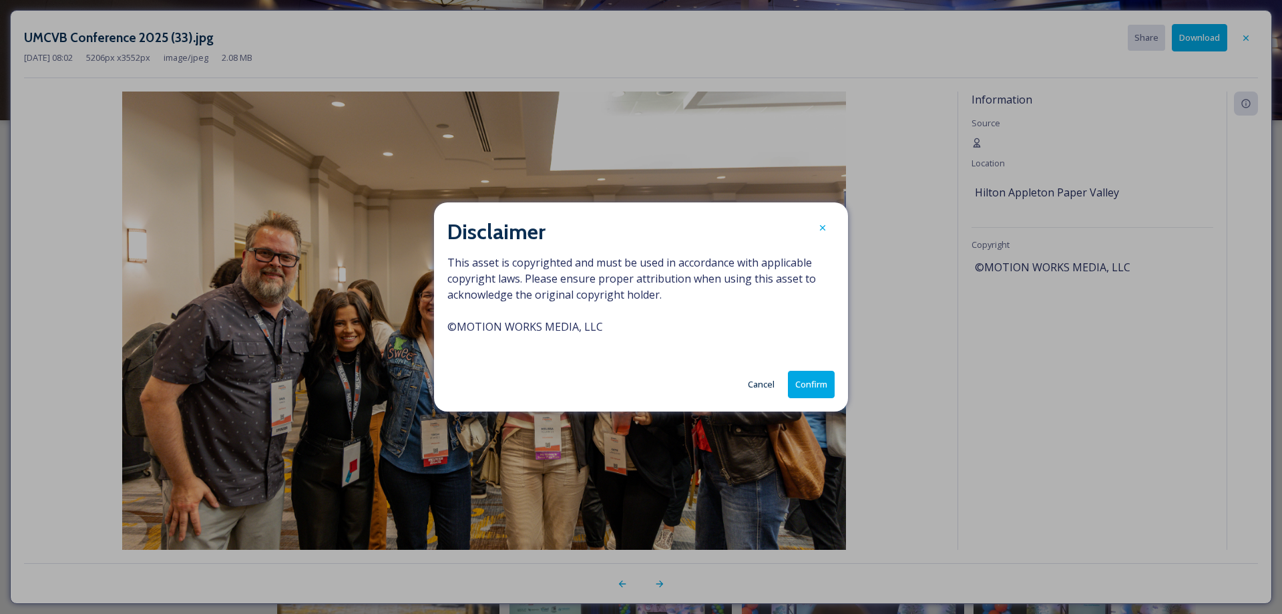
click at [808, 388] on button "Confirm" at bounding box center [811, 384] width 47 height 27
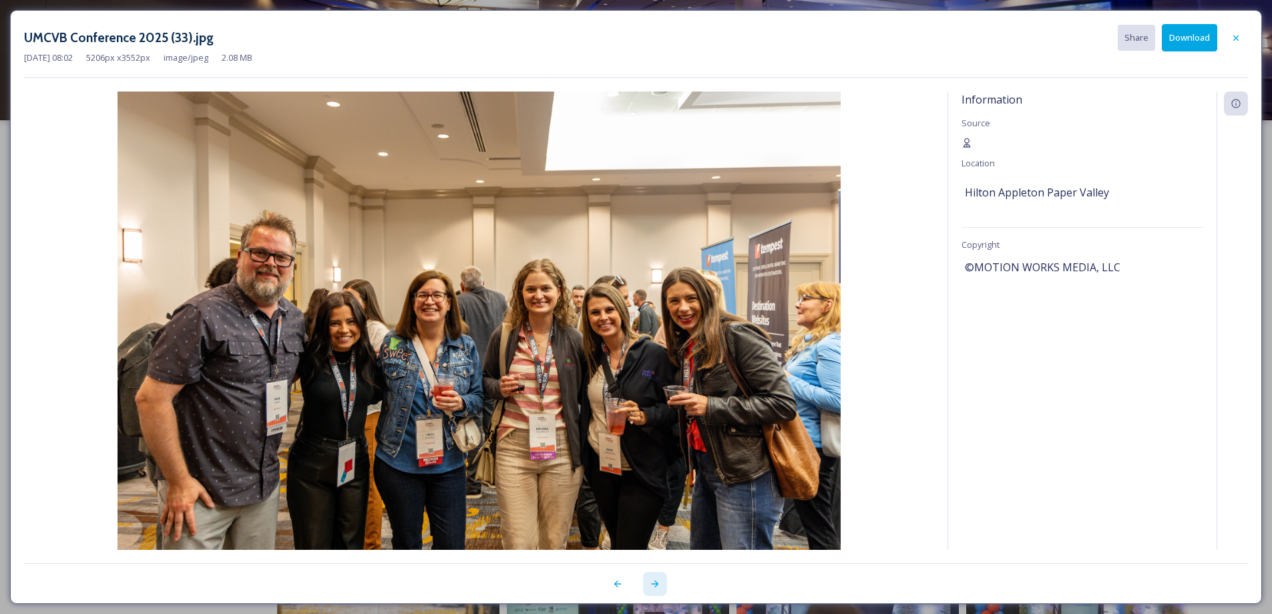
click at [656, 586] on icon at bounding box center [655, 583] width 11 height 11
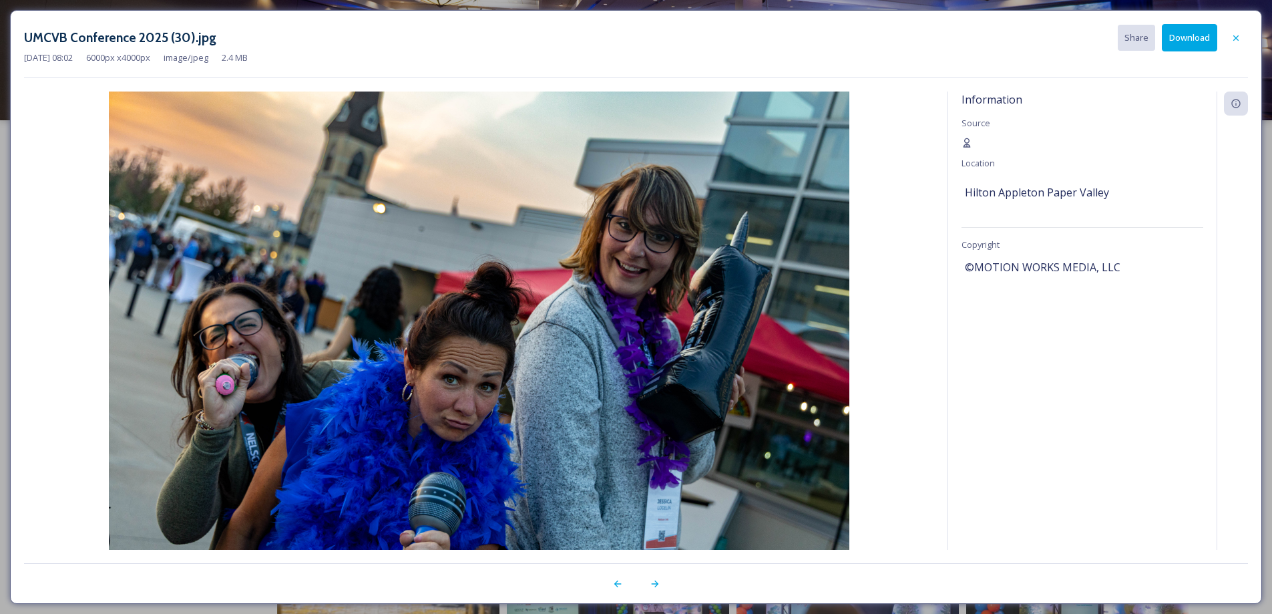
click at [1178, 43] on button "Download" at bounding box center [1189, 37] width 55 height 27
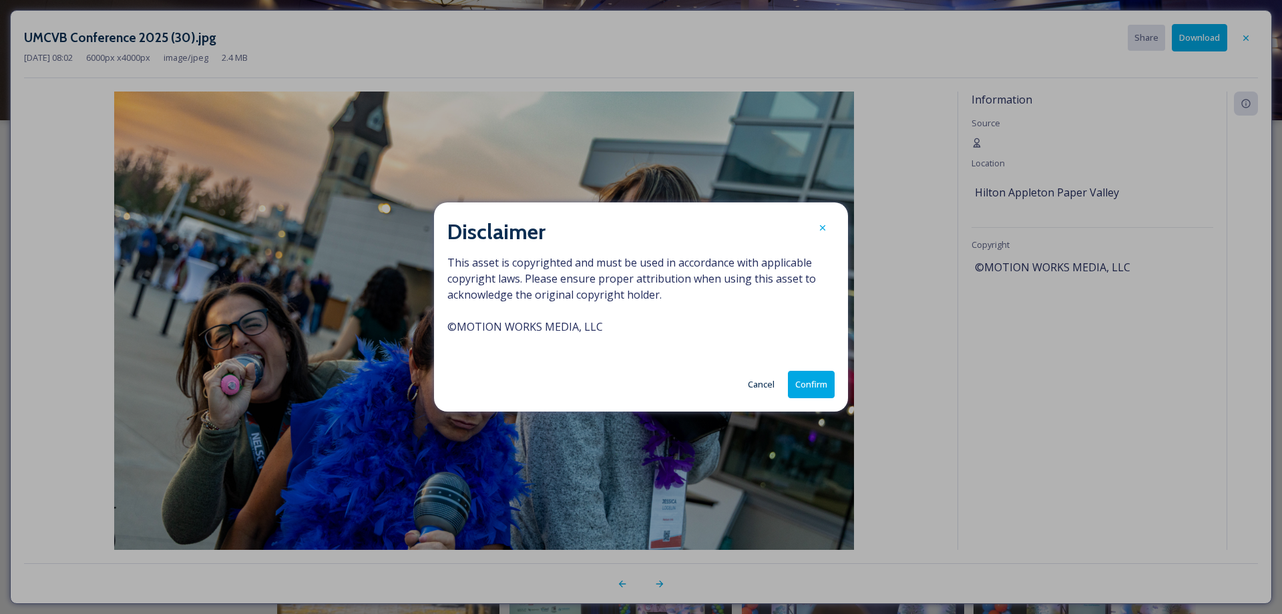
click at [806, 391] on button "Confirm" at bounding box center [811, 384] width 47 height 27
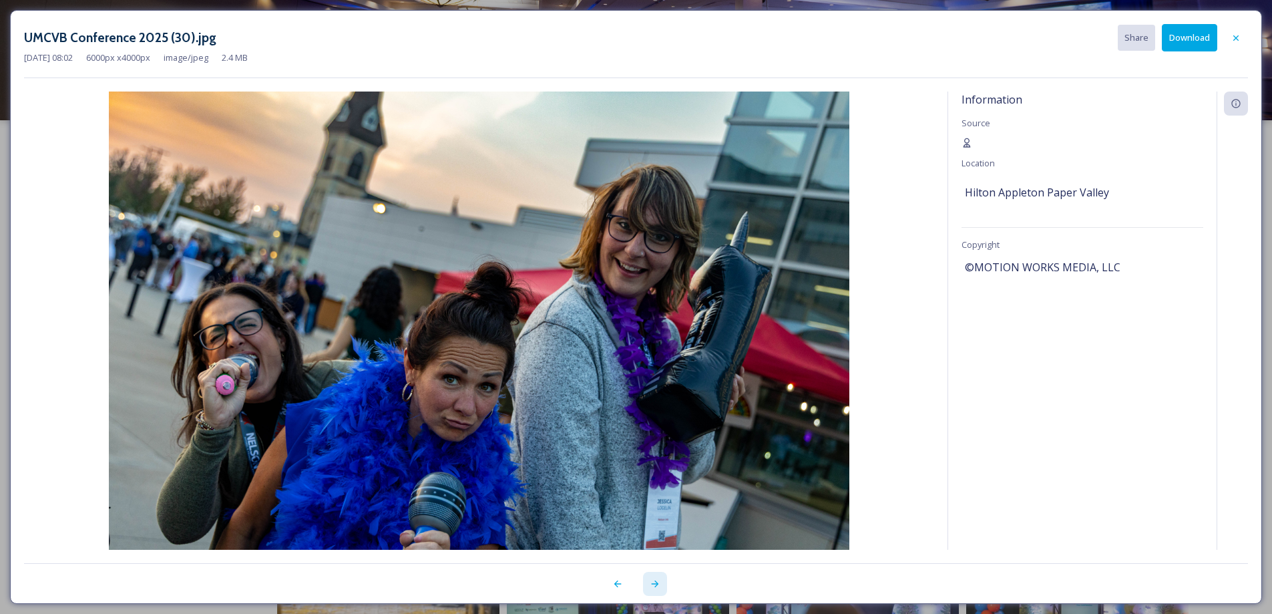
click at [655, 586] on icon at bounding box center [654, 583] width 7 height 7
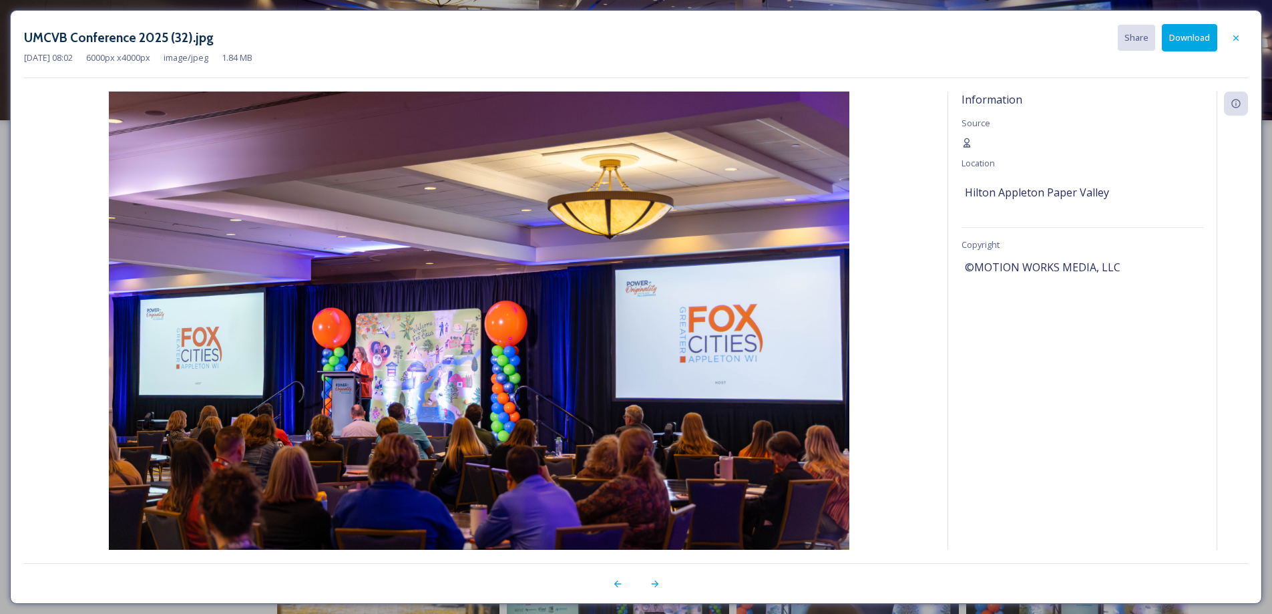
click at [1182, 33] on button "Download" at bounding box center [1189, 37] width 55 height 27
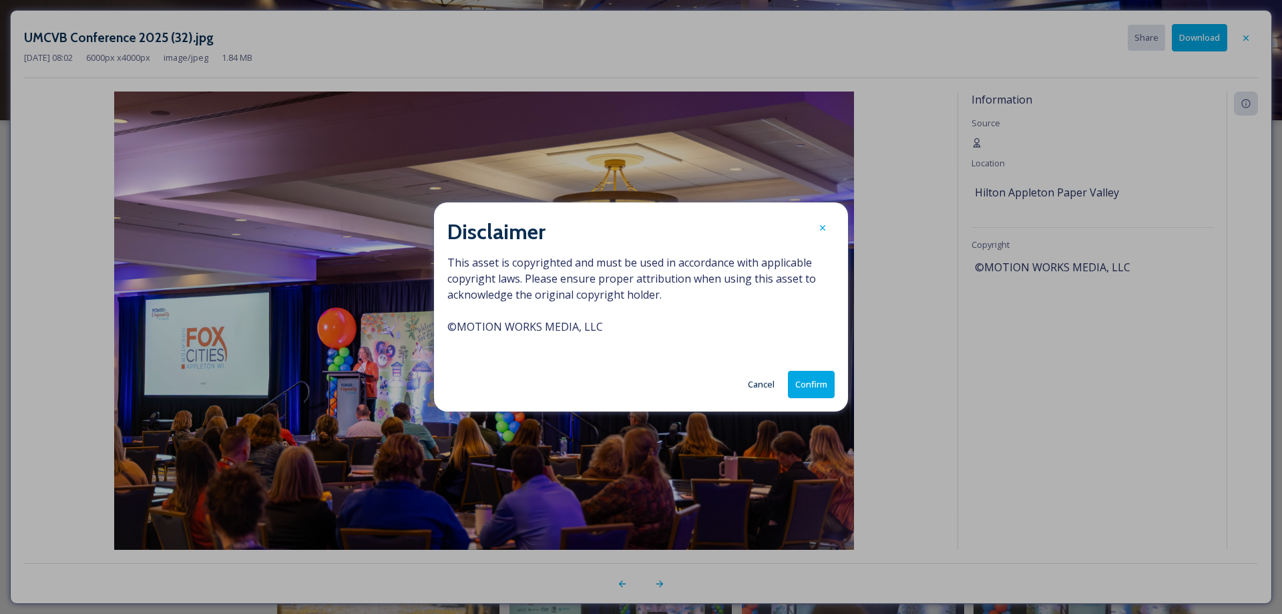
click at [808, 385] on button "Confirm" at bounding box center [811, 384] width 47 height 27
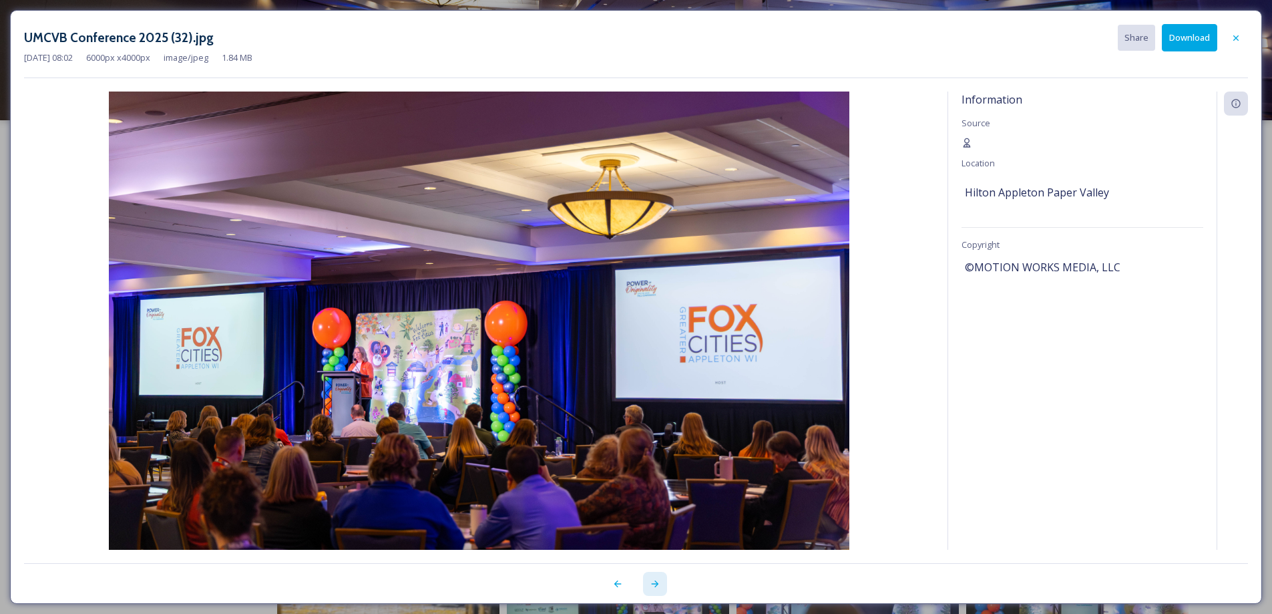
click at [657, 584] on icon at bounding box center [654, 583] width 7 height 7
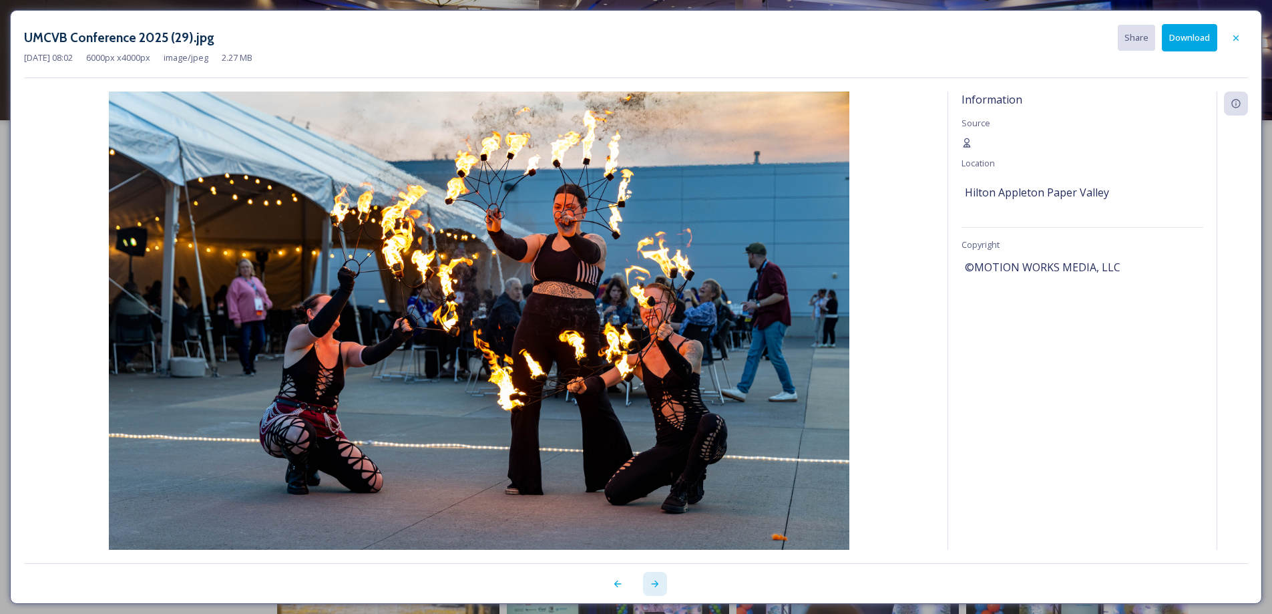
click at [653, 589] on div at bounding box center [655, 584] width 24 height 24
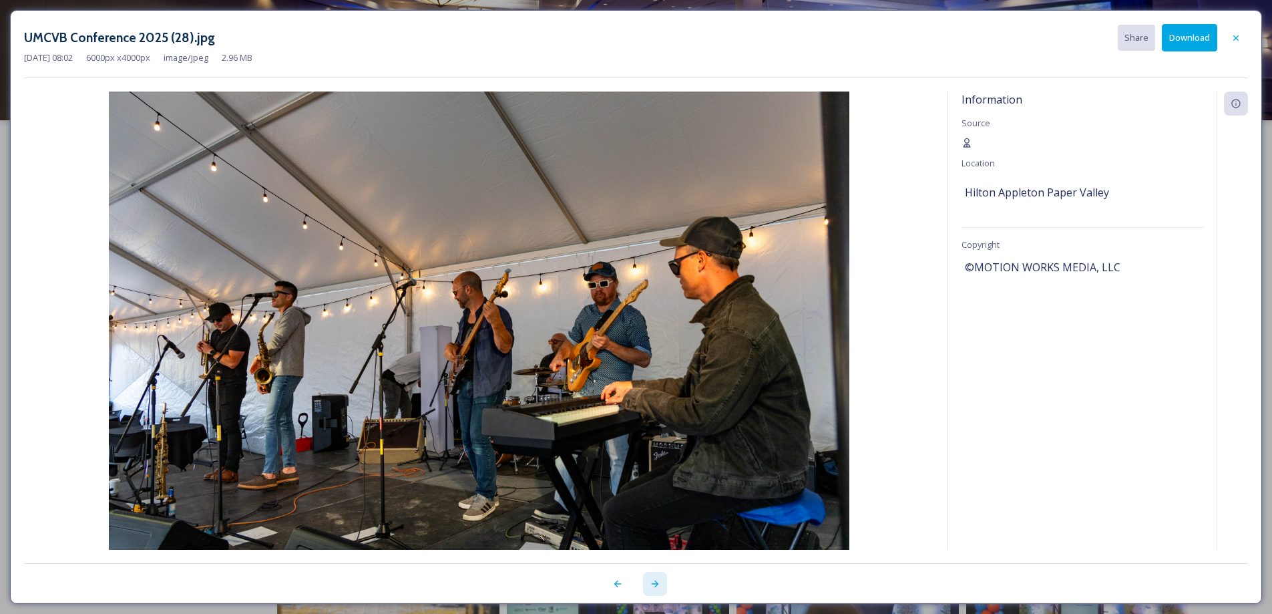
click at [653, 584] on icon at bounding box center [655, 583] width 11 height 11
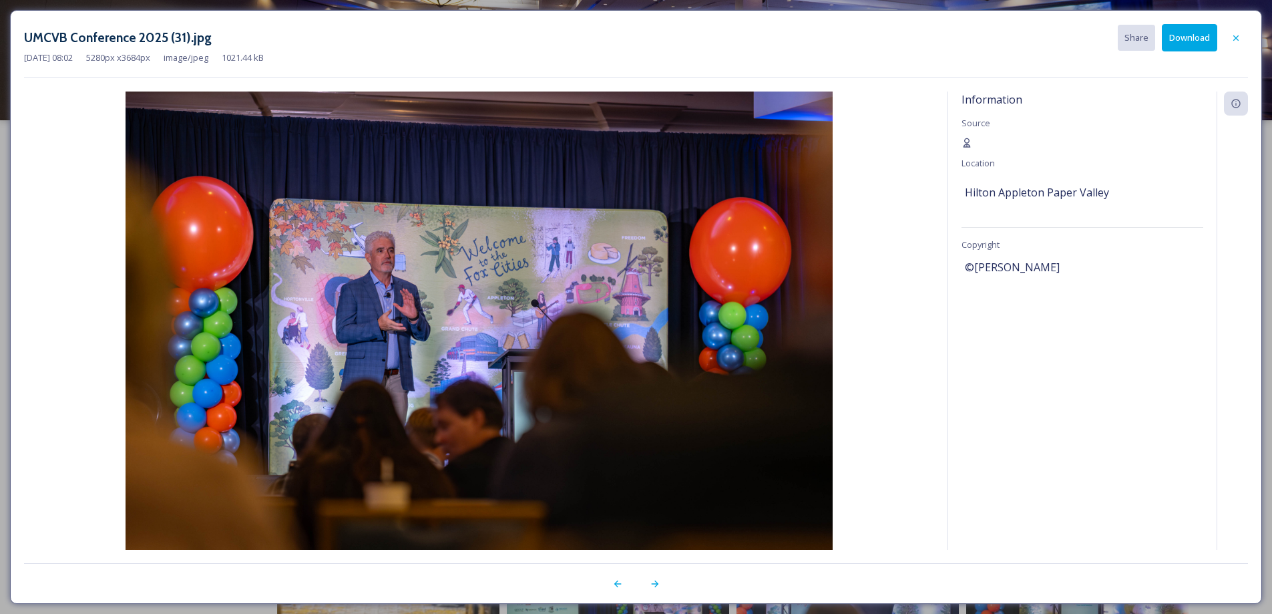
click at [1183, 40] on button "Download" at bounding box center [1189, 37] width 55 height 27
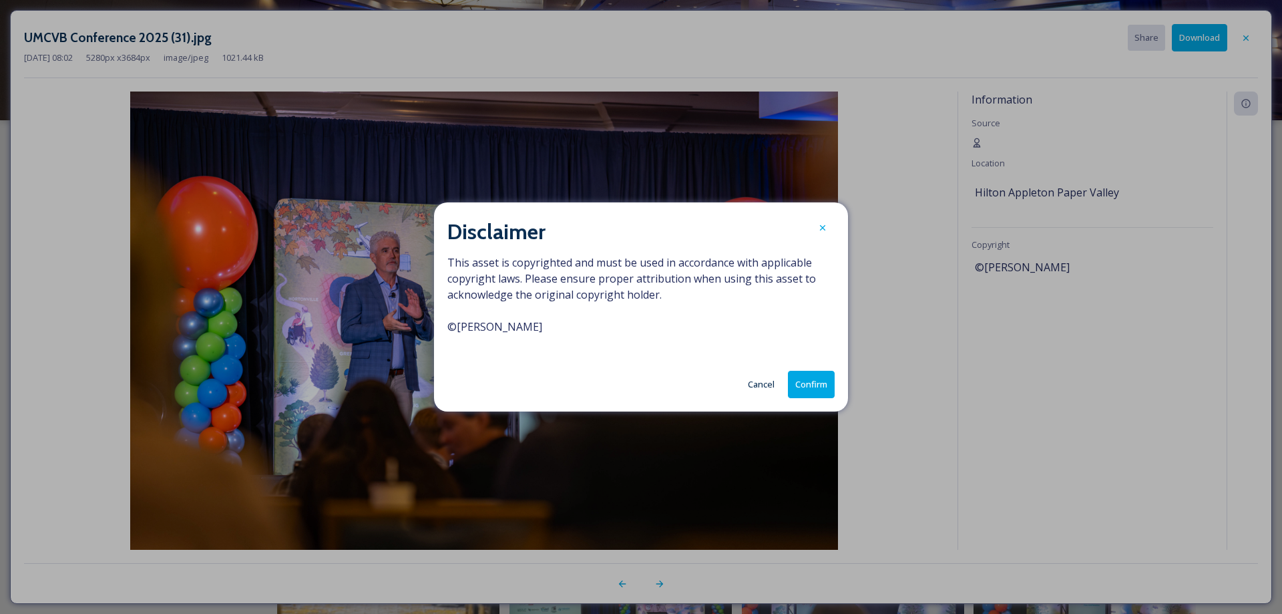
click at [820, 381] on button "Confirm" at bounding box center [811, 384] width 47 height 27
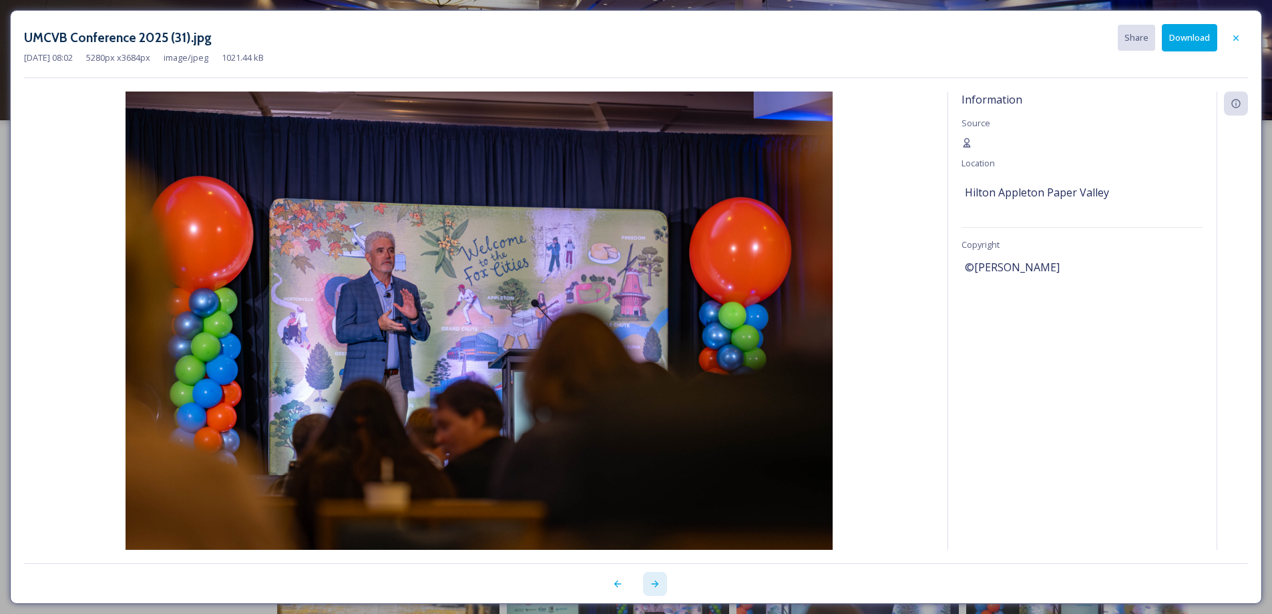
click at [657, 582] on icon at bounding box center [655, 583] width 11 height 11
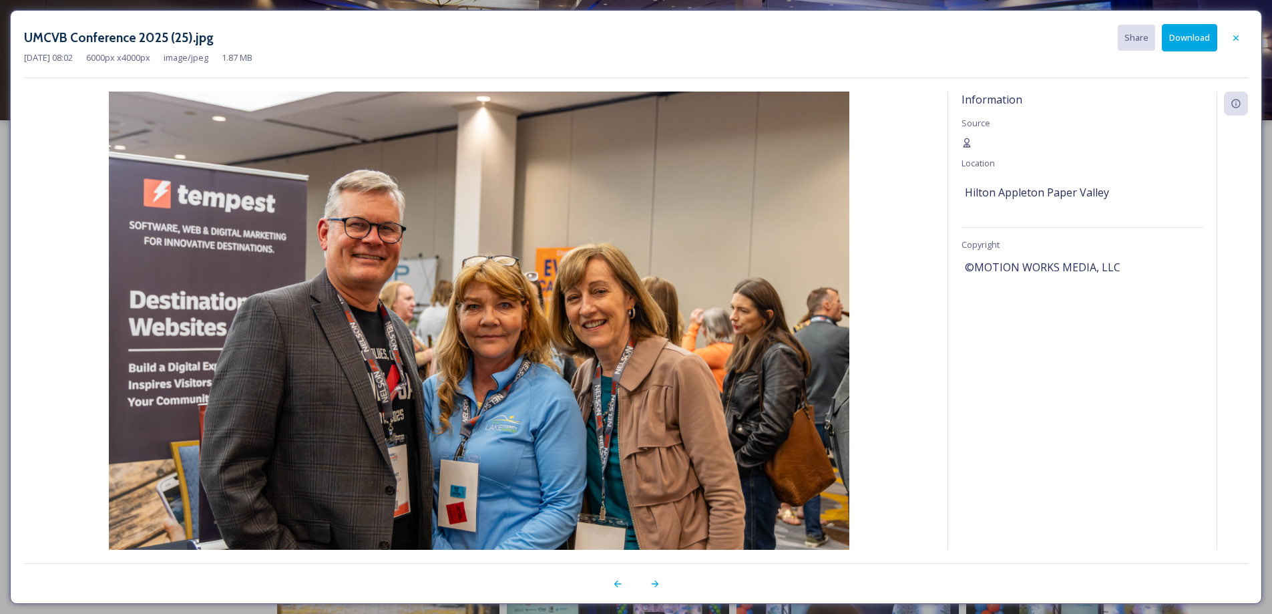
click at [1190, 41] on button "Download" at bounding box center [1189, 37] width 55 height 27
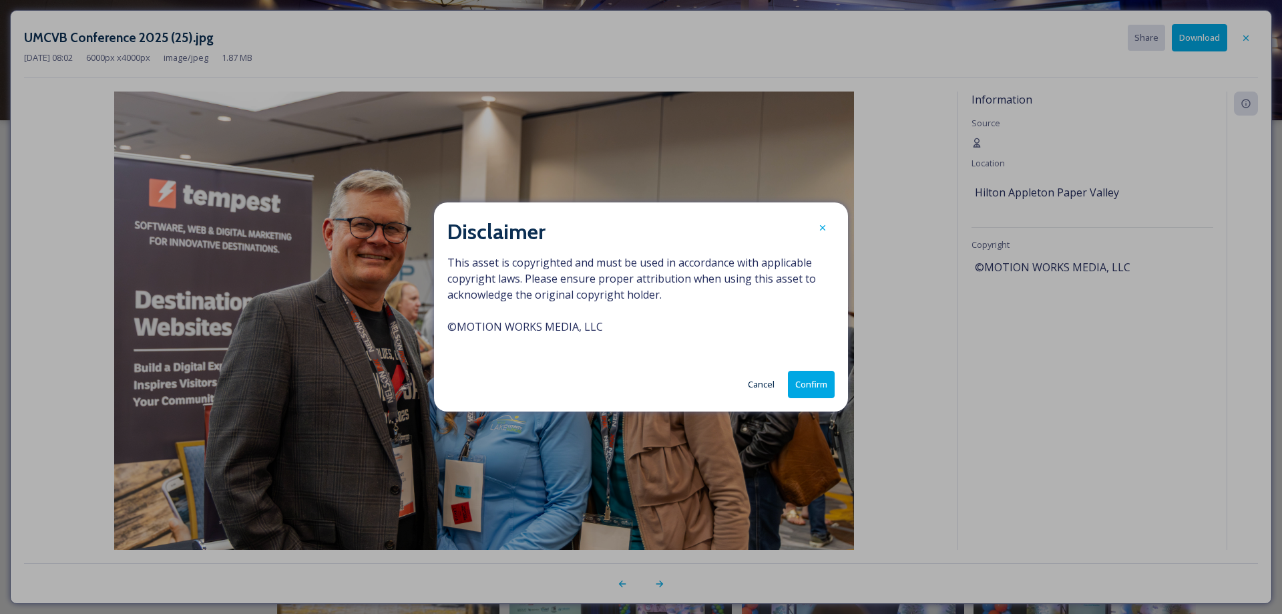
click at [808, 371] on button "Confirm" at bounding box center [811, 384] width 47 height 27
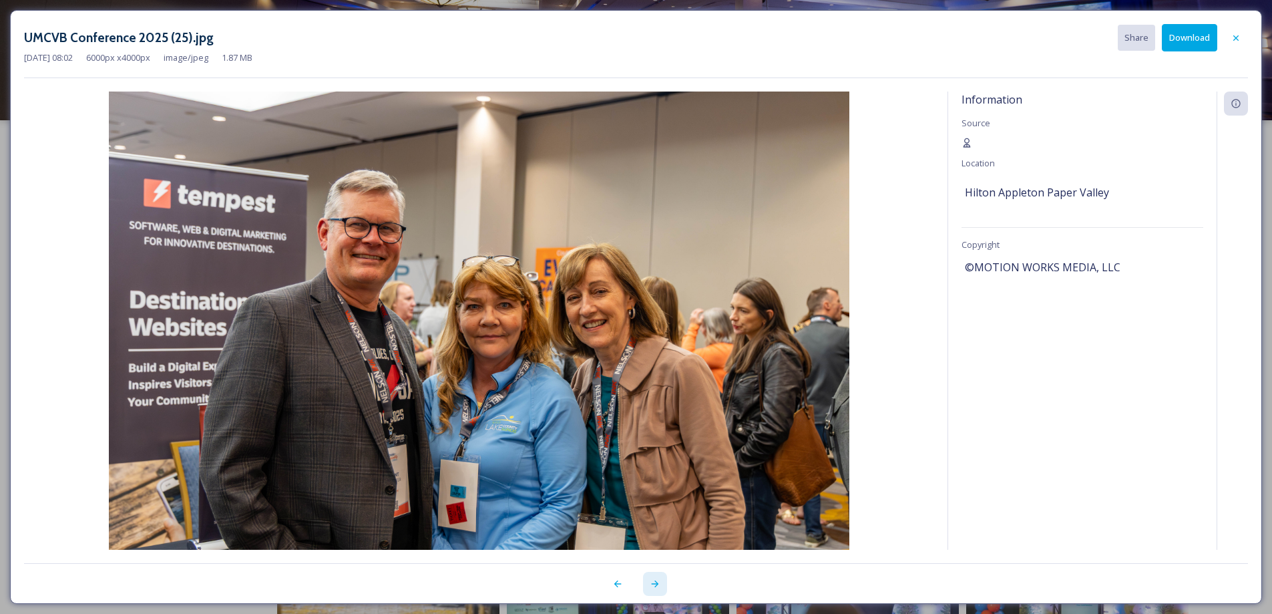
click at [655, 582] on icon at bounding box center [654, 583] width 7 height 7
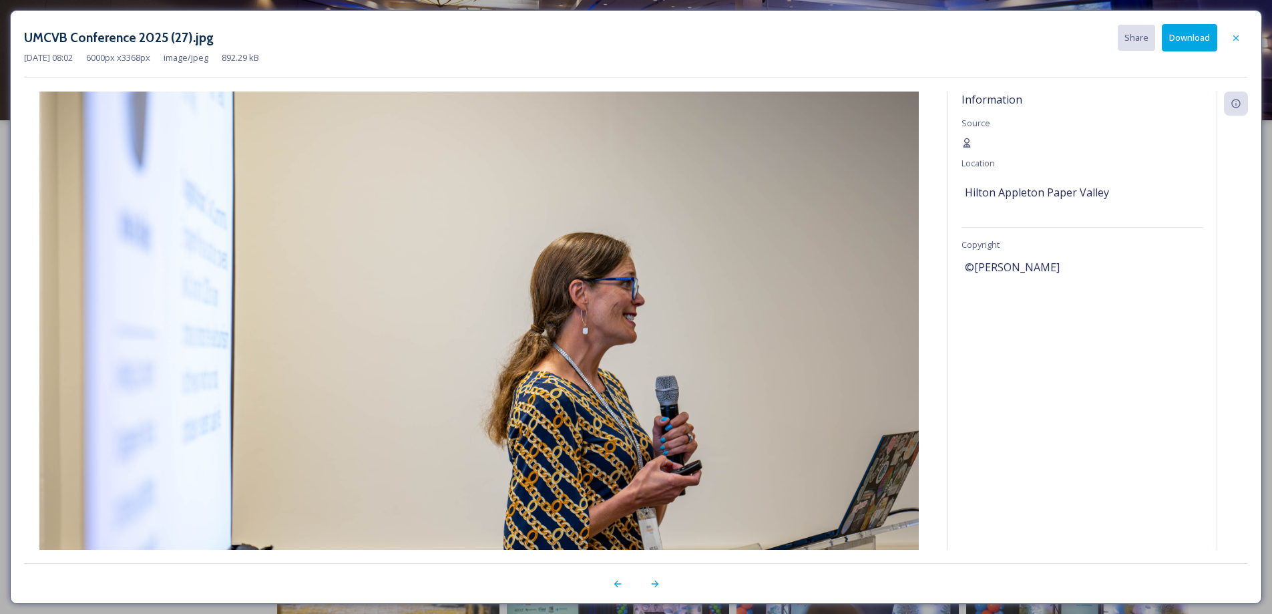
click at [1182, 39] on button "Download" at bounding box center [1189, 37] width 55 height 27
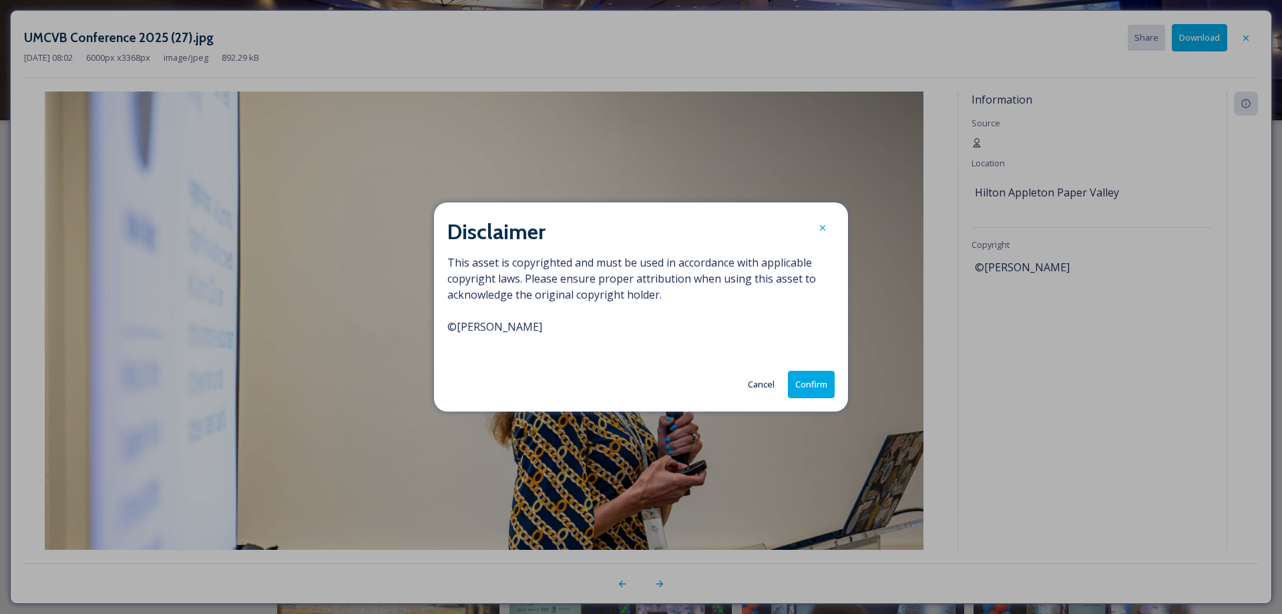
click at [820, 379] on button "Confirm" at bounding box center [811, 384] width 47 height 27
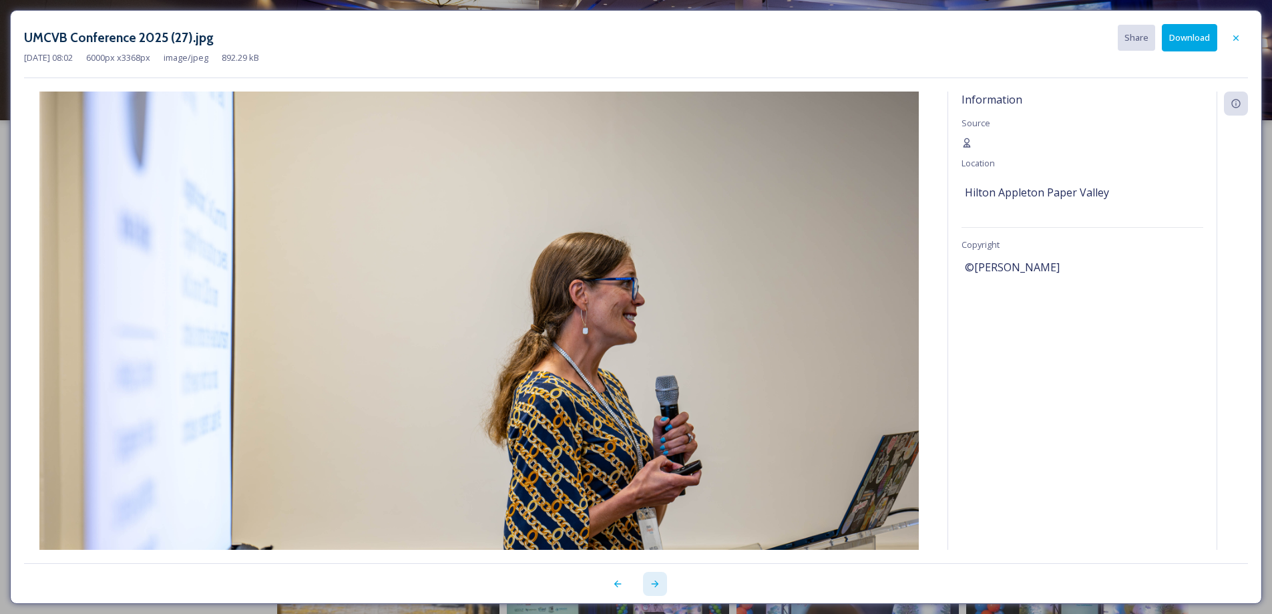
click at [655, 583] on icon at bounding box center [655, 583] width 11 height 11
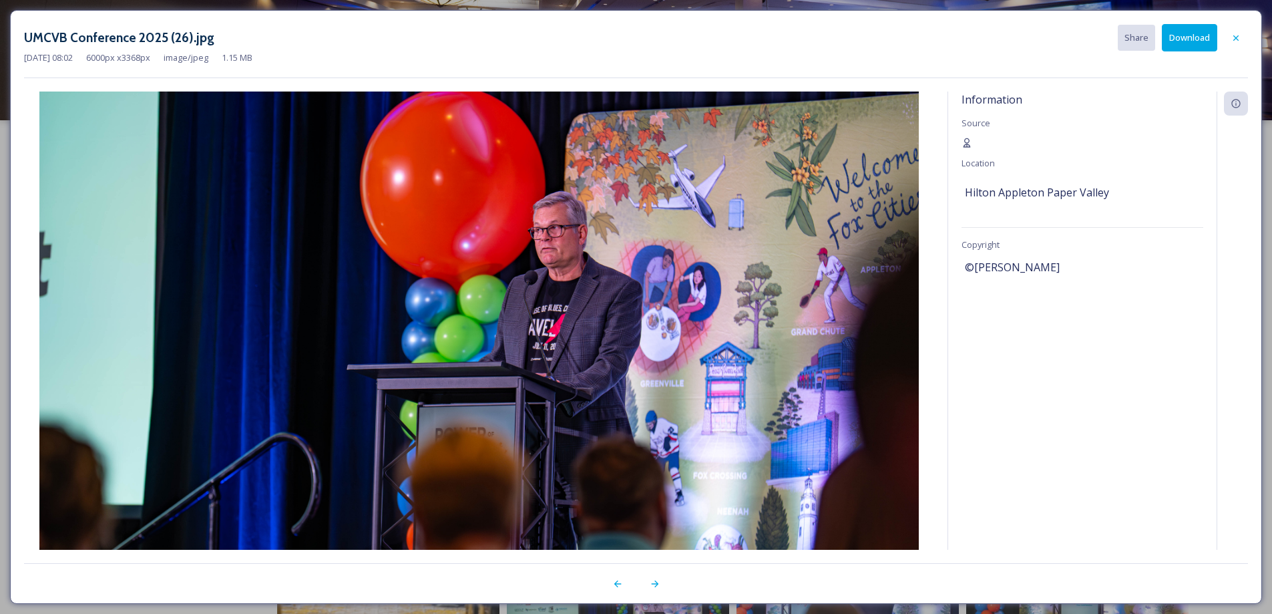
click at [1181, 35] on button "Download" at bounding box center [1189, 37] width 55 height 27
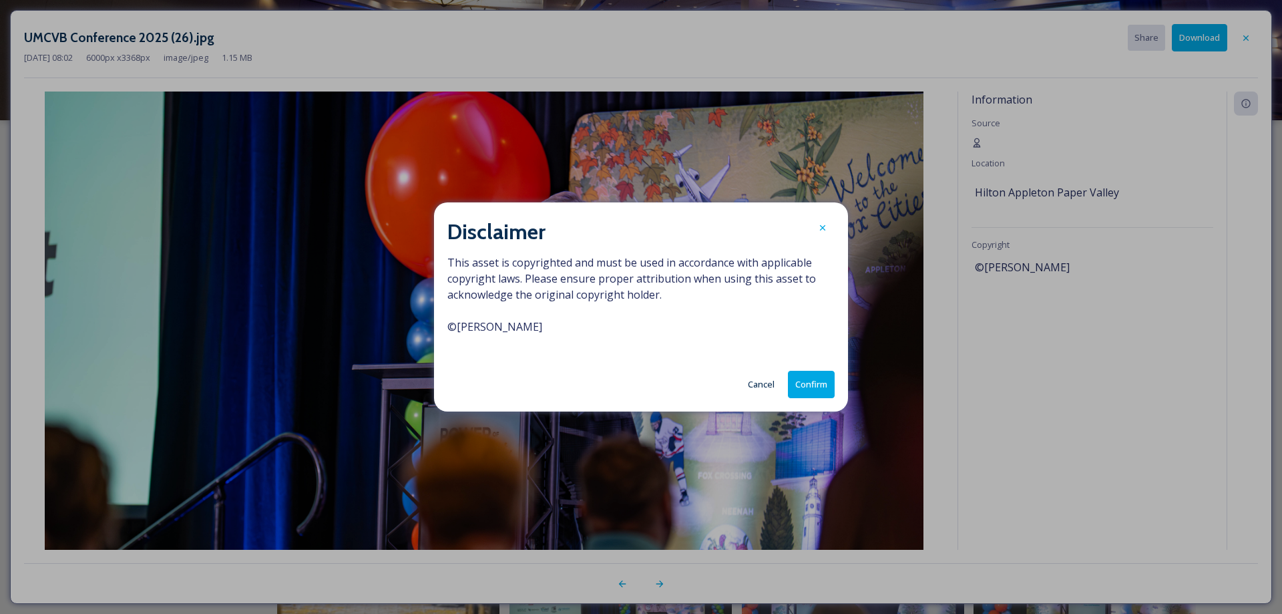
click at [794, 386] on button "Confirm" at bounding box center [811, 384] width 47 height 27
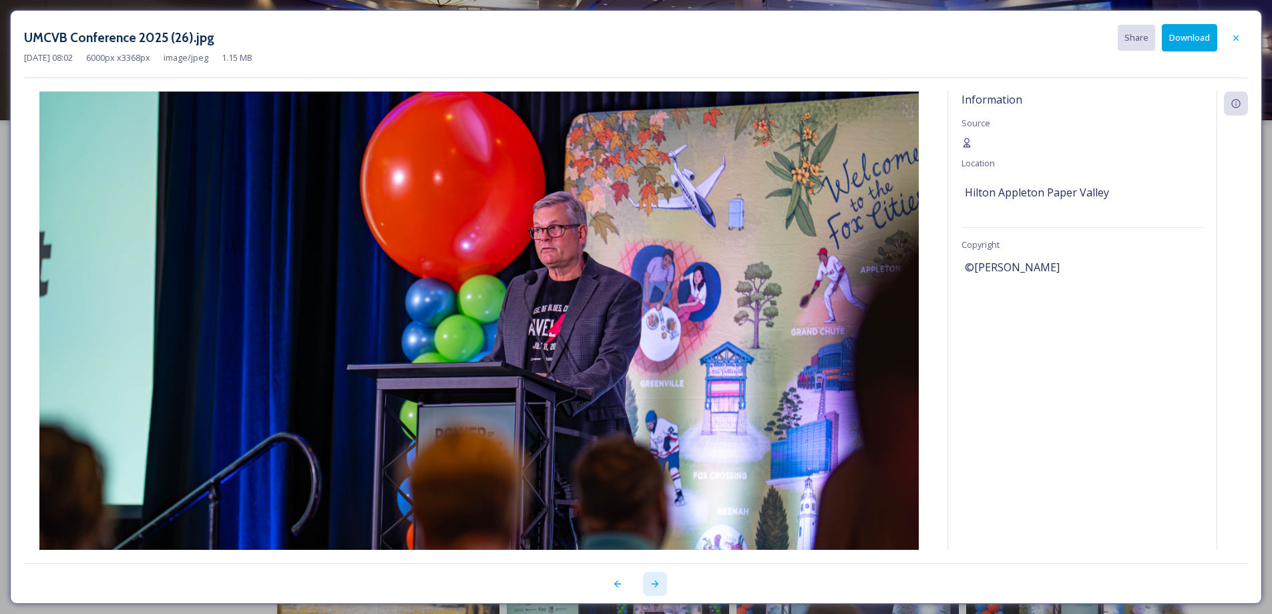
click at [653, 586] on icon at bounding box center [655, 583] width 11 height 11
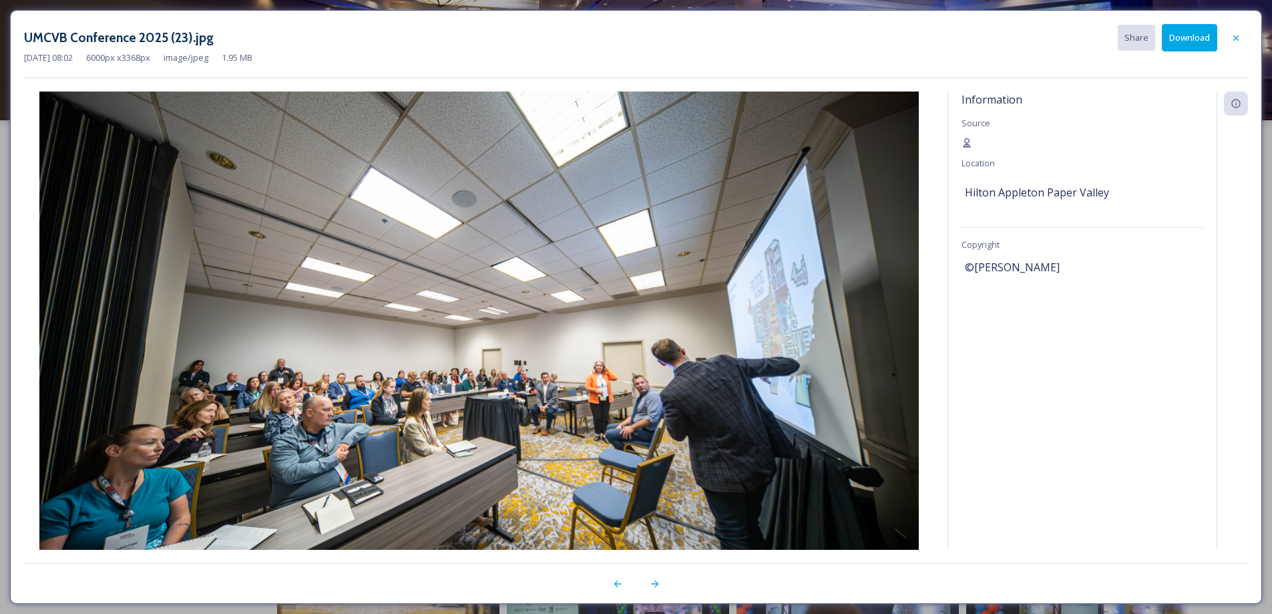
click at [1182, 29] on button "Download" at bounding box center [1189, 37] width 55 height 27
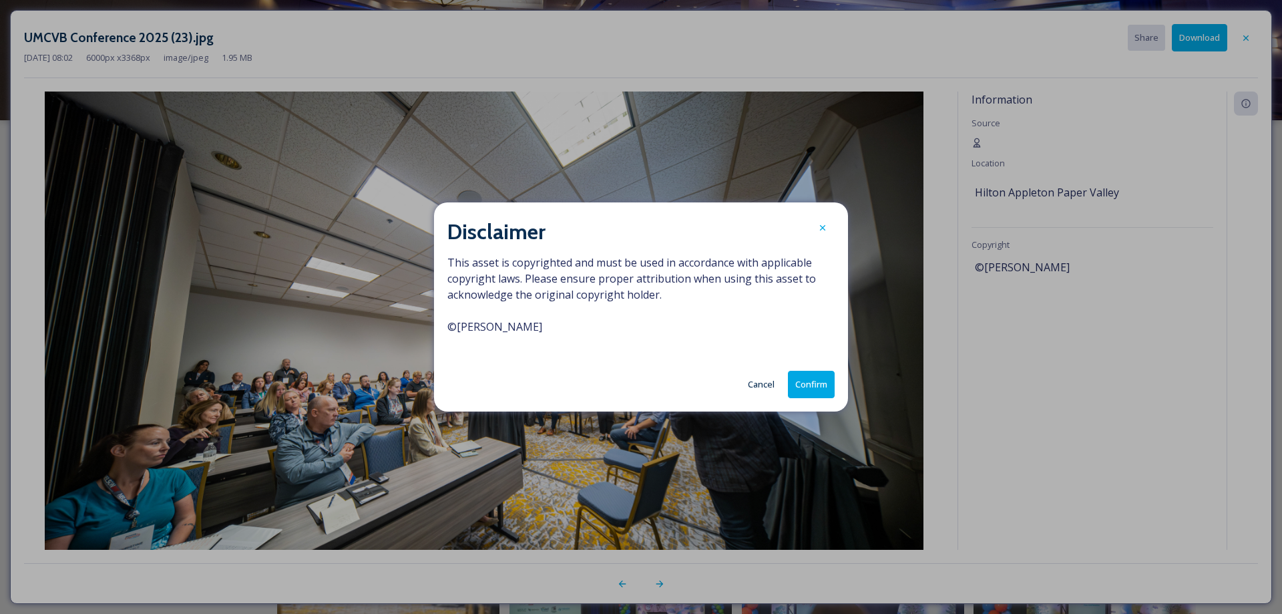
click at [820, 391] on button "Confirm" at bounding box center [811, 384] width 47 height 27
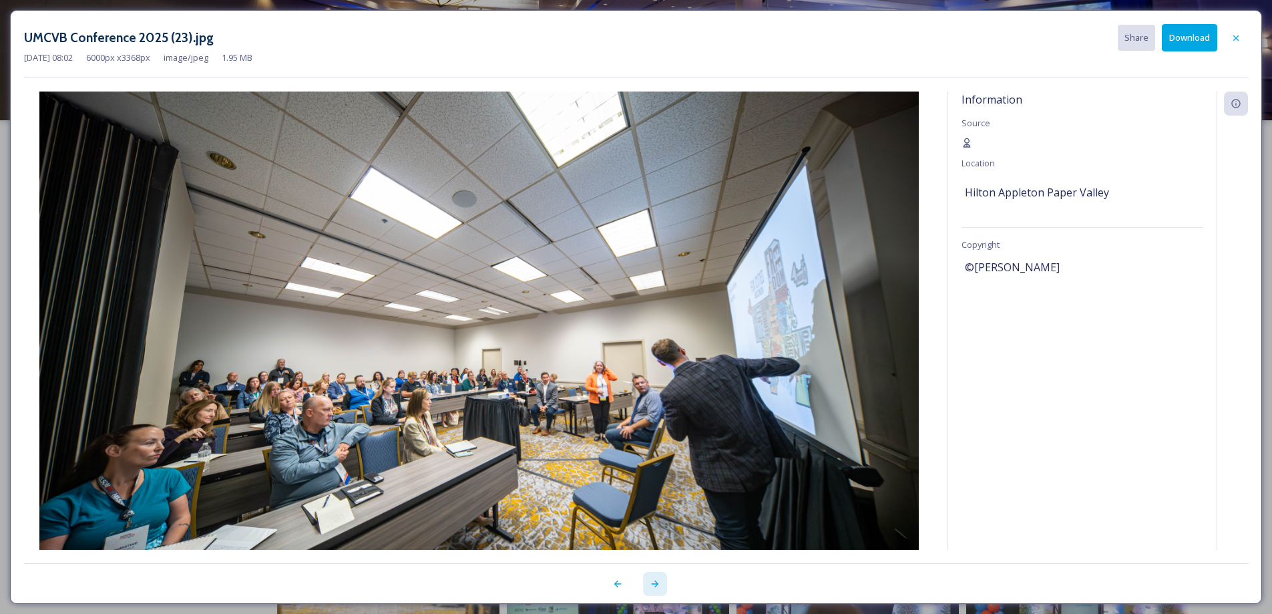
click at [655, 584] on icon at bounding box center [655, 583] width 11 height 11
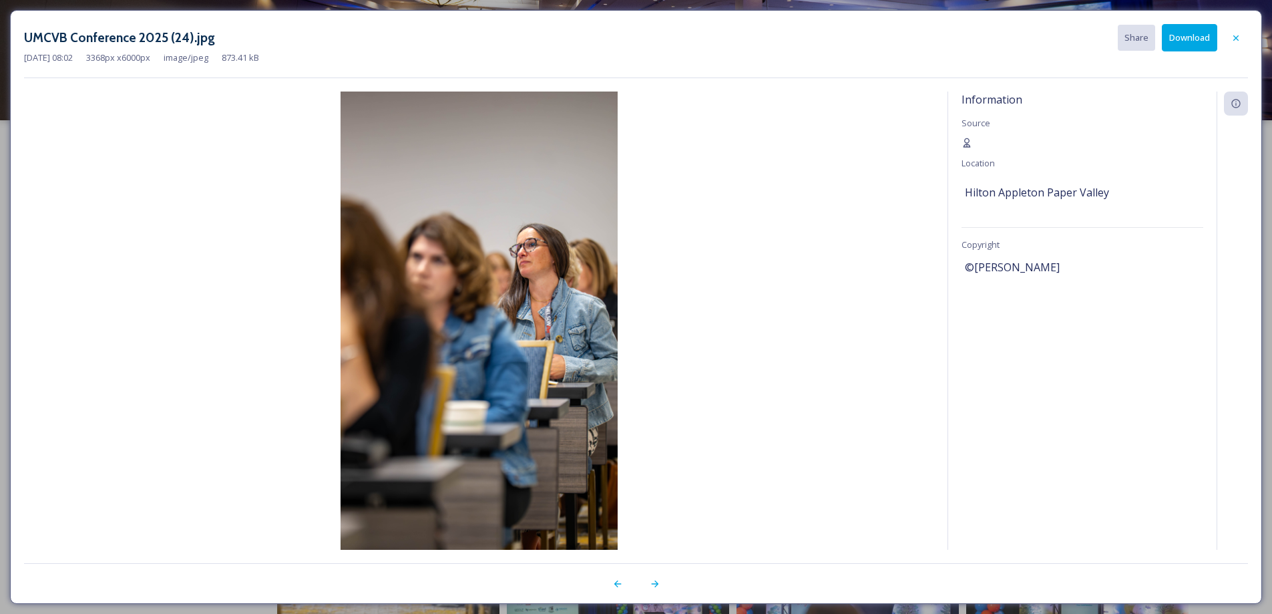
click at [1173, 43] on button "Download" at bounding box center [1189, 37] width 55 height 27
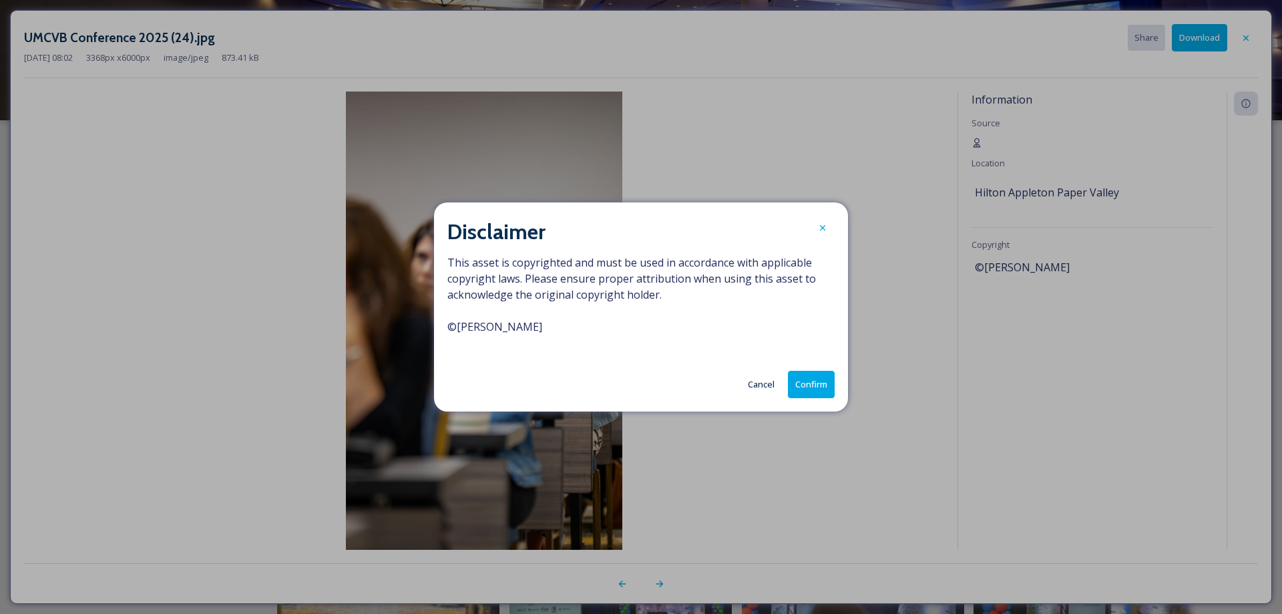
click at [819, 389] on button "Confirm" at bounding box center [811, 384] width 47 height 27
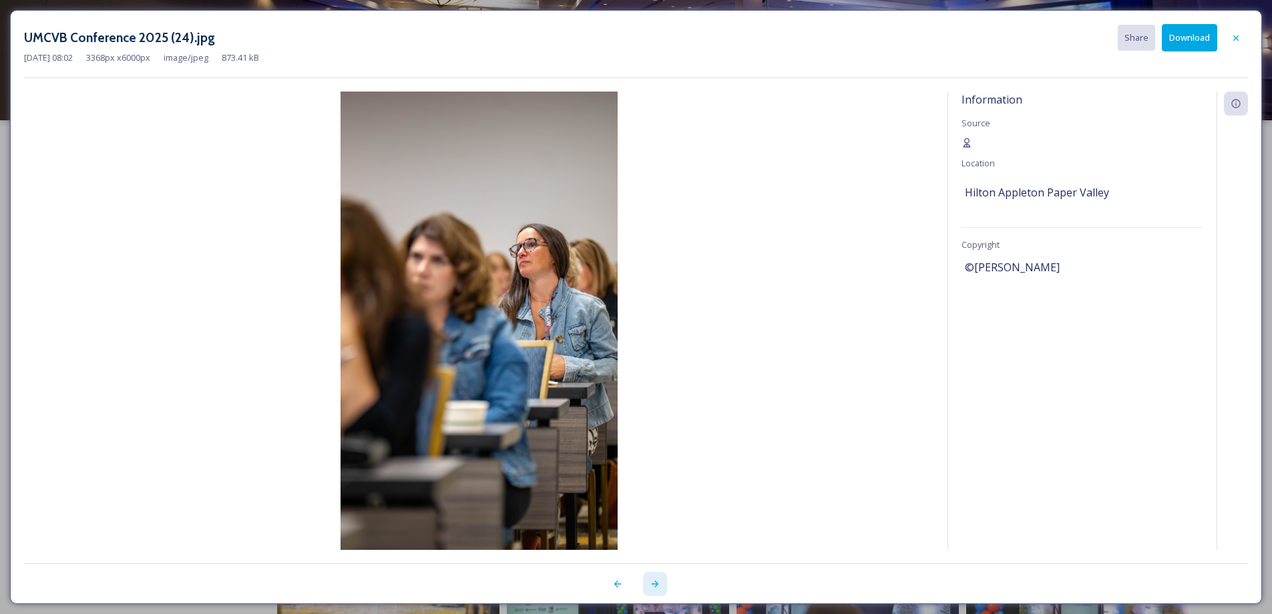
click at [657, 584] on icon at bounding box center [654, 583] width 7 height 7
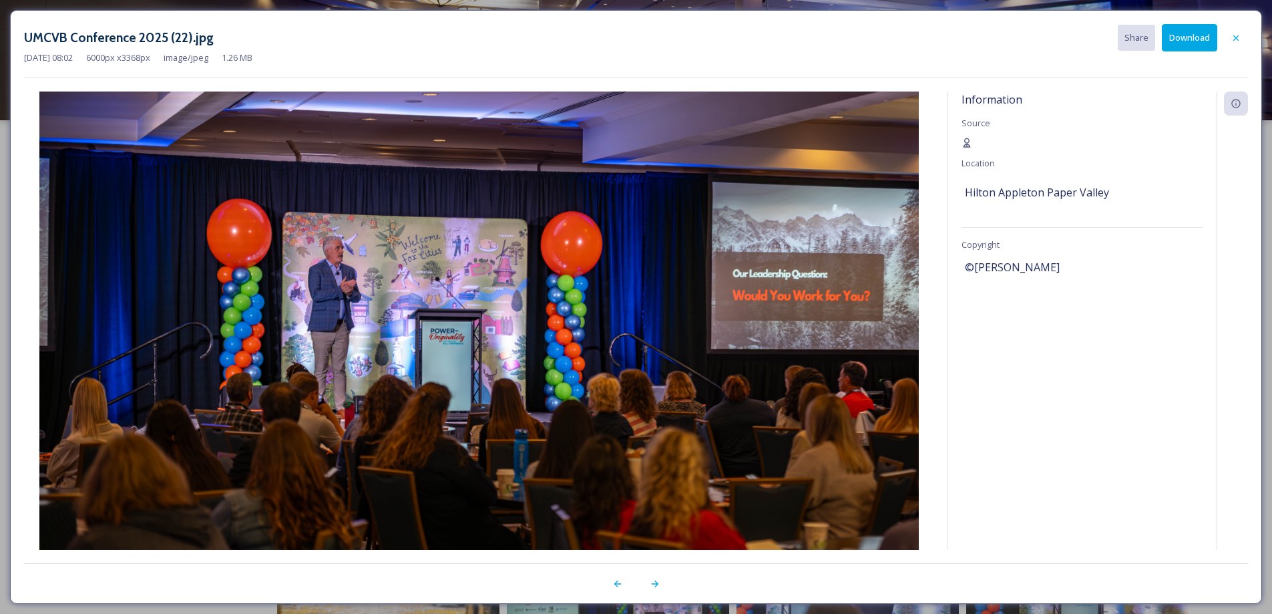
click at [1184, 41] on button "Download" at bounding box center [1189, 37] width 55 height 27
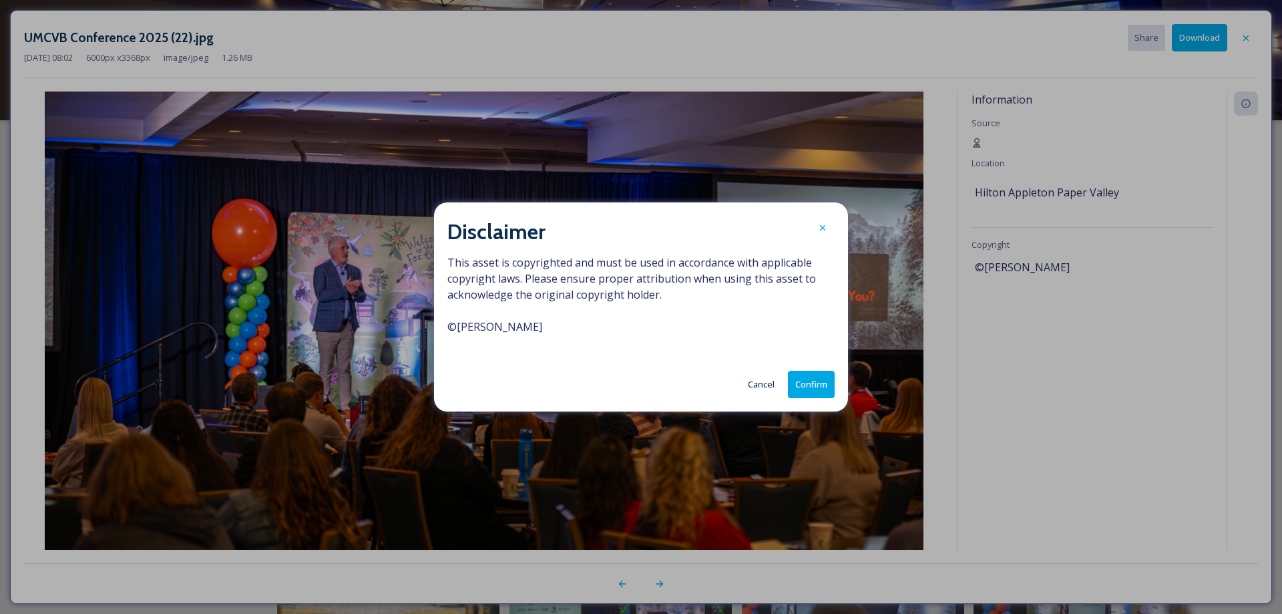
click at [808, 385] on button "Confirm" at bounding box center [811, 384] width 47 height 27
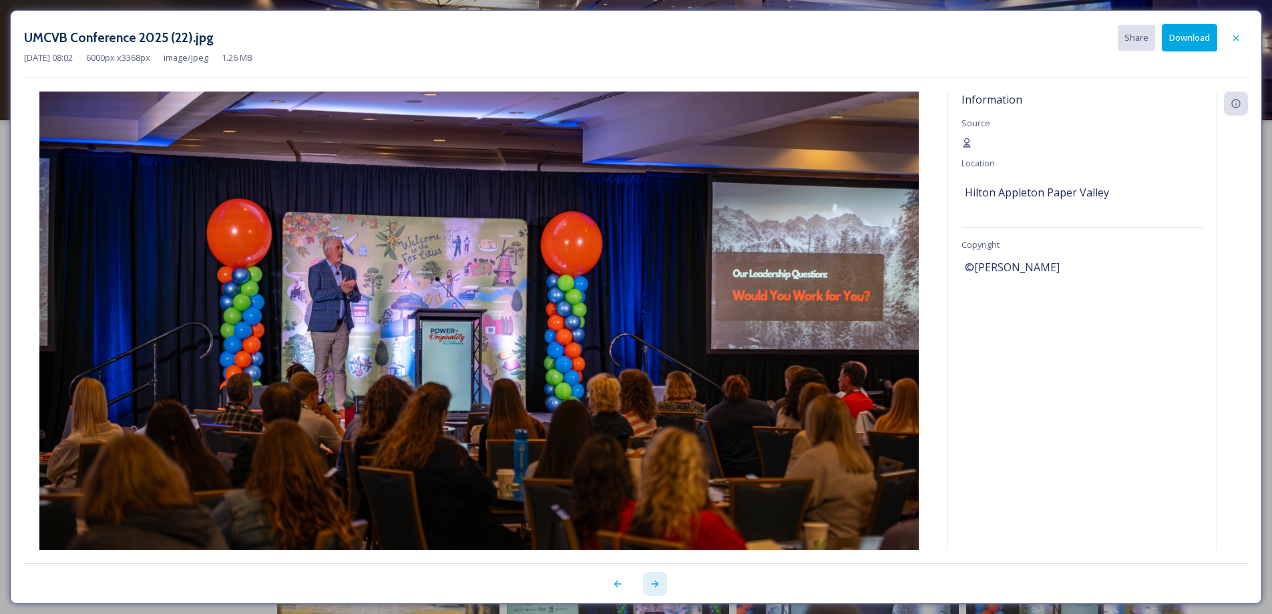
click at [658, 586] on icon at bounding box center [655, 583] width 11 height 11
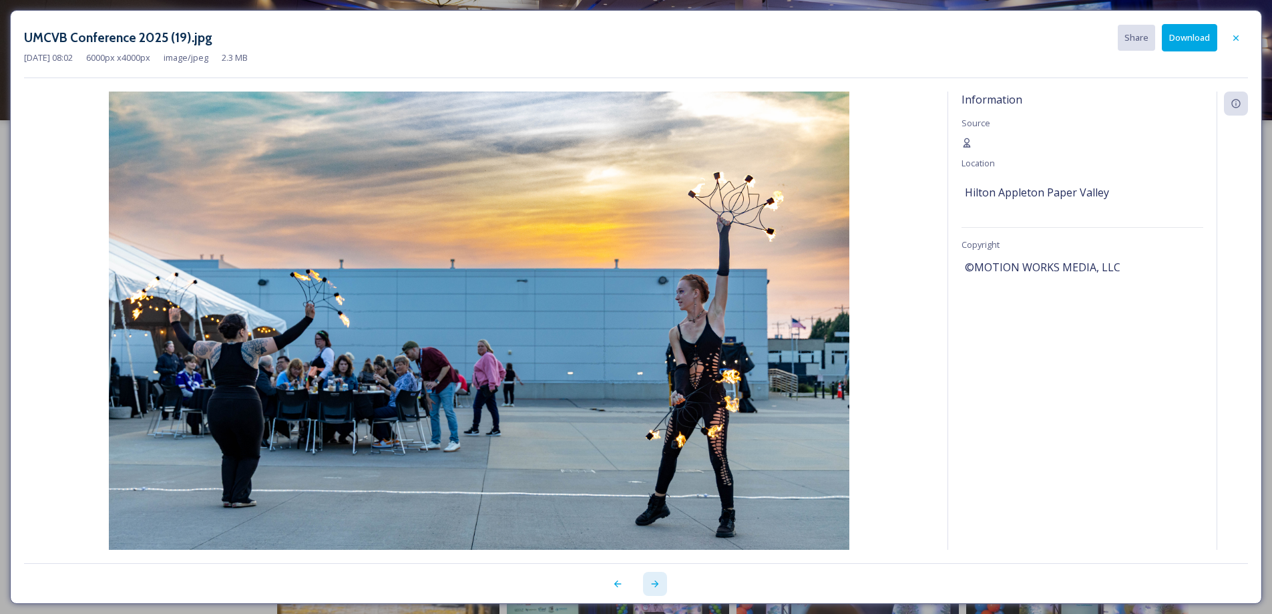
click at [657, 586] on icon at bounding box center [655, 583] width 11 height 11
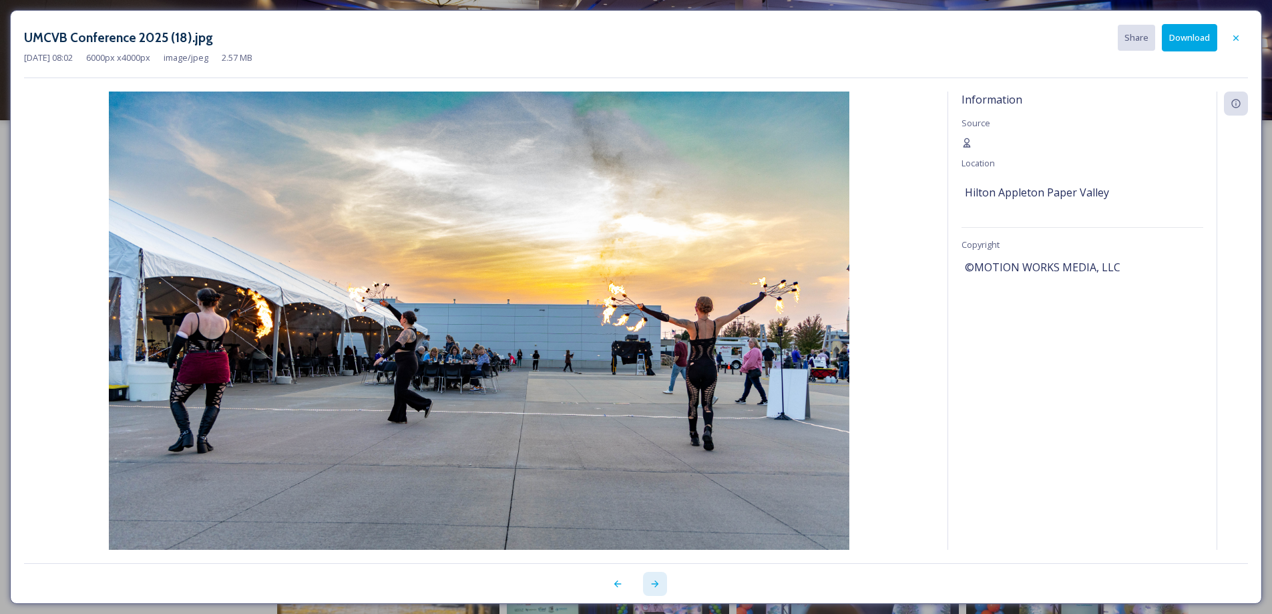
click at [657, 586] on icon at bounding box center [655, 583] width 11 height 11
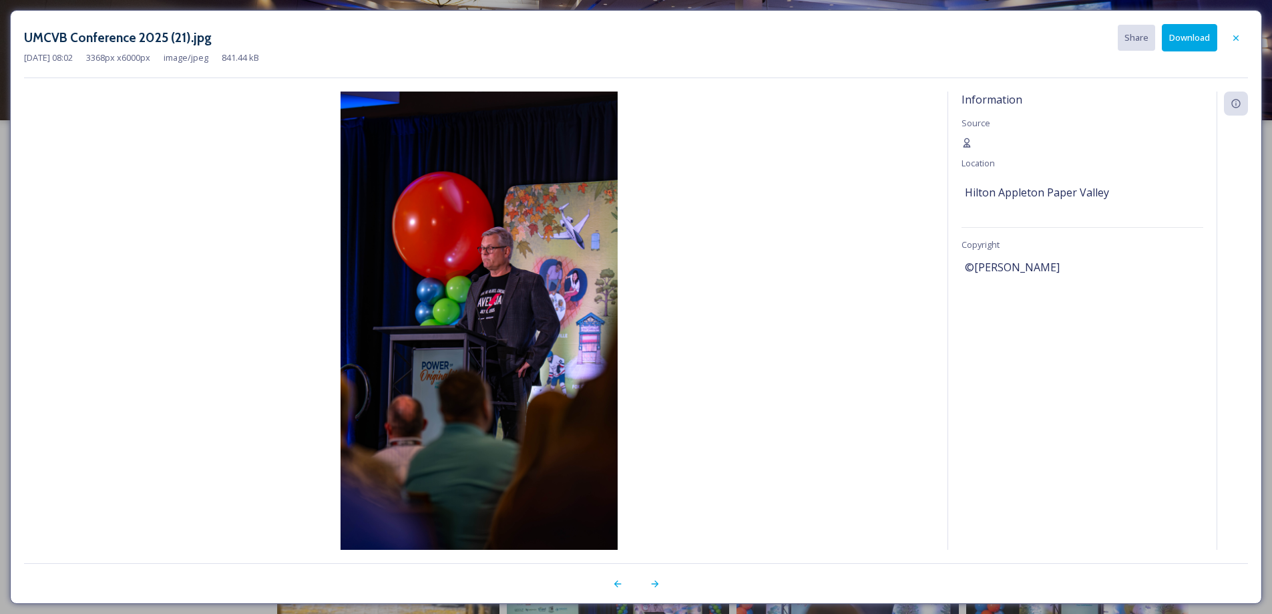
click at [1188, 39] on button "Download" at bounding box center [1189, 37] width 55 height 27
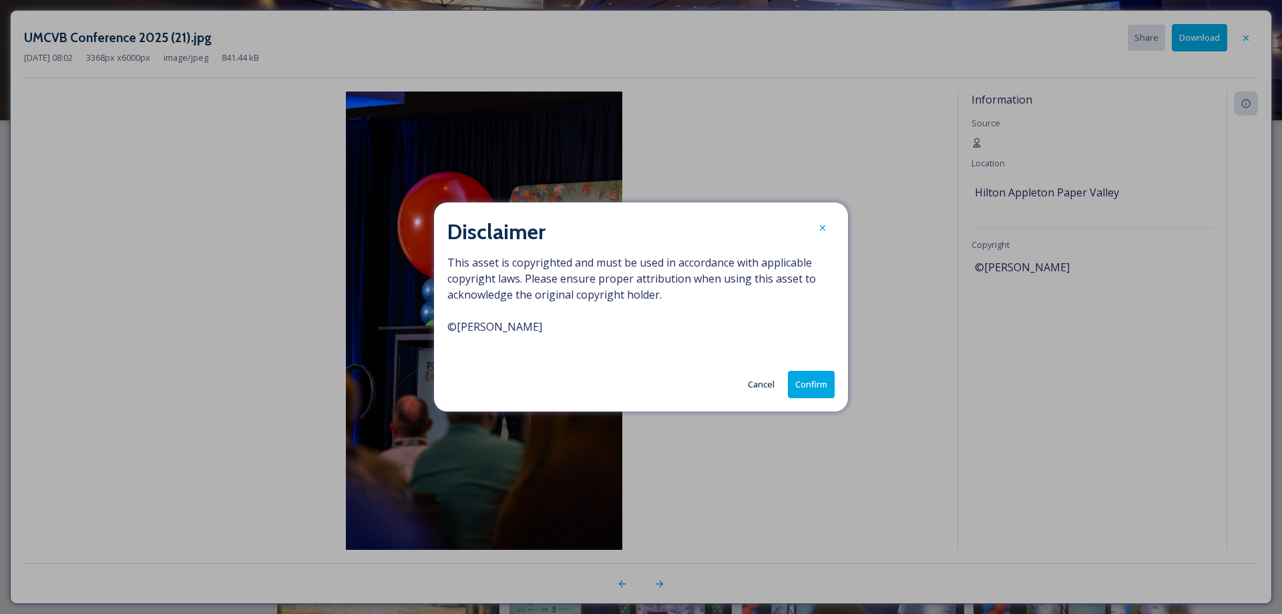
click at [812, 390] on button "Confirm" at bounding box center [811, 384] width 47 height 27
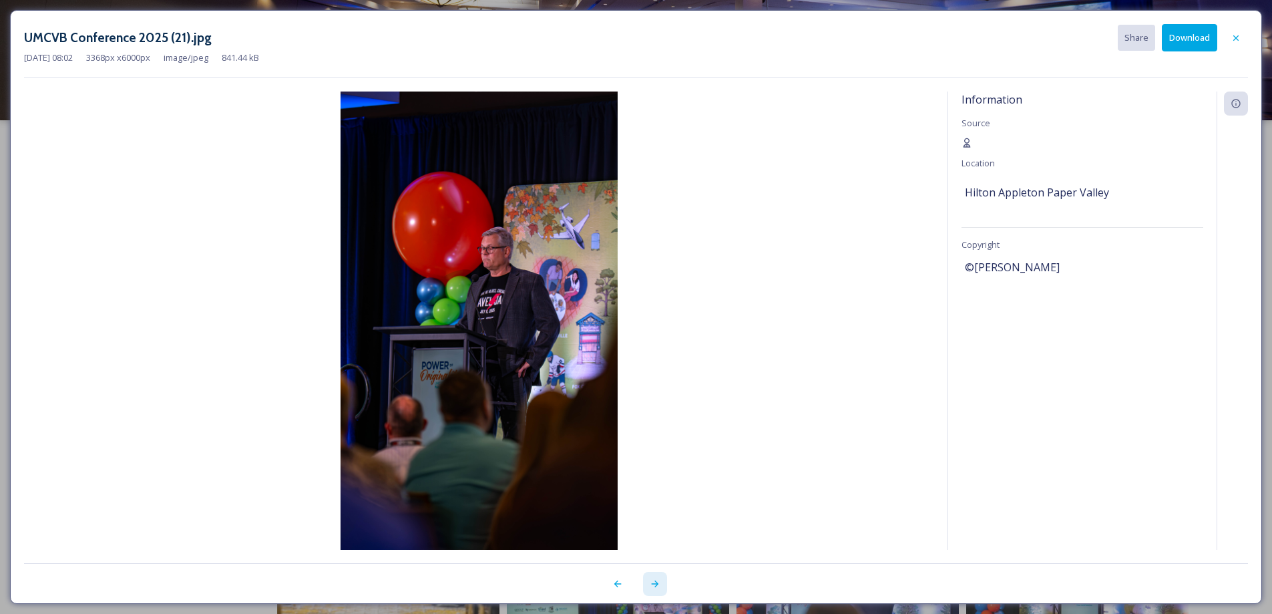
click at [653, 588] on icon at bounding box center [655, 583] width 11 height 11
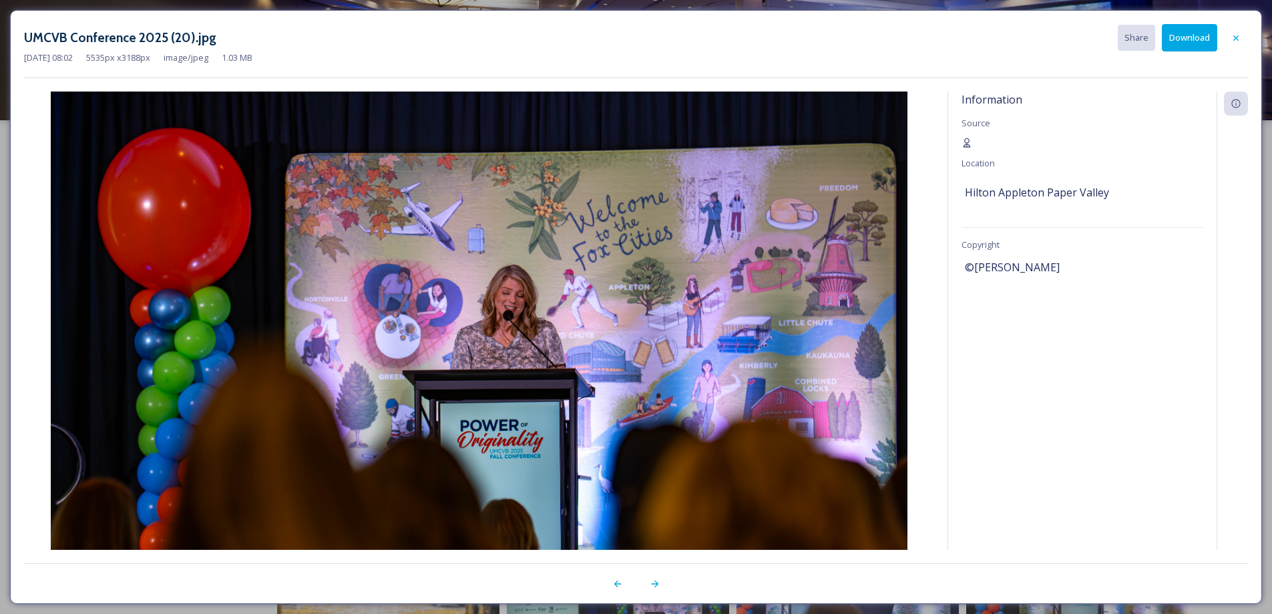
click at [1192, 40] on button "Download" at bounding box center [1189, 37] width 55 height 27
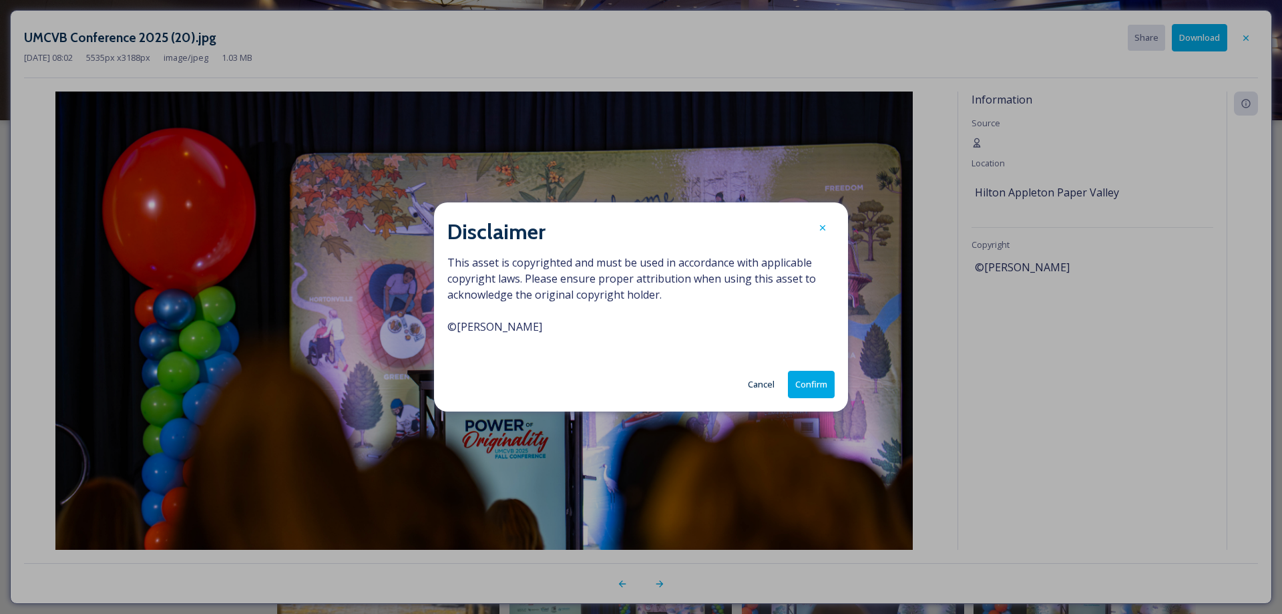
click at [818, 389] on button "Confirm" at bounding box center [811, 384] width 47 height 27
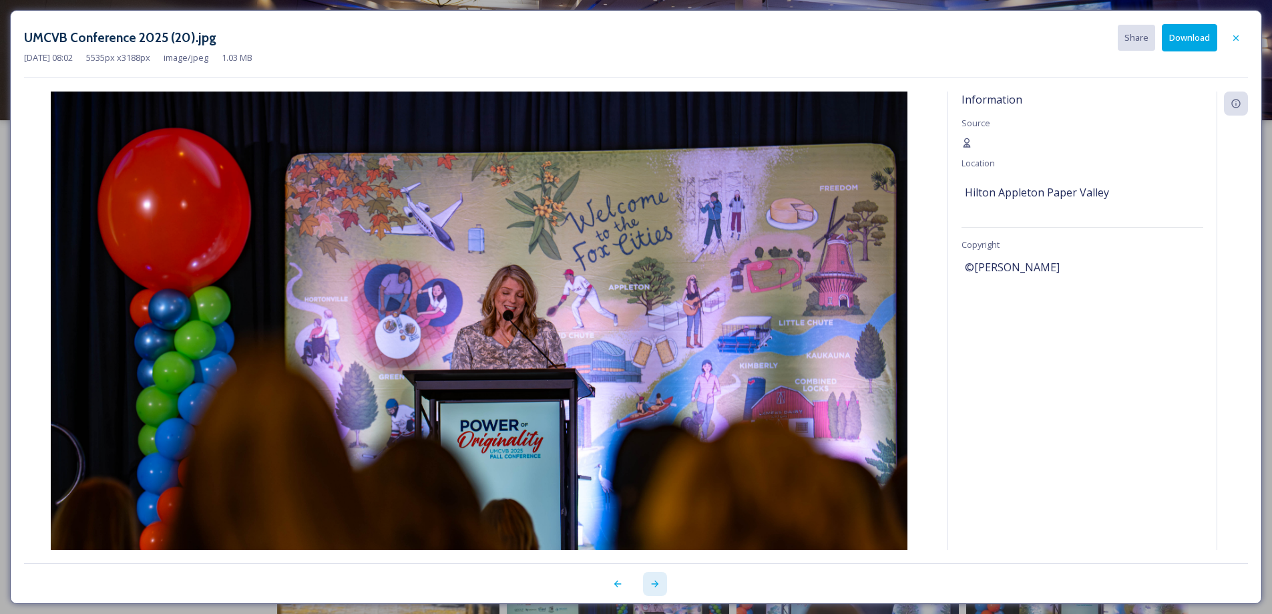
click at [653, 588] on icon at bounding box center [655, 583] width 11 height 11
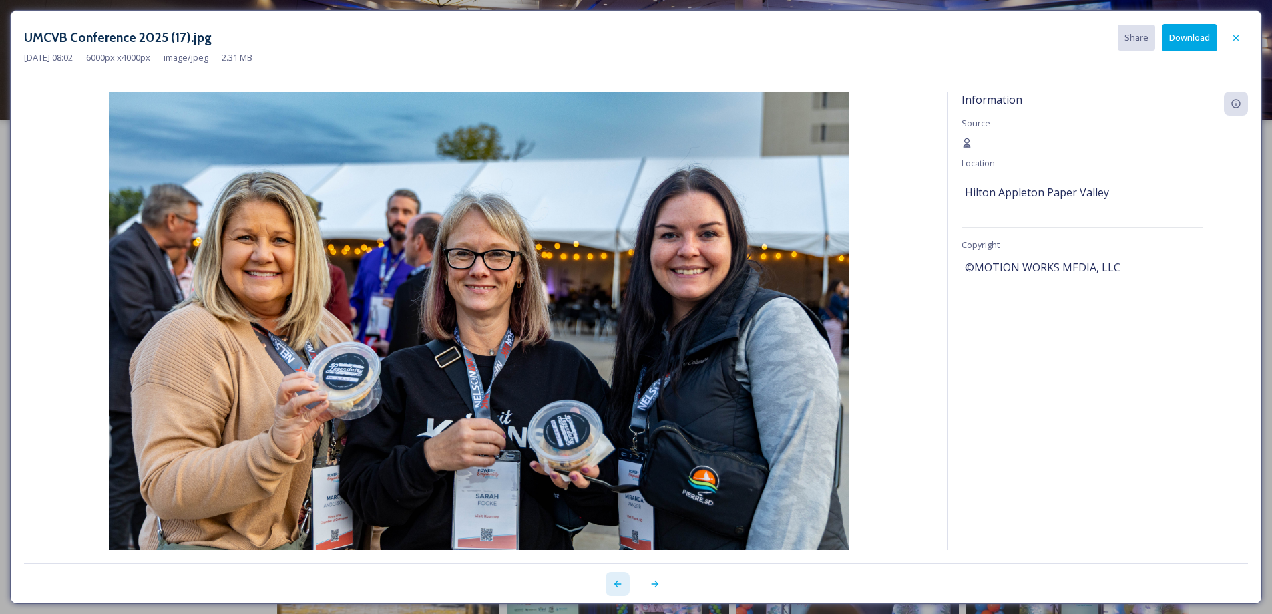
click at [617, 589] on div at bounding box center [618, 584] width 24 height 24
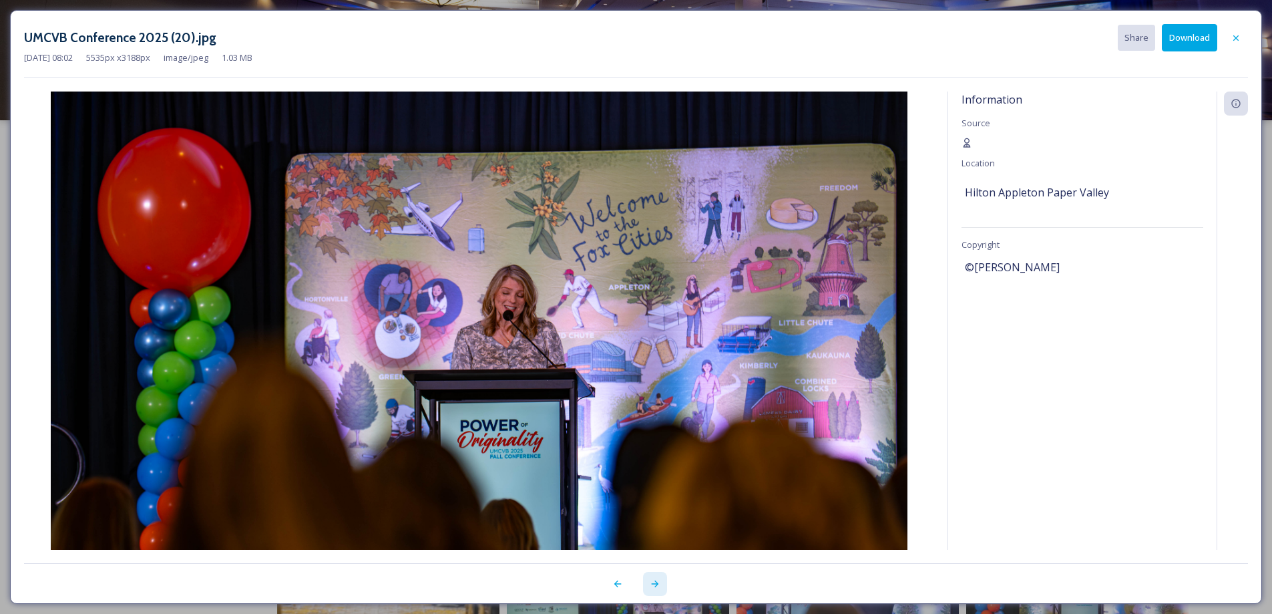
click at [654, 587] on icon at bounding box center [655, 583] width 11 height 11
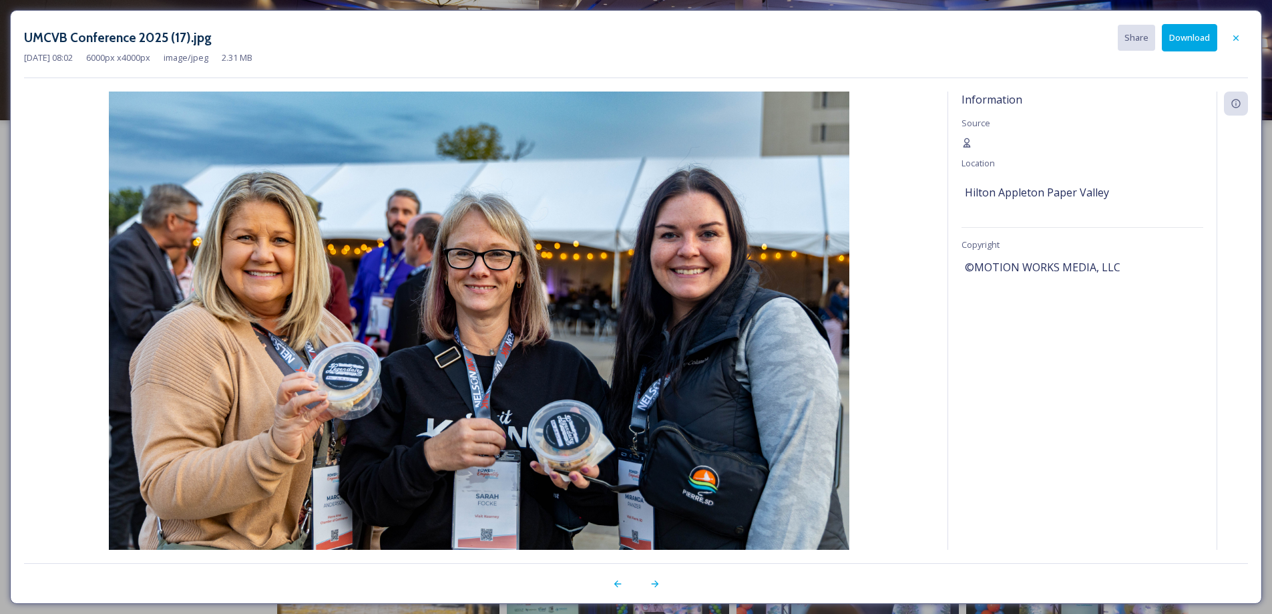
click at [1175, 44] on button "Download" at bounding box center [1189, 37] width 55 height 27
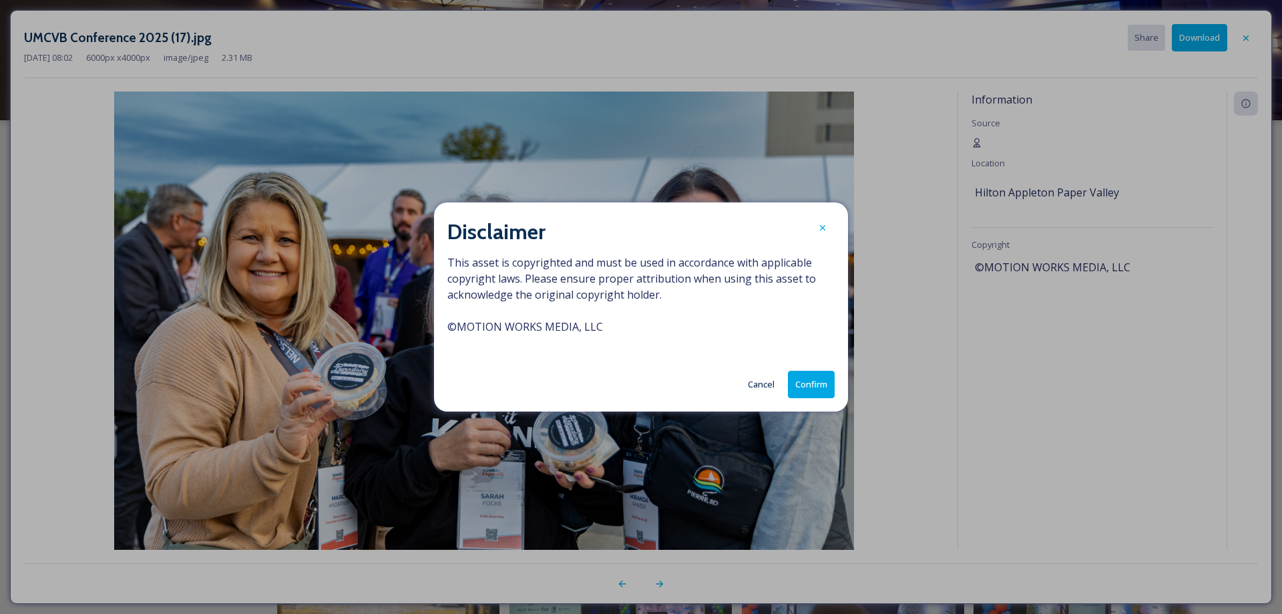
click at [812, 377] on button "Confirm" at bounding box center [811, 384] width 47 height 27
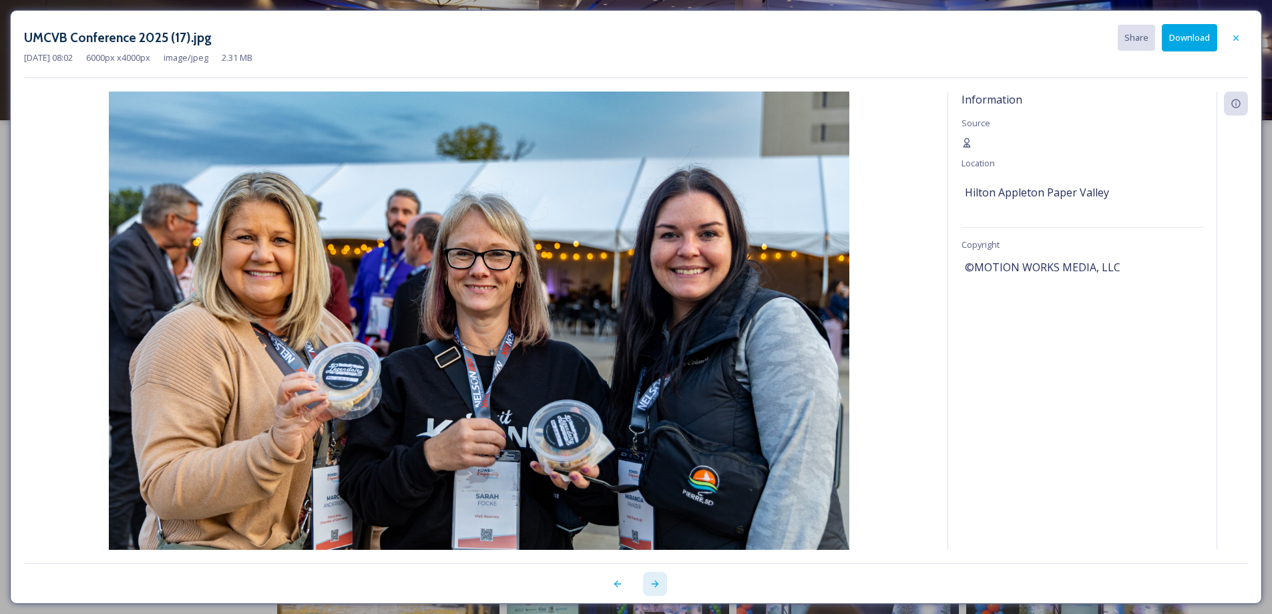
click at [647, 584] on div at bounding box center [655, 584] width 24 height 24
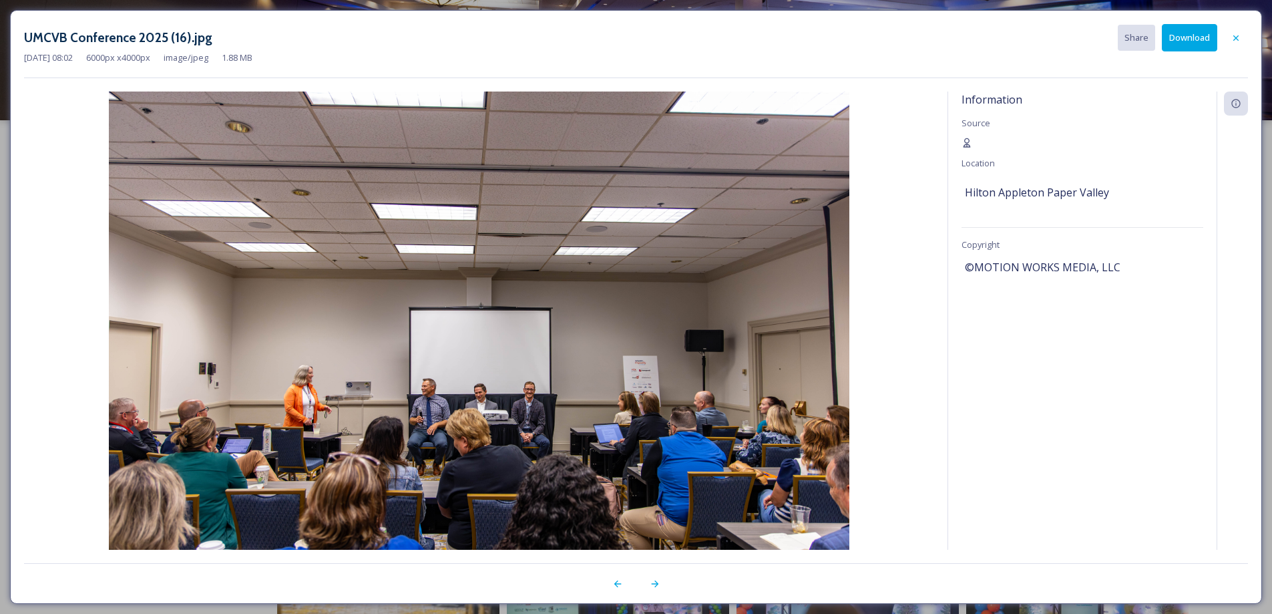
click at [1179, 36] on button "Download" at bounding box center [1189, 37] width 55 height 27
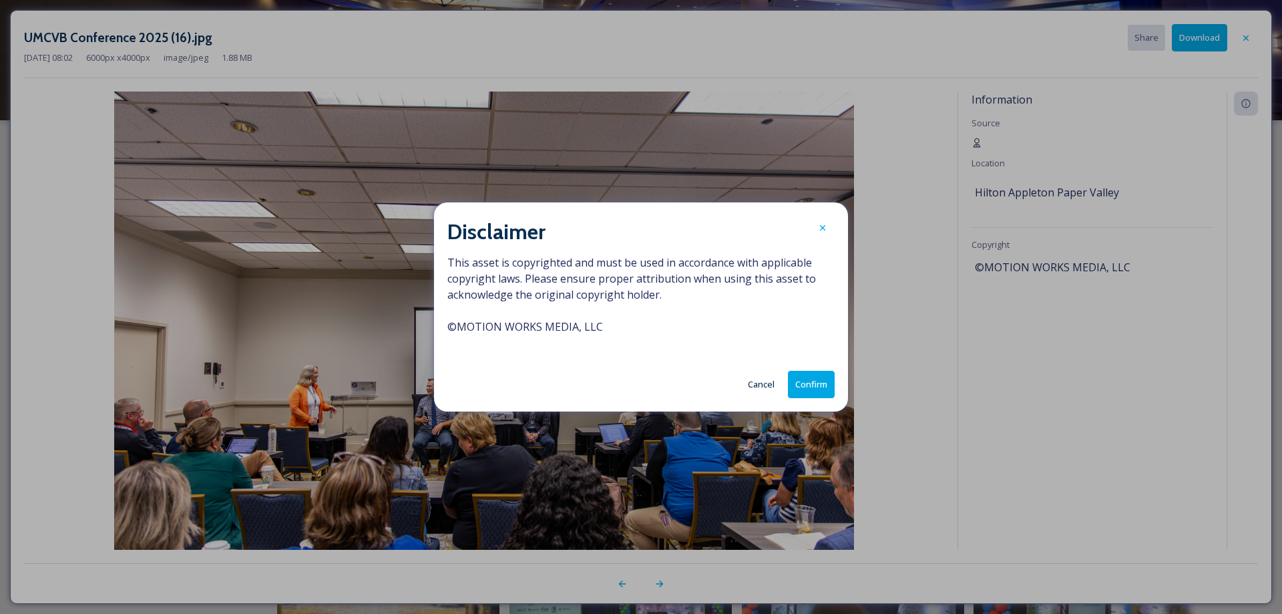
click at [799, 383] on button "Confirm" at bounding box center [811, 384] width 47 height 27
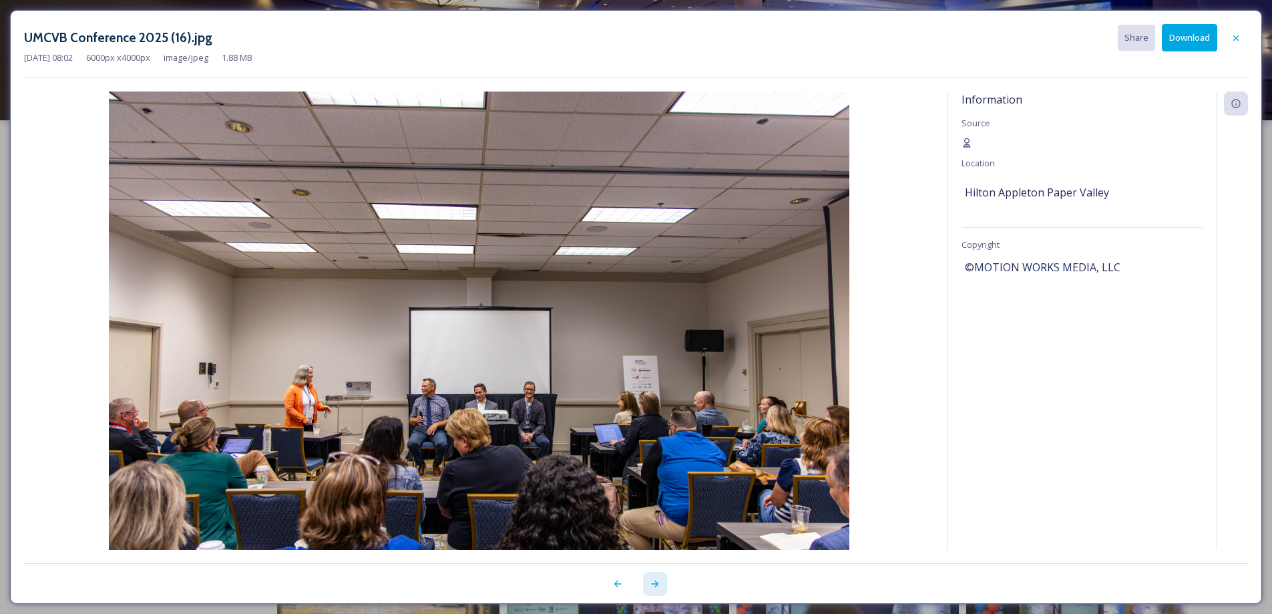
click at [661, 586] on div at bounding box center [655, 584] width 24 height 24
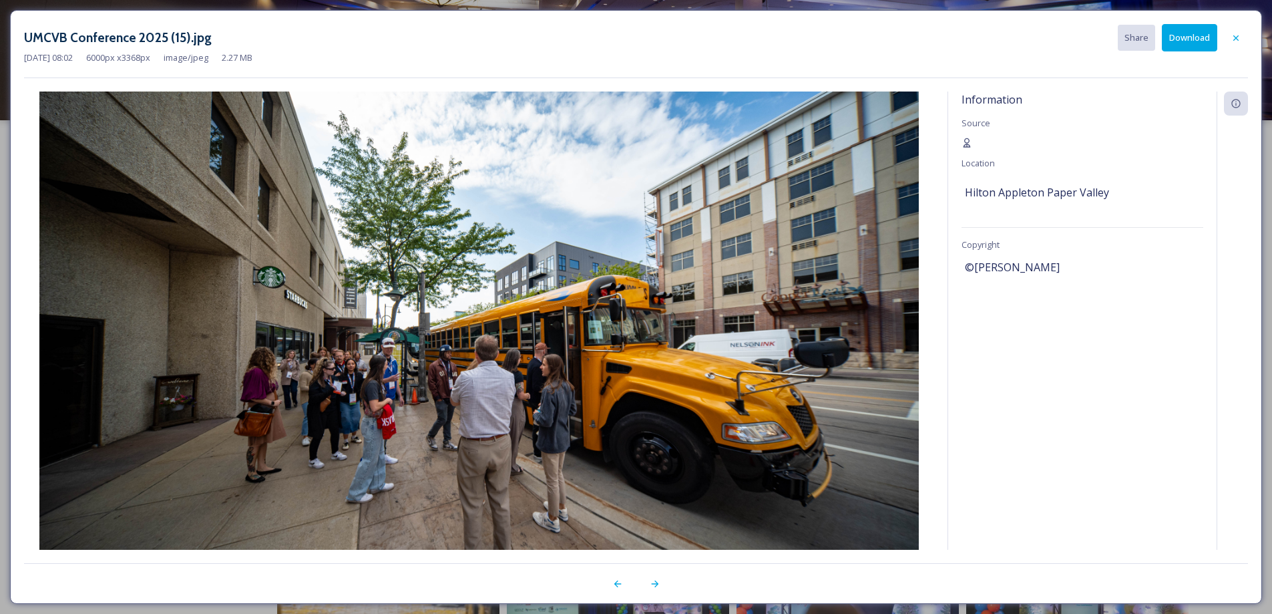
click at [1175, 38] on button "Download" at bounding box center [1189, 37] width 55 height 27
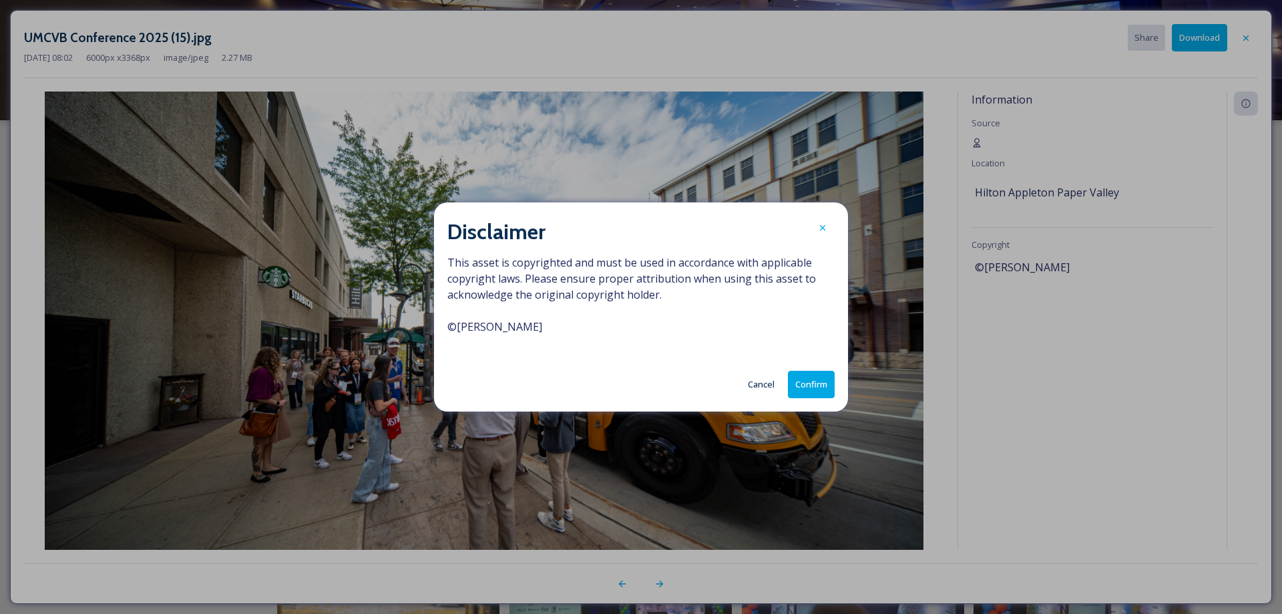
click at [820, 387] on button "Confirm" at bounding box center [811, 384] width 47 height 27
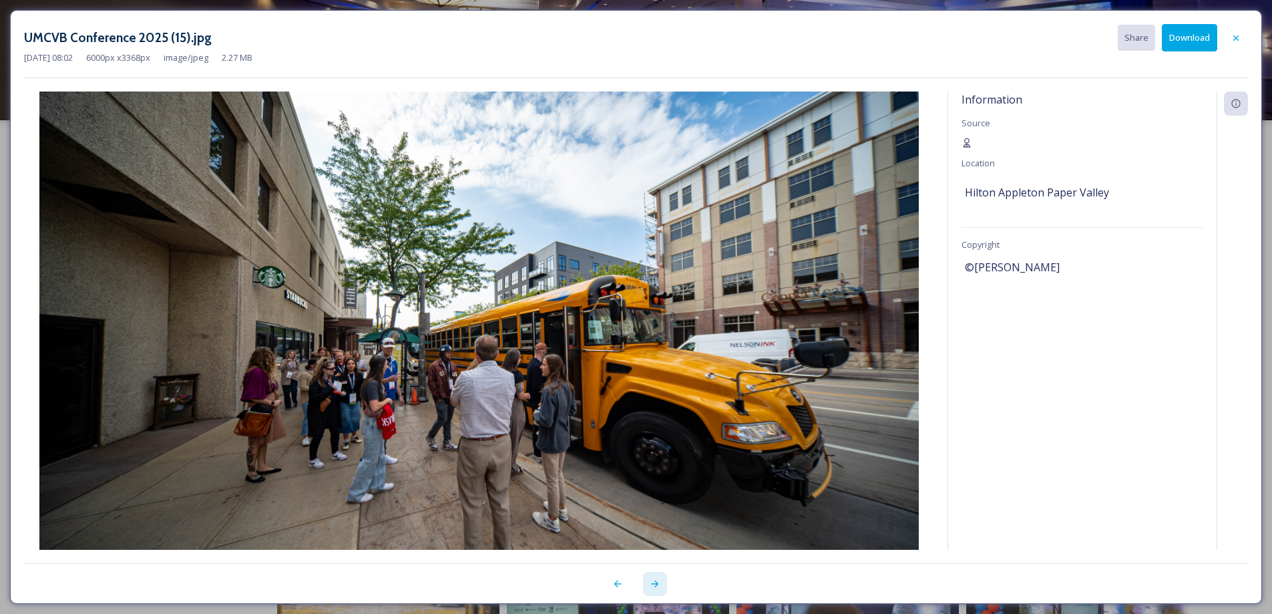
click at [660, 584] on icon at bounding box center [655, 583] width 11 height 11
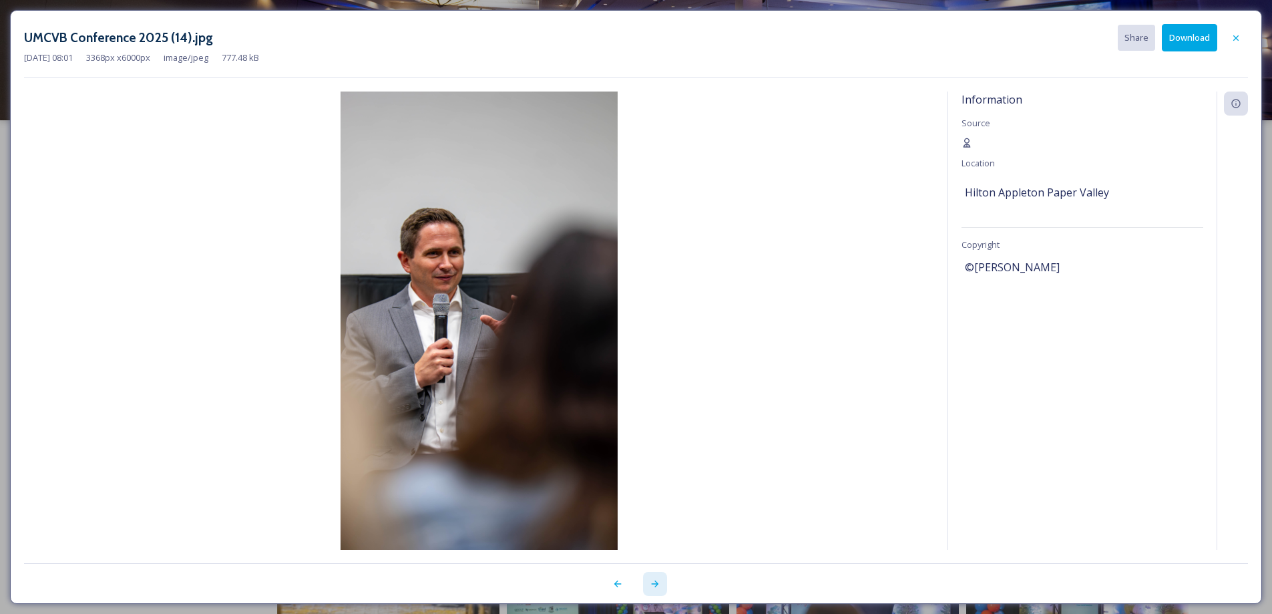
click at [661, 584] on div at bounding box center [655, 584] width 24 height 24
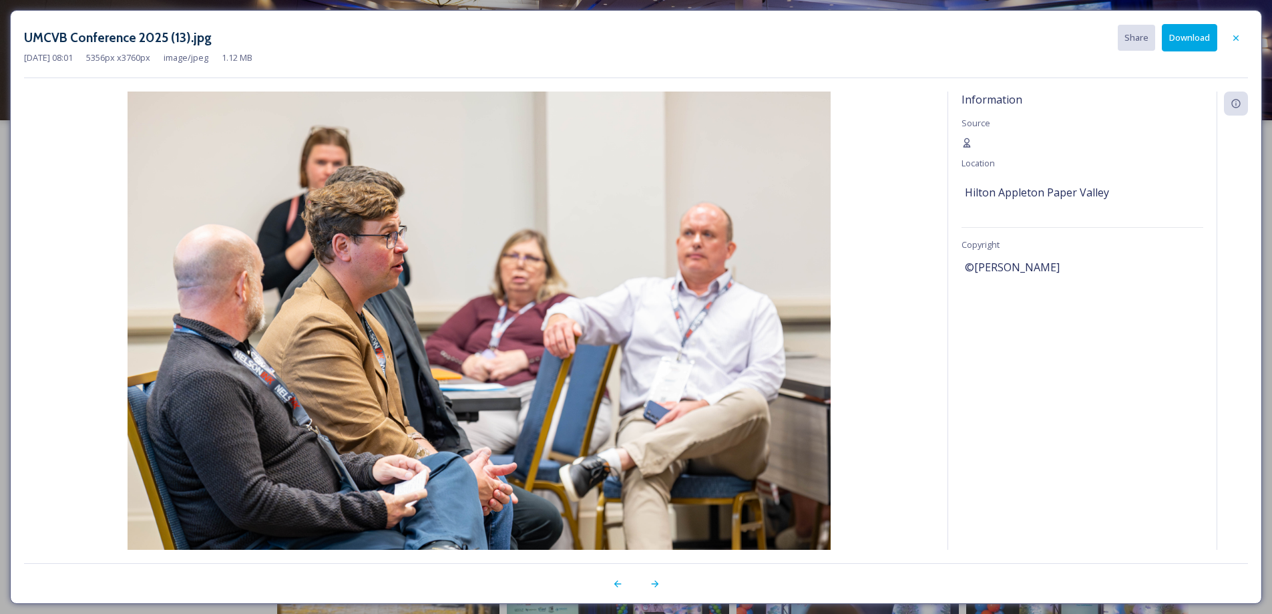
click at [1176, 45] on button "Download" at bounding box center [1189, 37] width 55 height 27
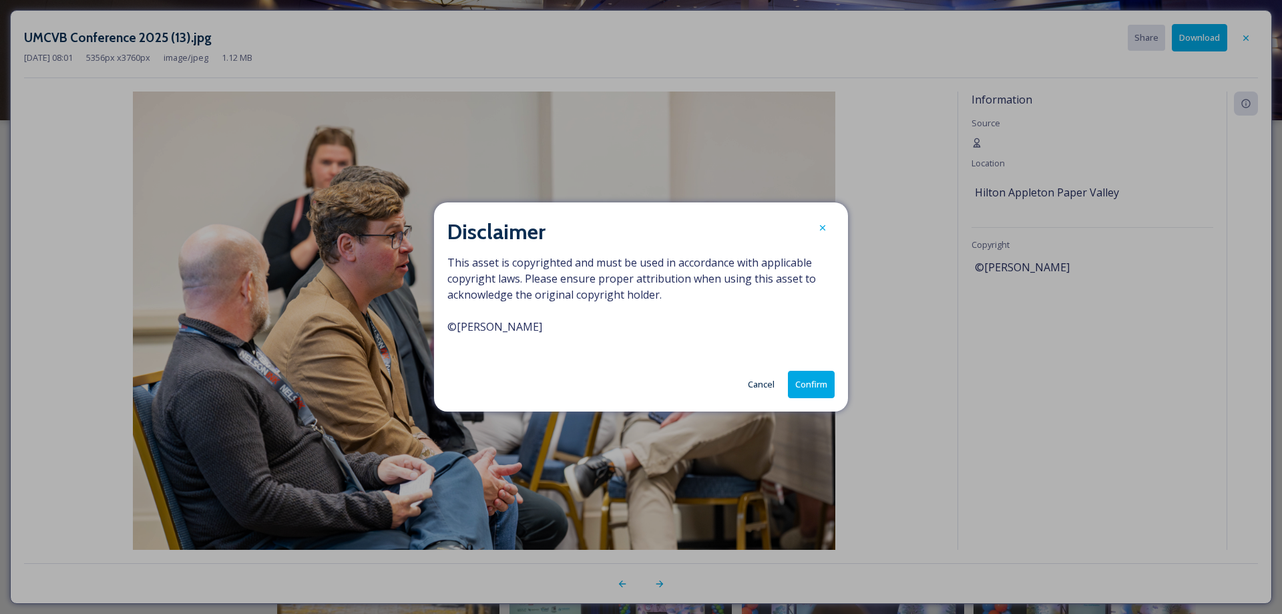
click at [810, 397] on button "Confirm" at bounding box center [811, 384] width 47 height 27
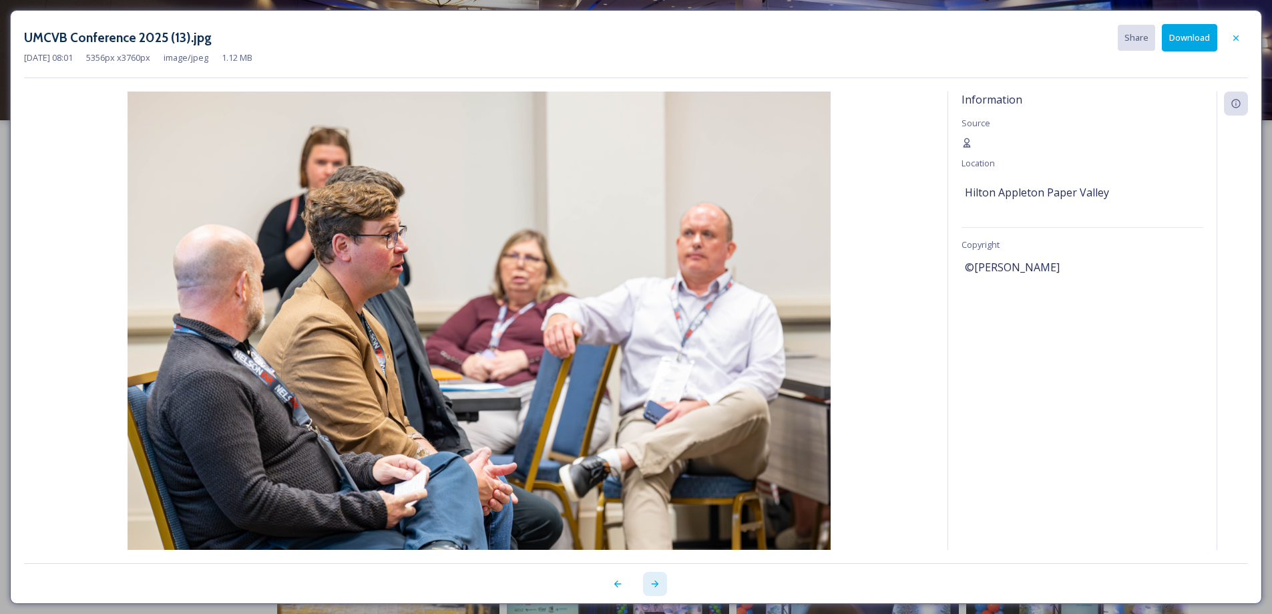
click at [653, 589] on div at bounding box center [655, 584] width 24 height 24
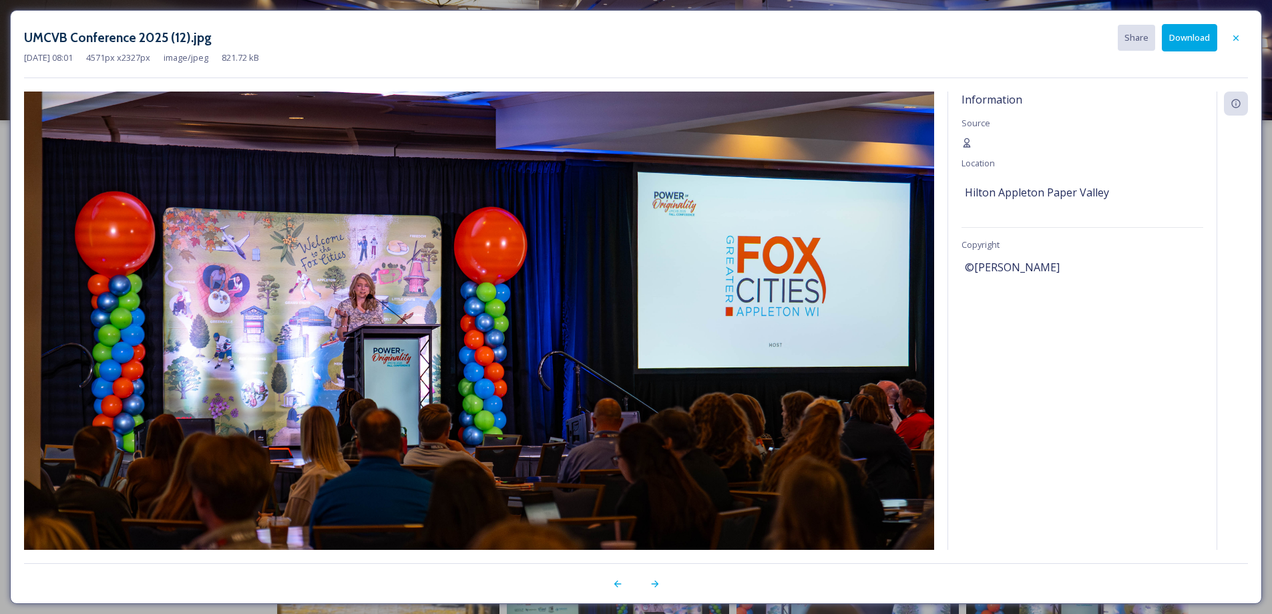
click at [1194, 42] on button "Download" at bounding box center [1189, 37] width 55 height 27
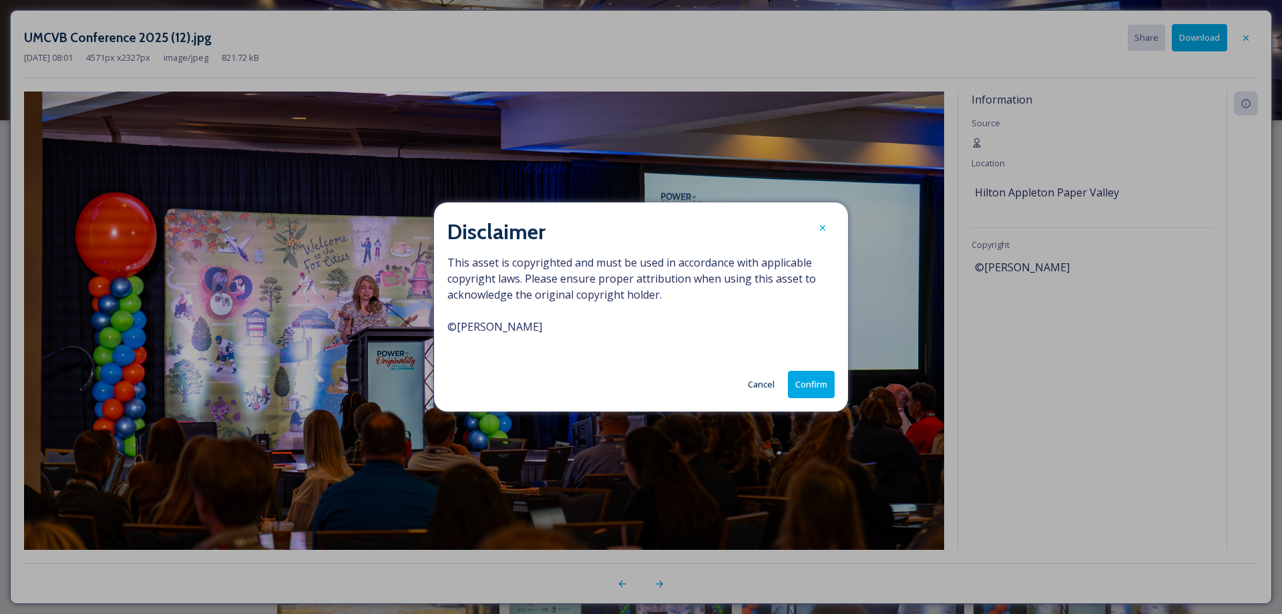
click at [806, 387] on button "Confirm" at bounding box center [811, 384] width 47 height 27
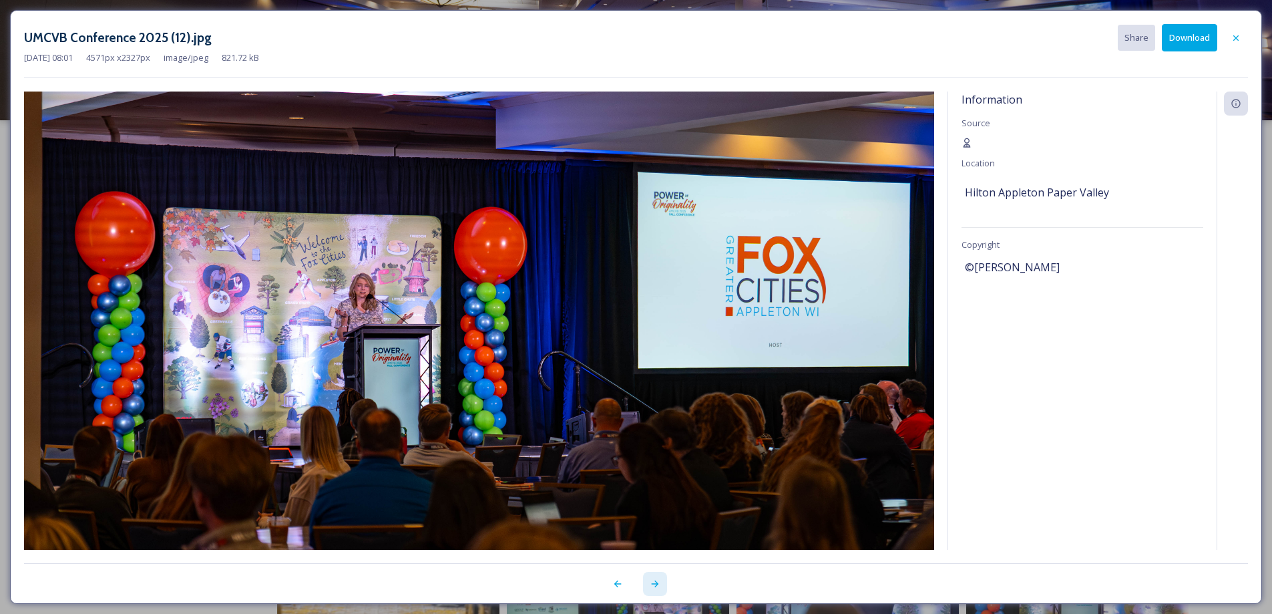
click at [656, 591] on div at bounding box center [655, 584] width 24 height 24
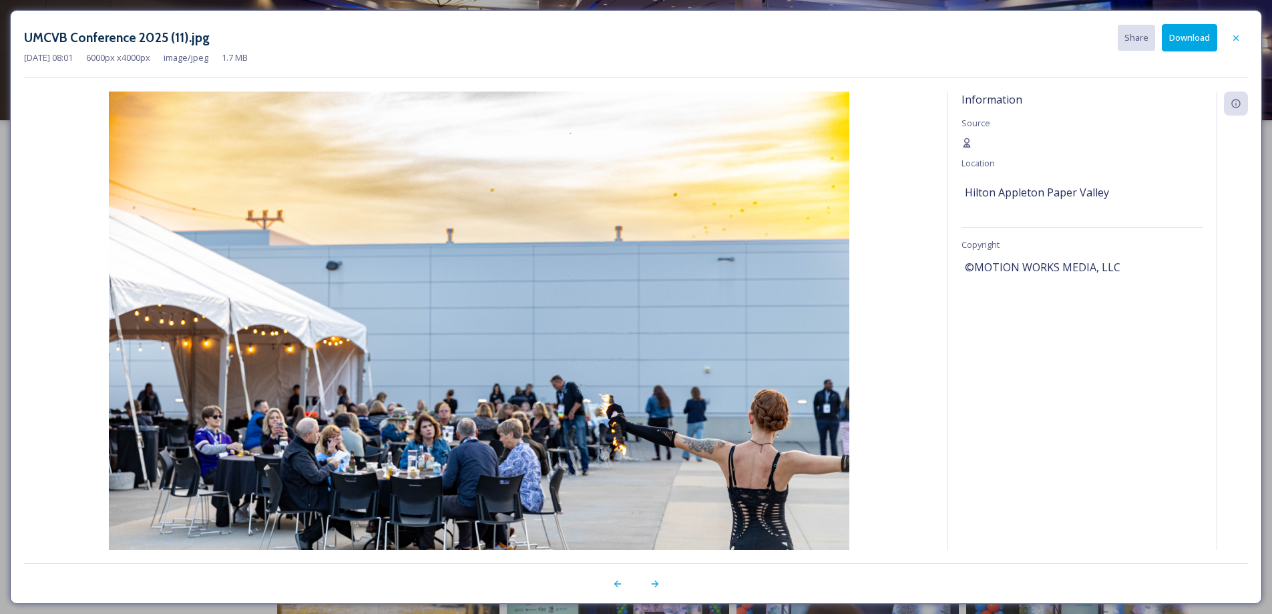
click at [1180, 44] on button "Download" at bounding box center [1189, 37] width 55 height 27
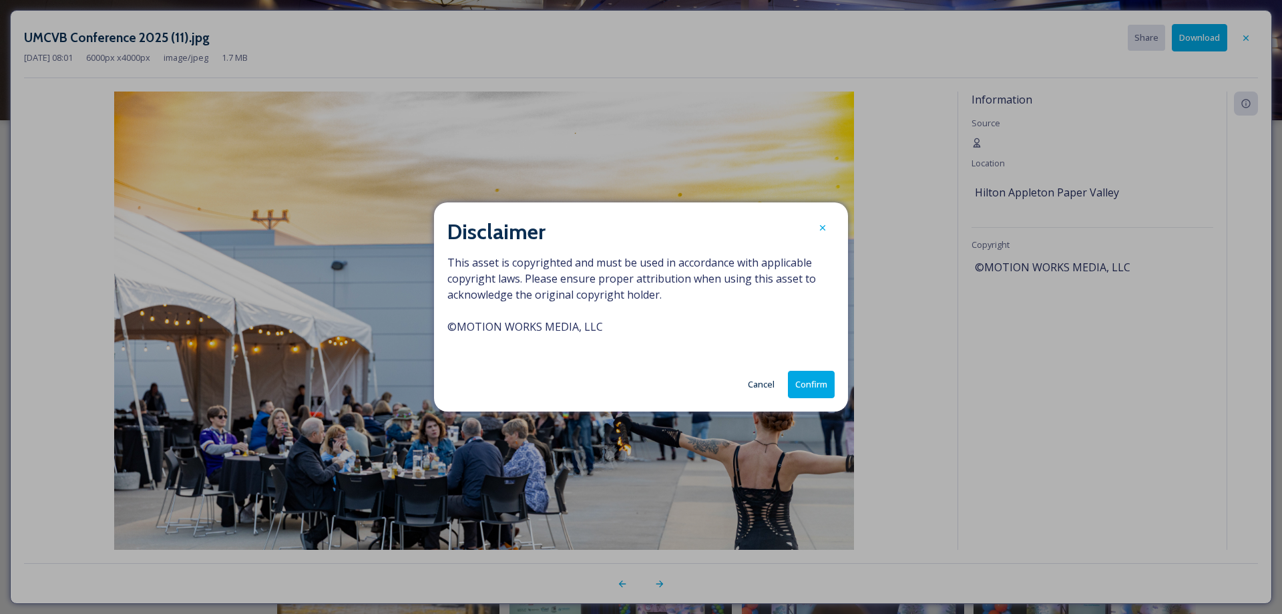
click at [812, 387] on button "Confirm" at bounding box center [811, 384] width 47 height 27
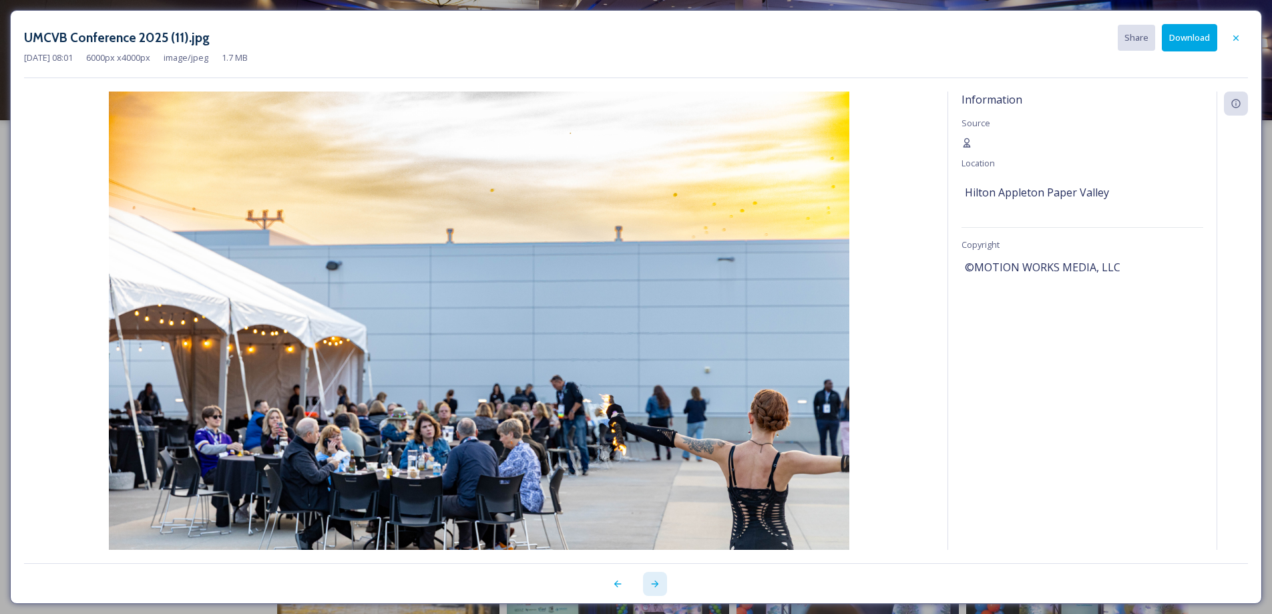
click at [658, 587] on icon at bounding box center [655, 583] width 11 height 11
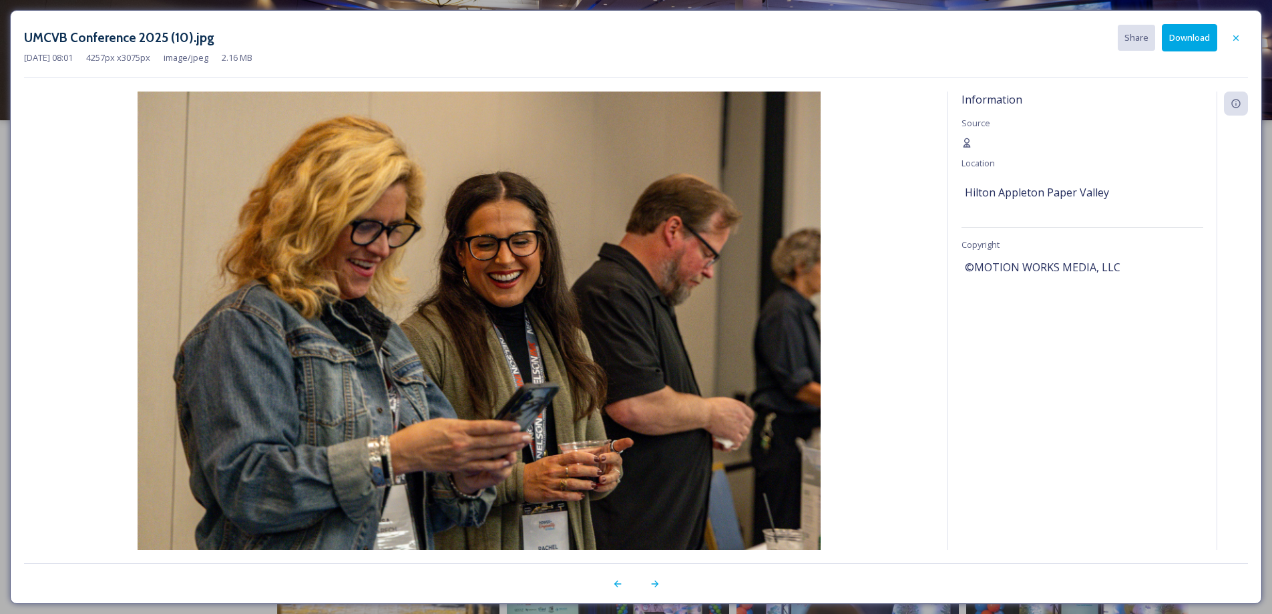
click at [1174, 42] on button "Download" at bounding box center [1189, 37] width 55 height 27
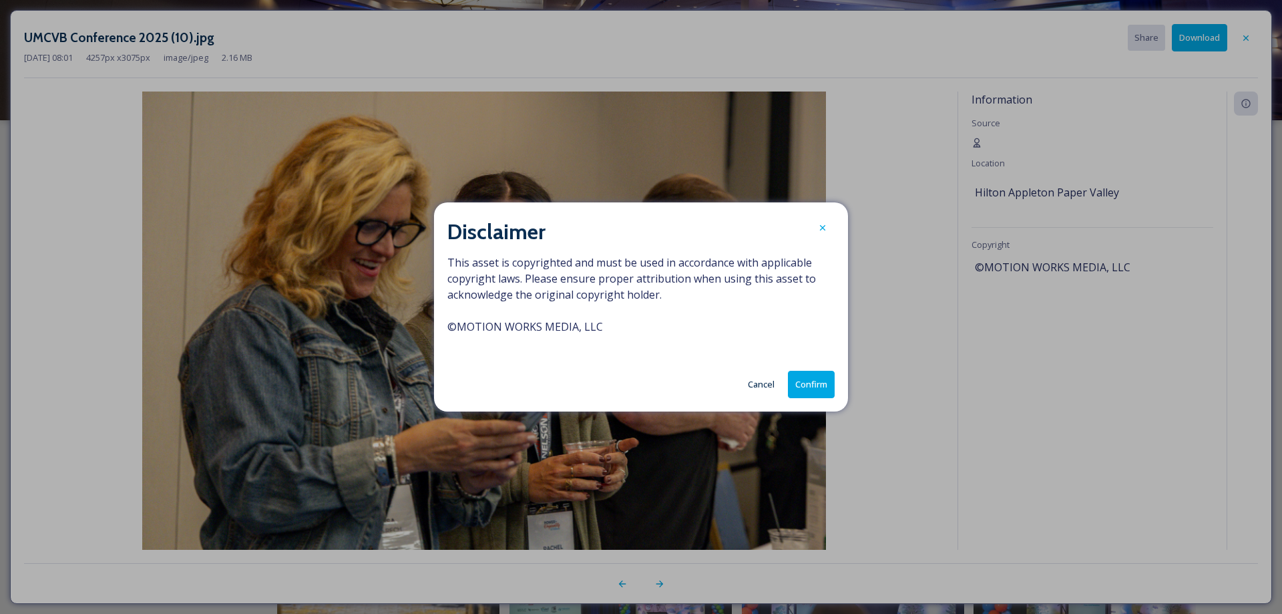
click at [801, 394] on button "Confirm" at bounding box center [811, 384] width 47 height 27
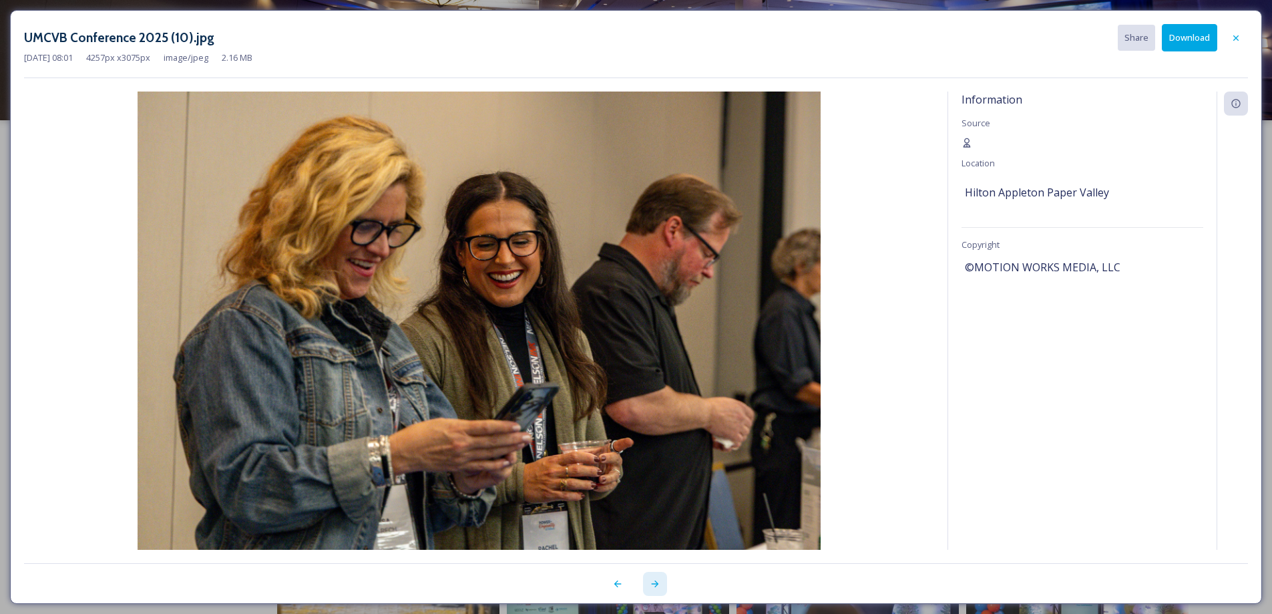
click at [659, 584] on icon at bounding box center [655, 583] width 11 height 11
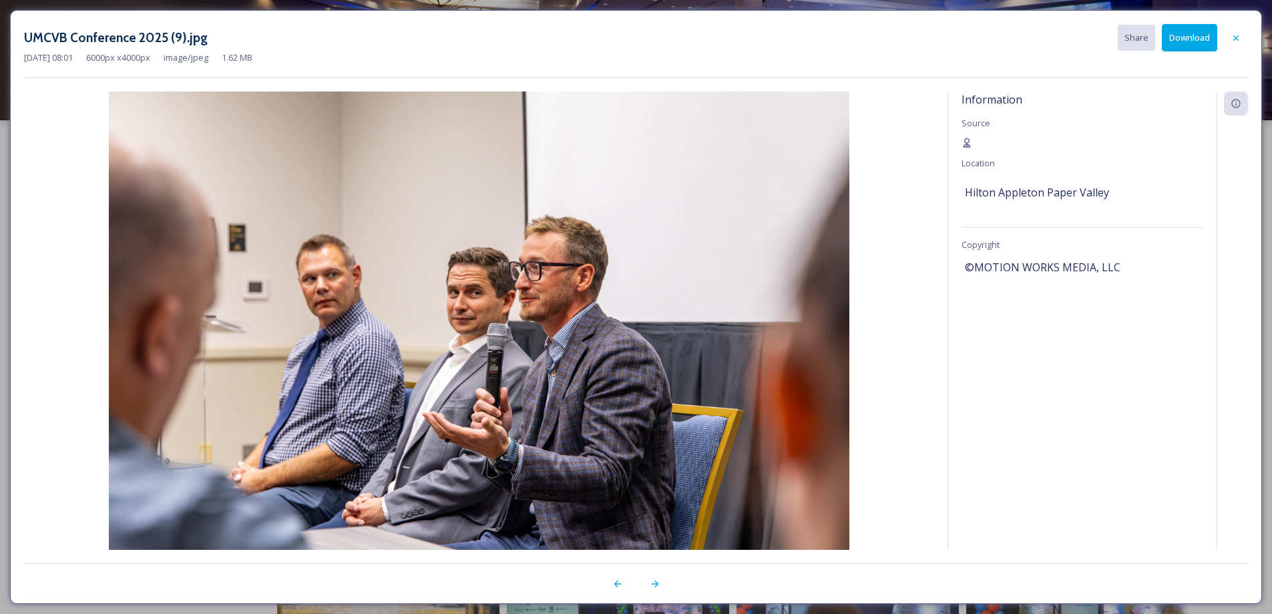
click at [1189, 40] on button "Download" at bounding box center [1189, 37] width 55 height 27
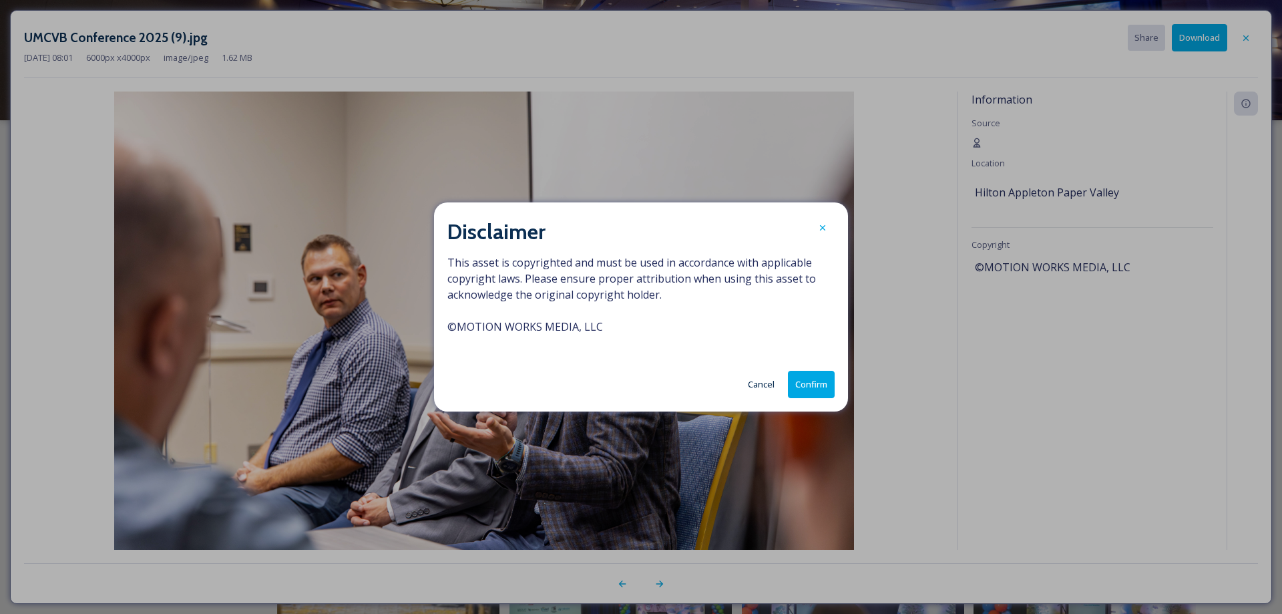
click at [813, 380] on button "Confirm" at bounding box center [811, 384] width 47 height 27
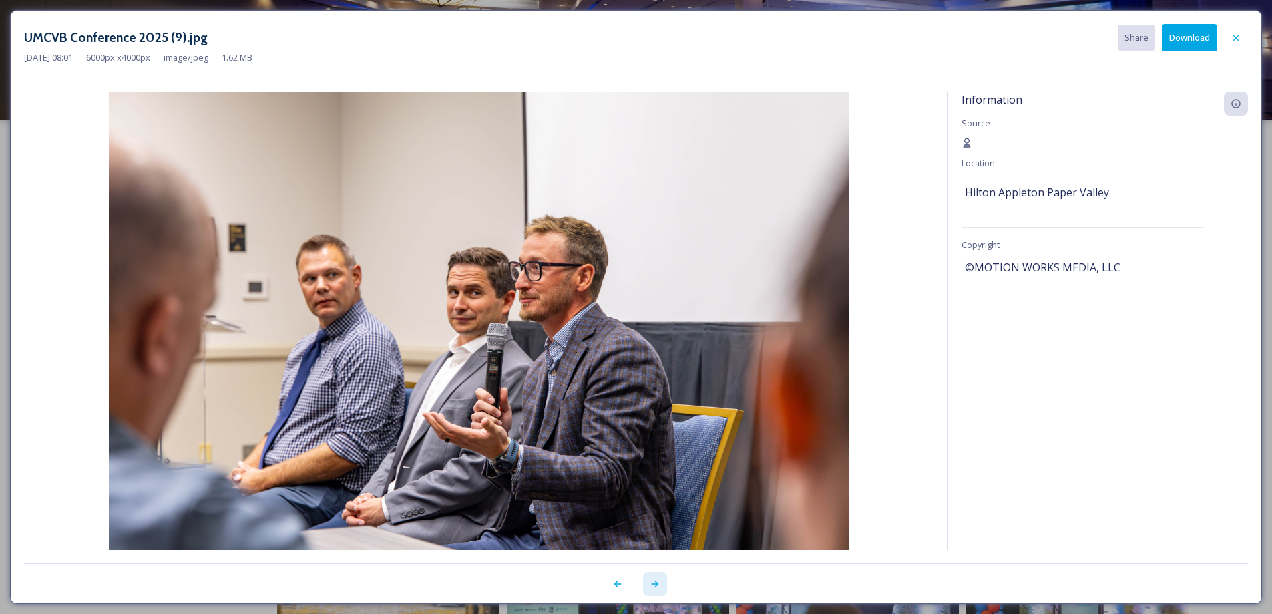
click at [658, 584] on icon at bounding box center [654, 583] width 7 height 7
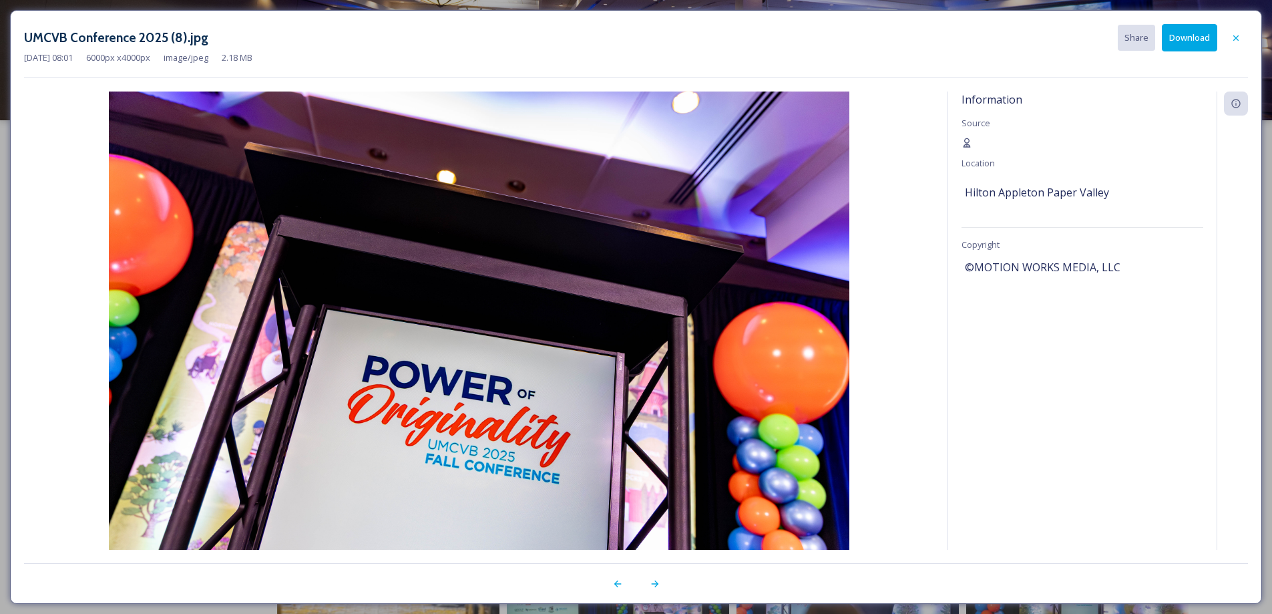
click at [1187, 48] on button "Download" at bounding box center [1189, 37] width 55 height 27
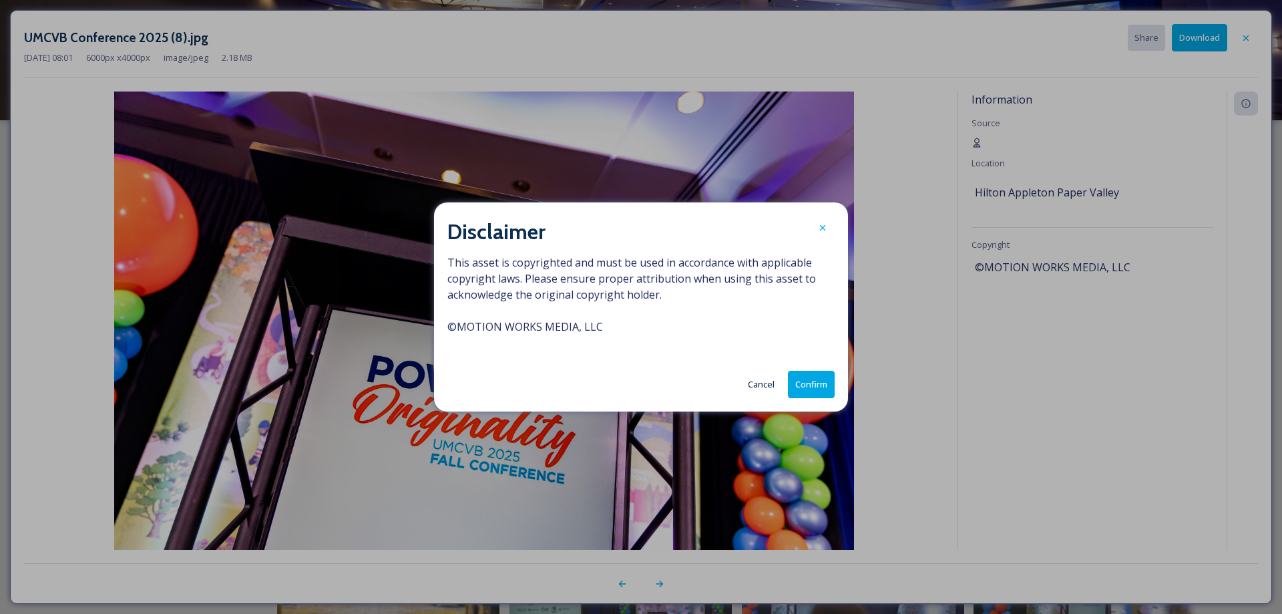
click at [814, 387] on button "Confirm" at bounding box center [811, 384] width 47 height 27
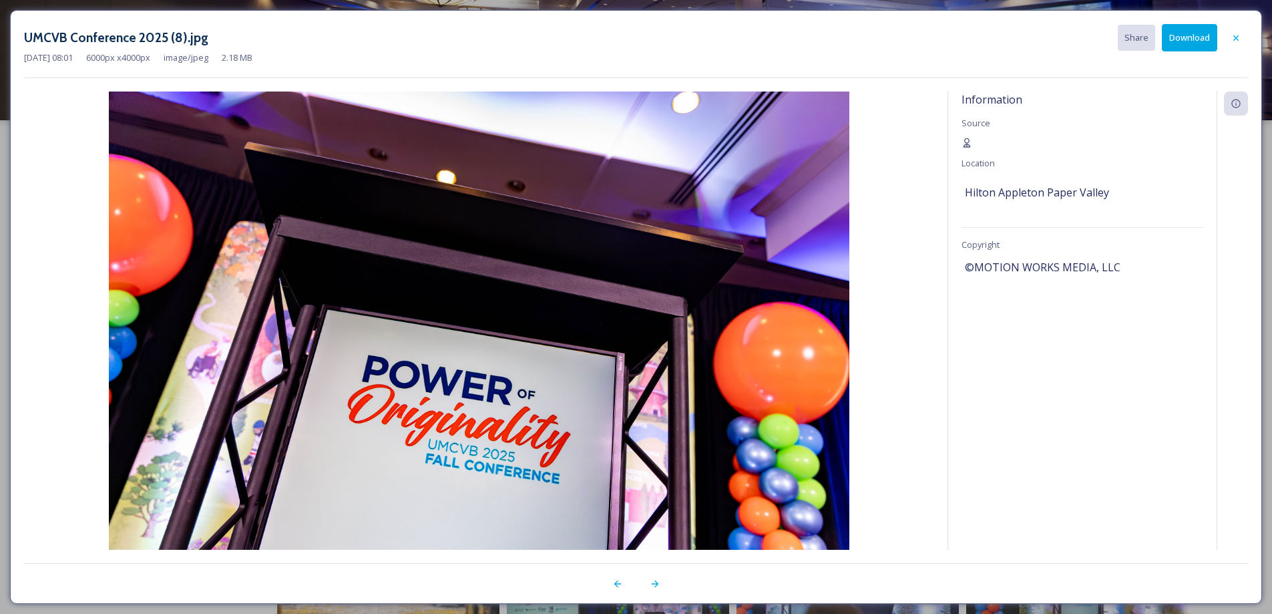
click at [660, 585] on icon at bounding box center [655, 583] width 11 height 11
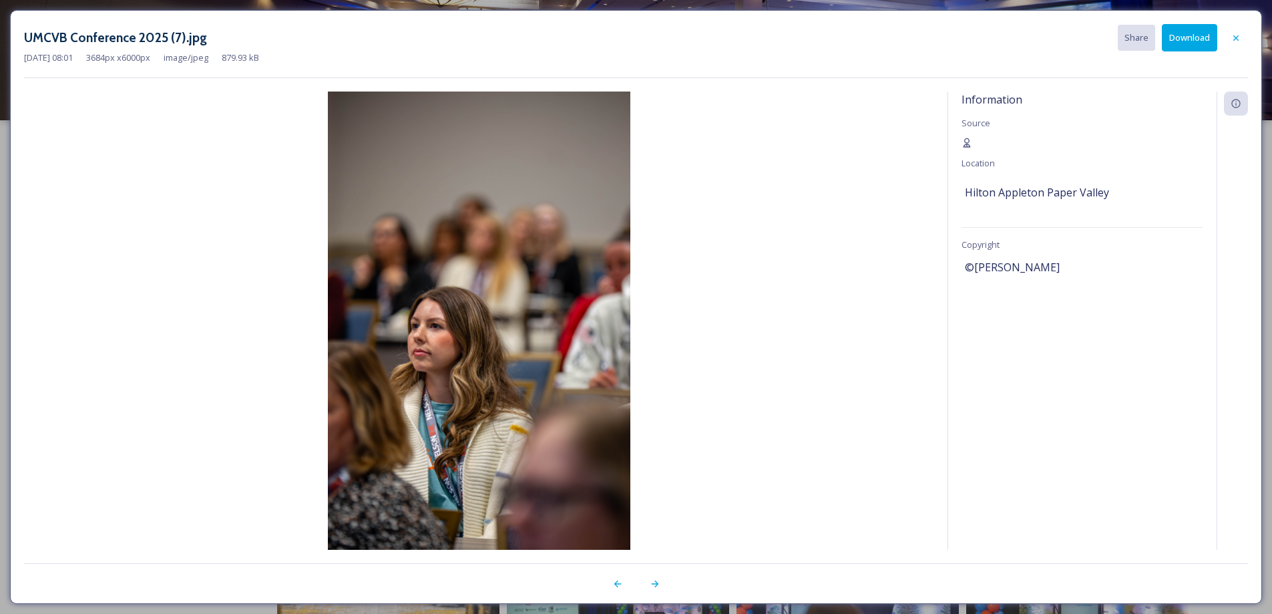
click at [1192, 41] on button "Download" at bounding box center [1189, 37] width 55 height 27
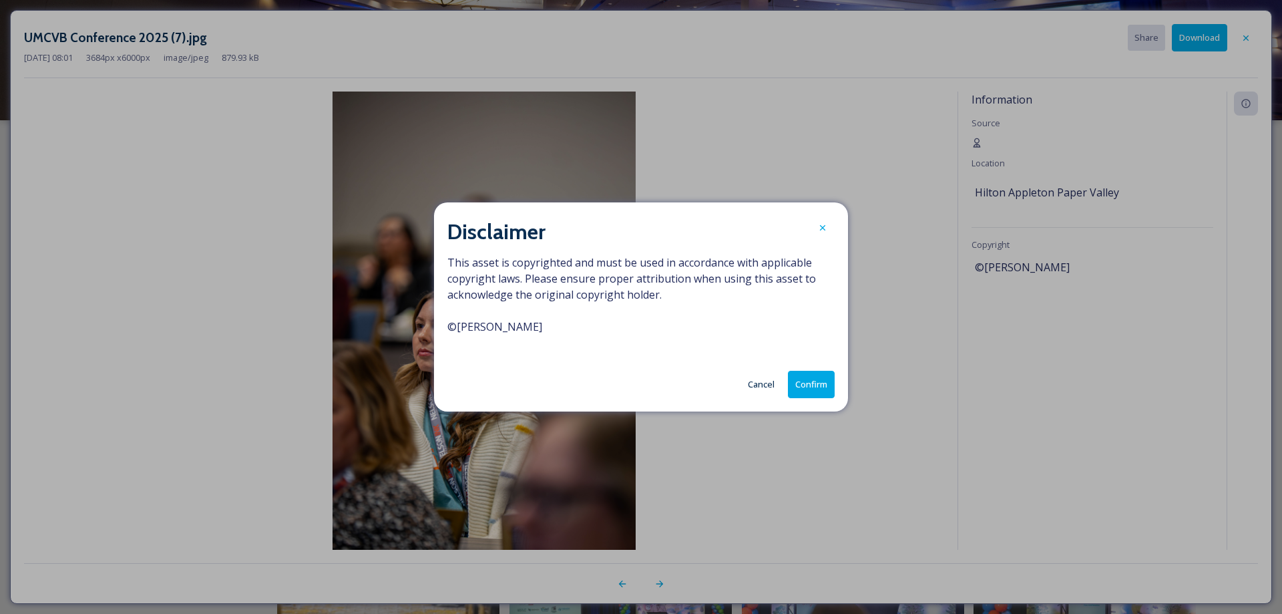
click at [798, 385] on button "Confirm" at bounding box center [811, 384] width 47 height 27
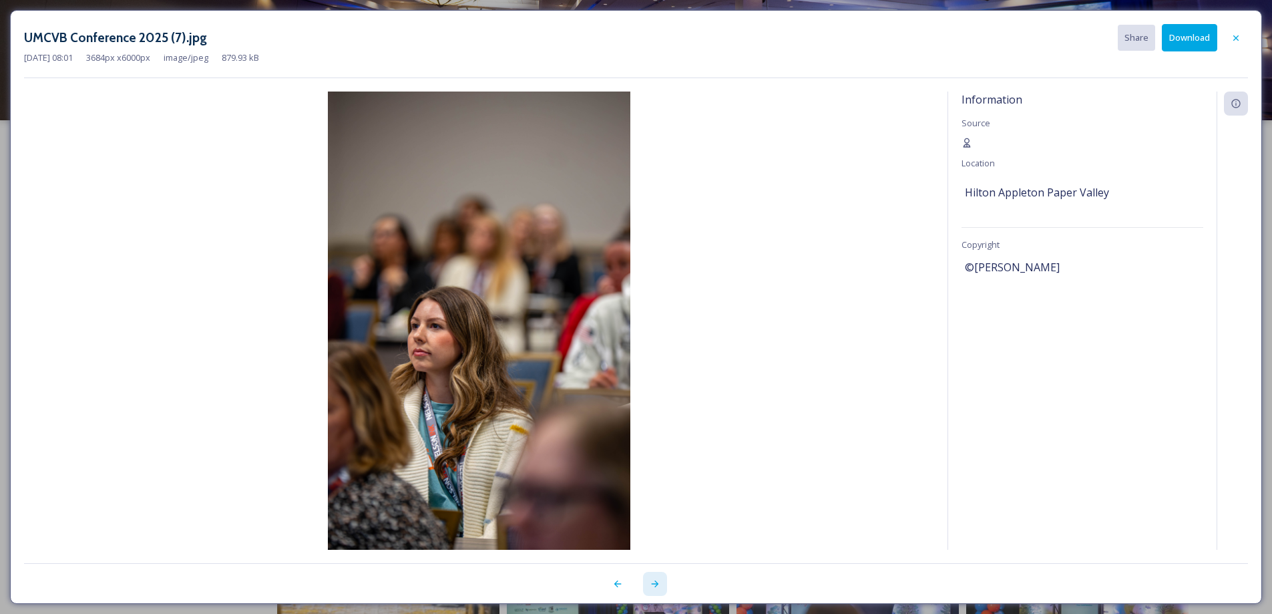
click at [654, 586] on icon at bounding box center [655, 583] width 11 height 11
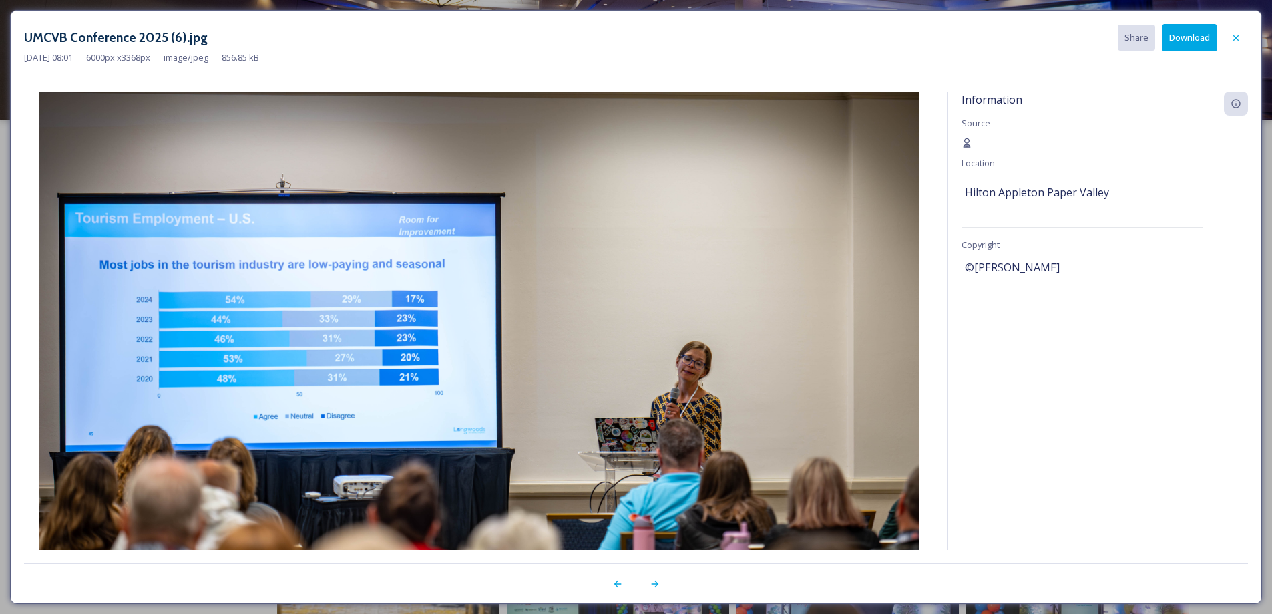
click at [1180, 41] on button "Download" at bounding box center [1189, 37] width 55 height 27
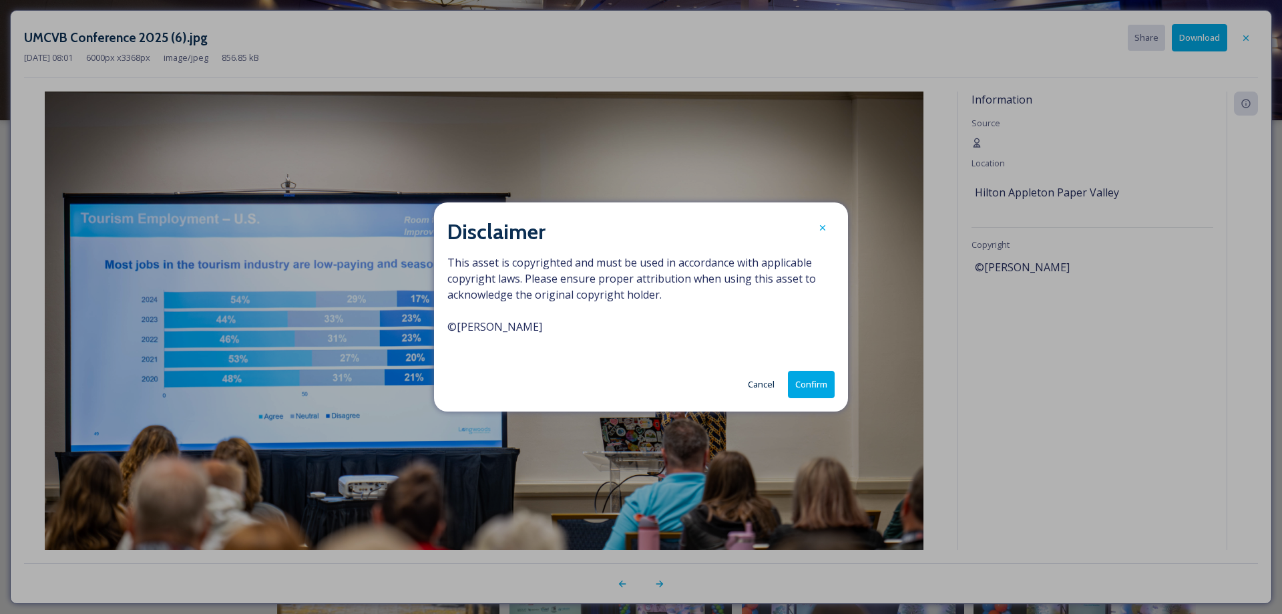
click at [812, 386] on button "Confirm" at bounding box center [811, 384] width 47 height 27
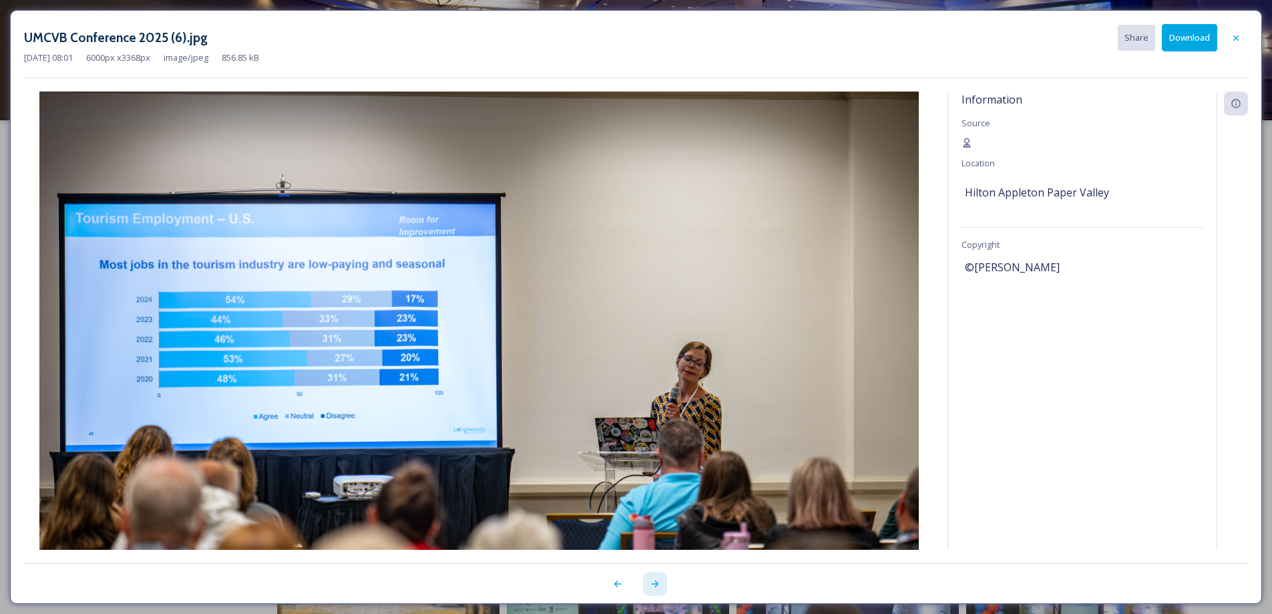
click at [654, 584] on icon at bounding box center [654, 583] width 7 height 7
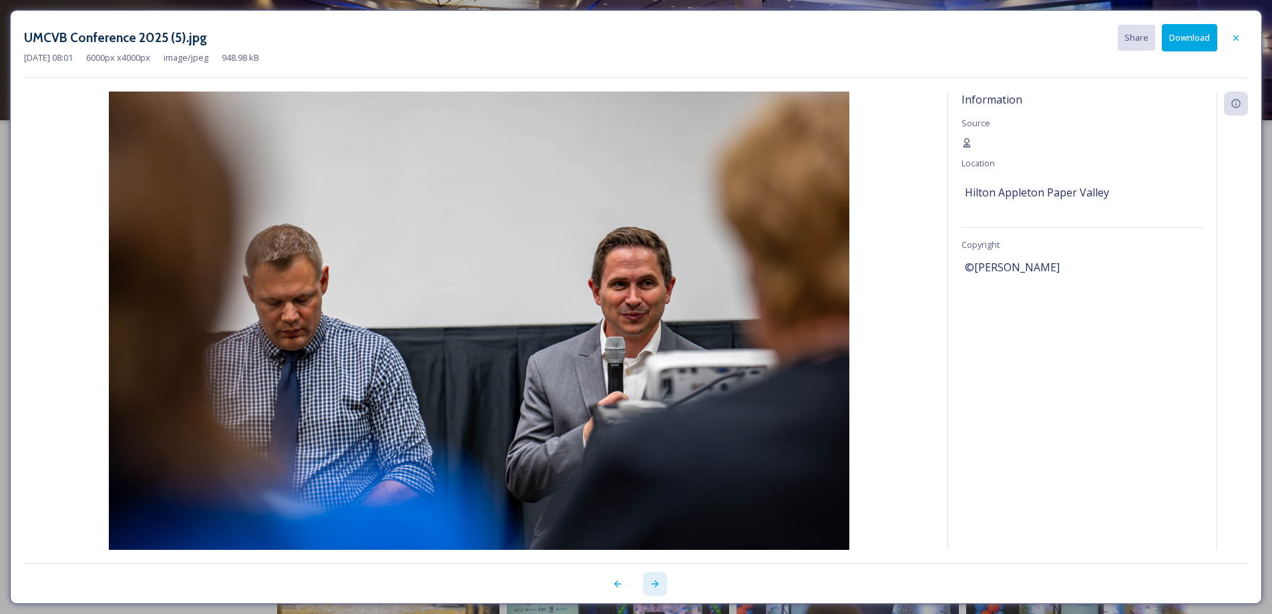
click at [653, 586] on icon at bounding box center [655, 583] width 11 height 11
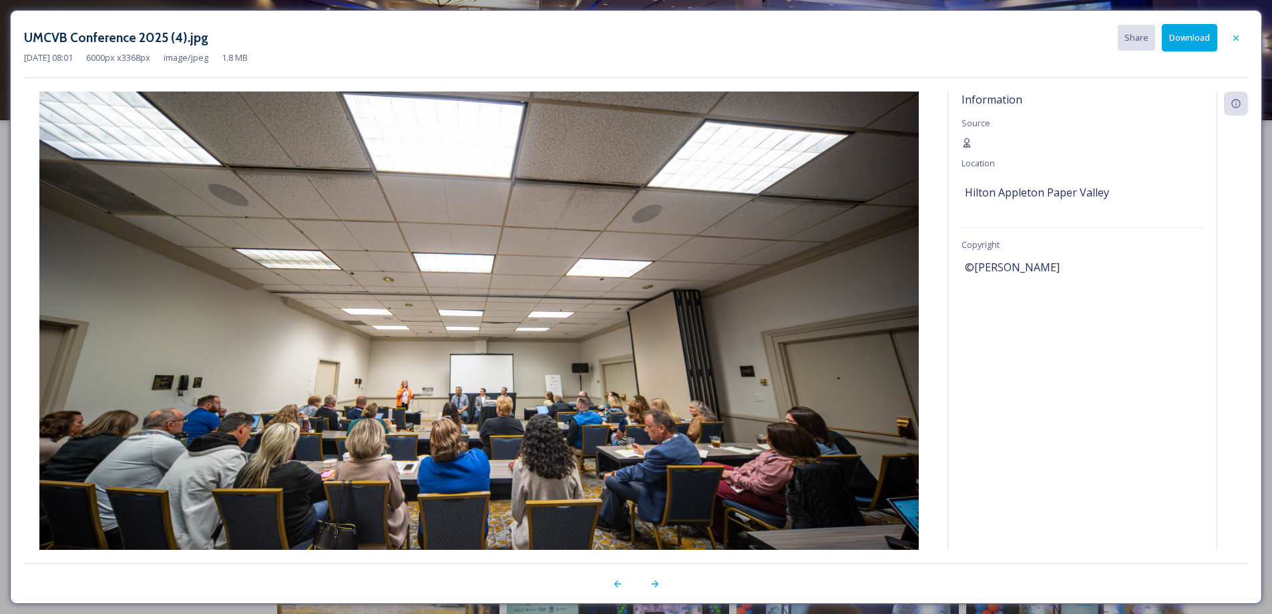
click at [1188, 39] on button "Download" at bounding box center [1189, 37] width 55 height 27
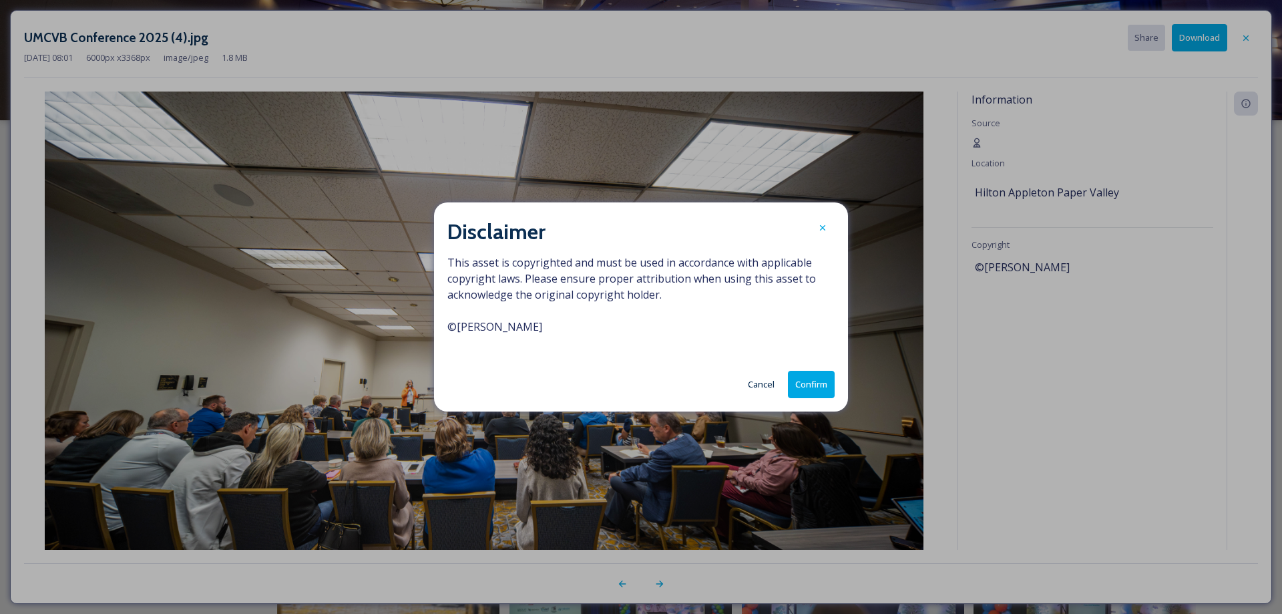
click at [816, 391] on button "Confirm" at bounding box center [811, 384] width 47 height 27
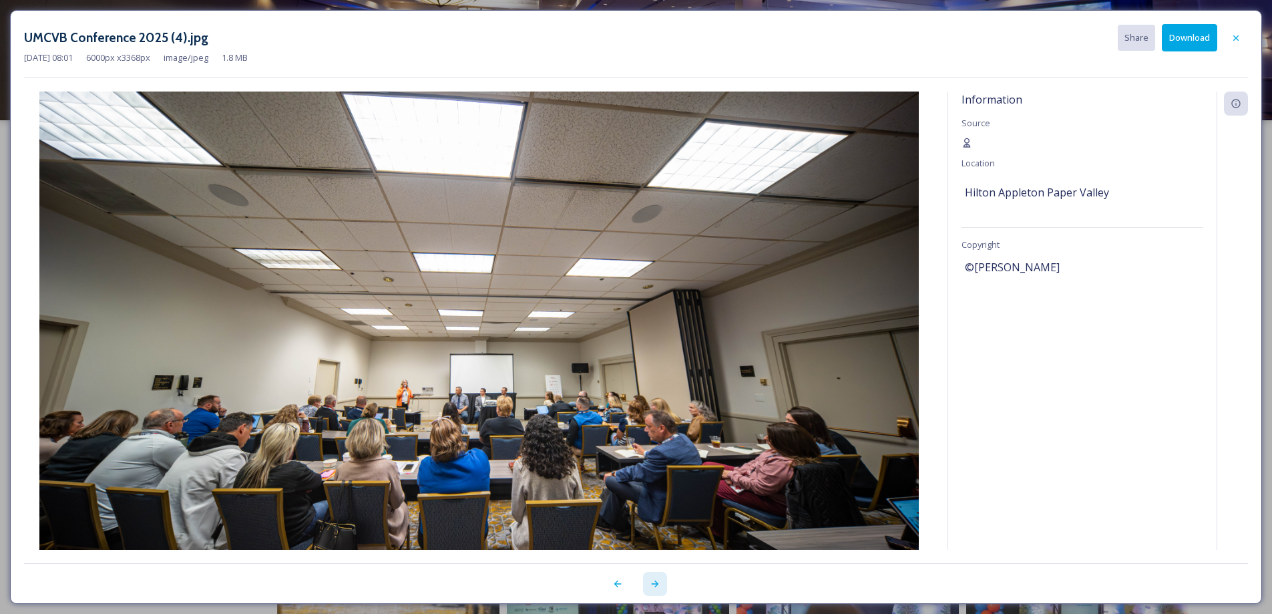
click at [655, 585] on icon at bounding box center [655, 583] width 11 height 11
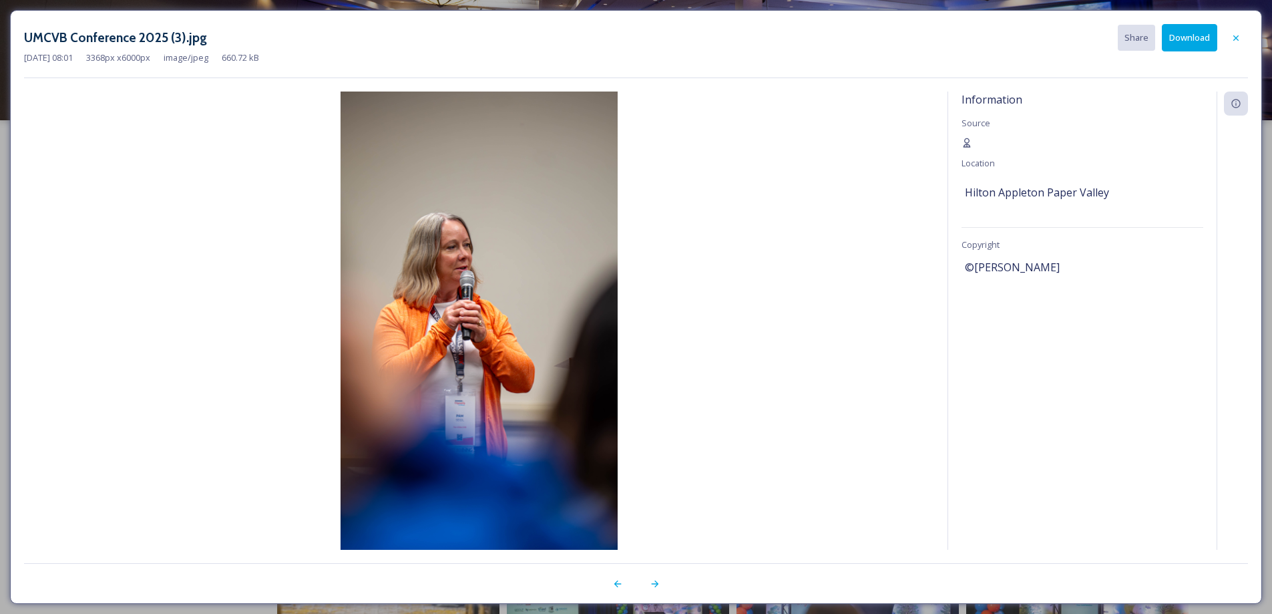
click at [1181, 39] on button "Download" at bounding box center [1189, 37] width 55 height 27
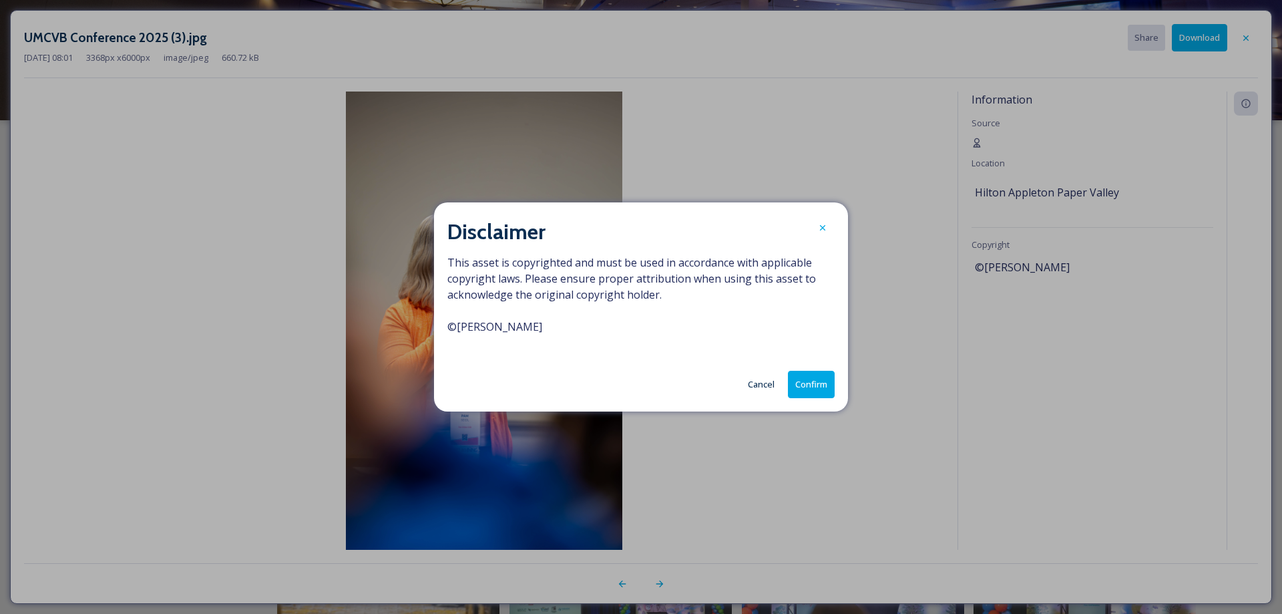
click at [806, 384] on button "Confirm" at bounding box center [811, 384] width 47 height 27
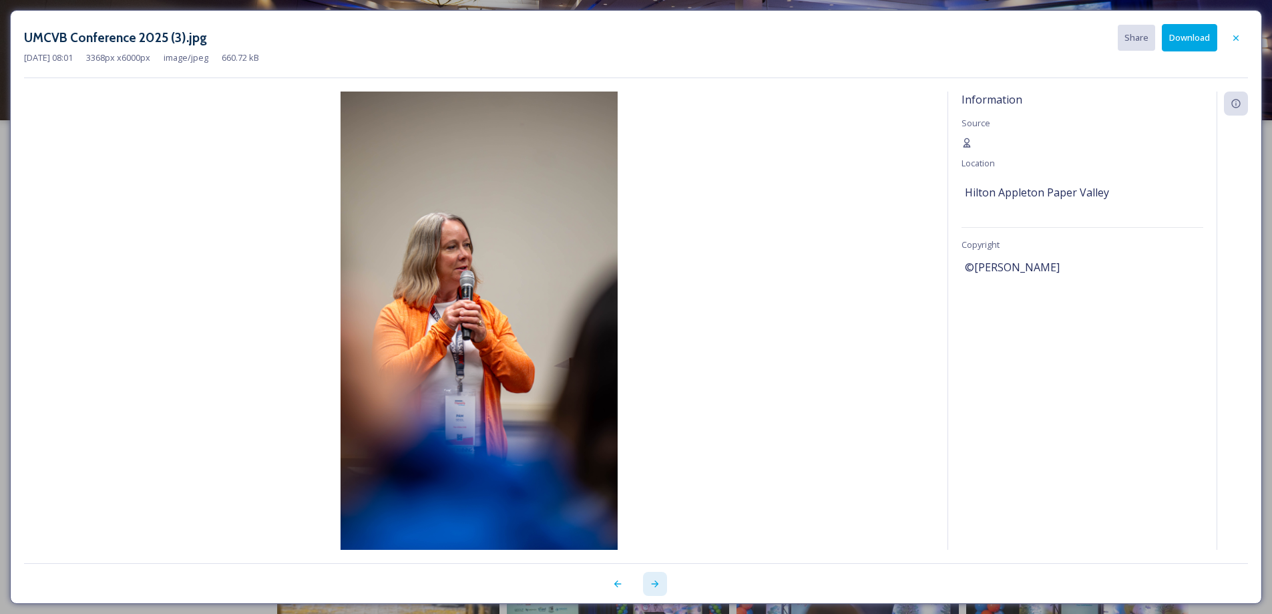
click at [659, 582] on icon at bounding box center [655, 583] width 11 height 11
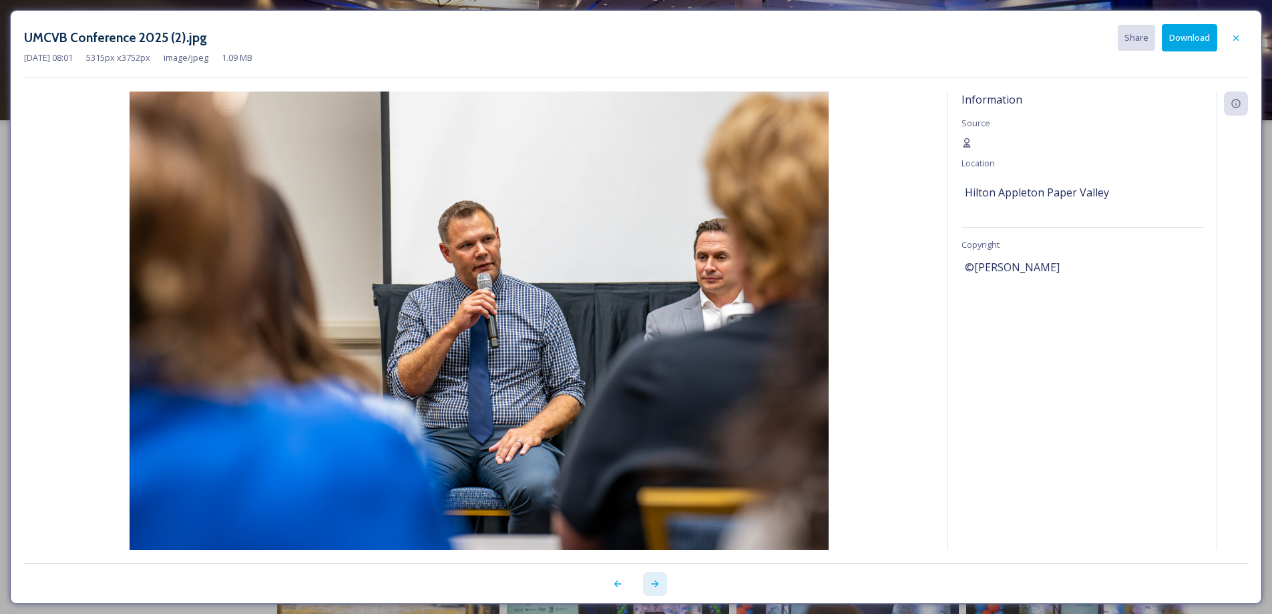
click at [659, 584] on icon at bounding box center [655, 583] width 11 height 11
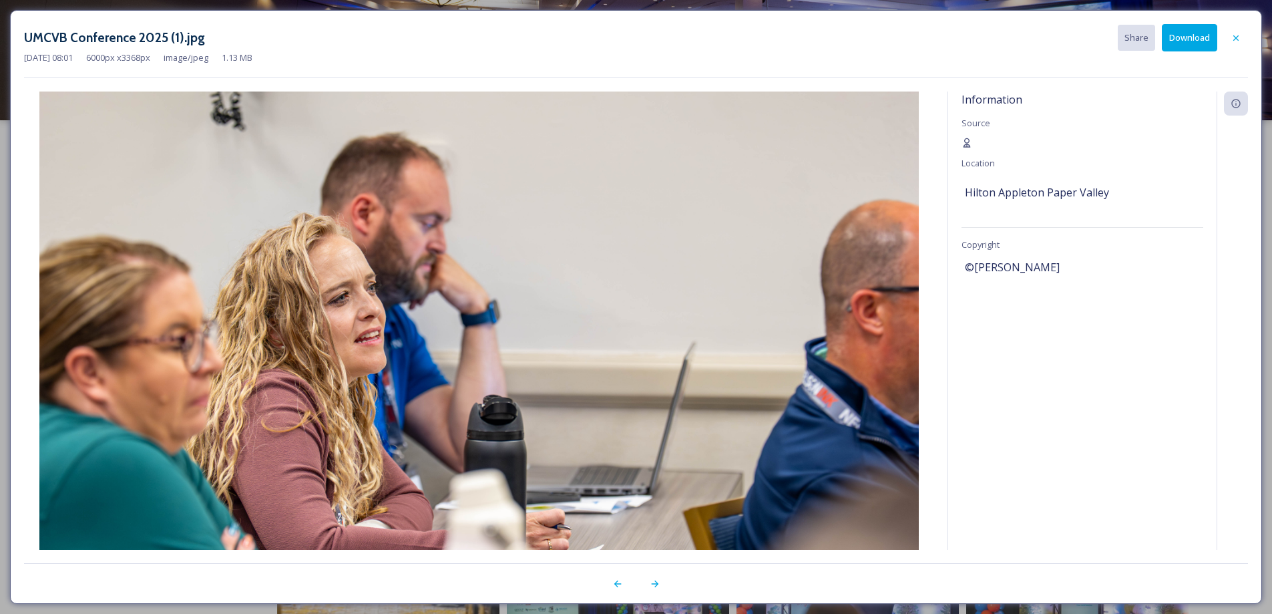
click at [1199, 41] on button "Download" at bounding box center [1189, 37] width 55 height 27
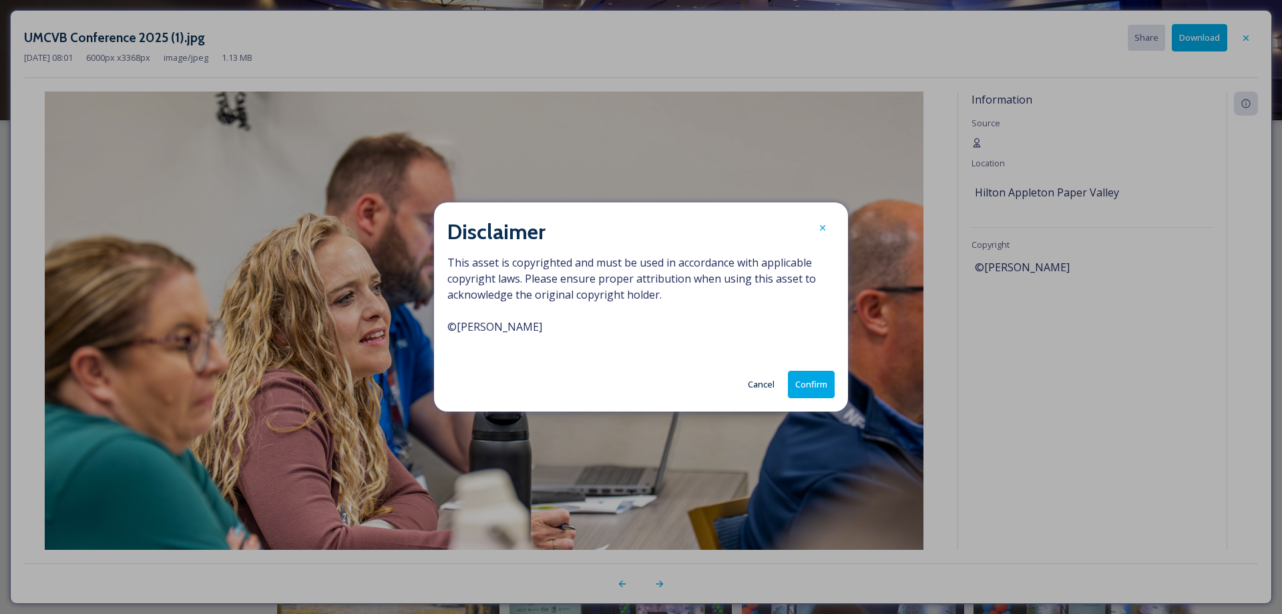
click at [816, 396] on button "Confirm" at bounding box center [811, 384] width 47 height 27
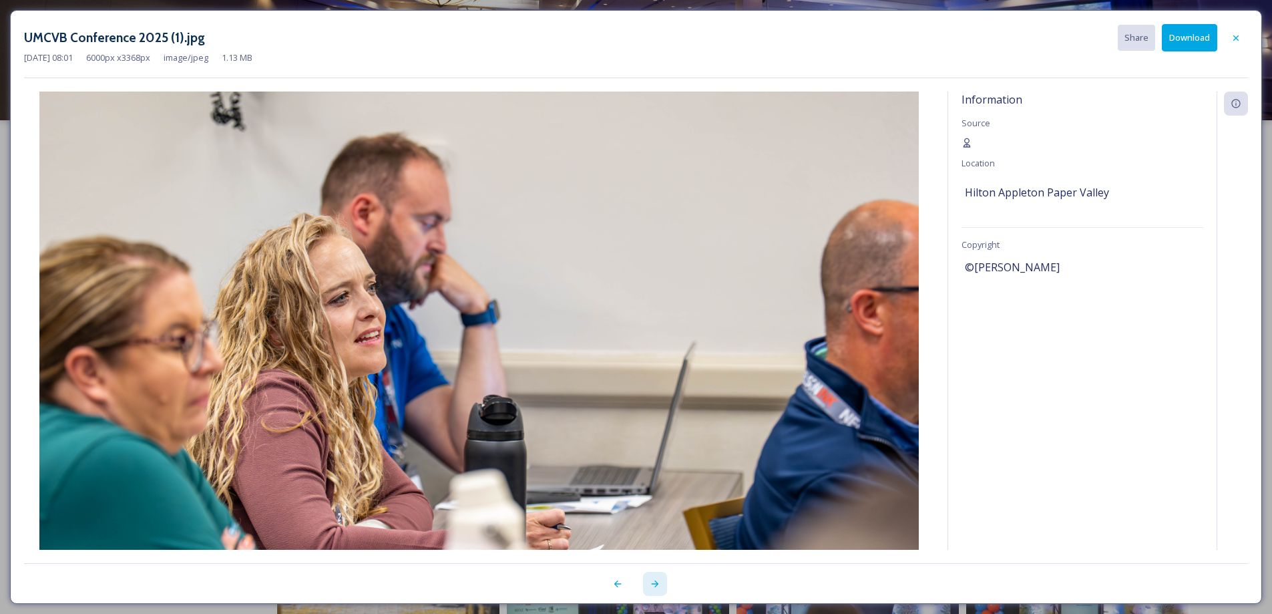
click at [655, 588] on icon at bounding box center [655, 583] width 11 height 11
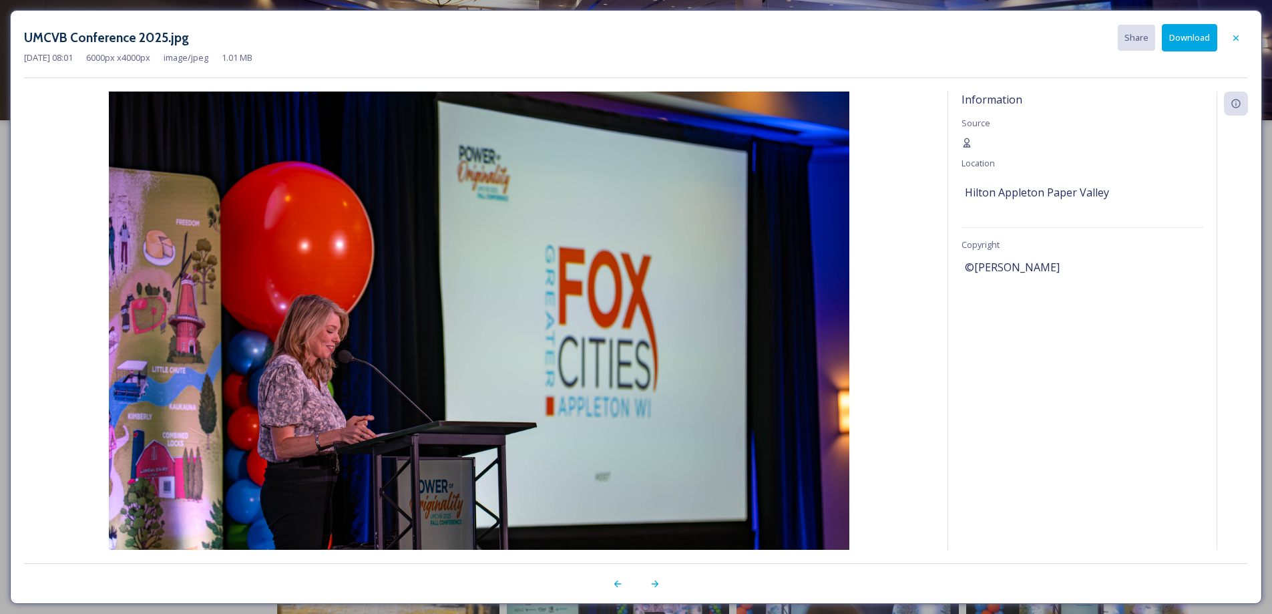
click at [1184, 32] on button "Download" at bounding box center [1189, 37] width 55 height 27
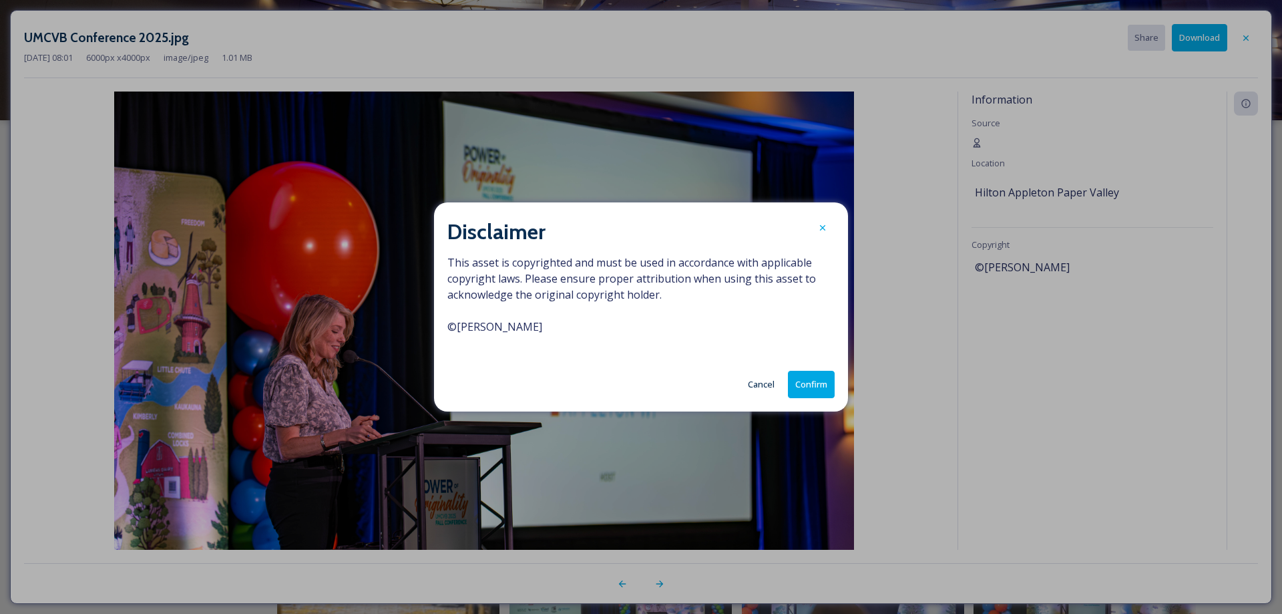
click at [790, 392] on button "Confirm" at bounding box center [811, 384] width 47 height 27
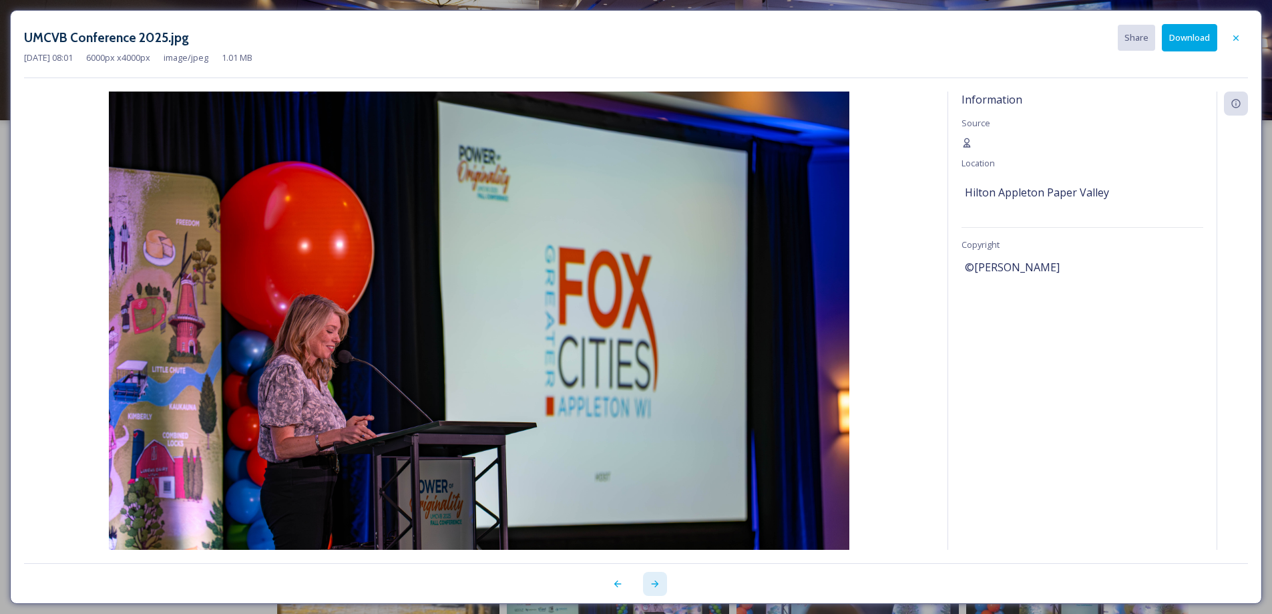
click at [657, 588] on icon at bounding box center [655, 583] width 11 height 11
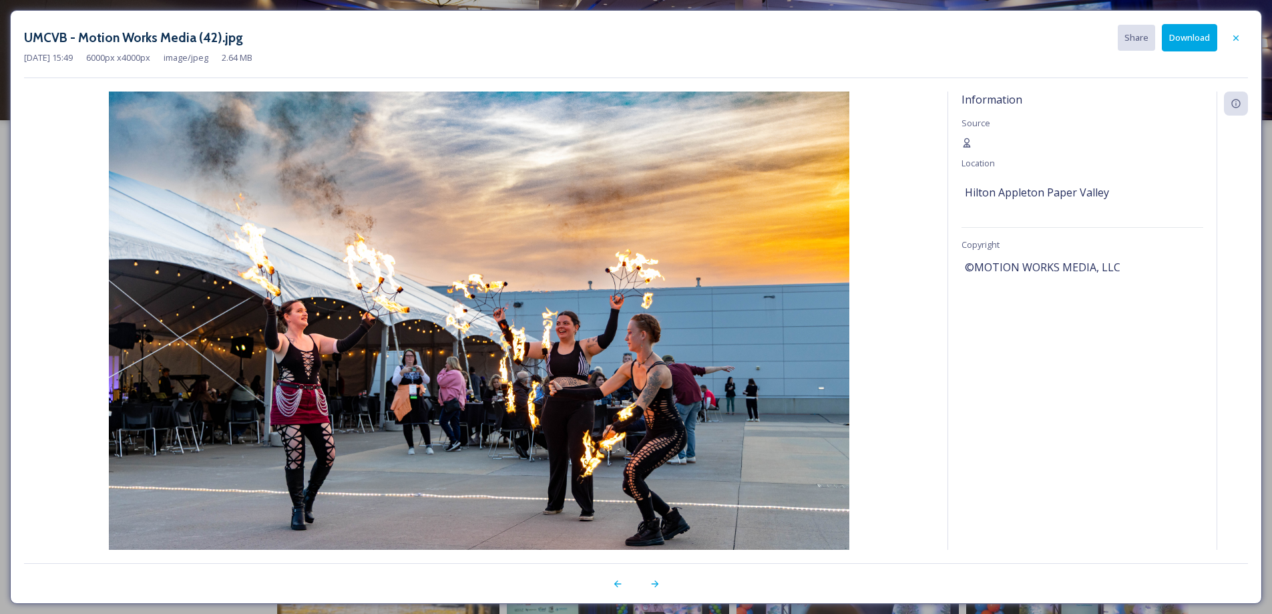
click at [1194, 37] on button "Download" at bounding box center [1189, 37] width 55 height 27
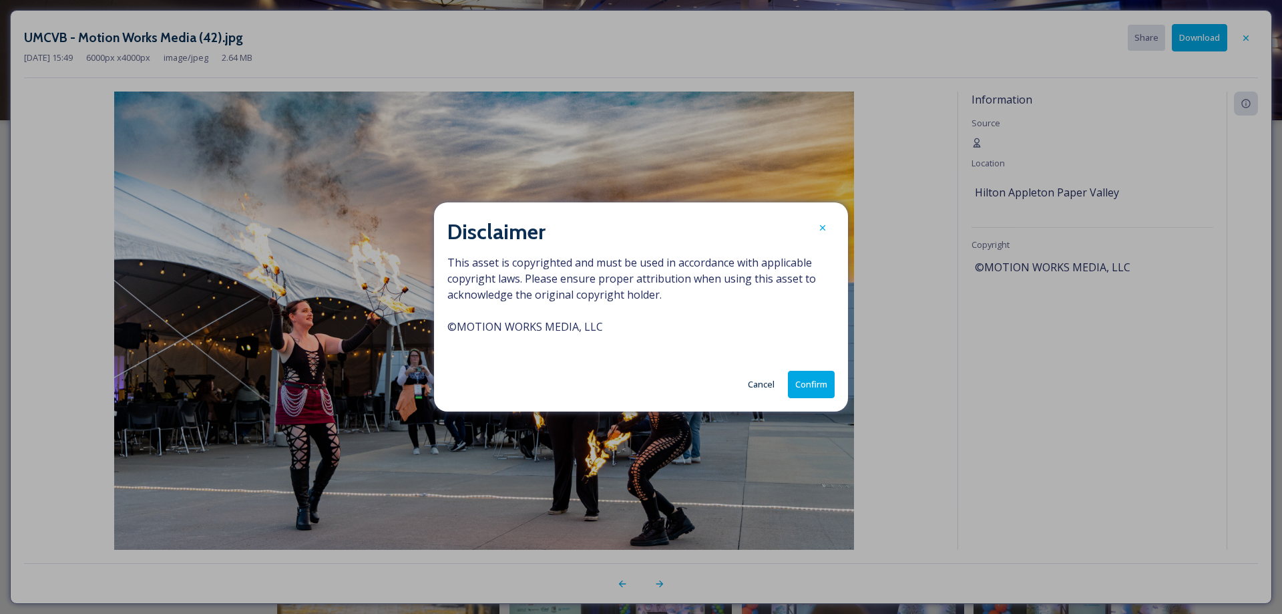
click at [804, 383] on button "Confirm" at bounding box center [811, 384] width 47 height 27
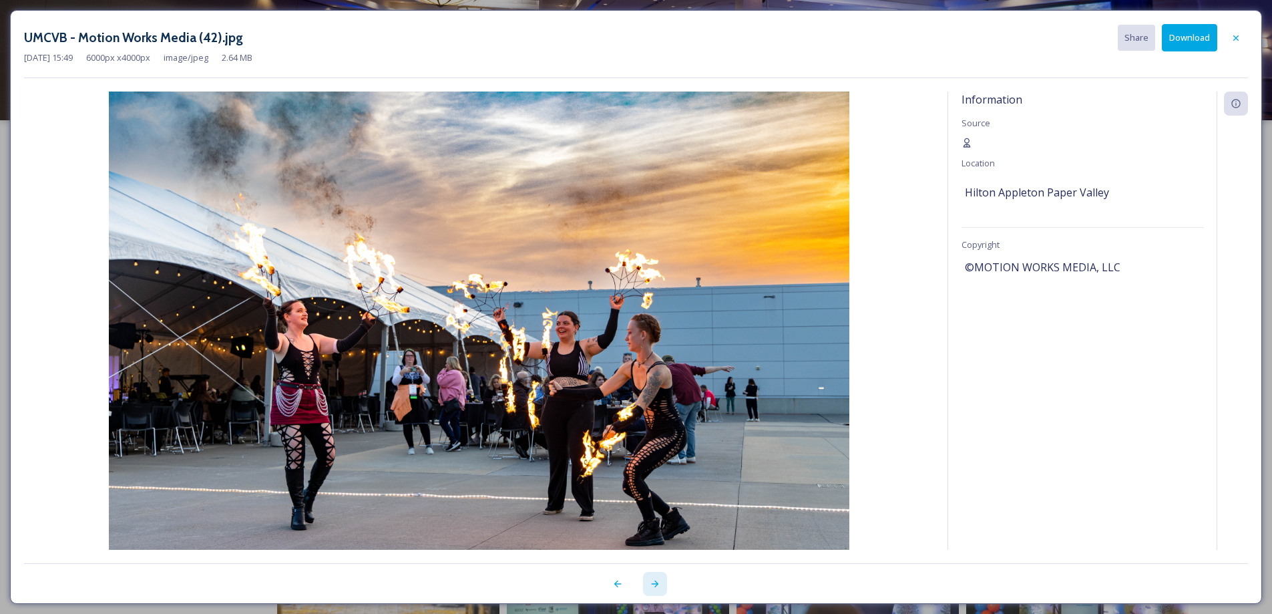
click at [657, 584] on icon at bounding box center [654, 583] width 7 height 7
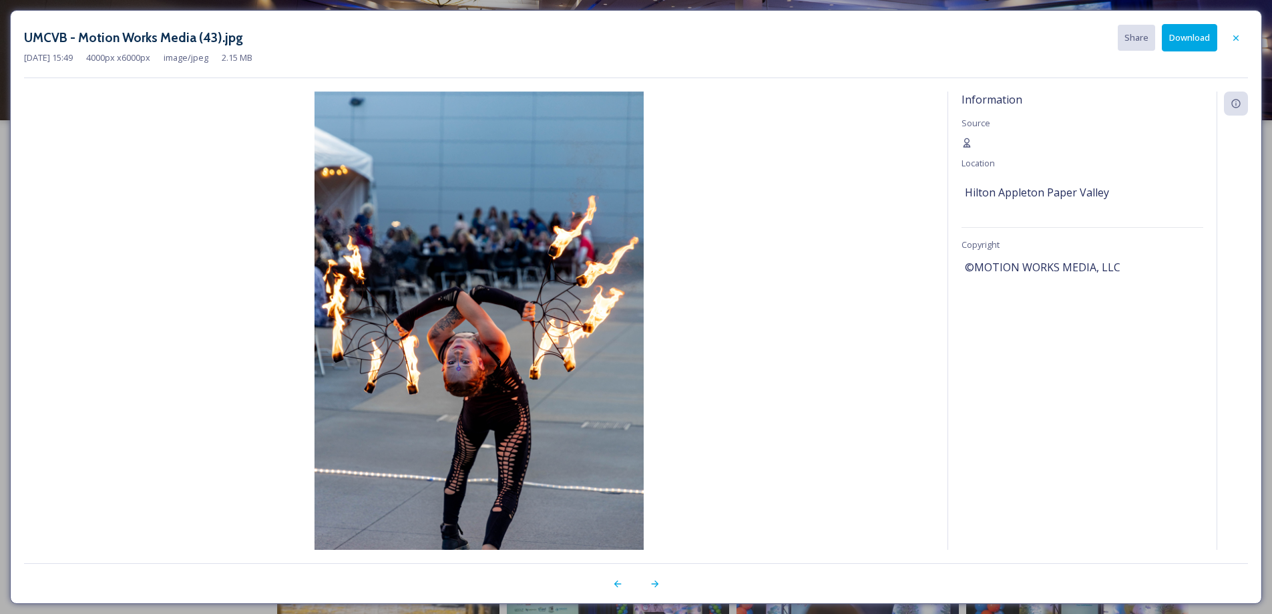
click at [1180, 37] on button "Download" at bounding box center [1189, 37] width 55 height 27
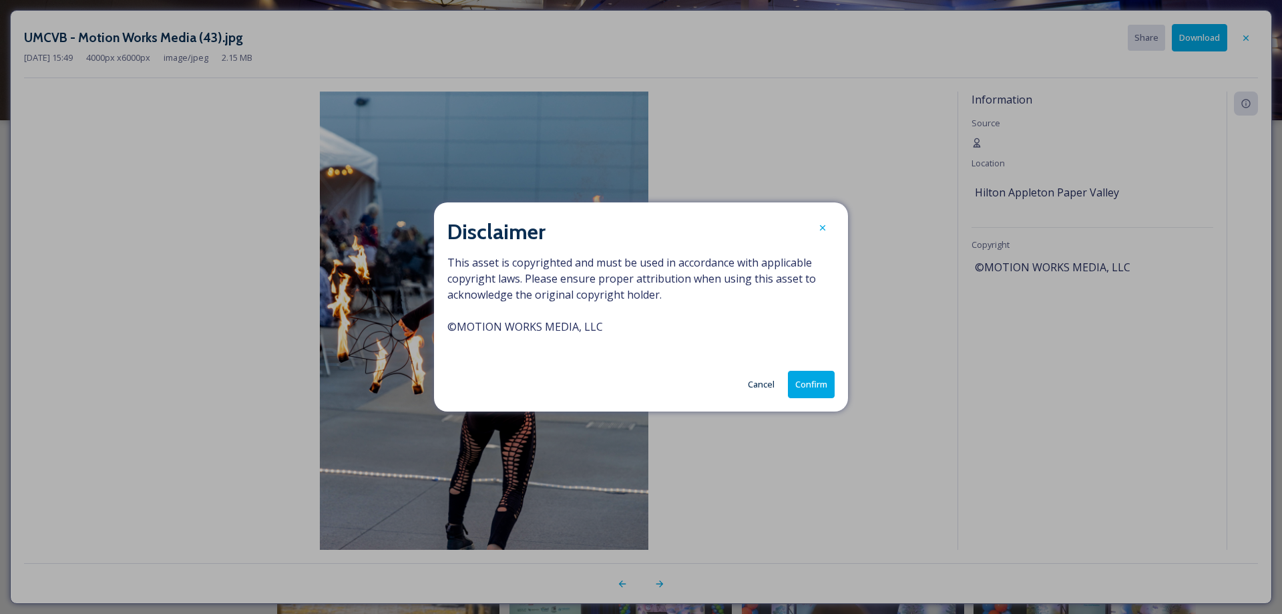
click at [818, 391] on button "Confirm" at bounding box center [811, 384] width 47 height 27
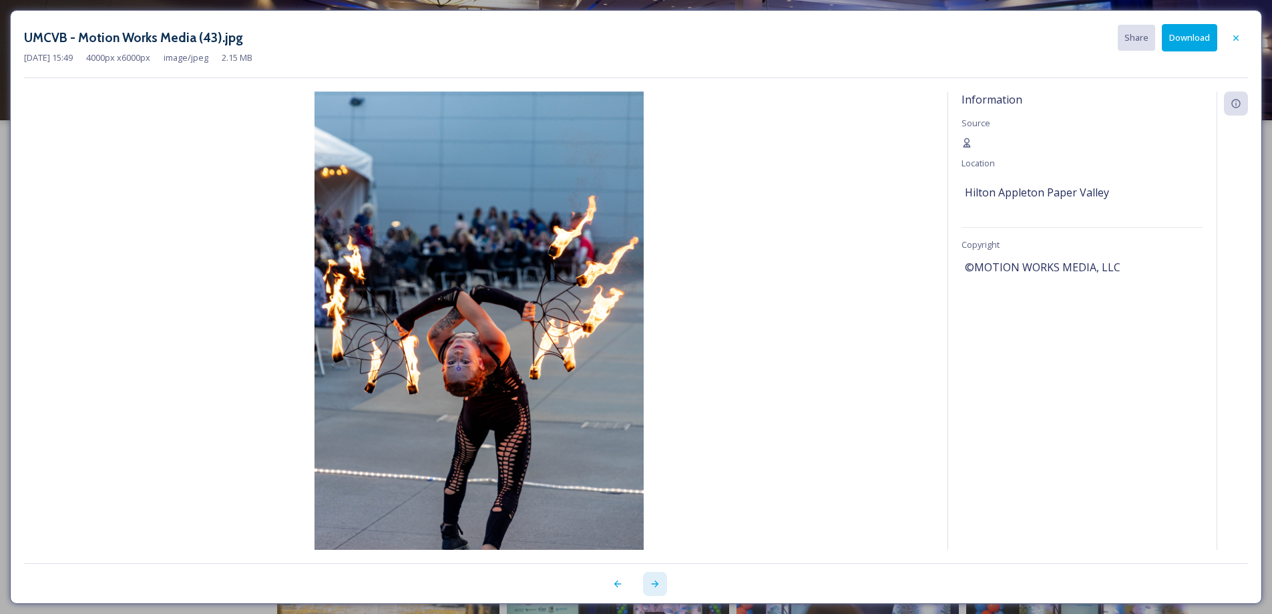
click at [658, 586] on icon at bounding box center [655, 583] width 11 height 11
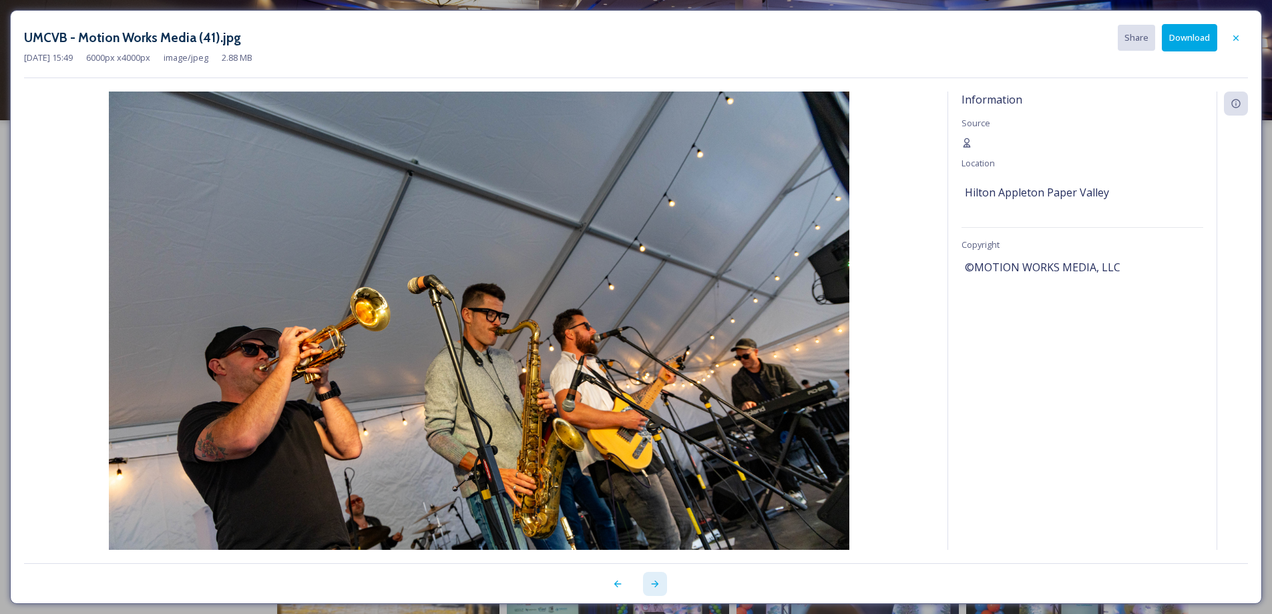
click at [658, 586] on icon at bounding box center [655, 583] width 11 height 11
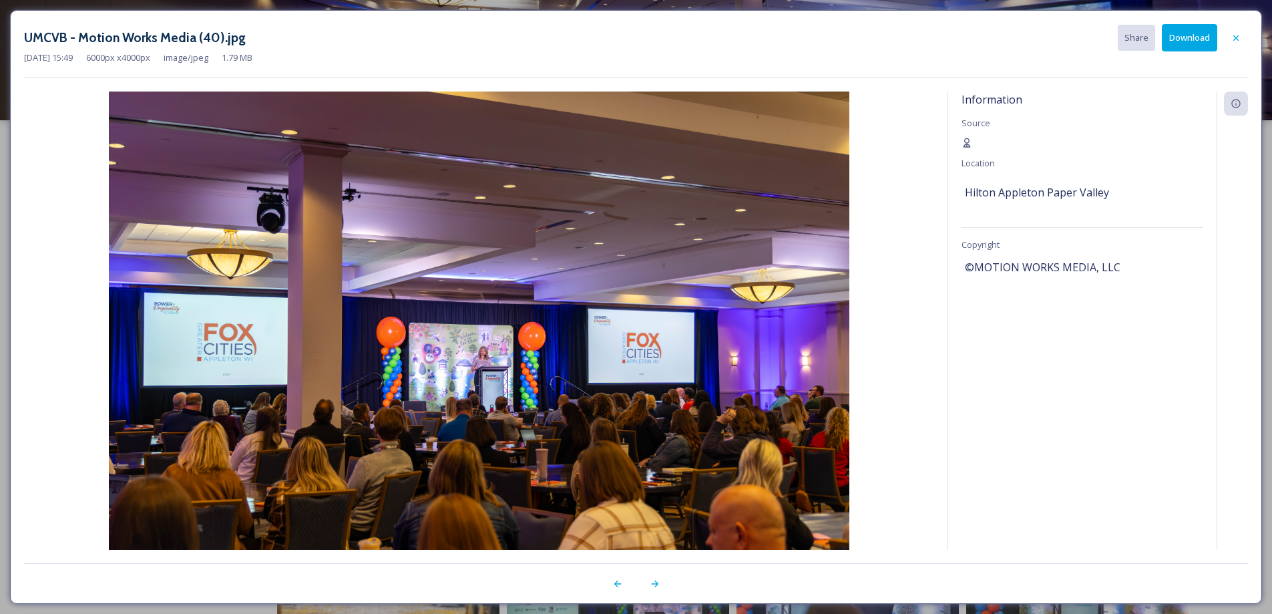
click at [1186, 43] on button "Download" at bounding box center [1189, 37] width 55 height 27
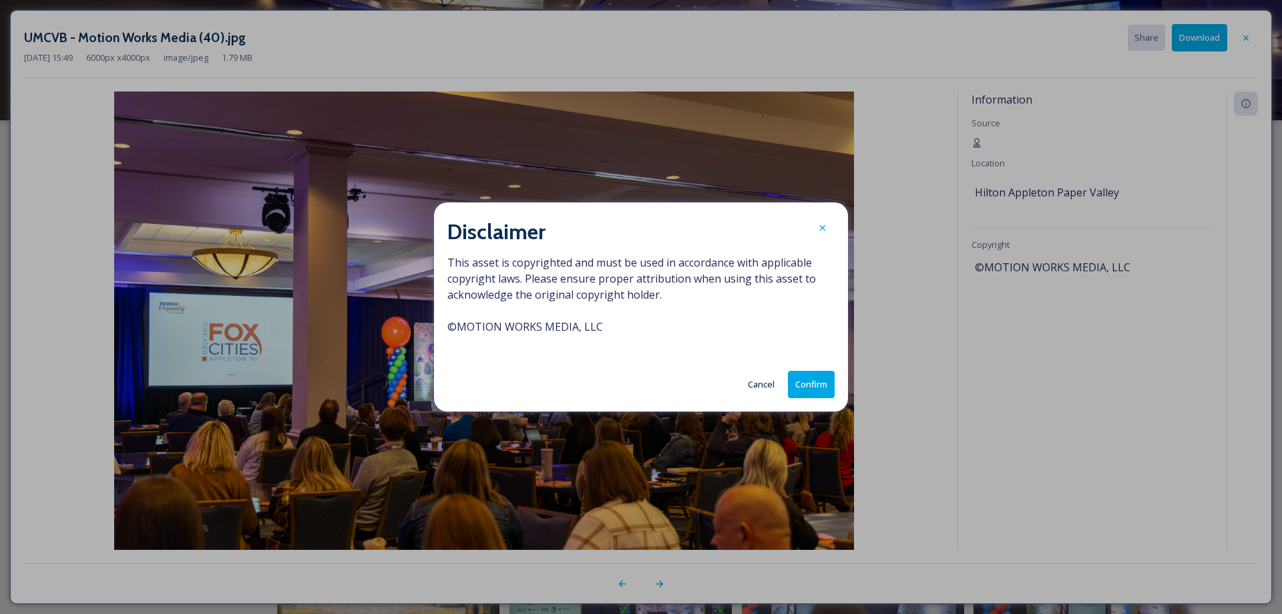
click at [824, 385] on button "Confirm" at bounding box center [811, 384] width 47 height 27
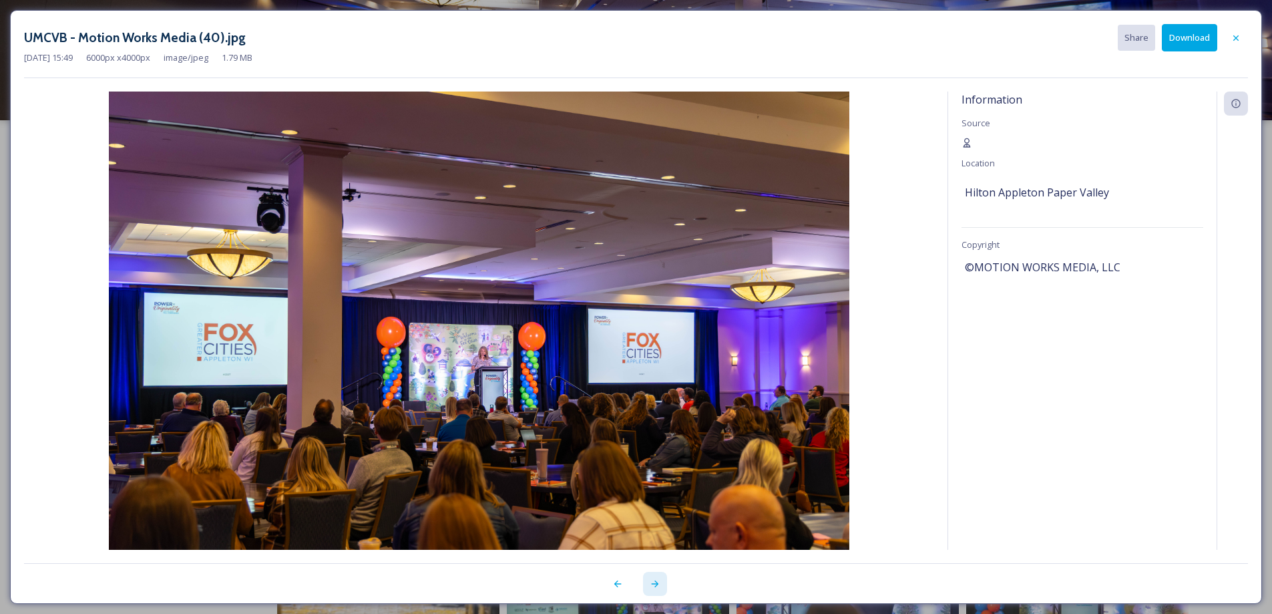
click at [655, 586] on icon at bounding box center [654, 583] width 7 height 7
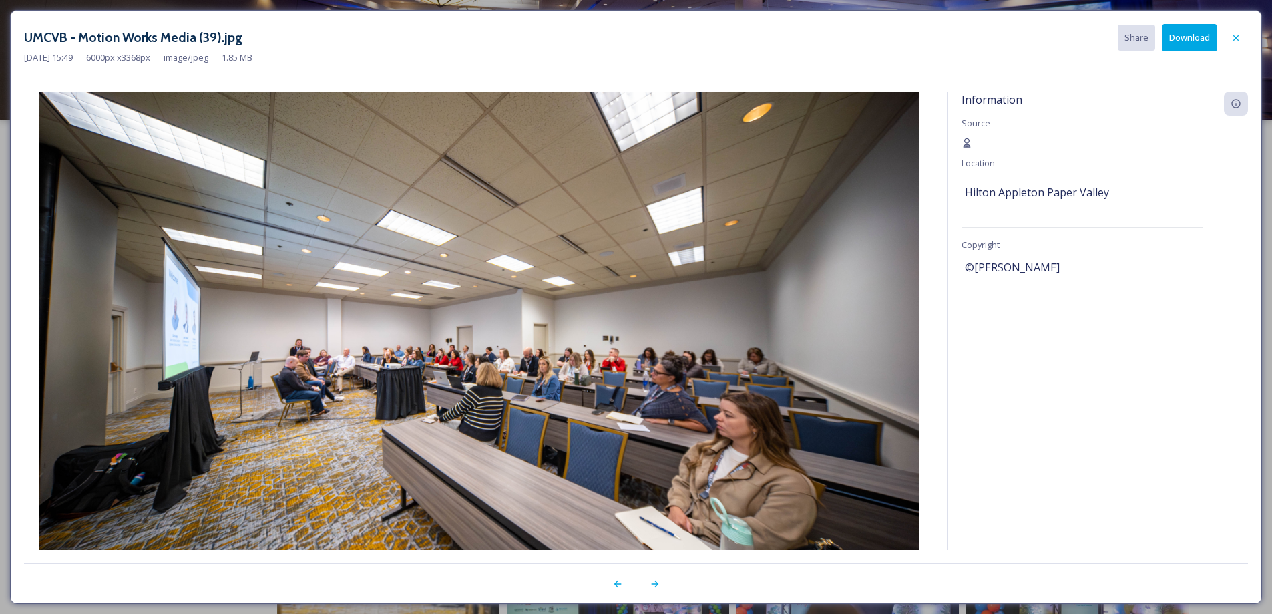
click at [1188, 32] on button "Download" at bounding box center [1189, 37] width 55 height 27
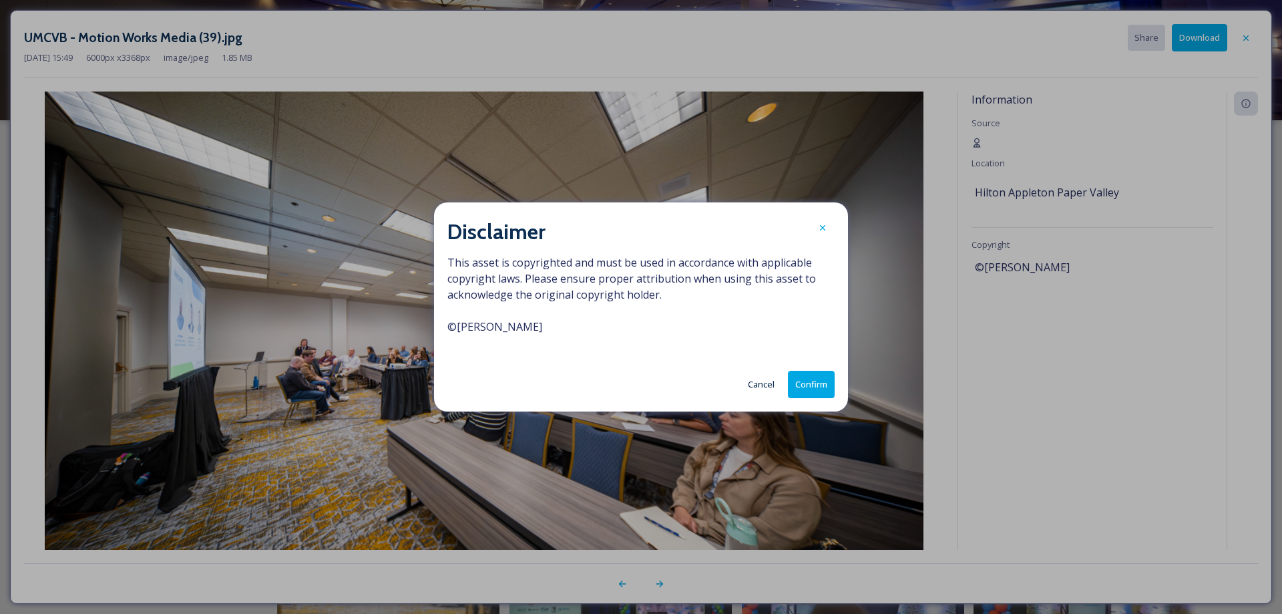
click at [812, 380] on button "Confirm" at bounding box center [811, 384] width 47 height 27
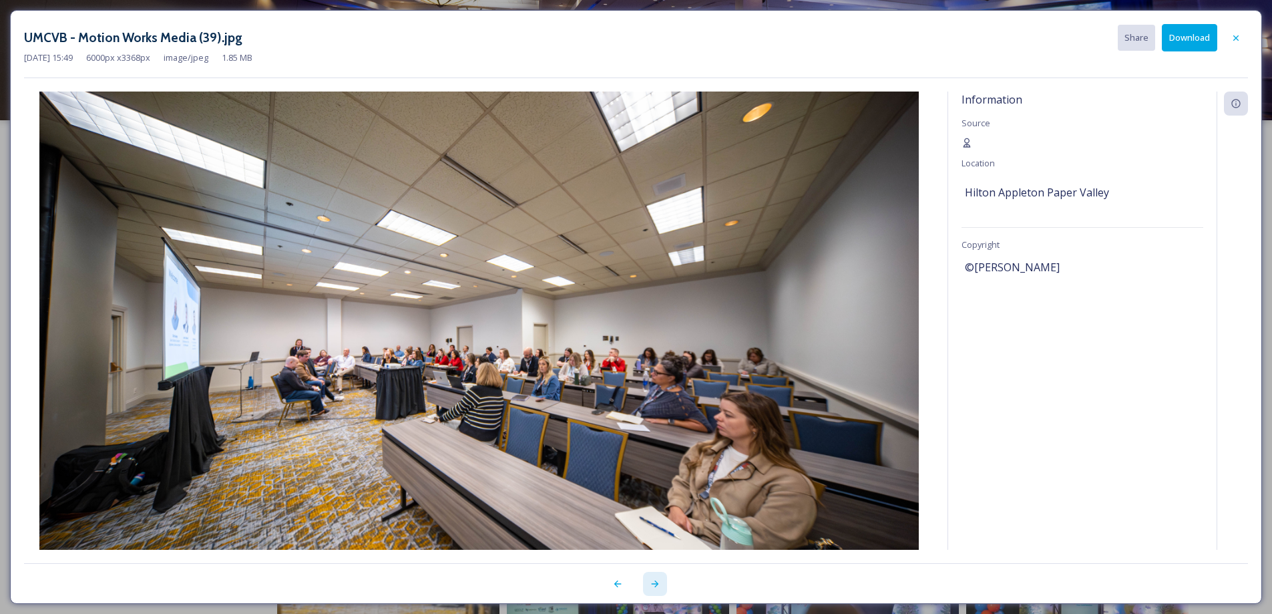
click at [658, 583] on icon at bounding box center [655, 583] width 11 height 11
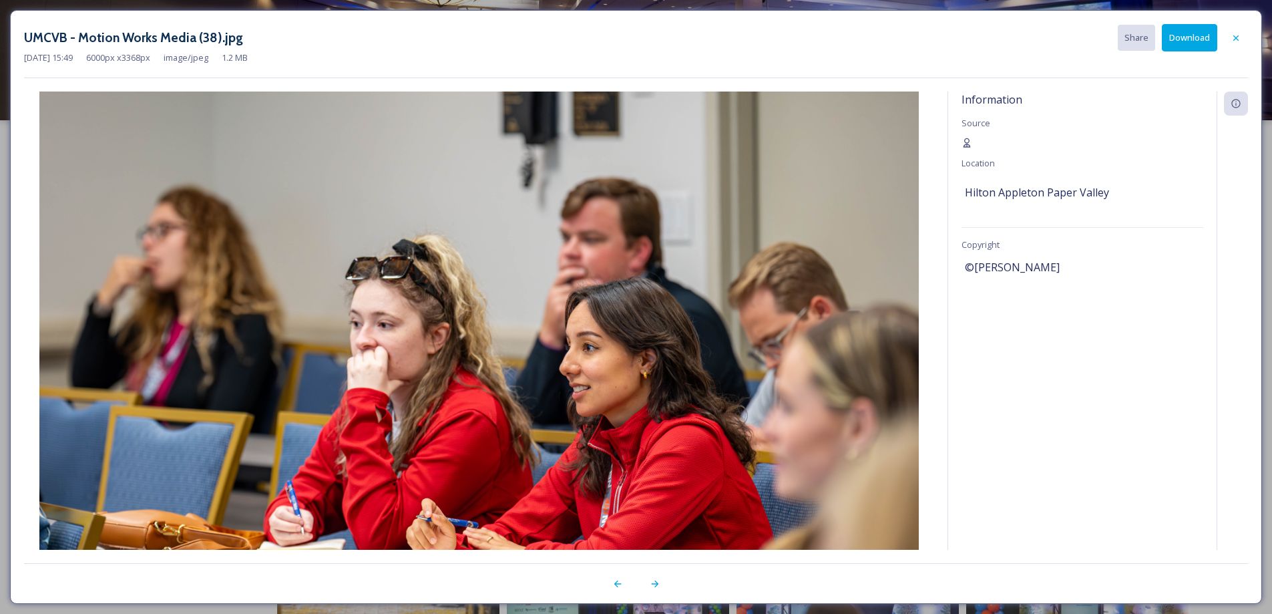
click at [1179, 43] on button "Download" at bounding box center [1189, 37] width 55 height 27
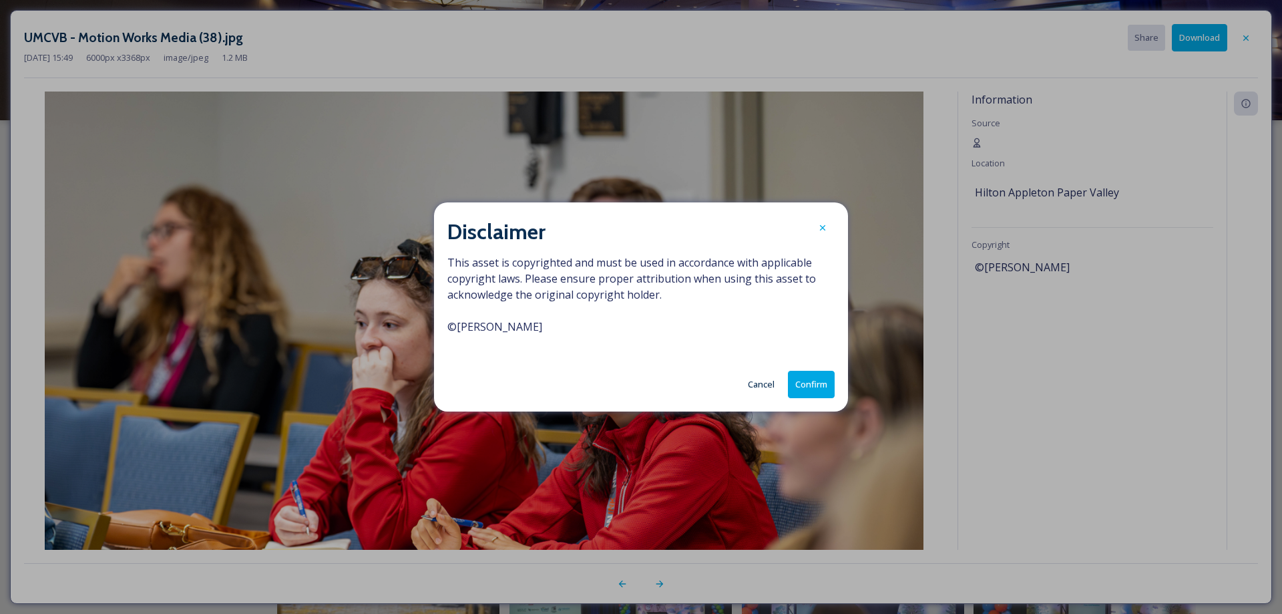
click at [818, 382] on button "Confirm" at bounding box center [811, 384] width 47 height 27
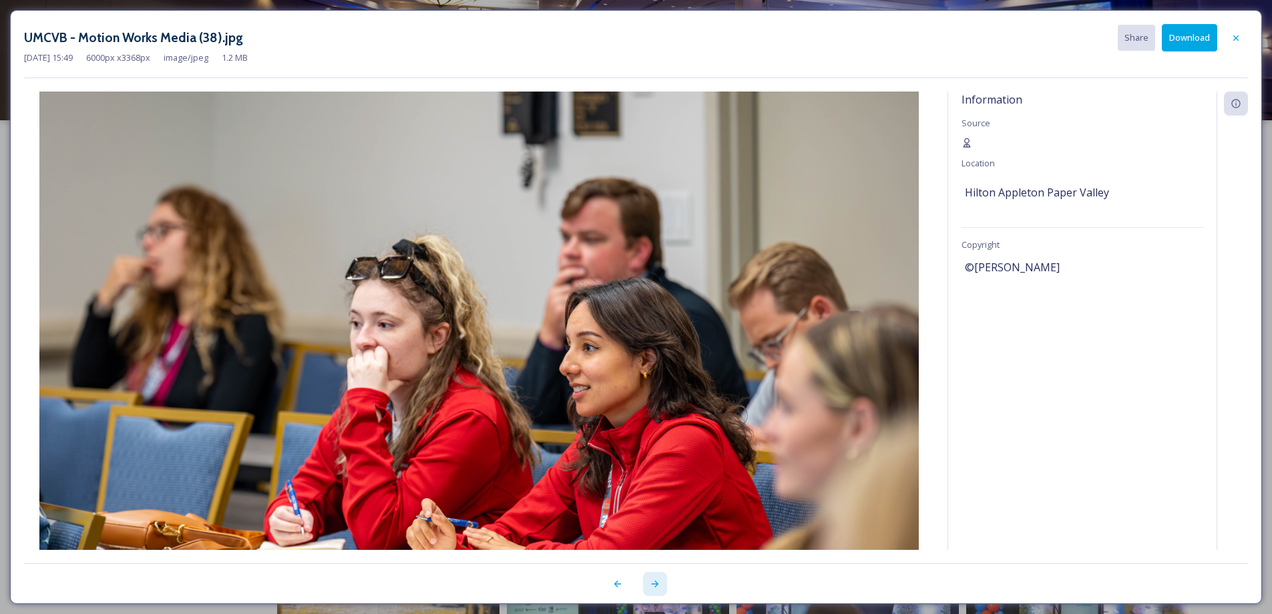
click at [659, 584] on icon at bounding box center [655, 583] width 11 height 11
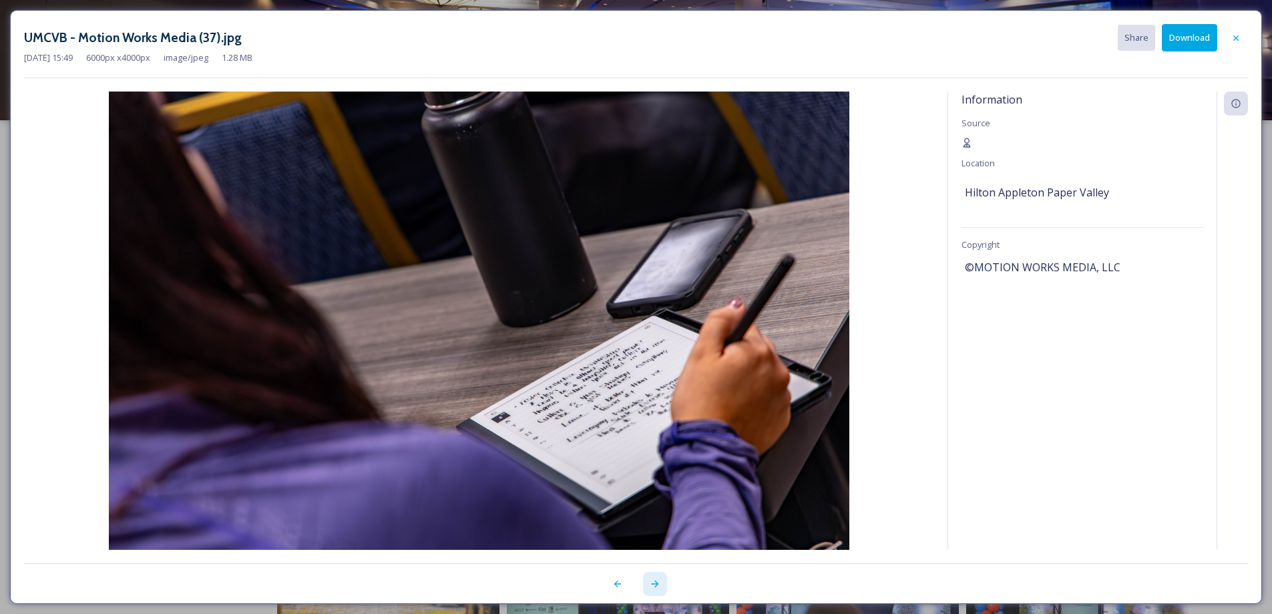
click at [659, 584] on icon at bounding box center [655, 583] width 11 height 11
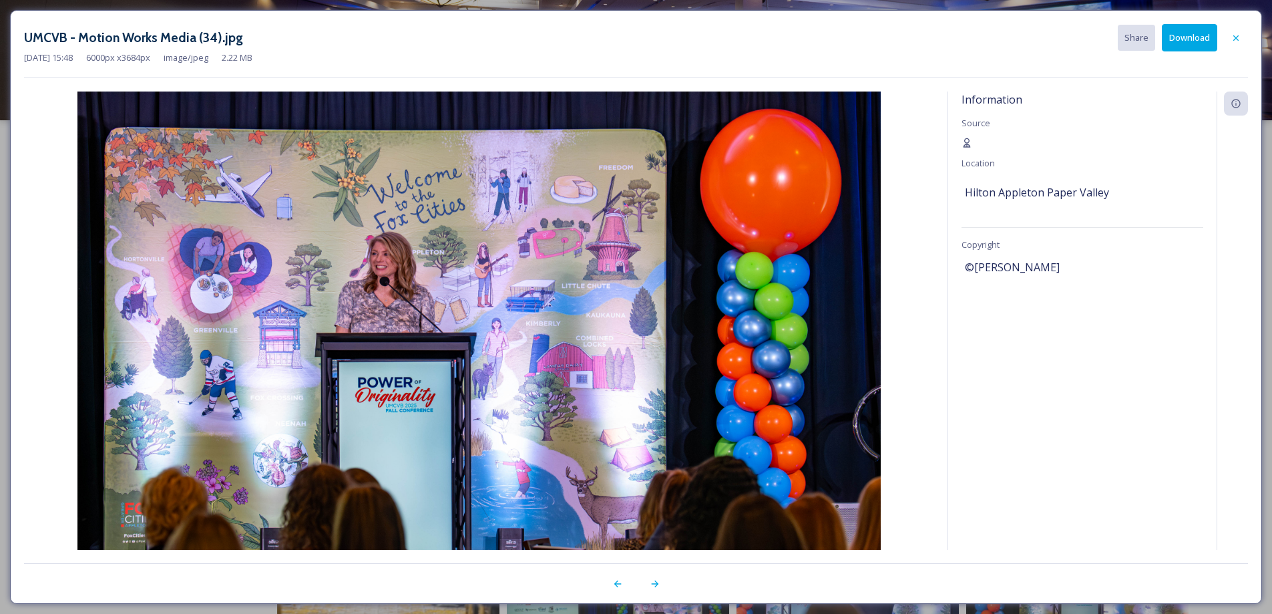
click at [1184, 37] on button "Download" at bounding box center [1189, 37] width 55 height 27
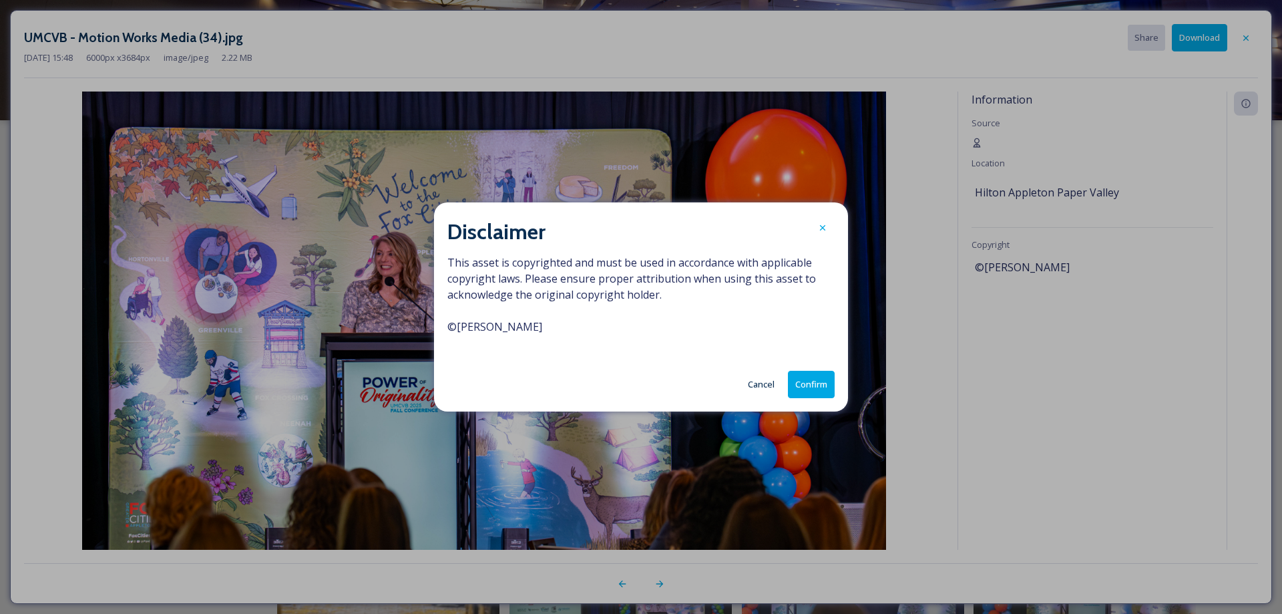
click at [809, 385] on button "Confirm" at bounding box center [811, 384] width 47 height 27
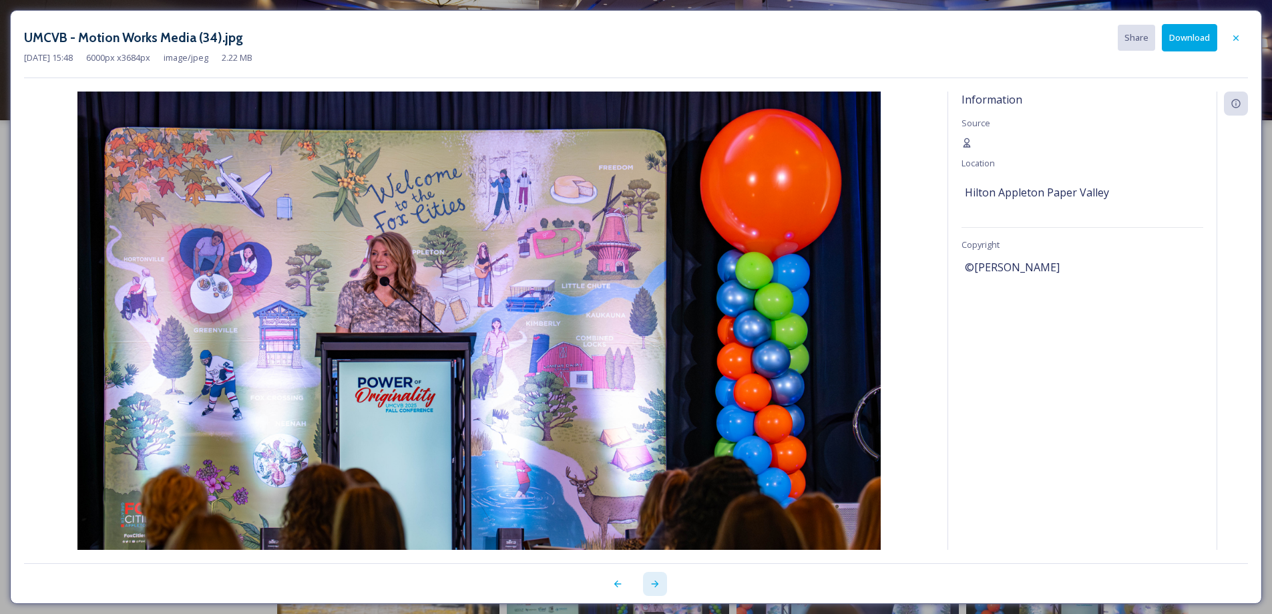
click at [653, 587] on icon at bounding box center [655, 583] width 11 height 11
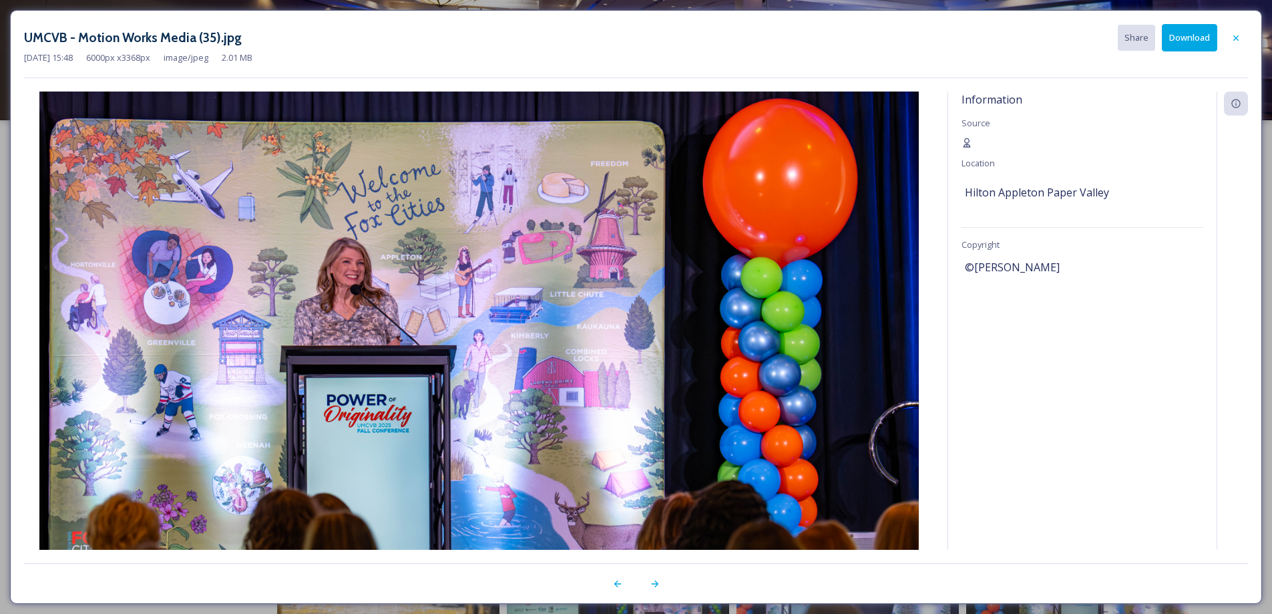
click at [1193, 37] on button "Download" at bounding box center [1189, 37] width 55 height 27
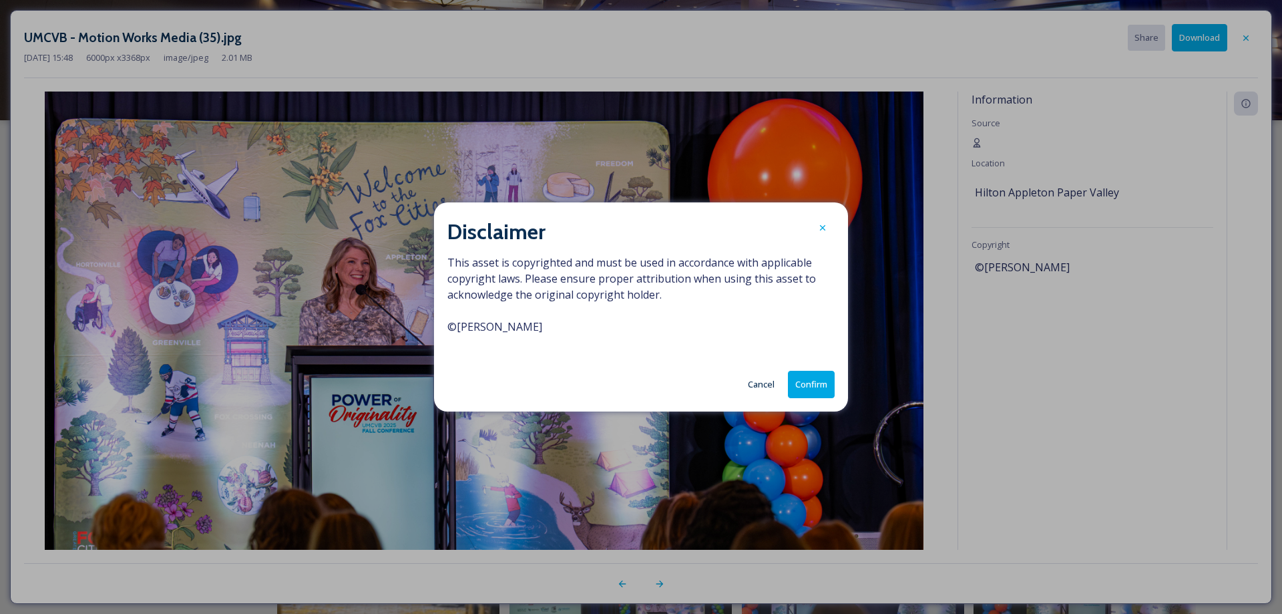
click at [822, 380] on button "Confirm" at bounding box center [811, 384] width 47 height 27
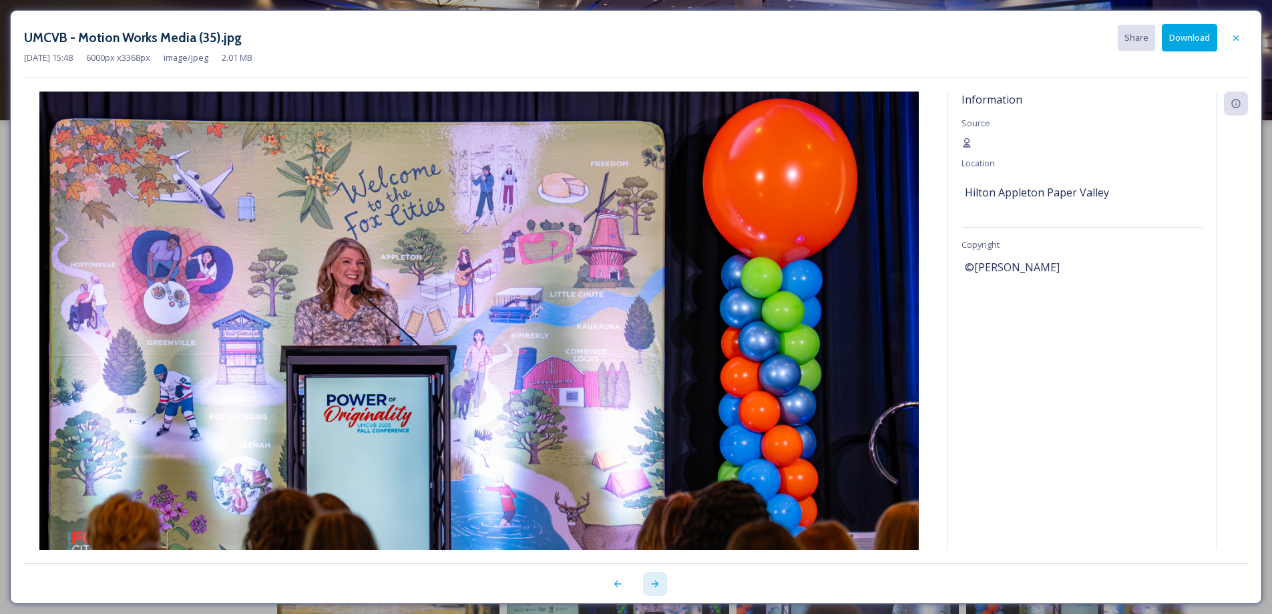
click at [658, 582] on icon at bounding box center [655, 583] width 11 height 11
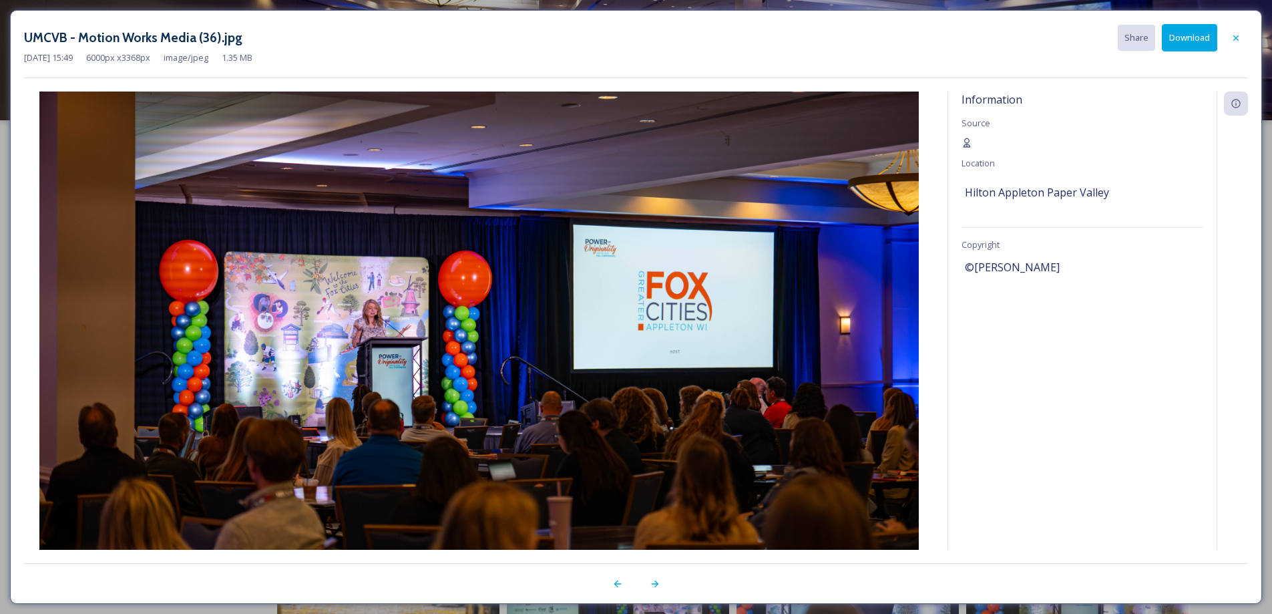
click at [1179, 35] on button "Download" at bounding box center [1189, 37] width 55 height 27
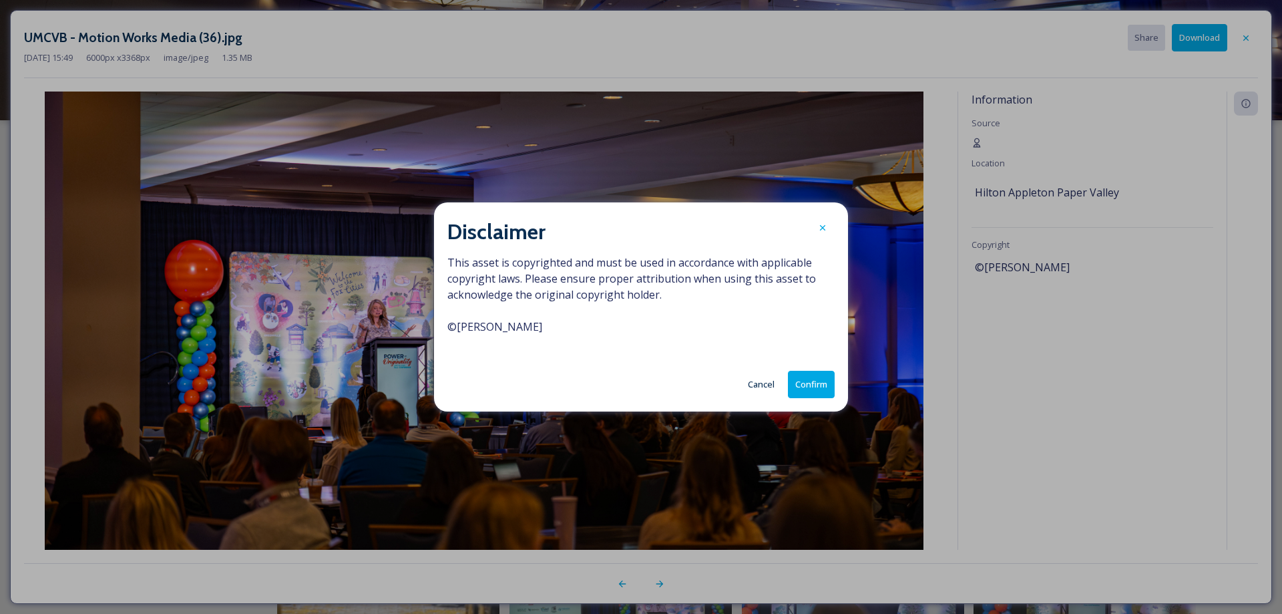
click at [812, 378] on button "Confirm" at bounding box center [811, 384] width 47 height 27
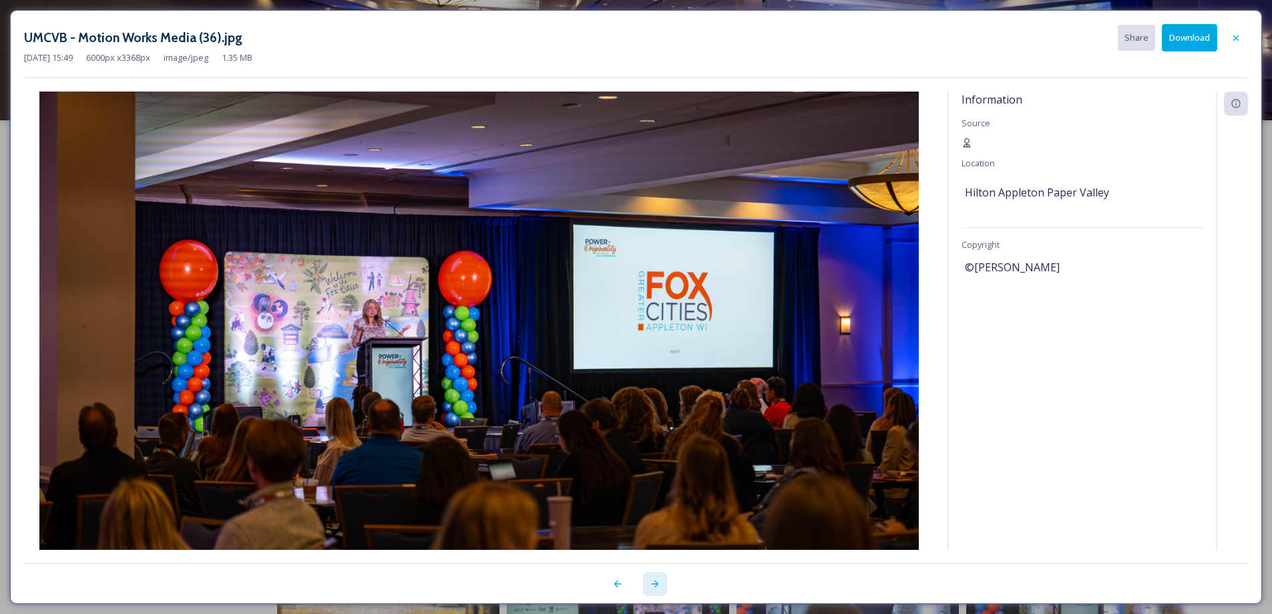
click at [659, 583] on icon at bounding box center [655, 583] width 11 height 11
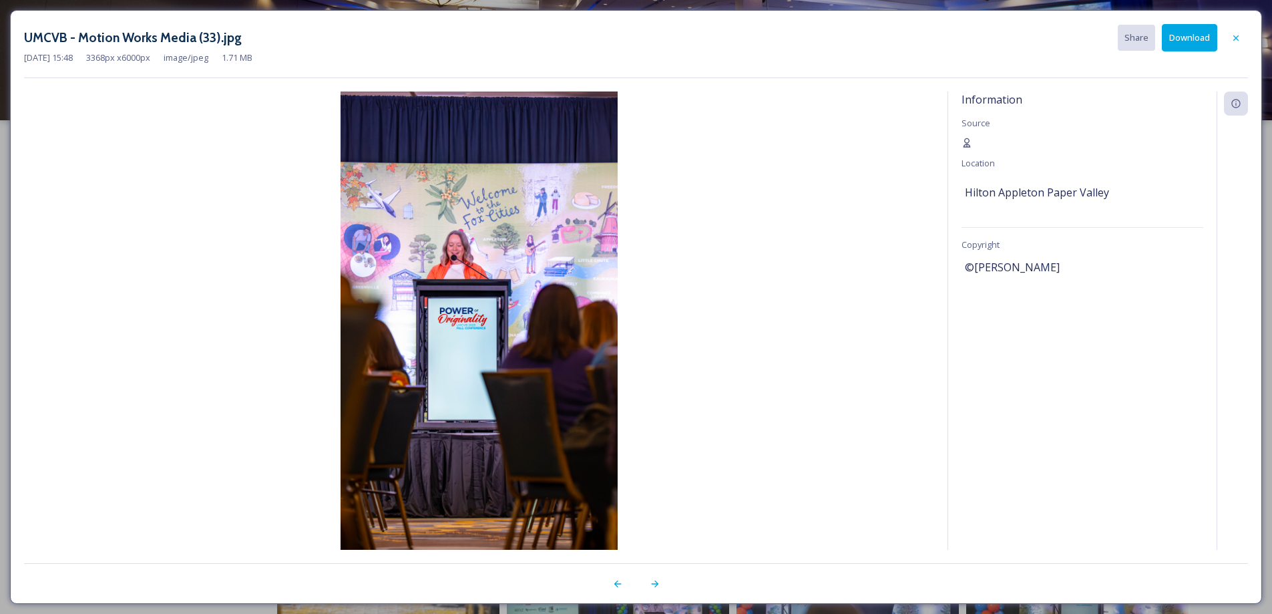
click at [1195, 32] on button "Download" at bounding box center [1189, 37] width 55 height 27
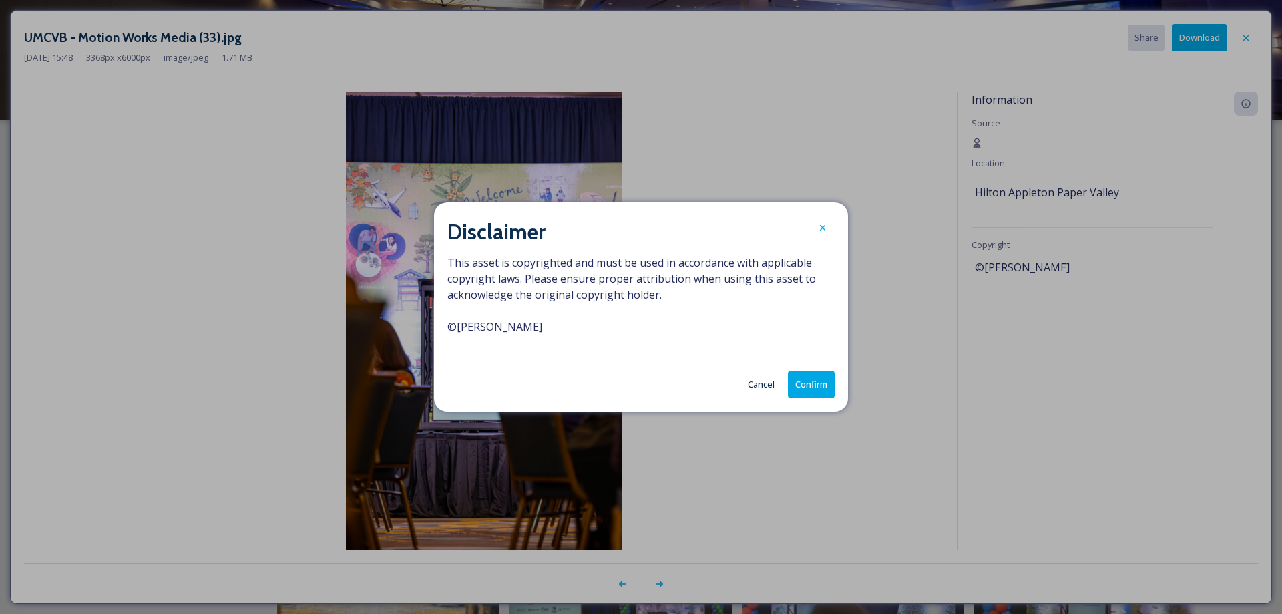
click at [808, 390] on button "Confirm" at bounding box center [811, 384] width 47 height 27
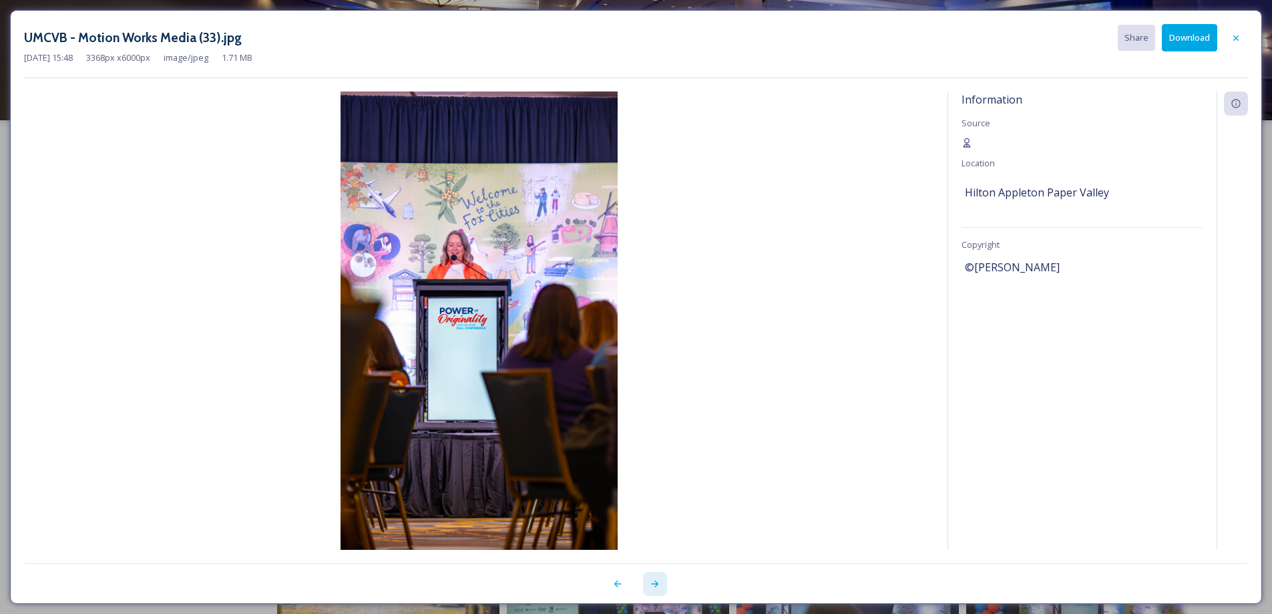
click at [656, 586] on icon at bounding box center [655, 583] width 11 height 11
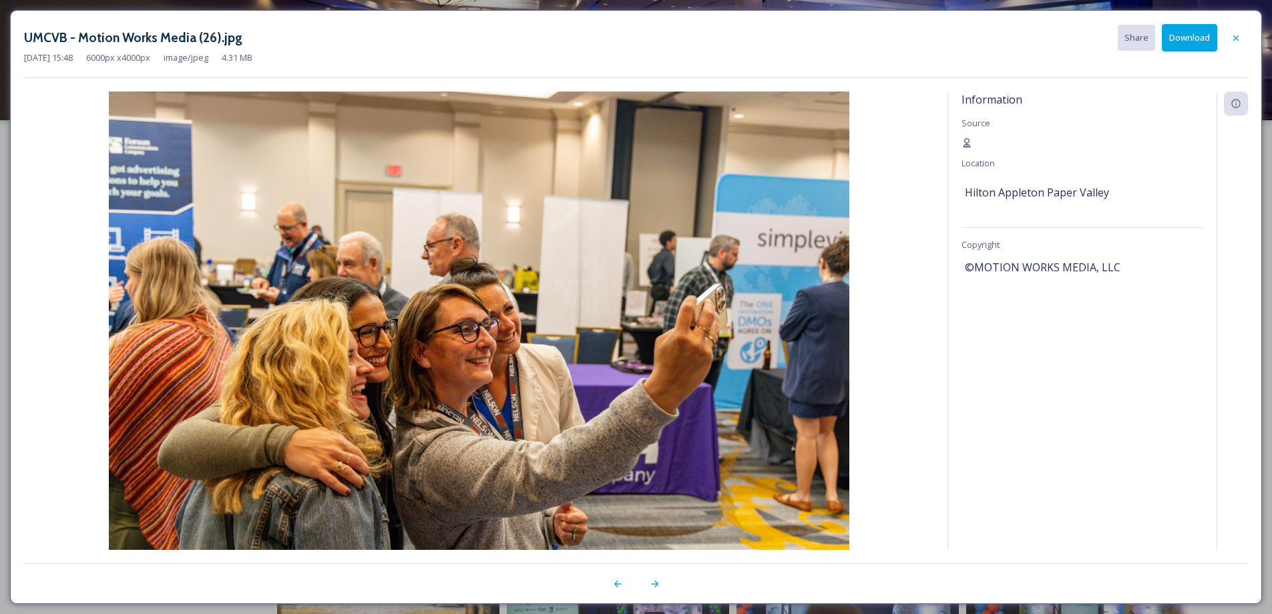
click at [1190, 44] on button "Download" at bounding box center [1189, 37] width 55 height 27
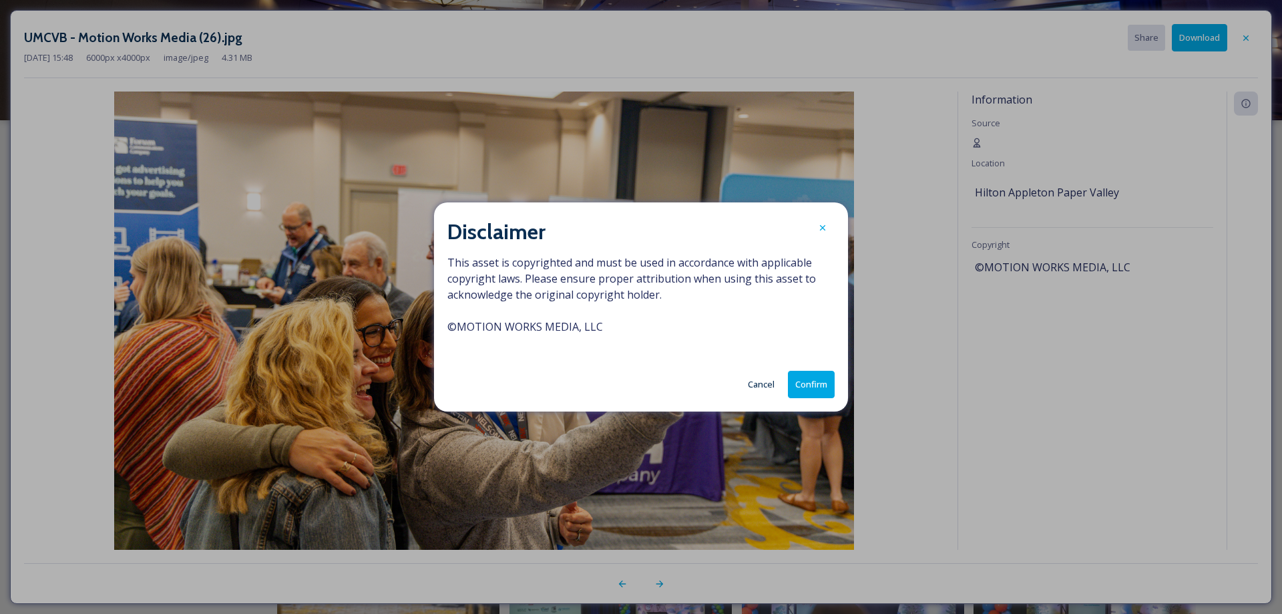
click at [805, 389] on button "Confirm" at bounding box center [811, 384] width 47 height 27
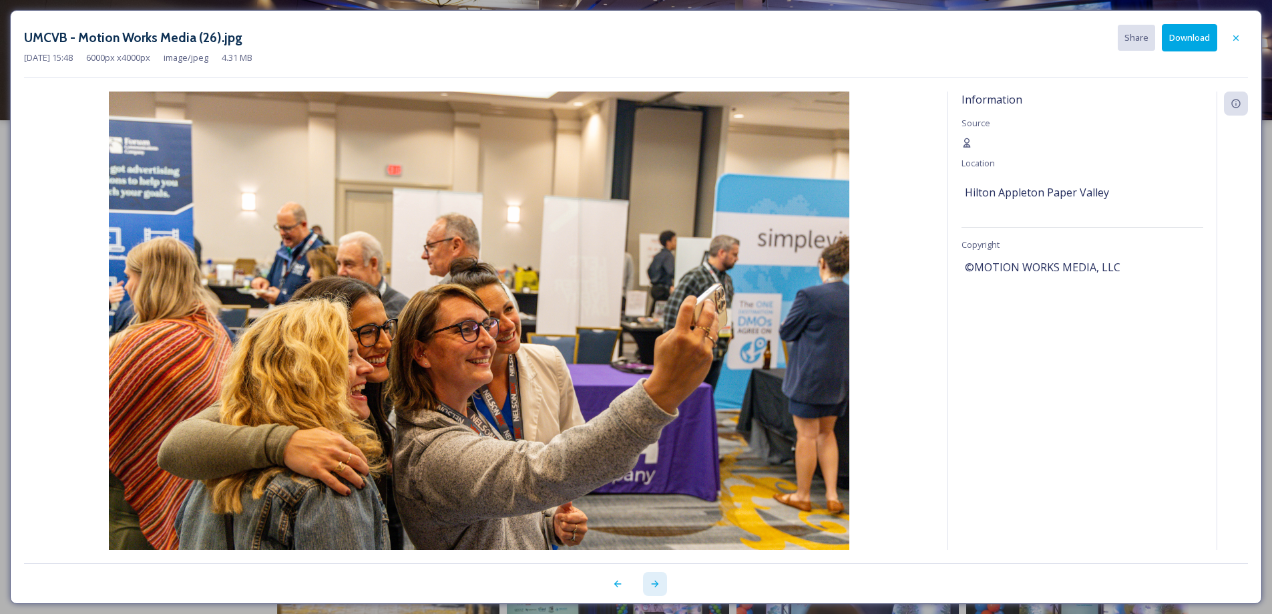
click at [655, 587] on icon at bounding box center [655, 583] width 11 height 11
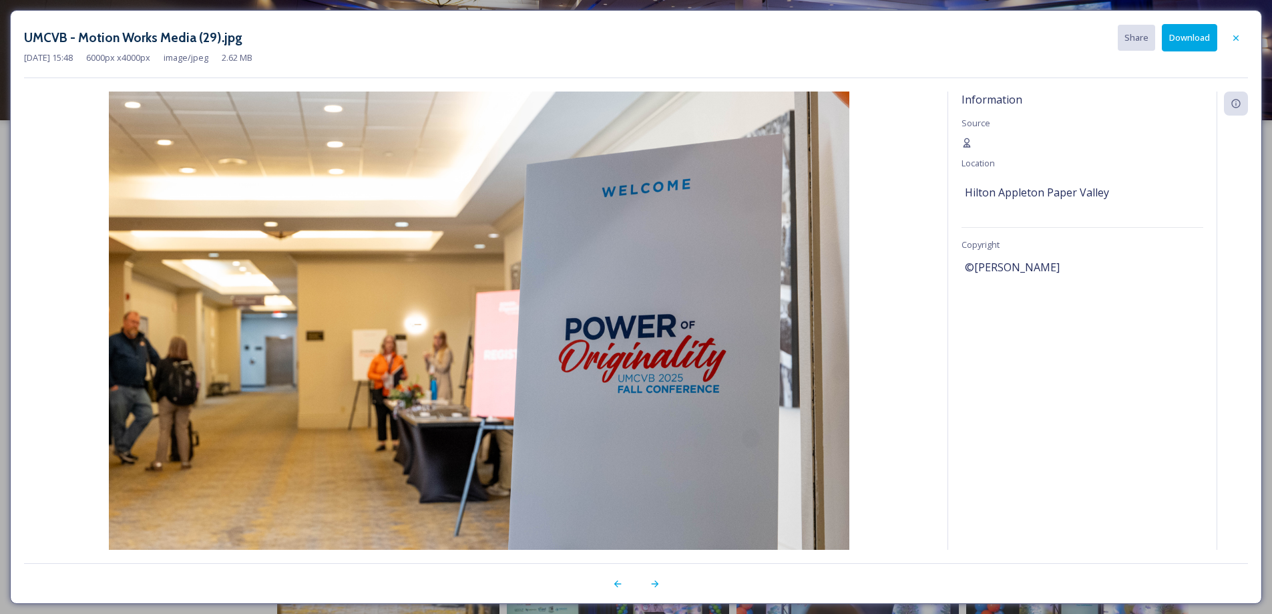
click at [1199, 36] on button "Download" at bounding box center [1189, 37] width 55 height 27
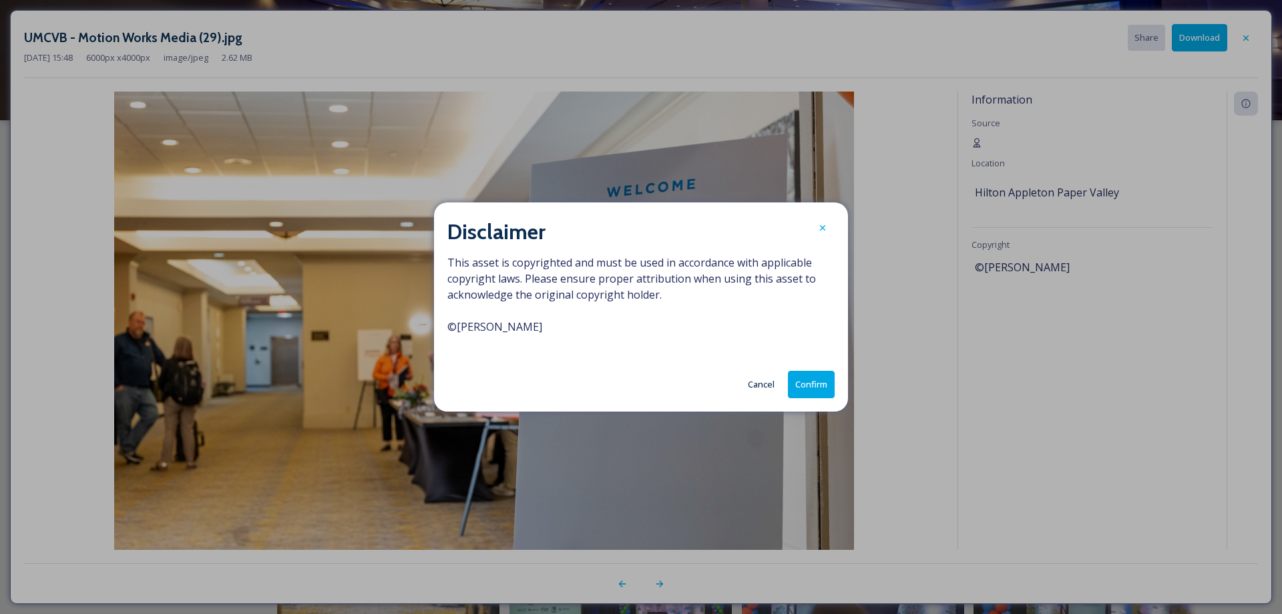
click at [815, 384] on button "Confirm" at bounding box center [811, 384] width 47 height 27
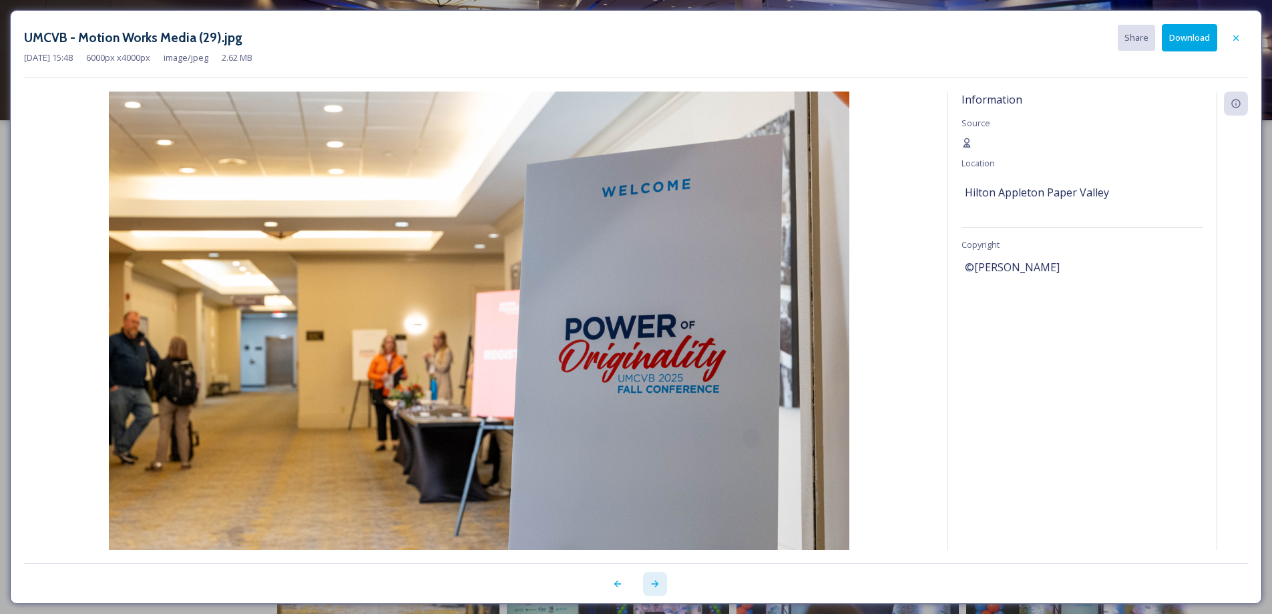
click at [655, 582] on icon at bounding box center [655, 583] width 11 height 11
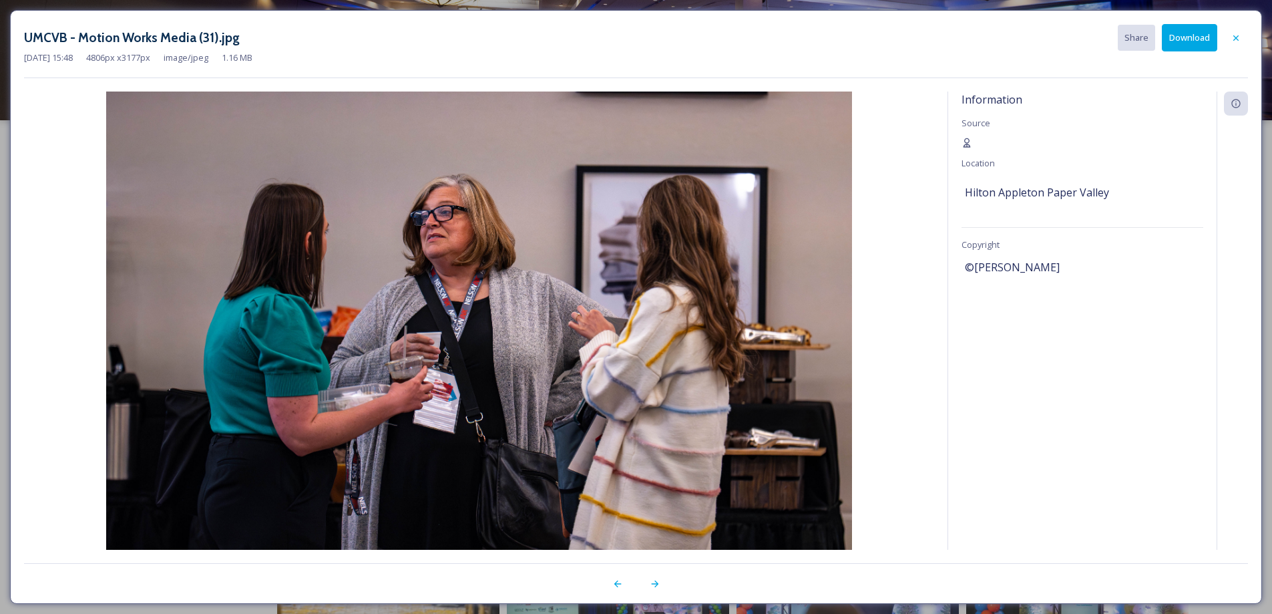
click at [1174, 39] on button "Download" at bounding box center [1189, 37] width 55 height 27
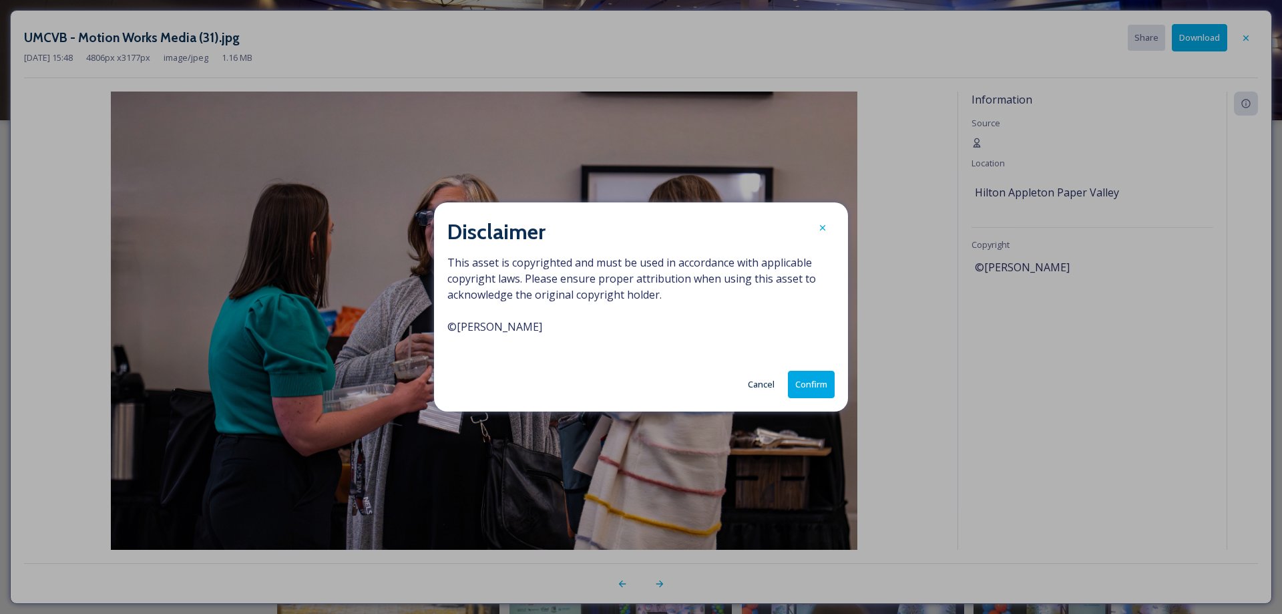
drag, startPoint x: 822, startPoint y: 387, endPoint x: 828, endPoint y: 381, distance: 8.6
click at [824, 385] on button "Confirm" at bounding box center [811, 384] width 47 height 27
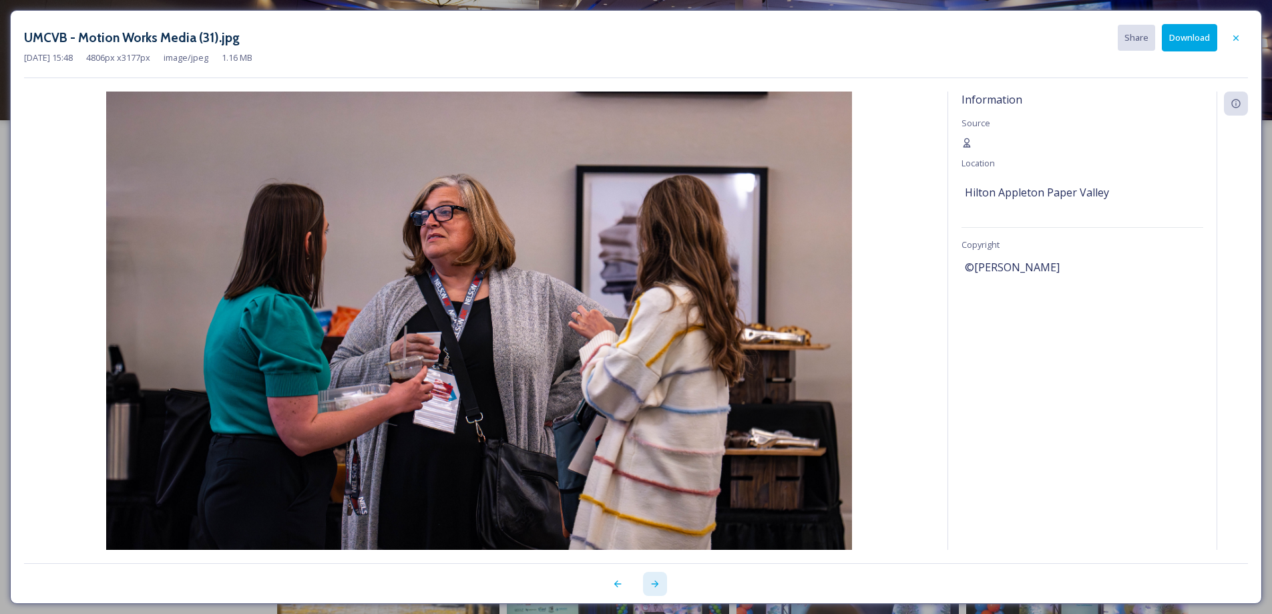
click at [657, 584] on icon at bounding box center [654, 583] width 7 height 7
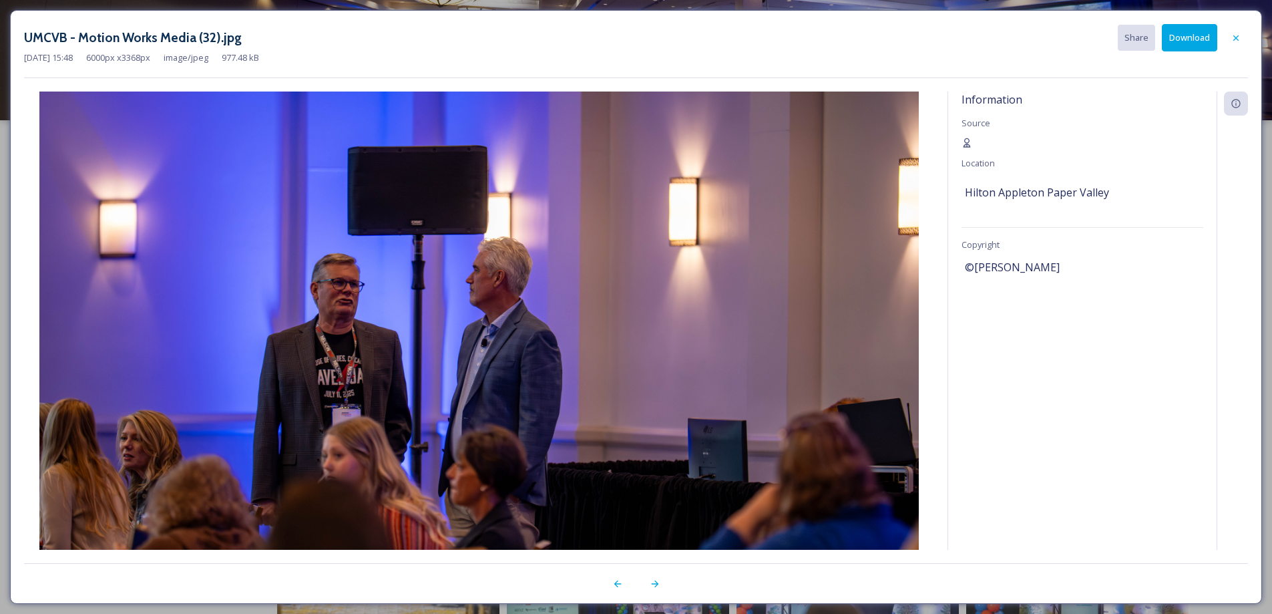
click at [1189, 37] on button "Download" at bounding box center [1189, 37] width 55 height 27
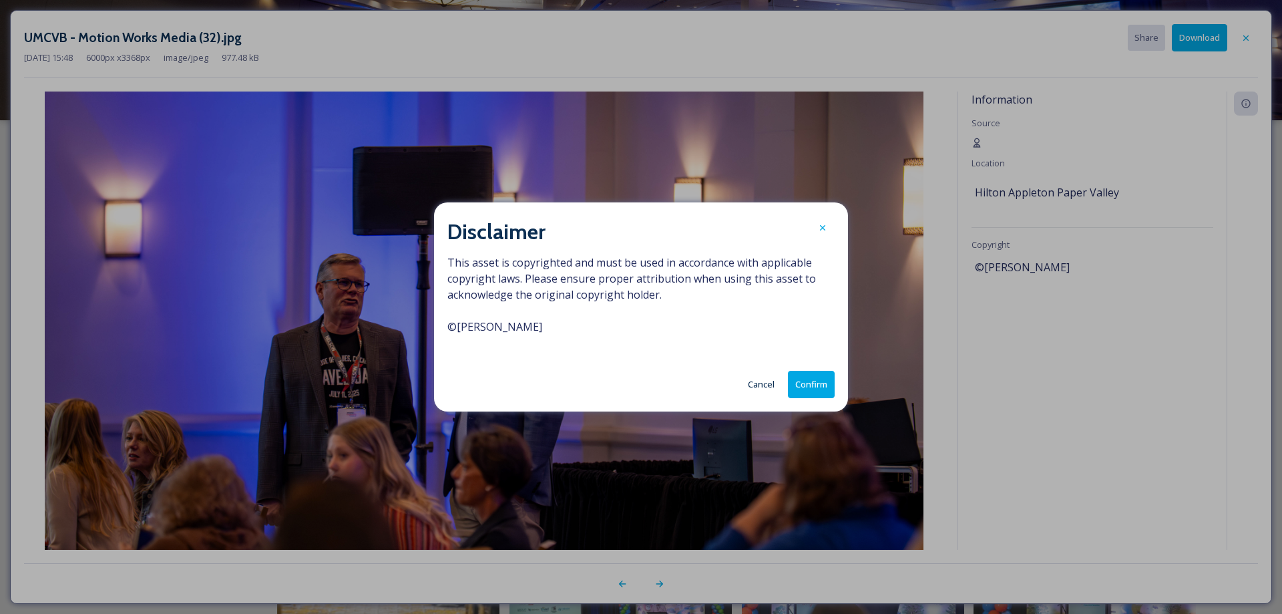
click at [812, 382] on button "Confirm" at bounding box center [811, 384] width 47 height 27
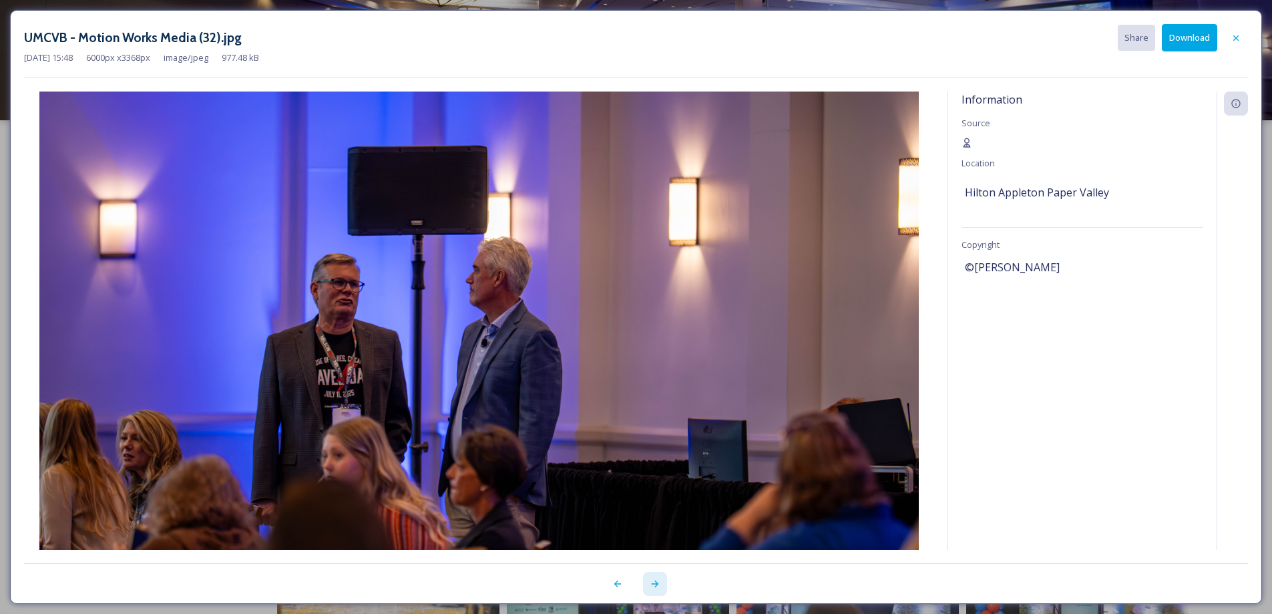
click at [659, 582] on icon at bounding box center [655, 583] width 11 height 11
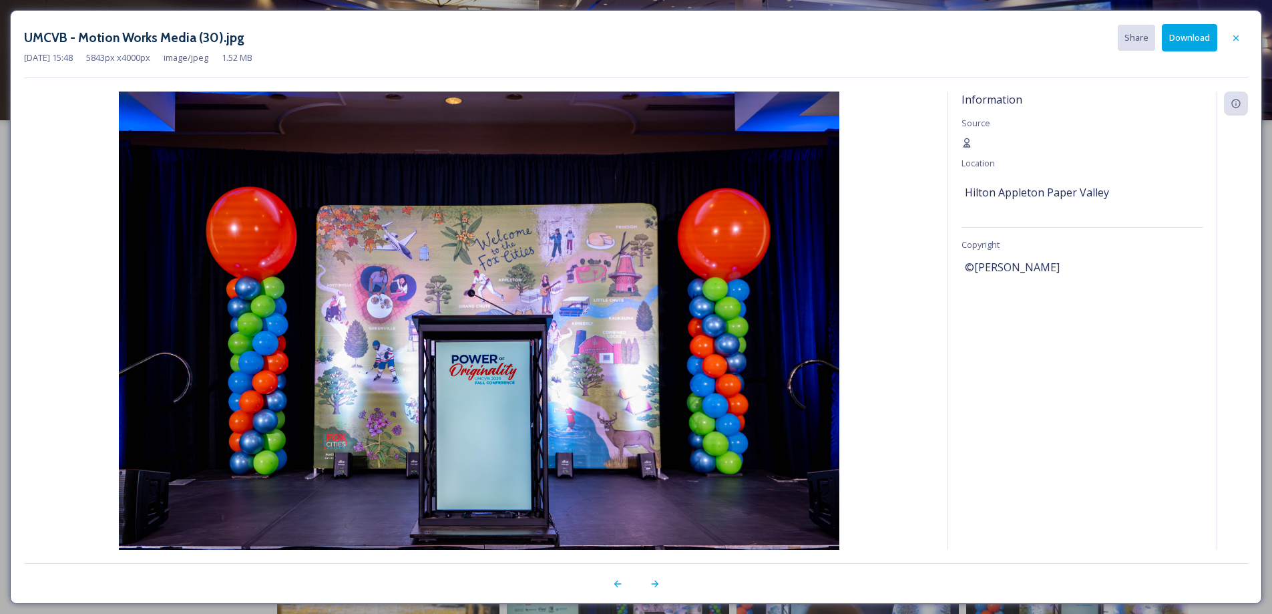
click at [1196, 35] on button "Download" at bounding box center [1189, 37] width 55 height 27
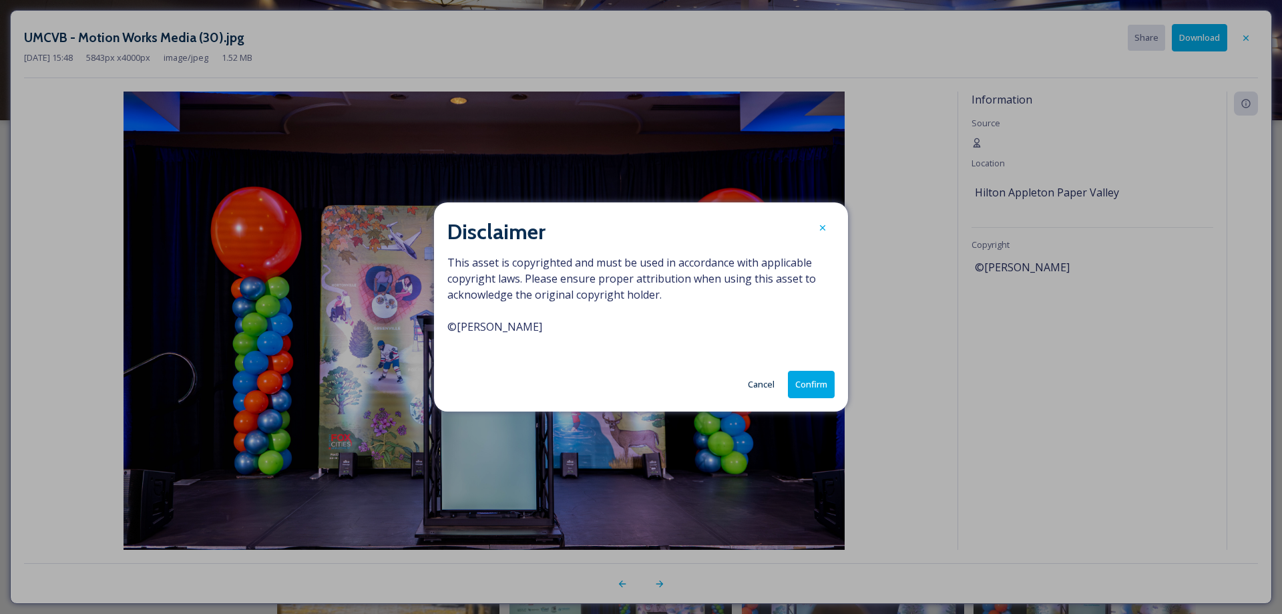
click at [793, 385] on button "Confirm" at bounding box center [811, 384] width 47 height 27
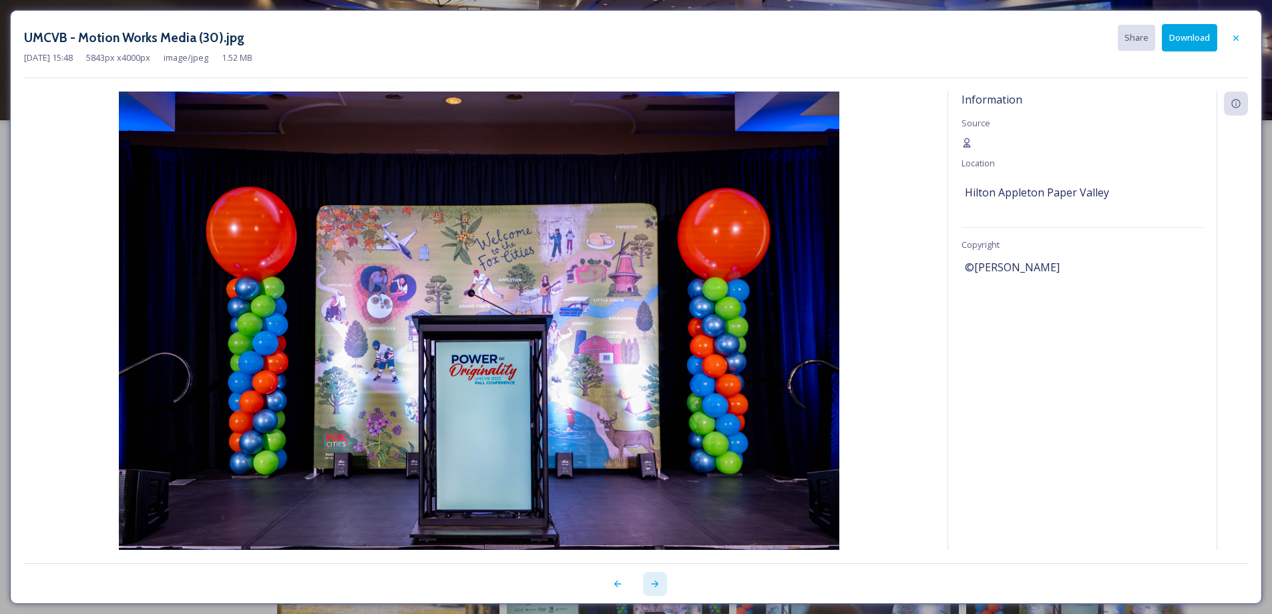
click at [657, 584] on icon at bounding box center [654, 583] width 7 height 7
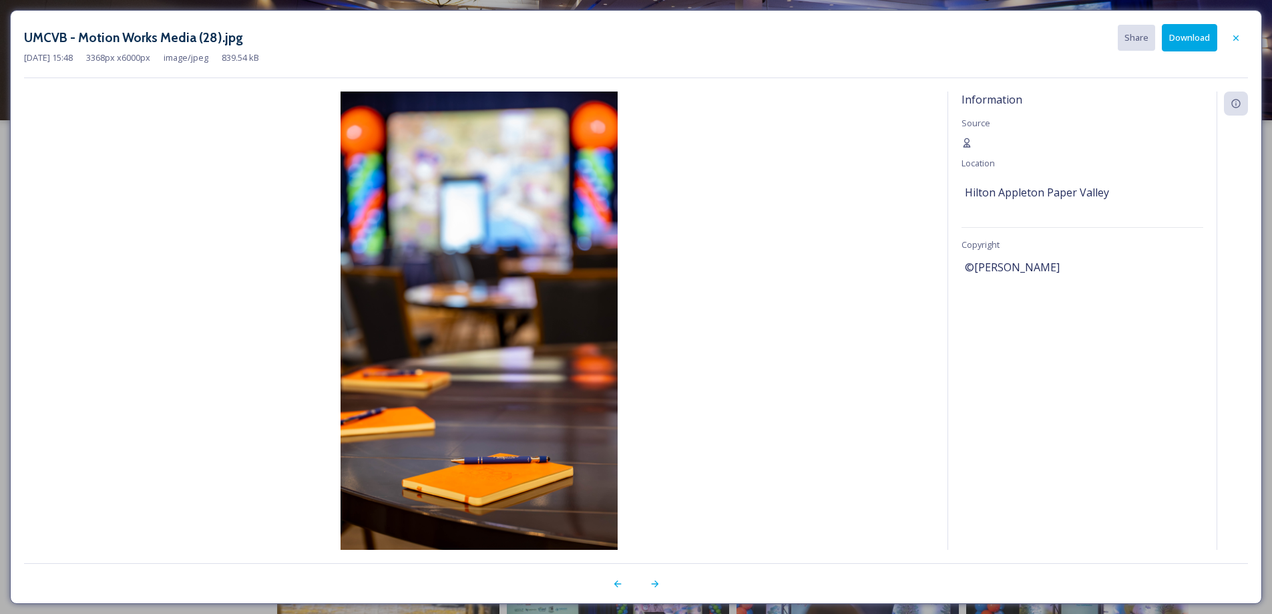
click at [1200, 41] on button "Download" at bounding box center [1189, 37] width 55 height 27
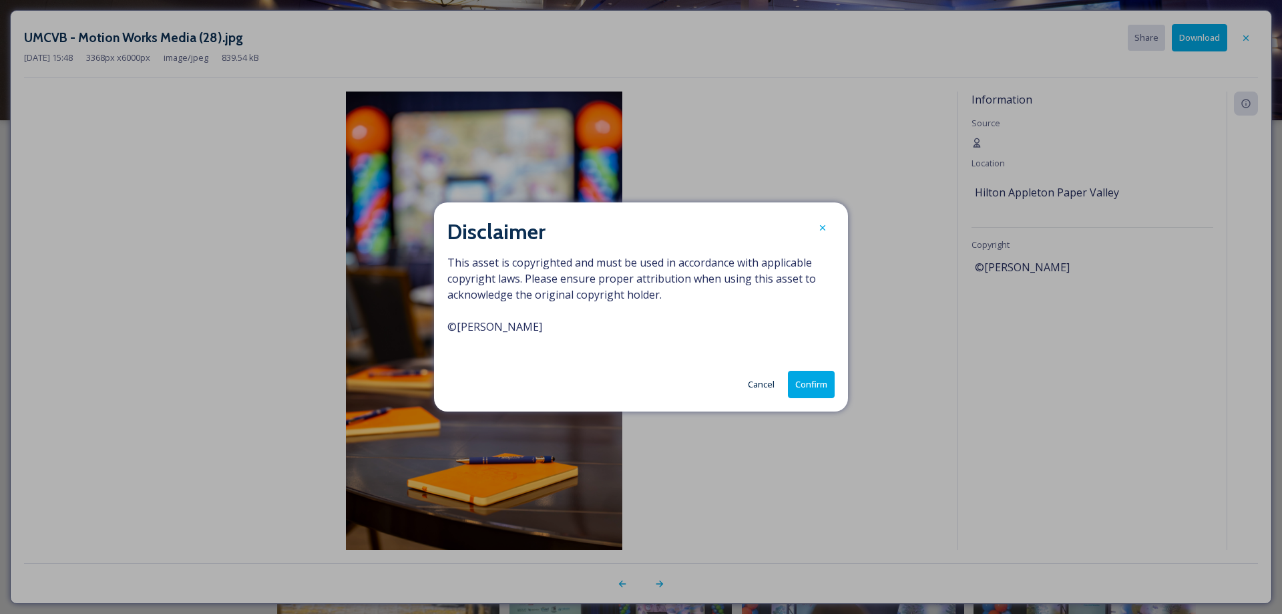
click at [811, 389] on button "Confirm" at bounding box center [811, 384] width 47 height 27
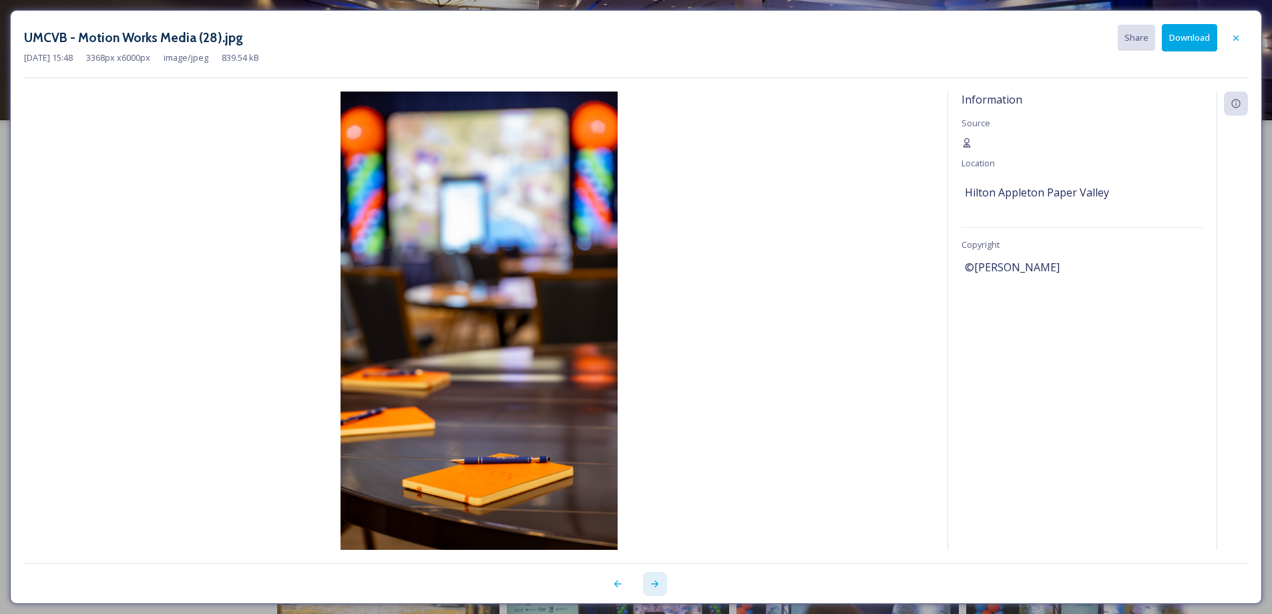
click at [653, 584] on icon at bounding box center [654, 583] width 7 height 7
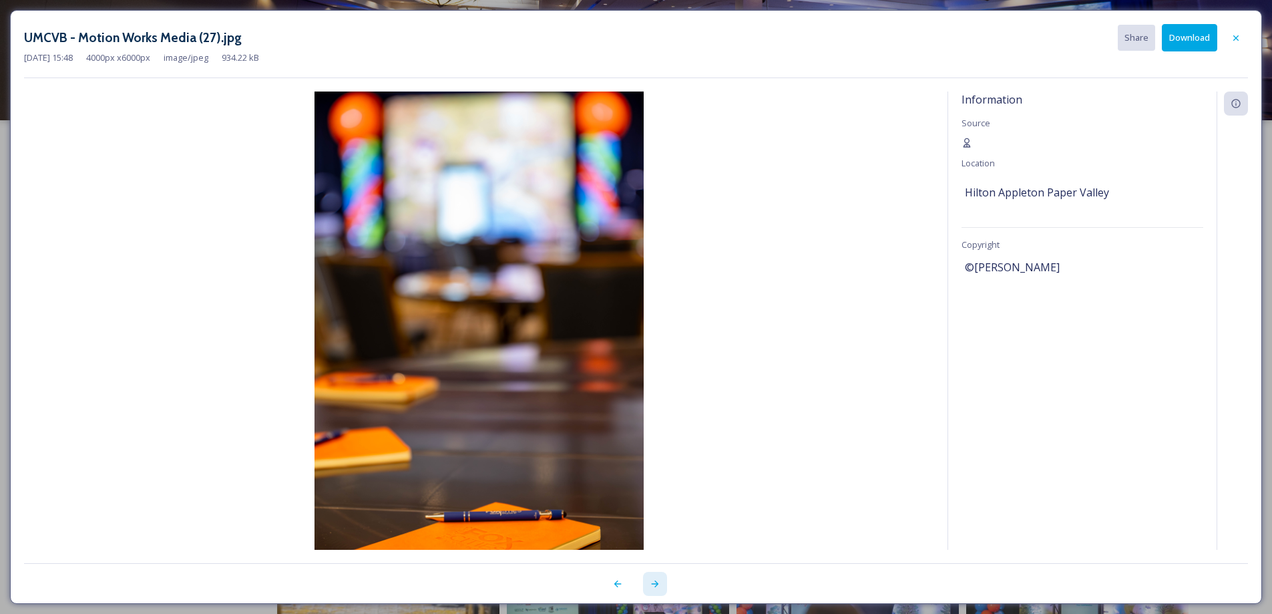
click at [653, 584] on icon at bounding box center [654, 583] width 7 height 7
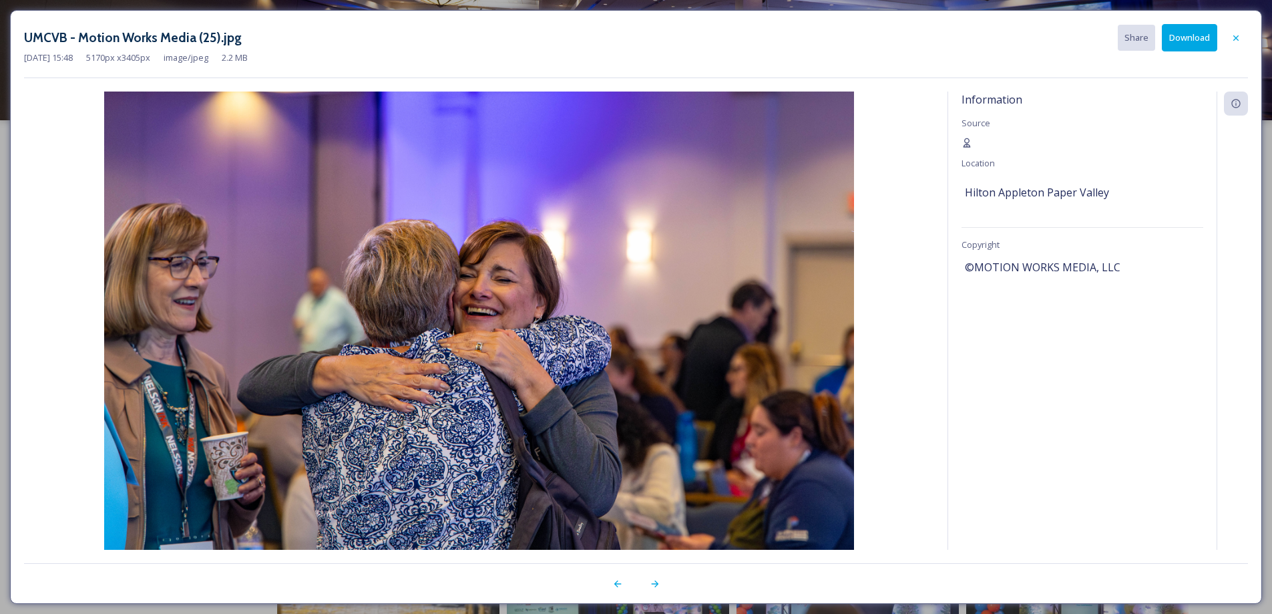
click at [1185, 37] on button "Download" at bounding box center [1189, 37] width 55 height 27
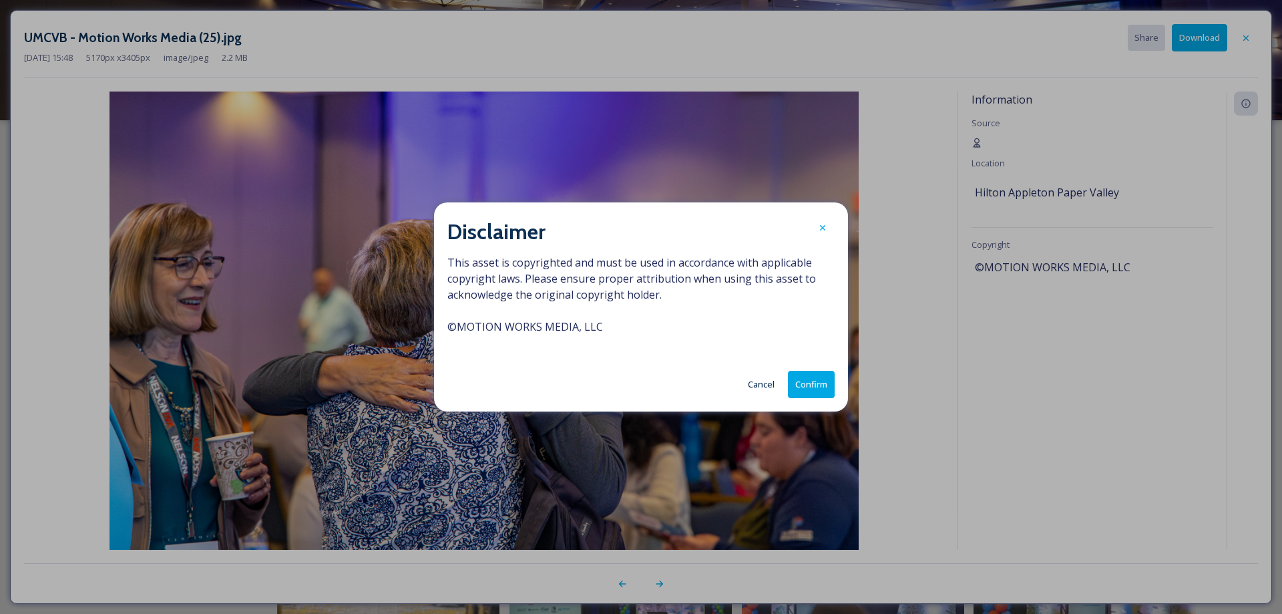
click at [802, 380] on button "Confirm" at bounding box center [811, 384] width 47 height 27
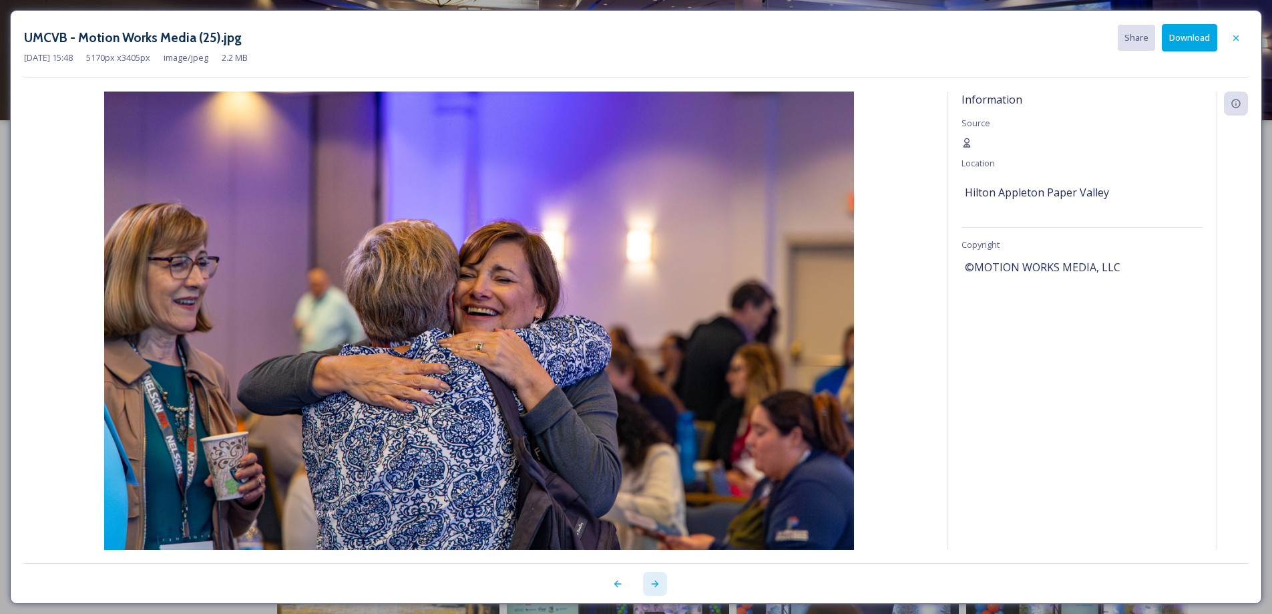
click at [650, 582] on icon at bounding box center [655, 583] width 11 height 11
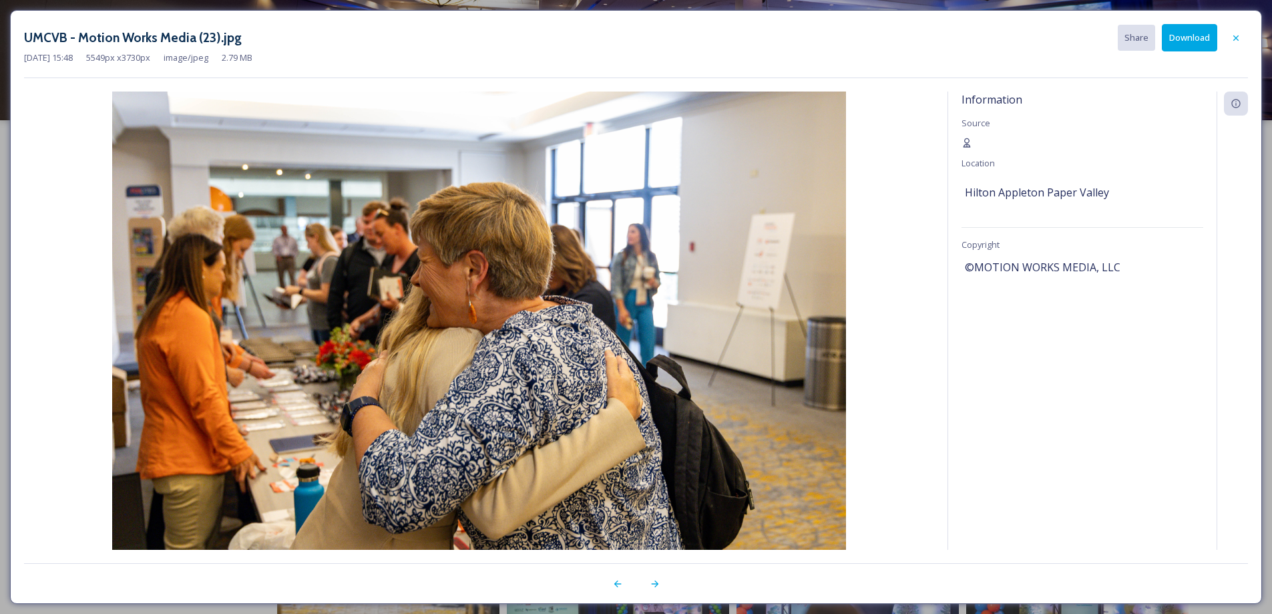
click at [1200, 40] on button "Download" at bounding box center [1189, 37] width 55 height 27
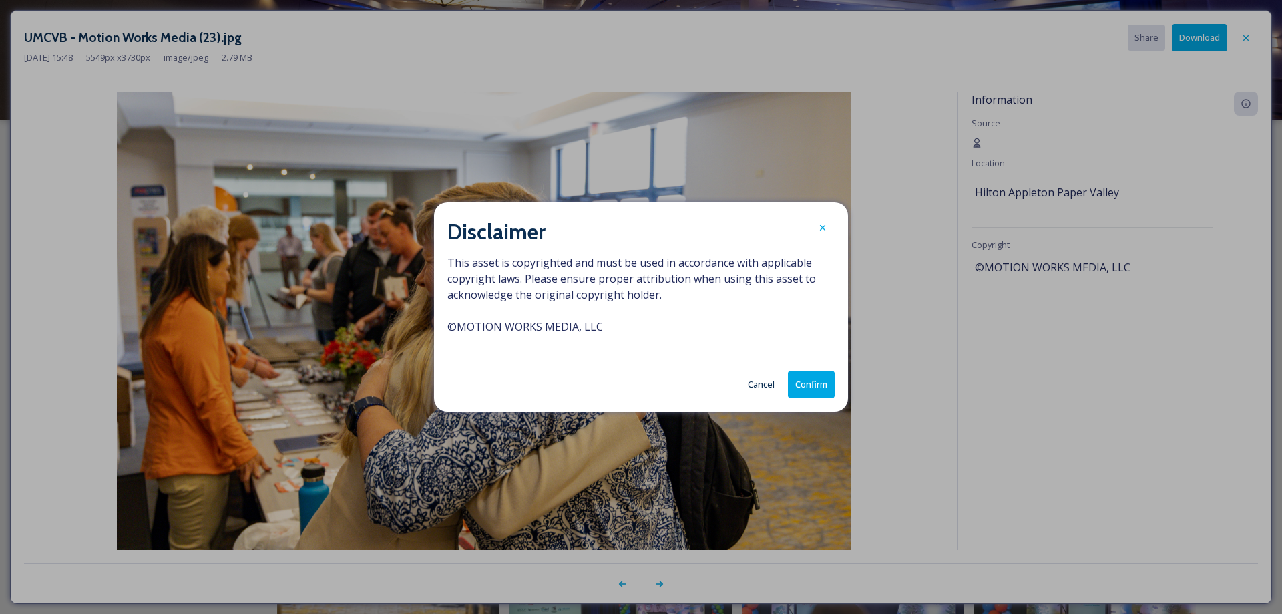
click at [814, 380] on button "Confirm" at bounding box center [811, 384] width 47 height 27
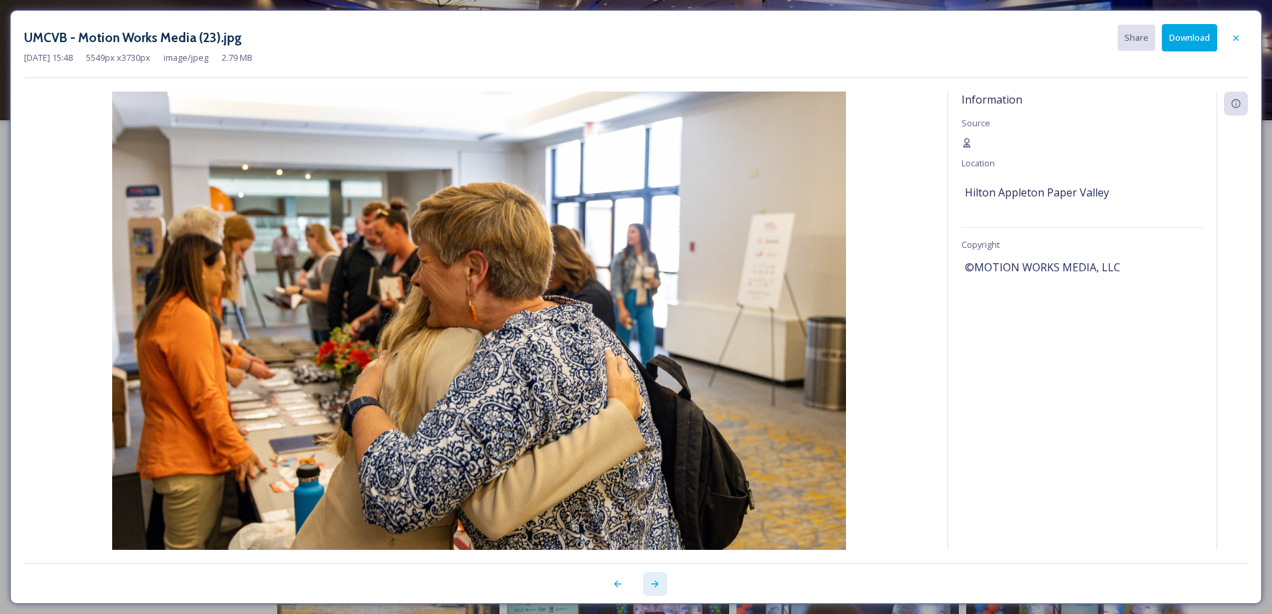
click at [657, 582] on icon at bounding box center [655, 583] width 11 height 11
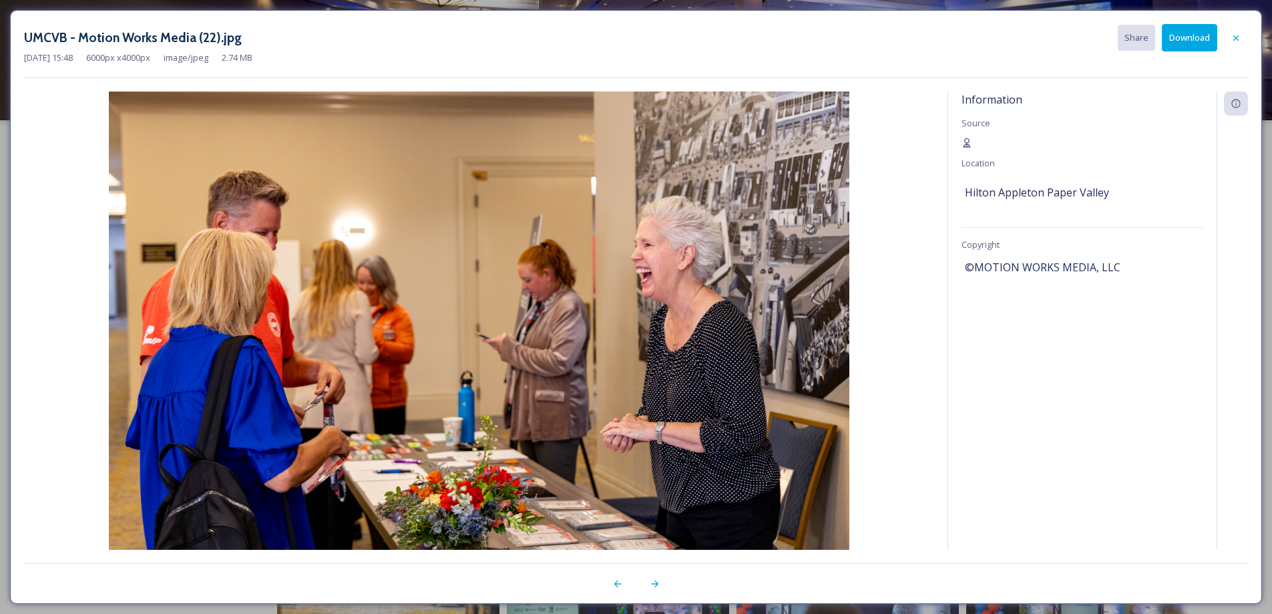
click at [1177, 42] on button "Download" at bounding box center [1189, 37] width 55 height 27
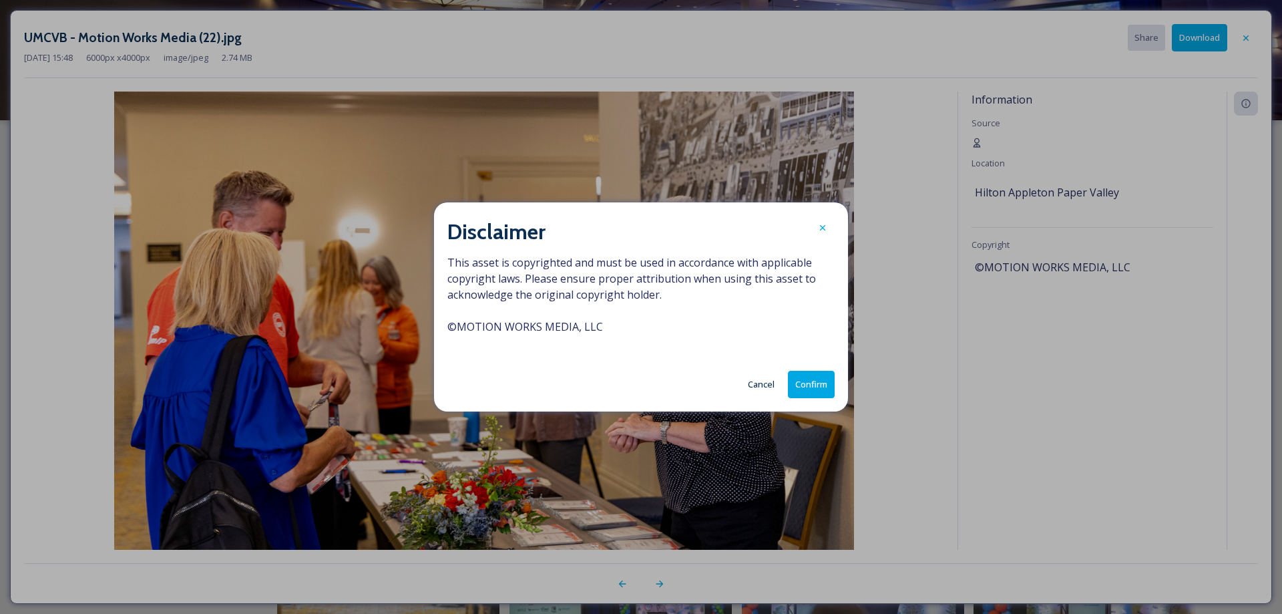
click at [805, 387] on button "Confirm" at bounding box center [811, 384] width 47 height 27
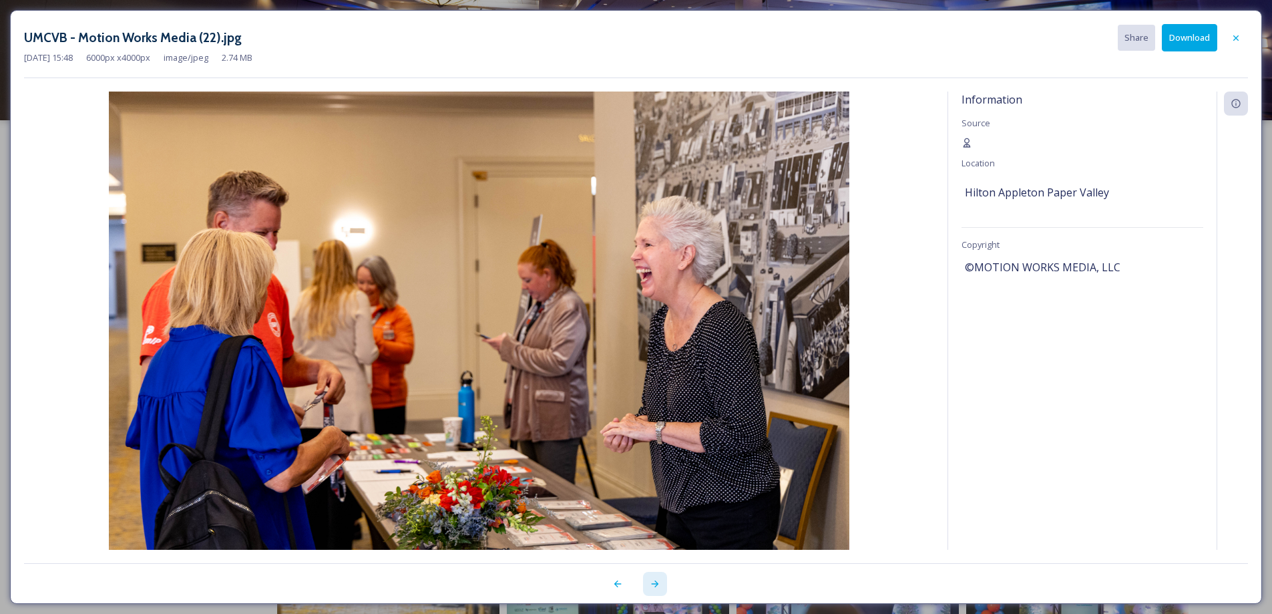
click at [657, 583] on icon at bounding box center [654, 583] width 7 height 7
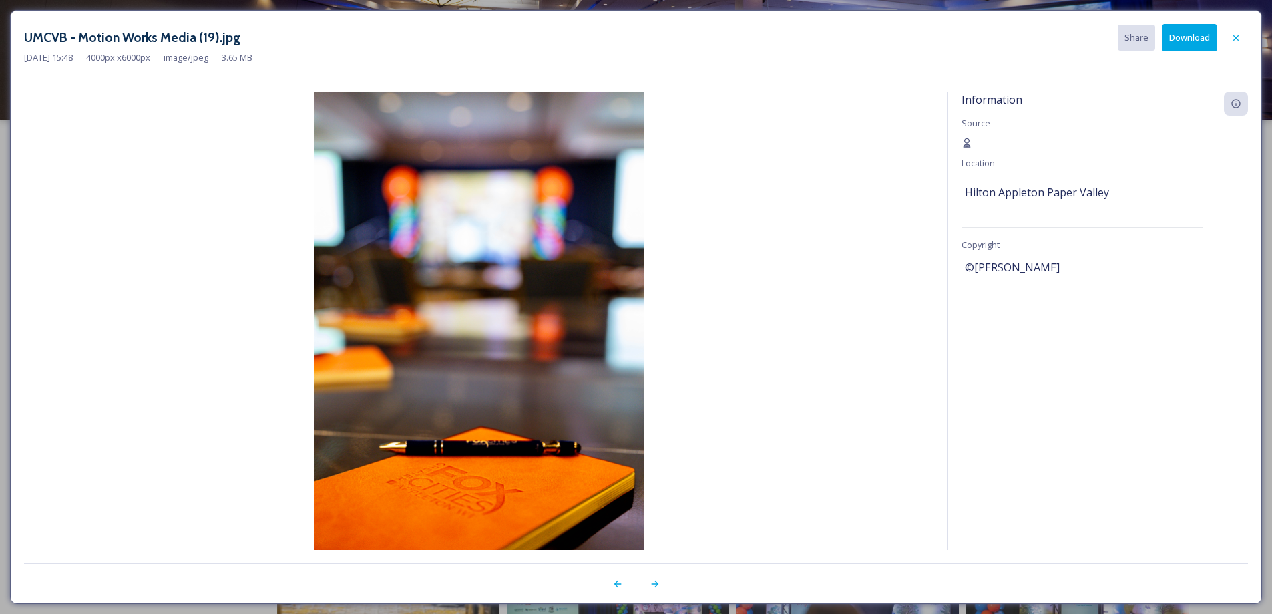
click at [1176, 43] on button "Download" at bounding box center [1189, 37] width 55 height 27
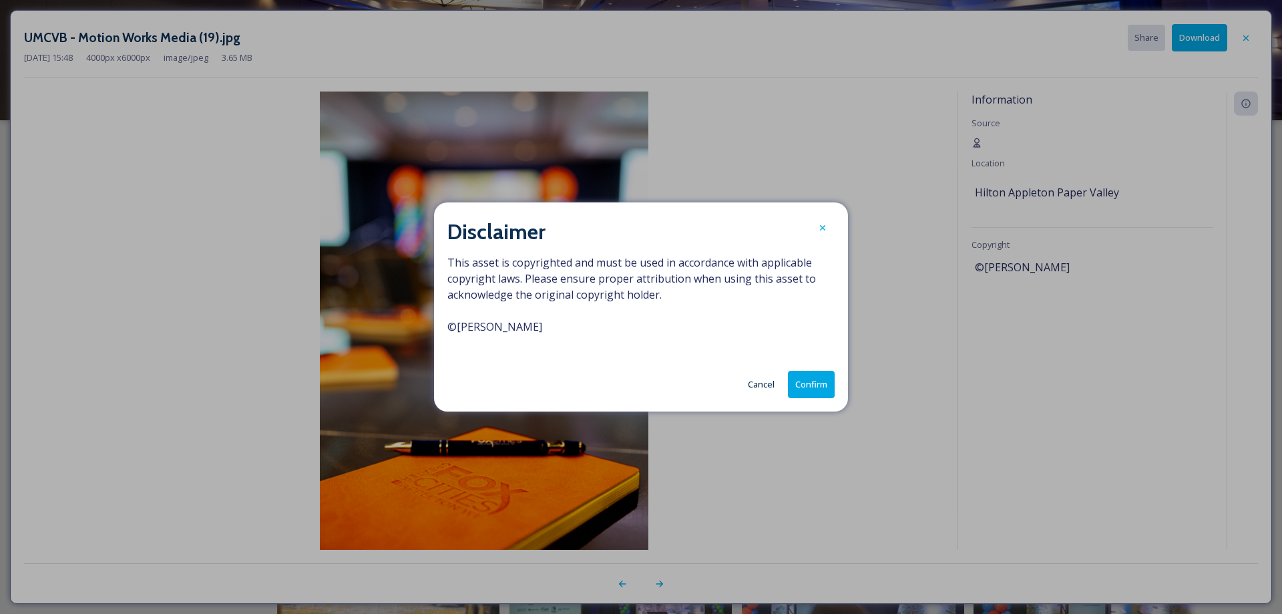
click at [804, 383] on button "Confirm" at bounding box center [811, 384] width 47 height 27
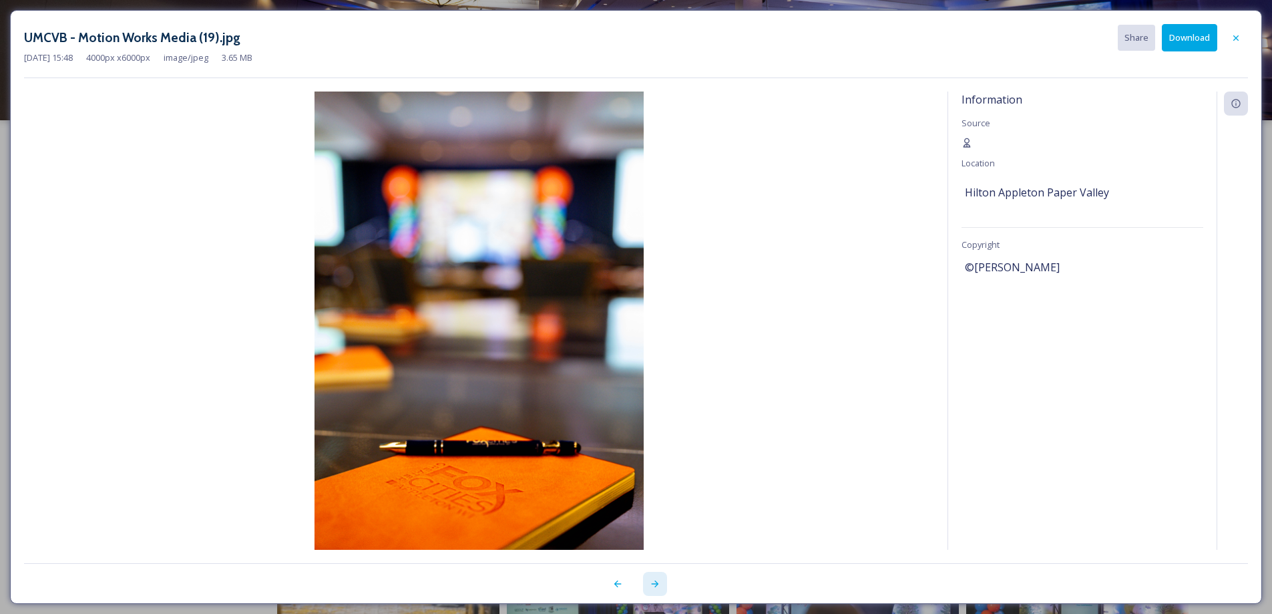
click at [653, 580] on icon at bounding box center [655, 583] width 11 height 11
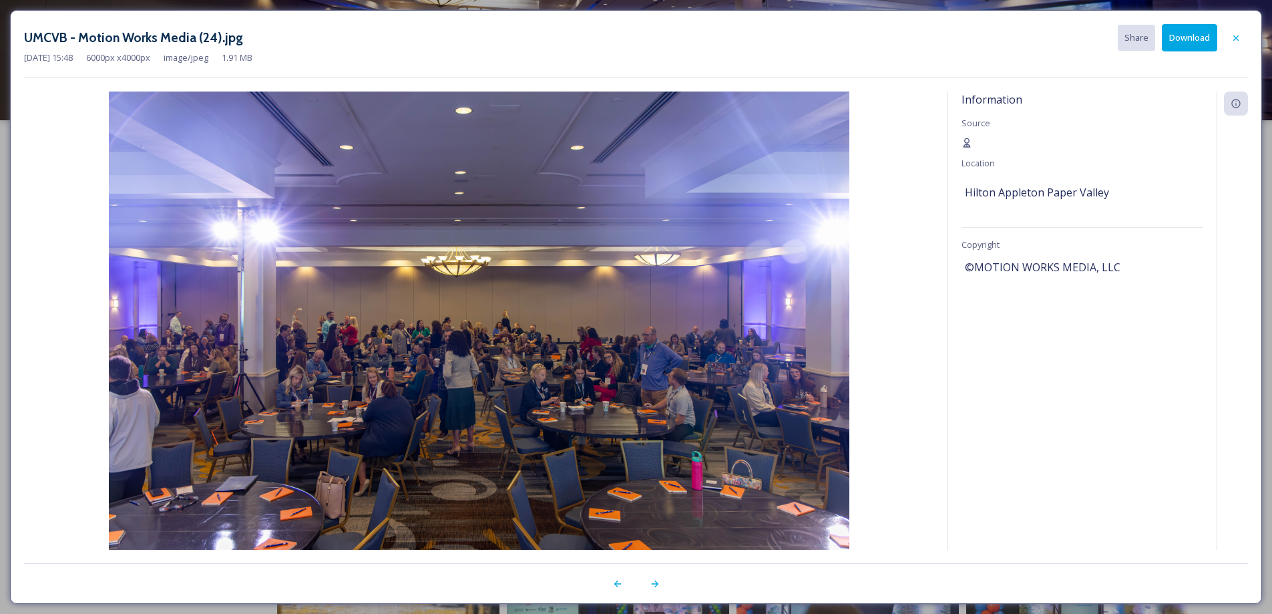
click at [1179, 45] on button "Download" at bounding box center [1189, 37] width 55 height 27
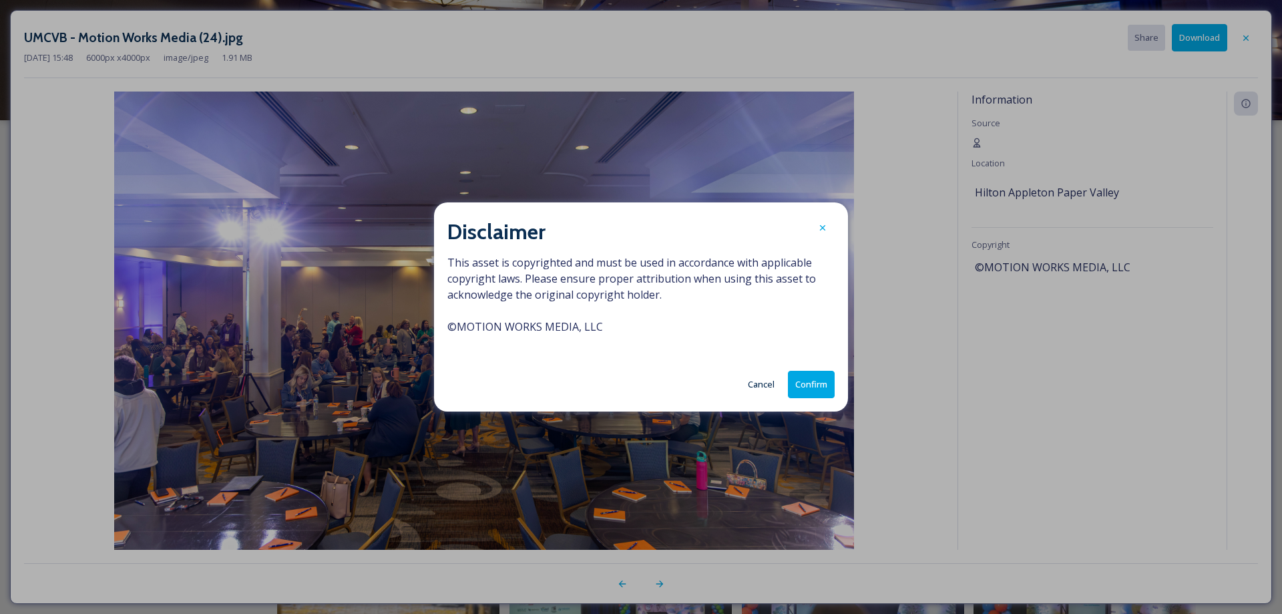
click at [812, 395] on button "Confirm" at bounding box center [811, 384] width 47 height 27
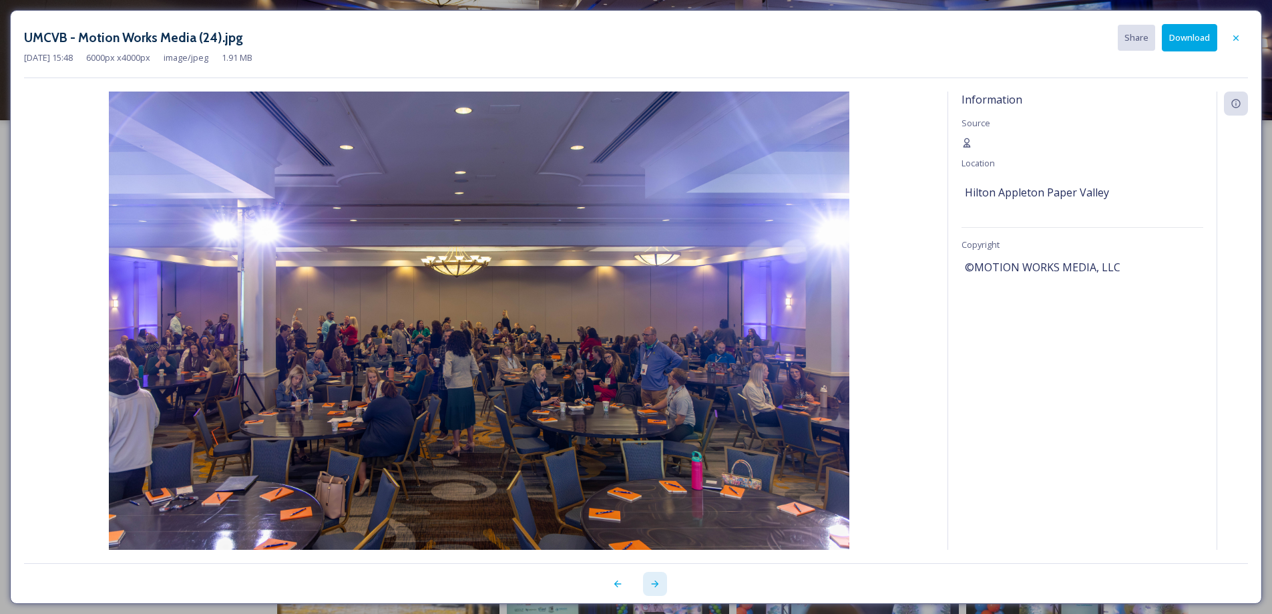
click at [652, 583] on icon at bounding box center [655, 583] width 11 height 11
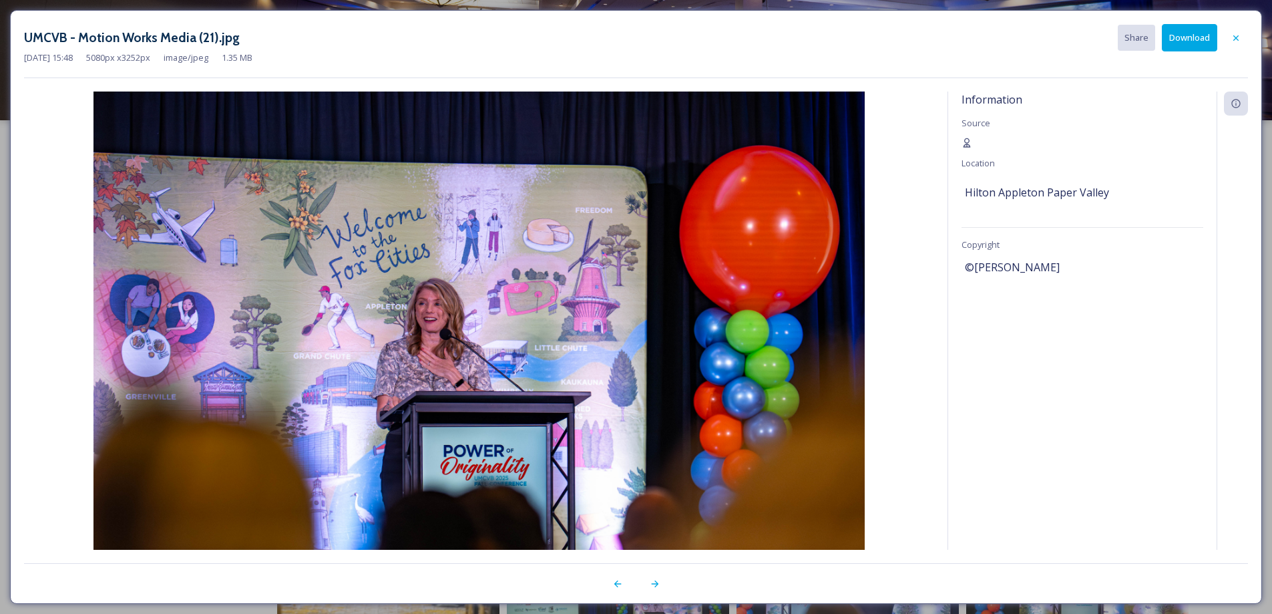
click at [1193, 40] on button "Download" at bounding box center [1189, 37] width 55 height 27
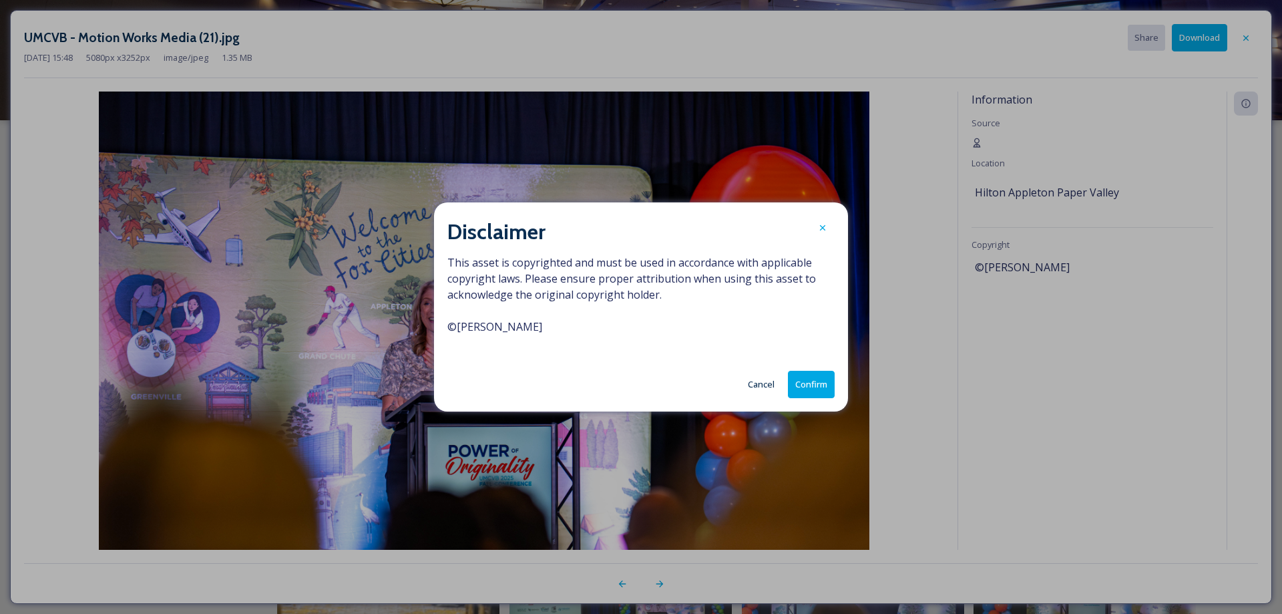
click at [813, 388] on button "Confirm" at bounding box center [811, 384] width 47 height 27
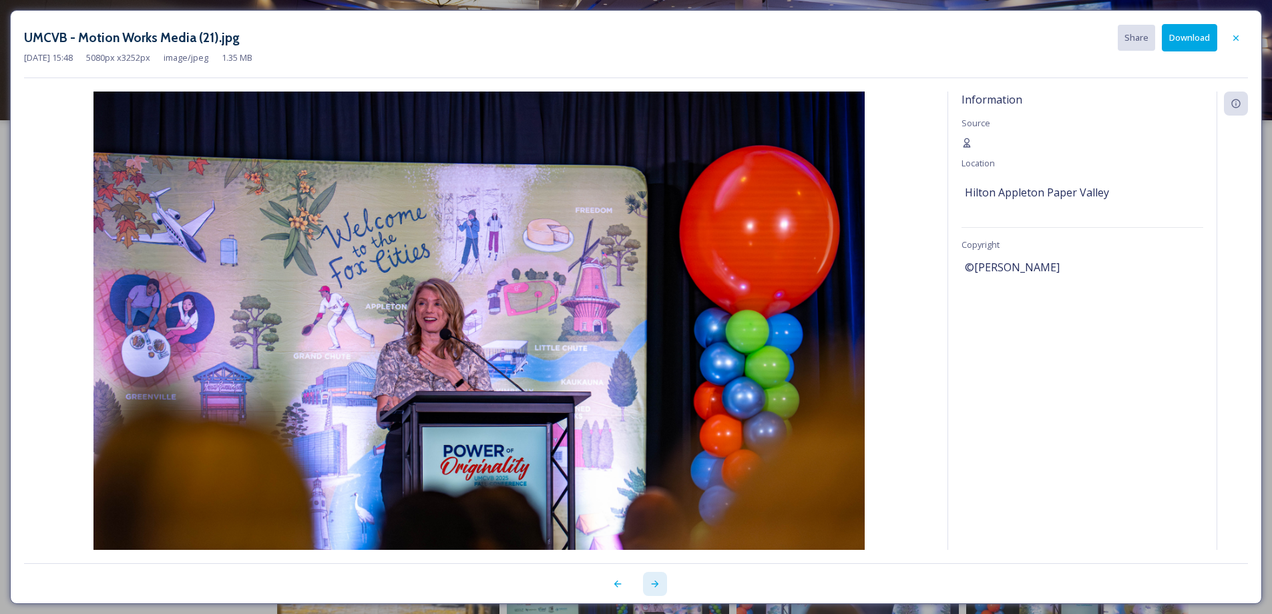
click at [654, 588] on icon at bounding box center [655, 583] width 11 height 11
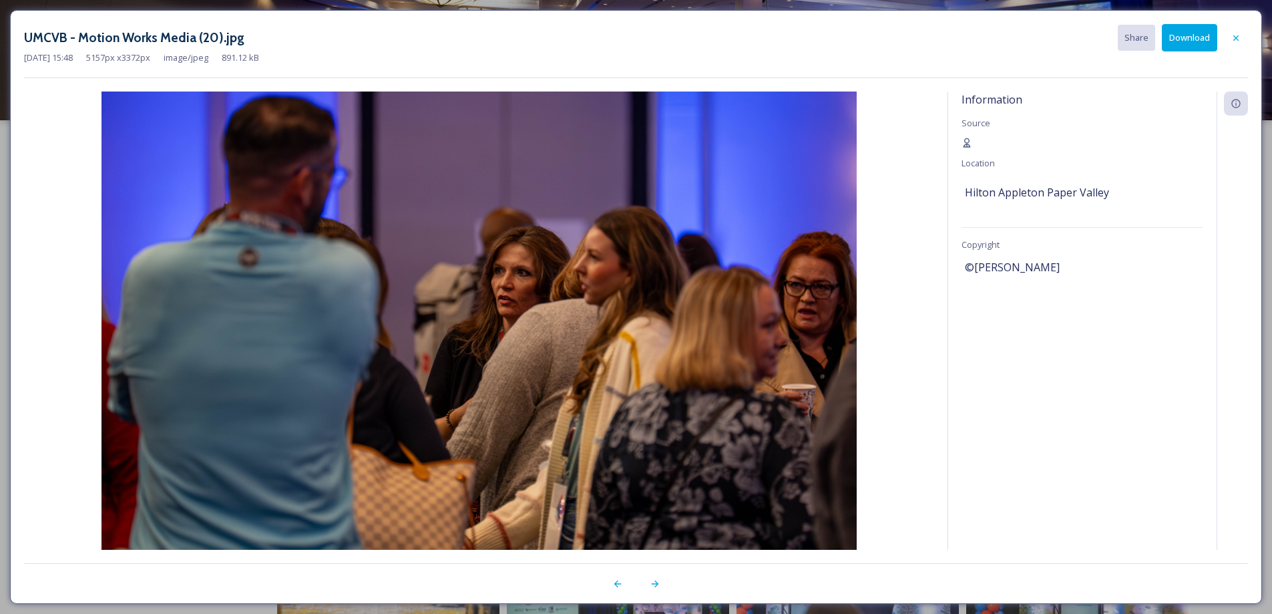
click at [1184, 37] on button "Download" at bounding box center [1189, 37] width 55 height 27
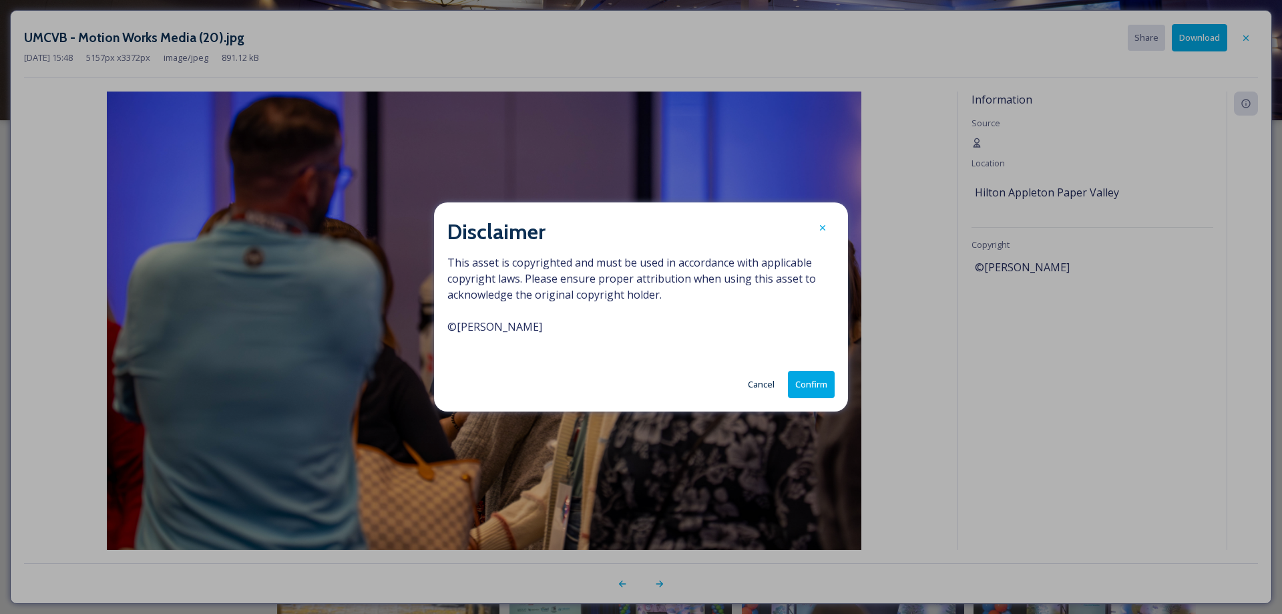
click at [813, 383] on button "Confirm" at bounding box center [811, 384] width 47 height 27
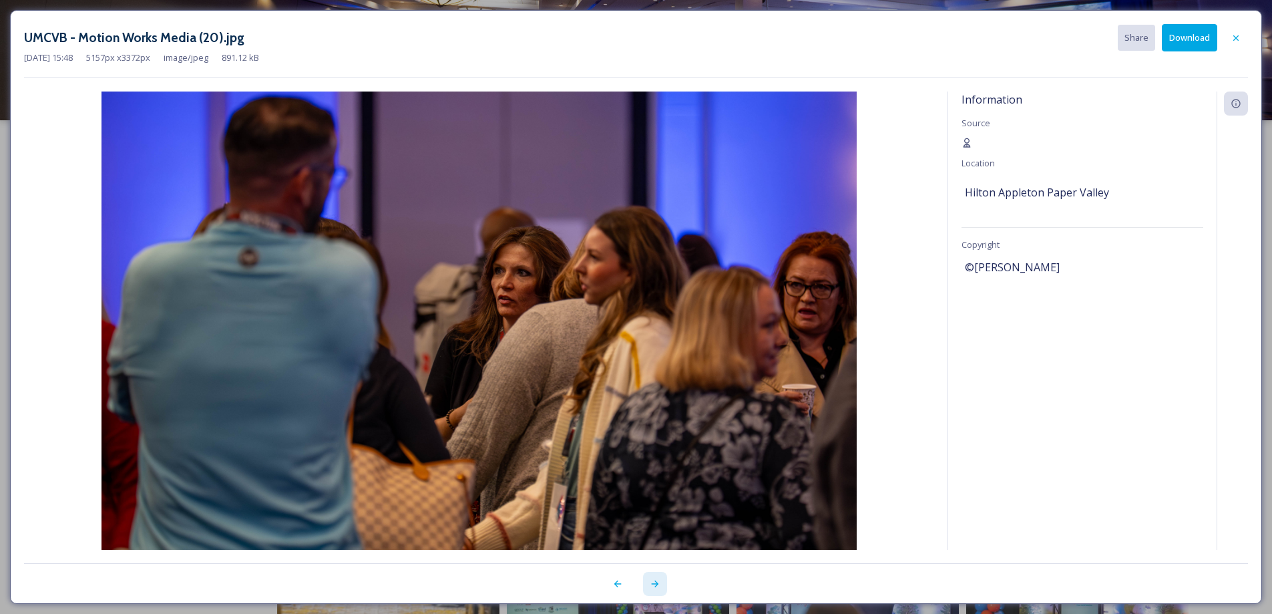
click at [650, 586] on icon at bounding box center [655, 583] width 11 height 11
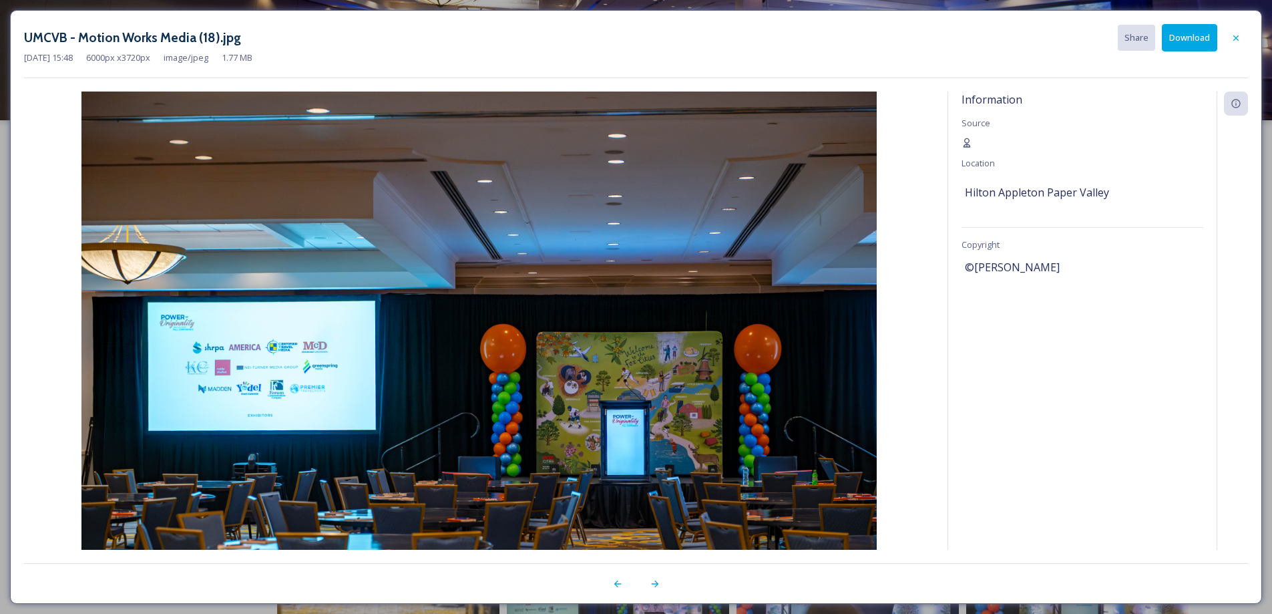
click at [1190, 44] on button "Download" at bounding box center [1189, 37] width 55 height 27
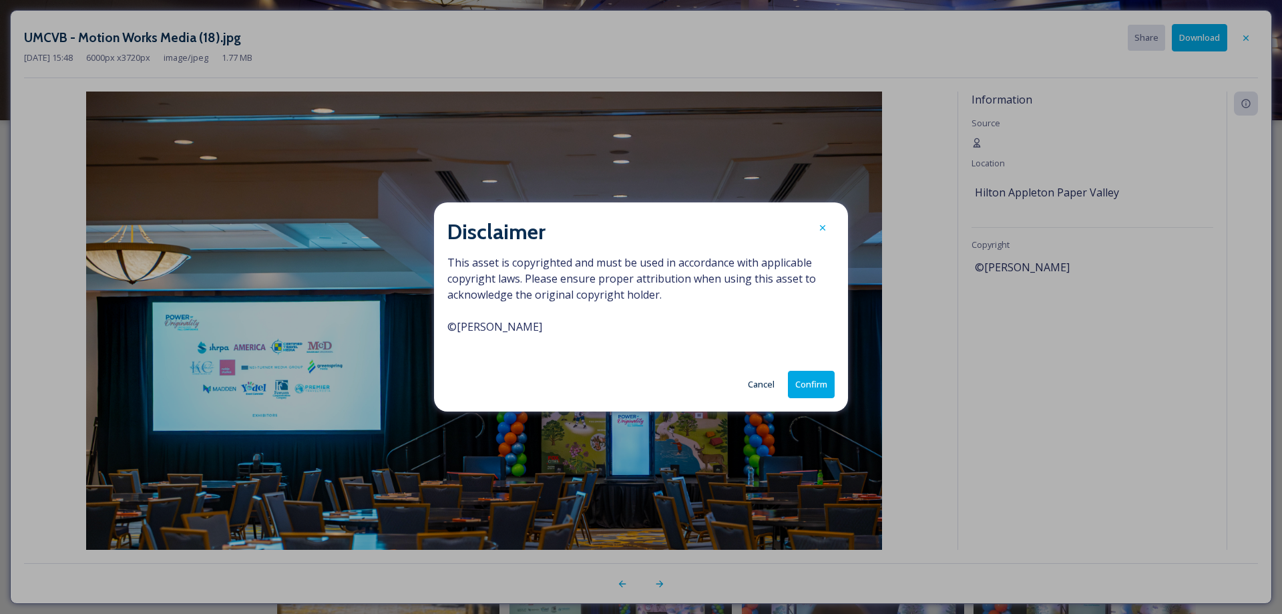
click at [824, 379] on button "Confirm" at bounding box center [811, 384] width 47 height 27
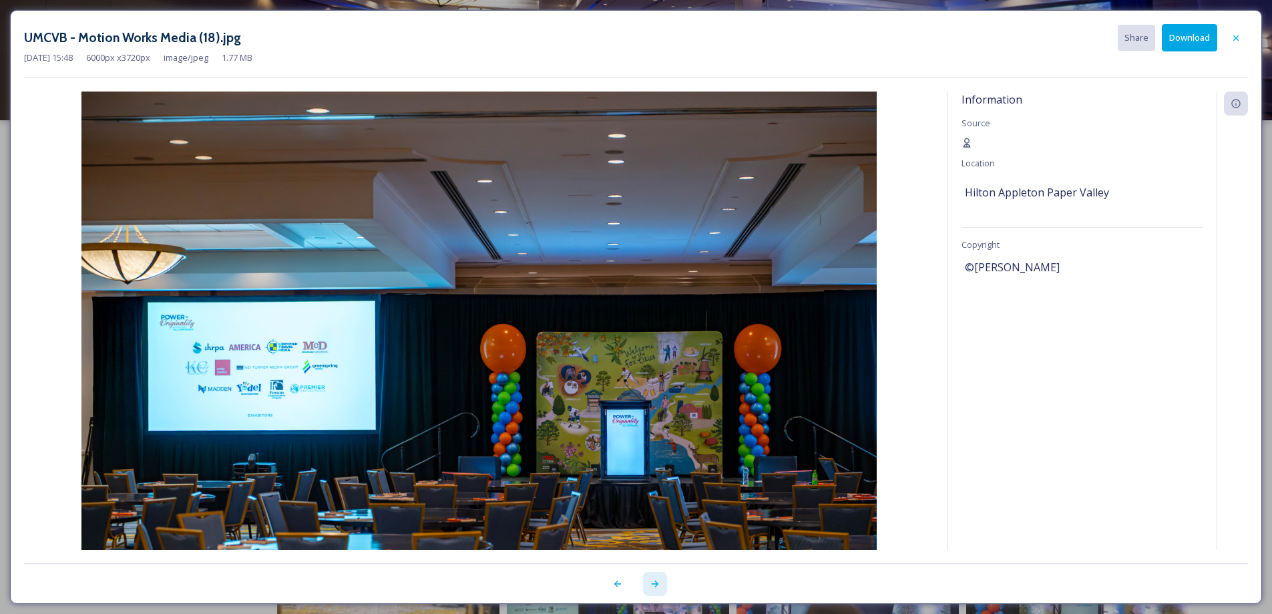
click at [657, 584] on icon at bounding box center [654, 583] width 7 height 7
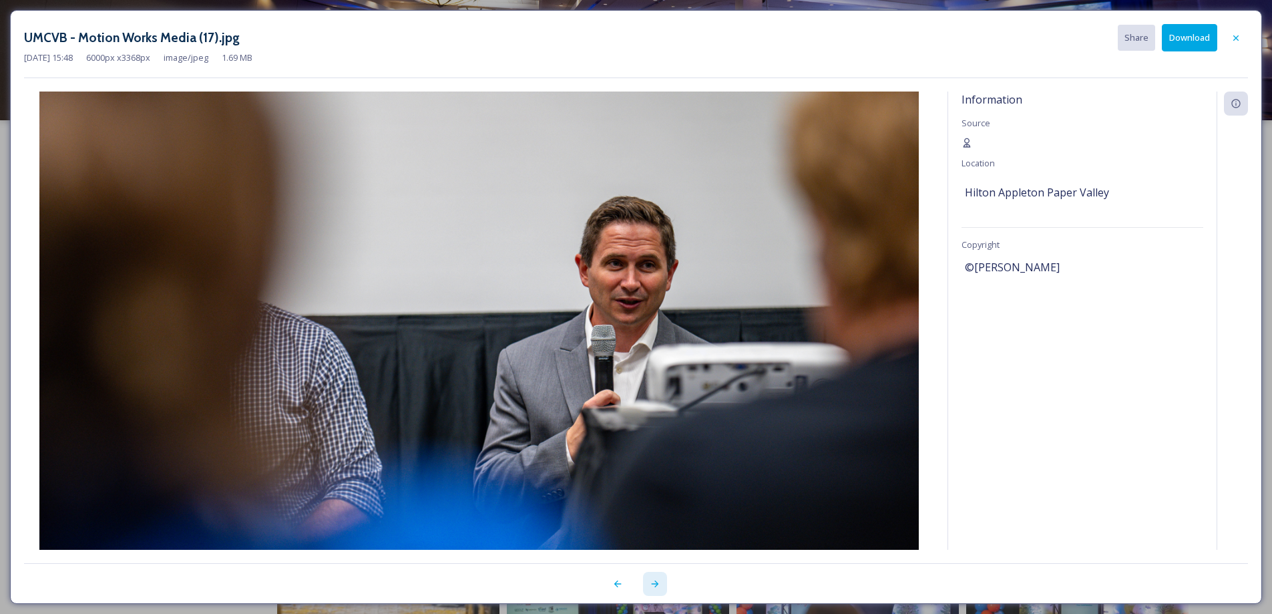
click at [654, 587] on icon at bounding box center [655, 583] width 11 height 11
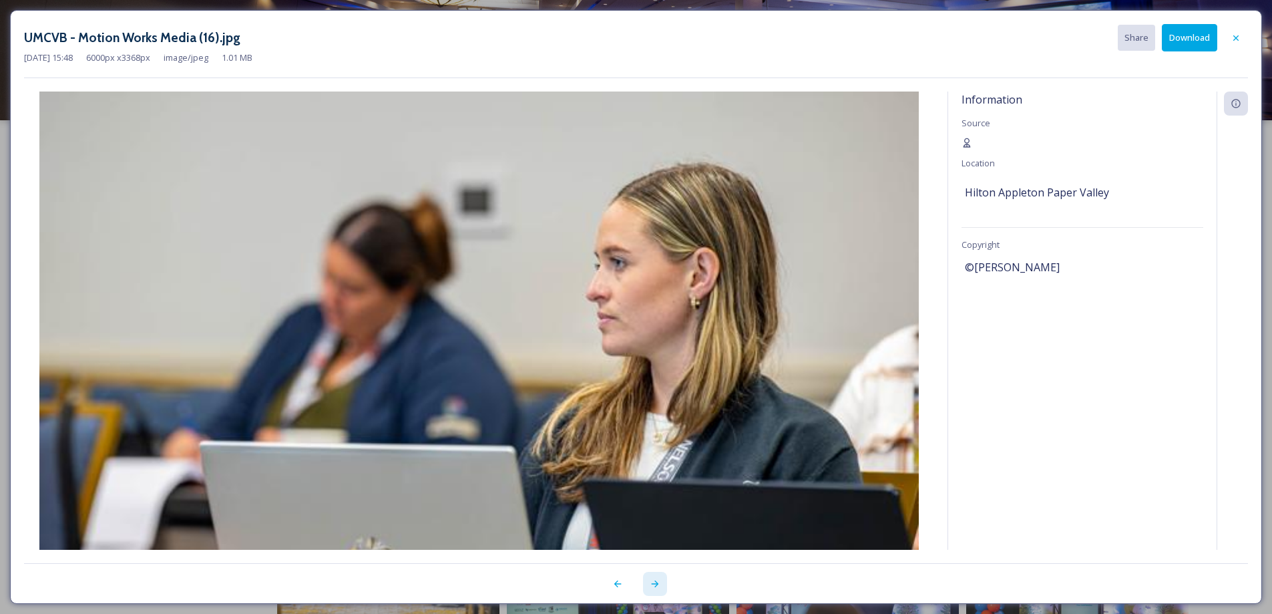
click at [654, 587] on icon at bounding box center [655, 583] width 11 height 11
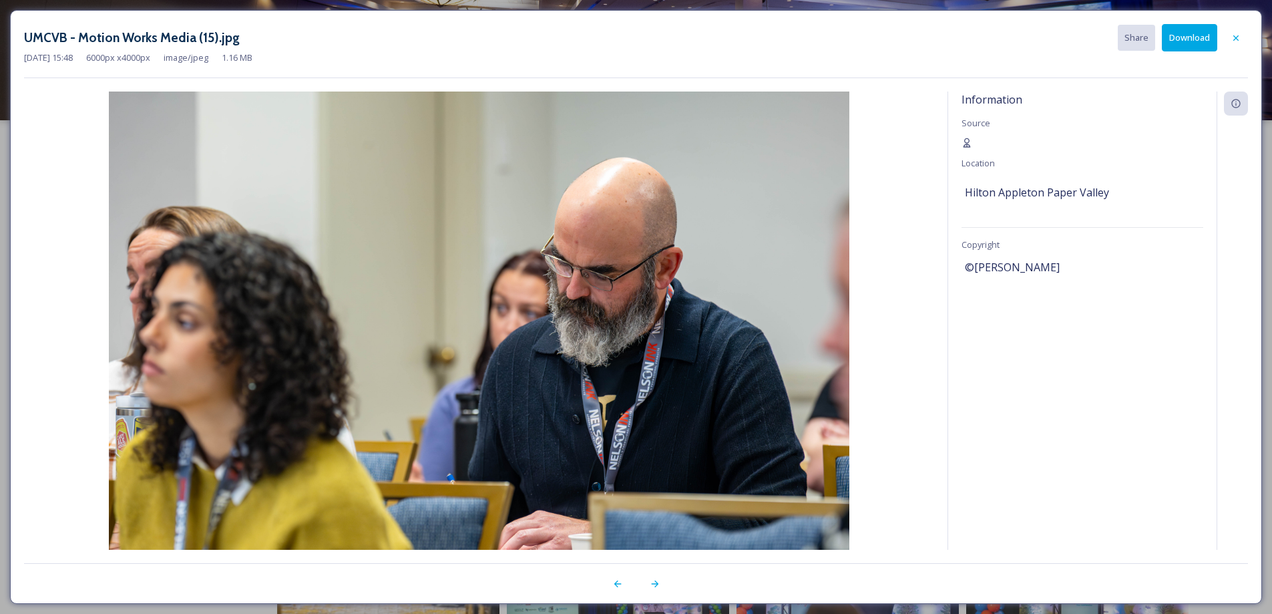
click at [1178, 41] on button "Download" at bounding box center [1189, 37] width 55 height 27
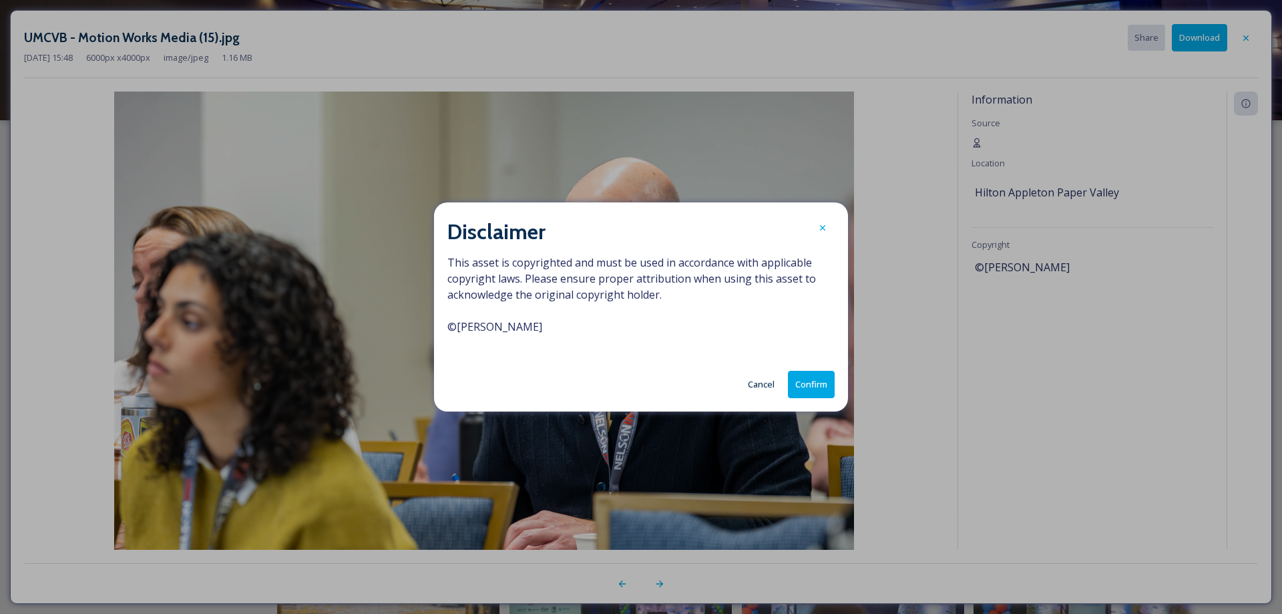
click at [806, 391] on button "Confirm" at bounding box center [811, 384] width 47 height 27
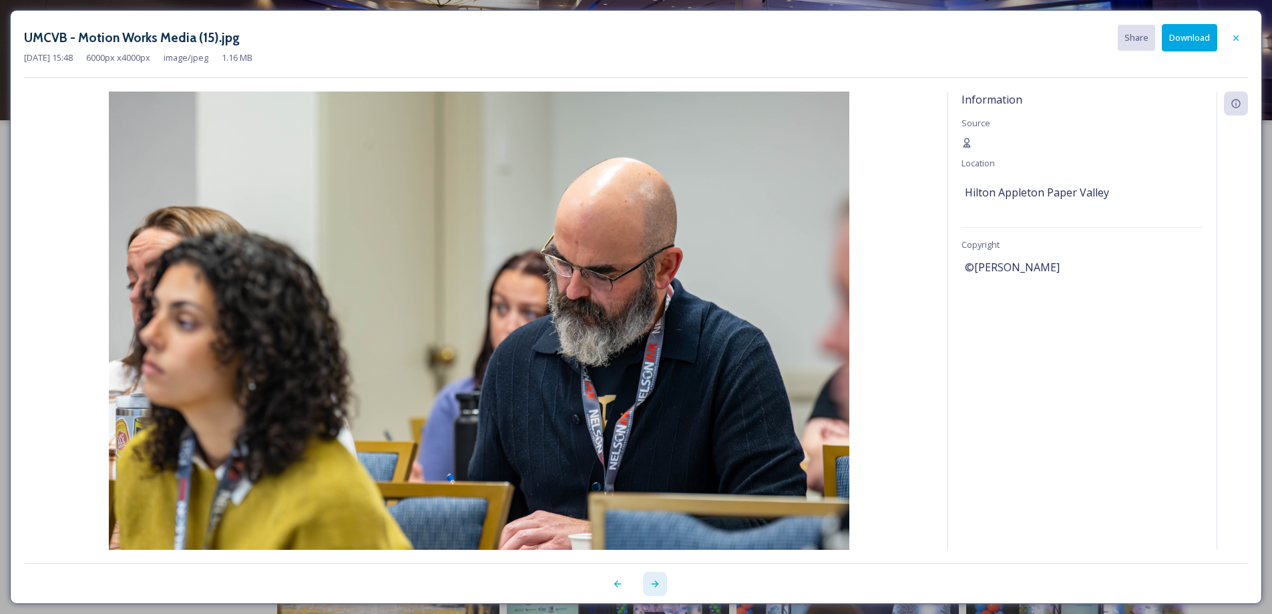
click at [657, 584] on icon at bounding box center [654, 583] width 7 height 7
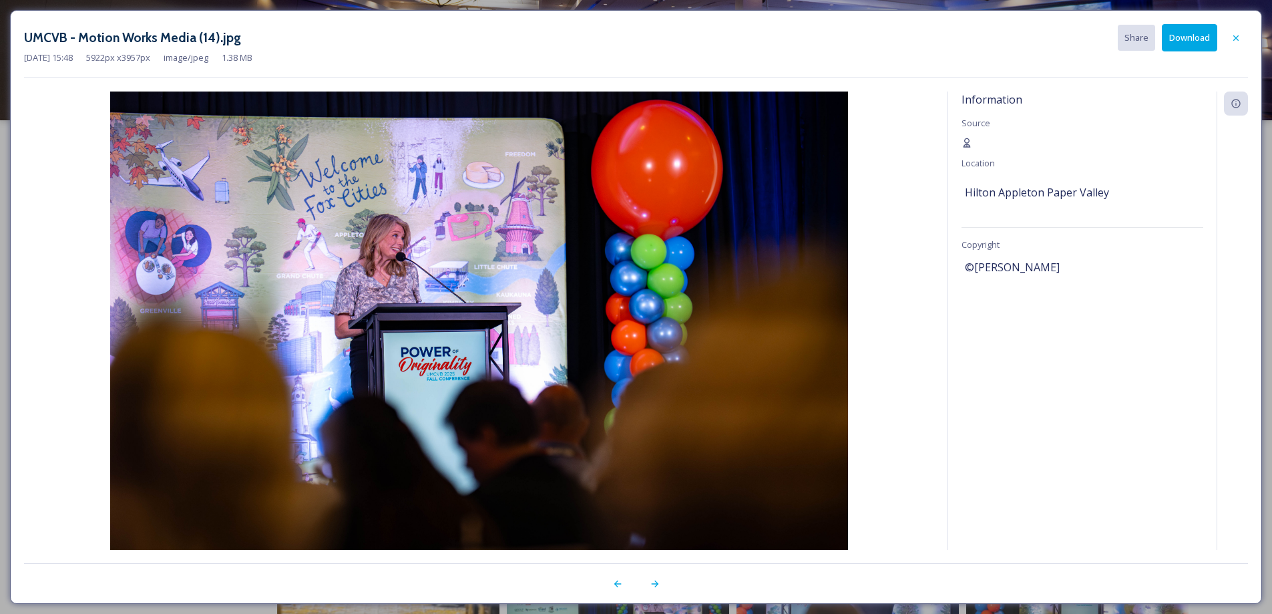
click at [1196, 38] on button "Download" at bounding box center [1189, 37] width 55 height 27
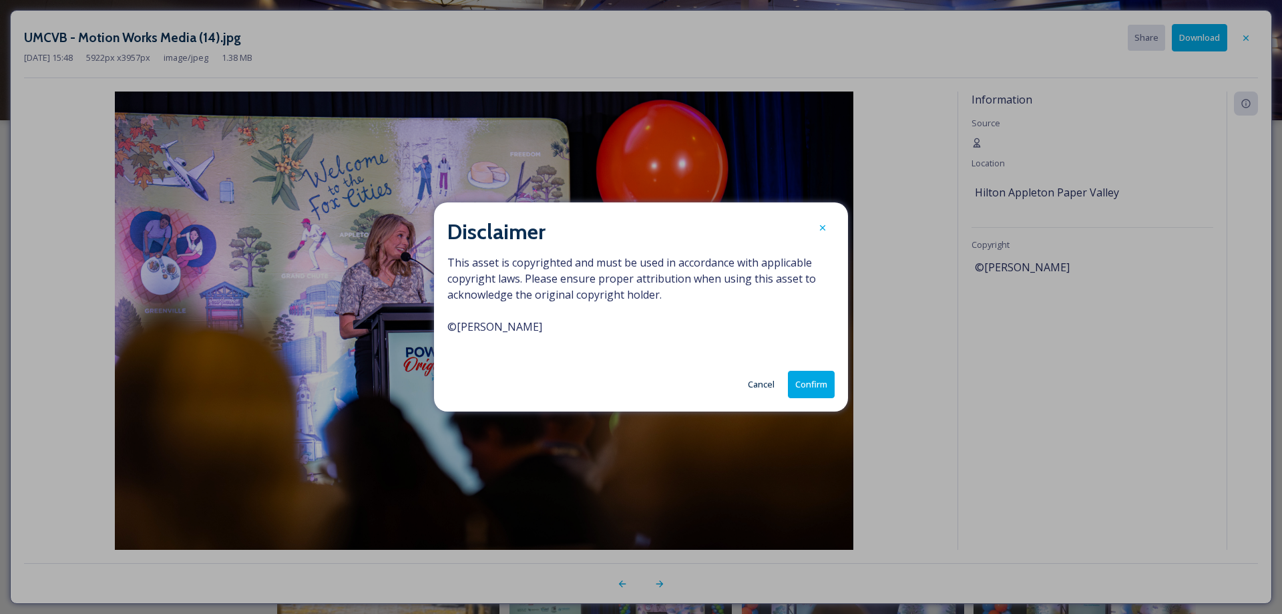
click at [814, 389] on button "Confirm" at bounding box center [811, 384] width 47 height 27
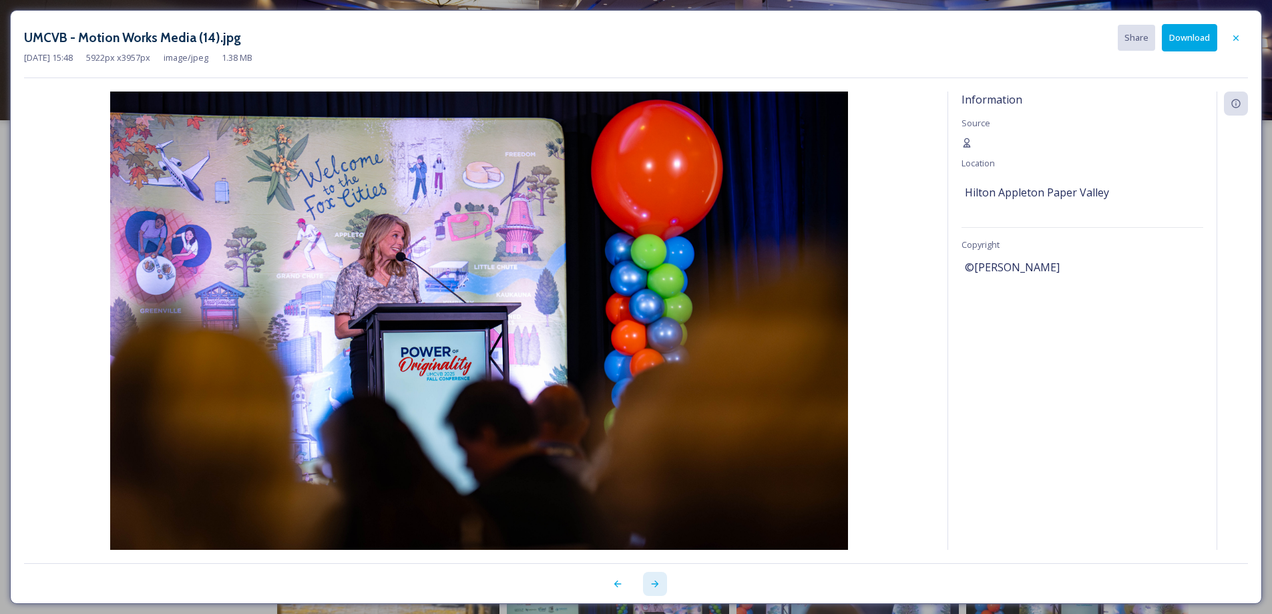
click at [661, 582] on div at bounding box center [655, 584] width 24 height 24
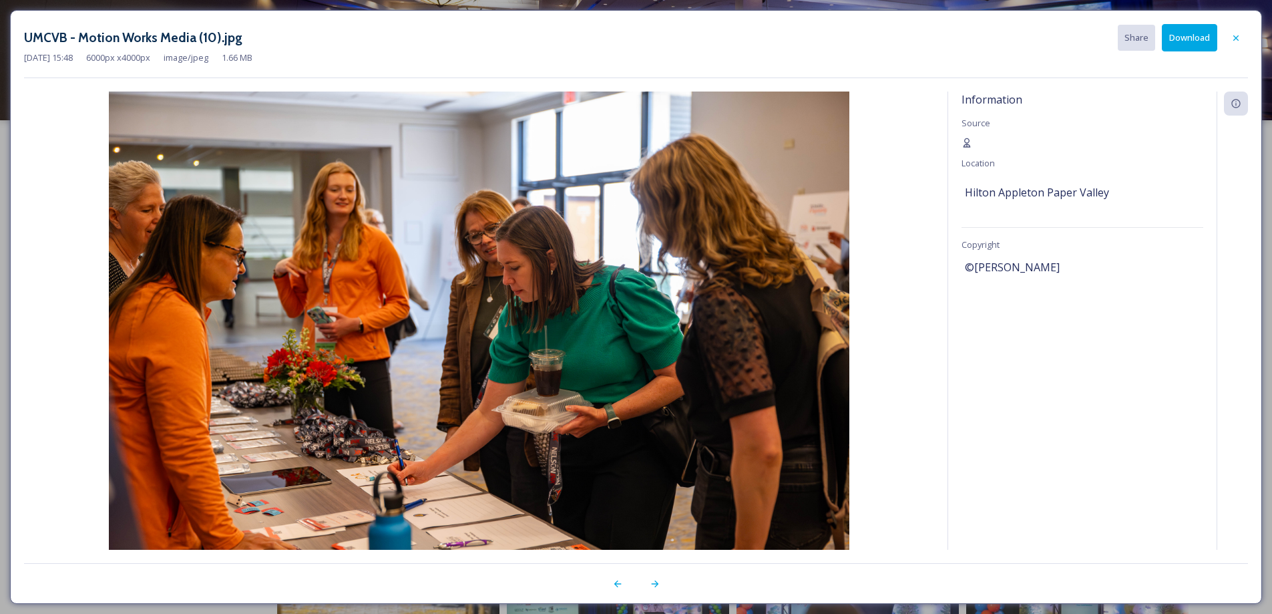
click at [1180, 39] on button "Download" at bounding box center [1189, 37] width 55 height 27
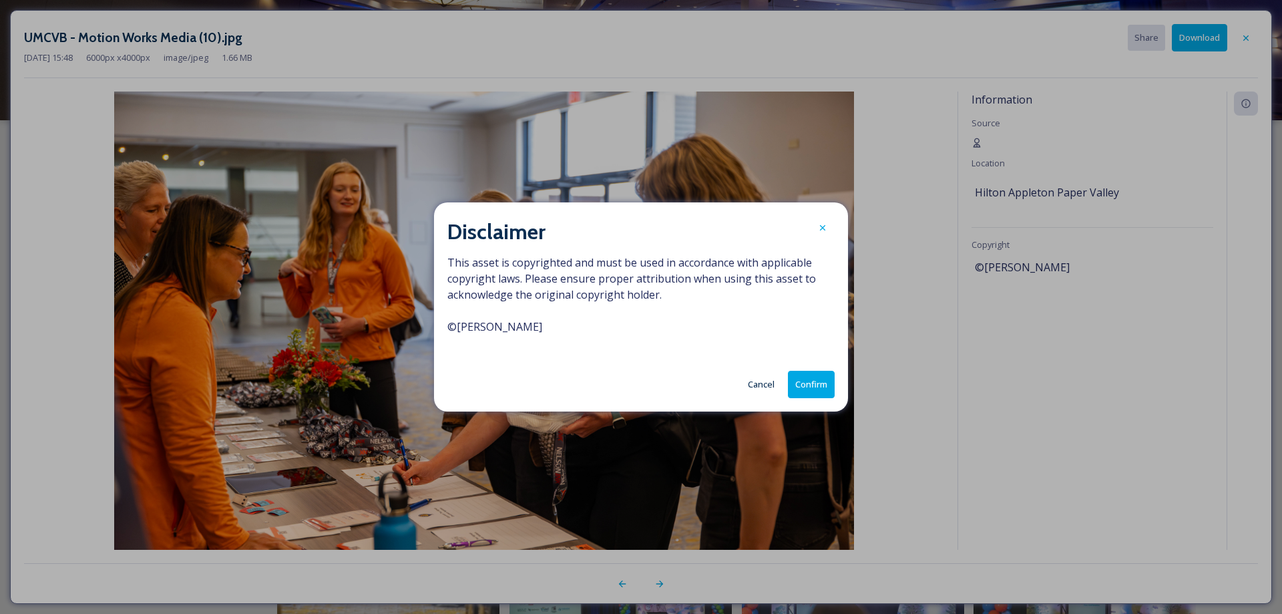
click at [816, 381] on button "Confirm" at bounding box center [811, 384] width 47 height 27
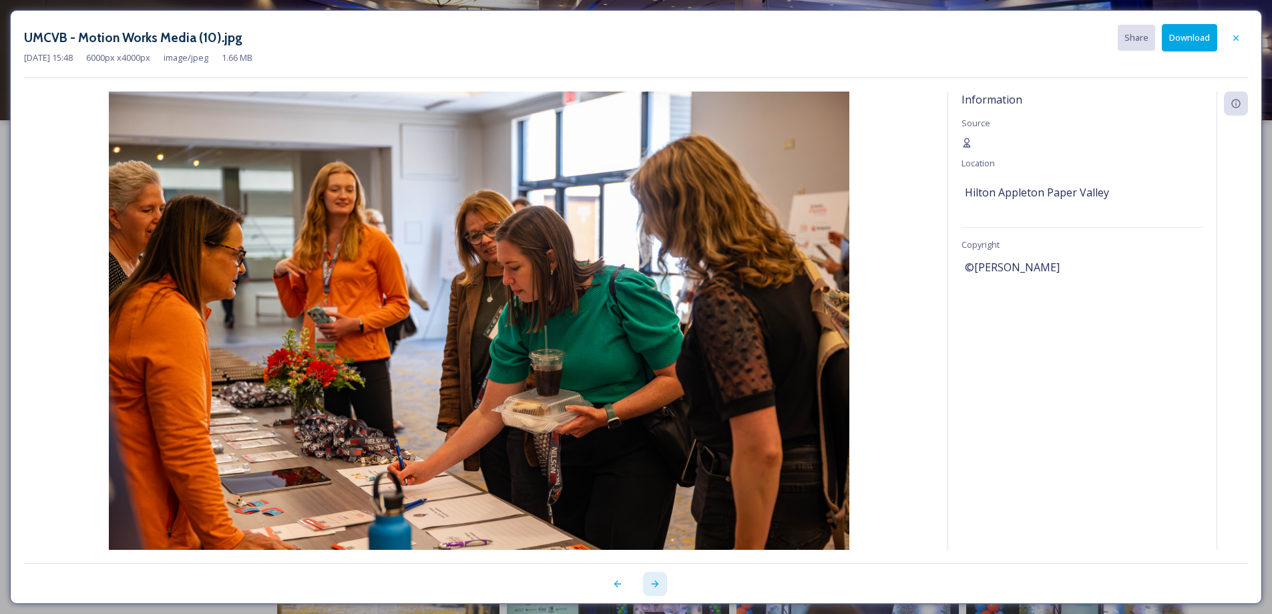
click at [657, 588] on icon at bounding box center [655, 583] width 11 height 11
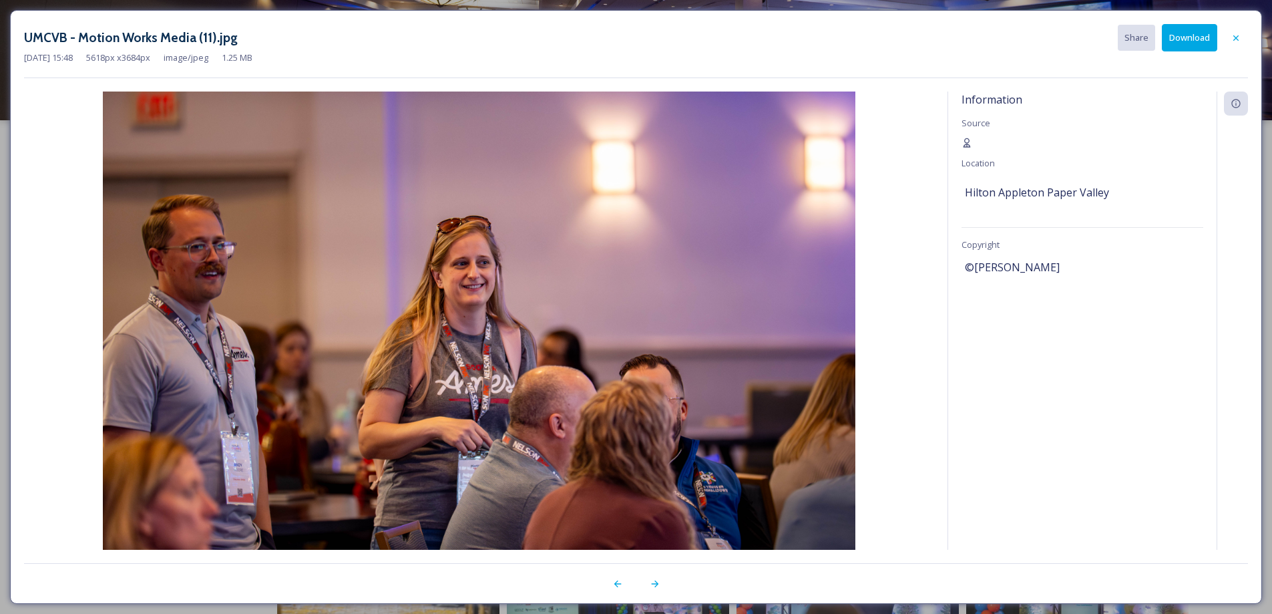
click at [1189, 32] on button "Download" at bounding box center [1189, 37] width 55 height 27
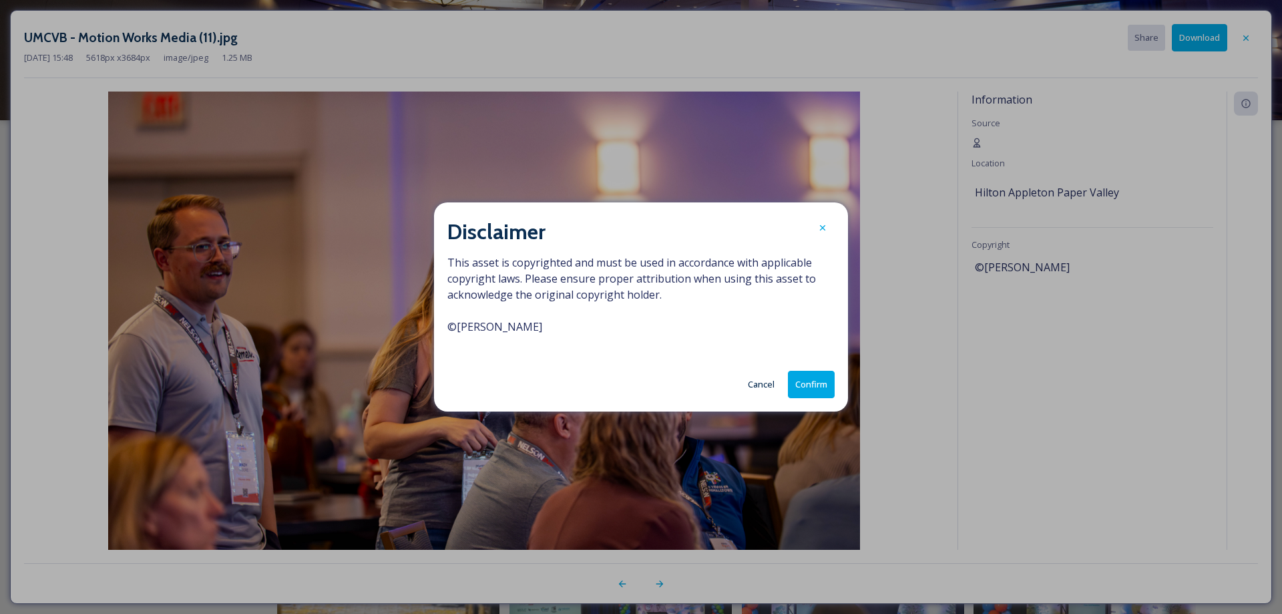
click at [818, 389] on button "Confirm" at bounding box center [811, 384] width 47 height 27
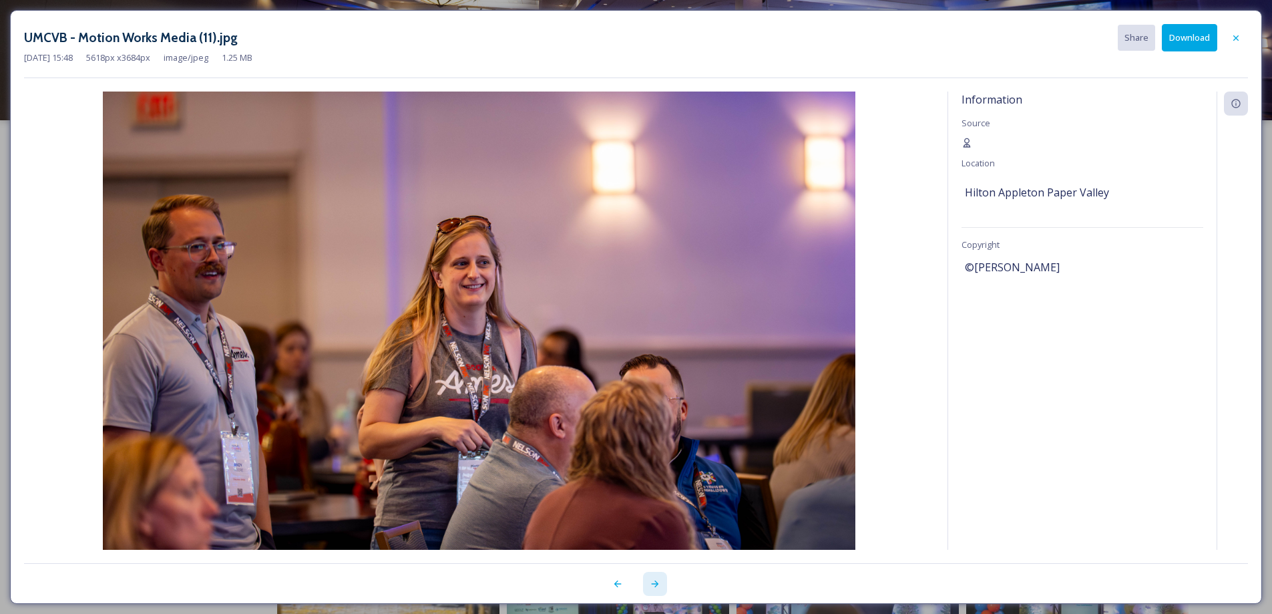
click at [657, 585] on icon at bounding box center [655, 583] width 11 height 11
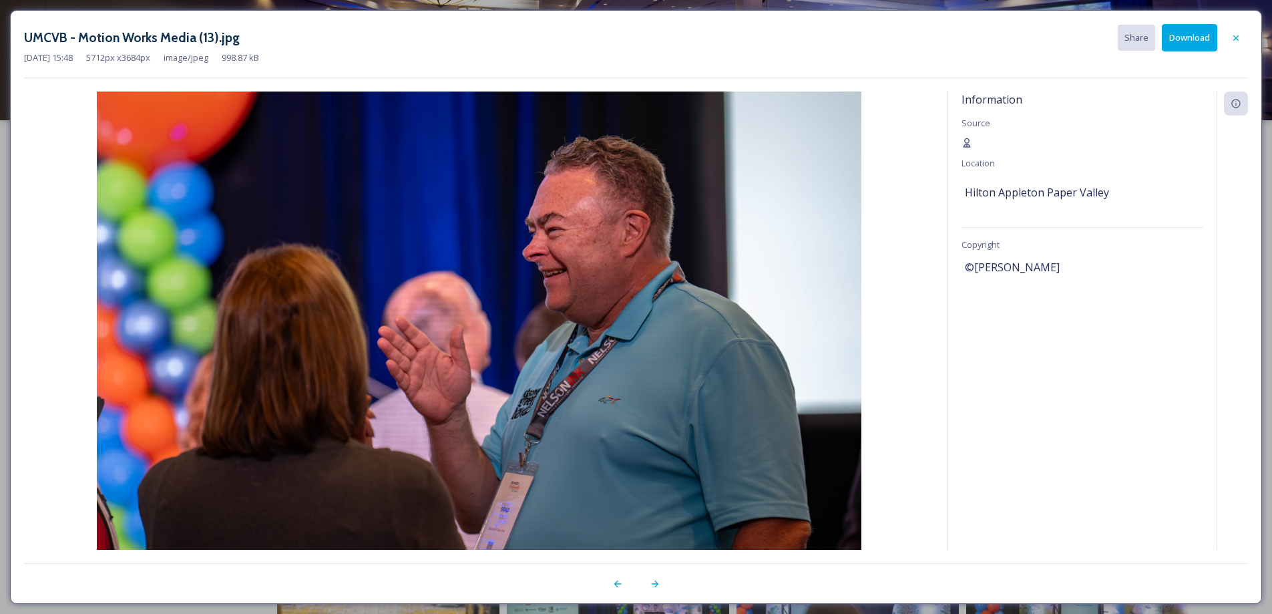
click at [1190, 34] on button "Download" at bounding box center [1189, 37] width 55 height 27
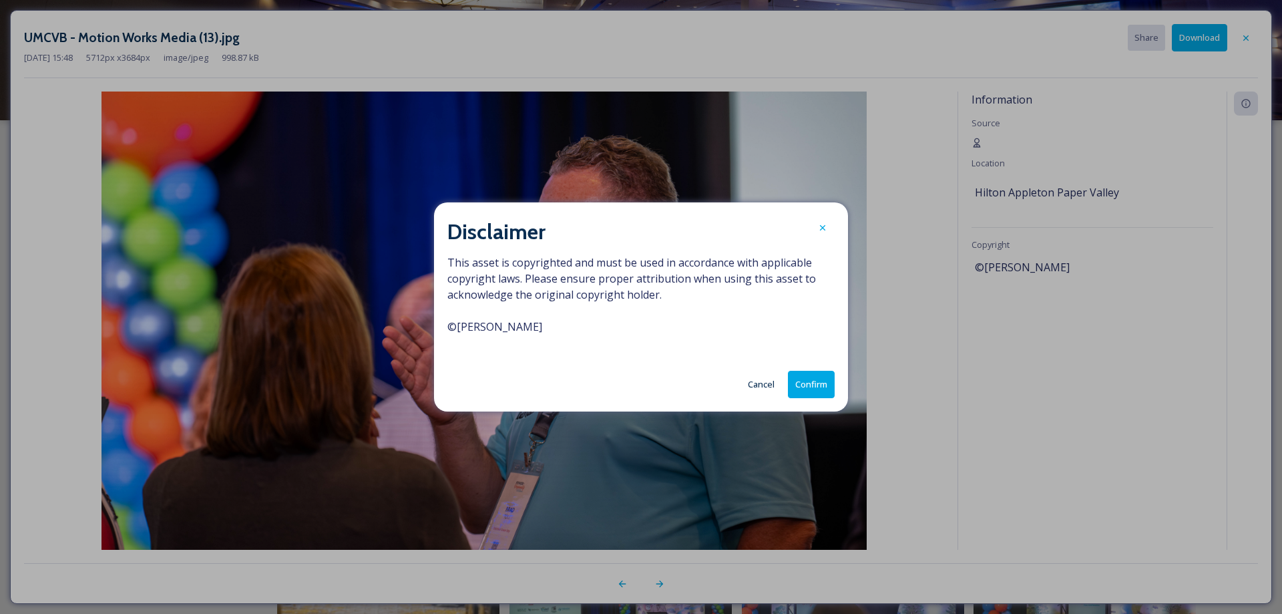
click at [814, 377] on button "Confirm" at bounding box center [811, 384] width 47 height 27
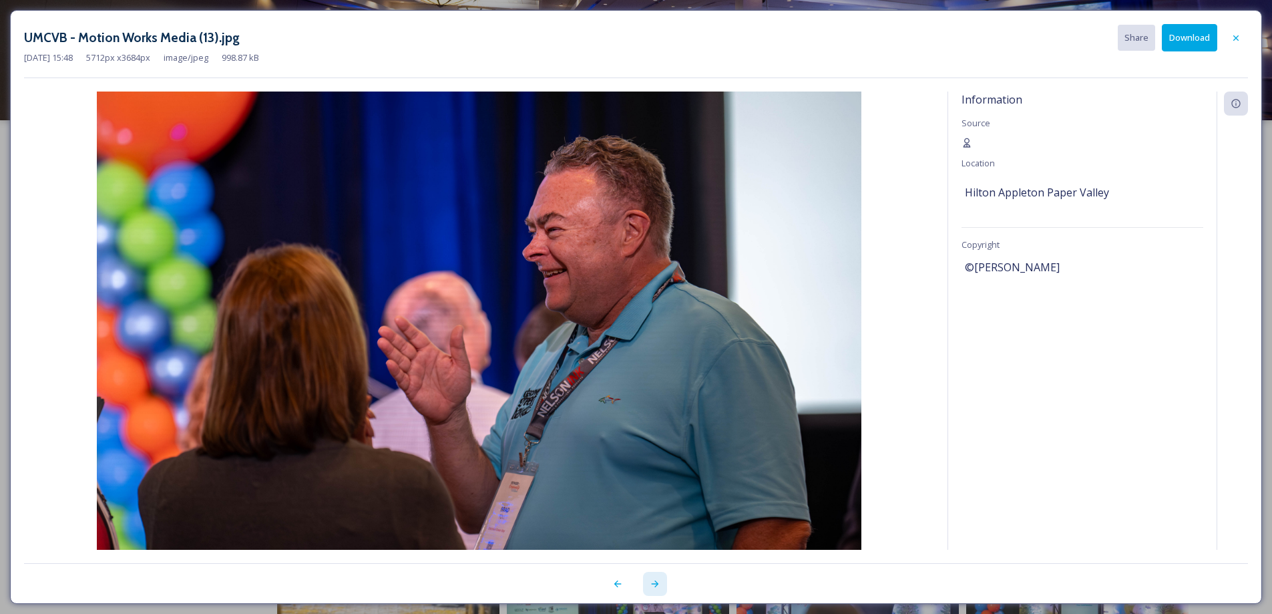
click at [656, 586] on icon at bounding box center [655, 583] width 11 height 11
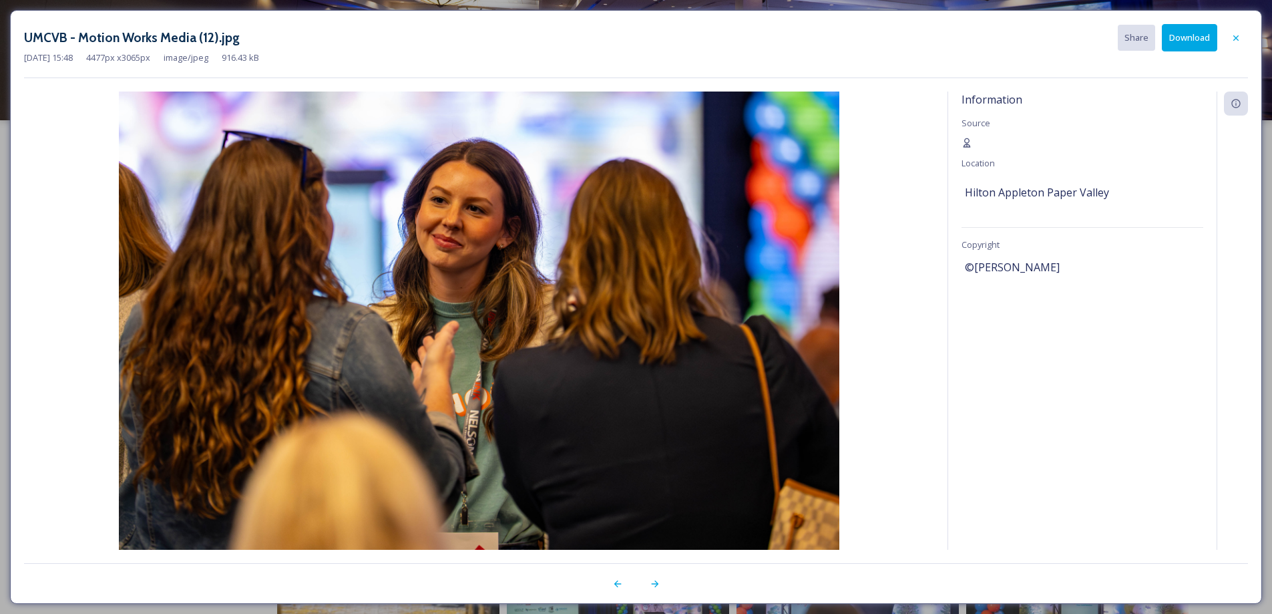
click at [1190, 31] on button "Download" at bounding box center [1189, 37] width 55 height 27
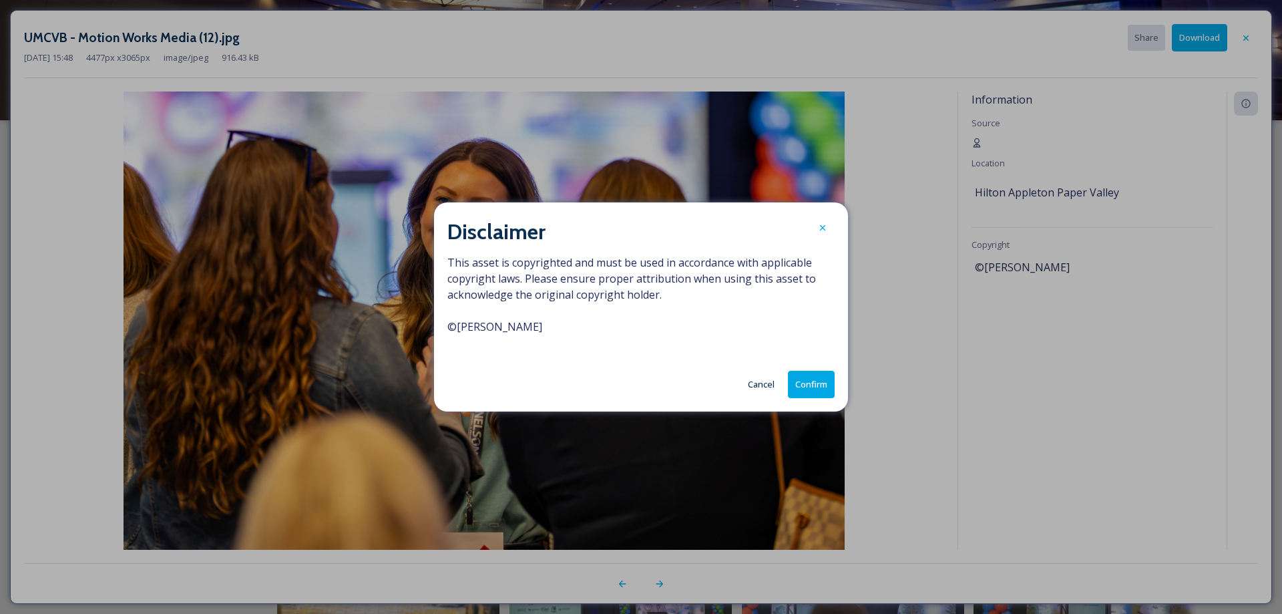
click at [815, 390] on button "Confirm" at bounding box center [811, 384] width 47 height 27
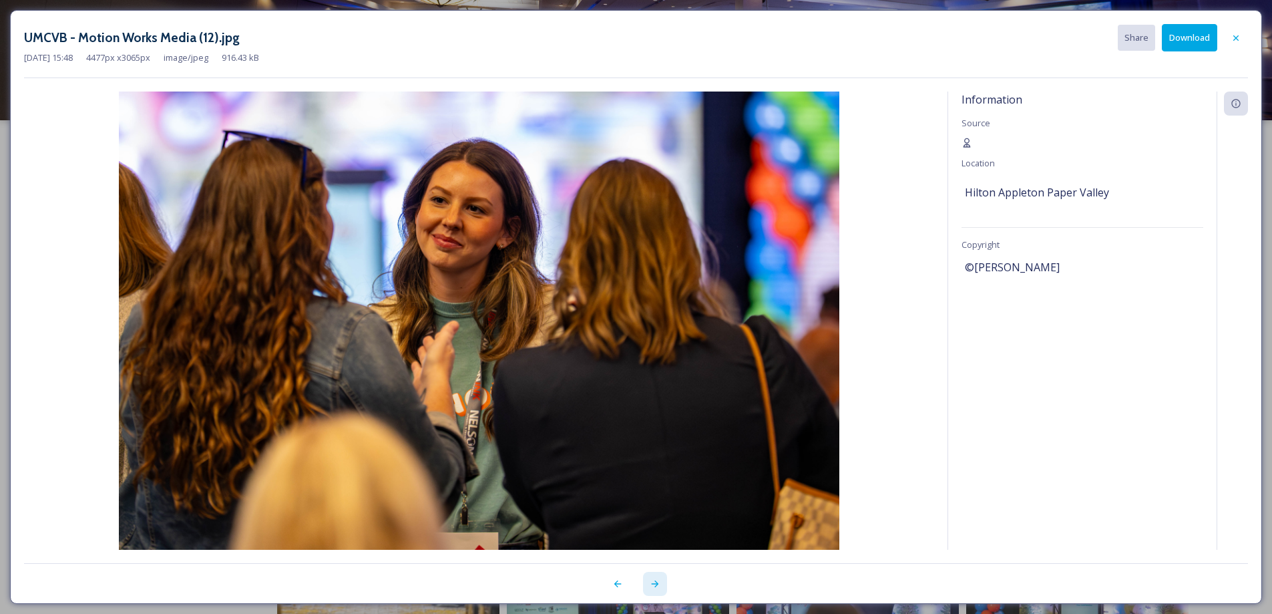
click at [657, 584] on icon at bounding box center [654, 583] width 7 height 7
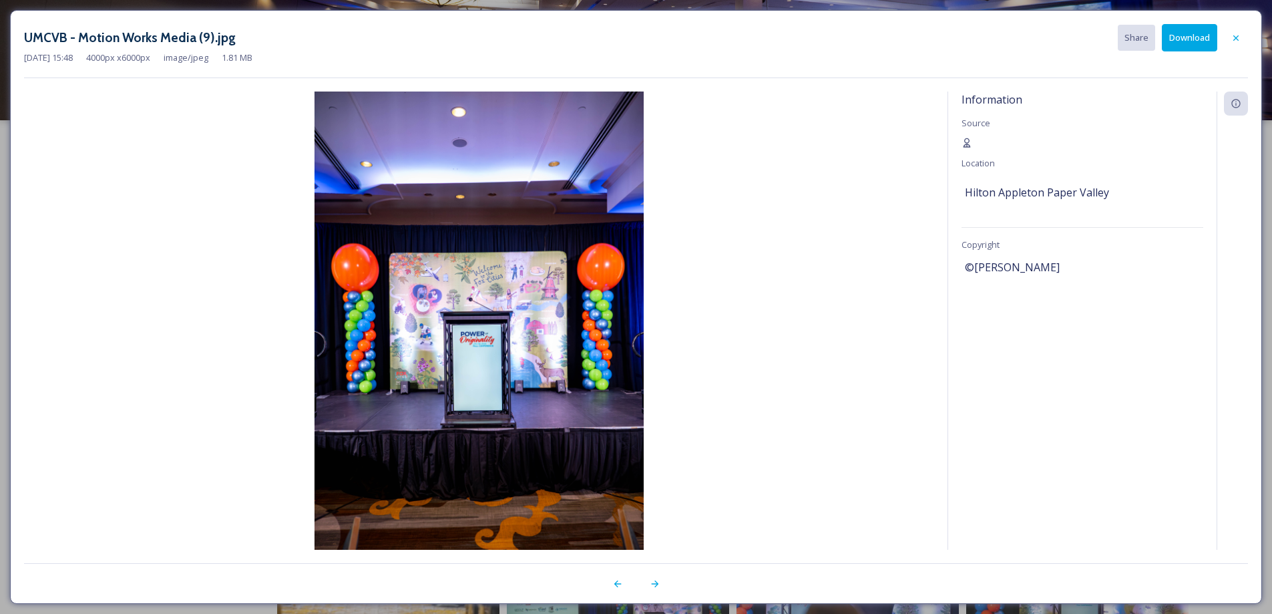
click at [1196, 38] on button "Download" at bounding box center [1189, 37] width 55 height 27
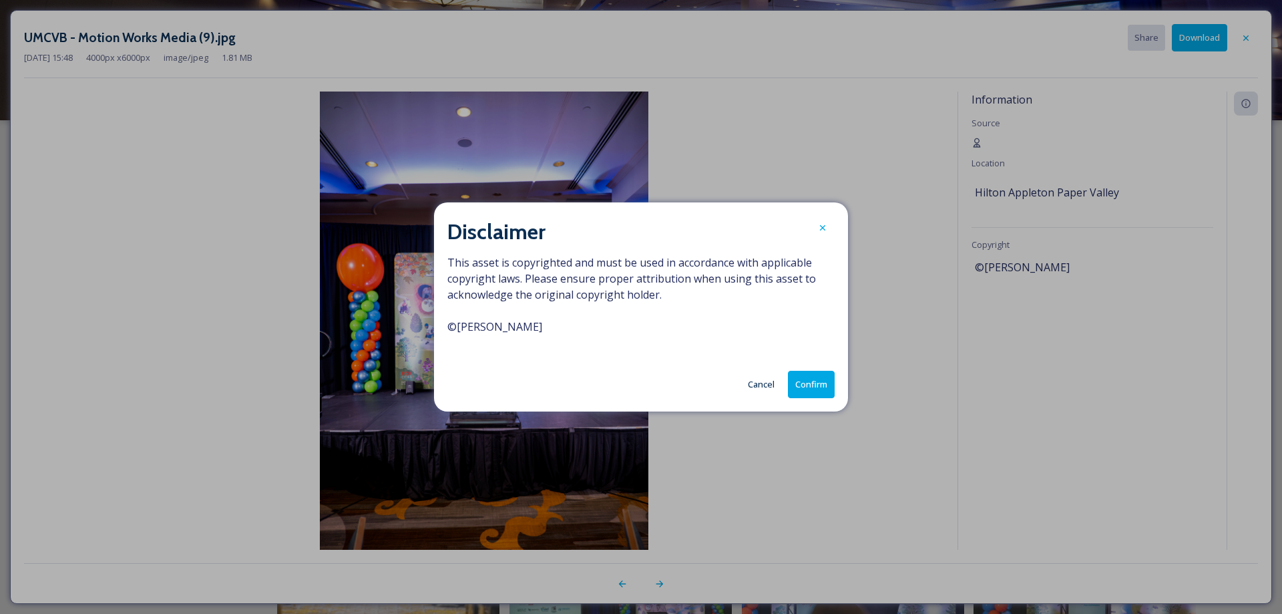
click at [812, 389] on button "Confirm" at bounding box center [811, 384] width 47 height 27
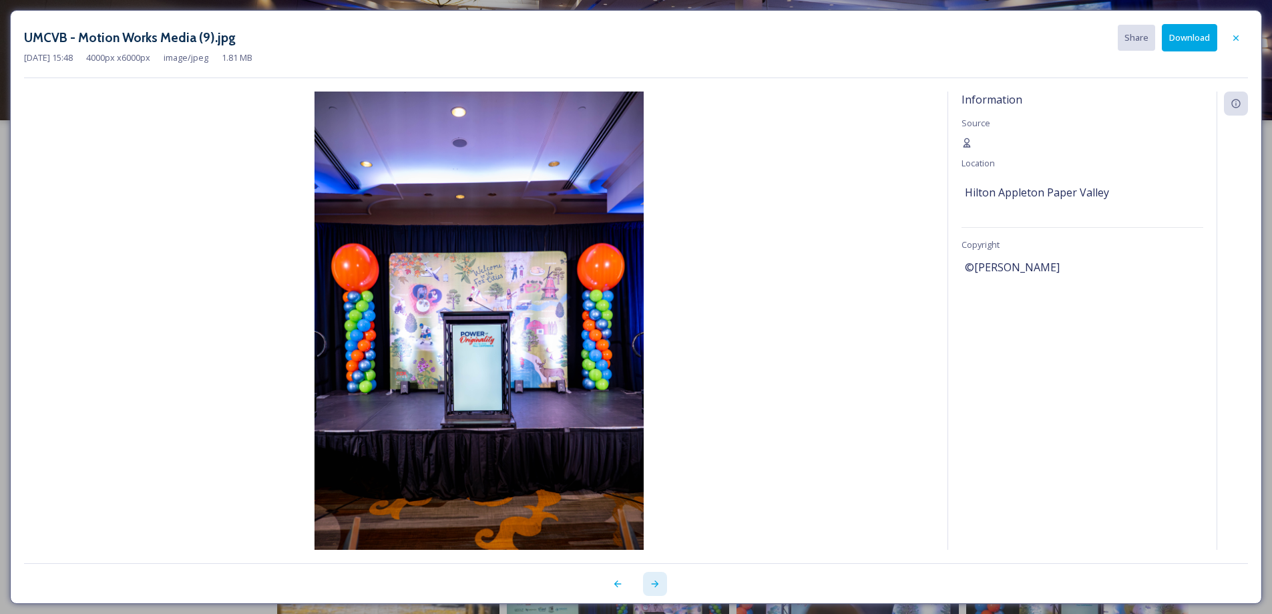
click at [650, 588] on icon at bounding box center [655, 583] width 11 height 11
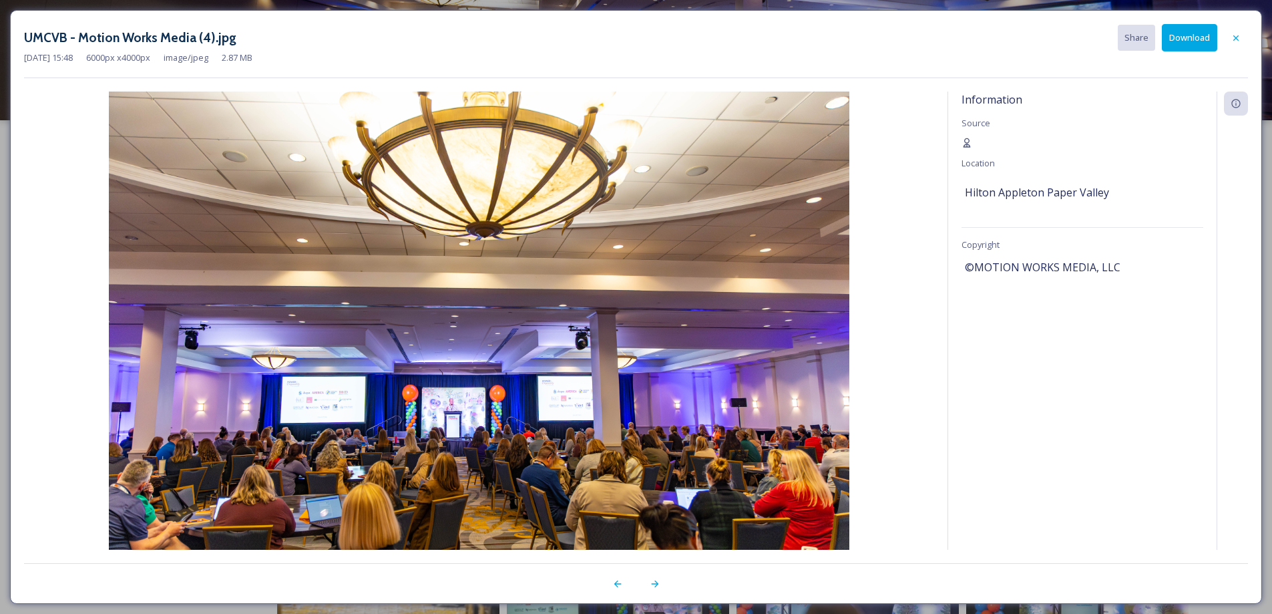
click at [1196, 36] on button "Download" at bounding box center [1189, 37] width 55 height 27
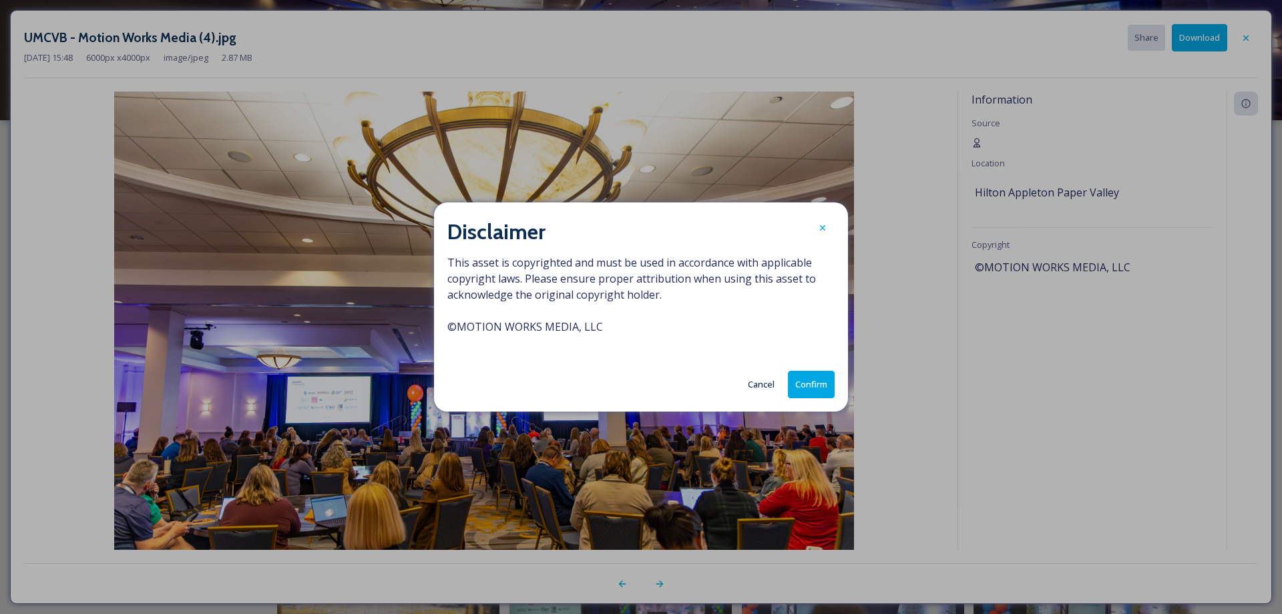
click at [821, 381] on button "Confirm" at bounding box center [811, 384] width 47 height 27
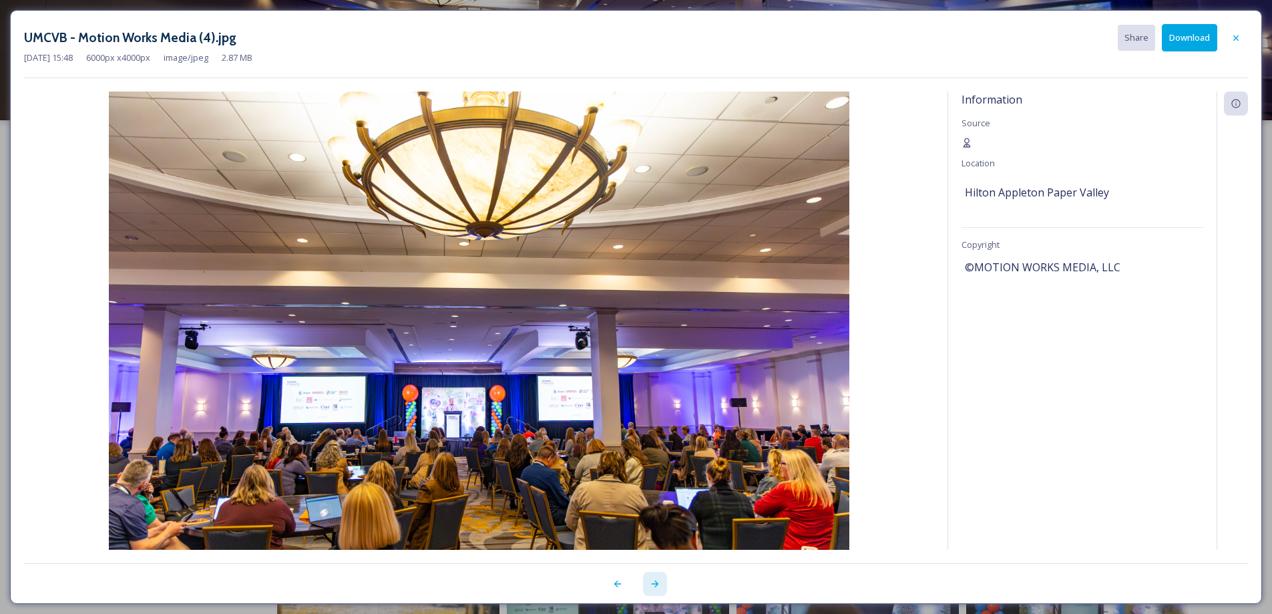
click at [658, 587] on icon at bounding box center [655, 583] width 11 height 11
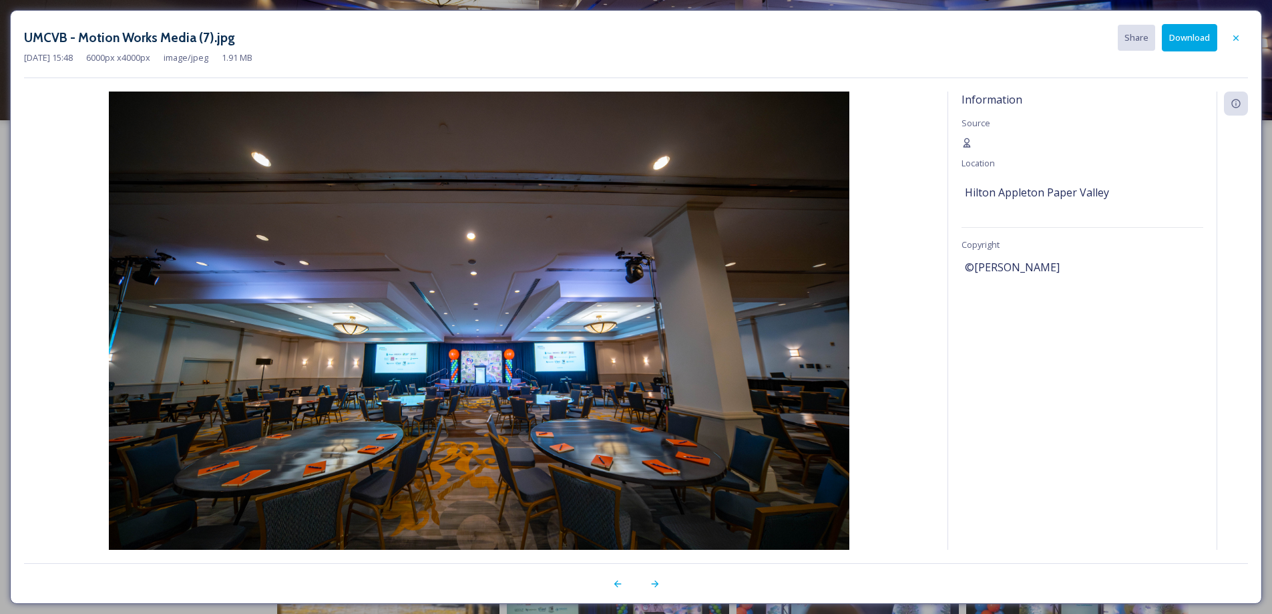
click at [1187, 37] on button "Download" at bounding box center [1189, 37] width 55 height 27
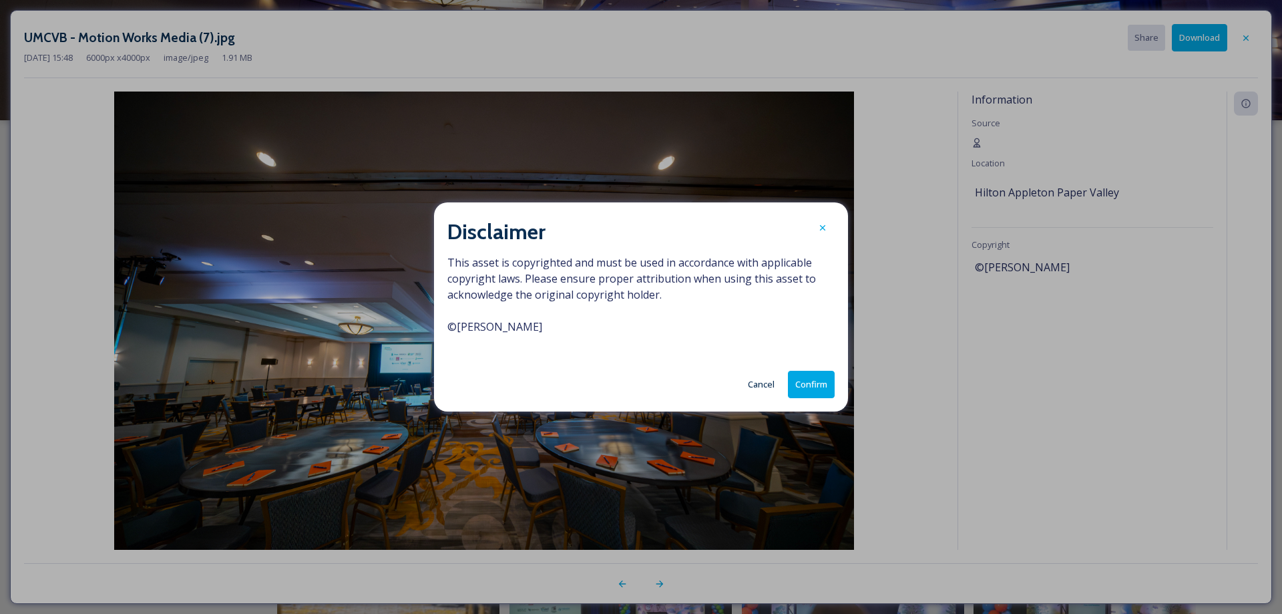
click at [816, 382] on button "Confirm" at bounding box center [811, 384] width 47 height 27
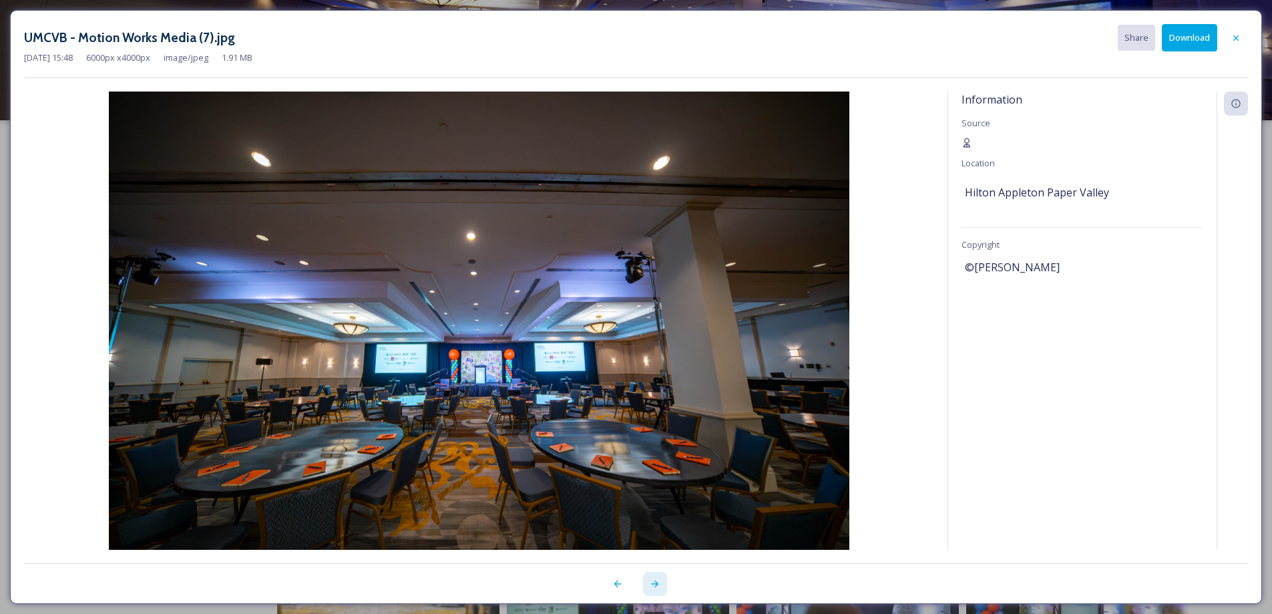
click at [656, 583] on icon at bounding box center [655, 583] width 11 height 11
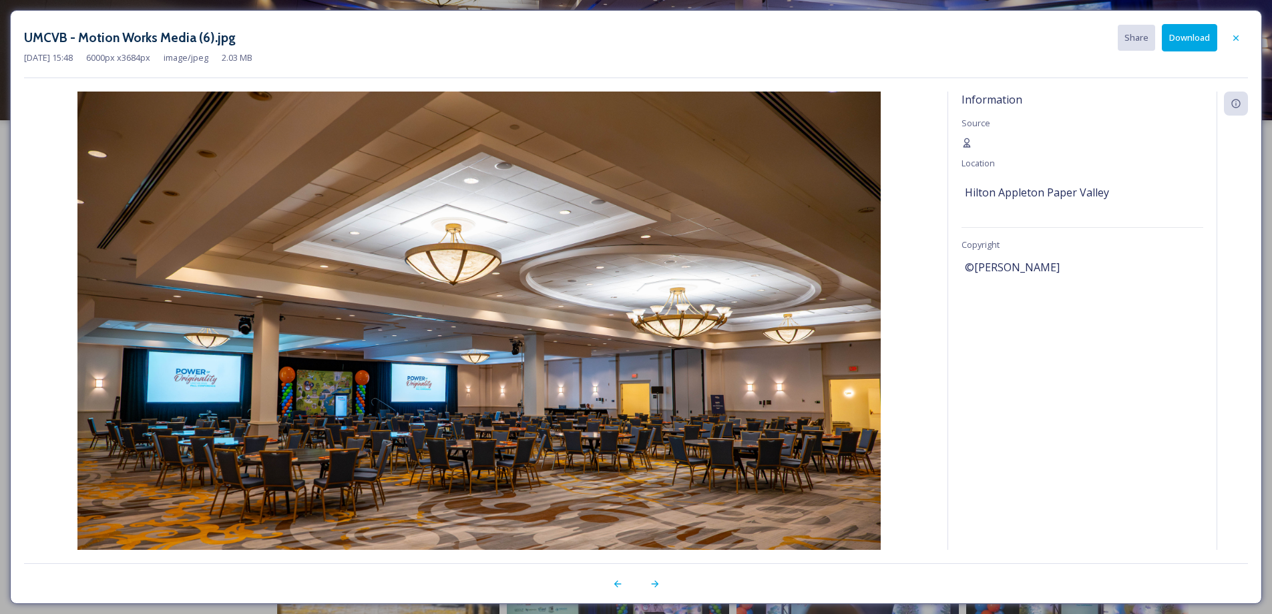
click at [1180, 39] on button "Download" at bounding box center [1189, 37] width 55 height 27
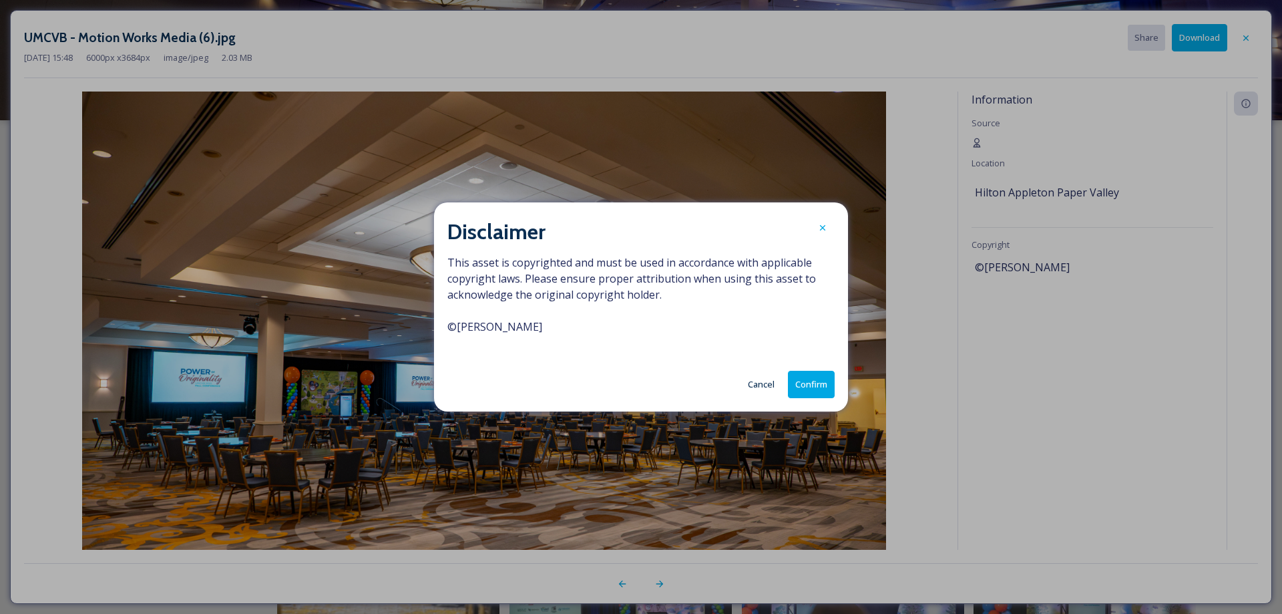
click at [818, 391] on button "Confirm" at bounding box center [811, 384] width 47 height 27
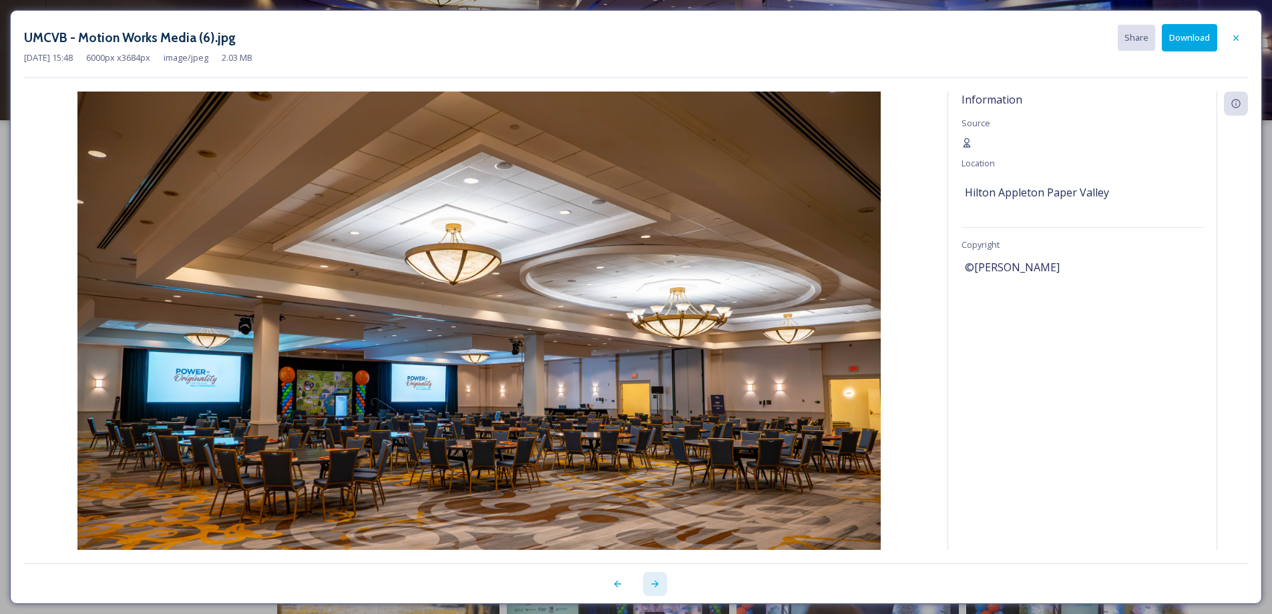
click at [652, 588] on icon at bounding box center [655, 583] width 11 height 11
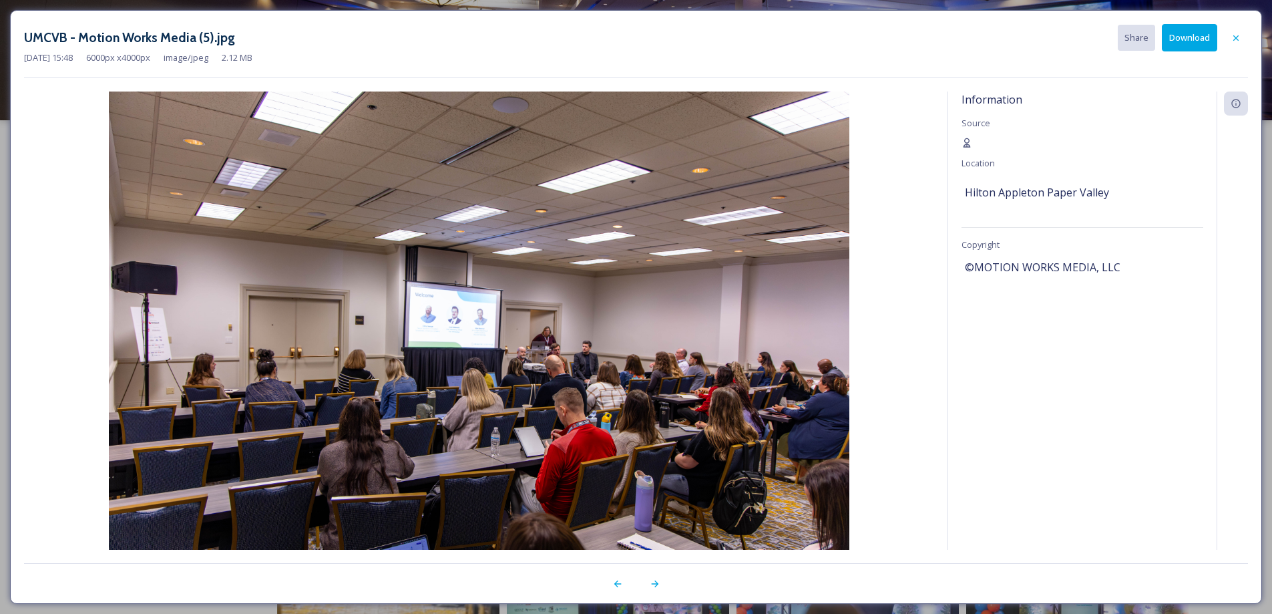
click at [1176, 40] on button "Download" at bounding box center [1189, 37] width 55 height 27
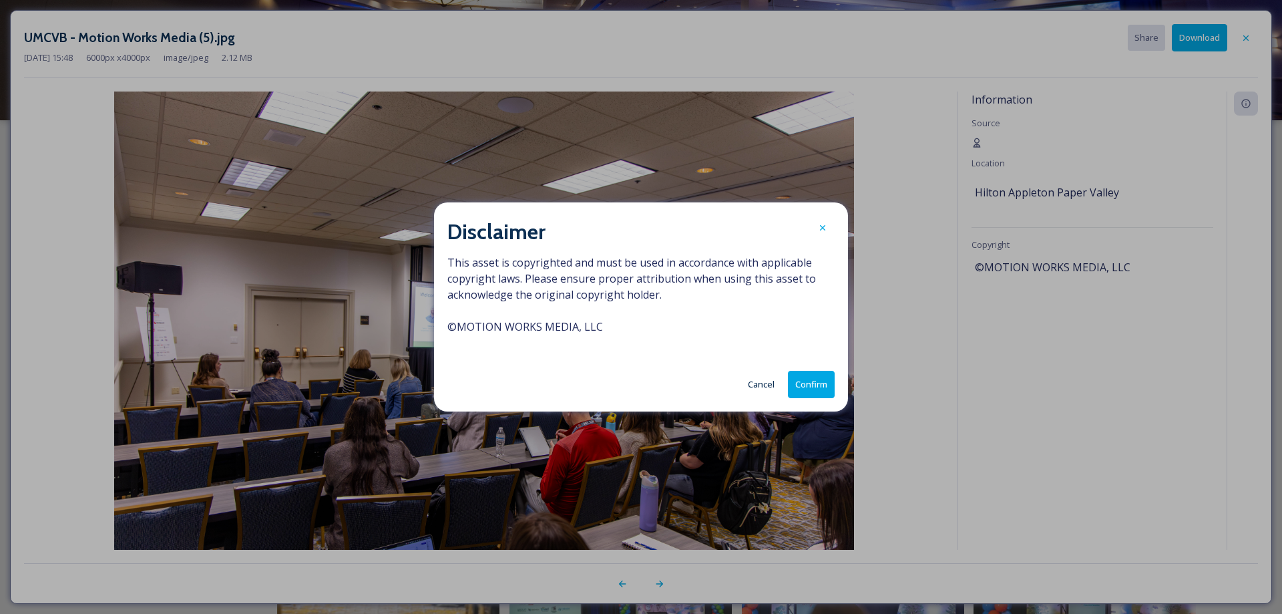
click at [794, 387] on button "Confirm" at bounding box center [811, 384] width 47 height 27
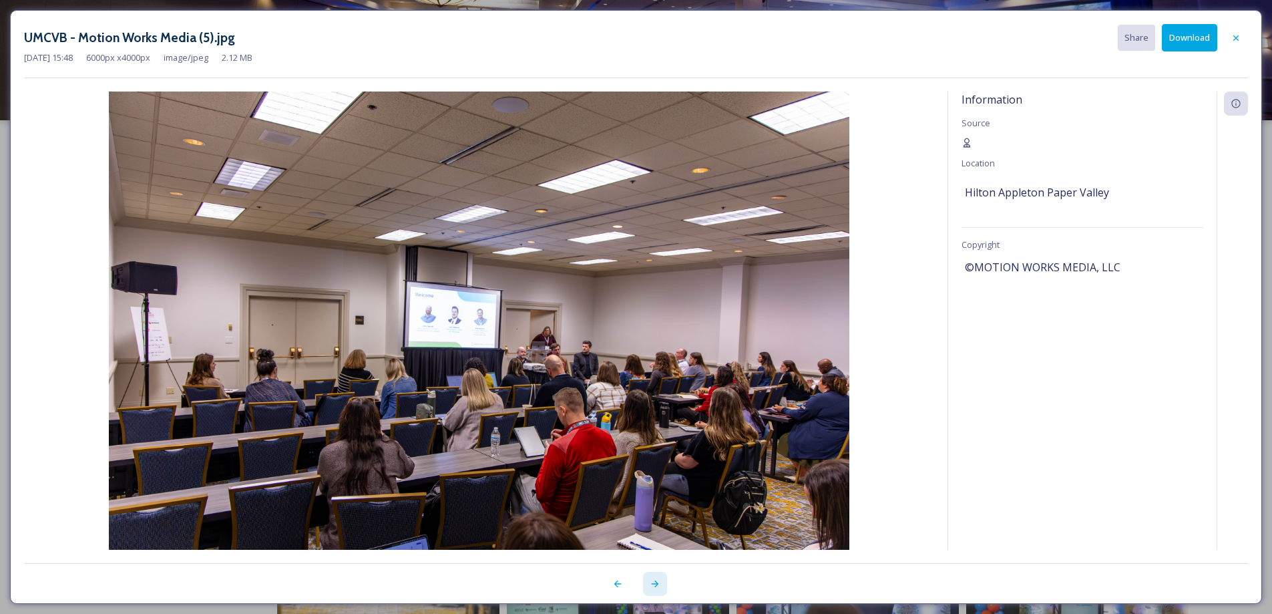
click at [651, 586] on icon at bounding box center [655, 583] width 11 height 11
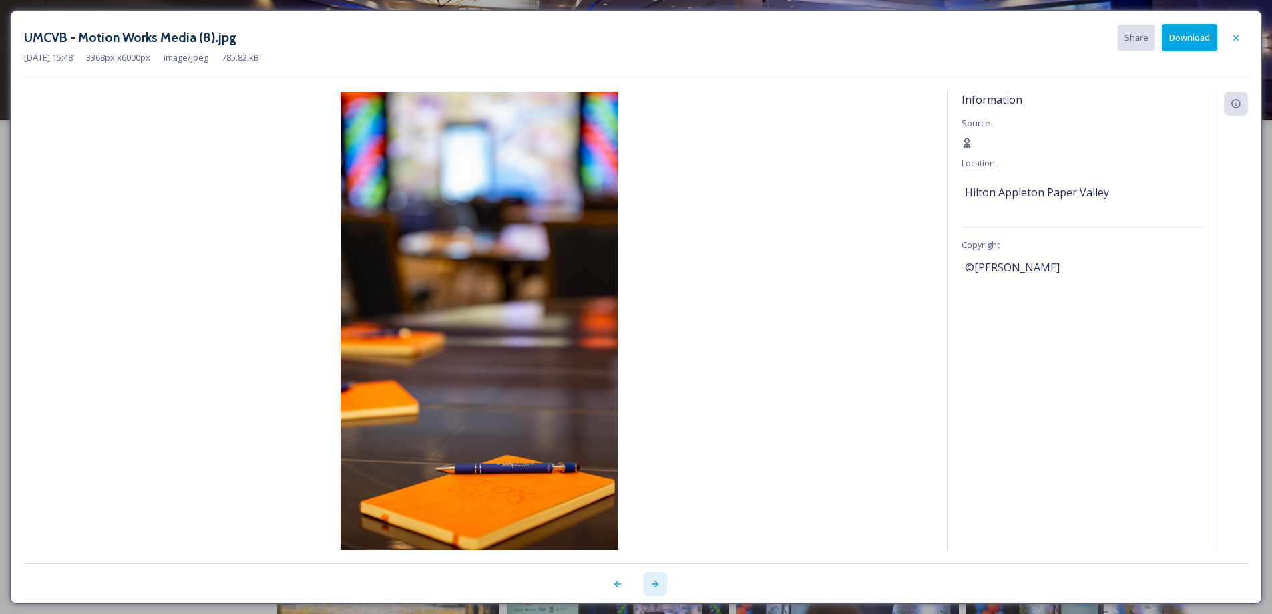
click at [654, 587] on icon at bounding box center [655, 583] width 11 height 11
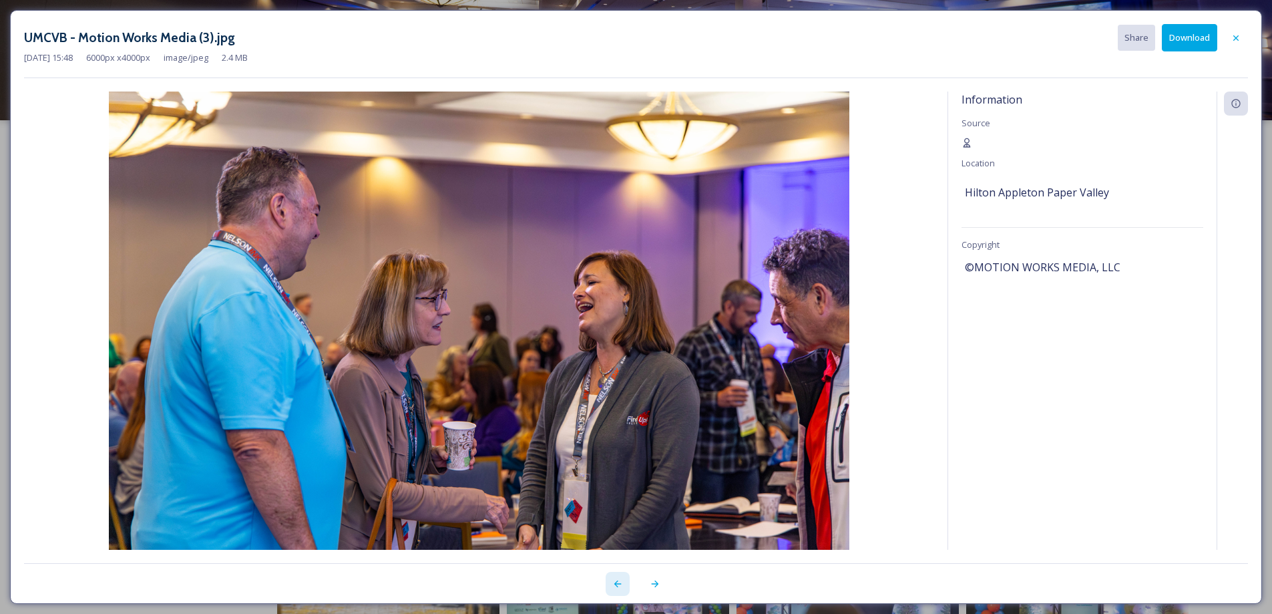
click at [619, 590] on div at bounding box center [618, 584] width 24 height 24
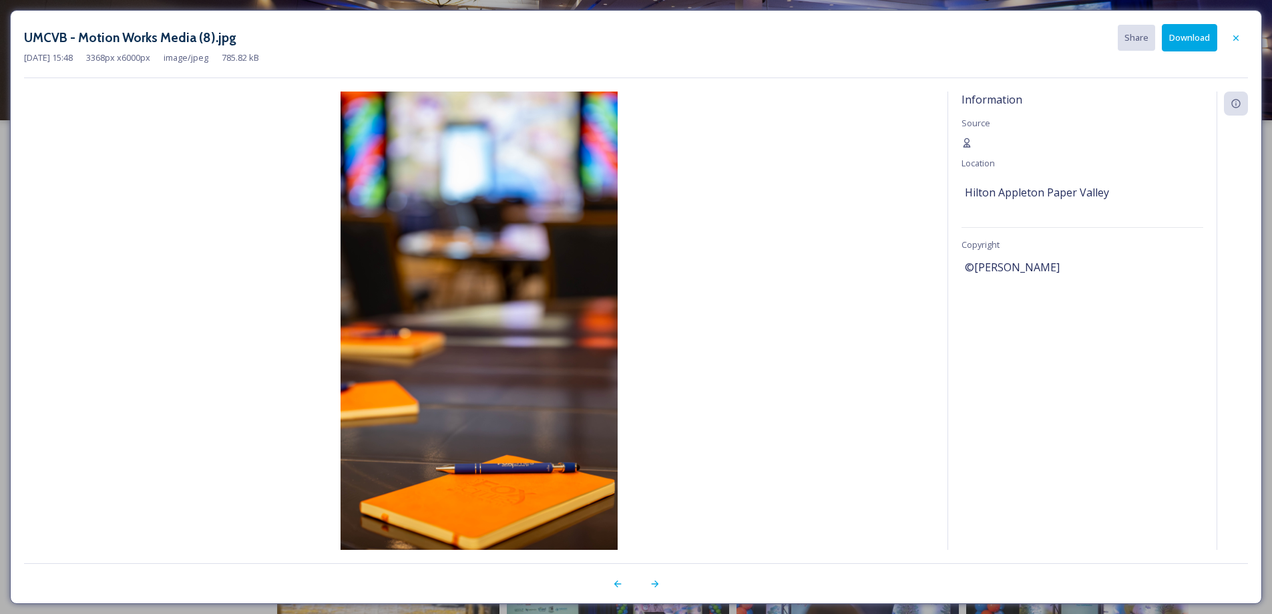
click at [1196, 38] on button "Download" at bounding box center [1189, 37] width 55 height 27
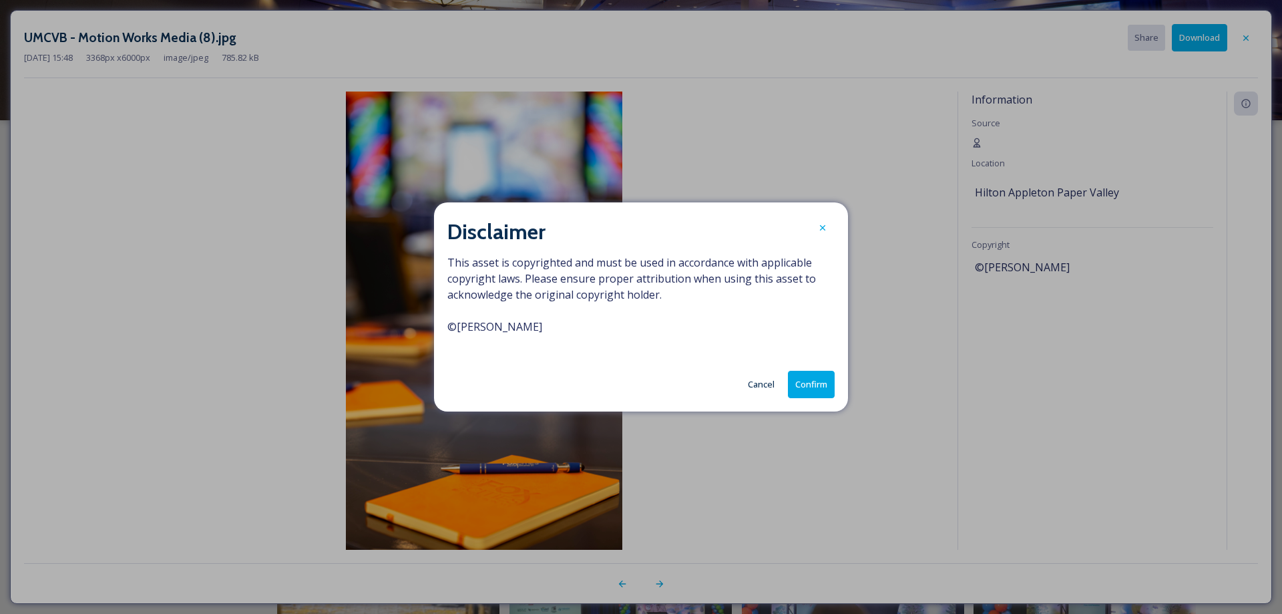
click at [817, 395] on button "Confirm" at bounding box center [811, 384] width 47 height 27
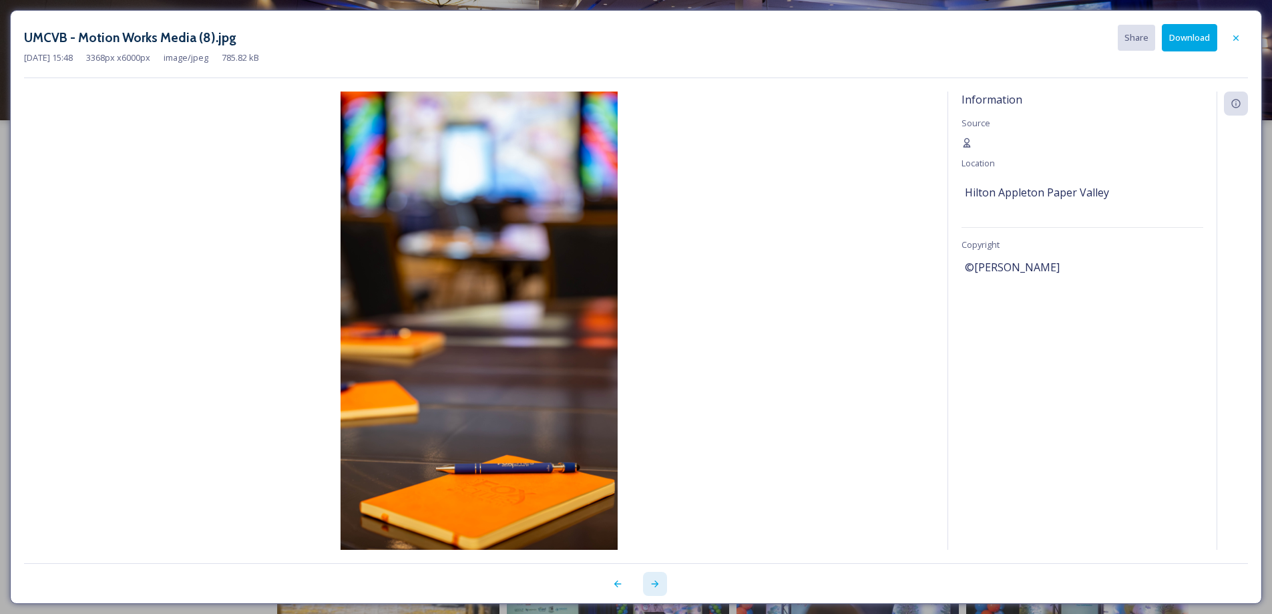
click at [657, 586] on icon at bounding box center [655, 583] width 11 height 11
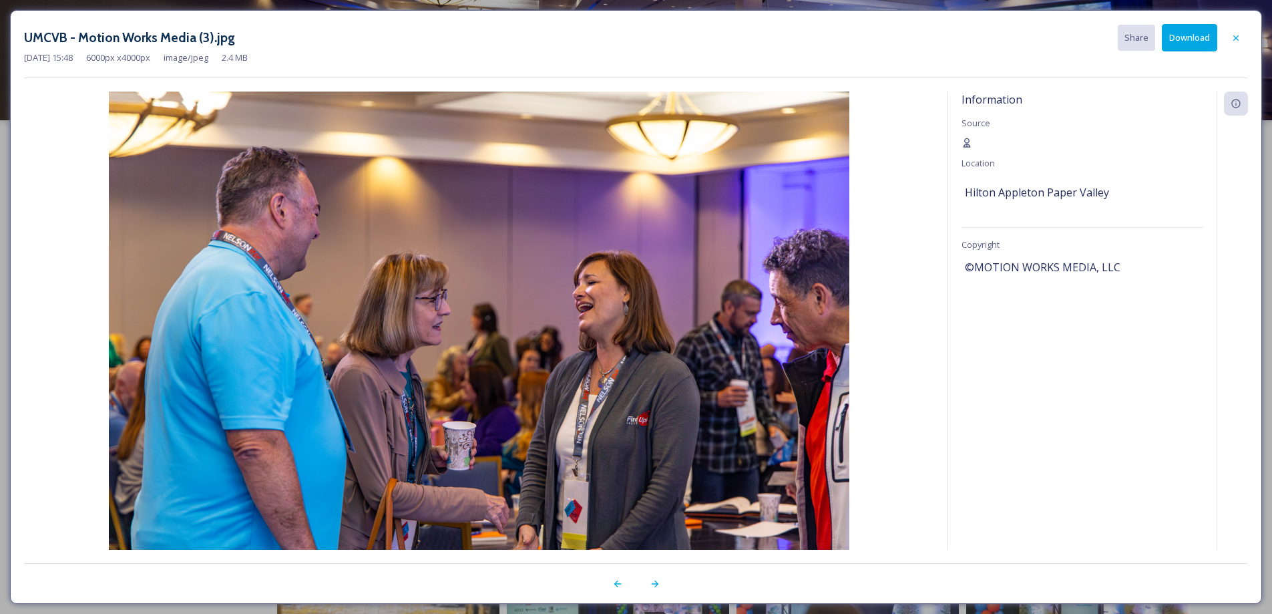
click at [1195, 31] on button "Download" at bounding box center [1189, 37] width 55 height 27
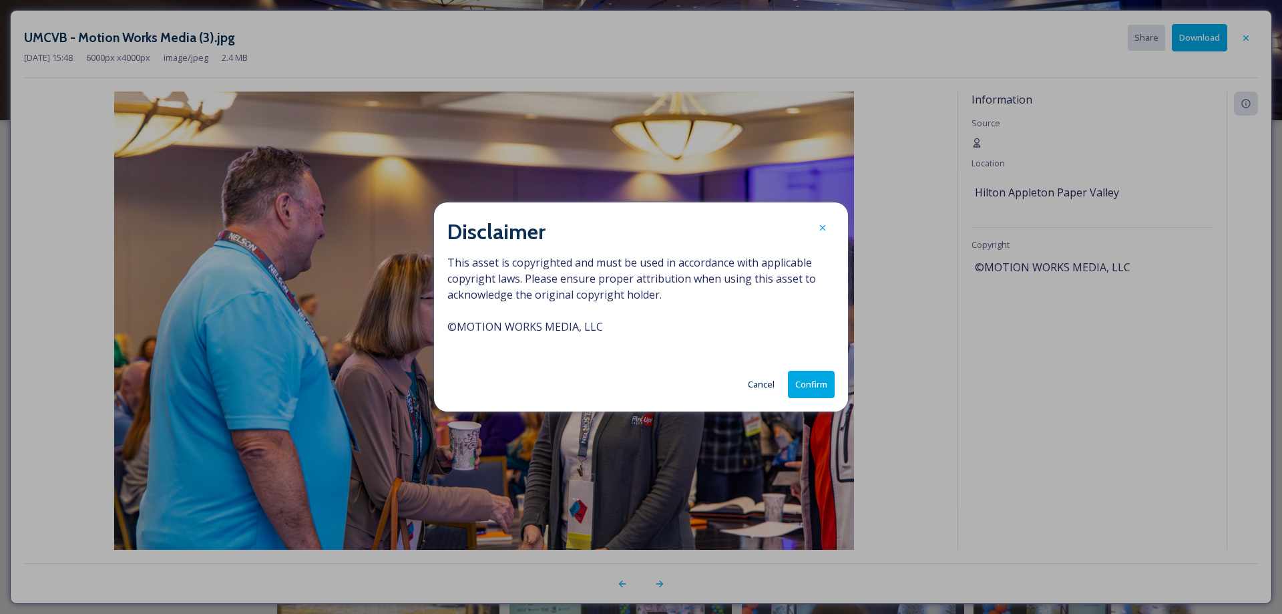
click at [800, 391] on button "Confirm" at bounding box center [811, 384] width 47 height 27
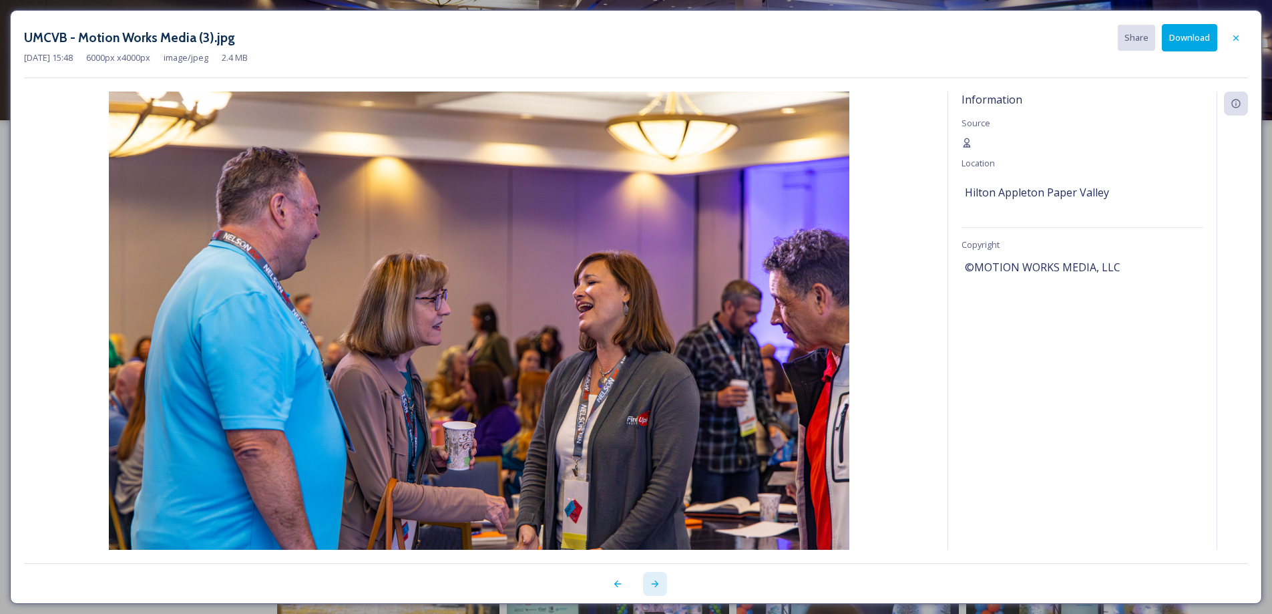
click at [658, 583] on icon at bounding box center [655, 583] width 11 height 11
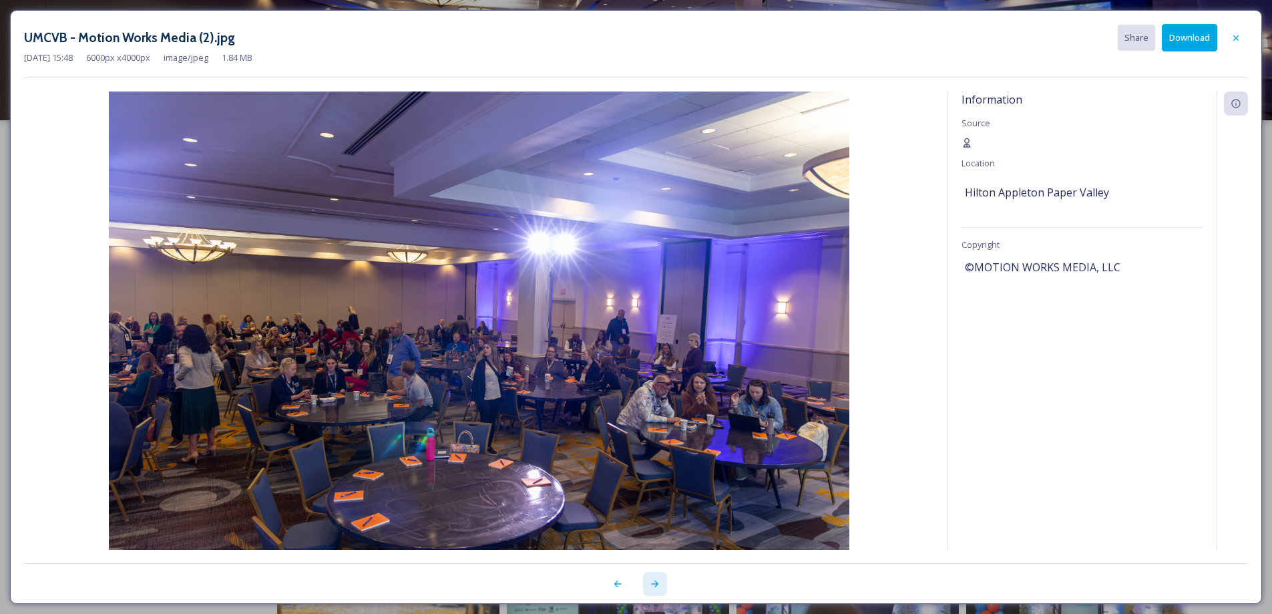
click at [658, 583] on icon at bounding box center [655, 583] width 11 height 11
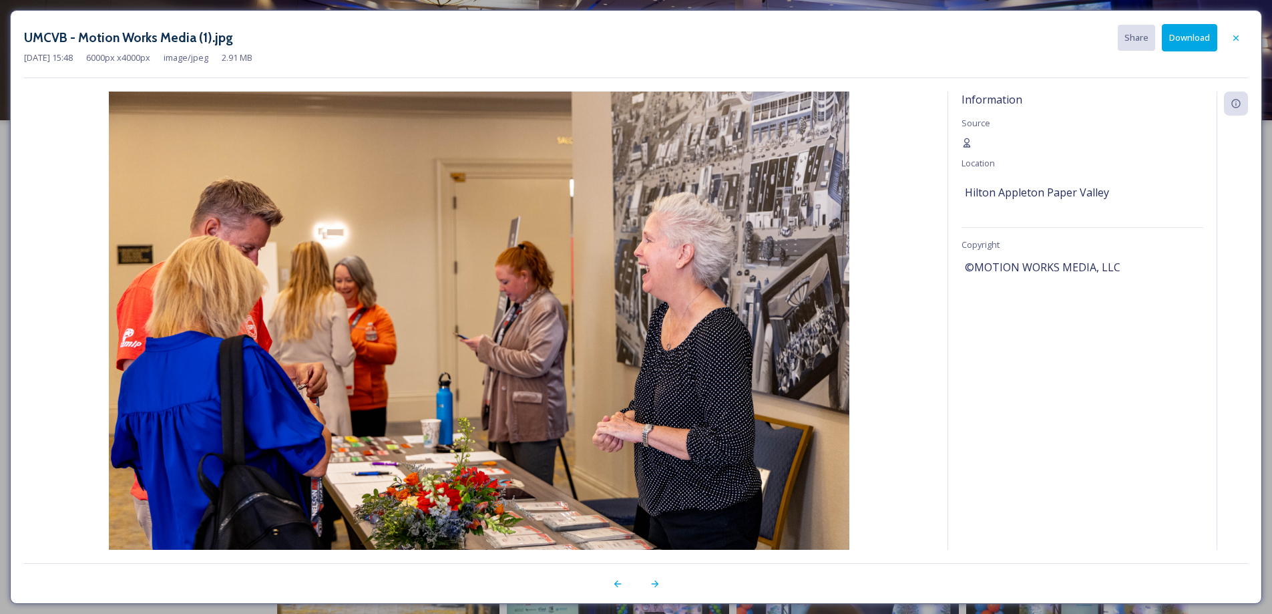
click at [1186, 35] on button "Download" at bounding box center [1189, 37] width 55 height 27
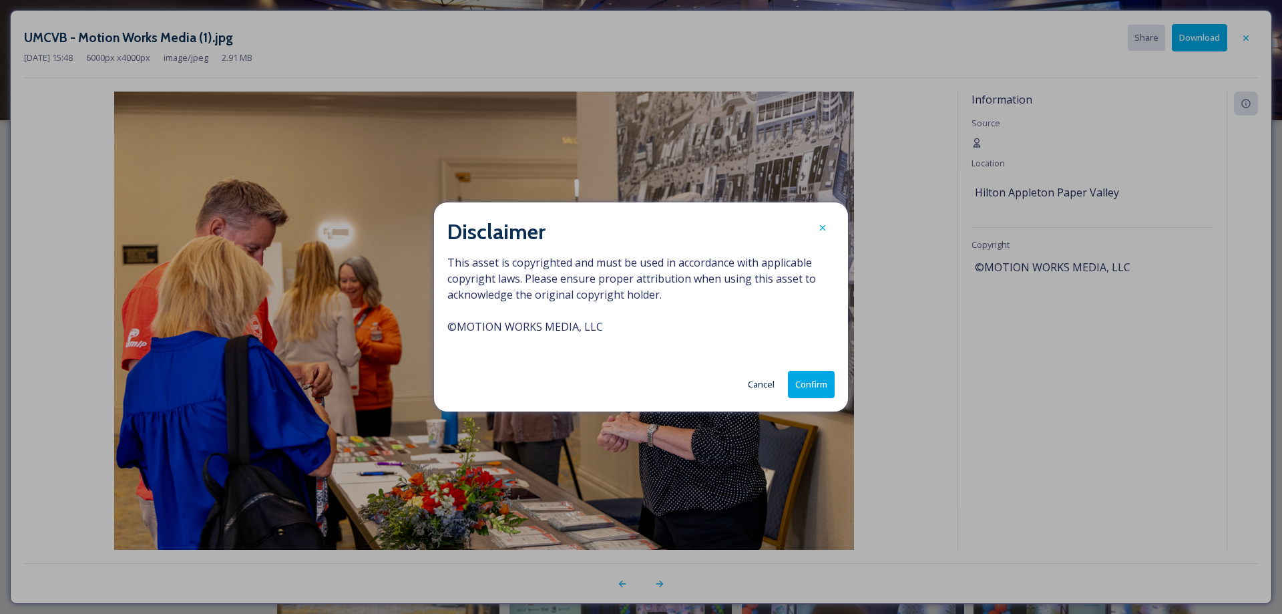
click at [812, 385] on button "Confirm" at bounding box center [811, 384] width 47 height 27
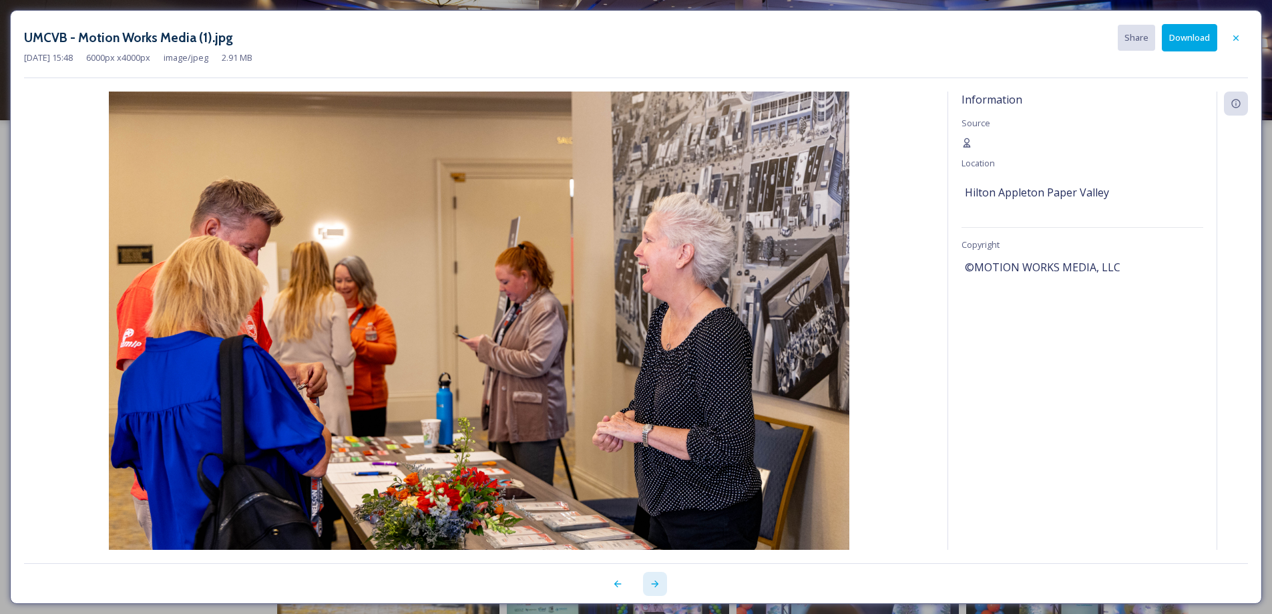
click at [653, 585] on icon at bounding box center [655, 583] width 11 height 11
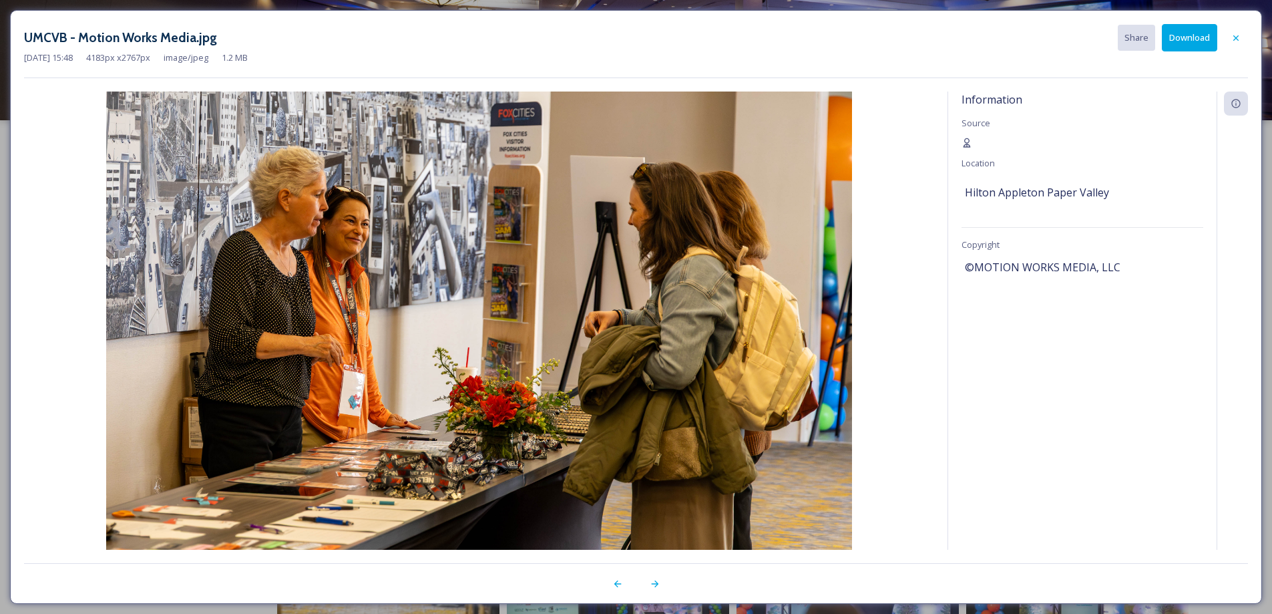
click at [1176, 36] on button "Download" at bounding box center [1189, 37] width 55 height 27
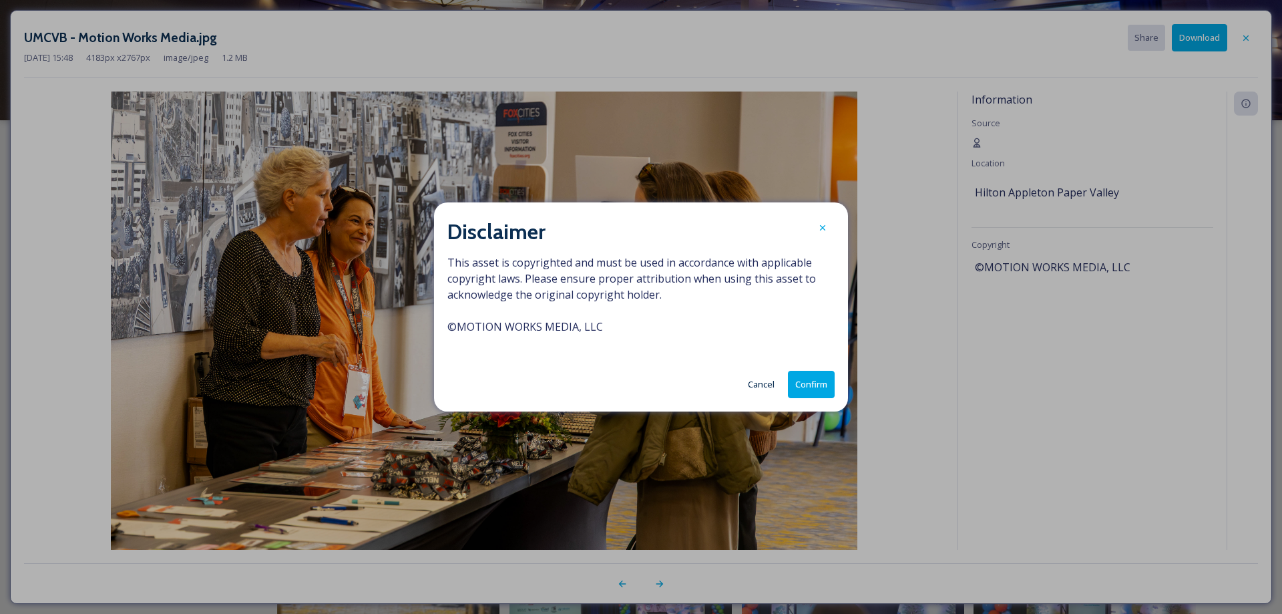
click at [829, 387] on button "Confirm" at bounding box center [811, 384] width 47 height 27
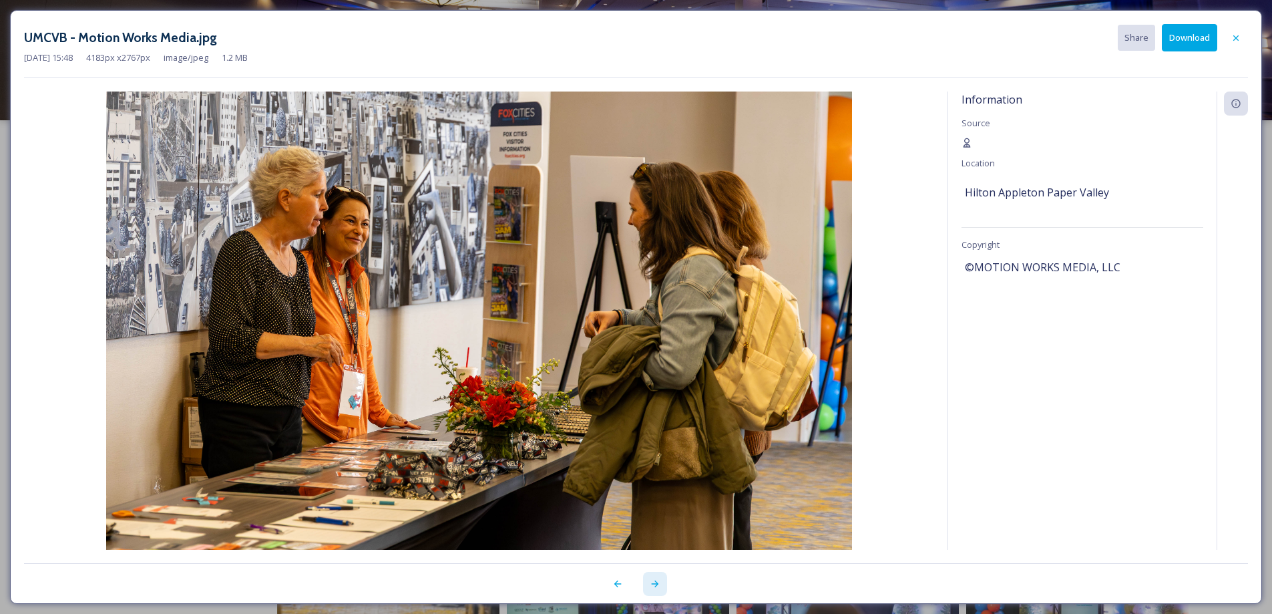
click at [650, 587] on icon at bounding box center [655, 583] width 11 height 11
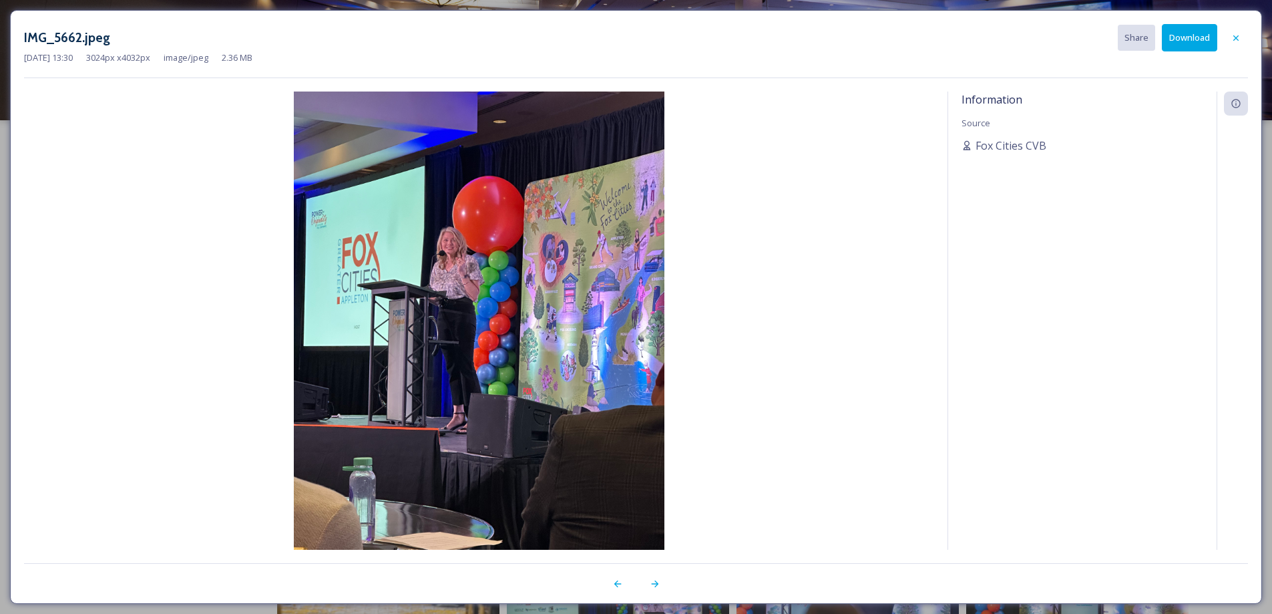
click at [1190, 40] on button "Download" at bounding box center [1189, 37] width 55 height 27
click at [657, 585] on icon at bounding box center [654, 583] width 7 height 7
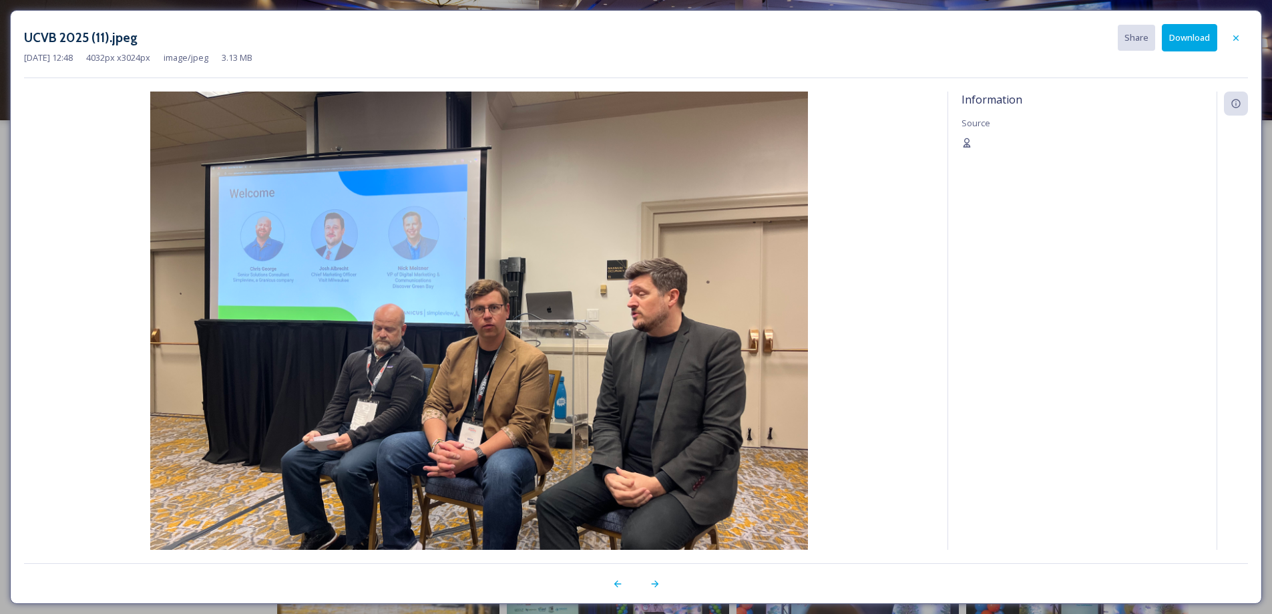
click at [1206, 38] on button "Download" at bounding box center [1189, 37] width 55 height 27
click at [657, 583] on icon at bounding box center [655, 583] width 11 height 11
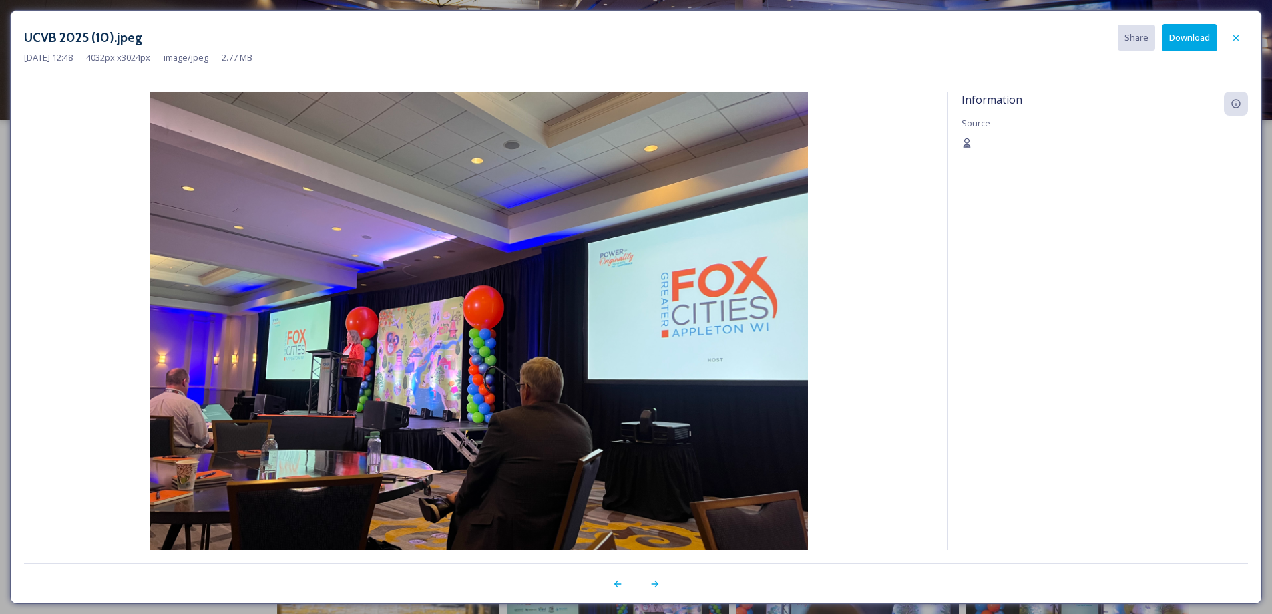
click at [1177, 27] on button "Download" at bounding box center [1189, 37] width 55 height 27
click at [651, 590] on div at bounding box center [655, 584] width 24 height 24
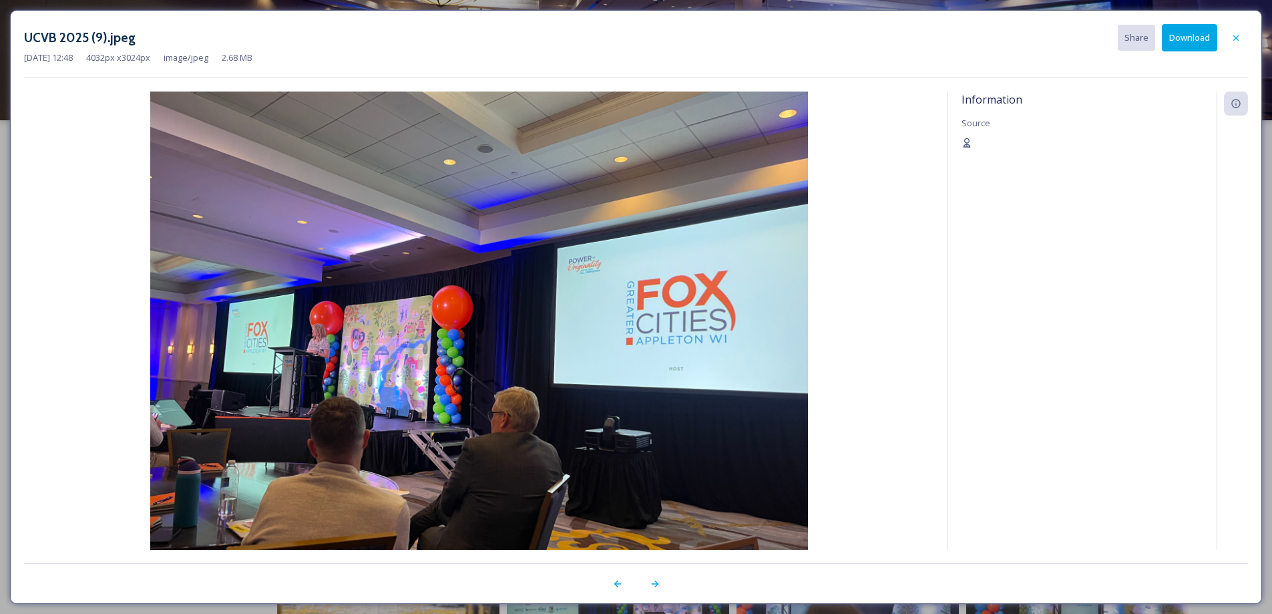
click at [1176, 34] on button "Download" at bounding box center [1189, 37] width 55 height 27
click at [655, 586] on icon at bounding box center [654, 583] width 7 height 7
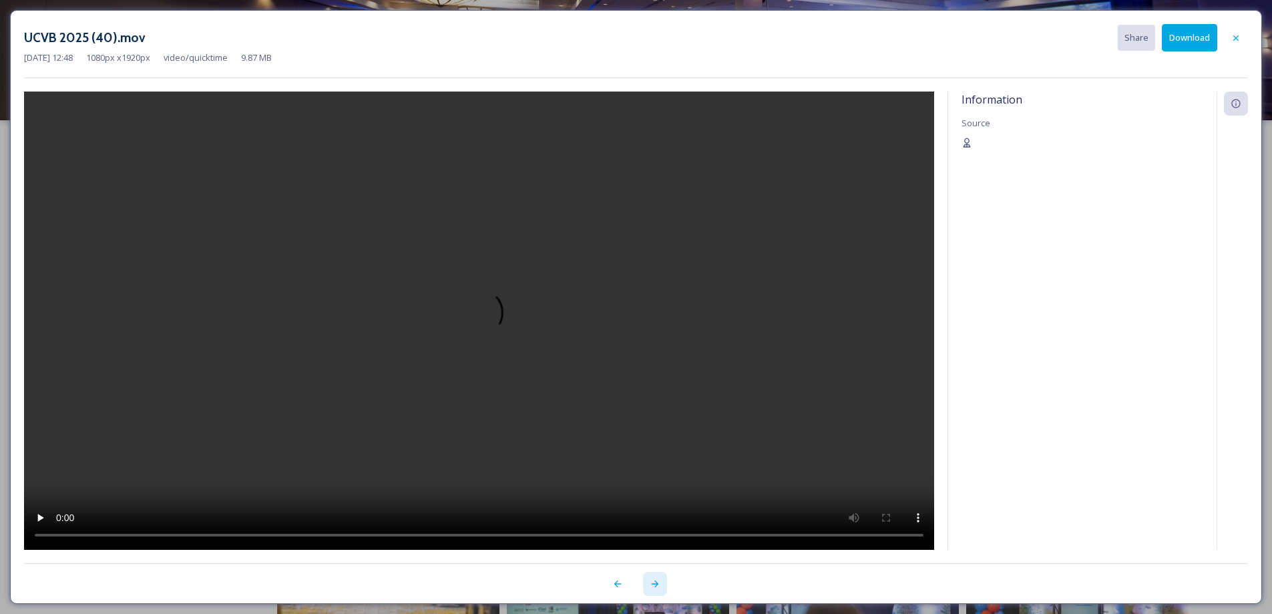
click at [653, 584] on icon at bounding box center [655, 583] width 11 height 11
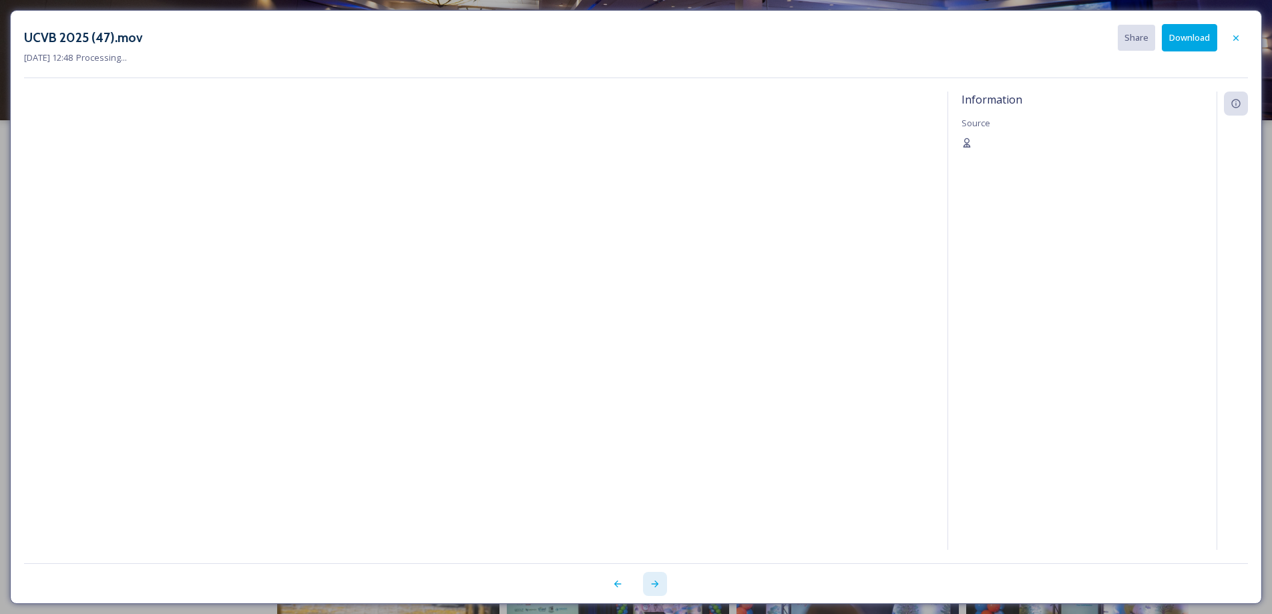
click at [653, 584] on icon at bounding box center [655, 583] width 11 height 11
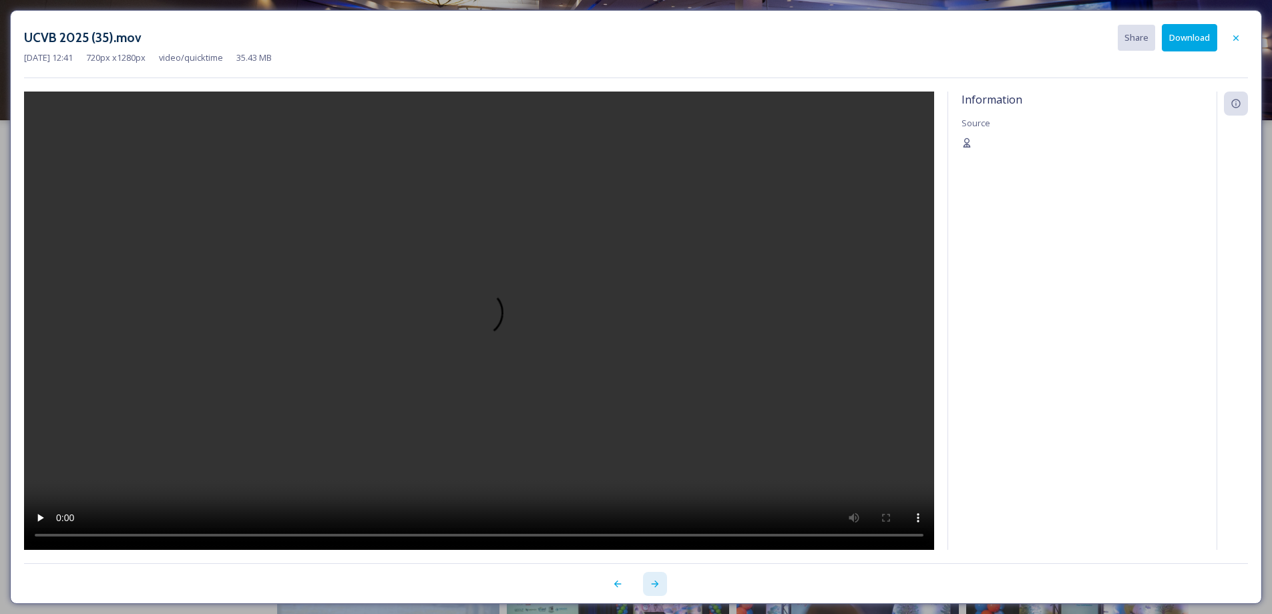
click at [653, 584] on icon at bounding box center [655, 583] width 11 height 11
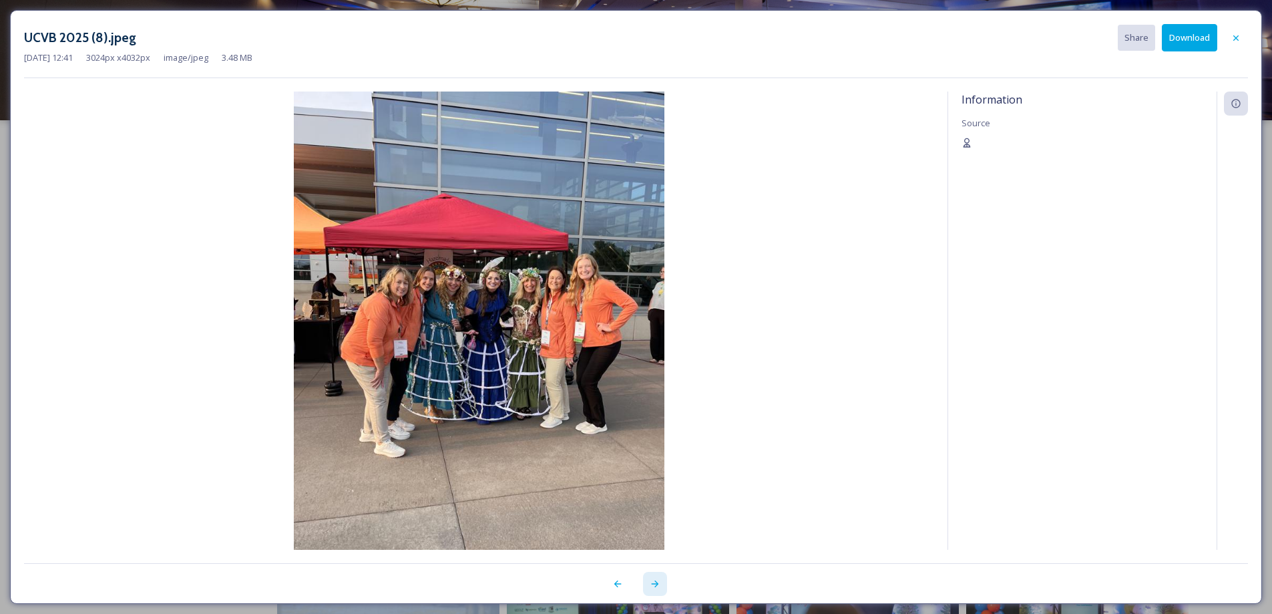
click at [653, 584] on icon at bounding box center [655, 583] width 11 height 11
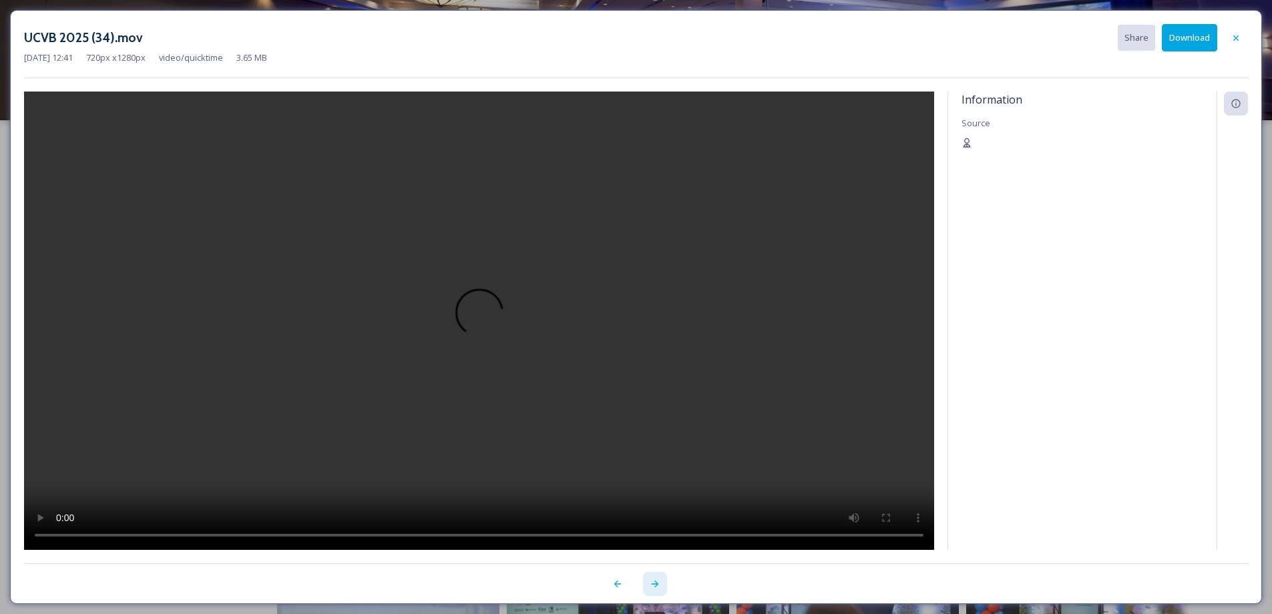
click at [653, 584] on icon at bounding box center [655, 583] width 11 height 11
click at [613, 586] on icon at bounding box center [618, 583] width 11 height 11
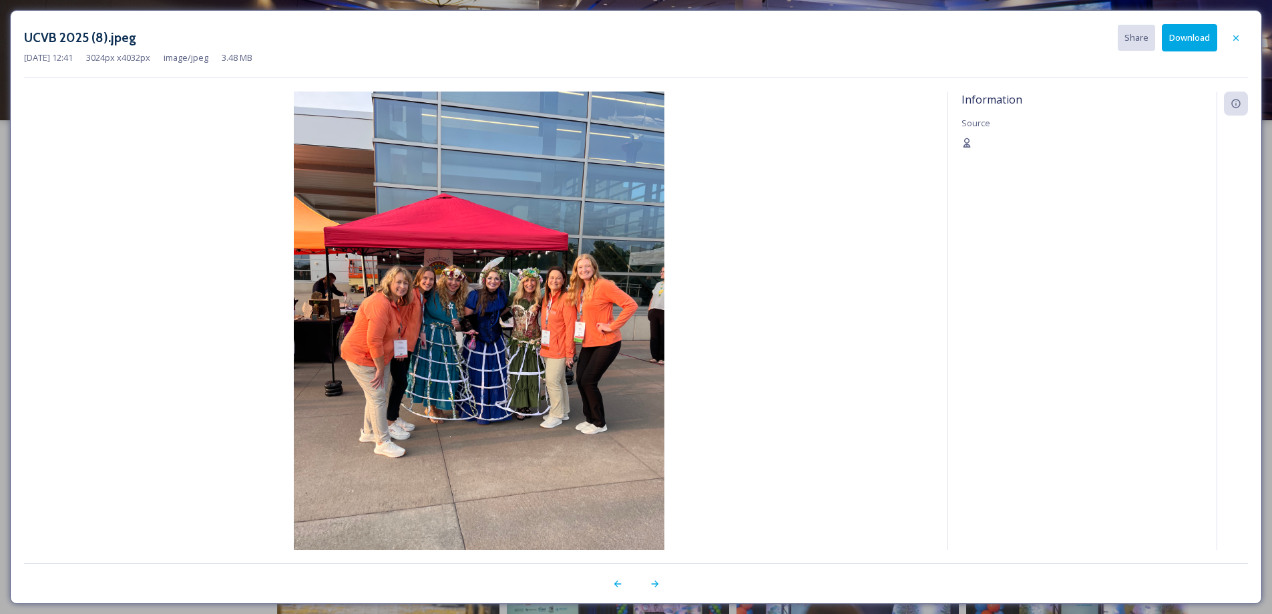
click at [1182, 39] on button "Download" at bounding box center [1189, 37] width 55 height 27
click at [652, 584] on icon at bounding box center [654, 583] width 7 height 7
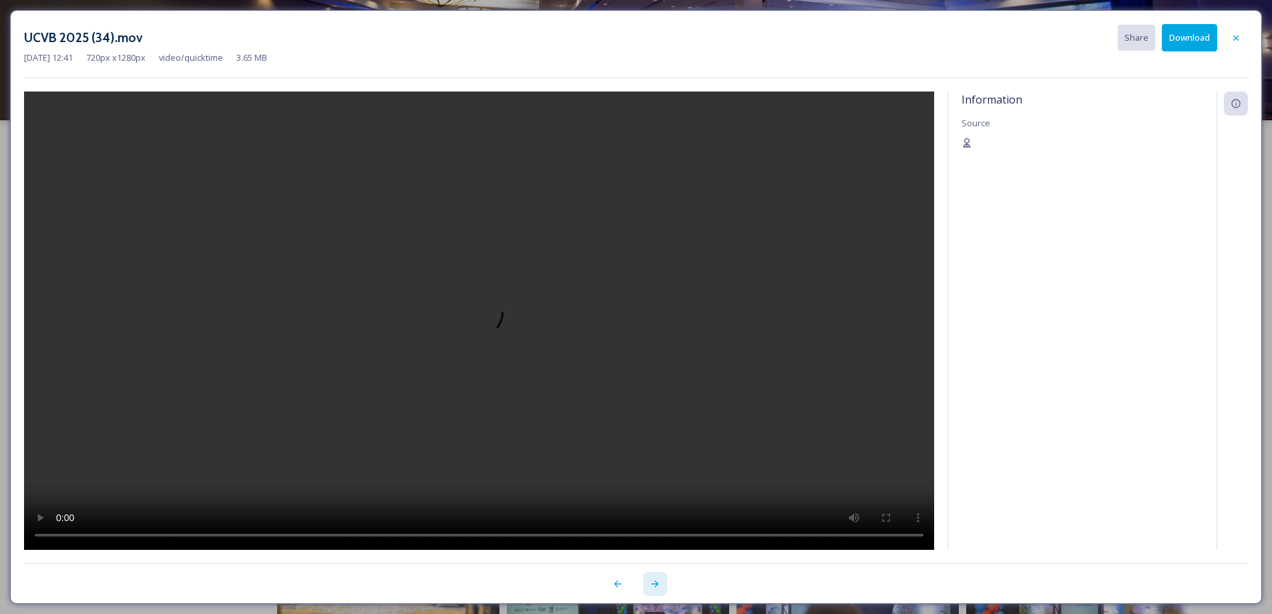
click at [652, 584] on icon at bounding box center [654, 583] width 7 height 7
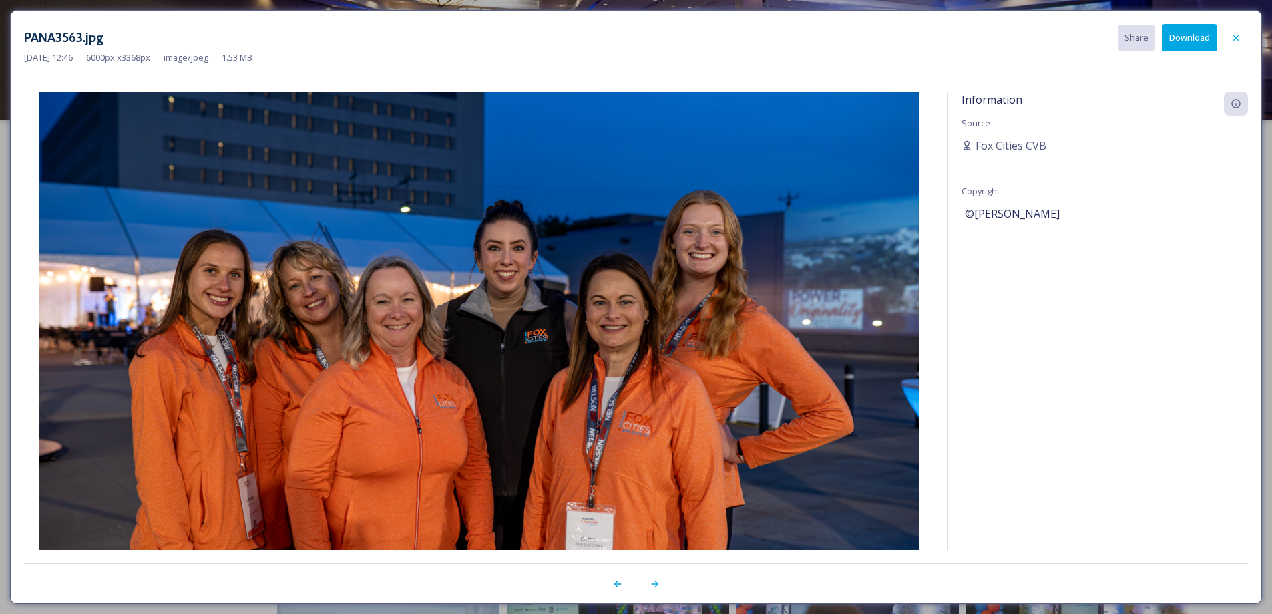
click at [1195, 36] on button "Download" at bounding box center [1189, 37] width 55 height 27
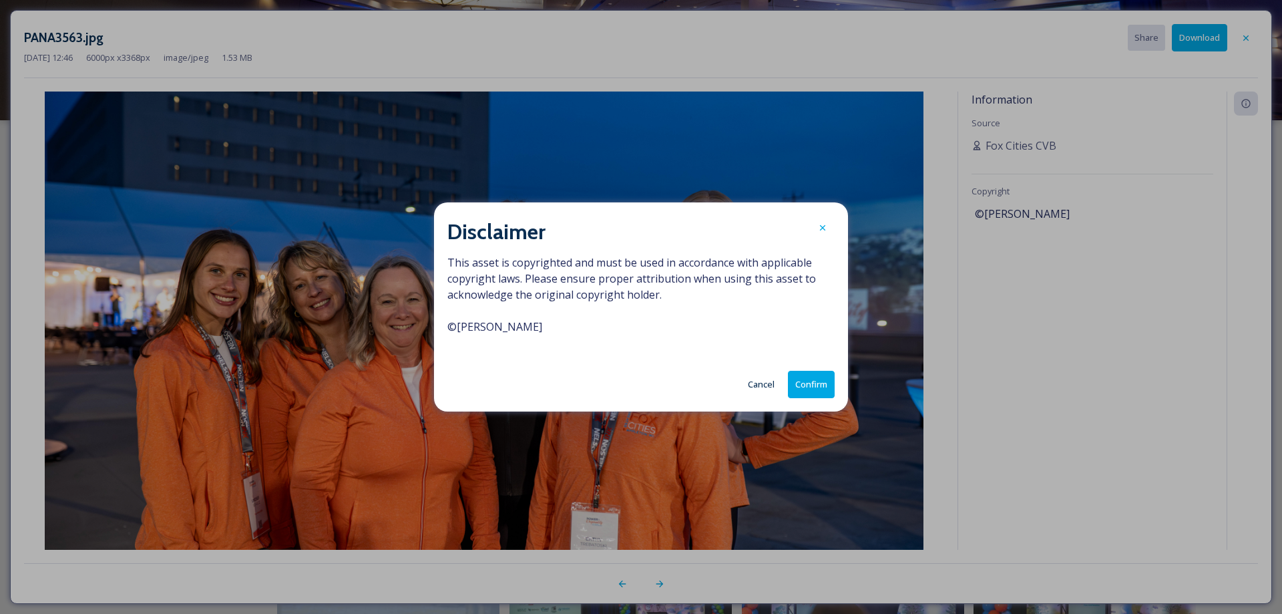
click at [823, 379] on button "Confirm" at bounding box center [811, 384] width 47 height 27
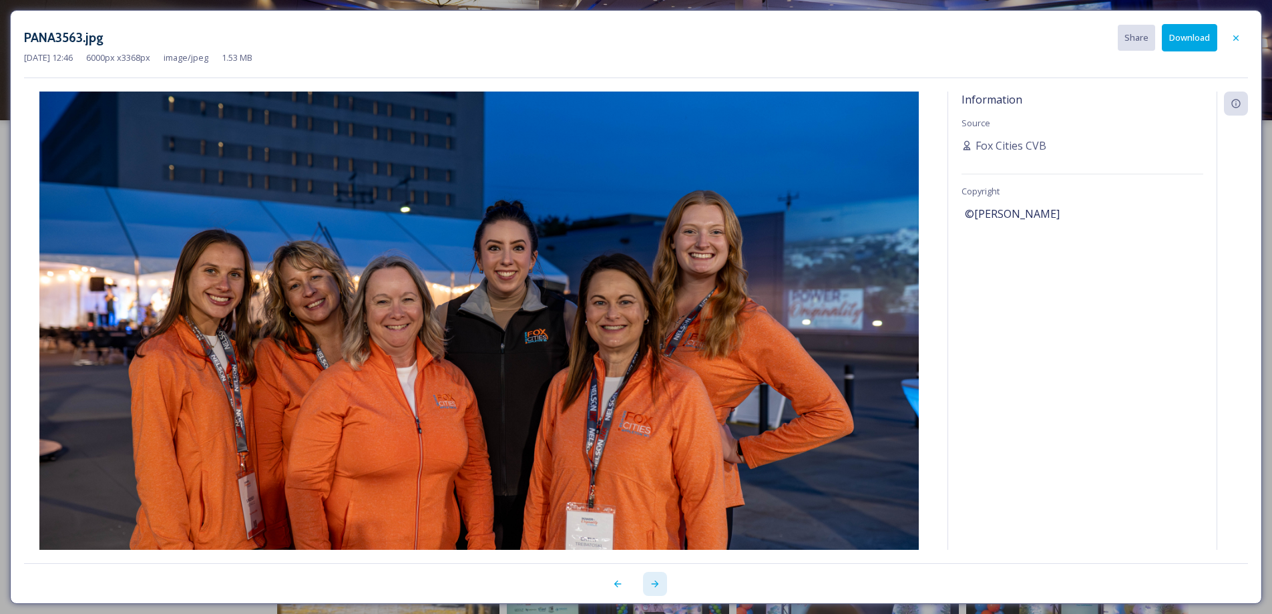
click at [657, 585] on icon at bounding box center [655, 583] width 11 height 11
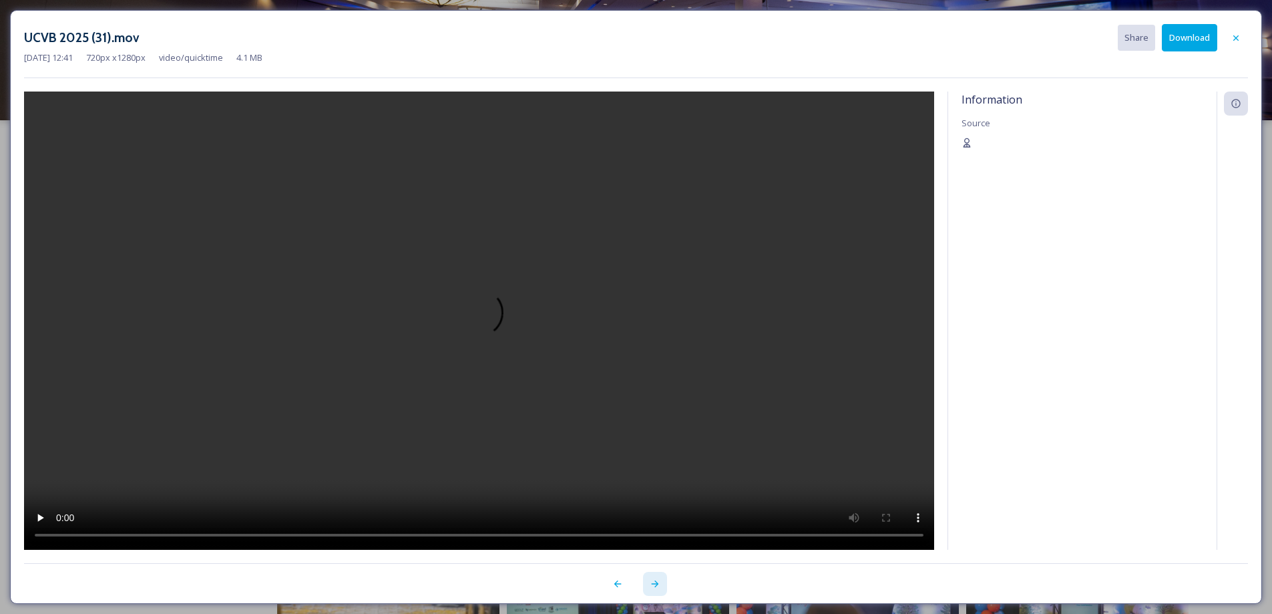
click at [657, 585] on icon at bounding box center [655, 583] width 11 height 11
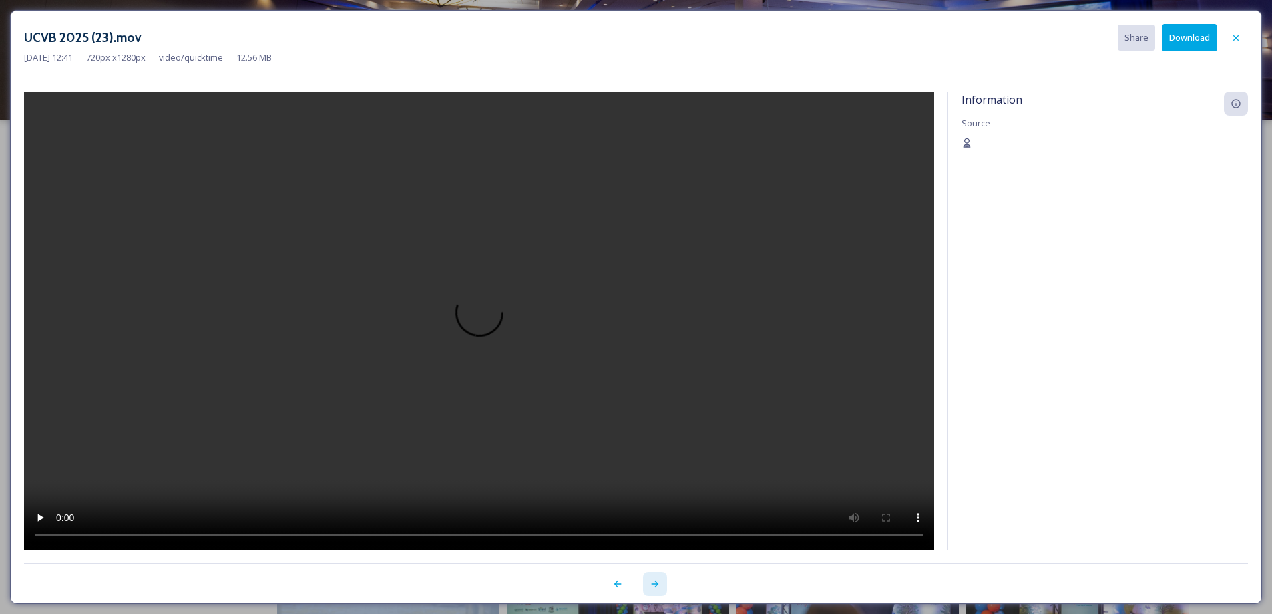
click at [657, 585] on icon at bounding box center [655, 583] width 11 height 11
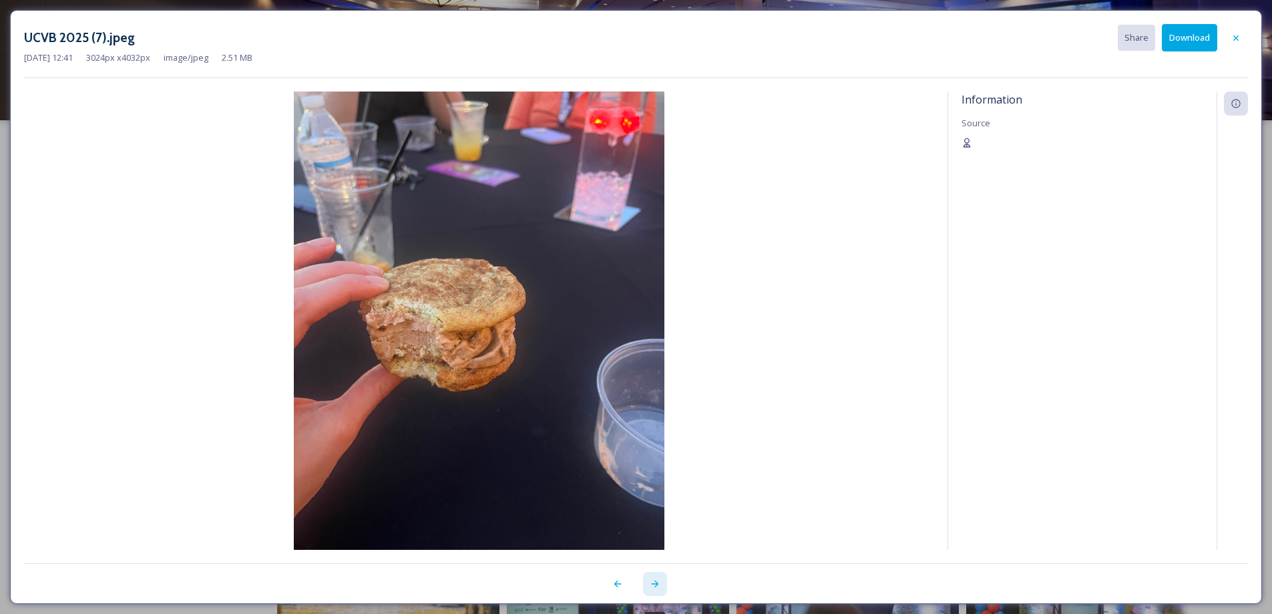
click at [657, 585] on icon at bounding box center [655, 583] width 11 height 11
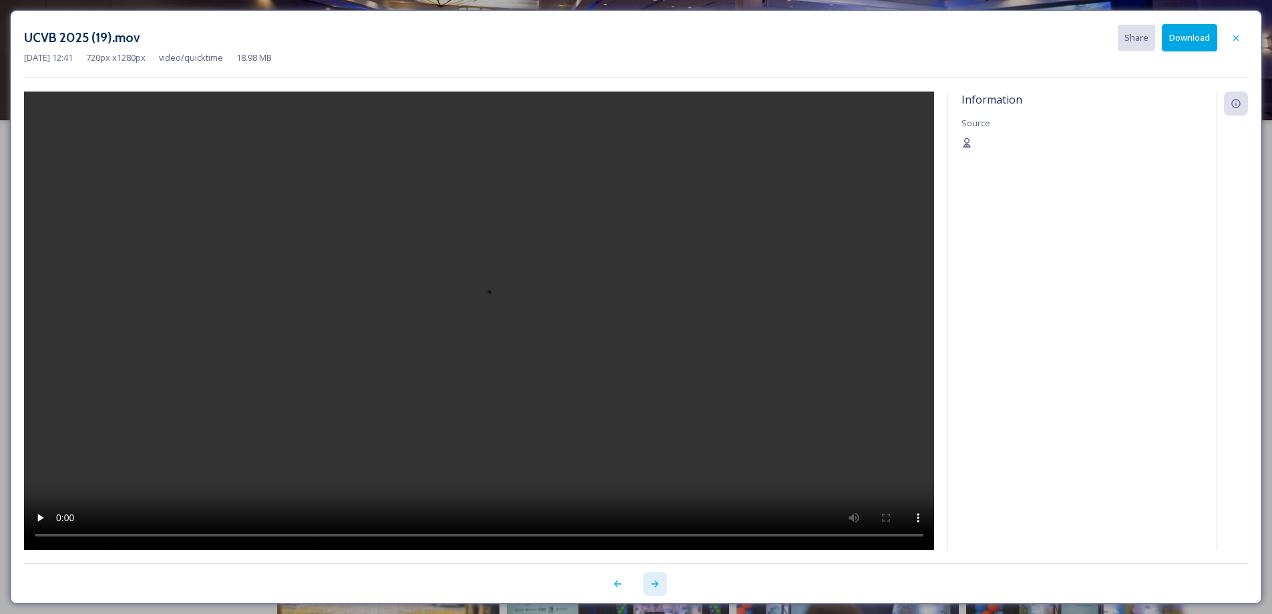
click at [657, 585] on icon at bounding box center [655, 583] width 11 height 11
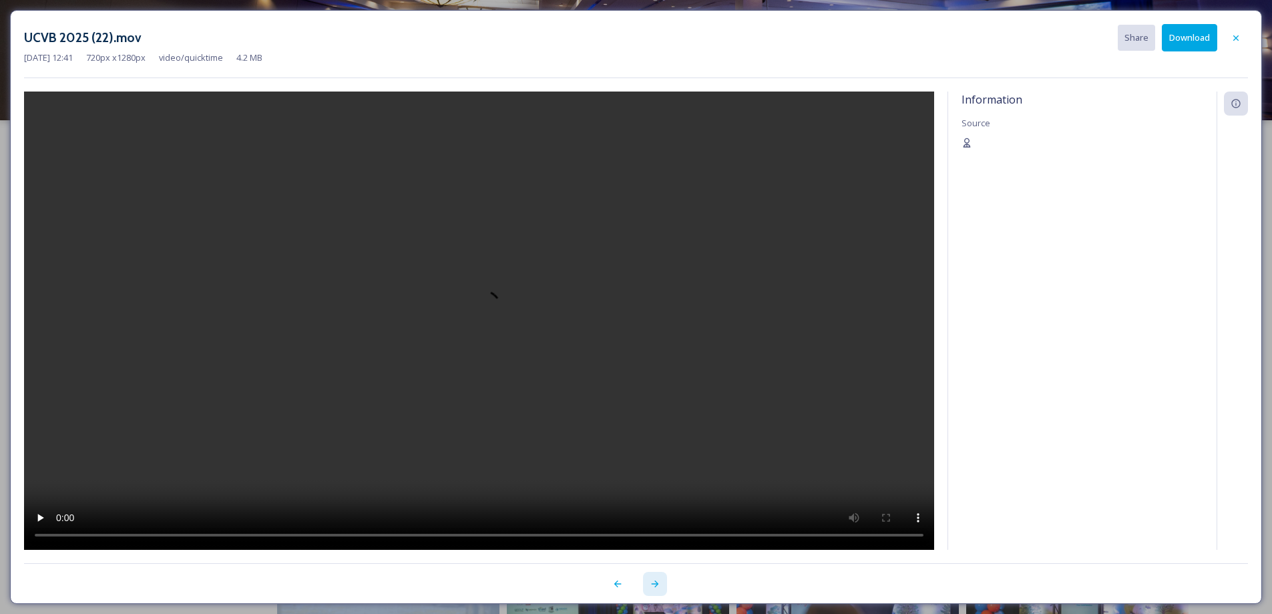
click at [657, 585] on icon at bounding box center [655, 583] width 11 height 11
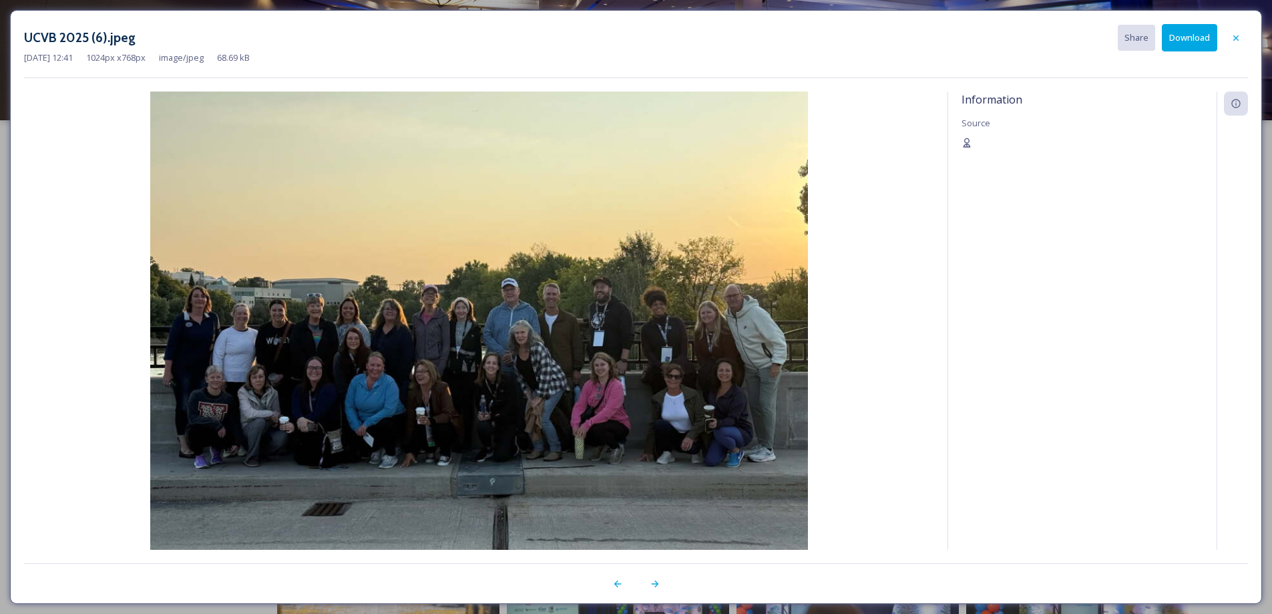
click at [1172, 43] on button "Download" at bounding box center [1189, 37] width 55 height 27
click at [653, 586] on icon at bounding box center [655, 583] width 11 height 11
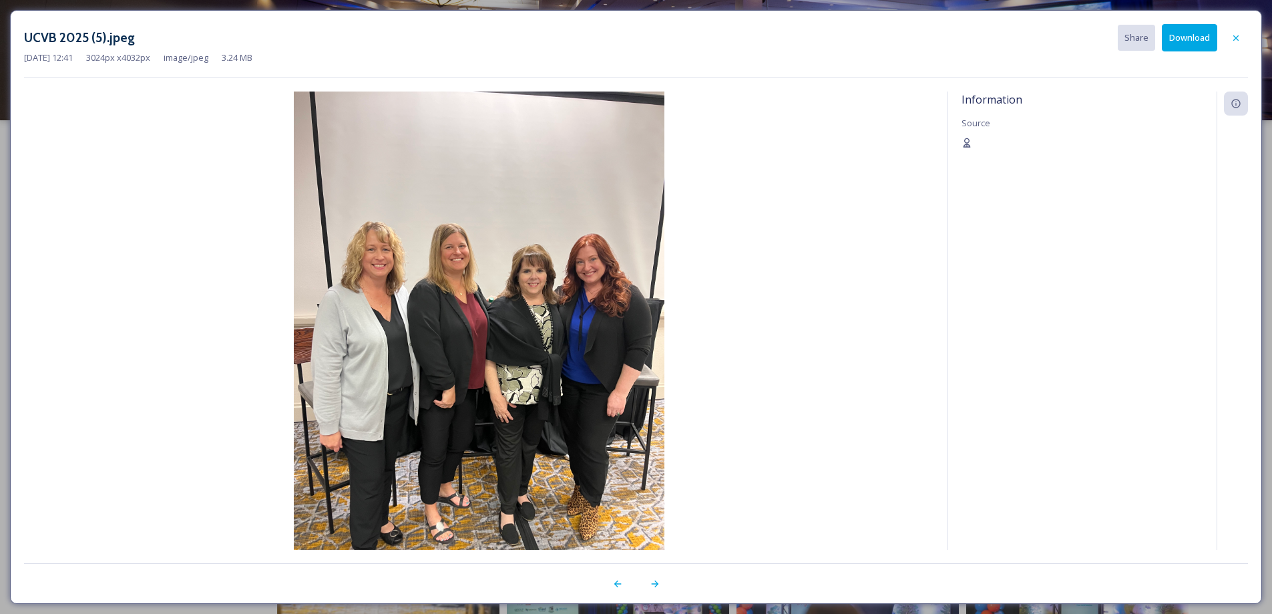
click at [1172, 33] on button "Download" at bounding box center [1189, 37] width 55 height 27
click at [656, 587] on icon at bounding box center [655, 583] width 11 height 11
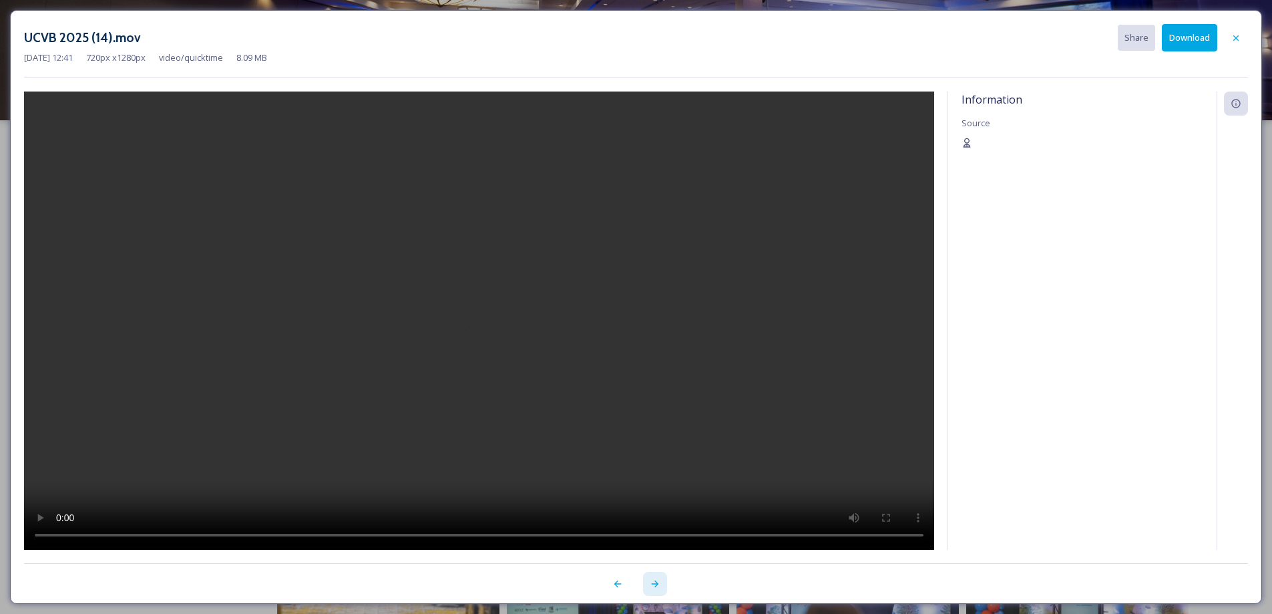
click at [656, 587] on icon at bounding box center [655, 583] width 11 height 11
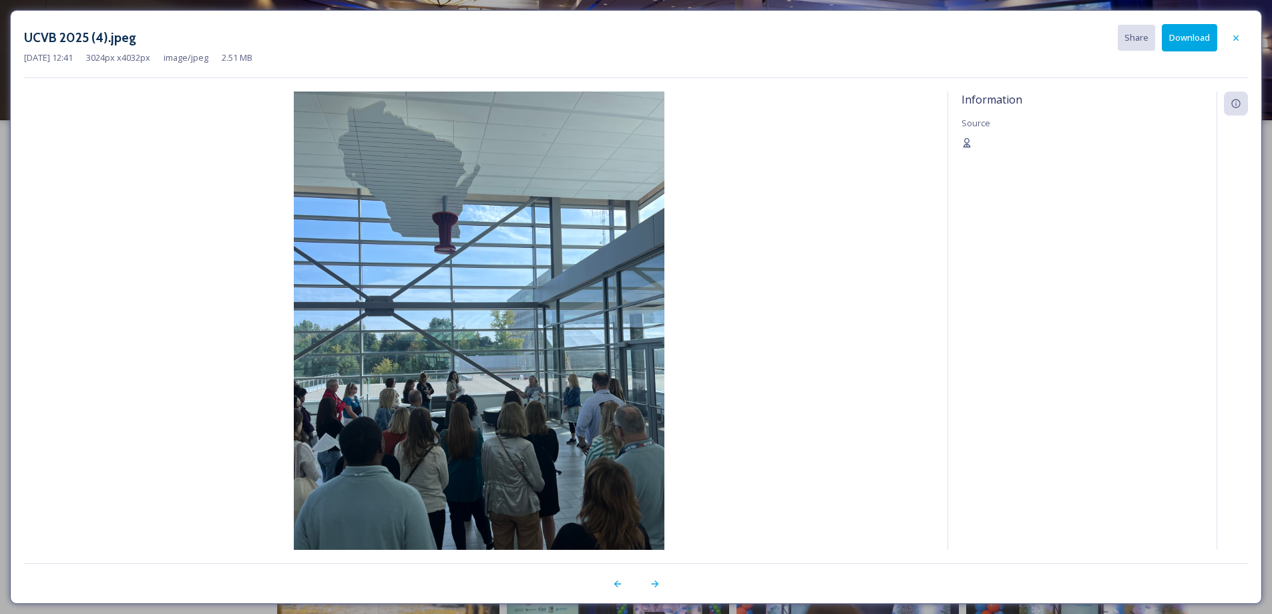
click at [1193, 31] on button "Download" at bounding box center [1189, 37] width 55 height 27
click at [654, 583] on icon at bounding box center [655, 583] width 11 height 11
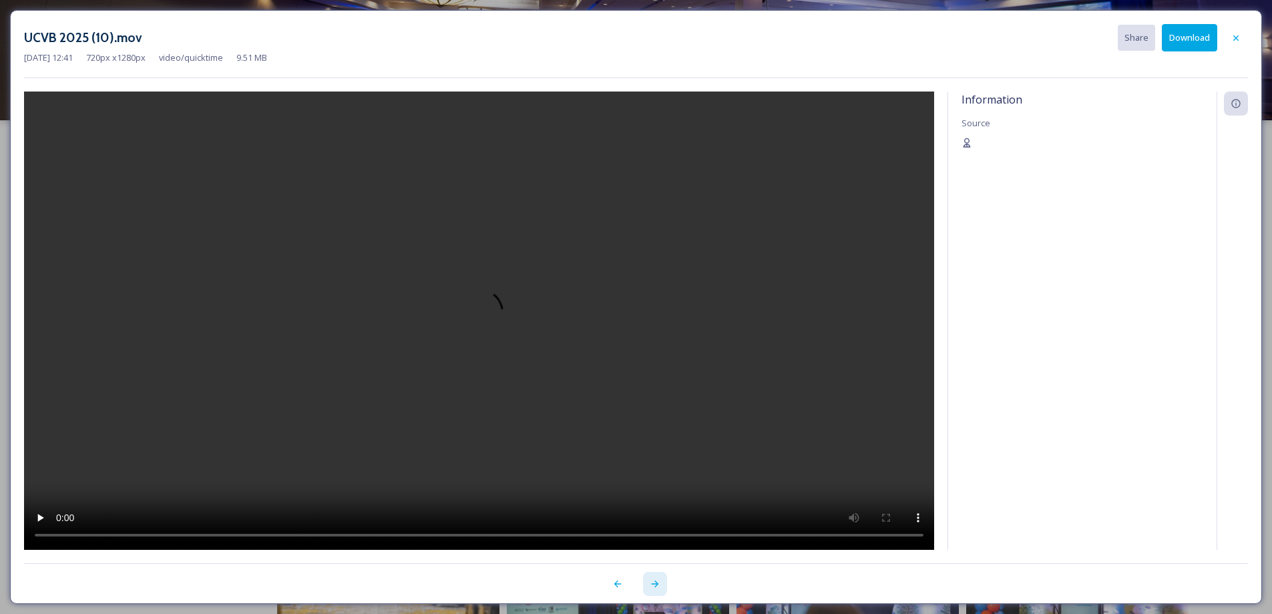
click at [654, 583] on icon at bounding box center [655, 583] width 11 height 11
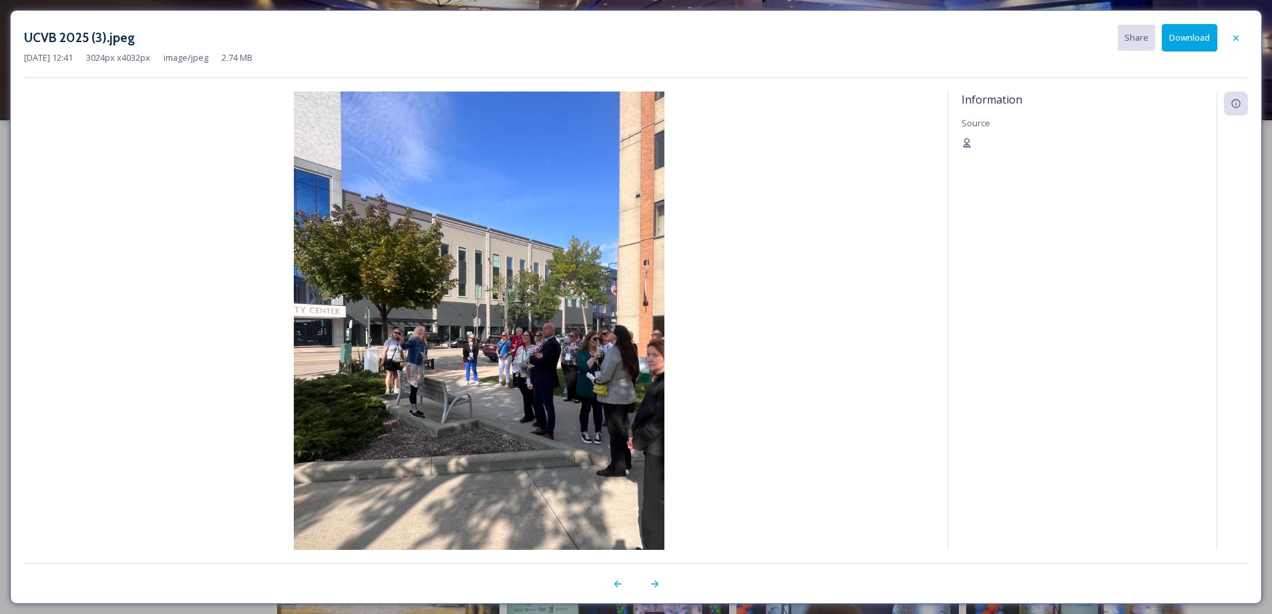
click at [1181, 43] on button "Download" at bounding box center [1189, 37] width 55 height 27
click at [654, 587] on icon at bounding box center [655, 583] width 11 height 11
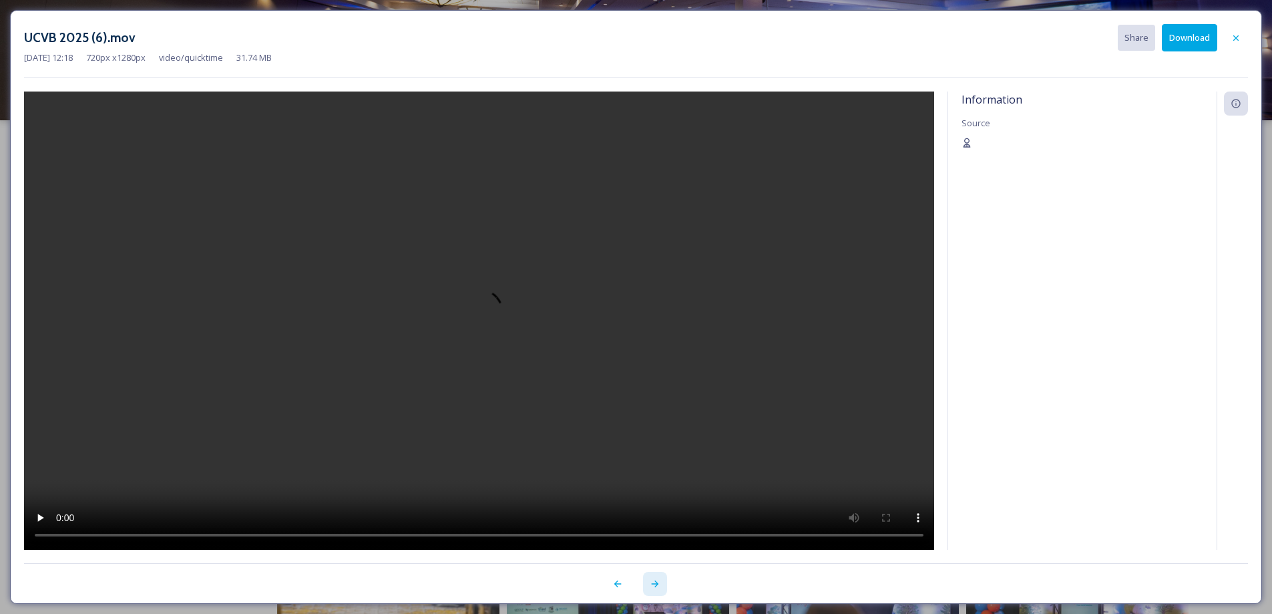
click at [654, 587] on icon at bounding box center [655, 583] width 11 height 11
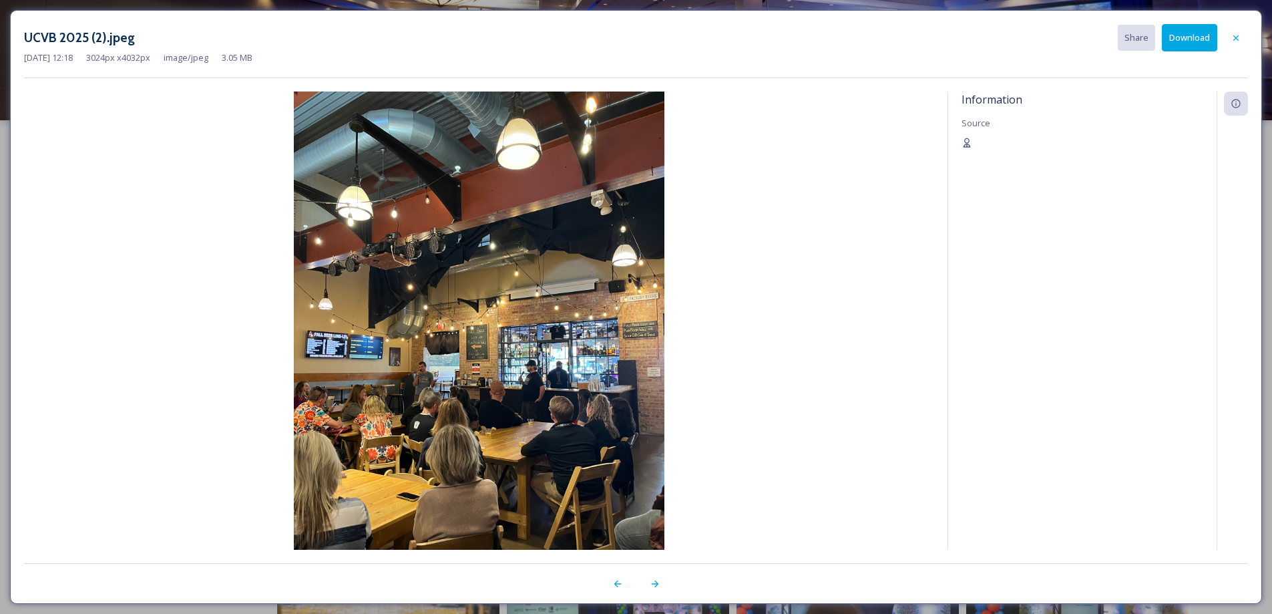
click at [1183, 42] on button "Download" at bounding box center [1189, 37] width 55 height 27
click at [659, 584] on icon at bounding box center [655, 583] width 11 height 11
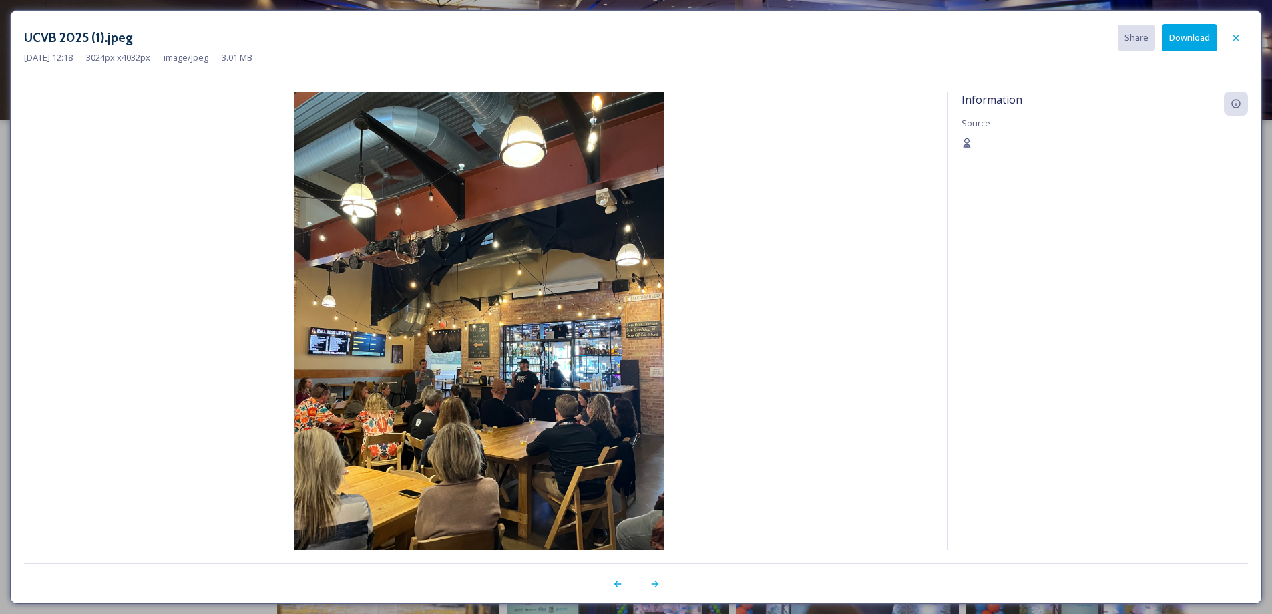
click at [1188, 34] on button "Download" at bounding box center [1189, 37] width 55 height 27
click at [655, 587] on icon at bounding box center [655, 583] width 11 height 11
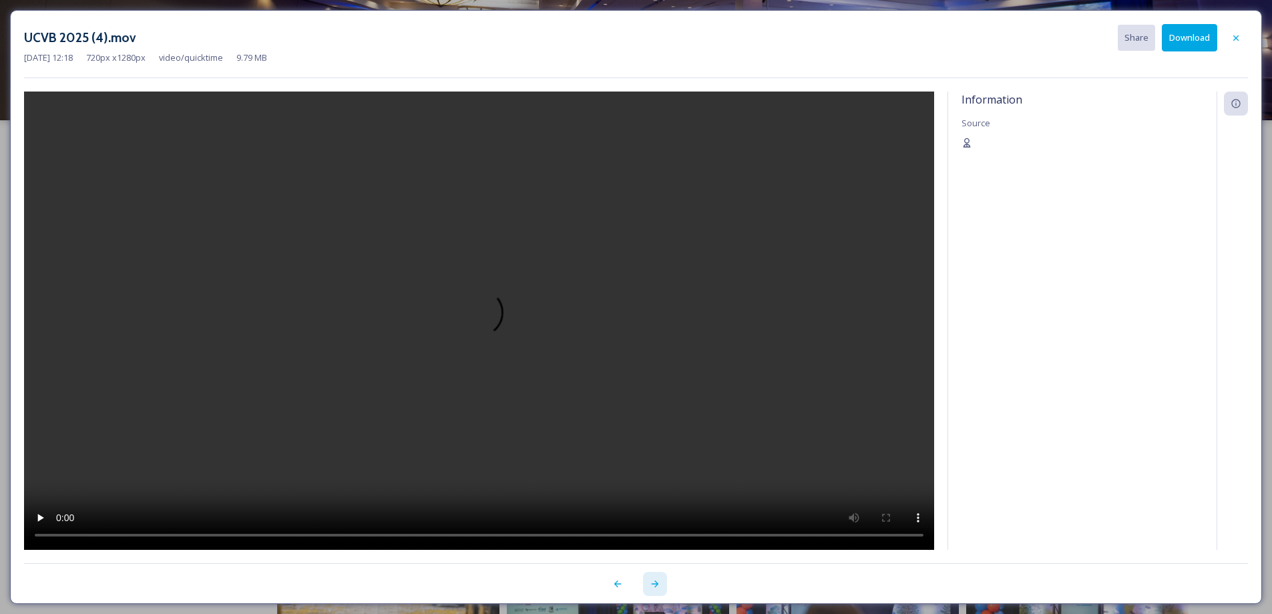
click at [655, 587] on icon at bounding box center [655, 583] width 11 height 11
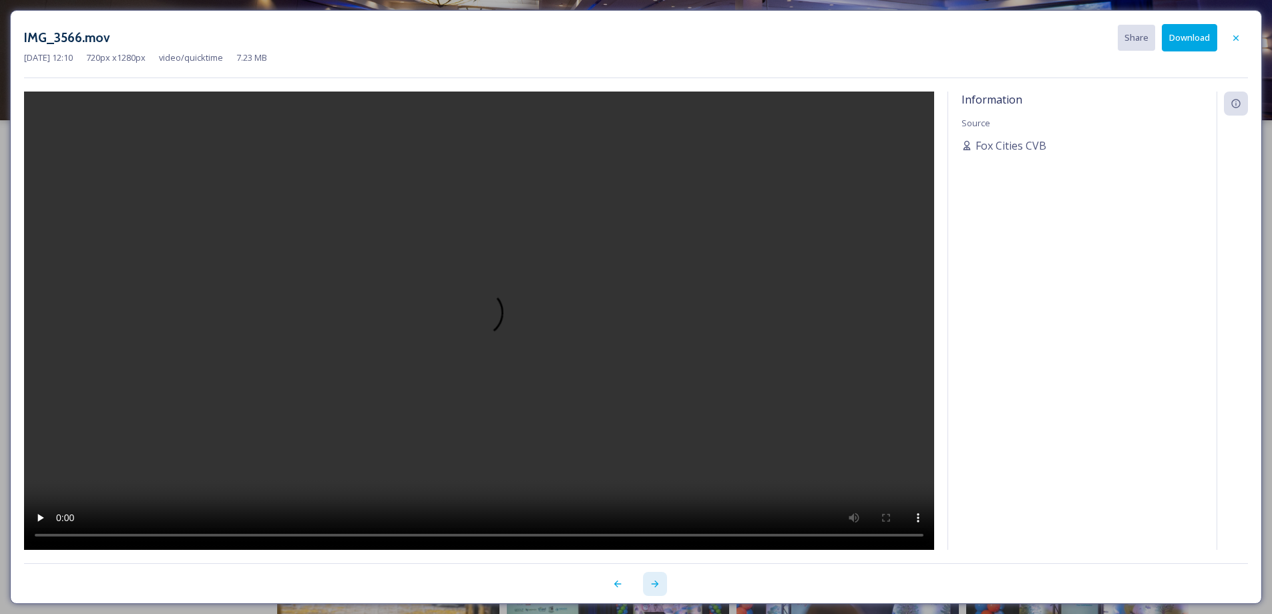
click at [655, 587] on icon at bounding box center [655, 583] width 11 height 11
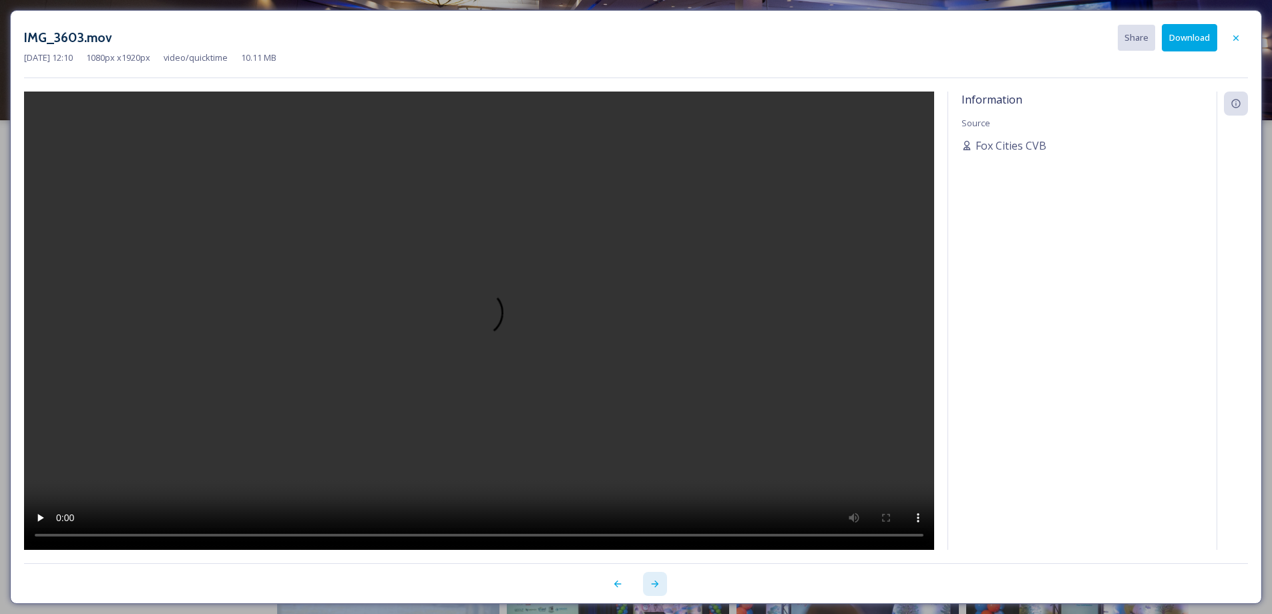
click at [655, 587] on icon at bounding box center [655, 583] width 11 height 11
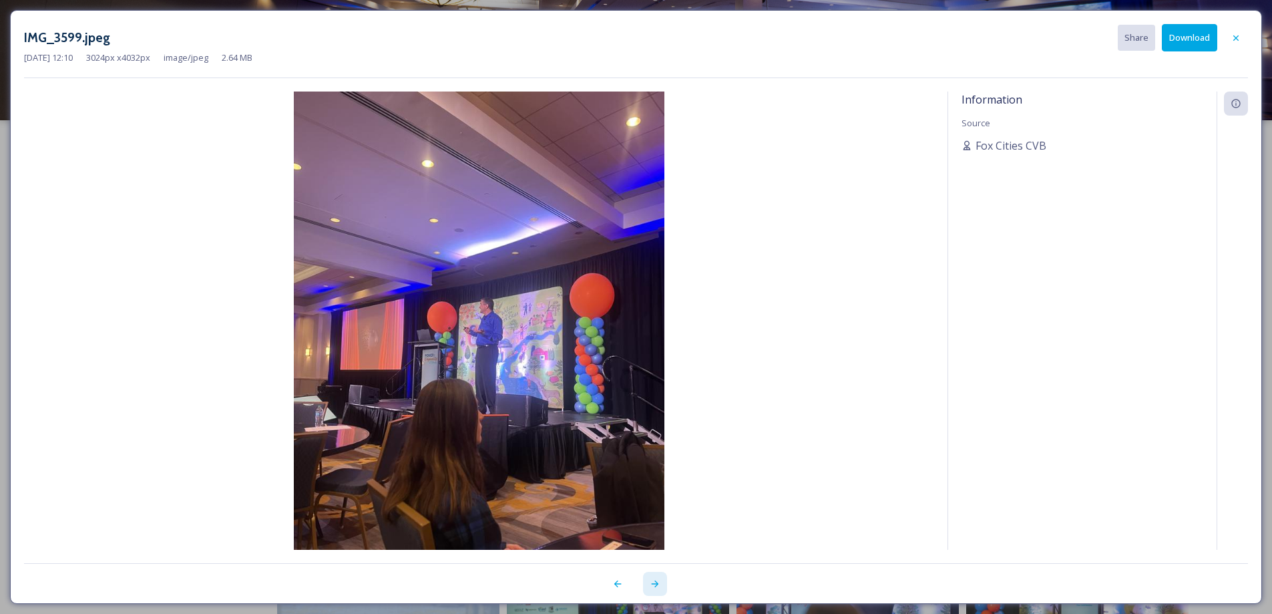
click at [655, 587] on icon at bounding box center [655, 583] width 11 height 11
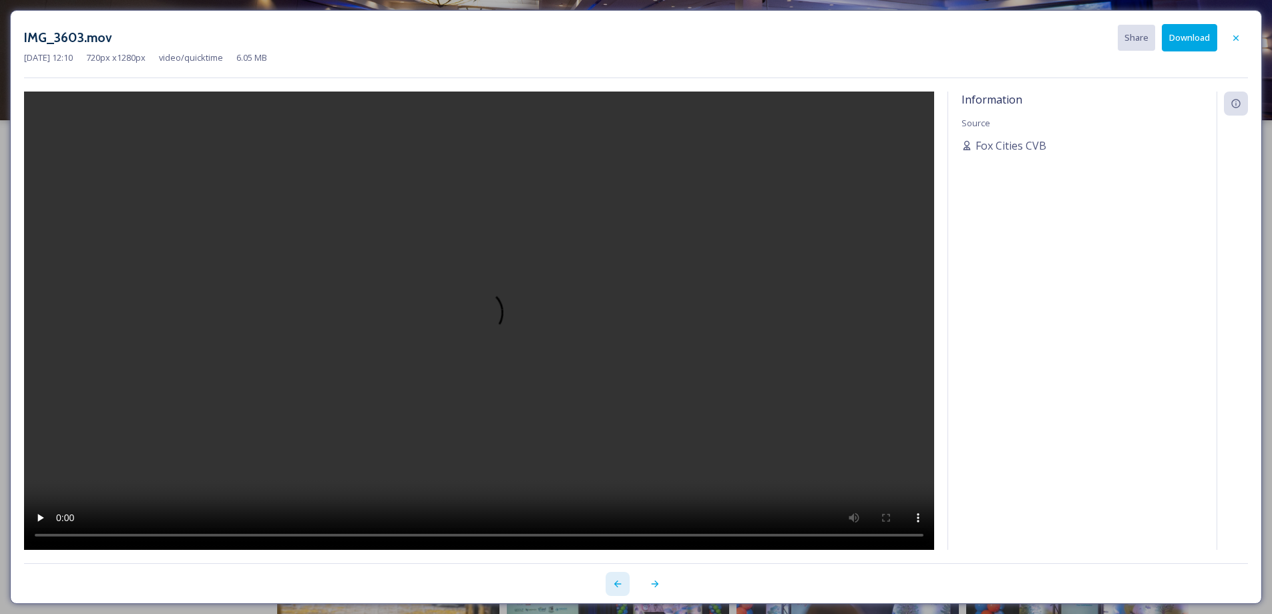
click at [617, 585] on icon at bounding box center [617, 583] width 7 height 7
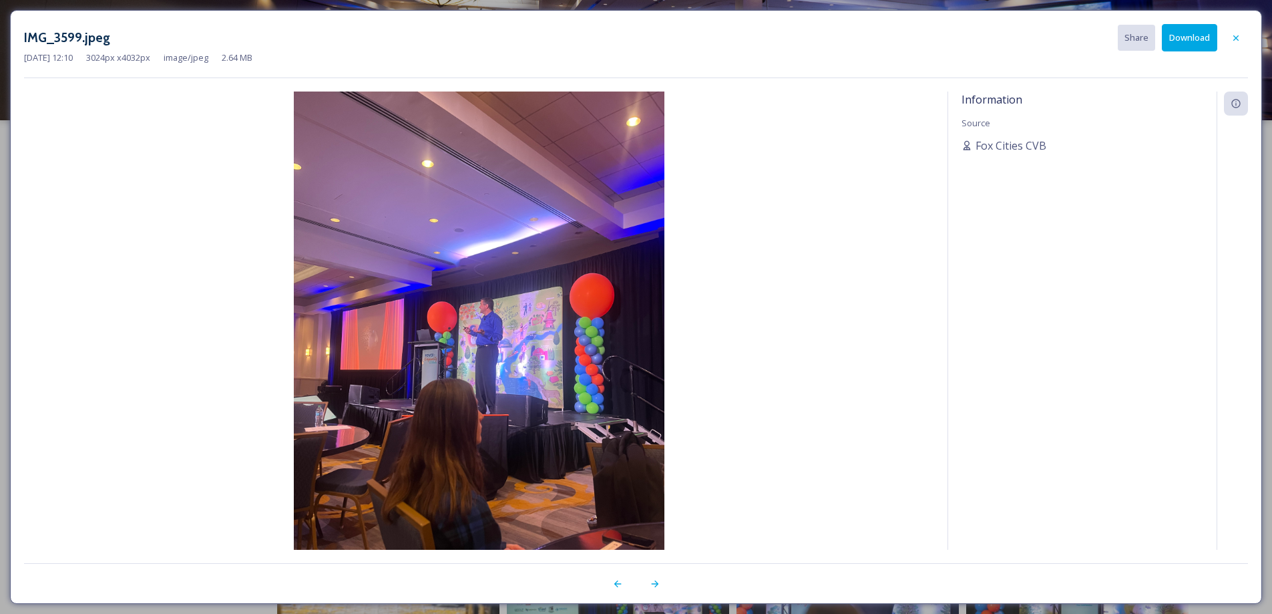
click at [1186, 33] on button "Download" at bounding box center [1189, 37] width 55 height 27
click at [655, 583] on icon at bounding box center [655, 583] width 11 height 11
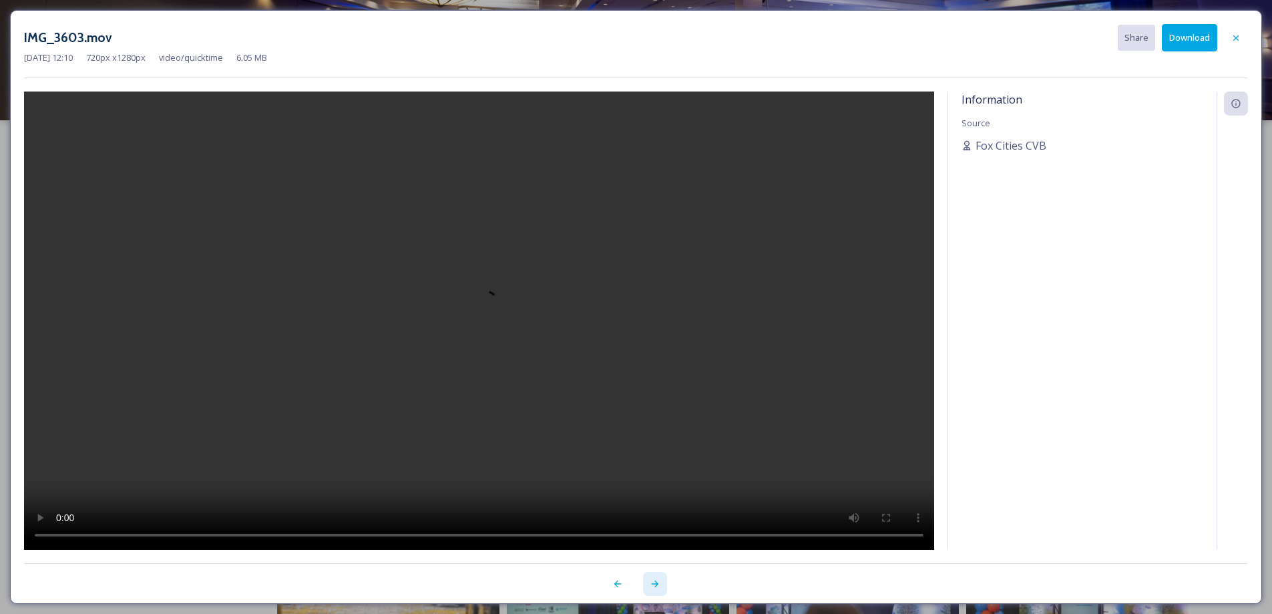
click at [655, 583] on icon at bounding box center [655, 583] width 11 height 11
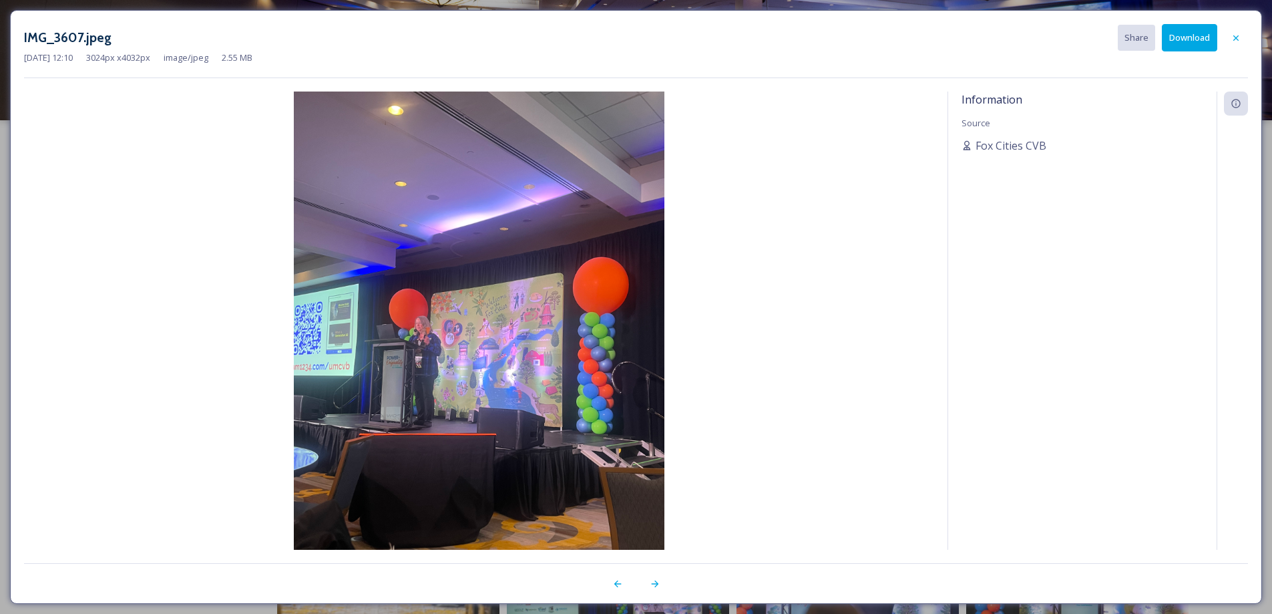
click at [1174, 29] on button "Download" at bounding box center [1189, 37] width 55 height 27
click at [656, 586] on icon at bounding box center [654, 583] width 7 height 7
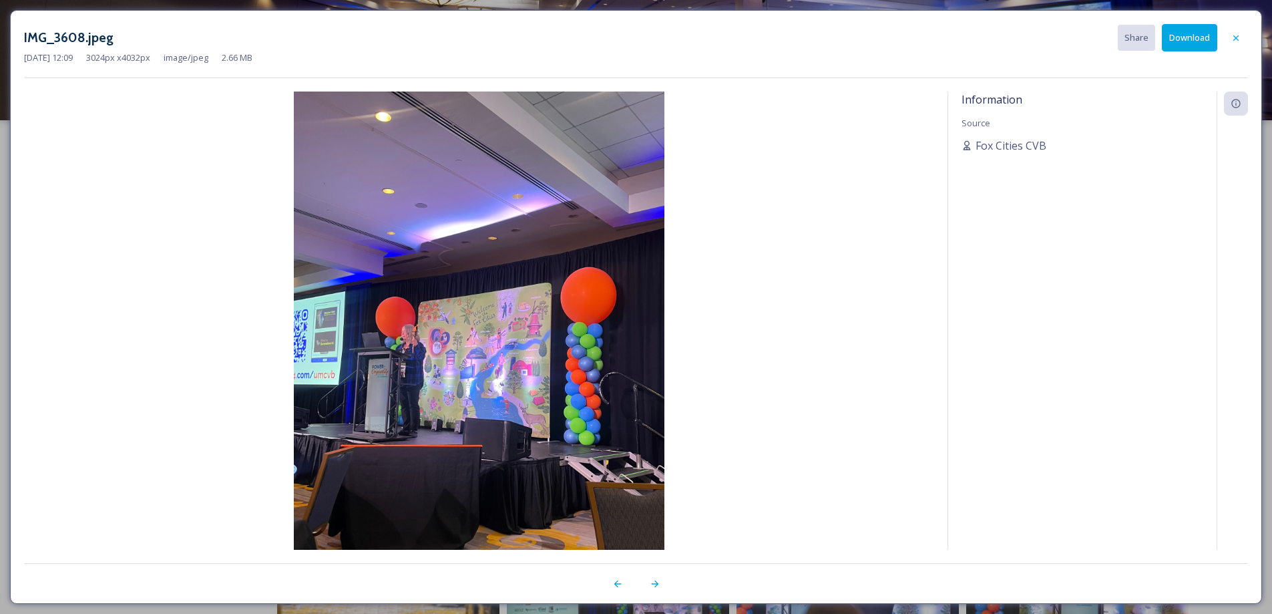
click at [1176, 31] on button "Download" at bounding box center [1189, 37] width 55 height 27
click at [655, 584] on icon at bounding box center [654, 583] width 7 height 7
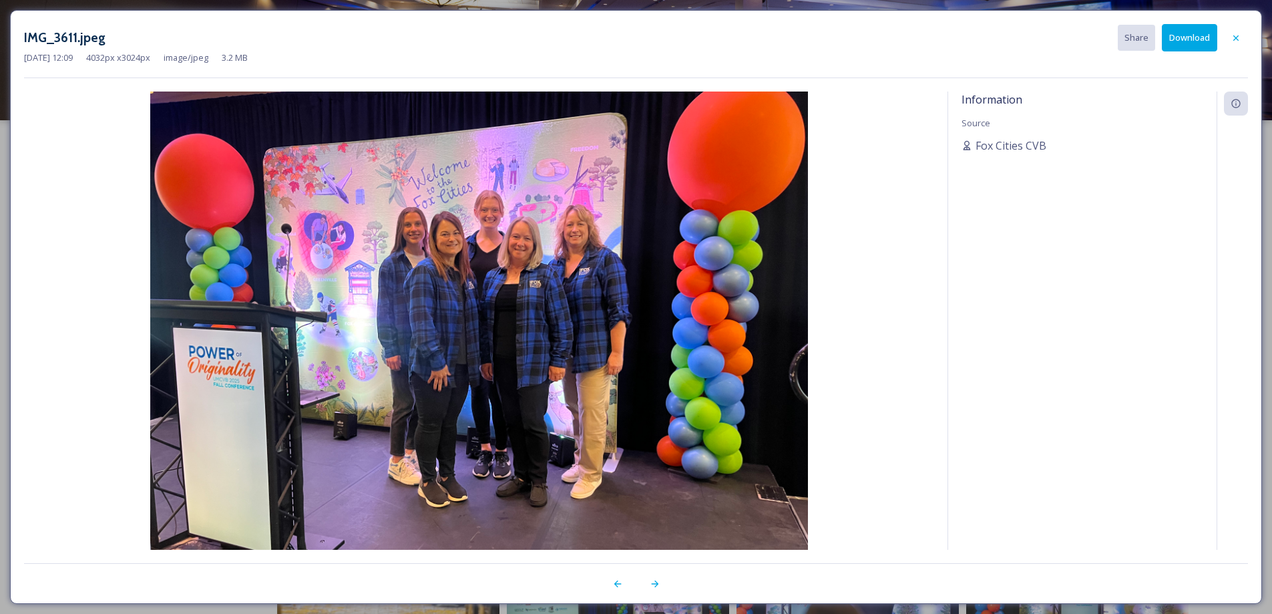
click at [1179, 36] on button "Download" at bounding box center [1189, 37] width 55 height 27
click at [657, 588] on icon at bounding box center [655, 583] width 11 height 11
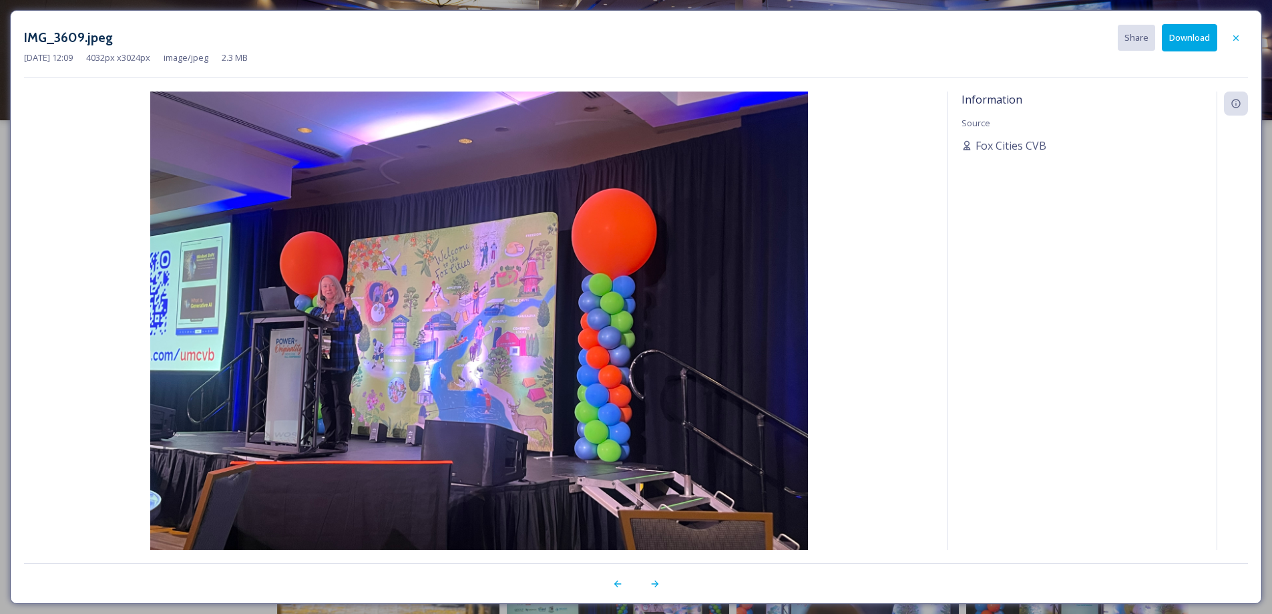
click at [1180, 34] on button "Download" at bounding box center [1189, 37] width 55 height 27
click at [652, 586] on icon at bounding box center [655, 583] width 11 height 11
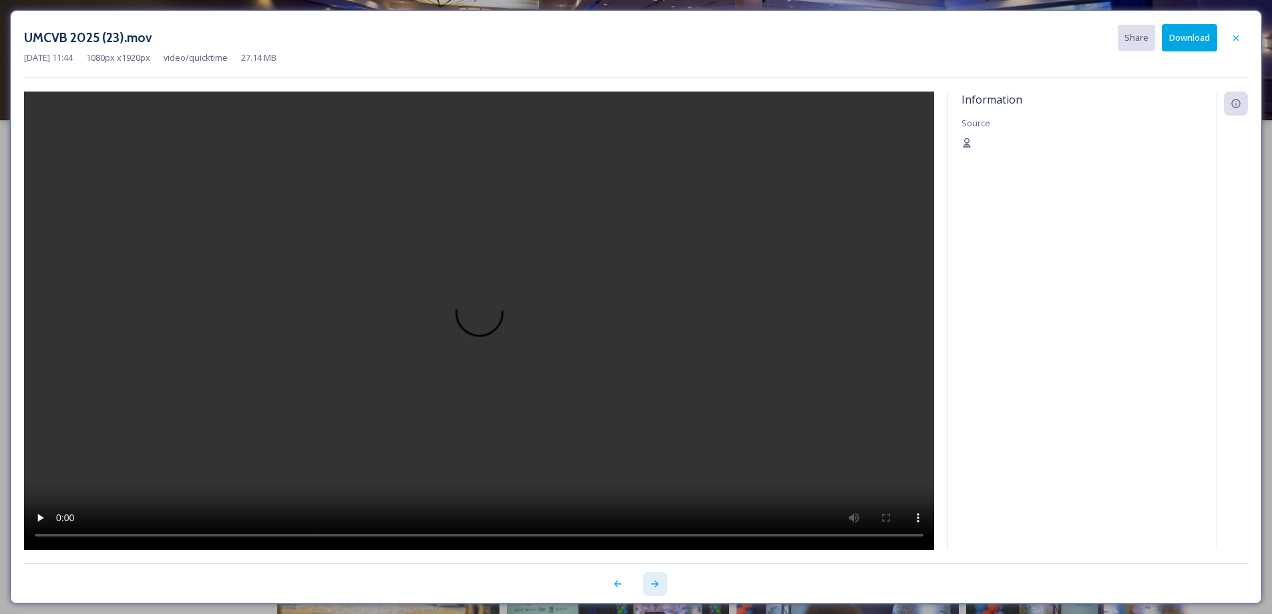
click at [652, 586] on icon at bounding box center [655, 583] width 11 height 11
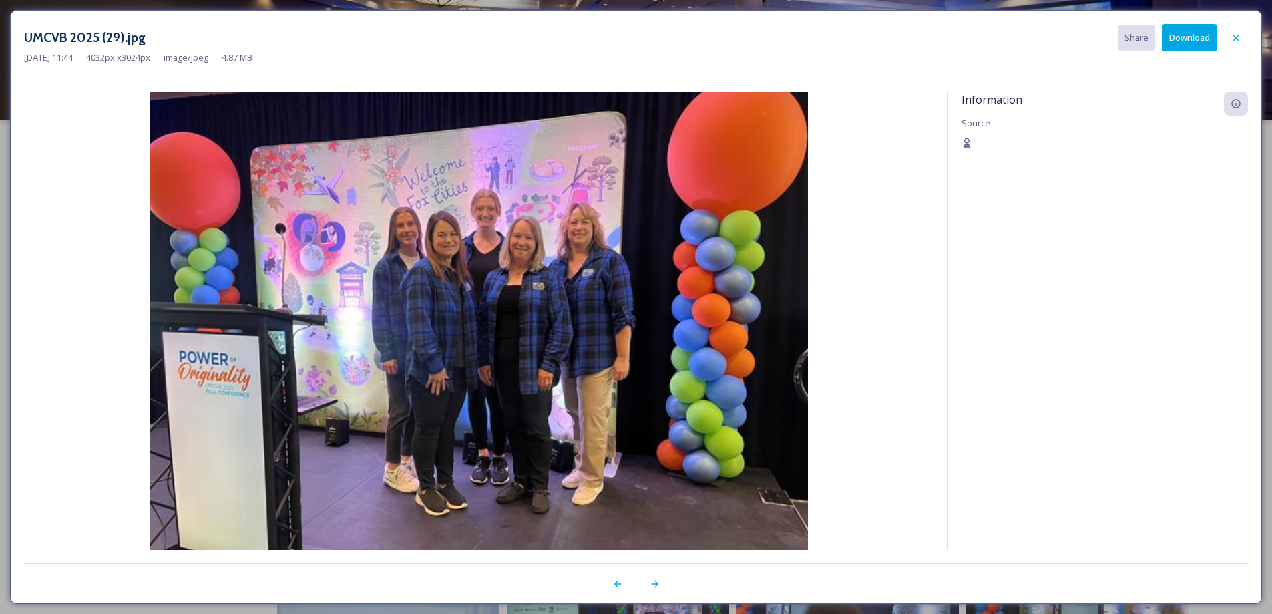
click at [1177, 43] on button "Download" at bounding box center [1189, 37] width 55 height 27
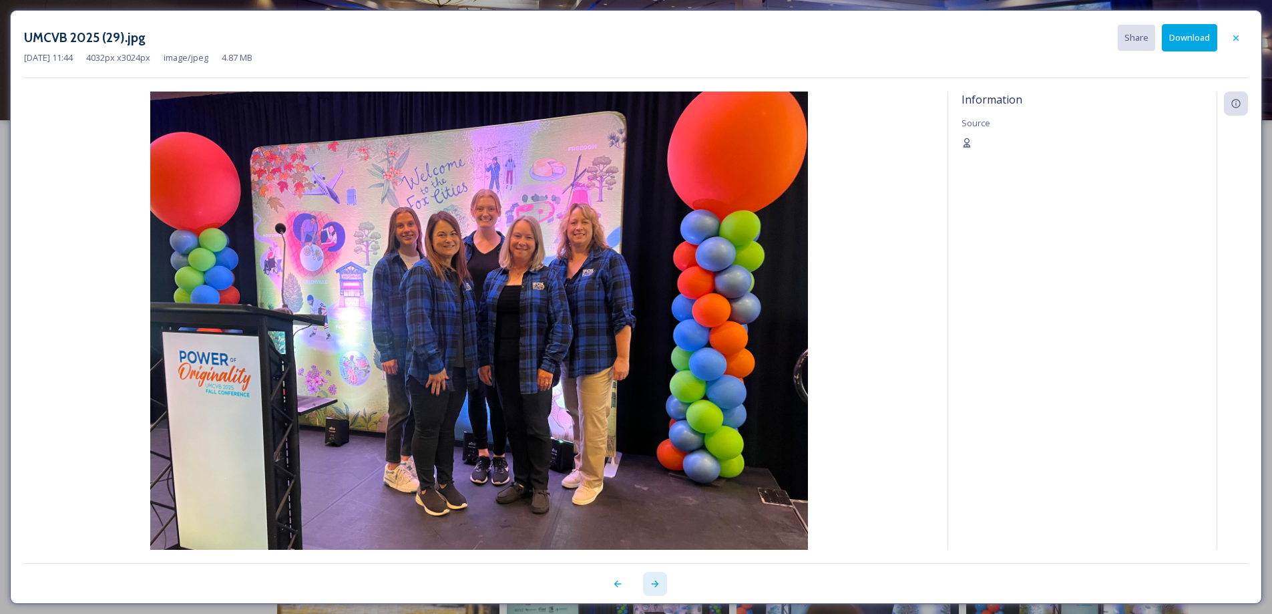
click at [655, 587] on icon at bounding box center [655, 583] width 11 height 11
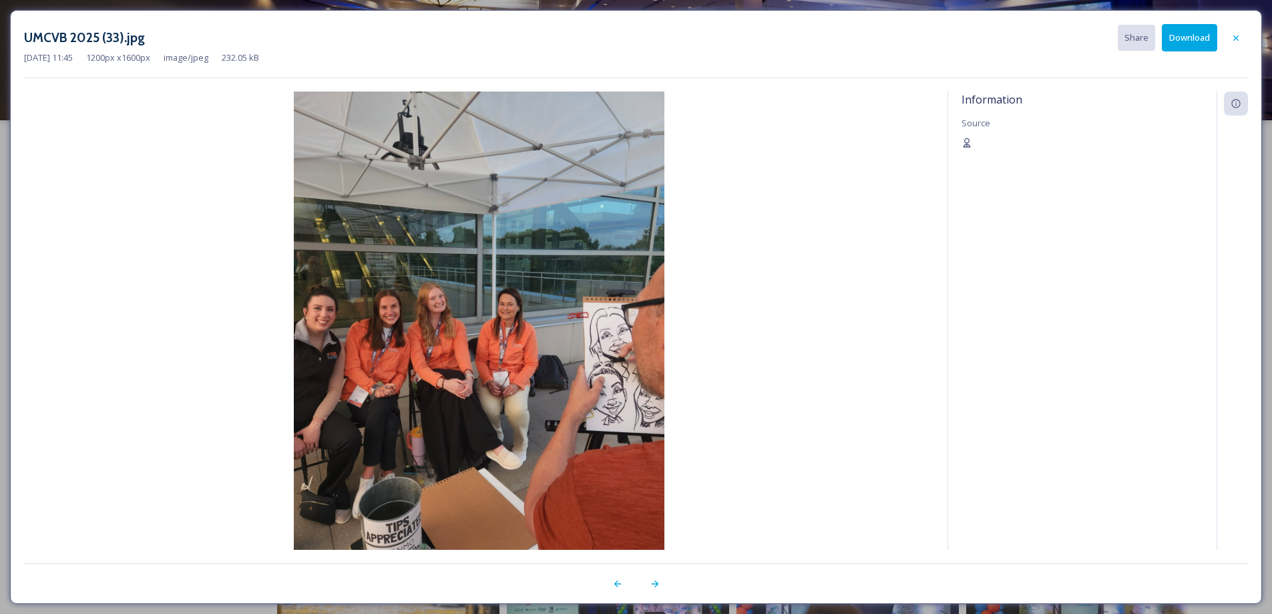
click at [1187, 35] on button "Download" at bounding box center [1189, 37] width 55 height 27
click at [657, 585] on icon at bounding box center [655, 583] width 11 height 11
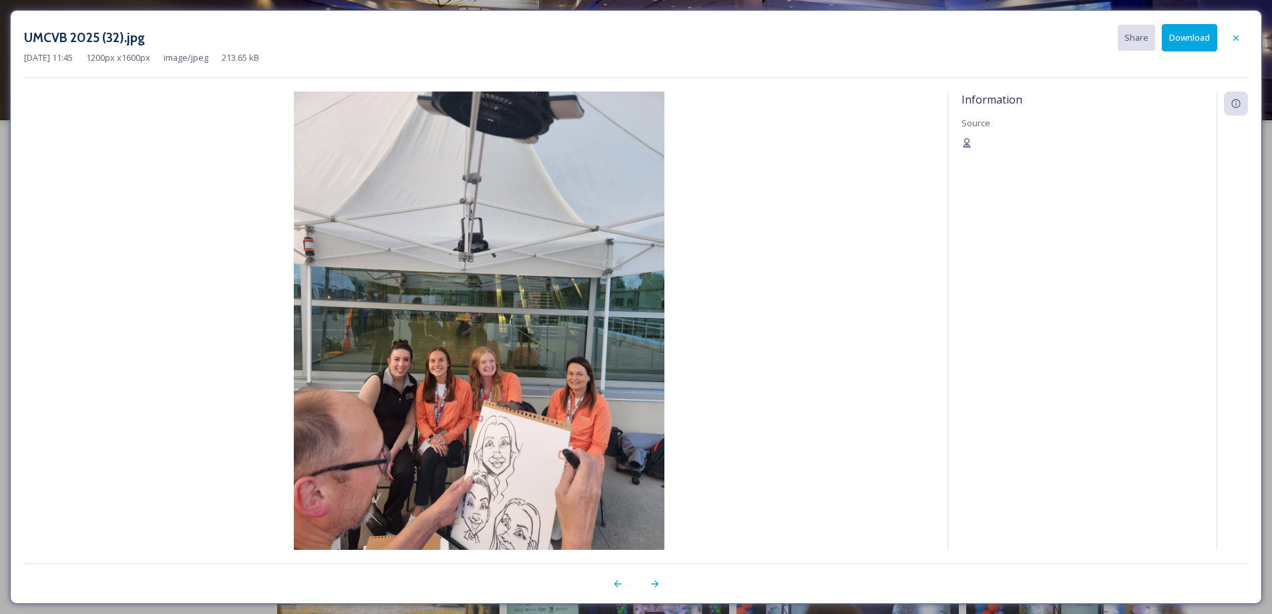
click at [1195, 39] on button "Download" at bounding box center [1189, 37] width 55 height 27
click at [651, 581] on icon at bounding box center [655, 583] width 11 height 11
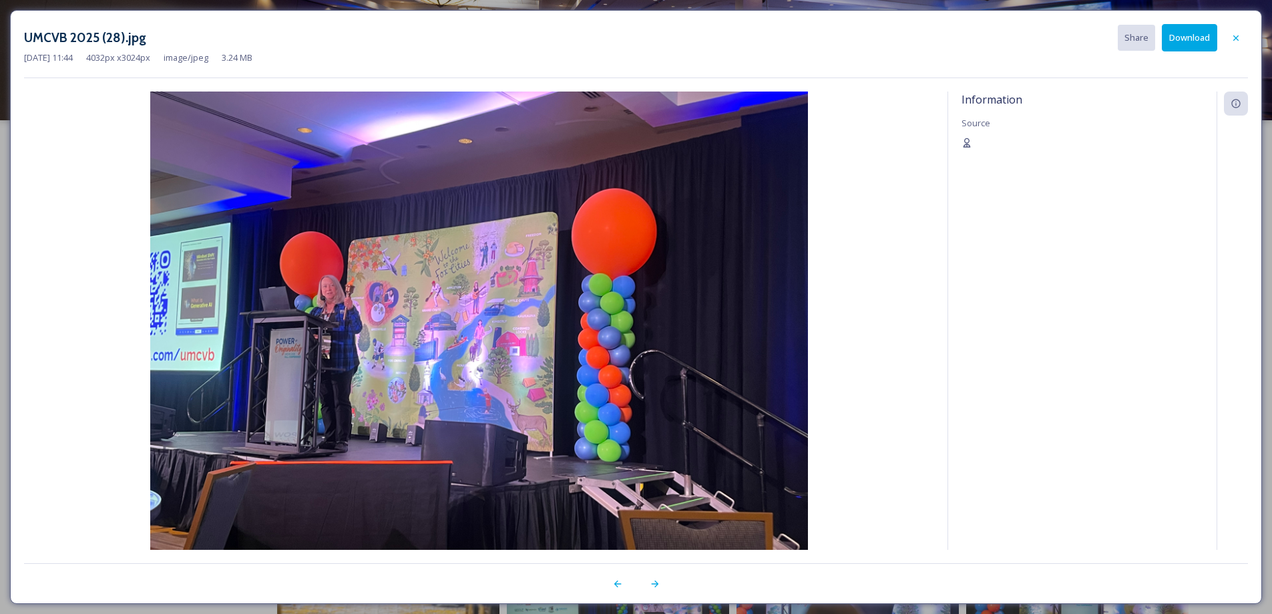
click at [1174, 43] on button "Download" at bounding box center [1189, 37] width 55 height 27
click at [655, 584] on icon at bounding box center [654, 583] width 7 height 7
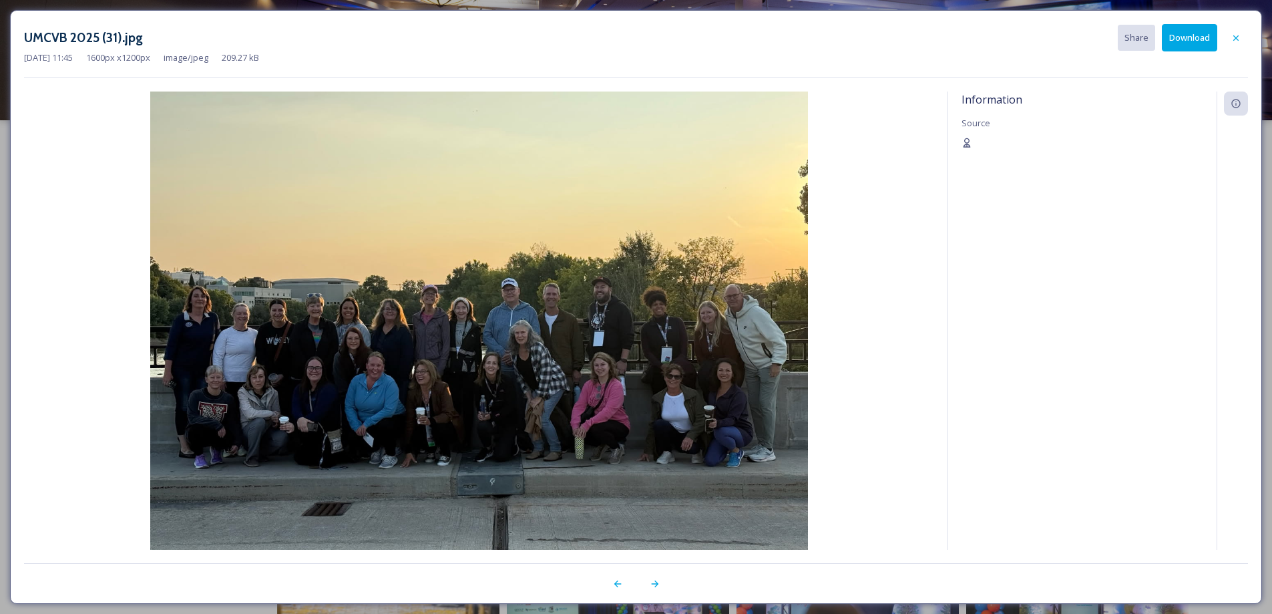
click at [1184, 44] on button "Download" at bounding box center [1189, 37] width 55 height 27
click at [658, 587] on icon at bounding box center [655, 583] width 11 height 11
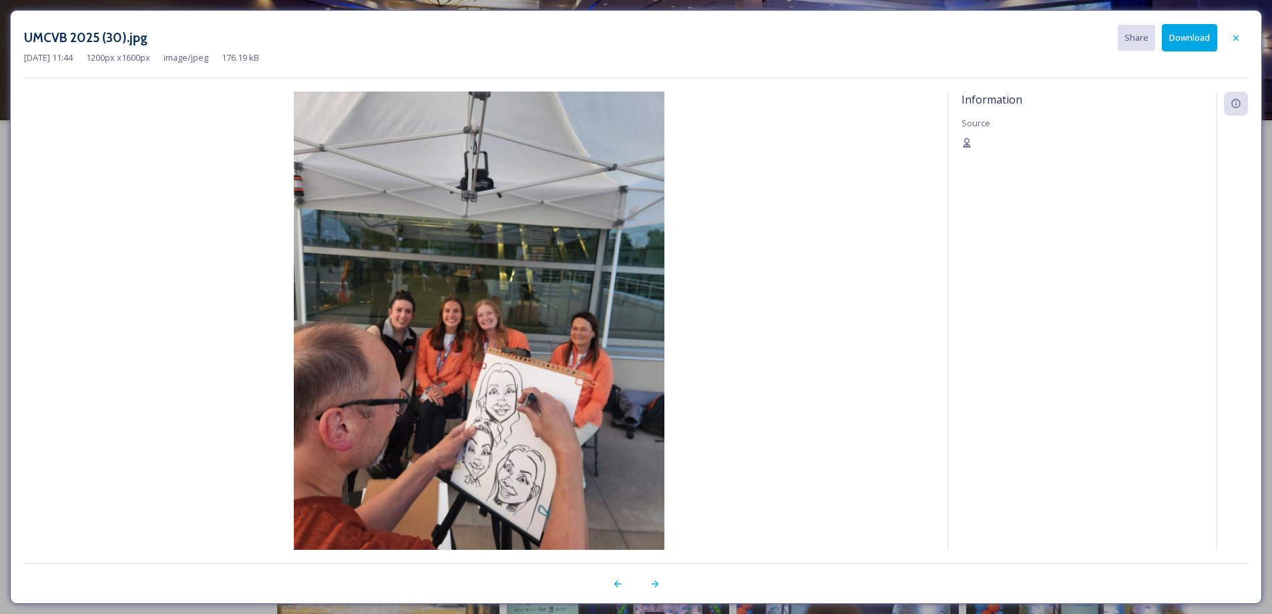
click at [1176, 45] on button "Download" at bounding box center [1189, 37] width 55 height 27
click at [657, 582] on icon at bounding box center [655, 583] width 11 height 11
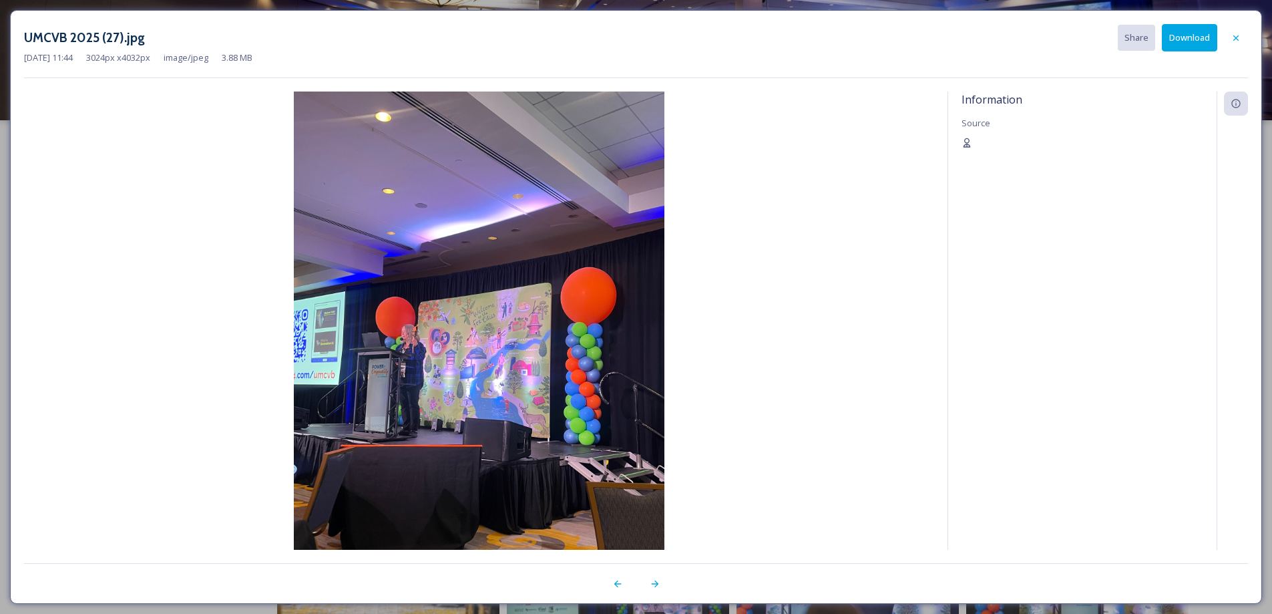
click at [1172, 45] on button "Download" at bounding box center [1189, 37] width 55 height 27
click at [662, 584] on div at bounding box center [655, 584] width 24 height 24
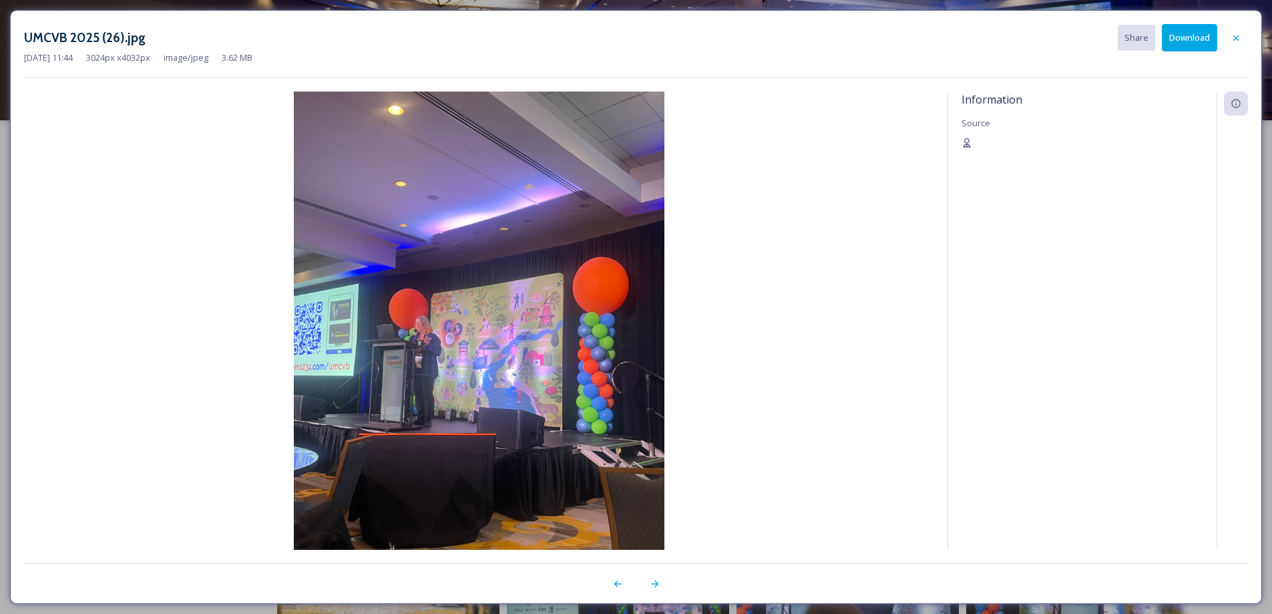
click at [1194, 37] on button "Download" at bounding box center [1189, 37] width 55 height 27
click at [657, 588] on icon at bounding box center [655, 583] width 11 height 11
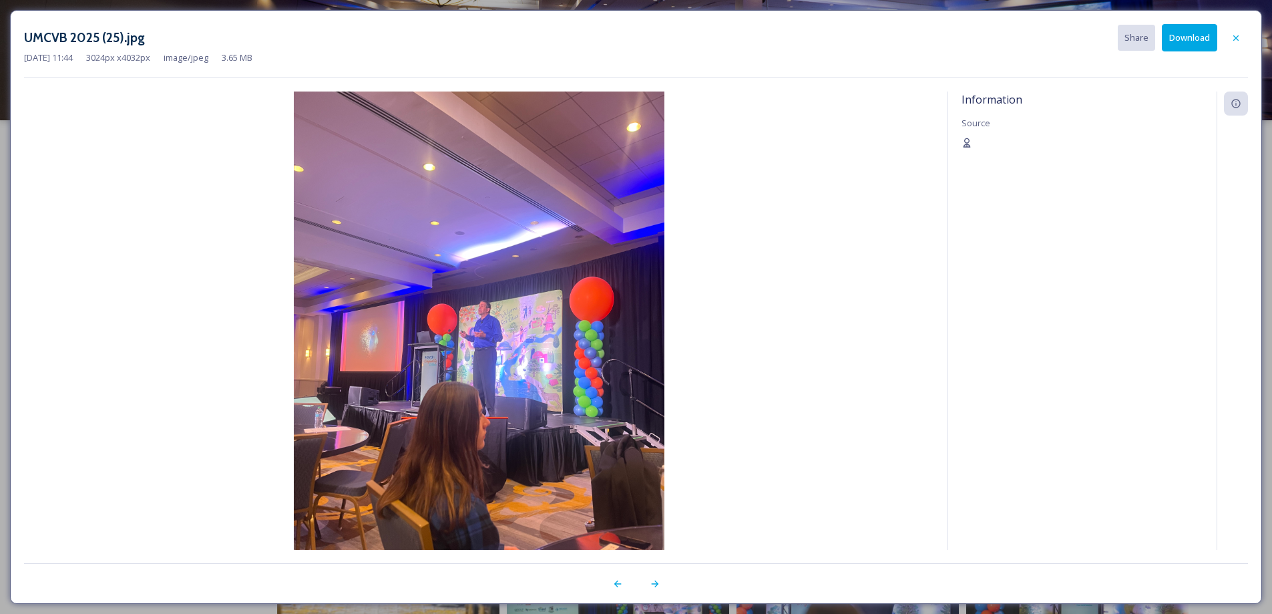
click at [1198, 29] on button "Download" at bounding box center [1189, 37] width 55 height 27
